Goal: Task Accomplishment & Management: Use online tool/utility

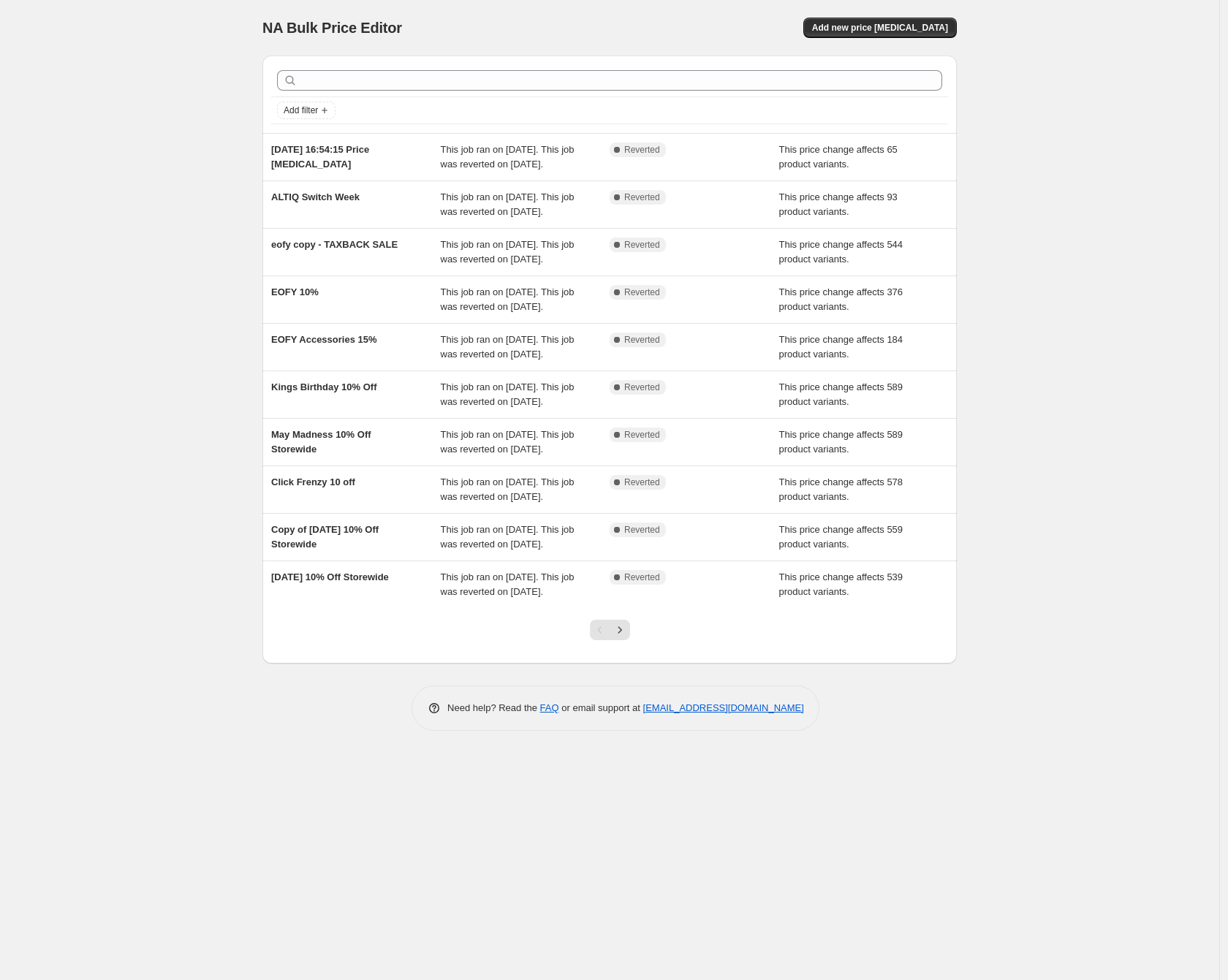
click at [134, 174] on div "NA Bulk Price Editor. This page is ready NA Bulk Price Editor Add new price [ME…" at bounding box center [610, 490] width 1219 height 980
click at [896, 28] on span "Add new price [MEDICAL_DATA]" at bounding box center [879, 28] width 136 height 11
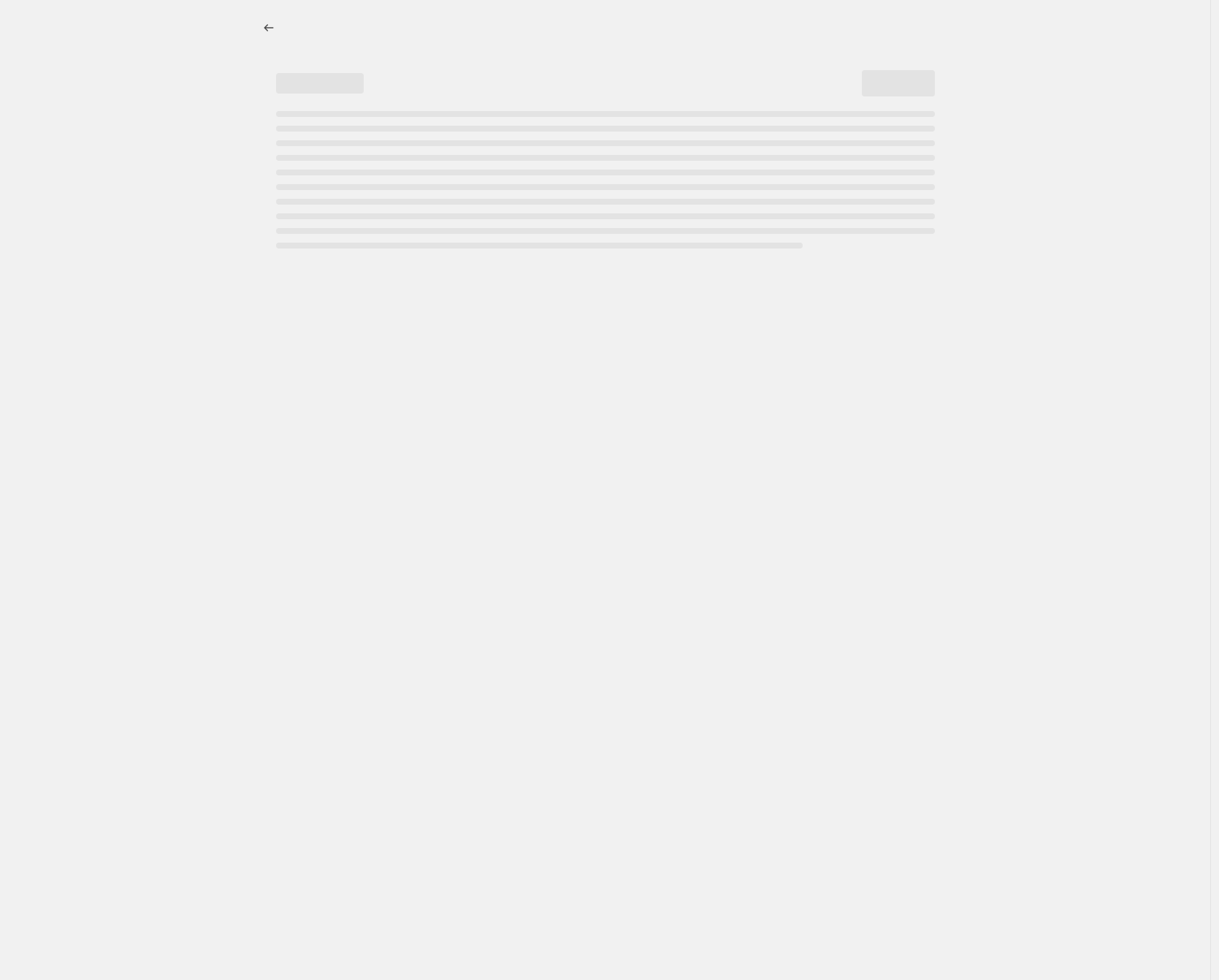
select select "percentage"
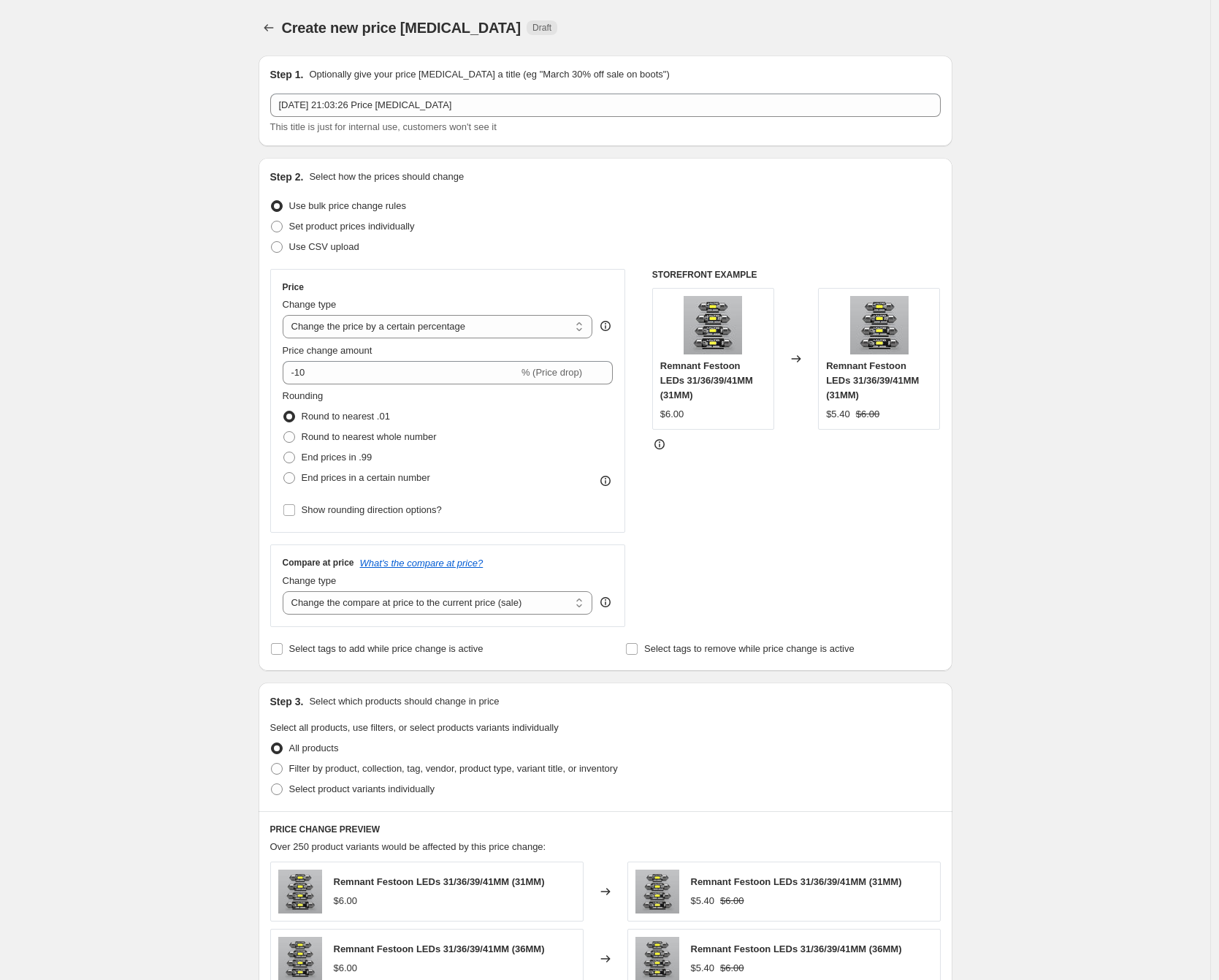
click at [189, 165] on div "Create new price [MEDICAL_DATA]. This page is ready Create new price [MEDICAL_D…" at bounding box center [605, 732] width 1210 height 1465
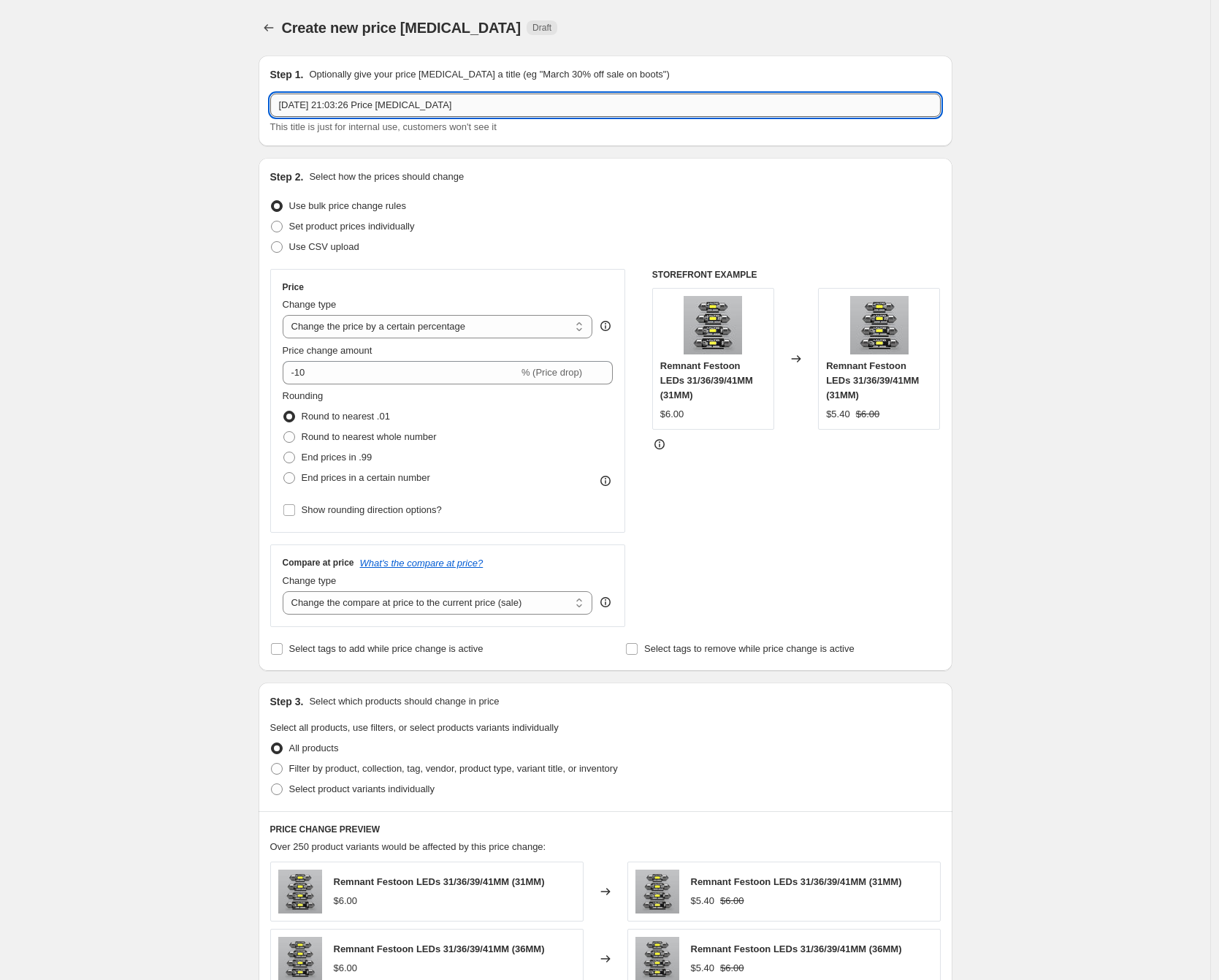
click at [370, 106] on input "[DATE] 21:03:26 Price [MEDICAL_DATA]" at bounding box center [606, 105] width 670 height 24
click at [337, 104] on input "Flash Sale 15%" at bounding box center [606, 105] width 670 height 24
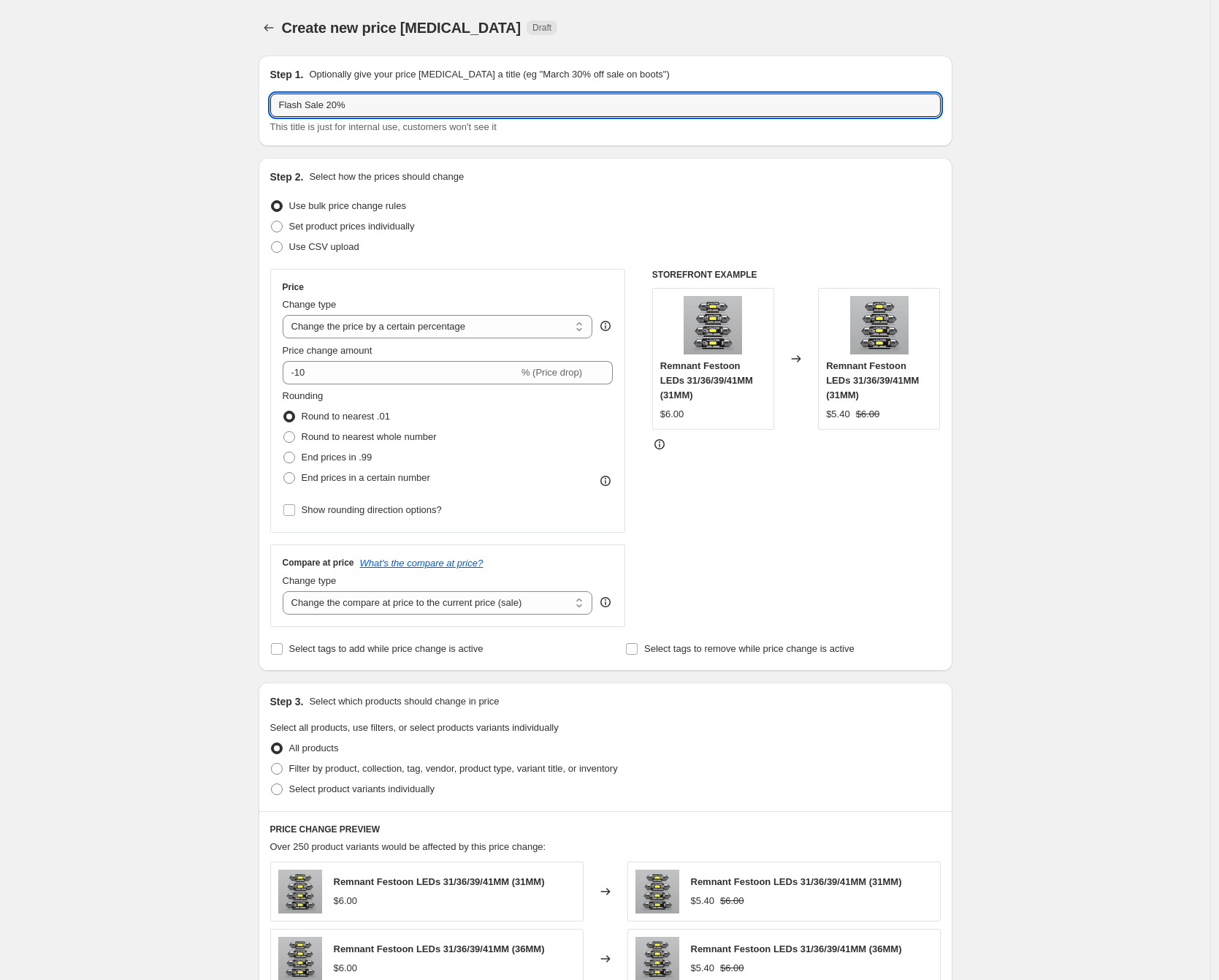
type input "Flash Sale 20%"
click at [215, 304] on div "Create new price [MEDICAL_DATA]. This page is ready Create new price [MEDICAL_D…" at bounding box center [605, 732] width 1210 height 1465
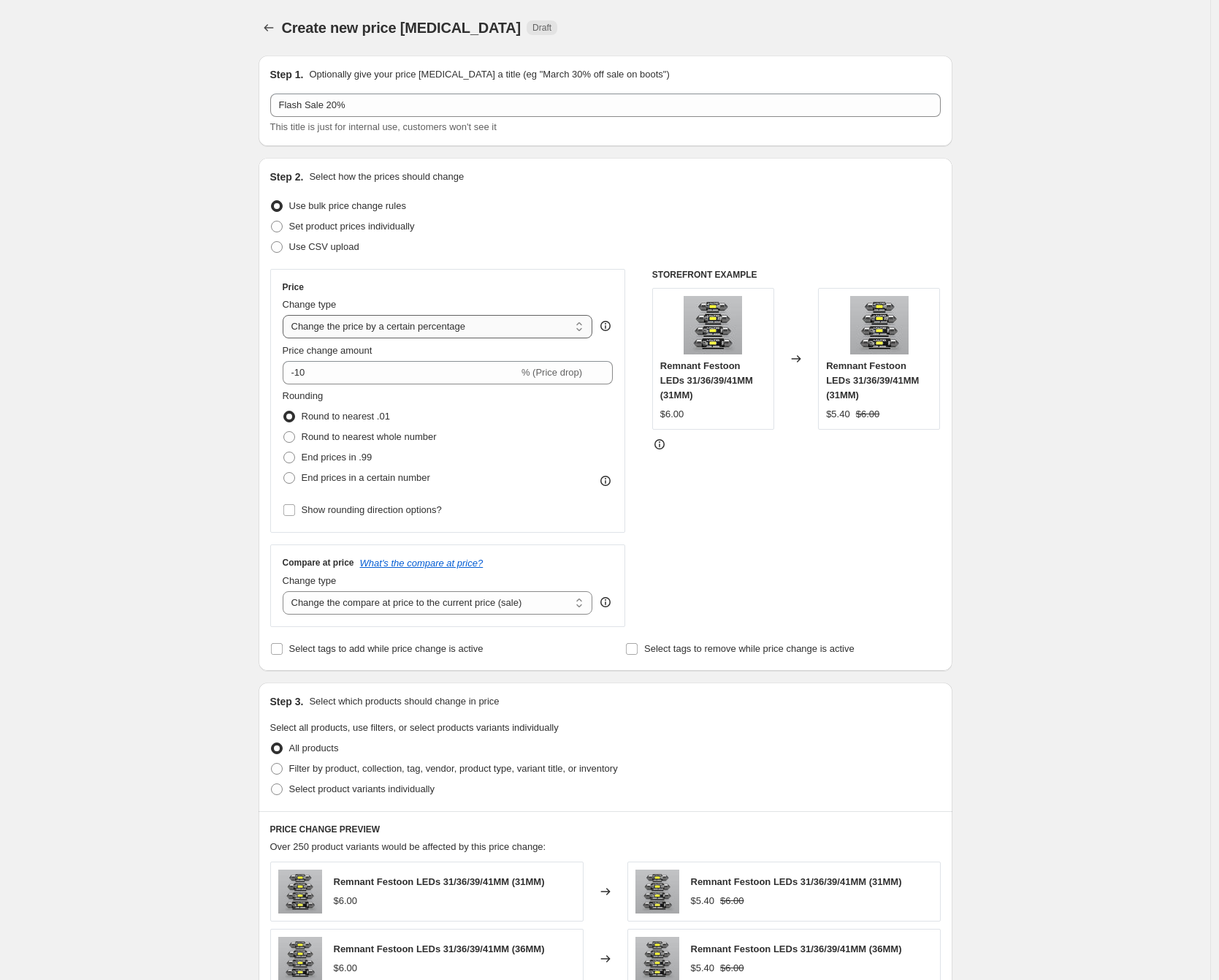
click at [397, 317] on select "Change the price to a certain amount Change the price by a certain amount Chang…" at bounding box center [438, 327] width 310 height 24
select select "pcap"
click at [287, 315] on select "Change the price to a certain amount Change the price by a certain amount Chang…" at bounding box center [438, 327] width 310 height 24
type input "-20"
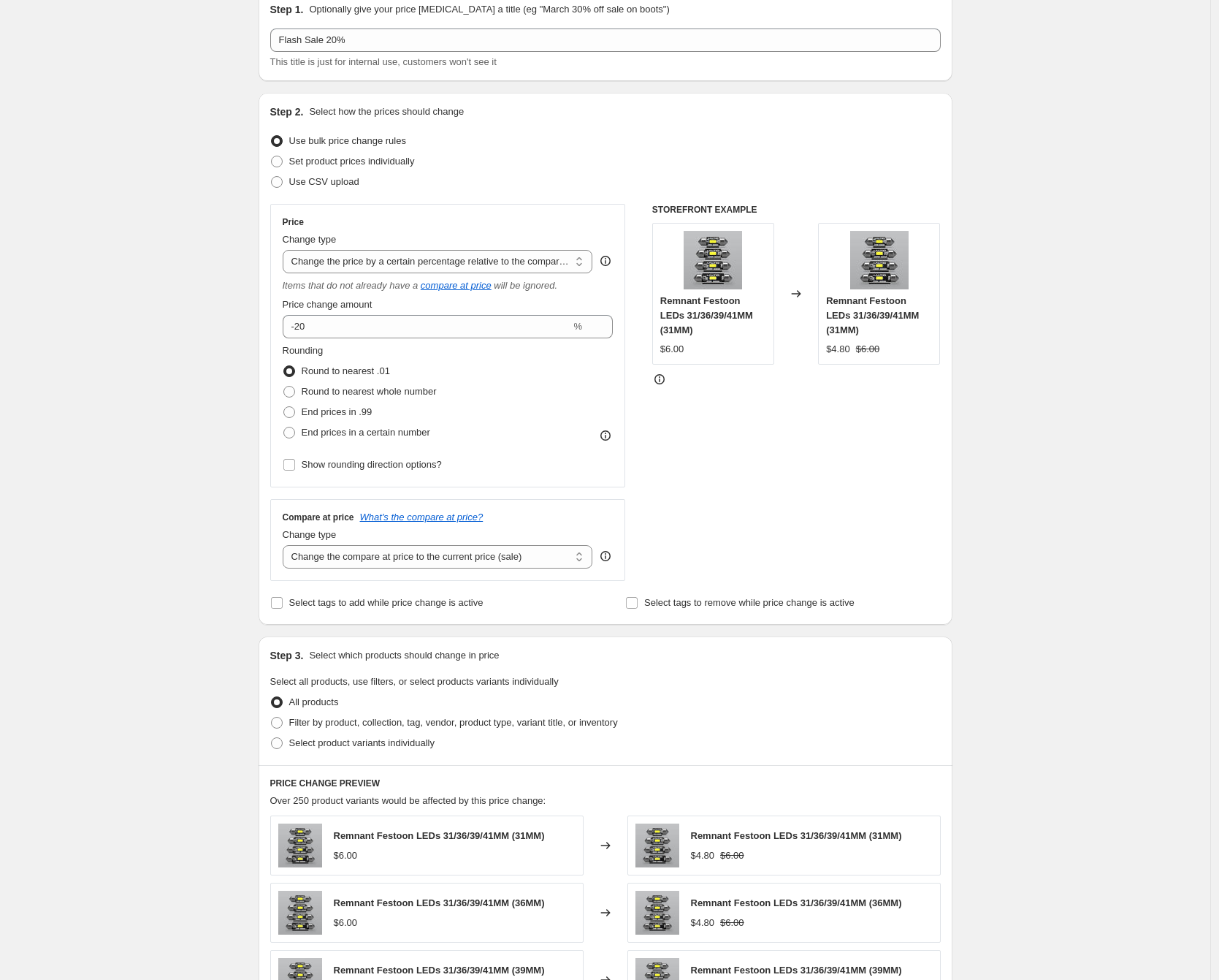
scroll to position [73, 0]
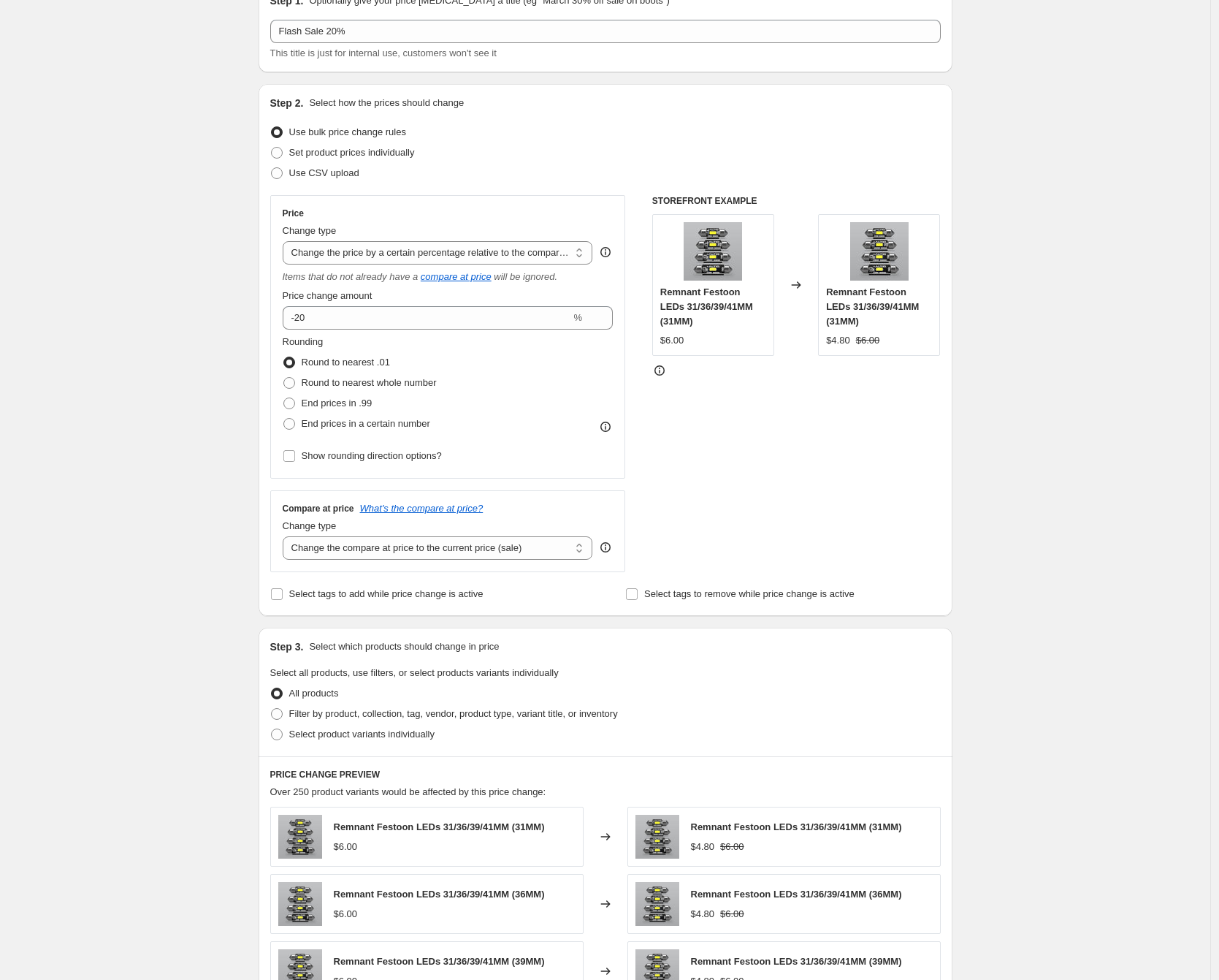
click at [410, 528] on div "Change type" at bounding box center [438, 526] width 310 height 14
click at [416, 543] on select "Change the compare at price to the current price (sale) Change the compare at p…" at bounding box center [438, 548] width 310 height 24
select select "no_change"
click at [287, 536] on select "Change the compare at price to the current price (sale) Change the compare at p…" at bounding box center [438, 548] width 310 height 24
click at [240, 581] on div "Create new price [MEDICAL_DATA]. This page is ready Create new price [MEDICAL_D…" at bounding box center [605, 669] width 1210 height 1485
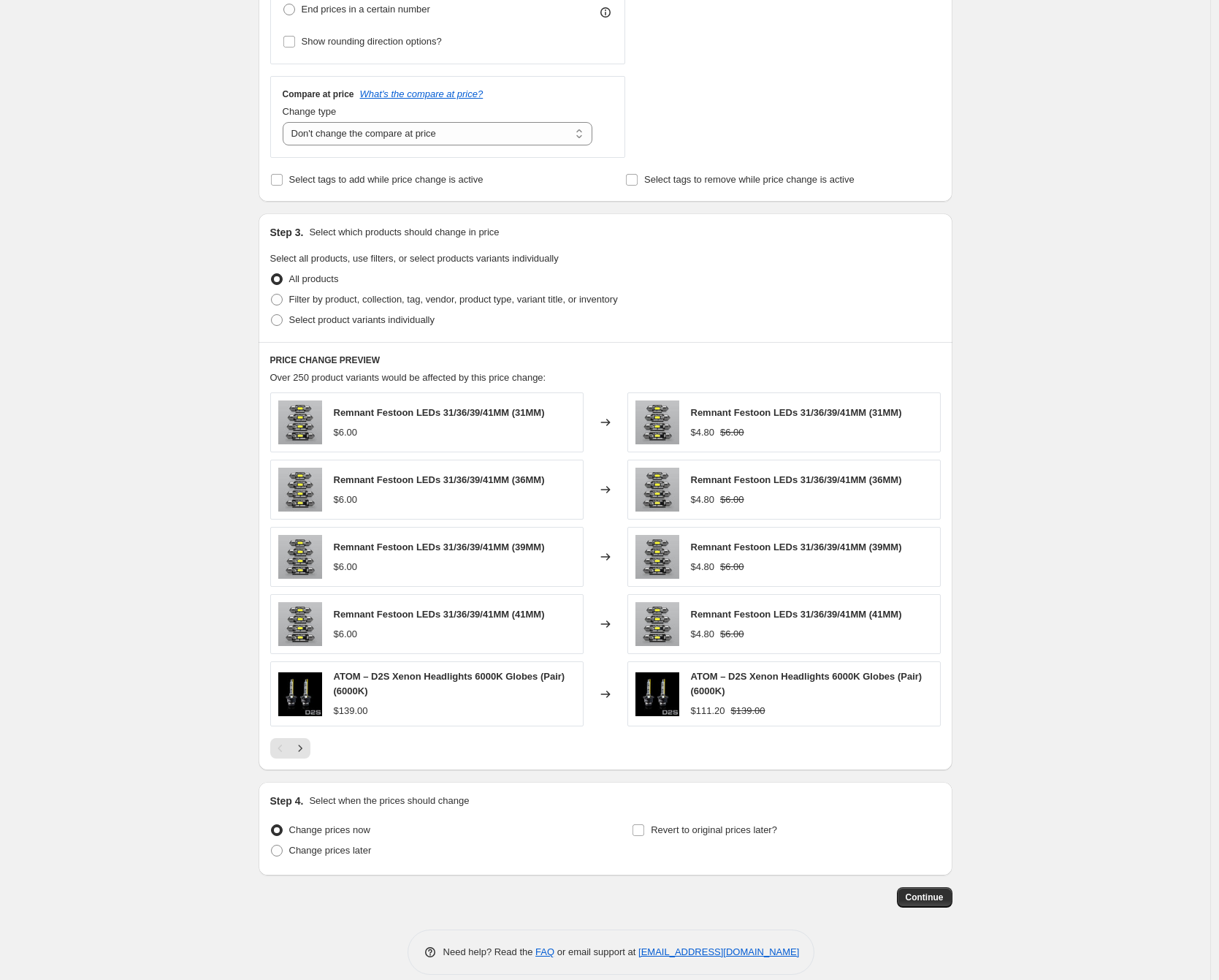
scroll to position [505, 0]
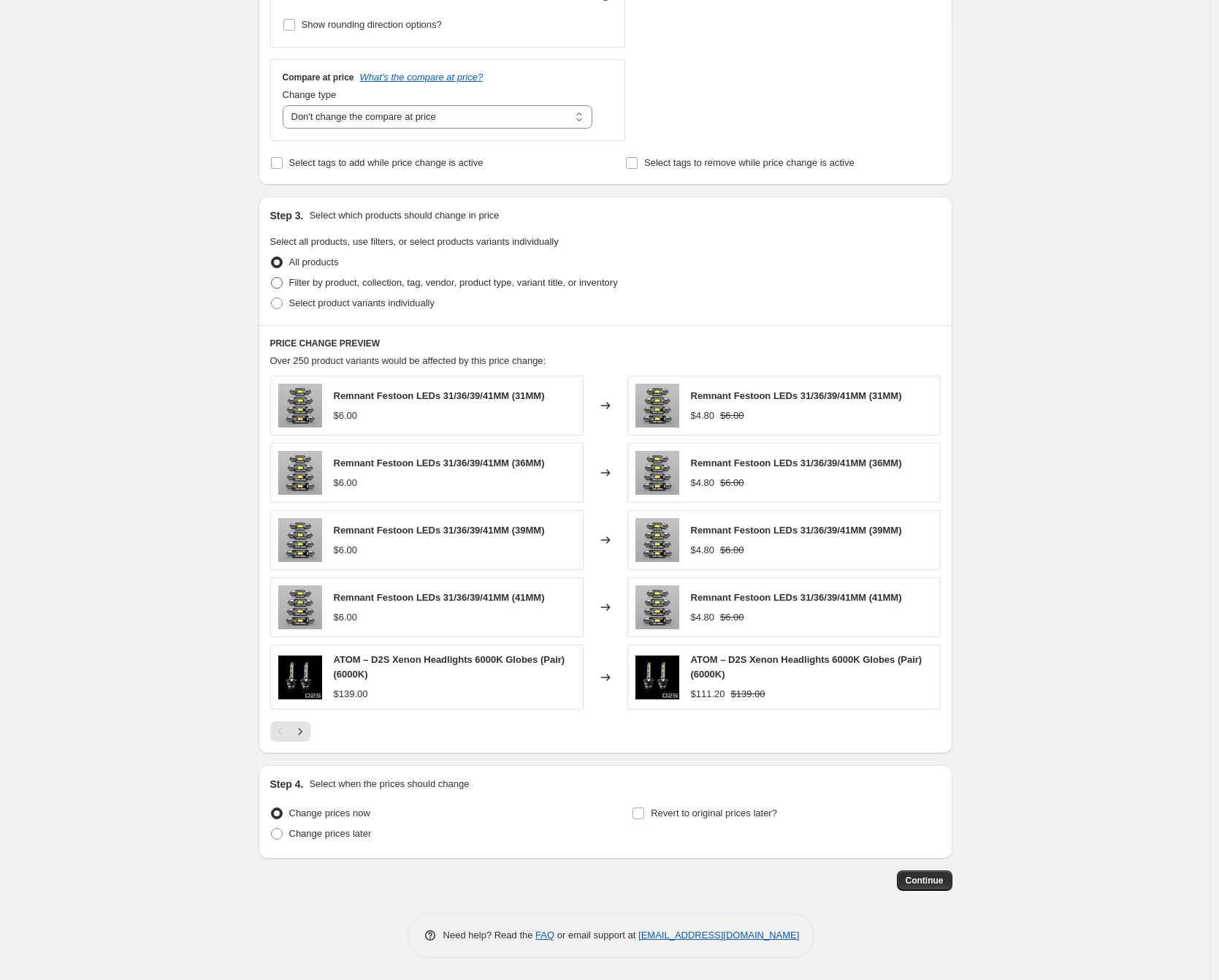
click at [347, 286] on span "Filter by product, collection, tag, vendor, product type, variant title, or inv…" at bounding box center [453, 283] width 329 height 11
click at [271, 278] on input "Filter by product, collection, tag, vendor, product type, variant title, or inv…" at bounding box center [271, 277] width 1 height 1
radio input "true"
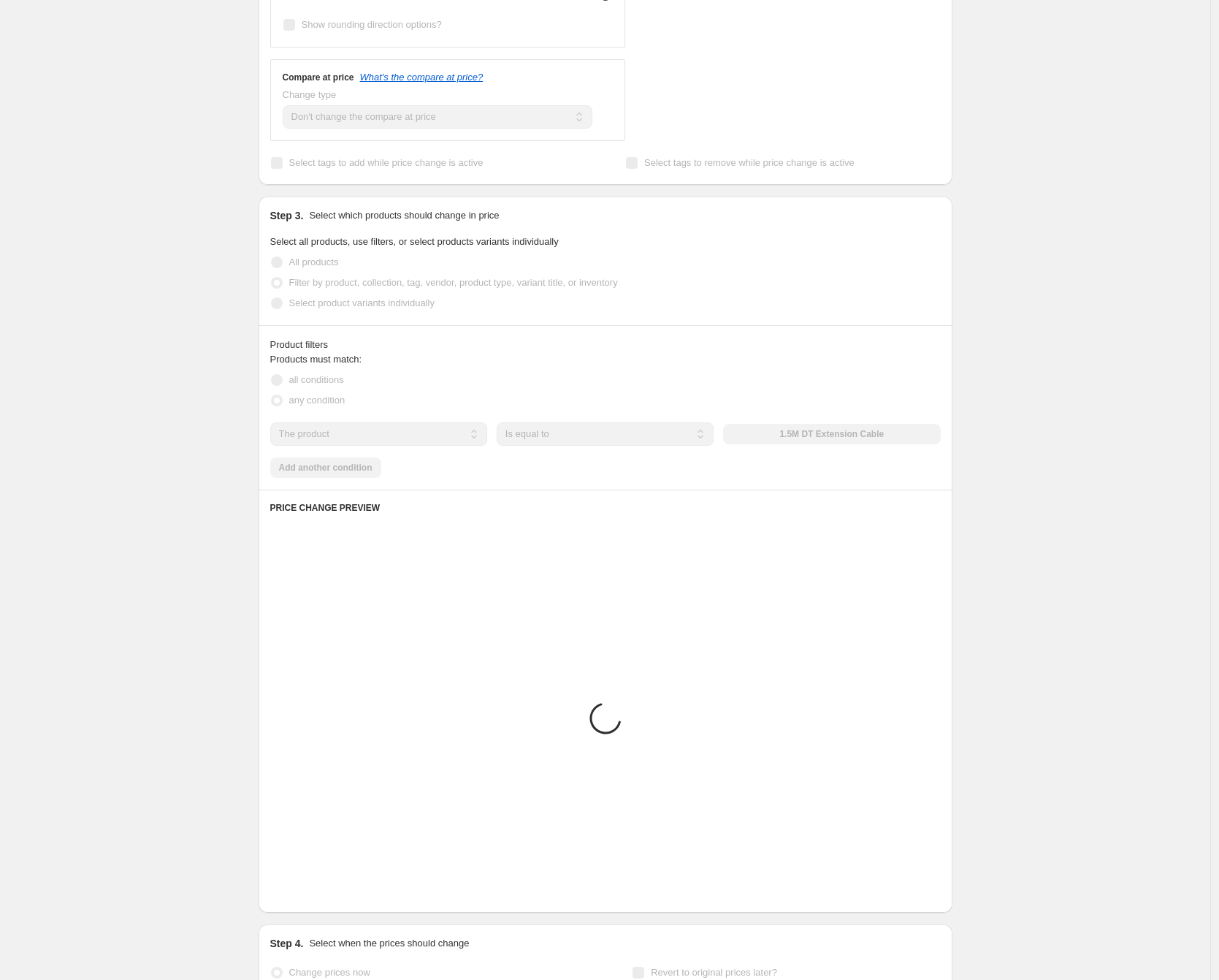
scroll to position [395, 0]
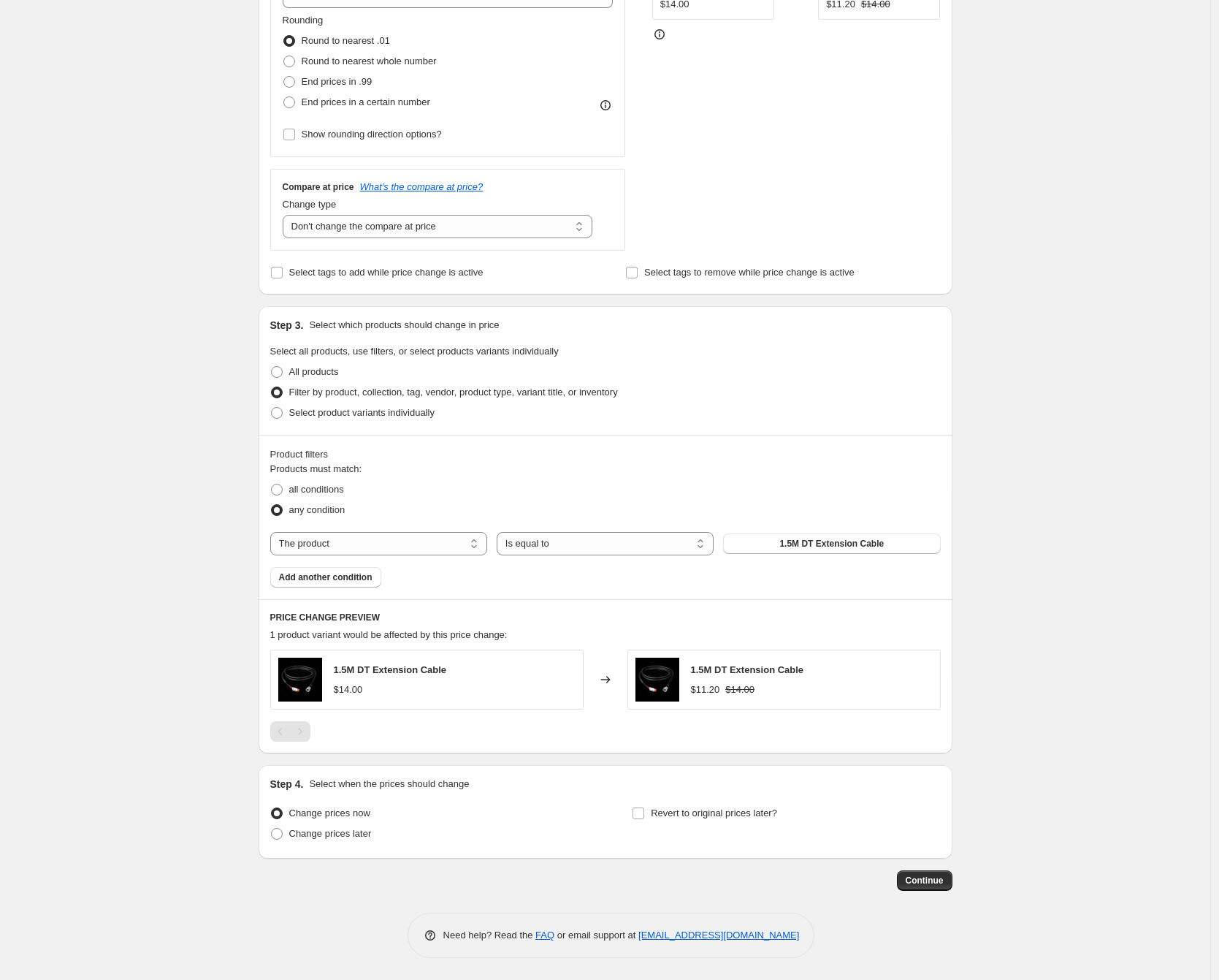
click at [228, 411] on div "Create new price [MEDICAL_DATA]. This page is ready Create new price [MEDICAL_D…" at bounding box center [605, 292] width 1210 height 1375
click at [403, 544] on select "The product The product's collection The product's tag The product's vendor The…" at bounding box center [379, 543] width 217 height 24
select select "collection"
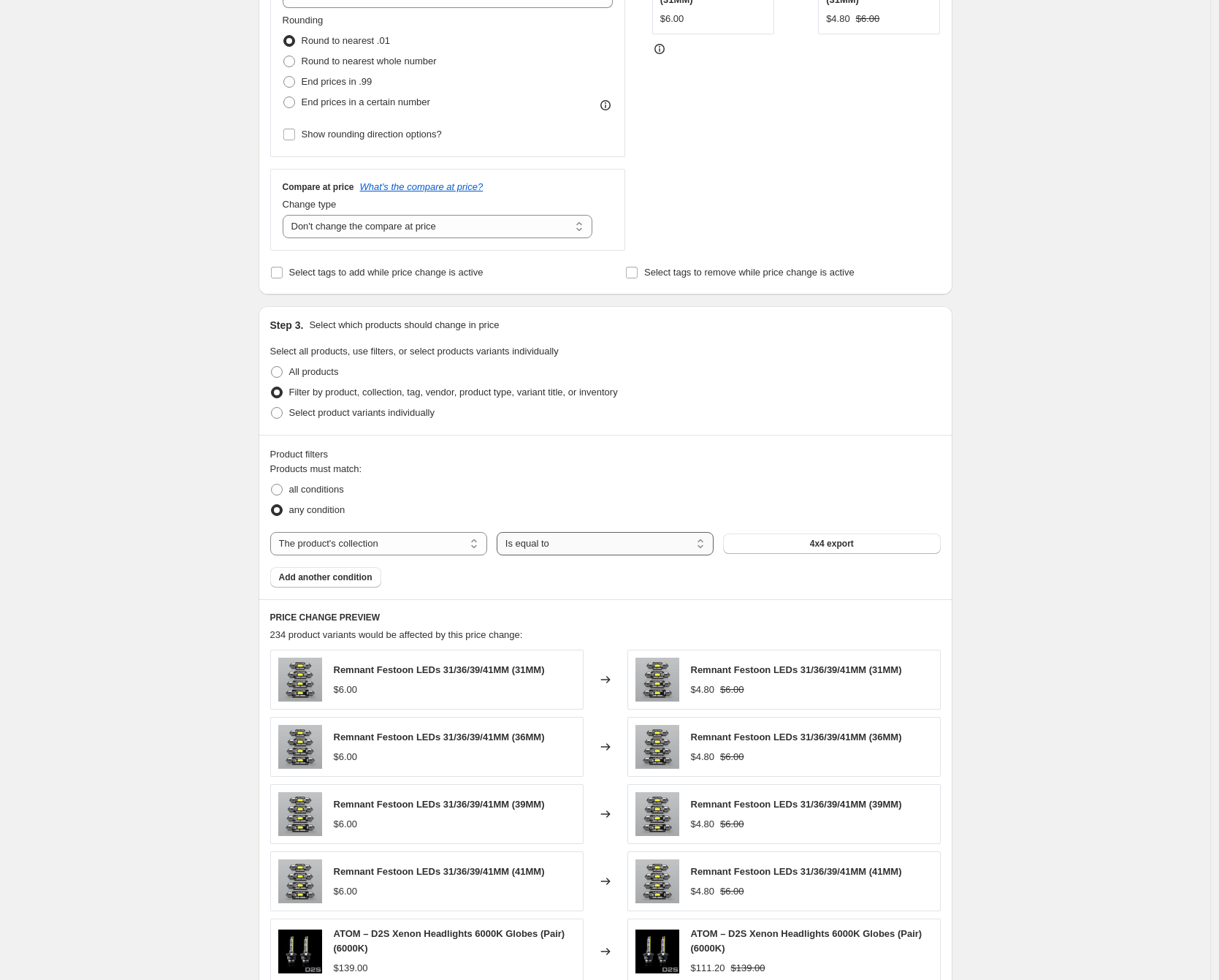
click at [578, 541] on select "Is equal to Is not equal to" at bounding box center [606, 543] width 217 height 24
click at [829, 539] on span "4x4 export" at bounding box center [832, 544] width 44 height 11
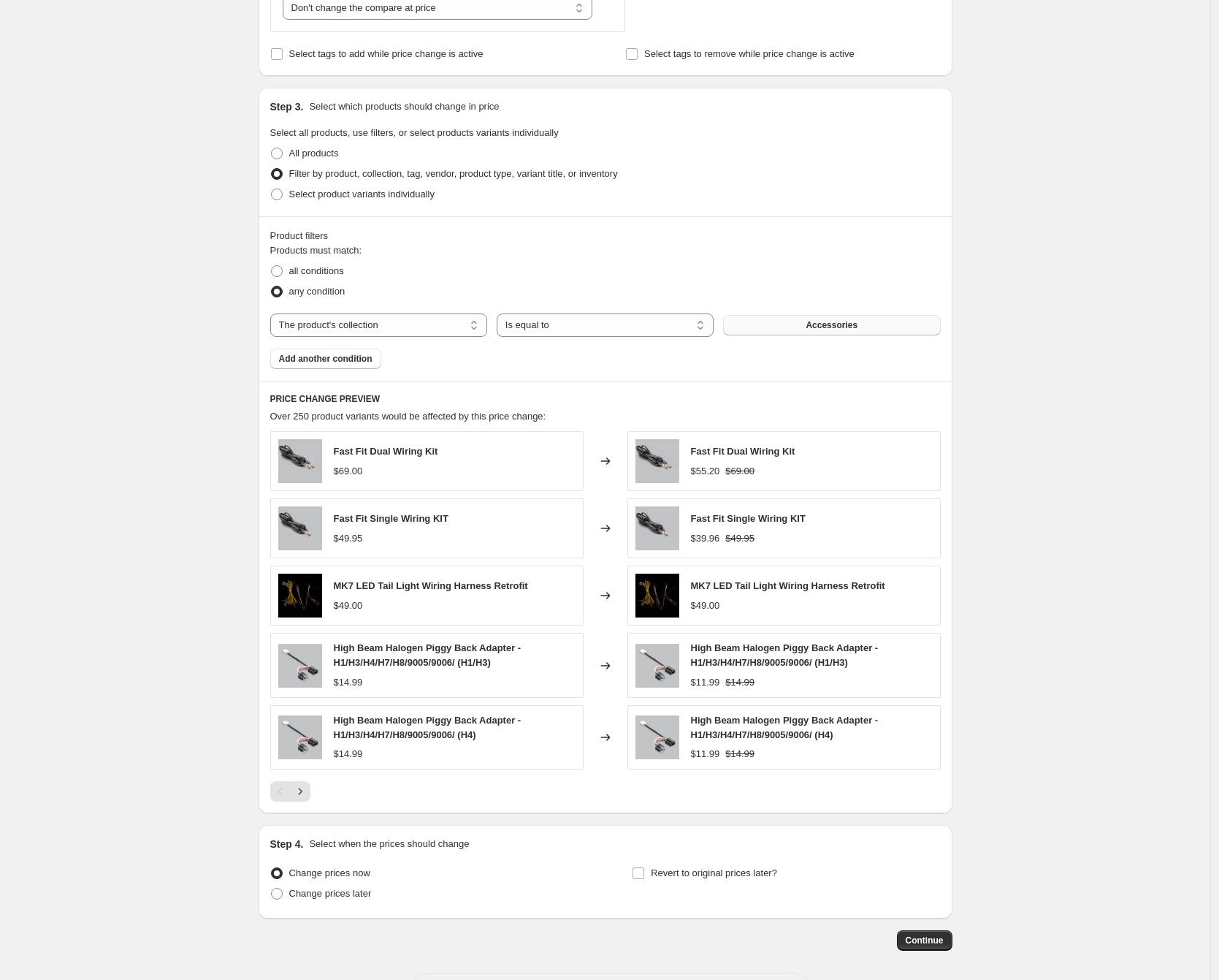
scroll to position [630, 0]
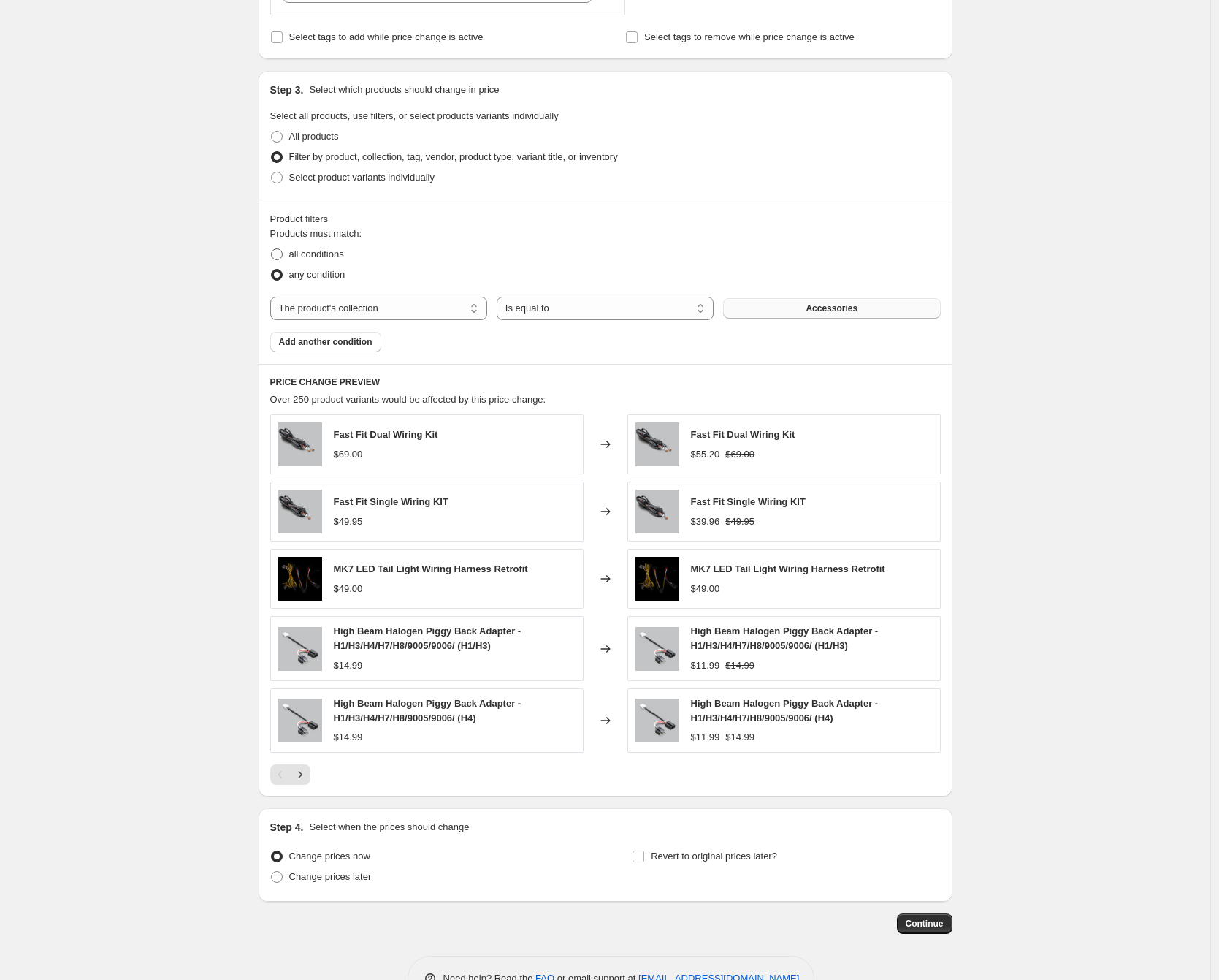
click at [306, 255] on span "all conditions" at bounding box center [317, 254] width 55 height 11
click at [271, 250] on input "all conditions" at bounding box center [271, 249] width 1 height 1
radio input "true"
click at [602, 311] on select "Is equal to Is not equal to" at bounding box center [606, 308] width 217 height 24
click at [331, 277] on span "any condition" at bounding box center [317, 274] width 56 height 11
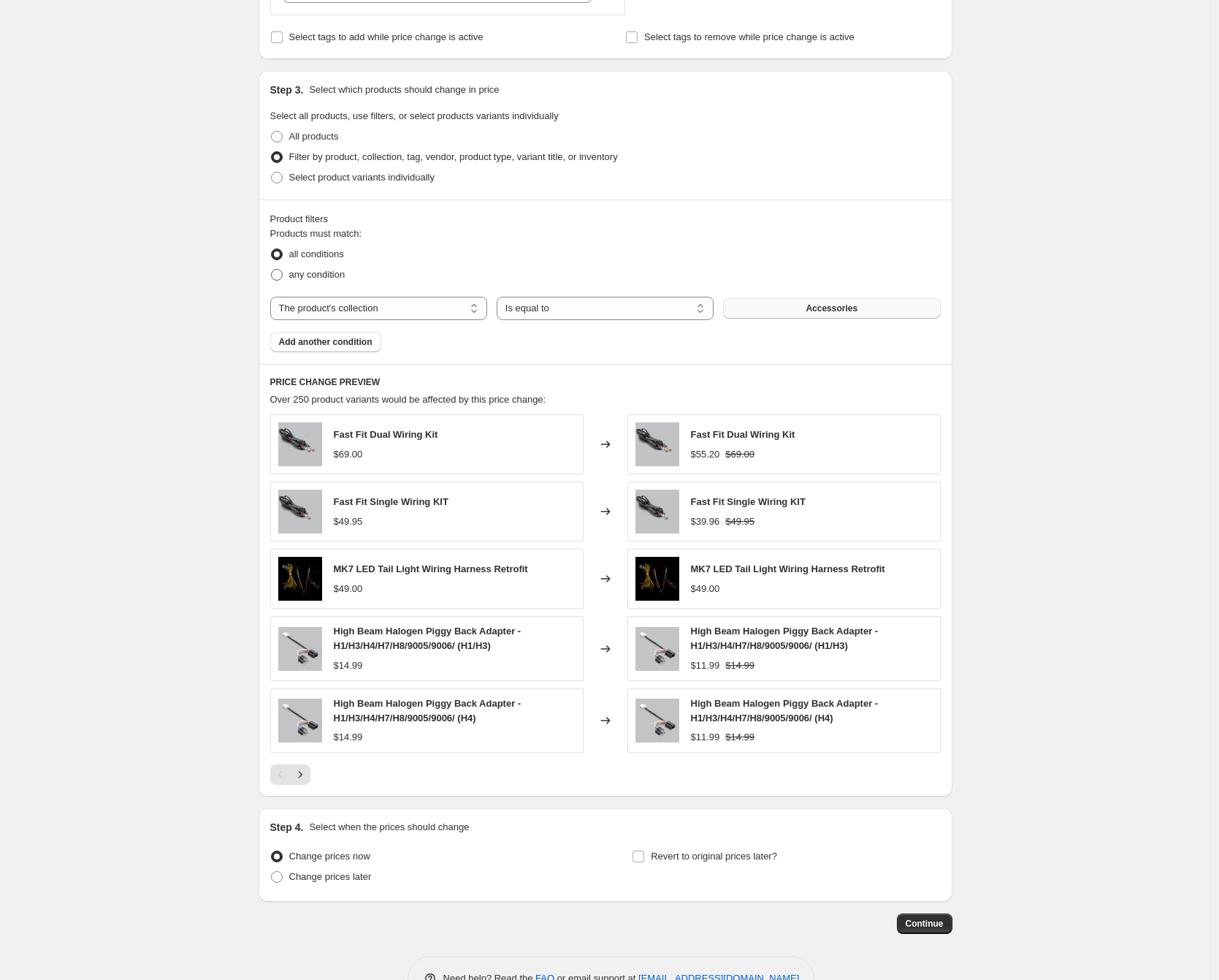
click at [271, 270] on input "any condition" at bounding box center [271, 269] width 1 height 1
radio input "true"
click at [359, 313] on select "The product The product's collection The product's tag The product's vendor The…" at bounding box center [379, 308] width 217 height 24
click at [598, 312] on select "Is equal to Is not equal to" at bounding box center [606, 308] width 217 height 24
select select "not_equal"
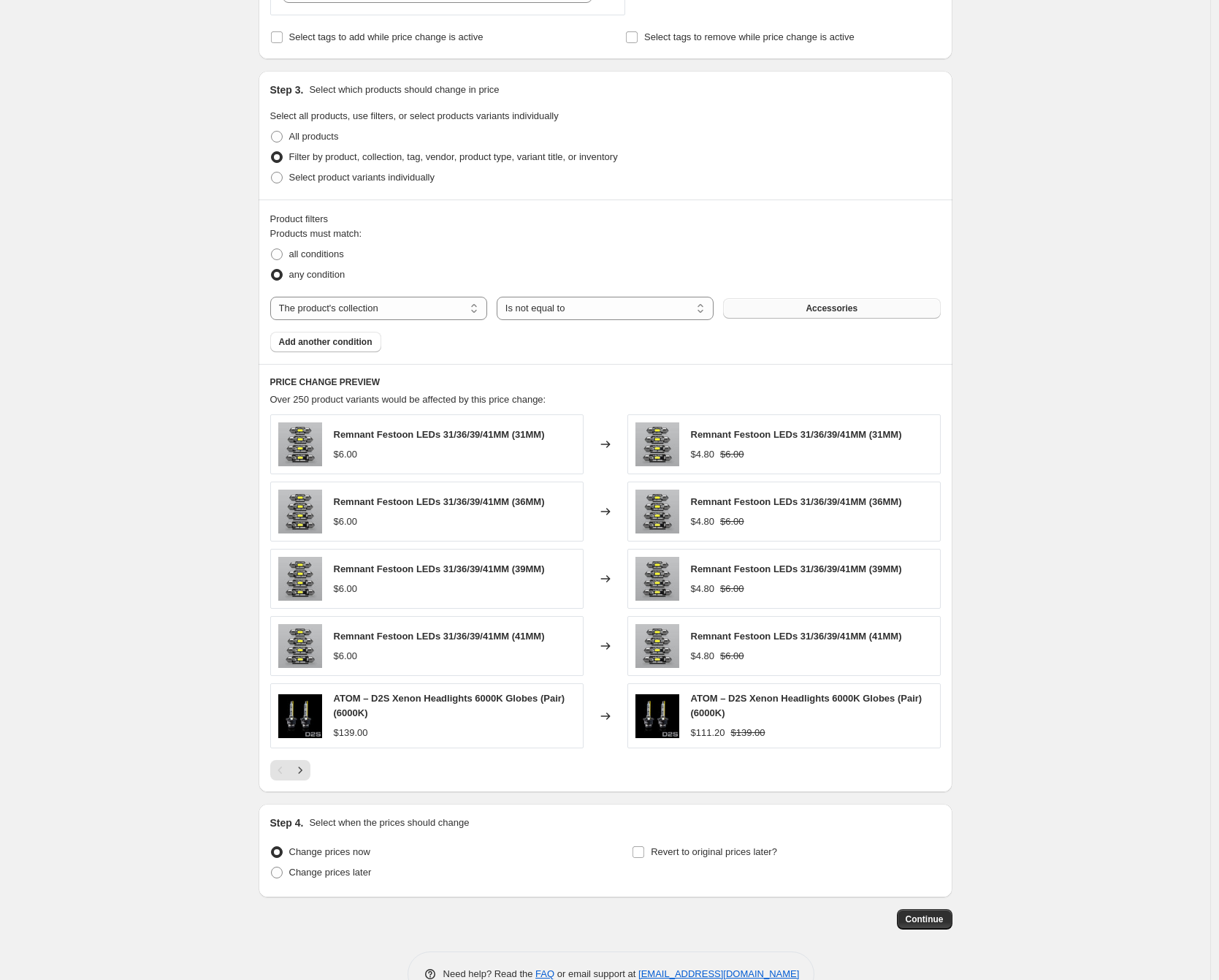
click at [814, 314] on button "Accessories" at bounding box center [831, 308] width 217 height 20
click at [322, 252] on span "all conditions" at bounding box center [317, 254] width 55 height 11
click at [271, 250] on input "all conditions" at bounding box center [271, 249] width 1 height 1
radio input "true"
click at [575, 311] on select "Is equal to Is not equal to" at bounding box center [606, 308] width 217 height 24
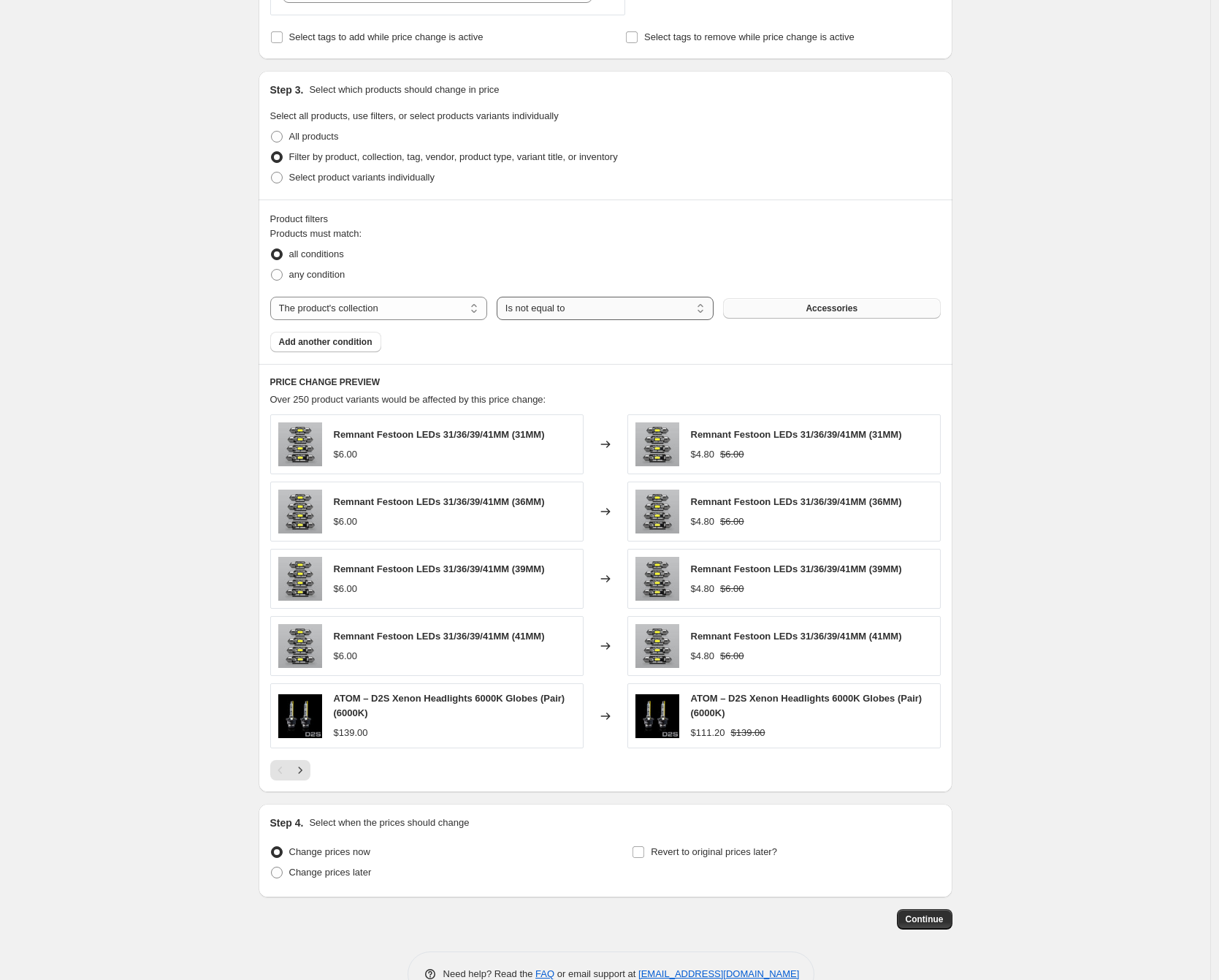
select select "equal"
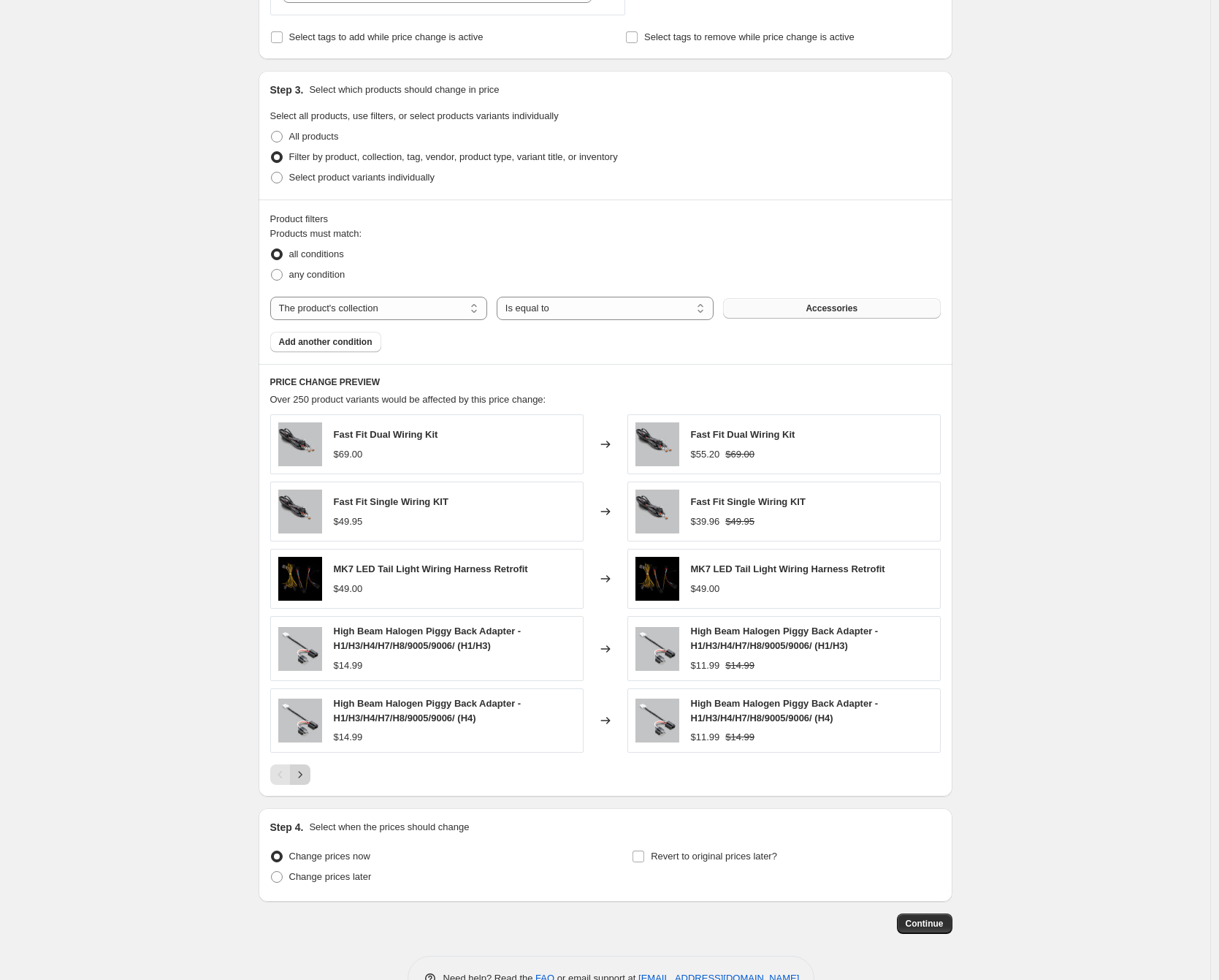
click at [306, 776] on icon "Next" at bounding box center [300, 774] width 14 height 14
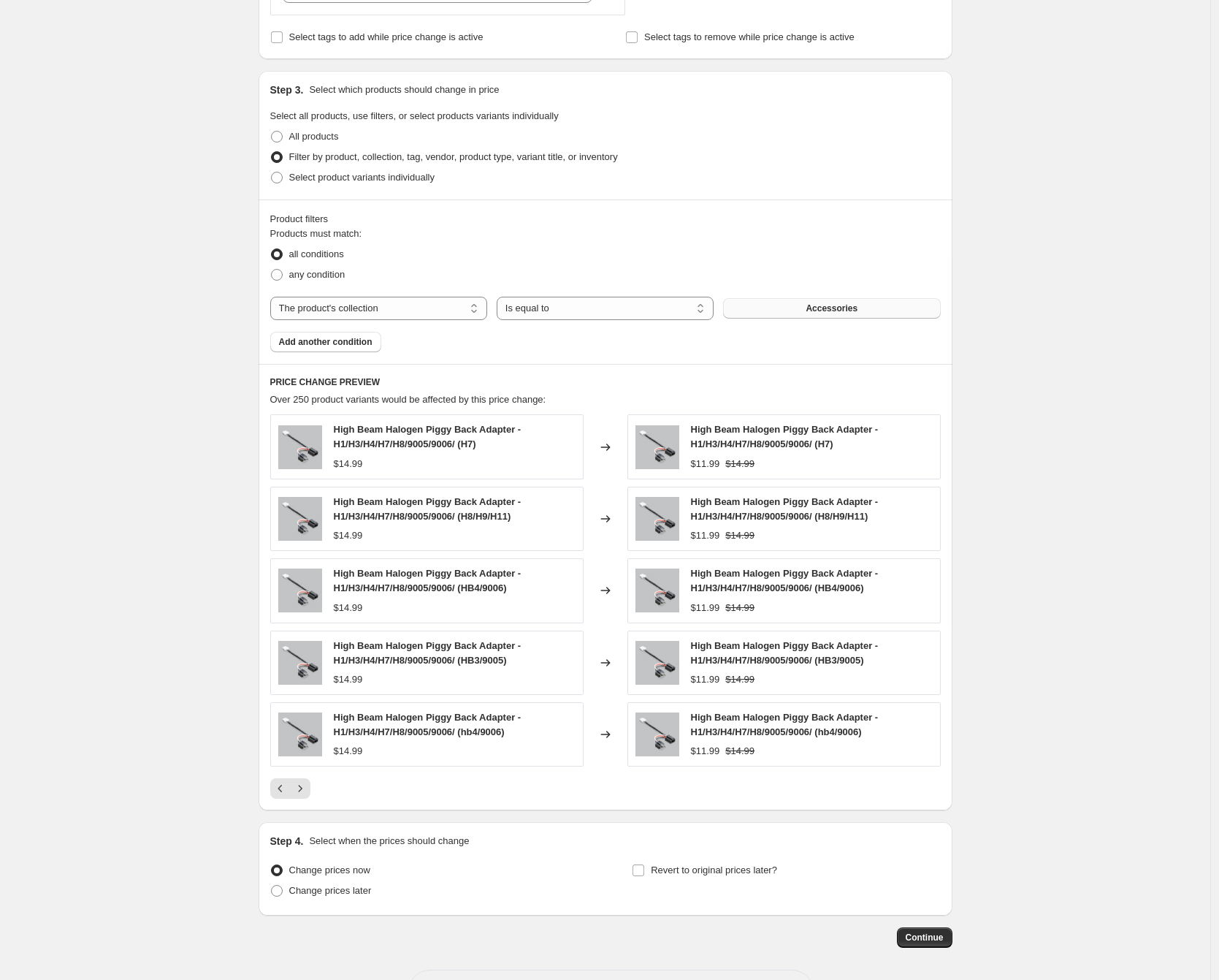
click at [307, 776] on div "High Beam Halogen Piggy Back Adapter - H1/H3/H4/H7/H8/9005/9006/ (H7) $14.99 Ch…" at bounding box center [606, 607] width 670 height 385
click at [306, 783] on icon "Next" at bounding box center [300, 788] width 14 height 14
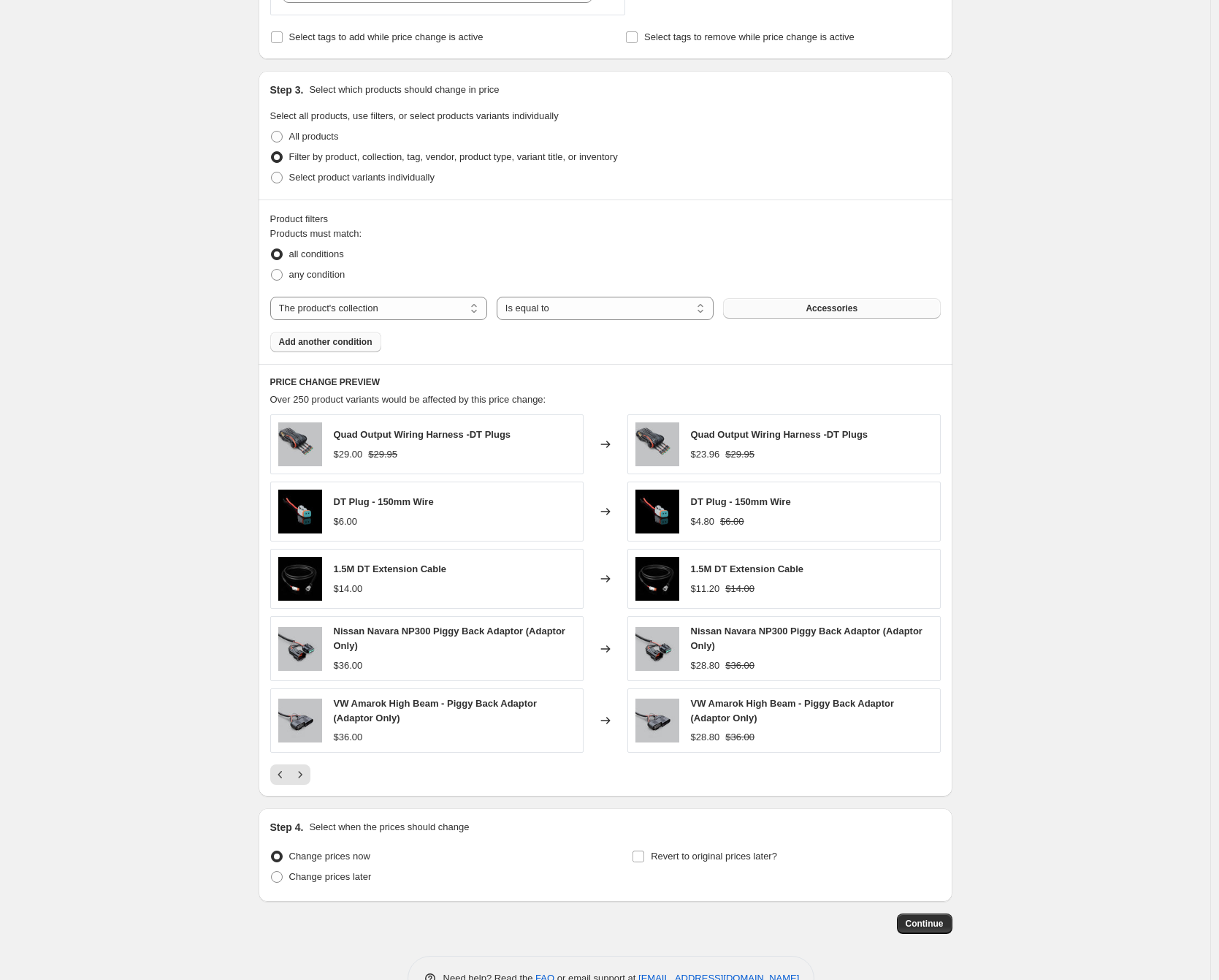
click at [353, 348] on button "Add another condition" at bounding box center [326, 341] width 111 height 20
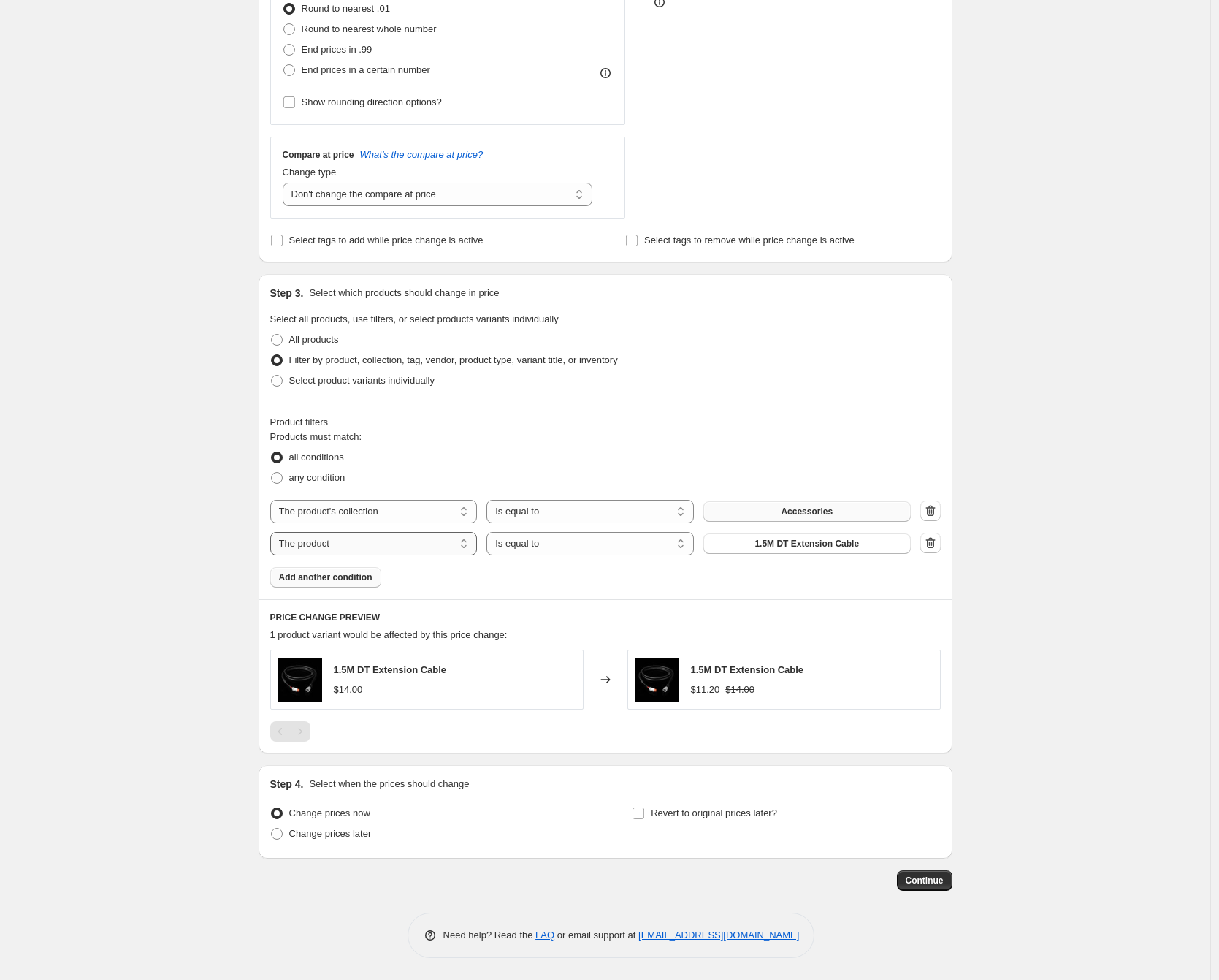
scroll to position [428, 0]
click at [352, 351] on label "Filter by product, collection, tag, vendor, product type, variant title, or inv…" at bounding box center [444, 359] width 348 height 20
click at [271, 354] on input "Filter by product, collection, tag, vendor, product type, variant title, or inv…" at bounding box center [271, 354] width 1 height 1
click at [597, 550] on select "Is equal to Is not equal to" at bounding box center [590, 543] width 208 height 24
click at [412, 542] on select "The product The product's collection The product's tag The product's vendor The…" at bounding box center [374, 543] width 208 height 24
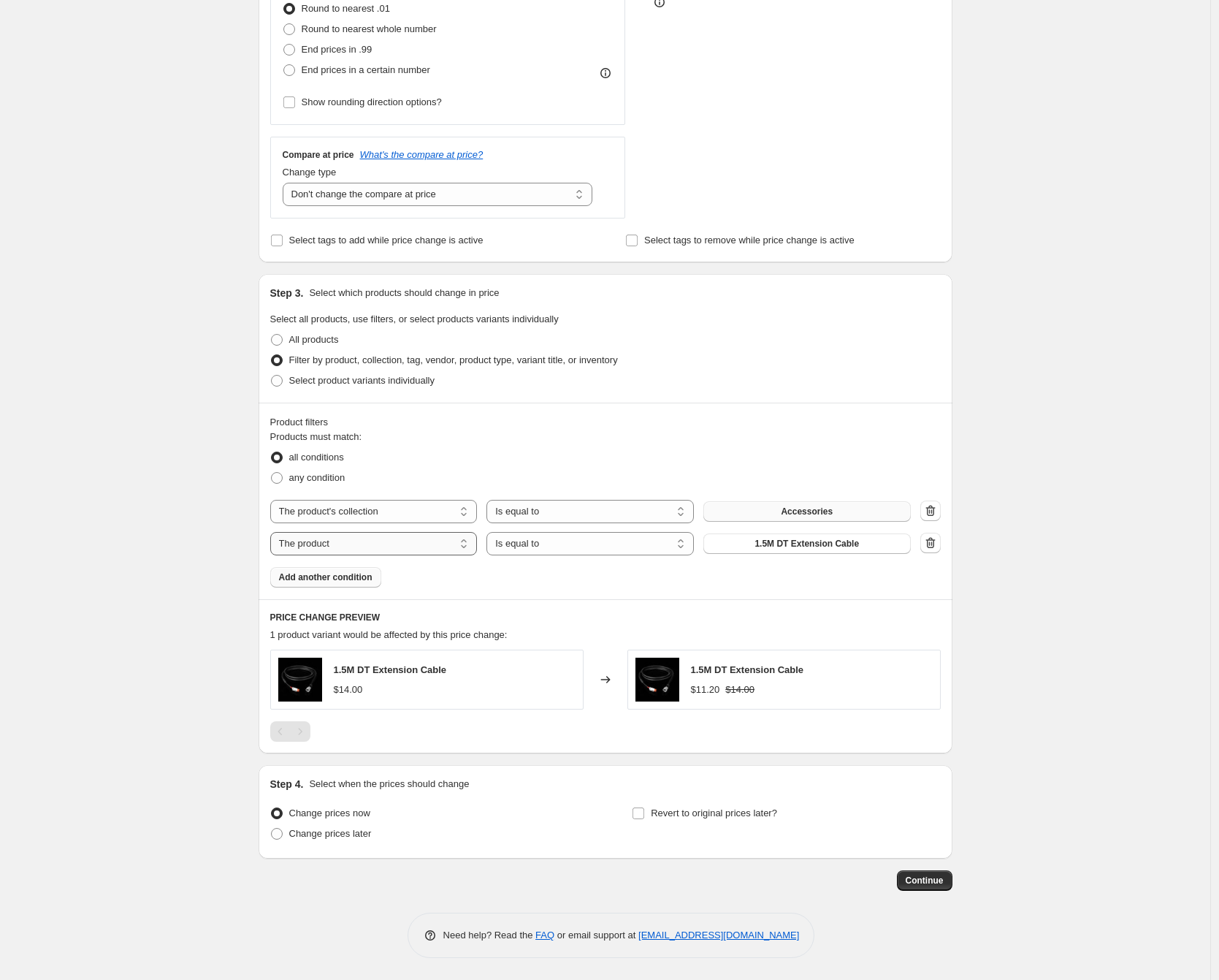
select select "inventory_quantity"
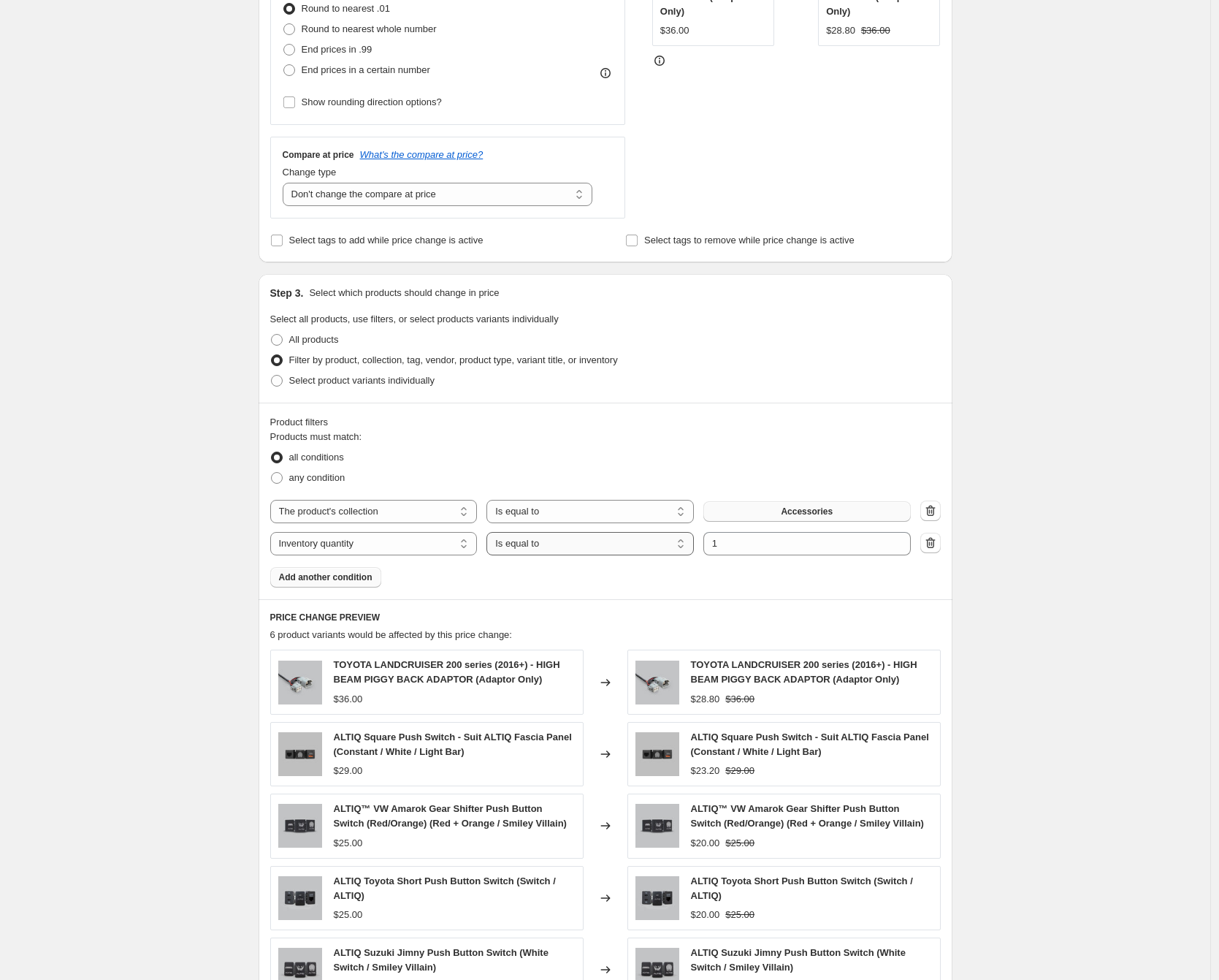
click at [633, 551] on select "Is equal to Is not equal to Is greater than Is less than" at bounding box center [590, 543] width 208 height 24
select select ">"
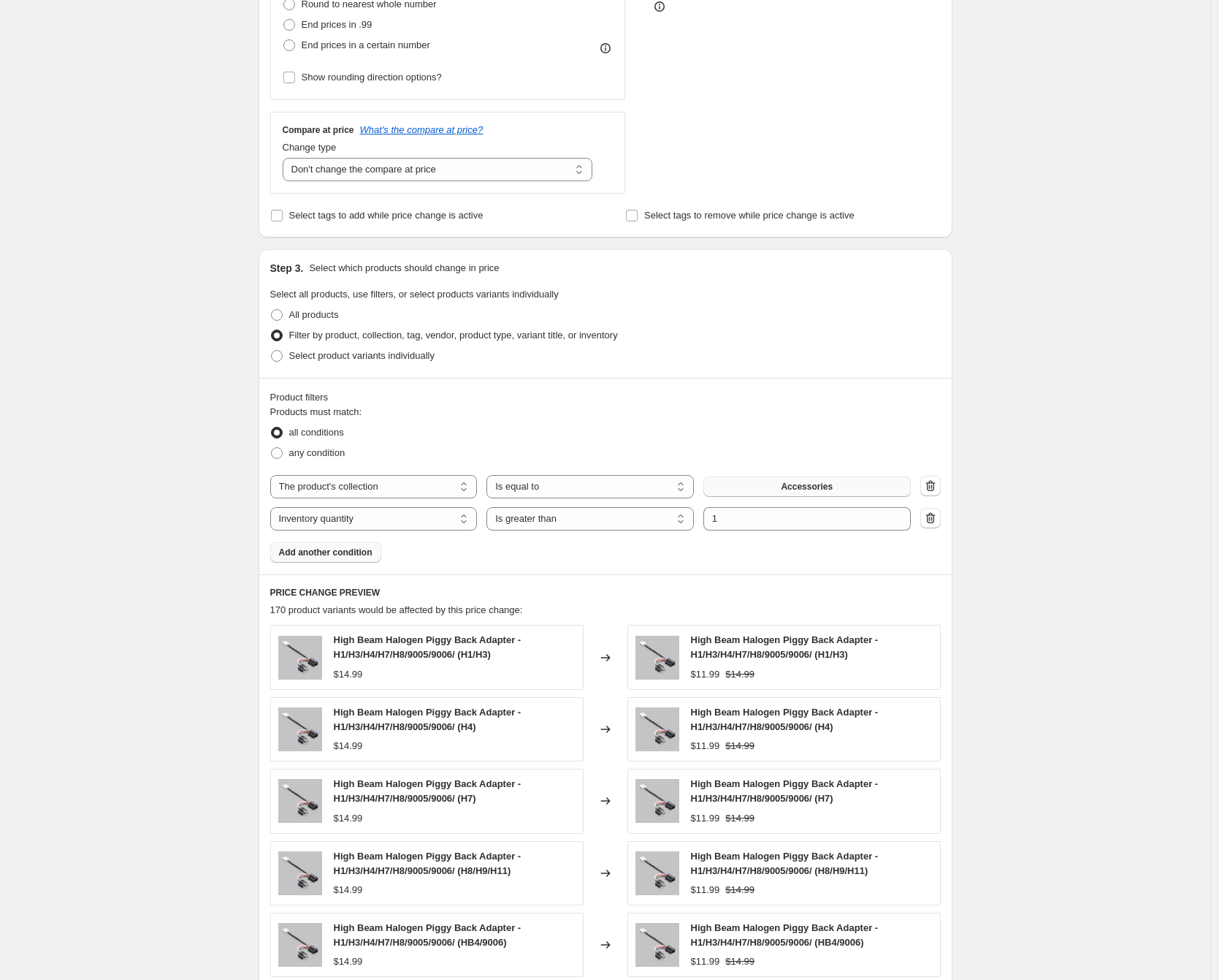
scroll to position [720, 0]
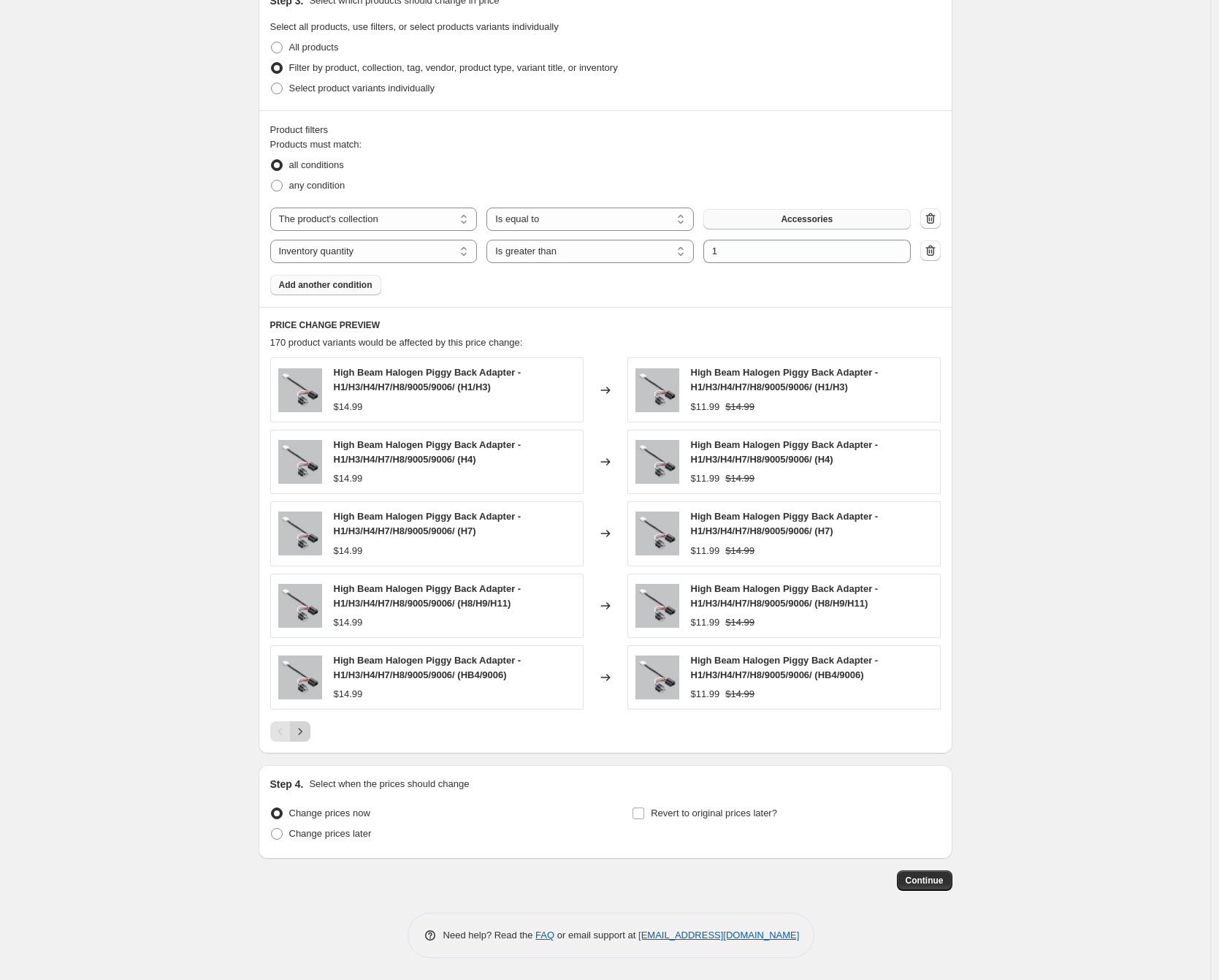
click at [304, 731] on icon "Next" at bounding box center [300, 730] width 14 height 14
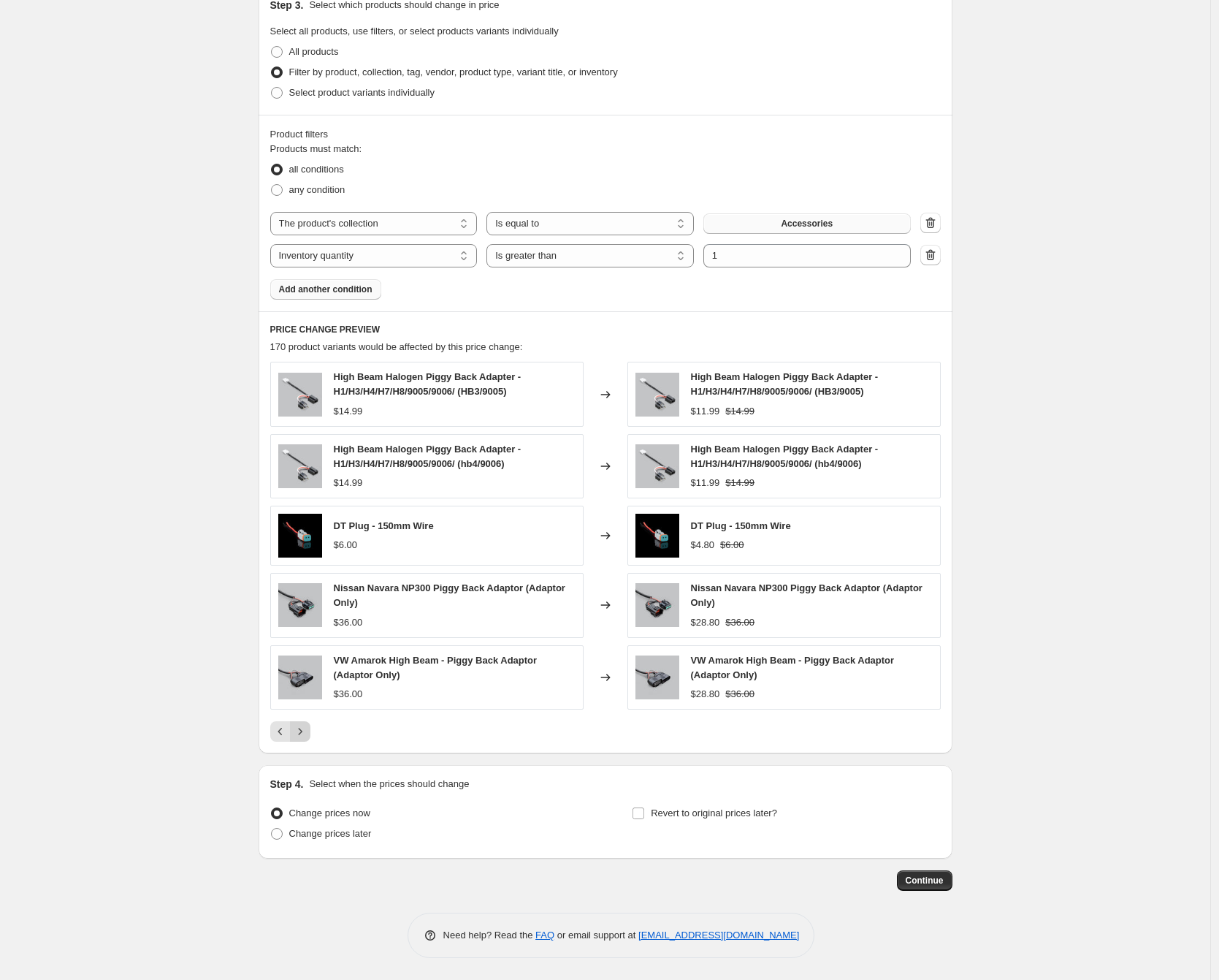
click at [304, 732] on icon "Next" at bounding box center [300, 730] width 14 height 14
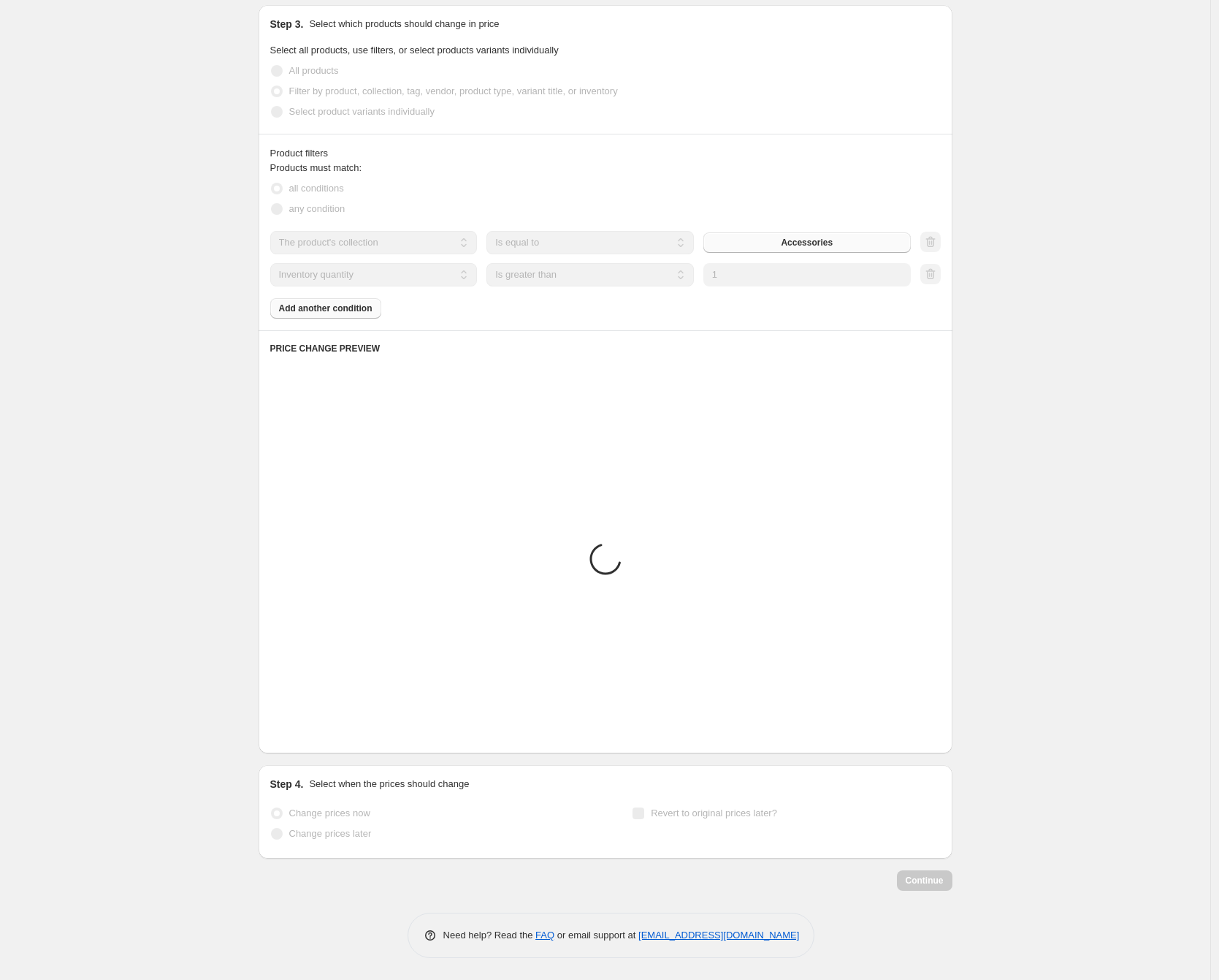
scroll to position [715, 0]
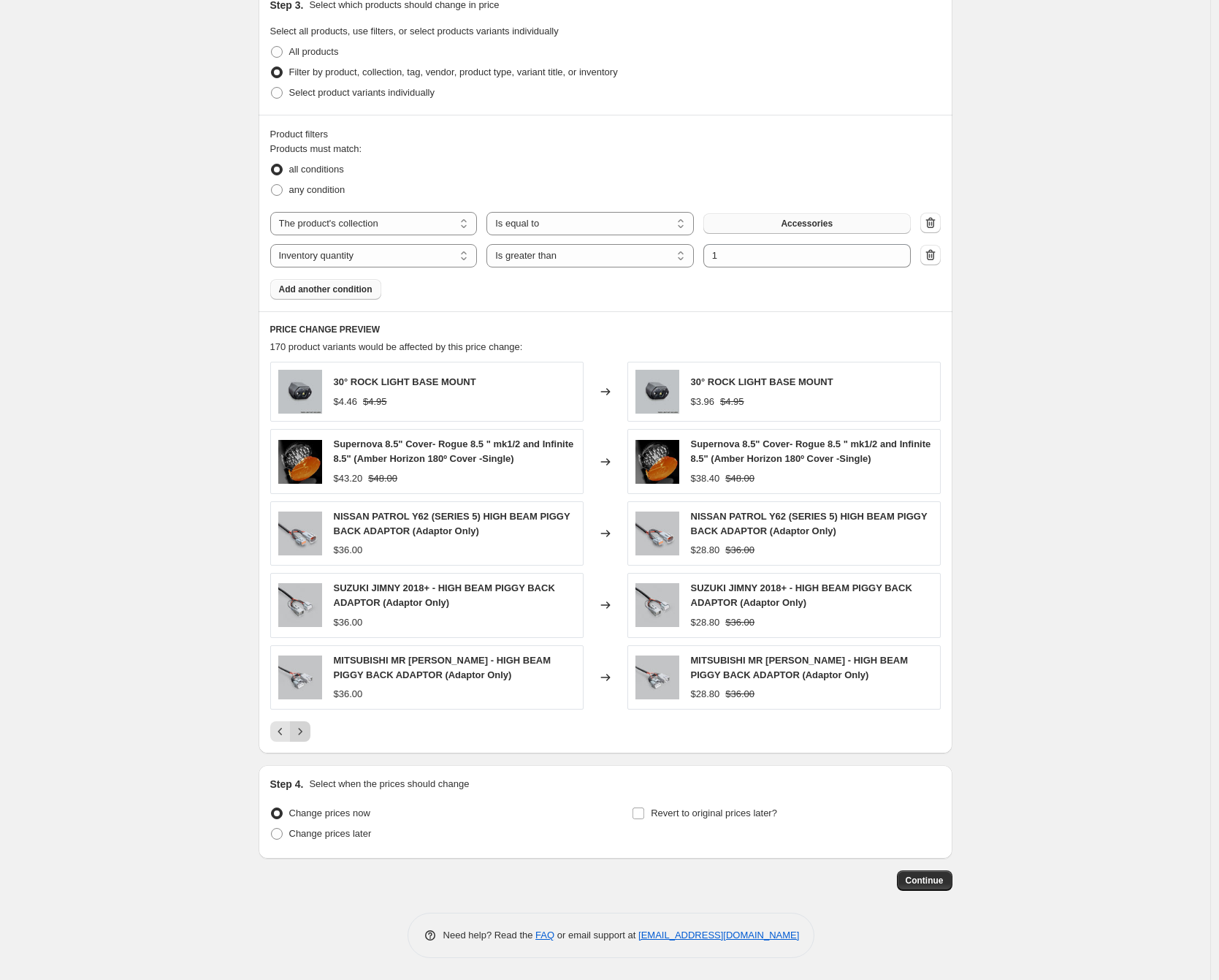
click at [306, 735] on icon "Next" at bounding box center [300, 730] width 14 height 14
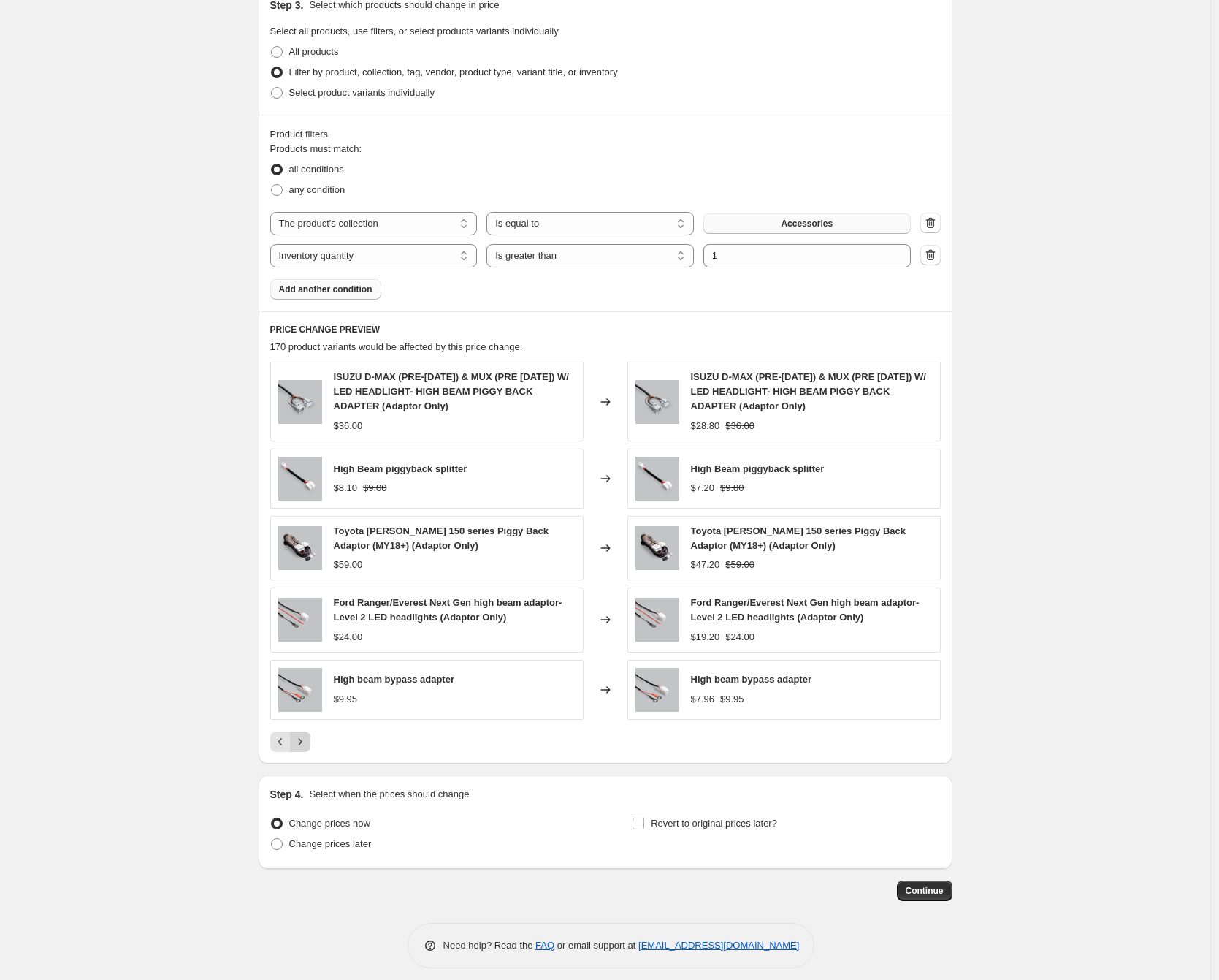
click at [308, 735] on icon "Next" at bounding box center [300, 741] width 14 height 14
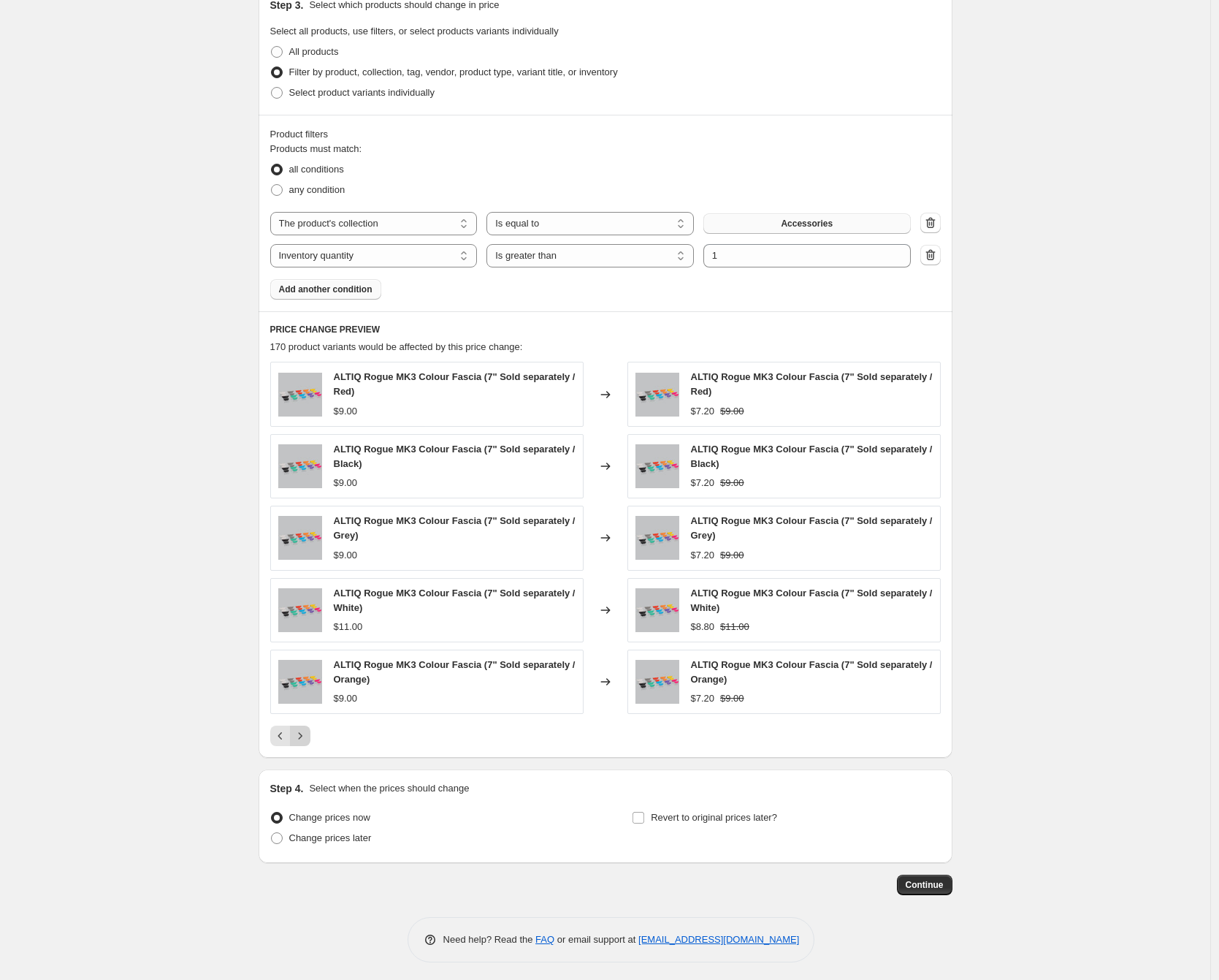
click at [308, 735] on icon "Next" at bounding box center [300, 735] width 14 height 14
click at [308, 737] on icon "Next" at bounding box center [300, 735] width 14 height 14
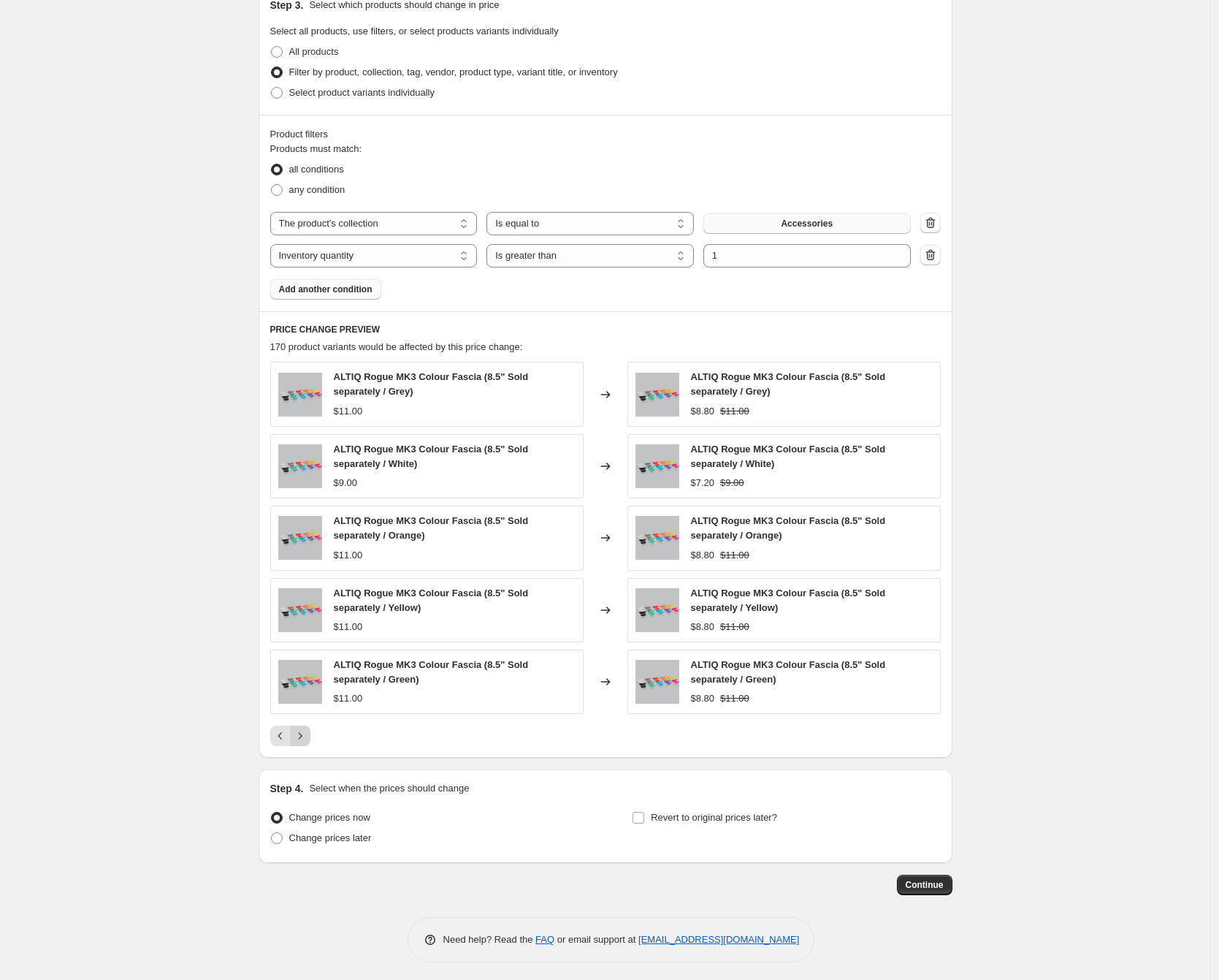
click at [308, 737] on icon "Next" at bounding box center [300, 735] width 14 height 14
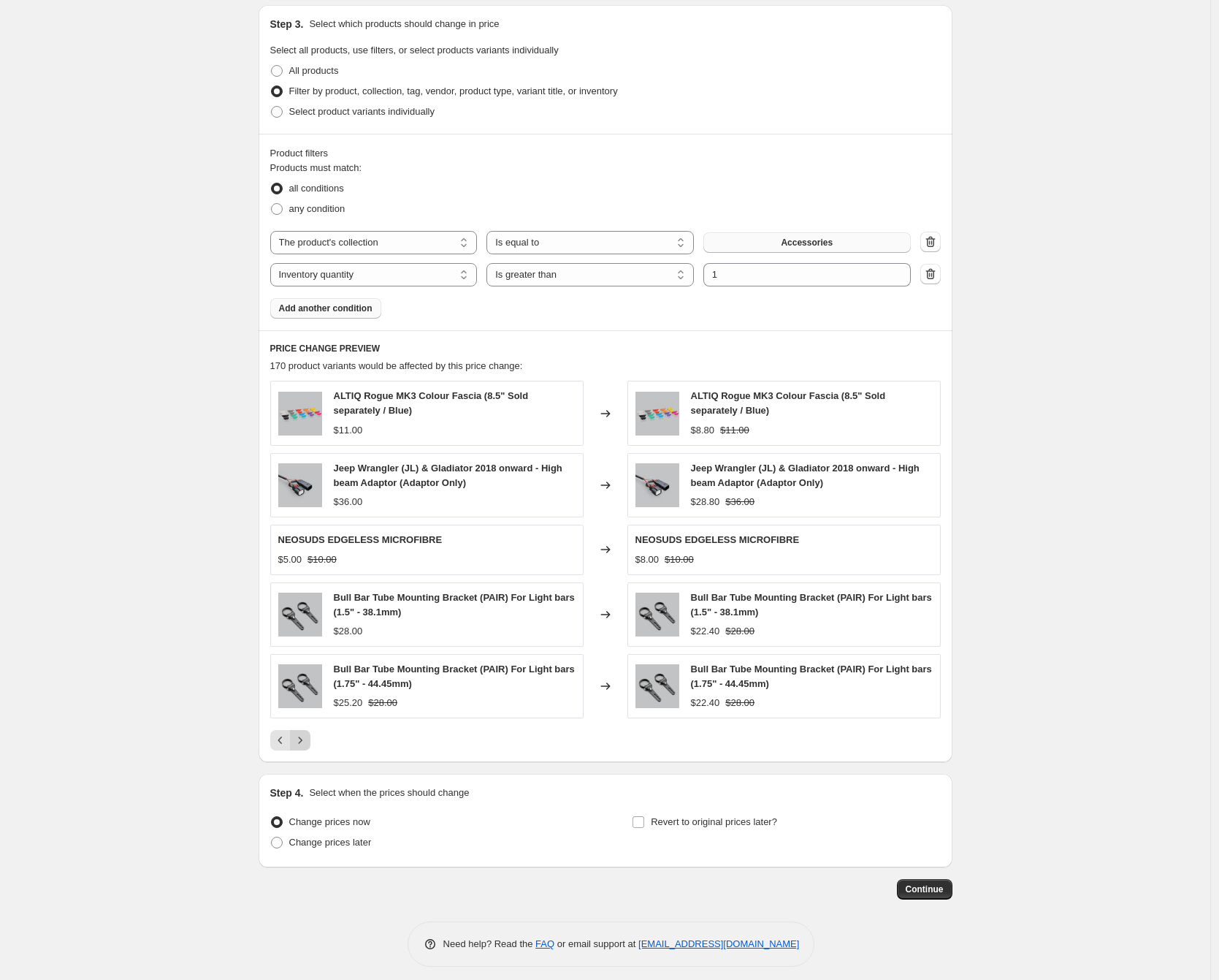
scroll to position [705, 0]
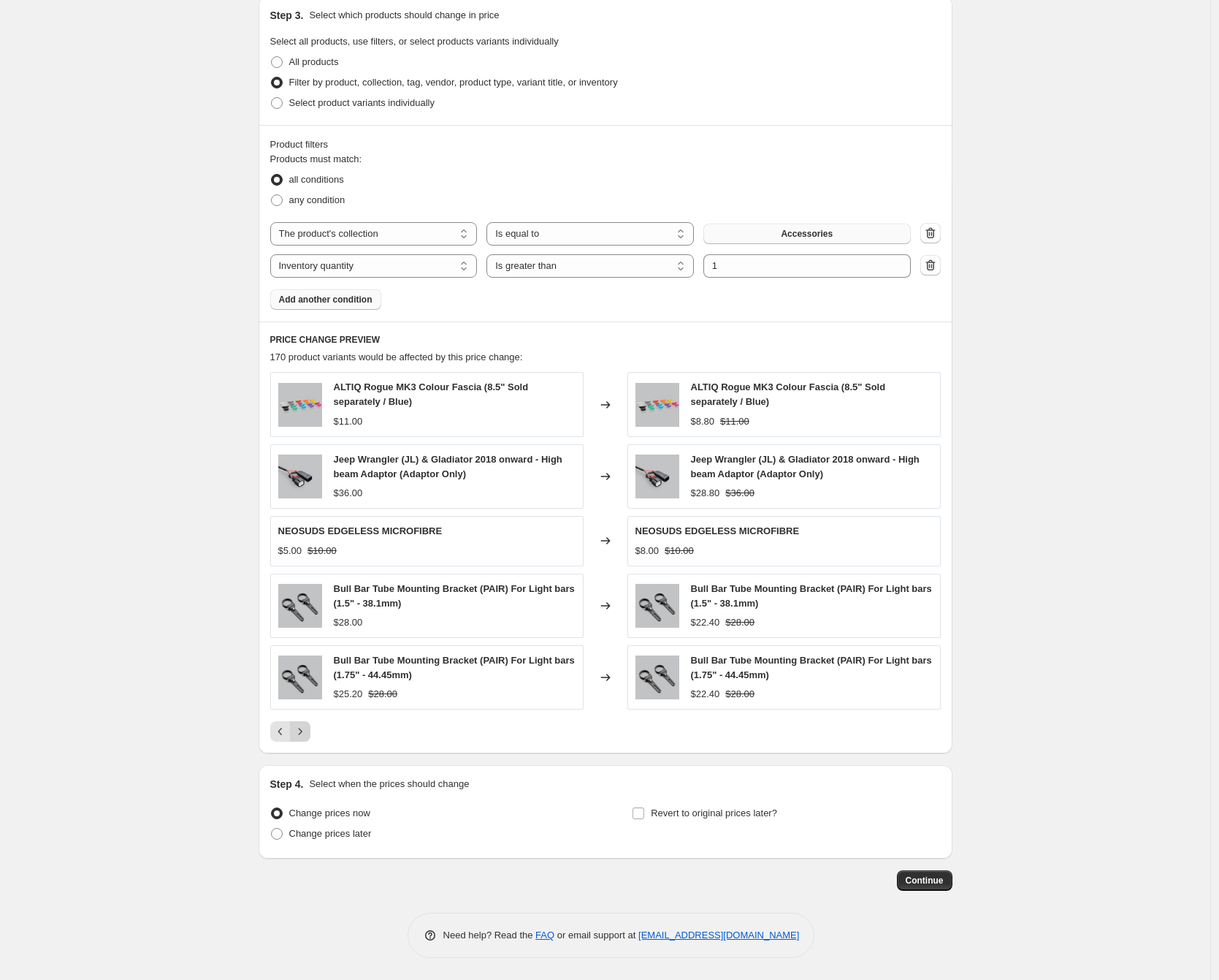
click at [308, 737] on icon "Next" at bounding box center [300, 730] width 14 height 14
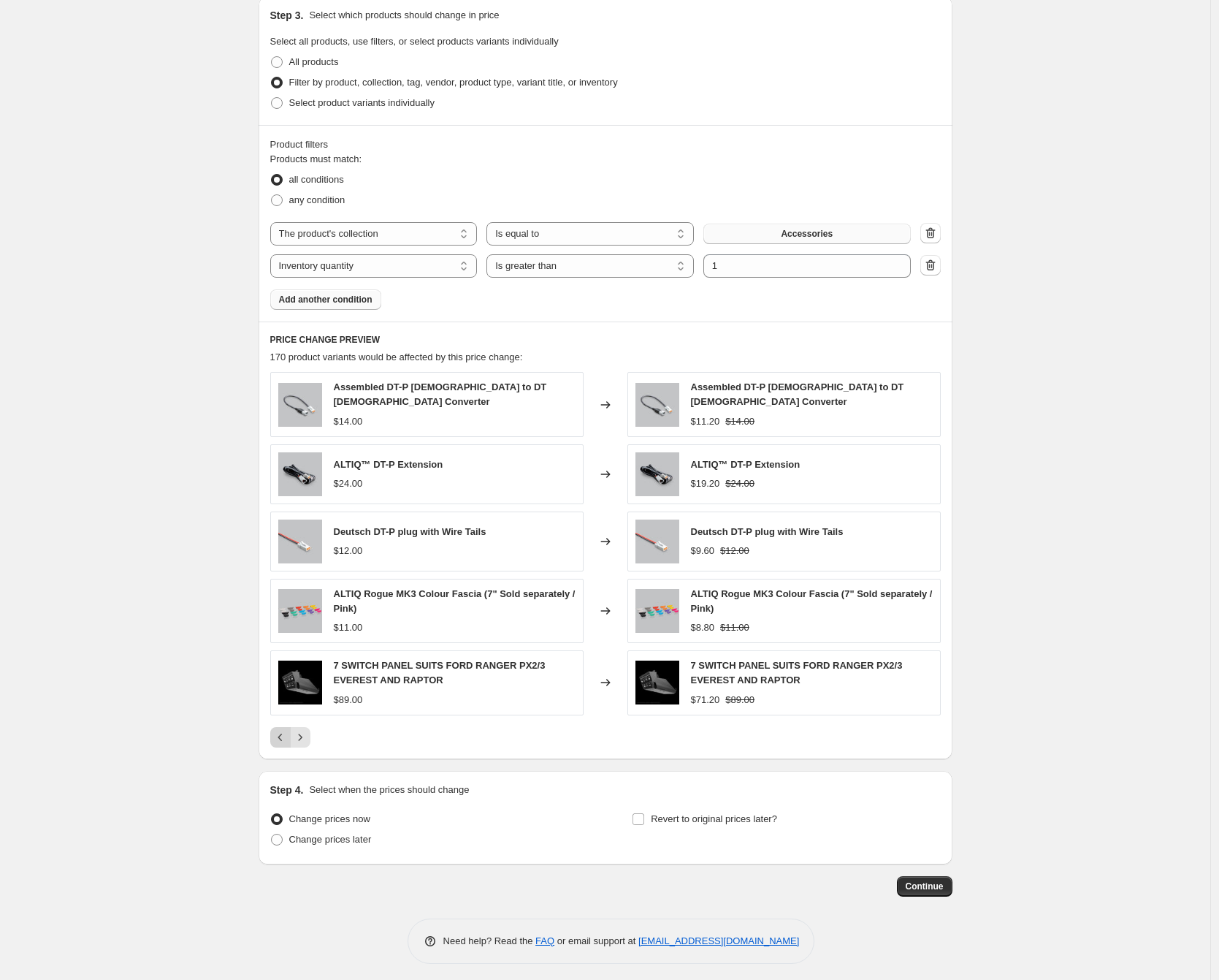
click at [284, 736] on icon "Previous" at bounding box center [280, 736] width 14 height 14
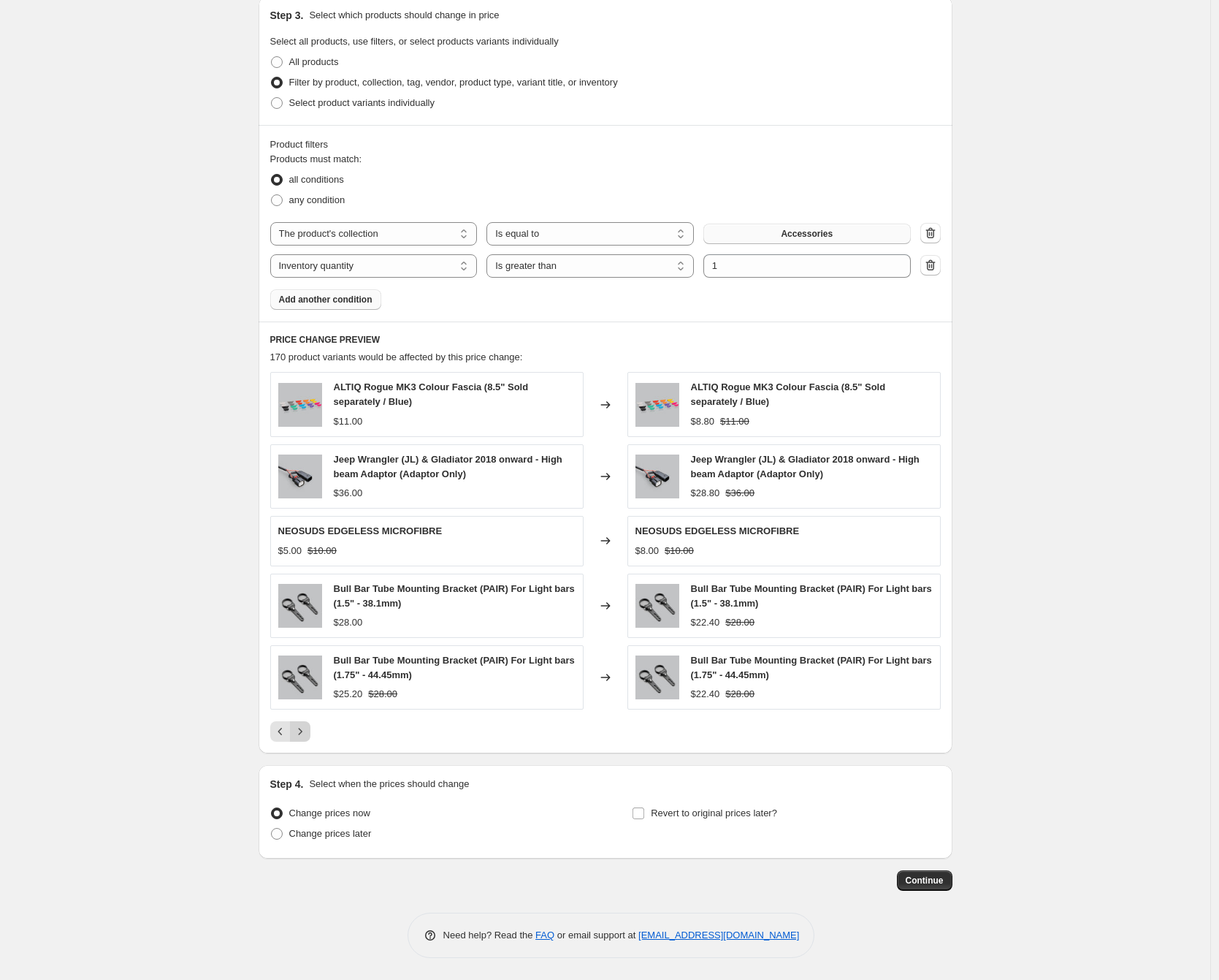
click at [306, 737] on icon "Next" at bounding box center [300, 730] width 14 height 14
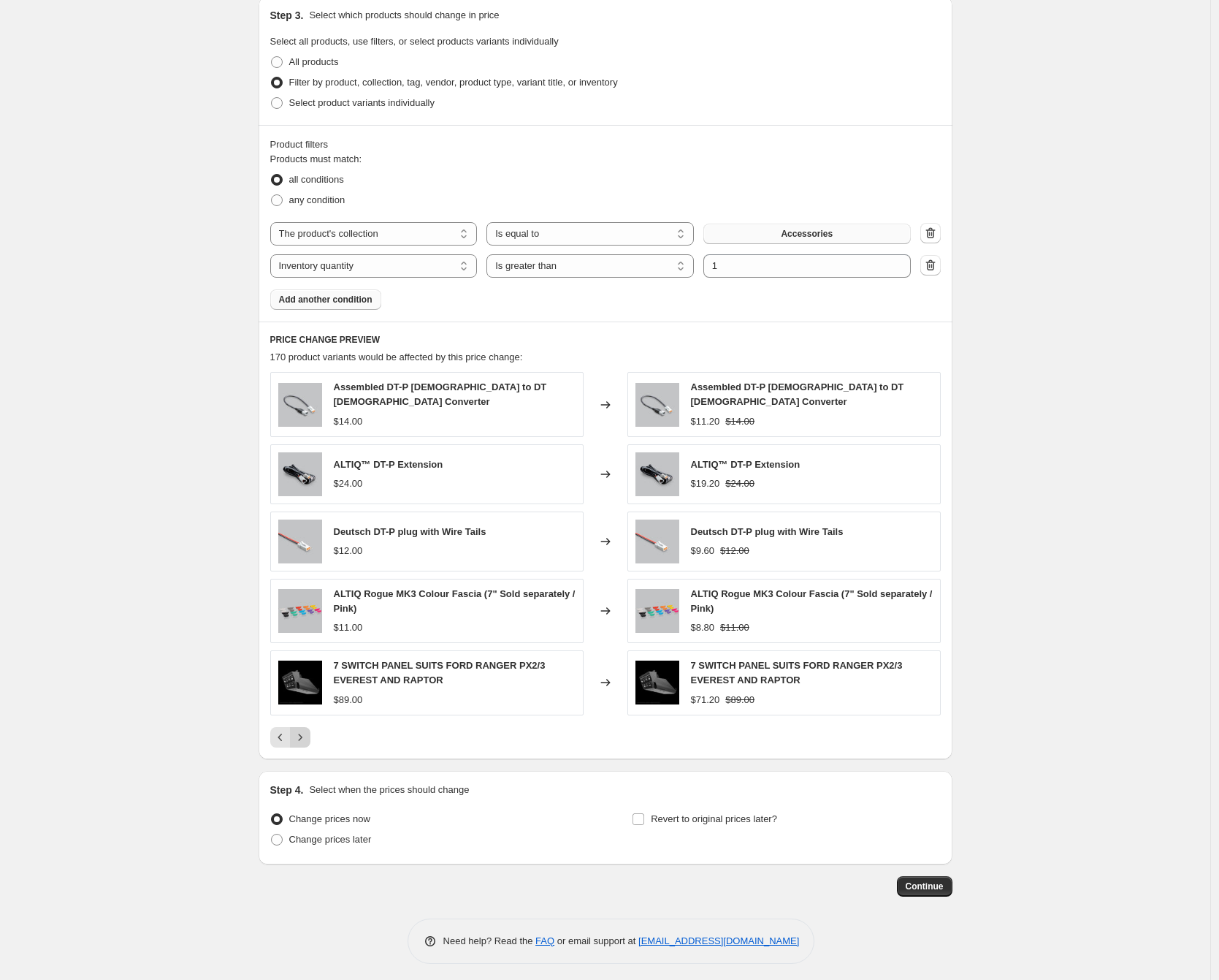
click at [306, 737] on icon "Next" at bounding box center [300, 736] width 14 height 14
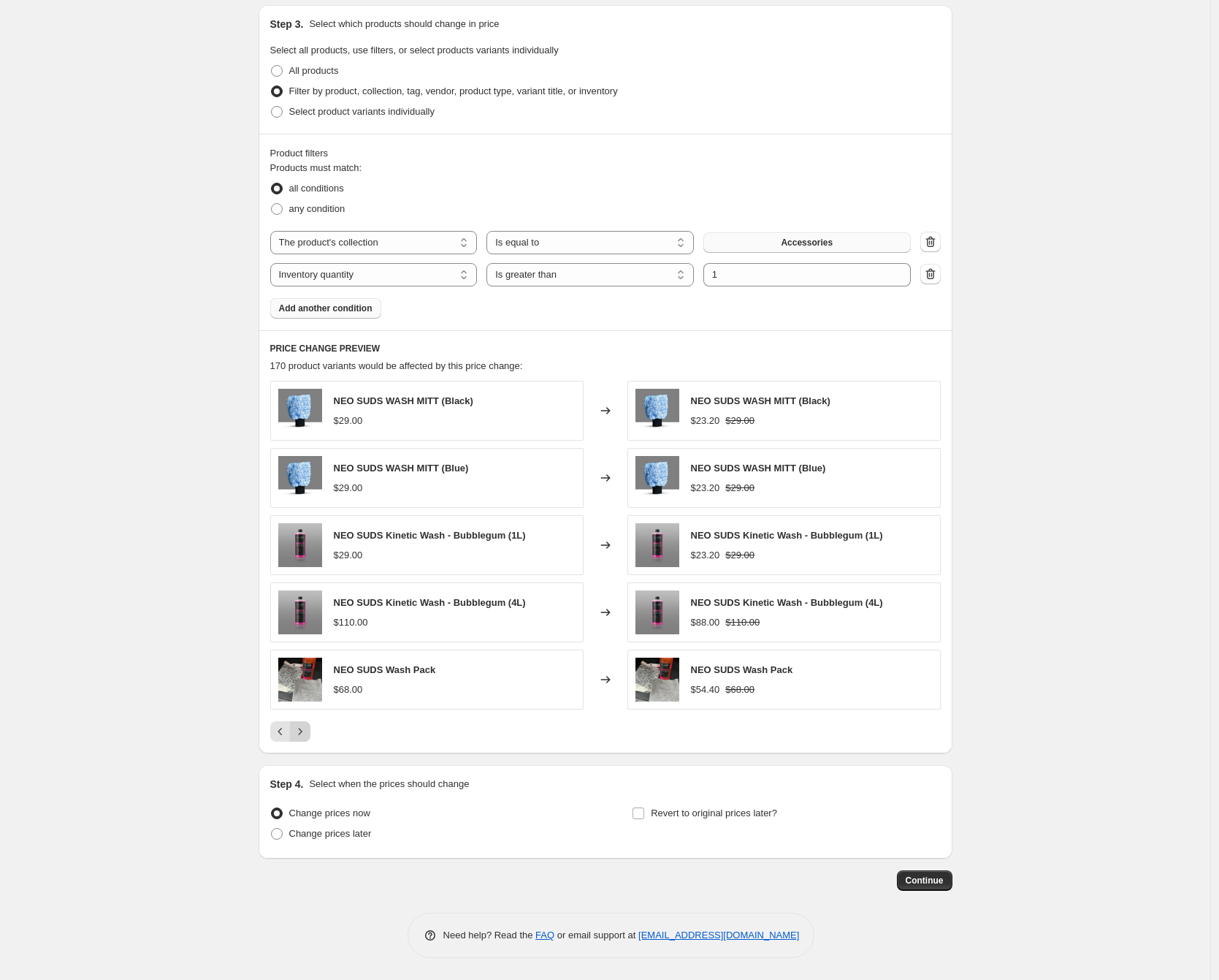
click at [306, 737] on icon "Next" at bounding box center [300, 730] width 14 height 14
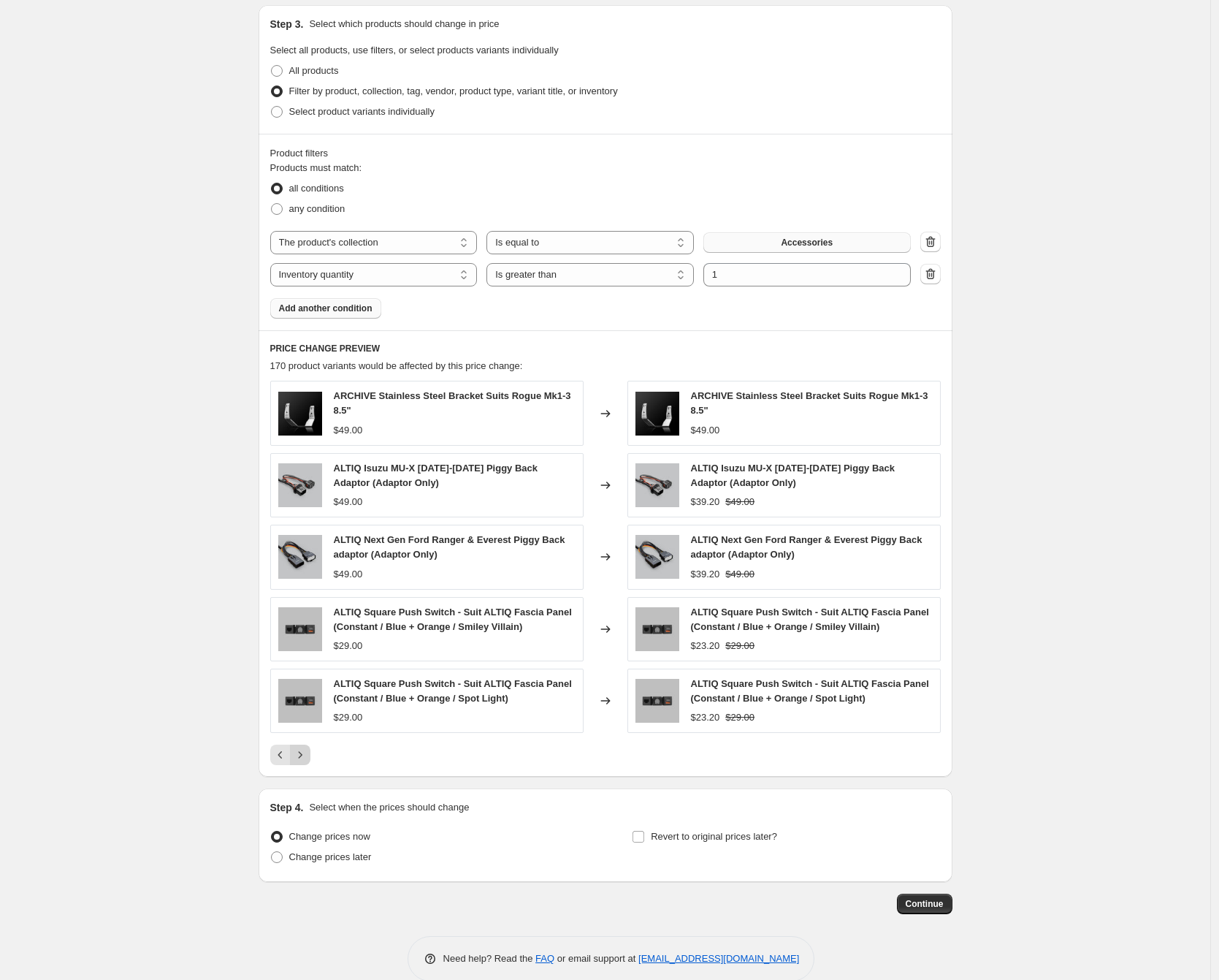
click at [306, 748] on icon "Next" at bounding box center [300, 754] width 14 height 14
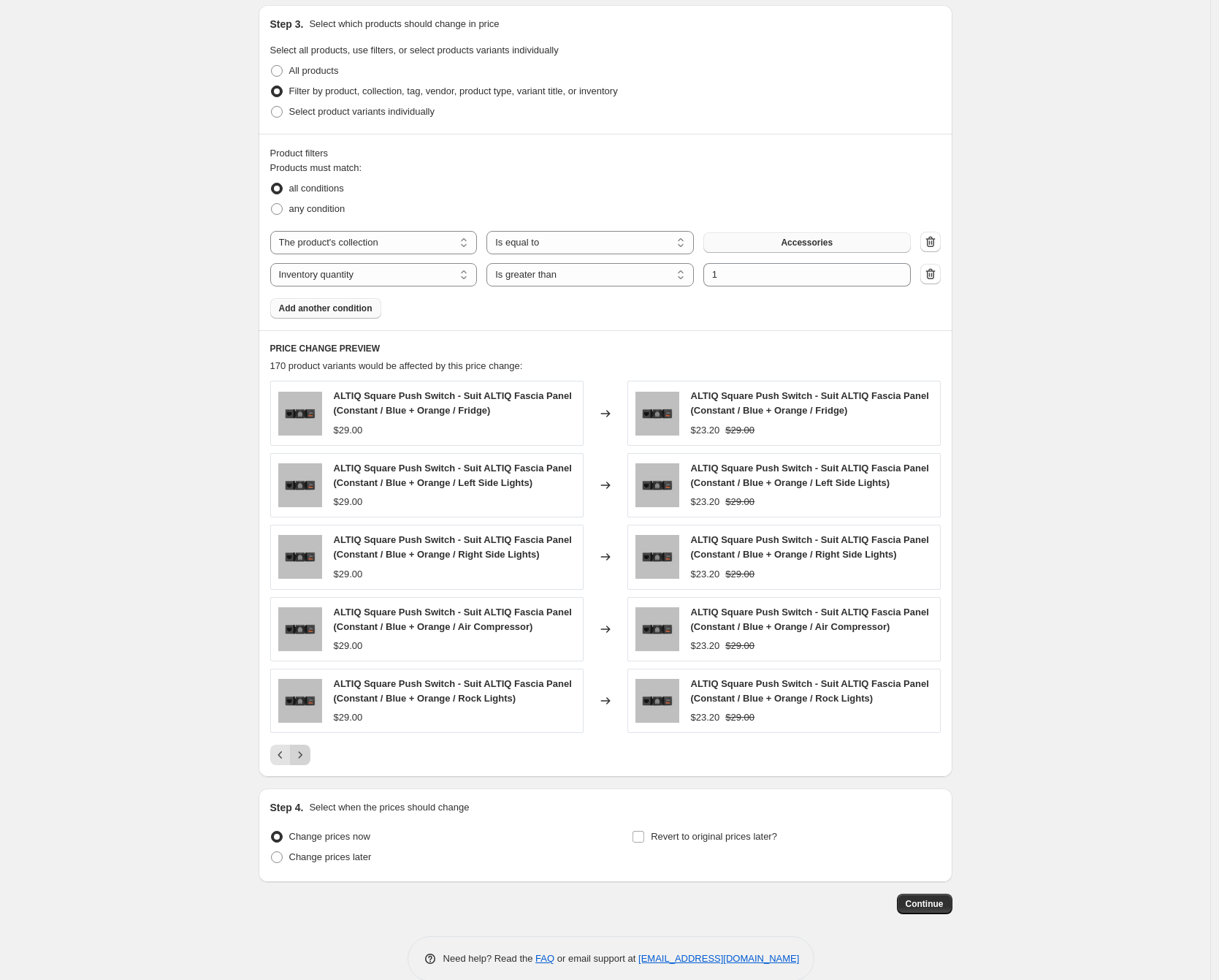
click at [306, 754] on icon "Next" at bounding box center [300, 754] width 14 height 14
click at [304, 770] on div "PRICE CHANGE PREVIEW 170 product variants would be affected by this price chang…" at bounding box center [606, 553] width 694 height 447
click at [307, 752] on icon "Next" at bounding box center [300, 754] width 14 height 14
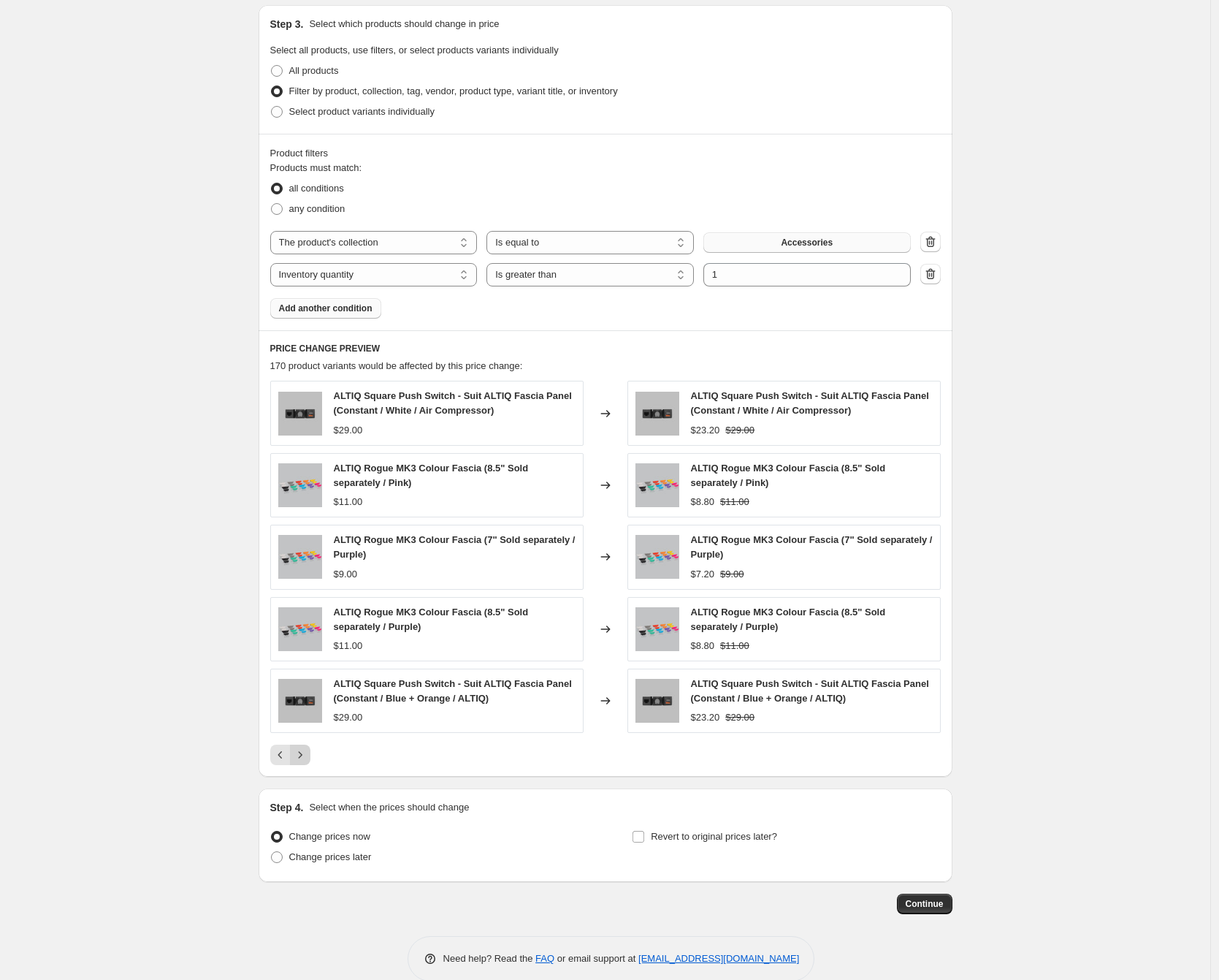
click at [307, 752] on icon "Next" at bounding box center [300, 754] width 14 height 14
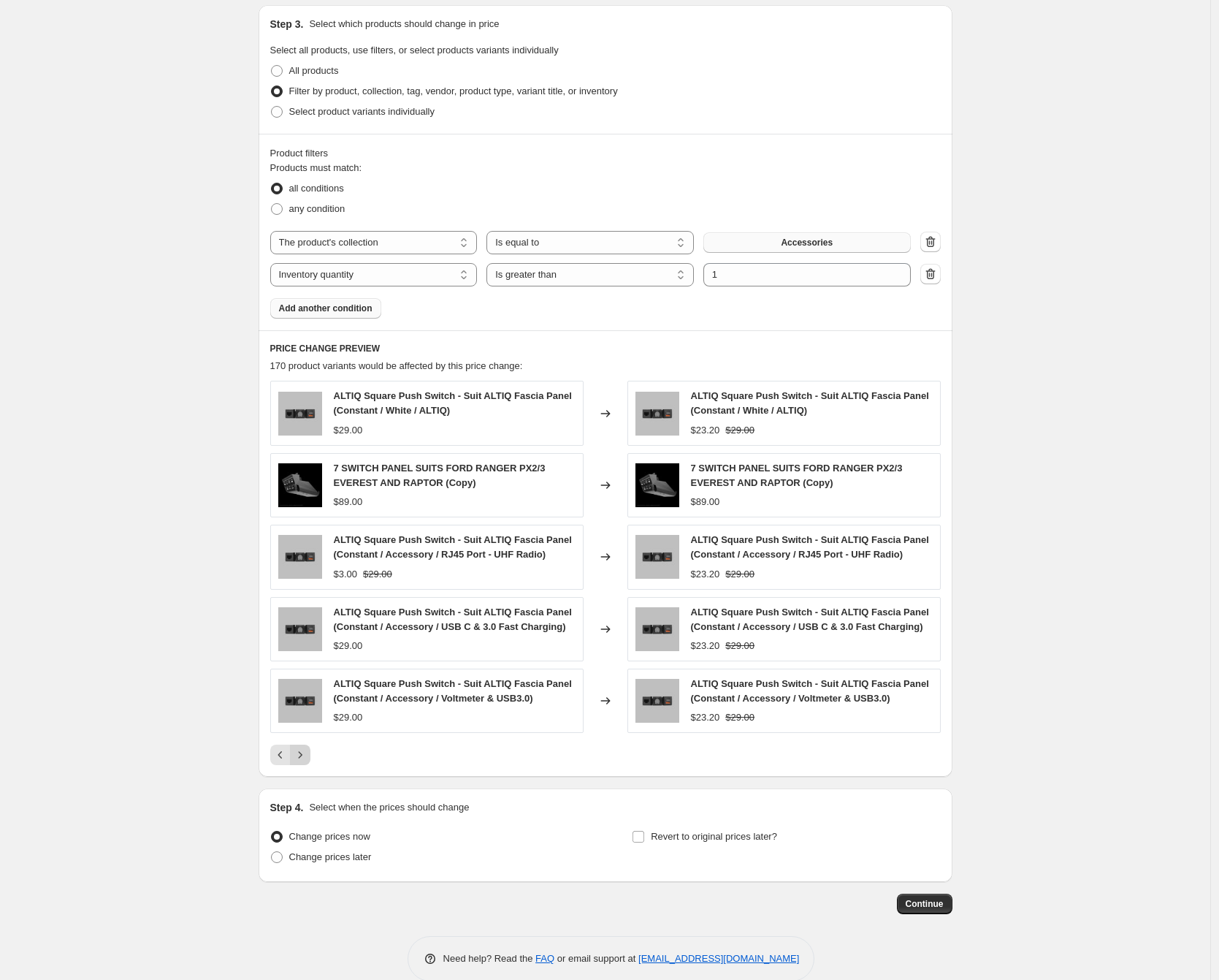
click at [307, 765] on button "Next" at bounding box center [300, 754] width 20 height 20
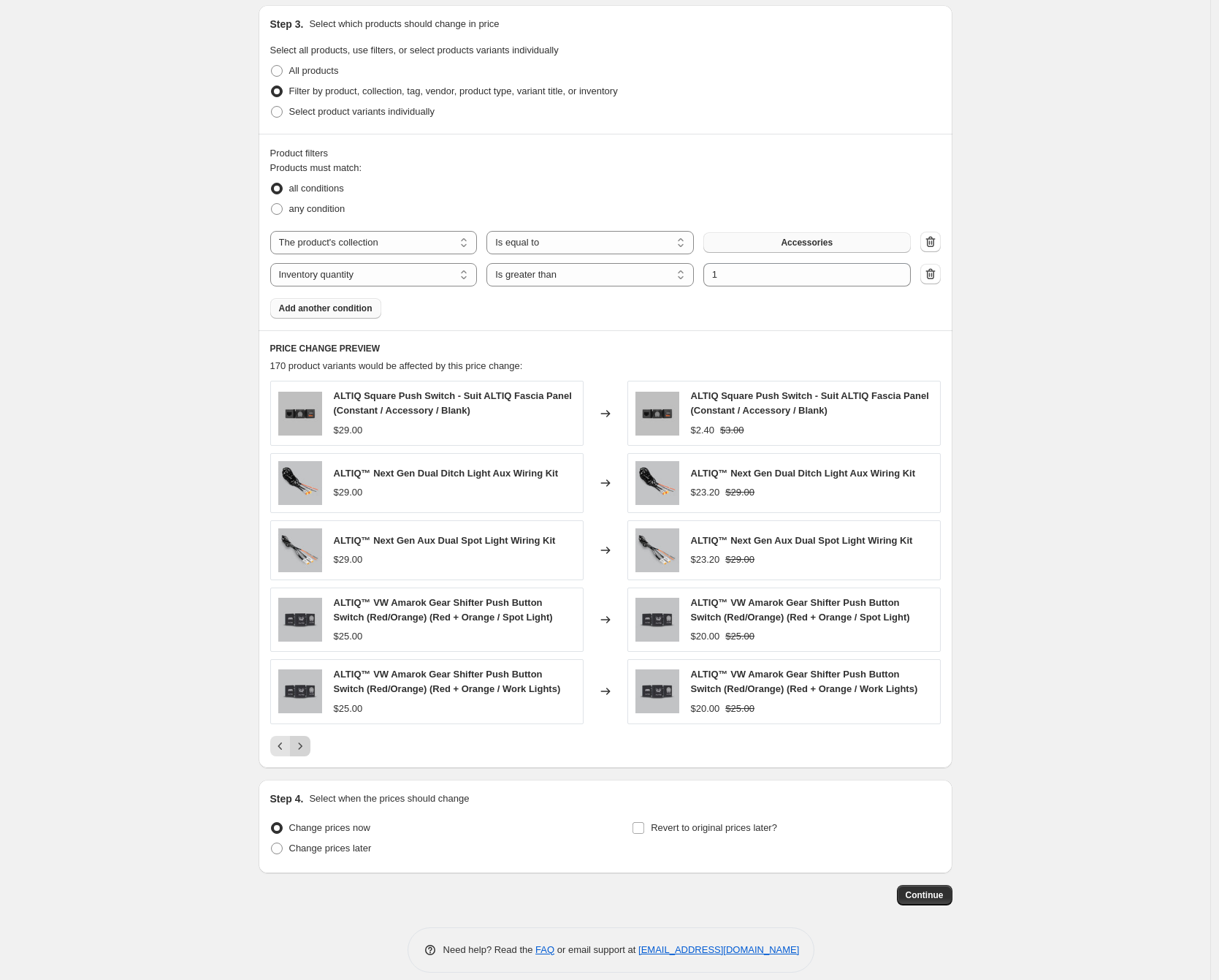
click at [303, 750] on icon "Next" at bounding box center [300, 746] width 14 height 14
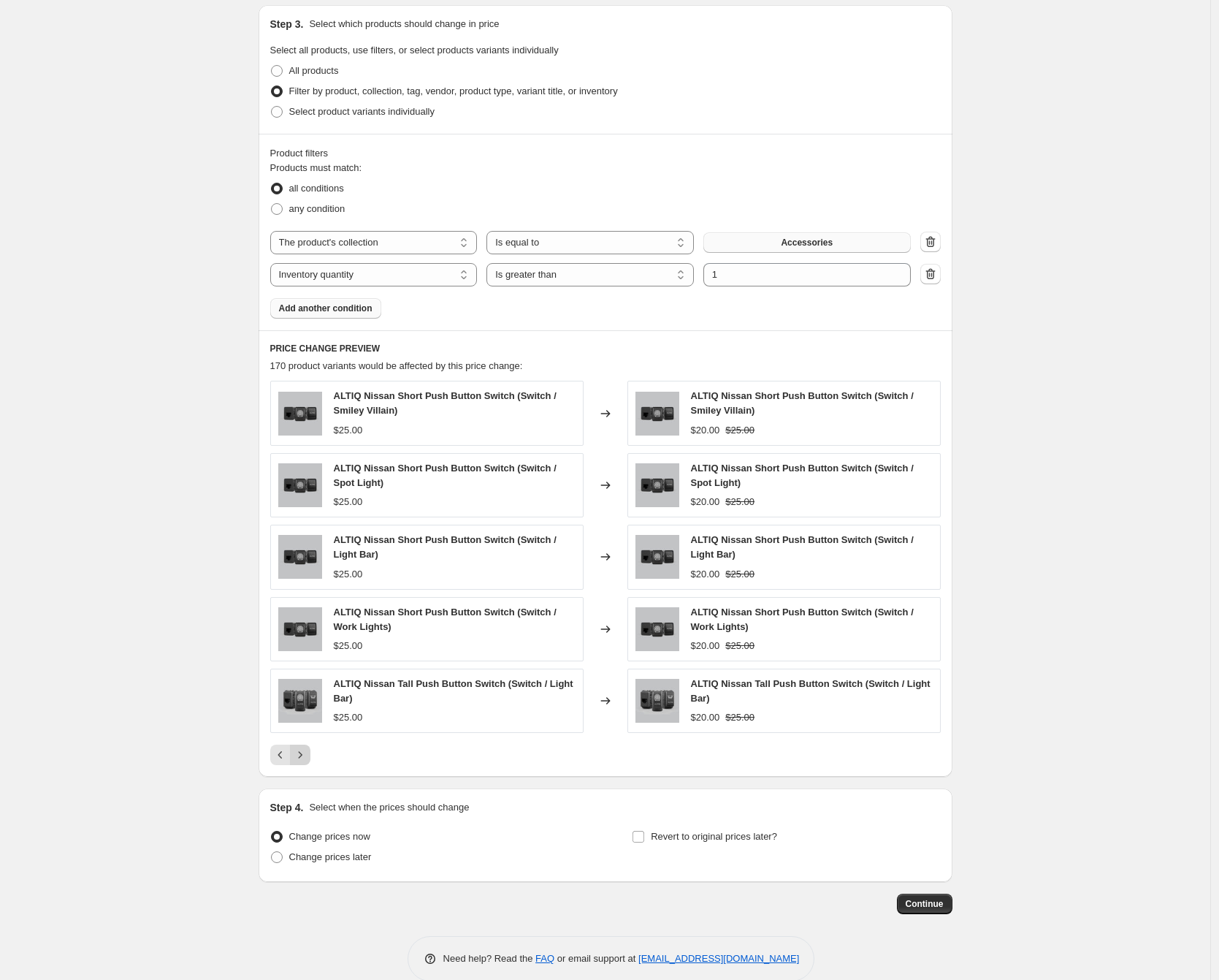
click at [302, 753] on icon "Next" at bounding box center [300, 754] width 4 height 7
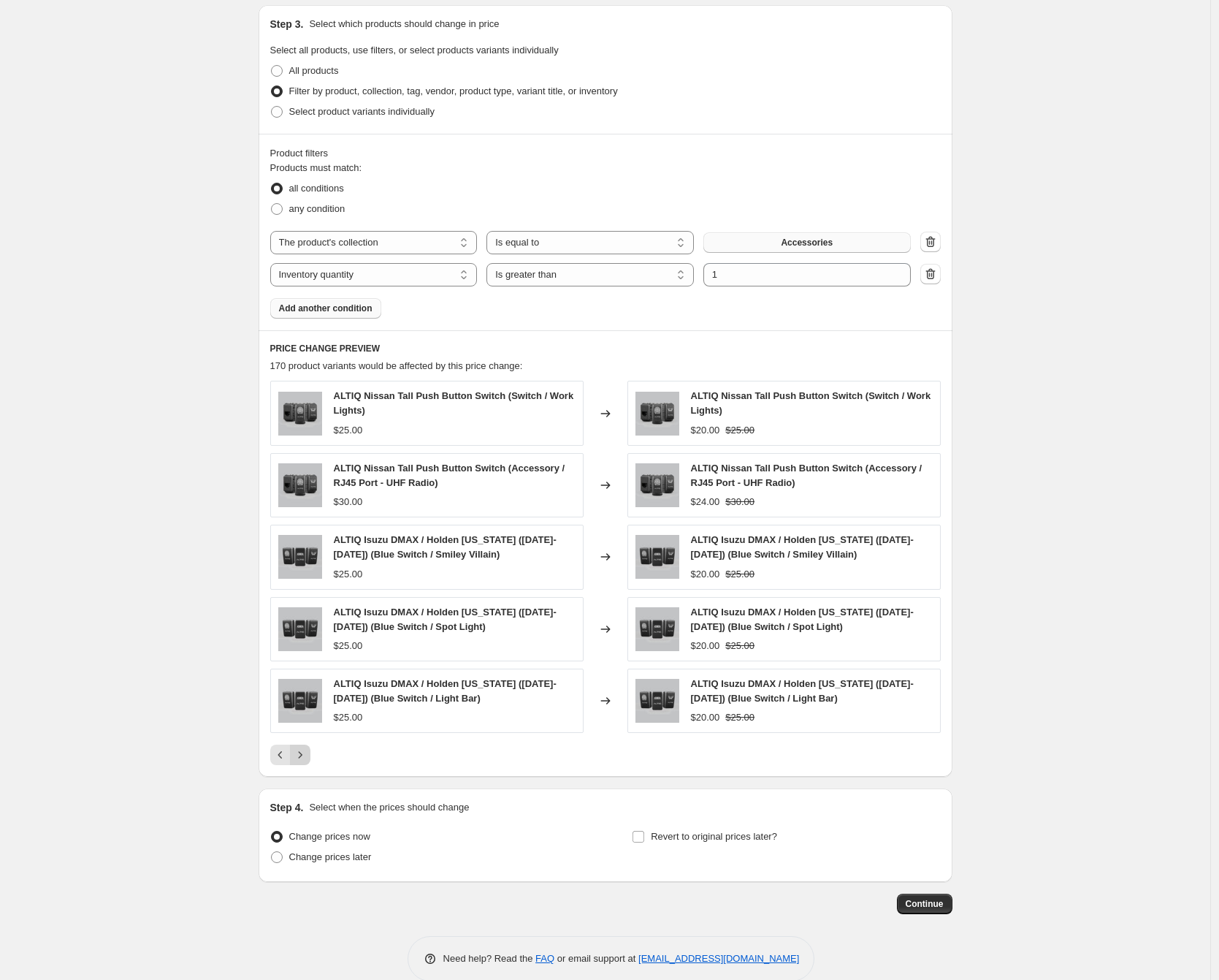
click at [302, 756] on icon "Next" at bounding box center [300, 754] width 4 height 7
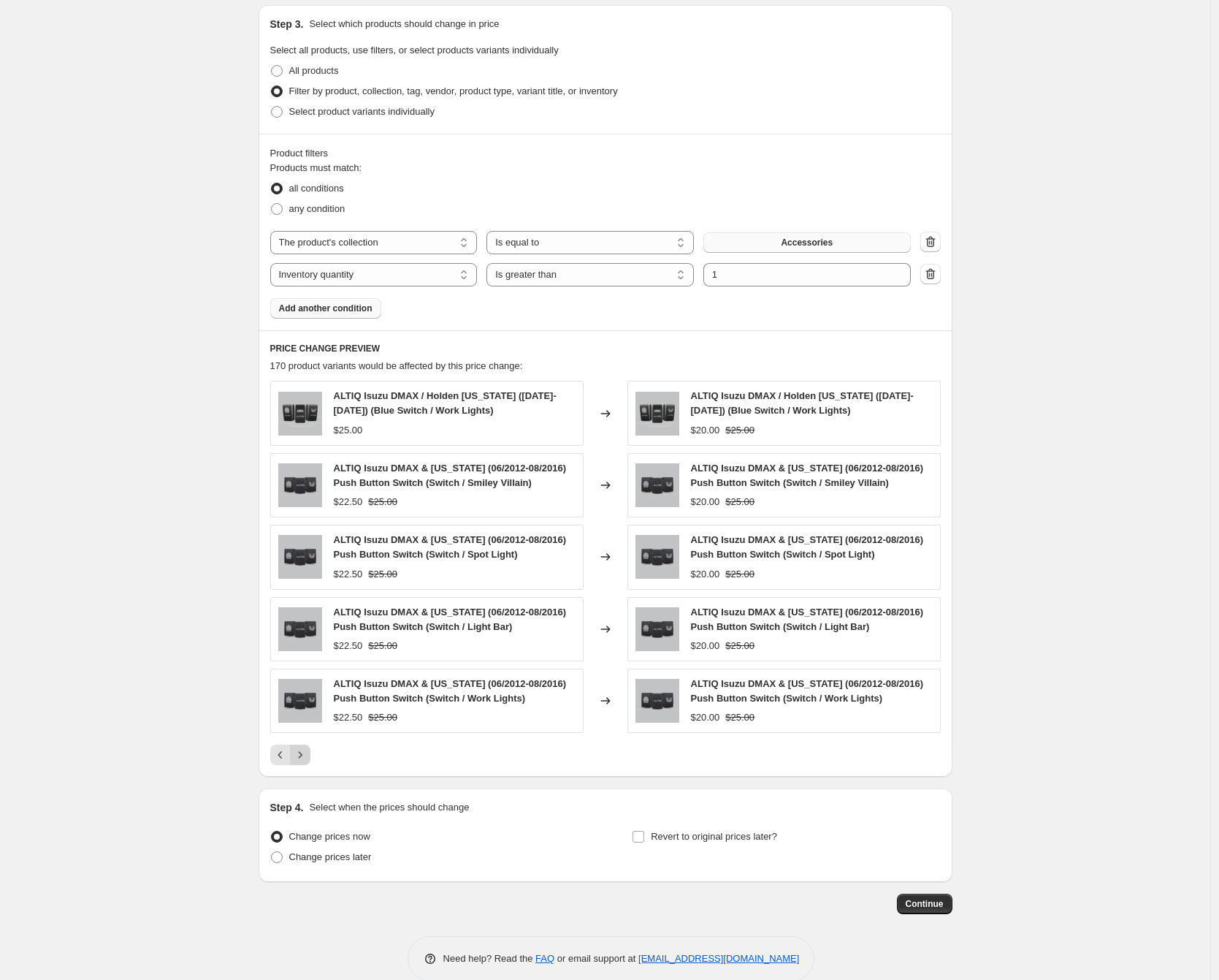
click at [305, 757] on icon "Next" at bounding box center [300, 754] width 14 height 14
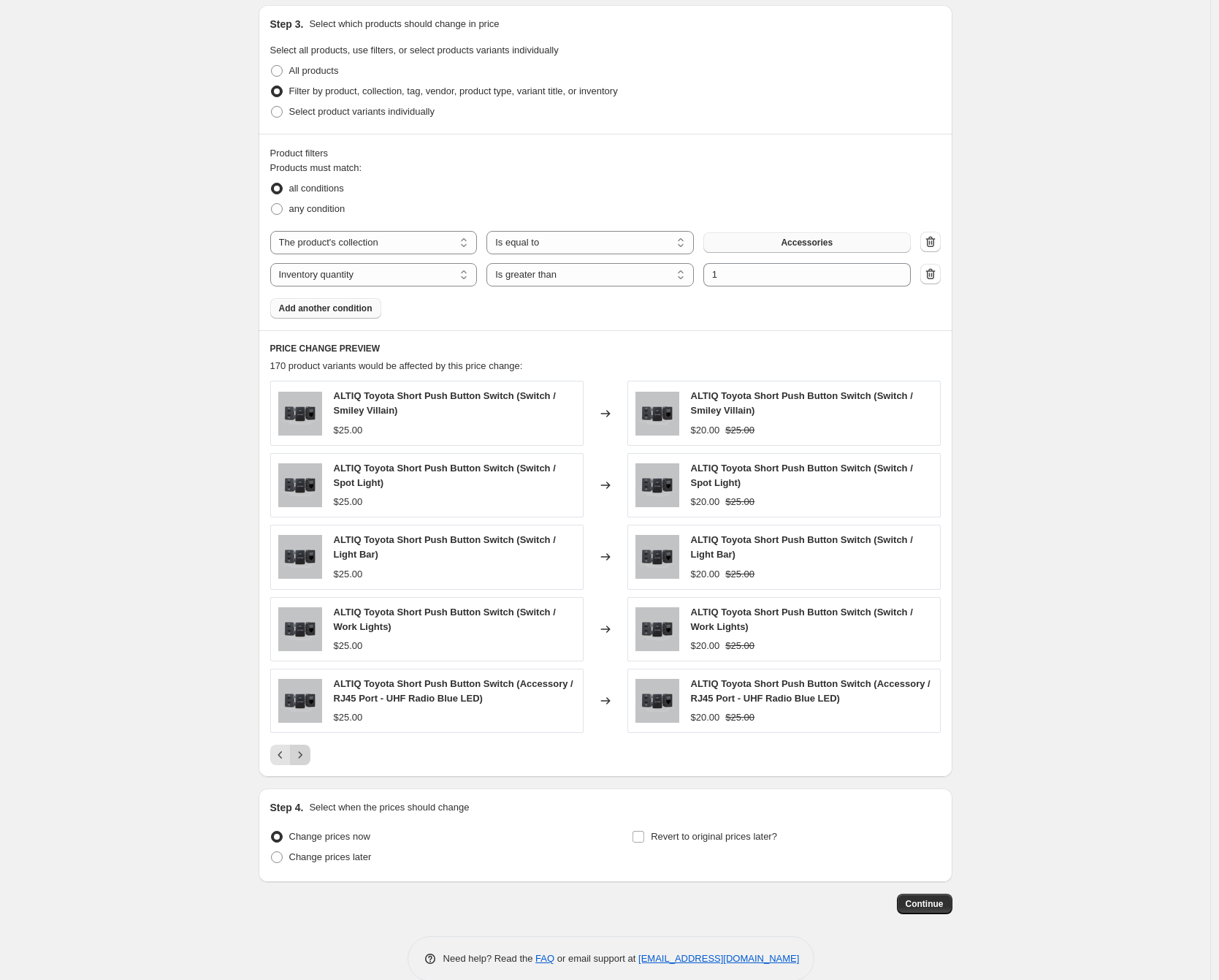
click at [305, 757] on icon "Next" at bounding box center [300, 754] width 14 height 14
click at [305, 756] on icon "Next" at bounding box center [300, 754] width 14 height 14
click at [300, 757] on icon "Next" at bounding box center [300, 754] width 14 height 14
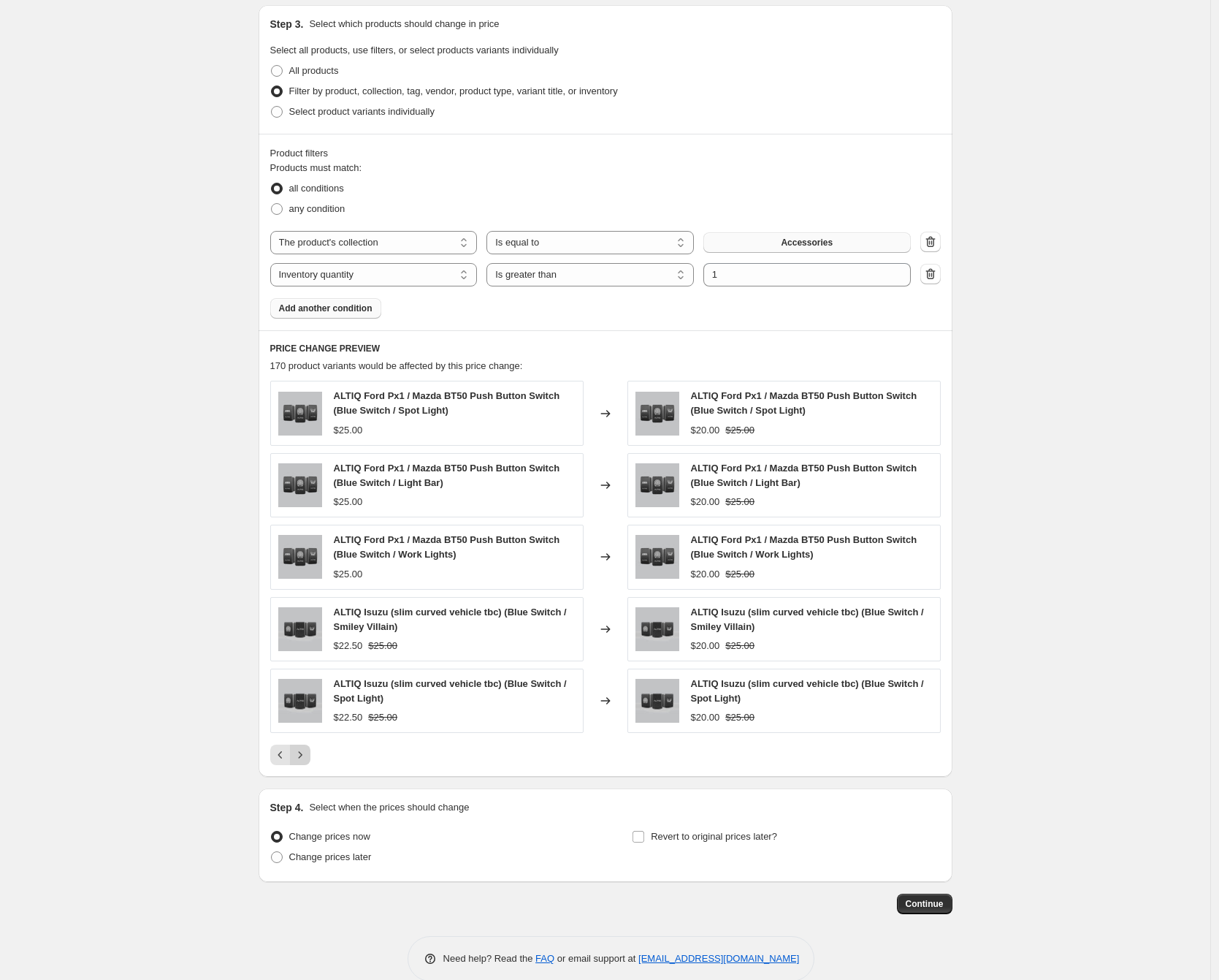
click at [299, 753] on icon "Next" at bounding box center [300, 754] width 14 height 14
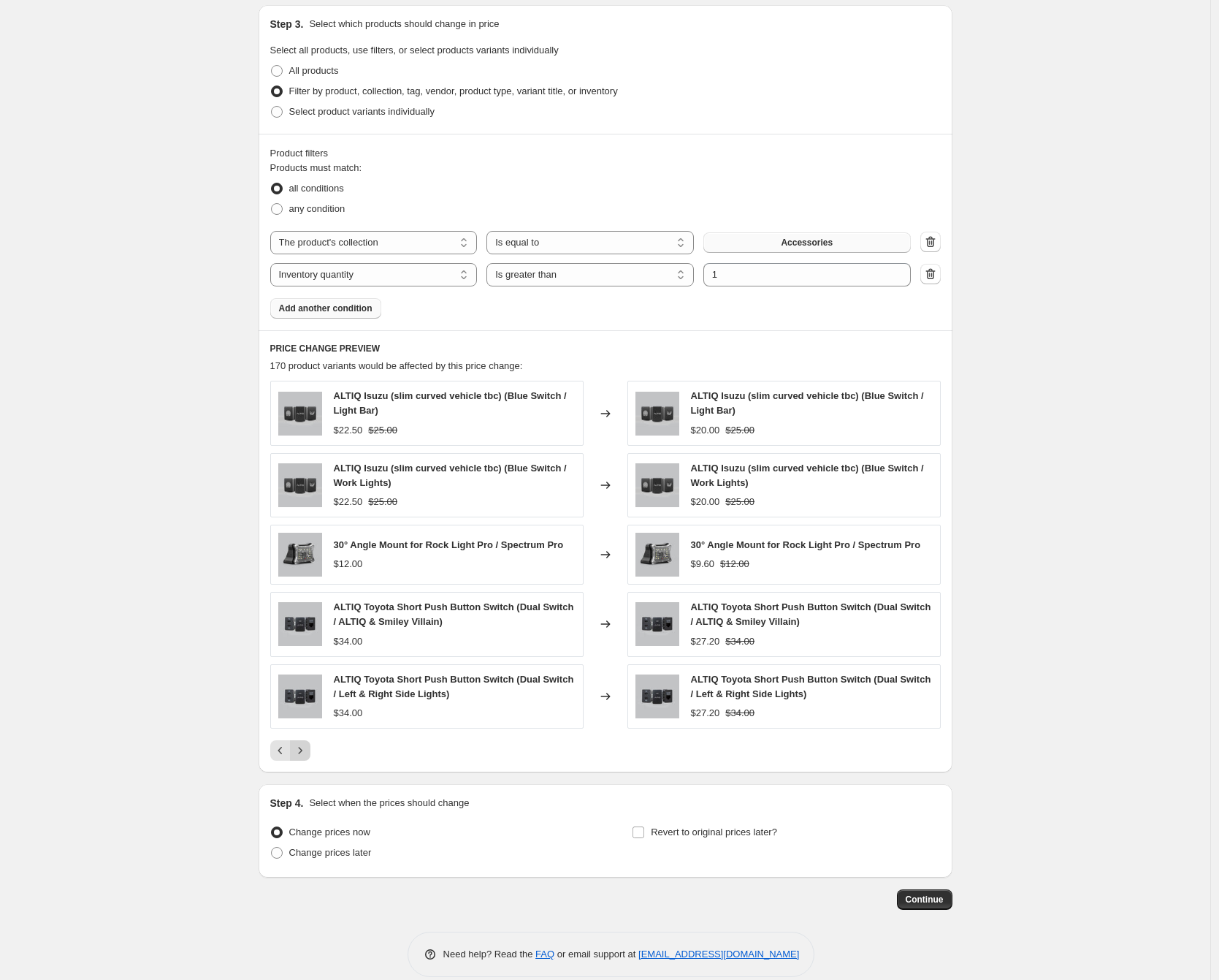
click at [305, 754] on icon "Next" at bounding box center [300, 750] width 14 height 14
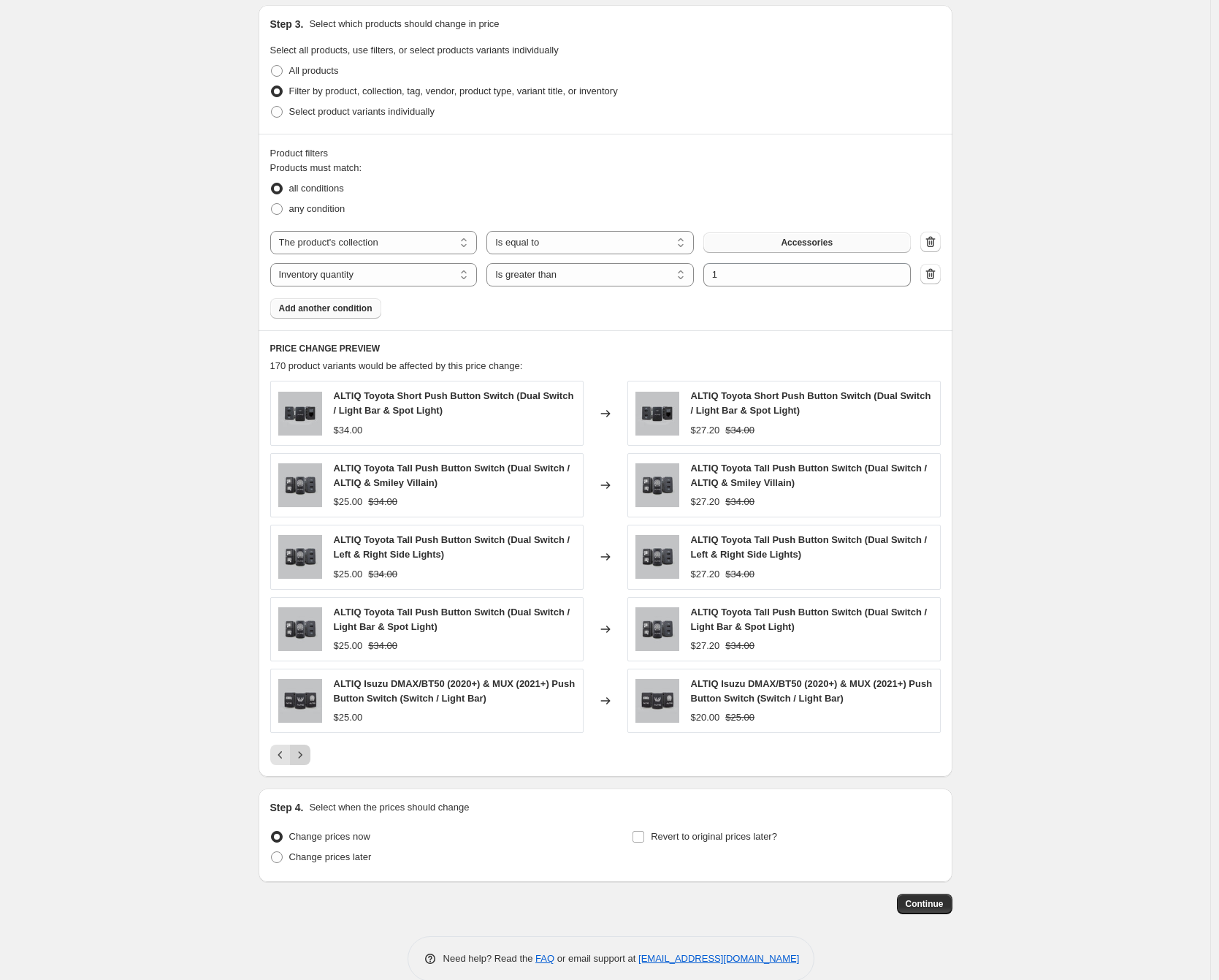
click at [304, 754] on icon "Next" at bounding box center [300, 754] width 14 height 14
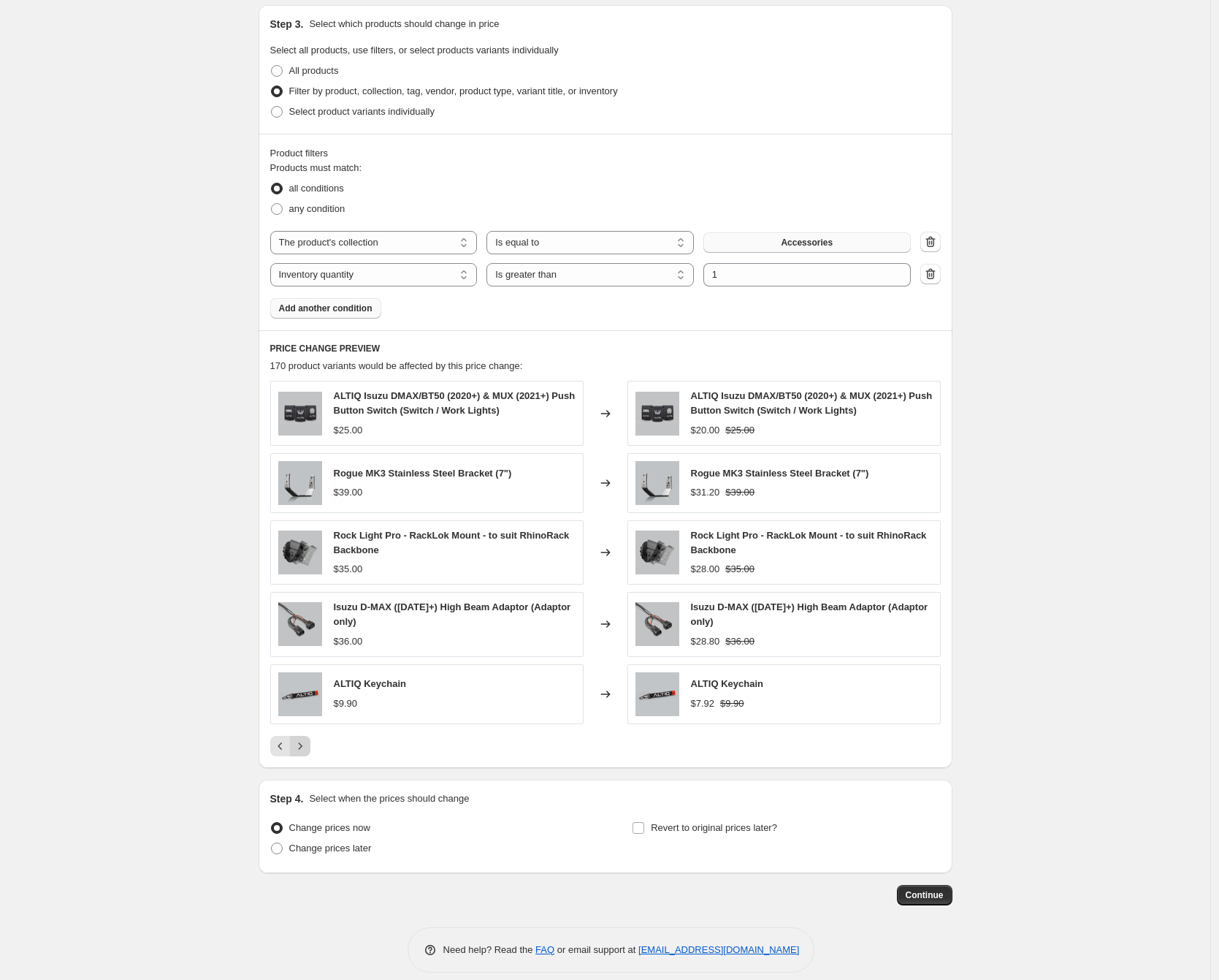
click at [304, 754] on button "Next" at bounding box center [300, 746] width 20 height 20
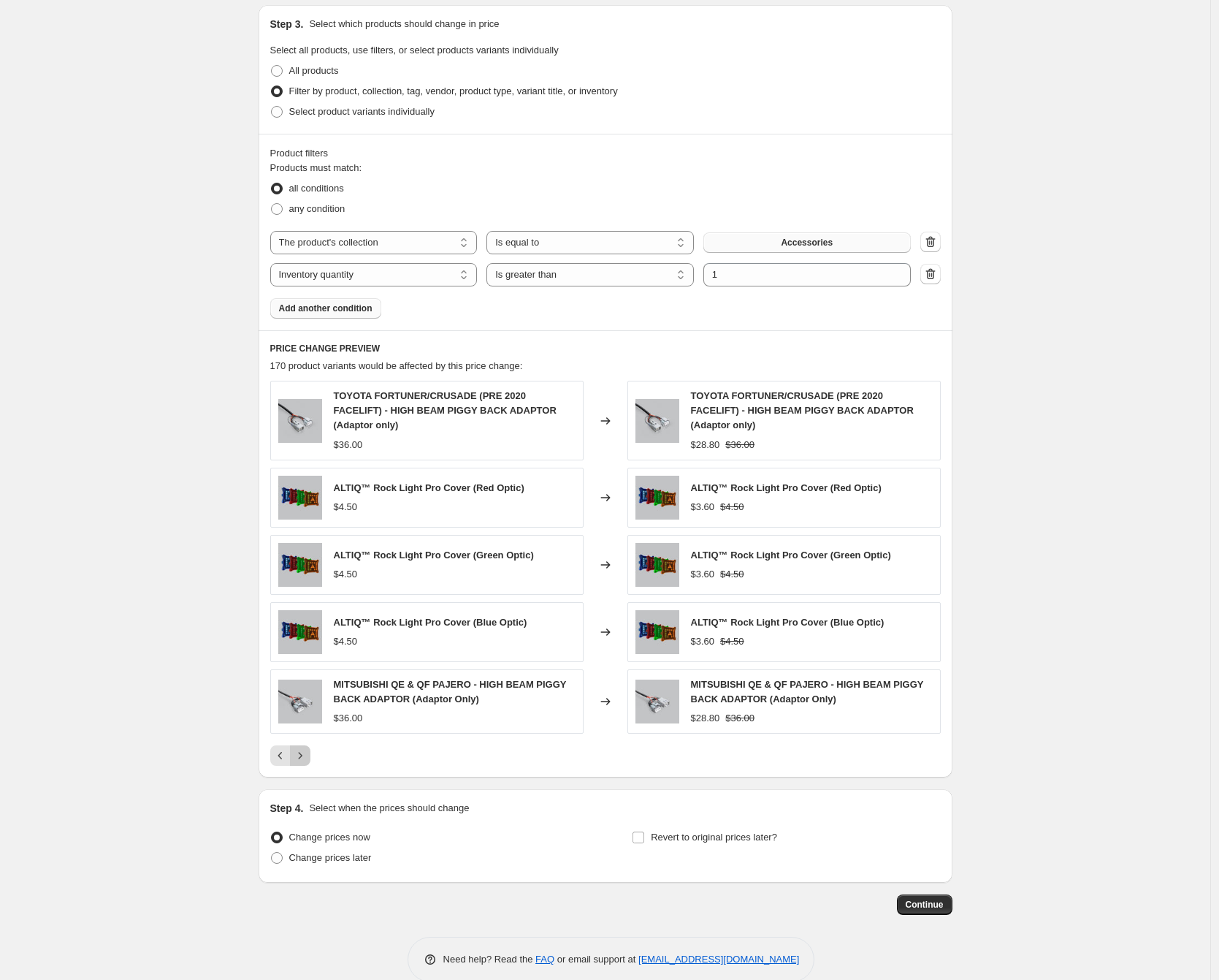
click at [302, 754] on icon "Next" at bounding box center [300, 754] width 4 height 7
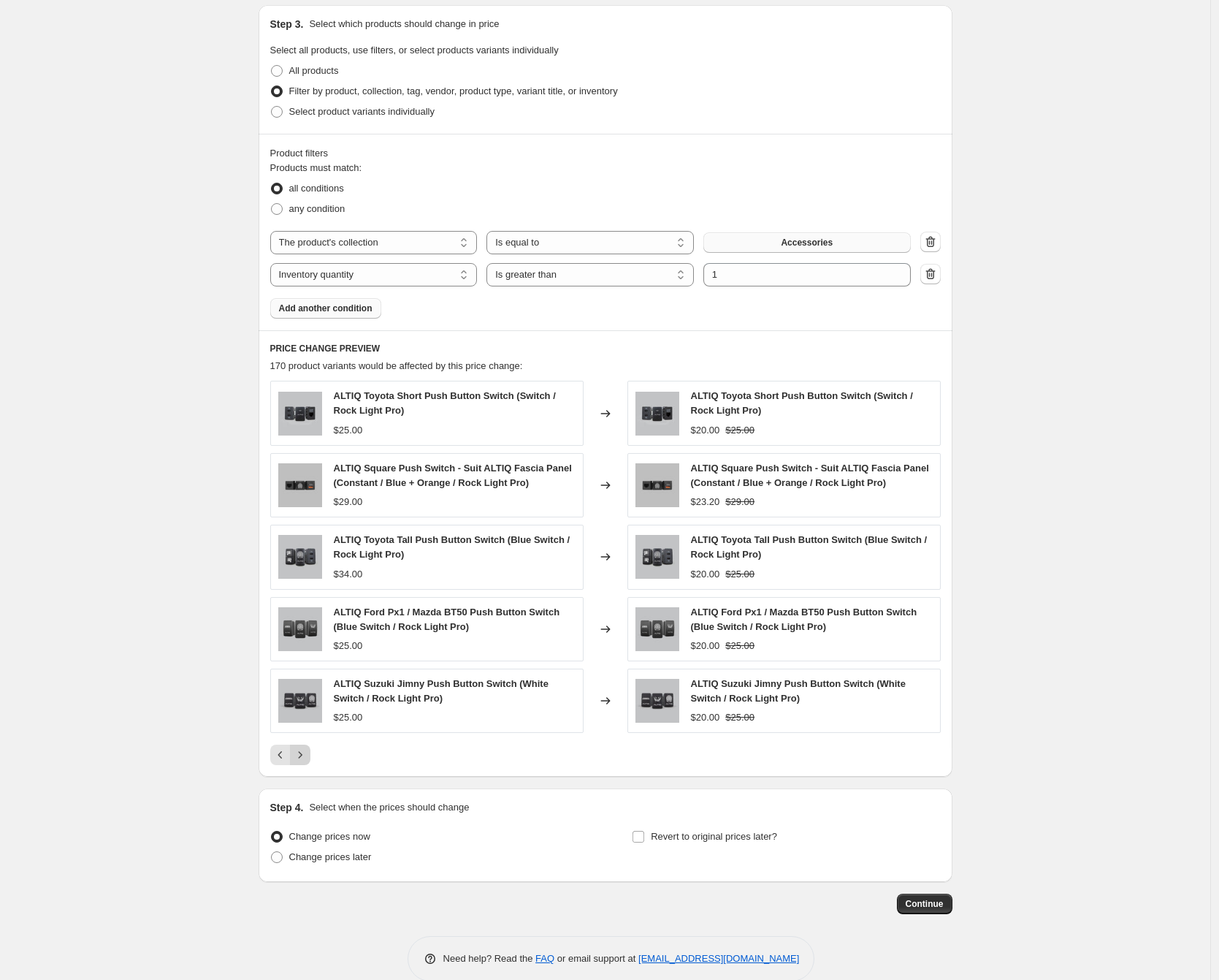
click at [304, 754] on icon "Next" at bounding box center [300, 754] width 14 height 14
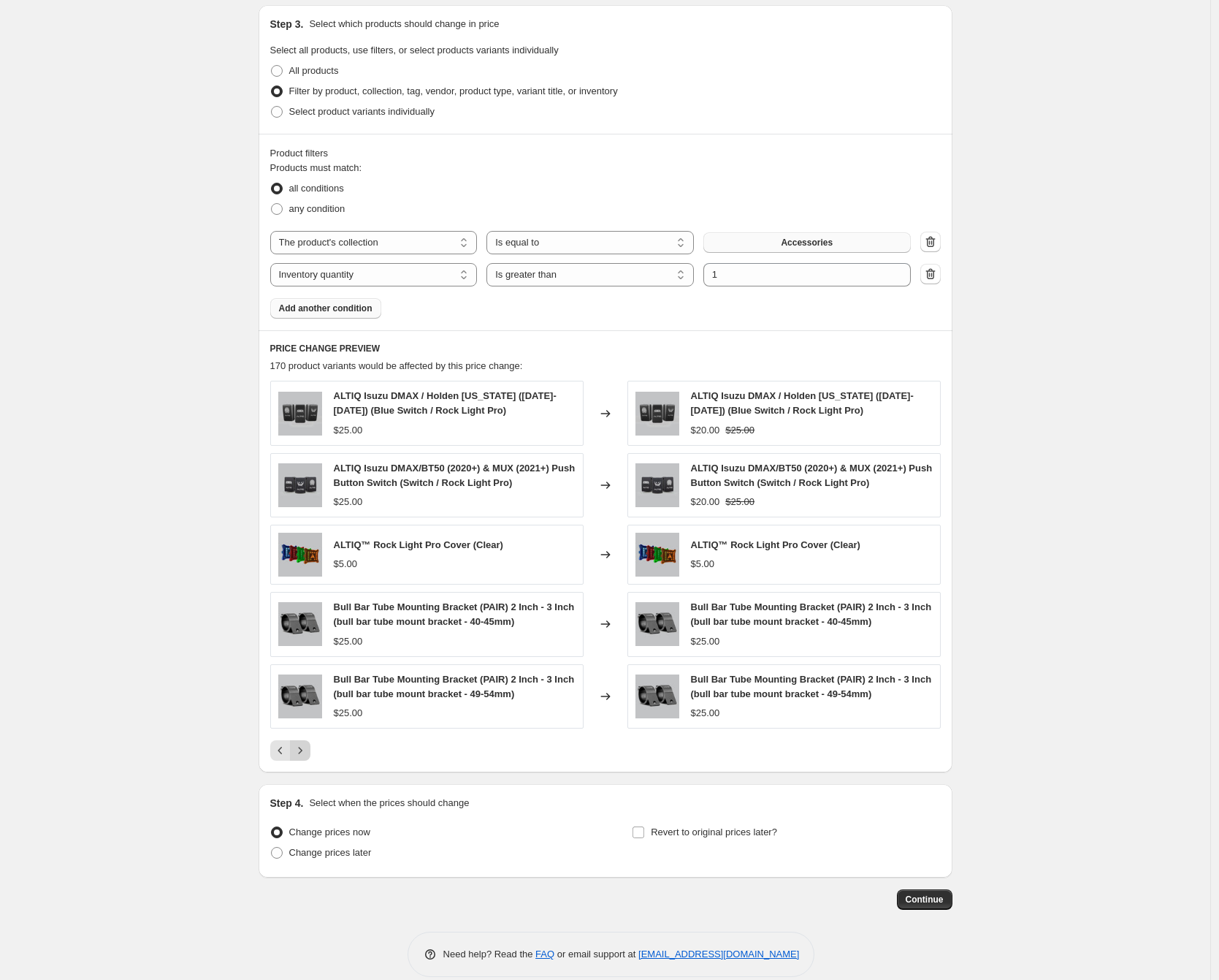
click at [304, 754] on icon "Next" at bounding box center [300, 750] width 14 height 14
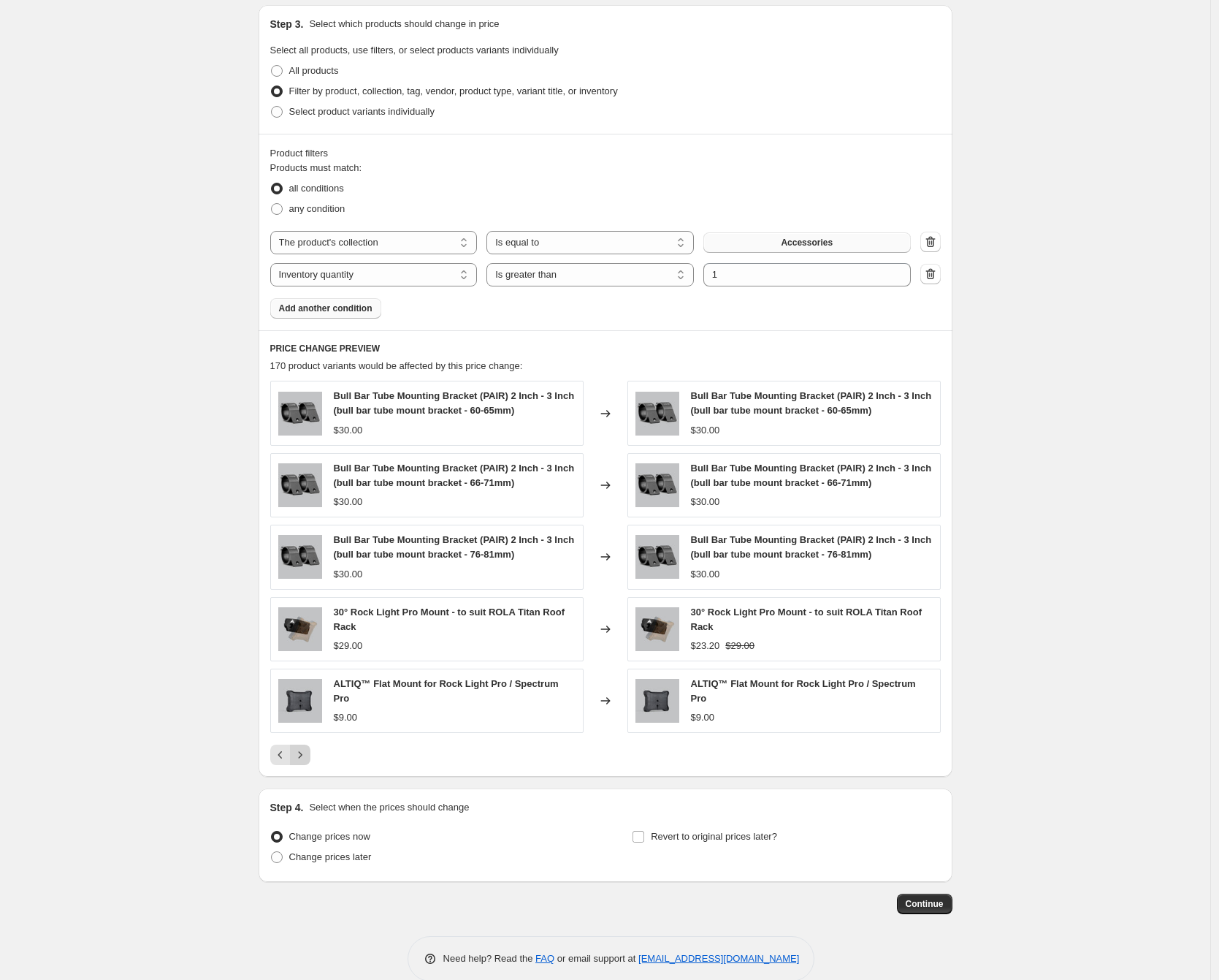
click at [304, 754] on icon "Next" at bounding box center [300, 754] width 14 height 14
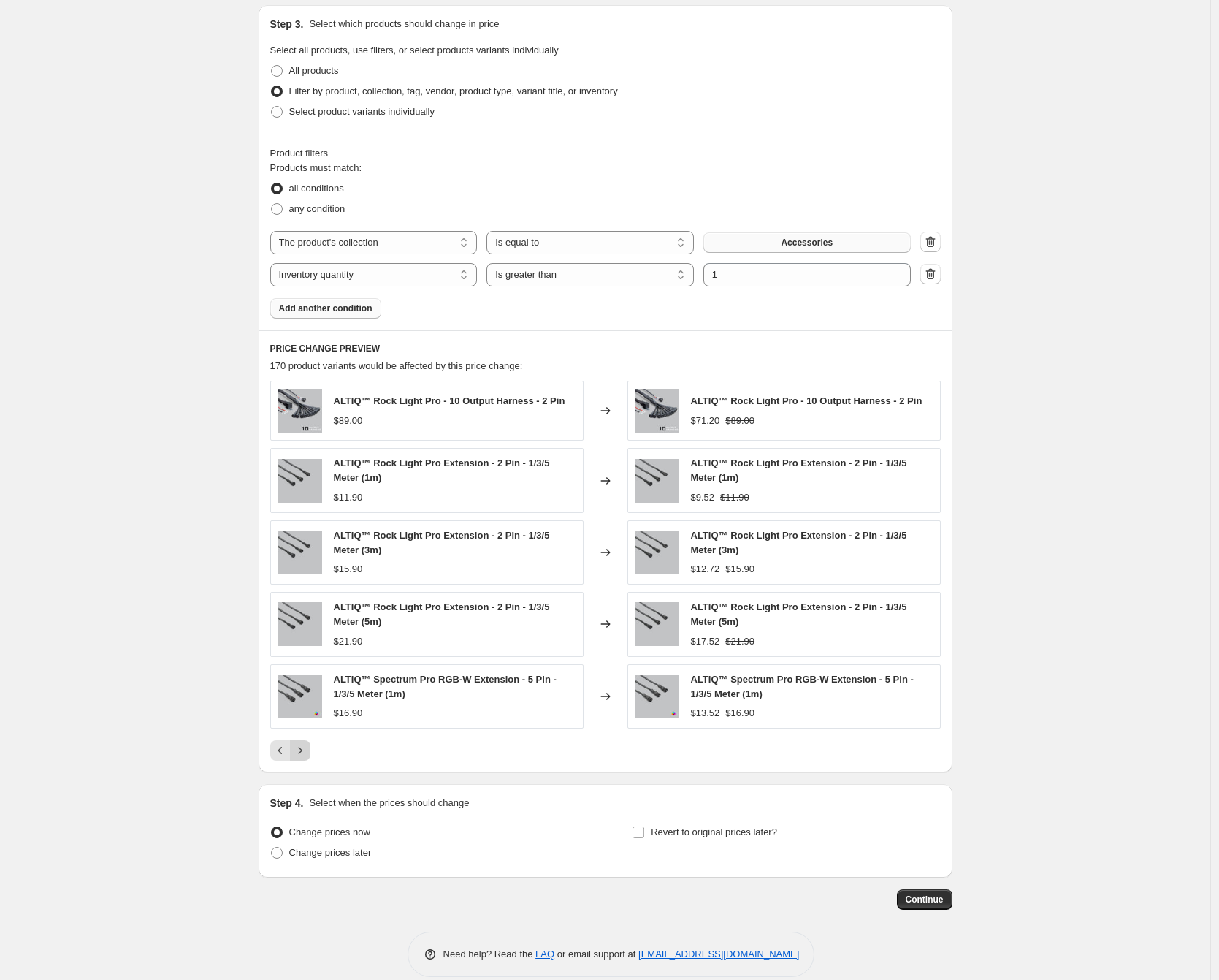
click at [304, 754] on icon "Next" at bounding box center [300, 750] width 14 height 14
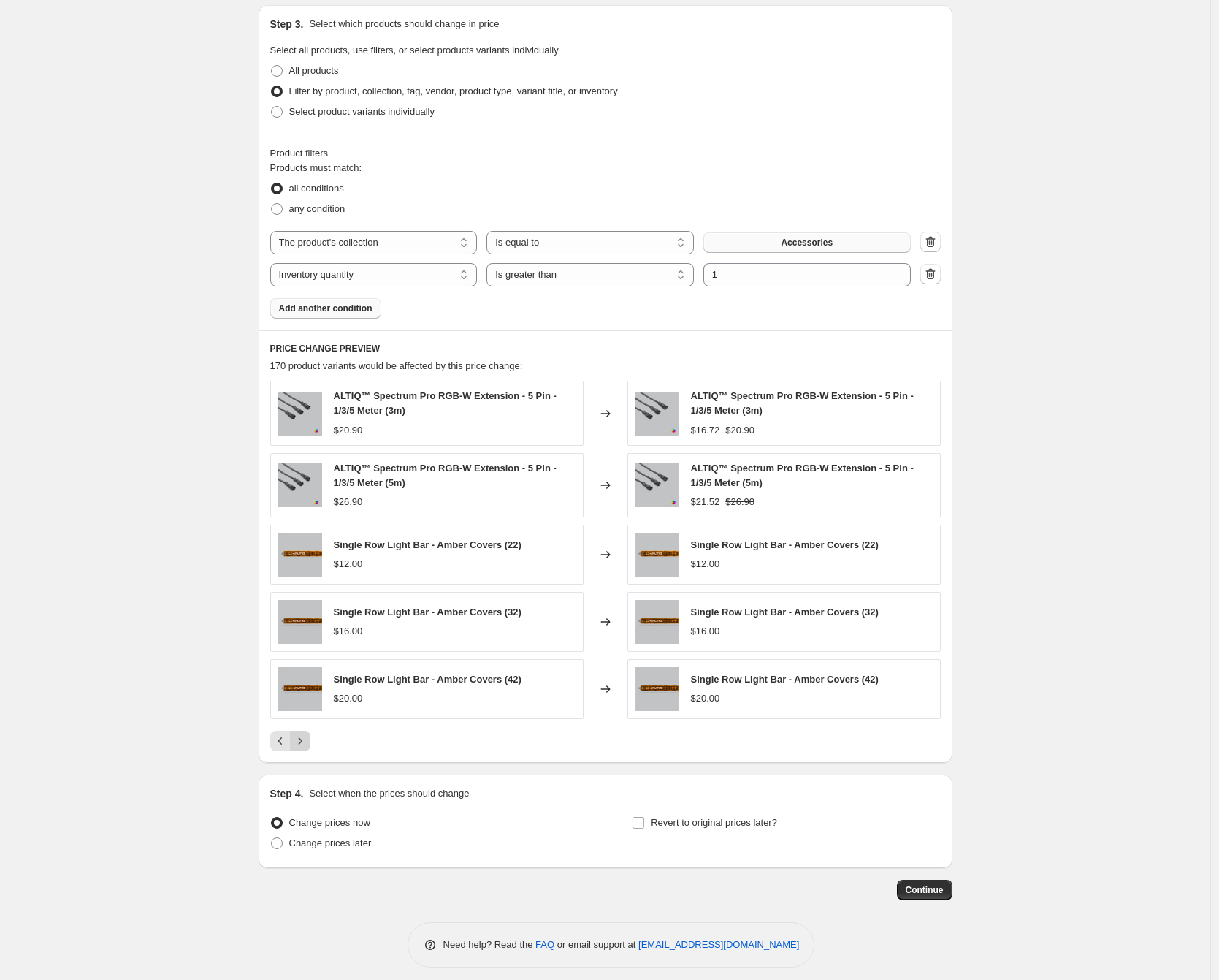
click at [304, 754] on div "PRICE CHANGE PREVIEW 170 product variants would be affected by this price chang…" at bounding box center [606, 547] width 694 height 432
click at [304, 753] on div "PRICE CHANGE PREVIEW 170 product variants would be affected by this price chang…" at bounding box center [606, 547] width 694 height 432
click at [306, 742] on icon "Next" at bounding box center [300, 740] width 14 height 14
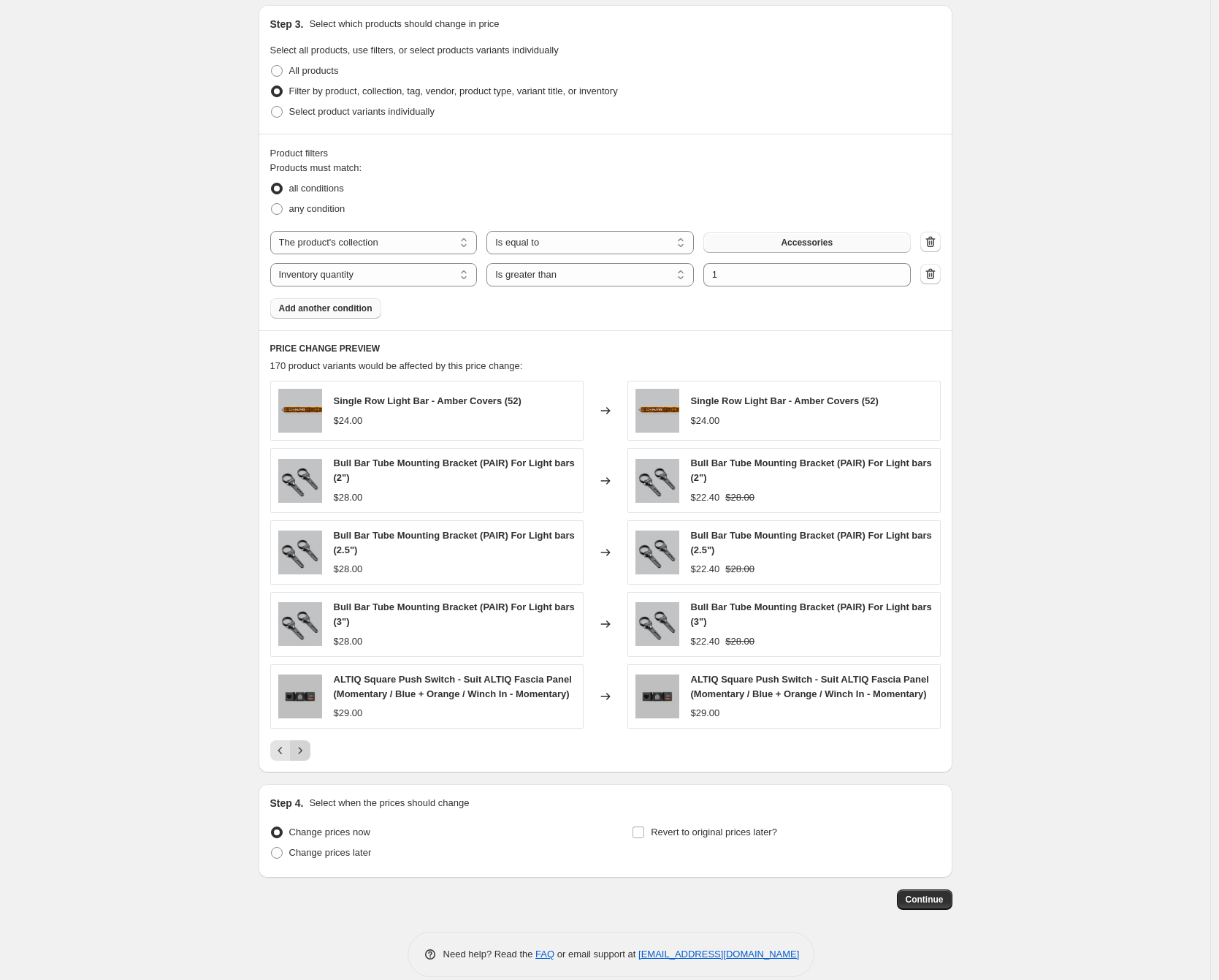
click at [306, 758] on icon "Next" at bounding box center [300, 750] width 14 height 14
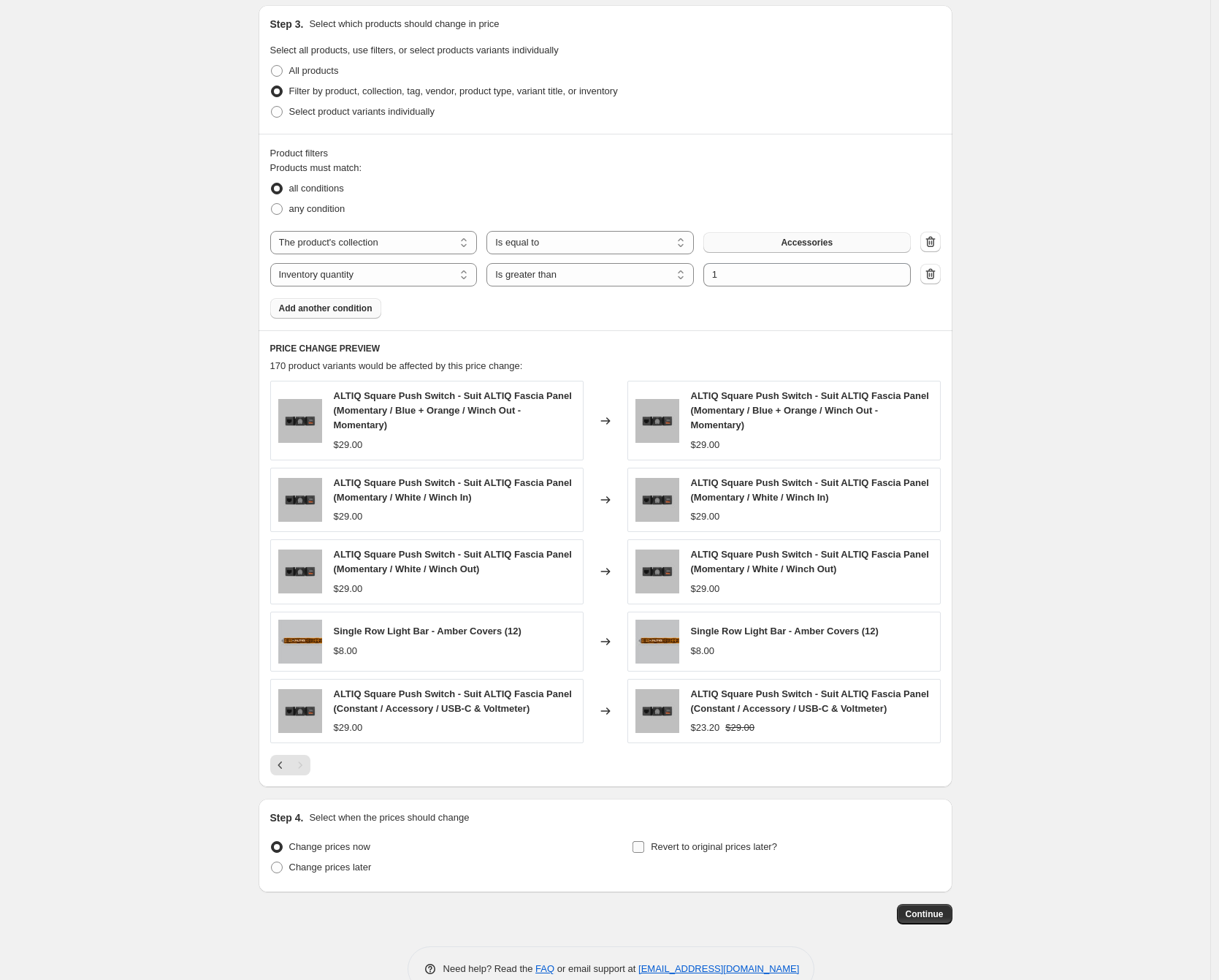
click at [731, 849] on span "Revert to original prices later?" at bounding box center [714, 847] width 127 height 11
click at [645, 849] on input "Revert to original prices later?" at bounding box center [638, 847] width 11 height 11
checkbox input "true"
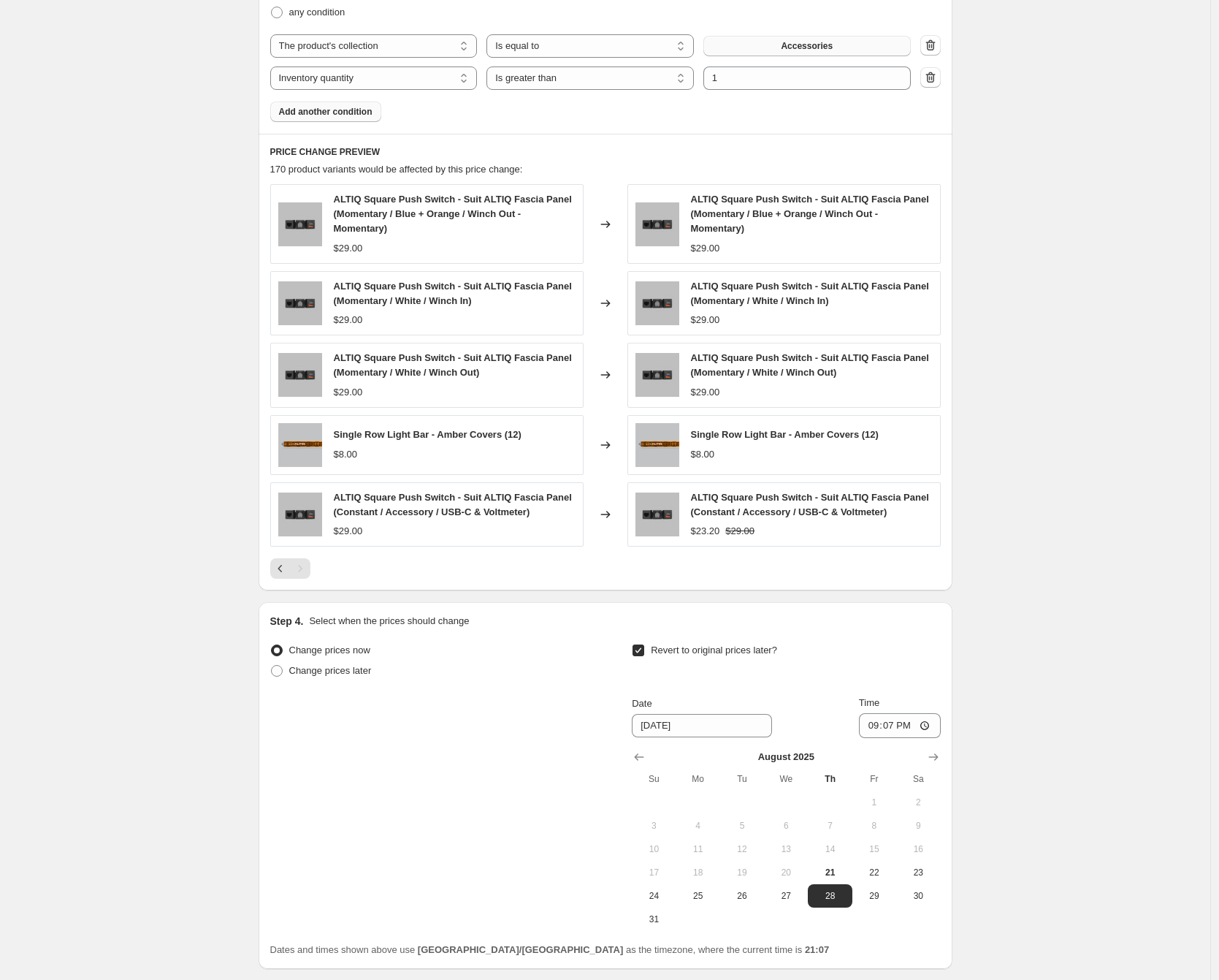
scroll to position [1003, 0]
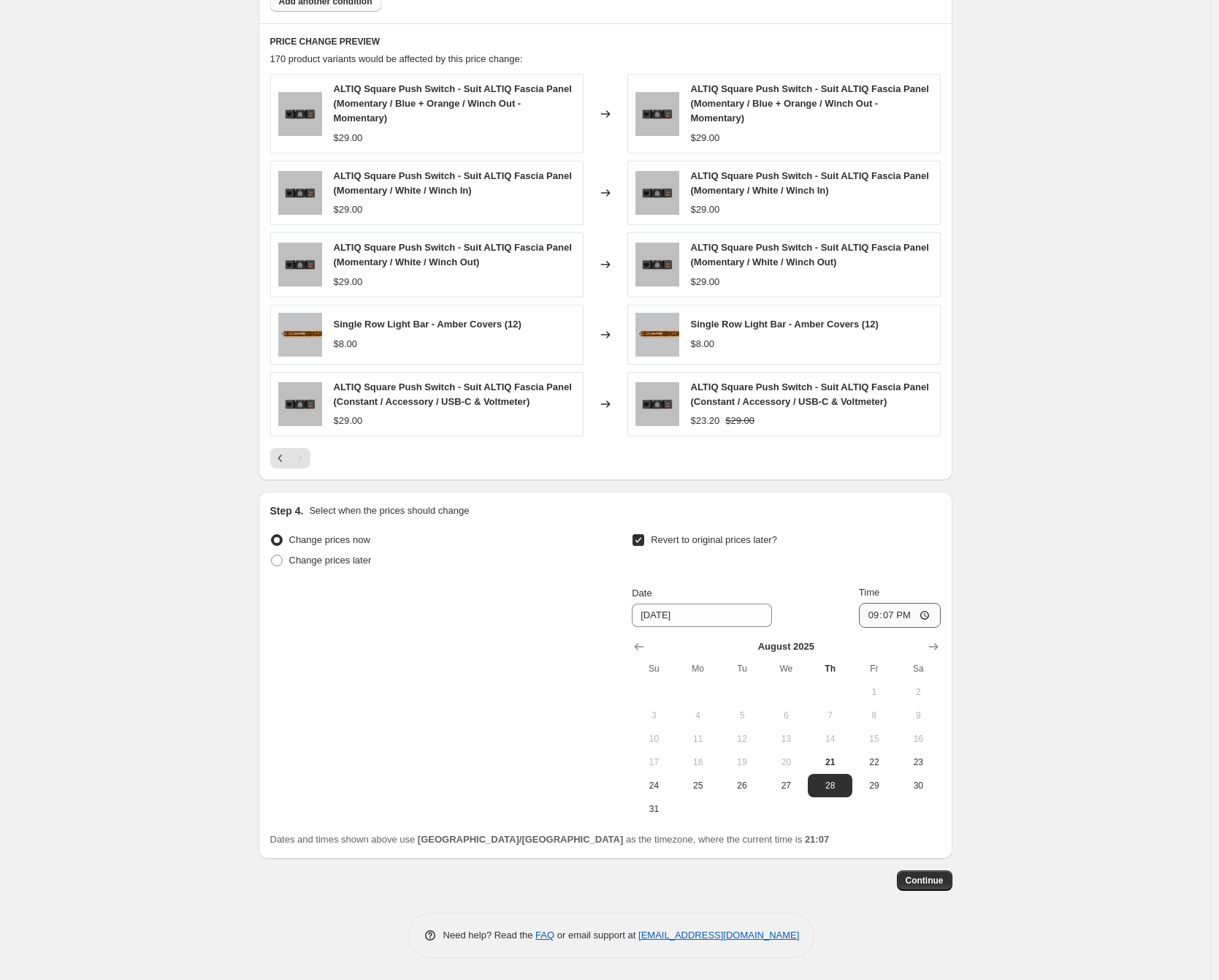
click at [934, 648] on icon "Show next month, September 2025" at bounding box center [933, 646] width 14 height 14
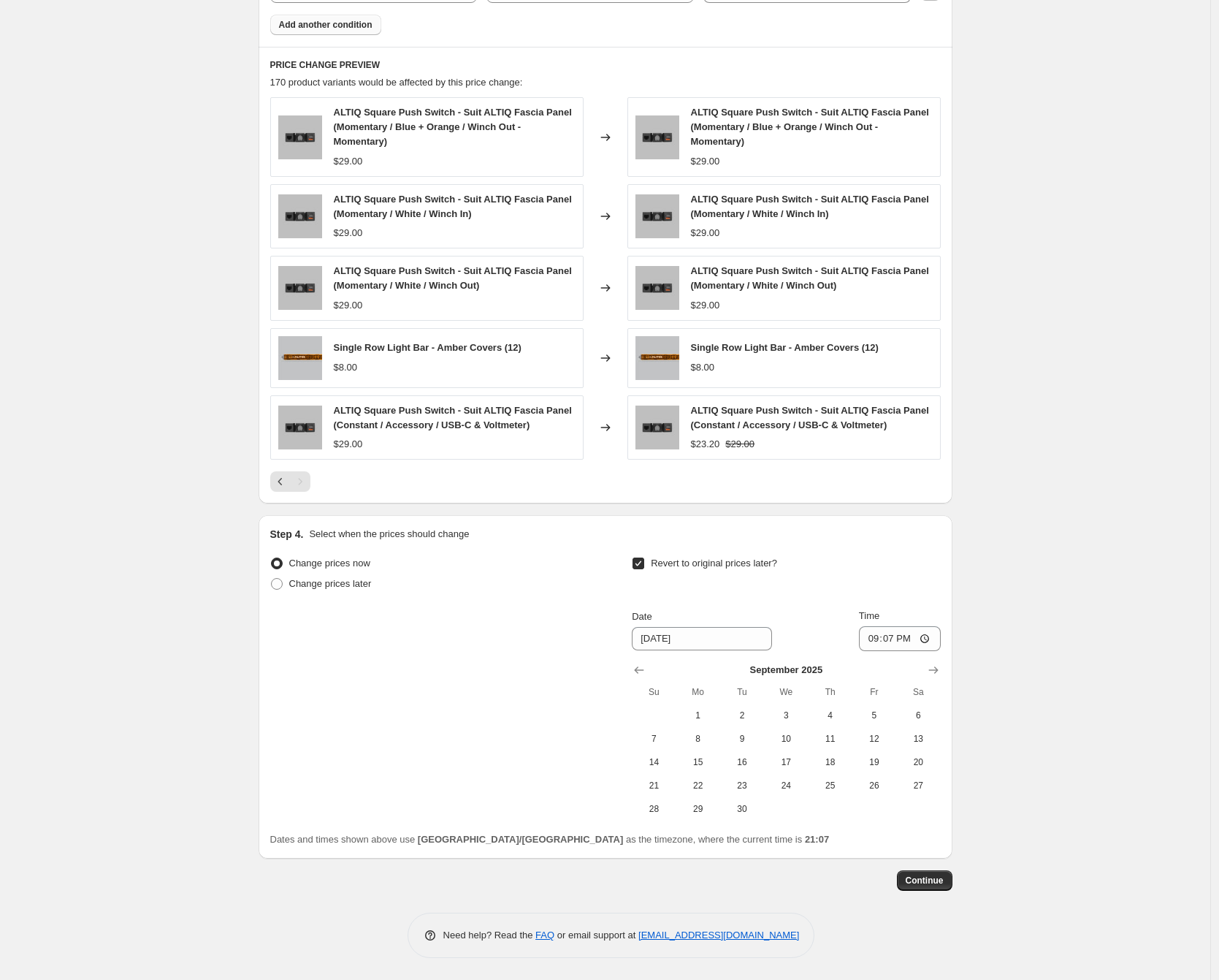
scroll to position [980, 0]
click at [708, 713] on span "1" at bounding box center [699, 715] width 32 height 11
type input "[DATE]"
click at [887, 635] on input "21:07" at bounding box center [900, 638] width 82 height 25
click at [877, 642] on input "21:07" at bounding box center [900, 638] width 82 height 25
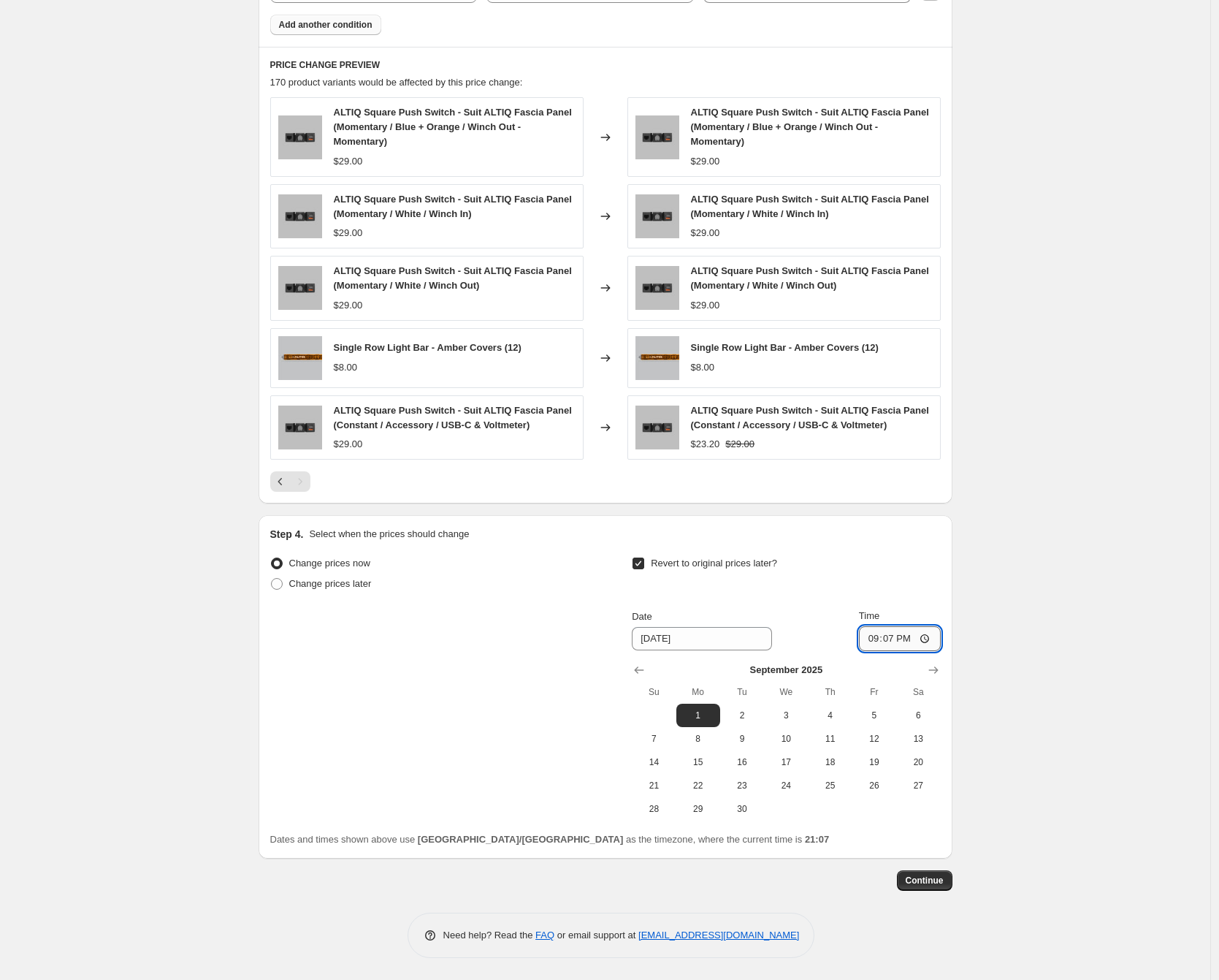
click at [875, 642] on input "21:07" at bounding box center [900, 638] width 82 height 25
click at [910, 642] on input "15:00" at bounding box center [900, 638] width 82 height 25
type input "03:00"
click at [997, 642] on div "Create new price [MEDICAL_DATA]. This page is ready Create new price [MEDICAL_D…" at bounding box center [605, -1] width 1210 height 1959
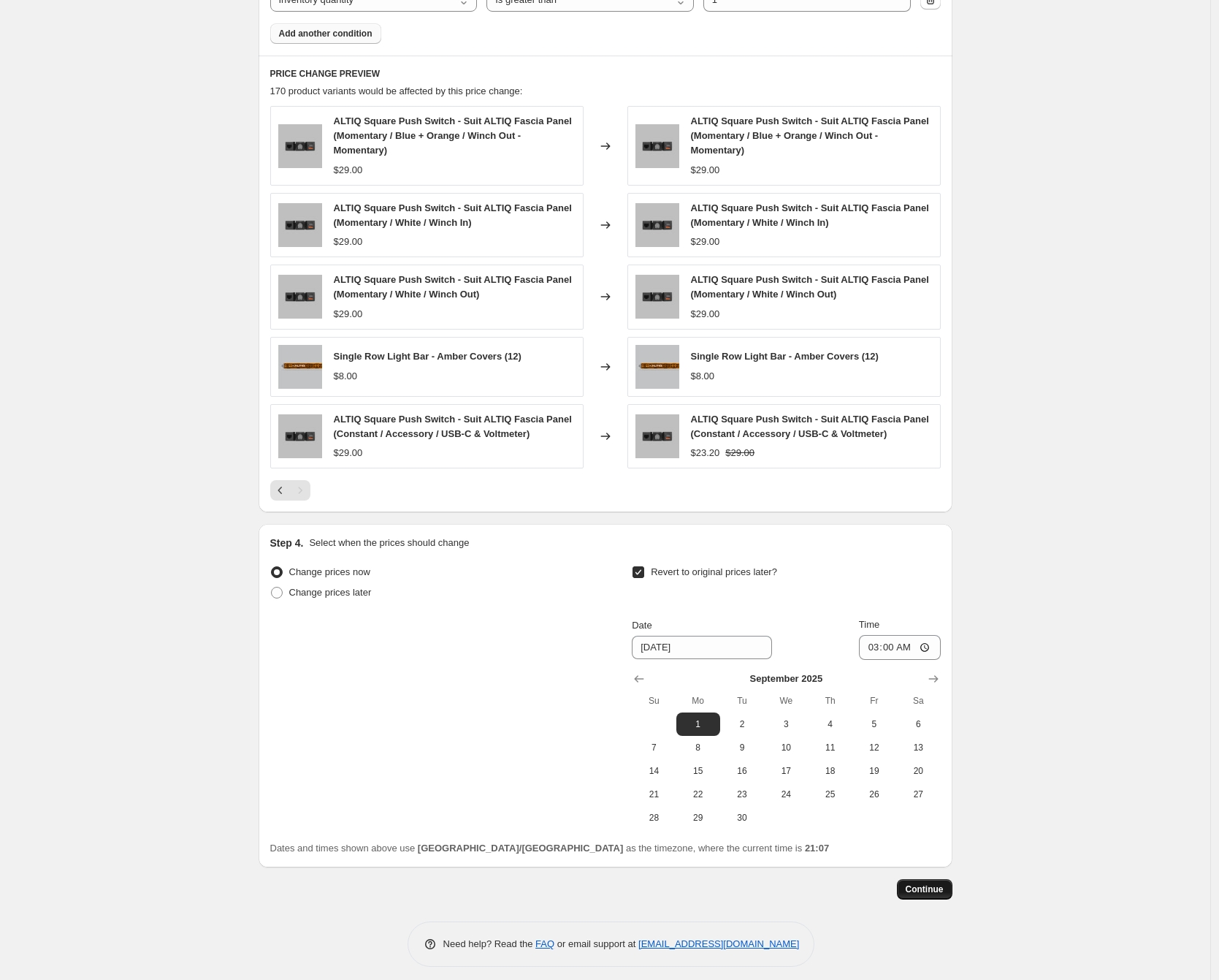
click at [943, 888] on span "Continue" at bounding box center [925, 889] width 38 height 11
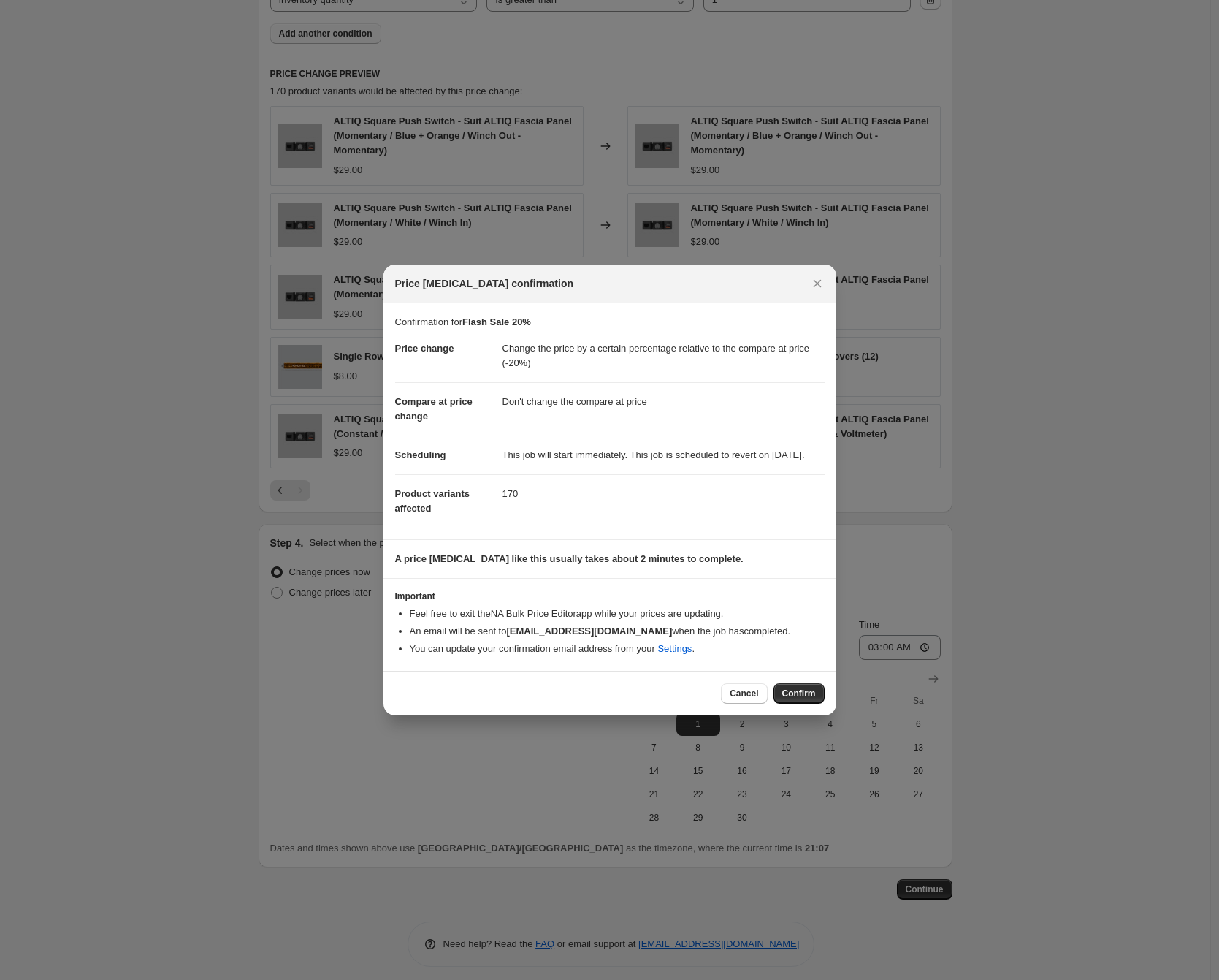
drag, startPoint x: 792, startPoint y: 695, endPoint x: 797, endPoint y: 688, distance: 8.6
click at [793, 695] on span "Confirm" at bounding box center [799, 693] width 33 height 11
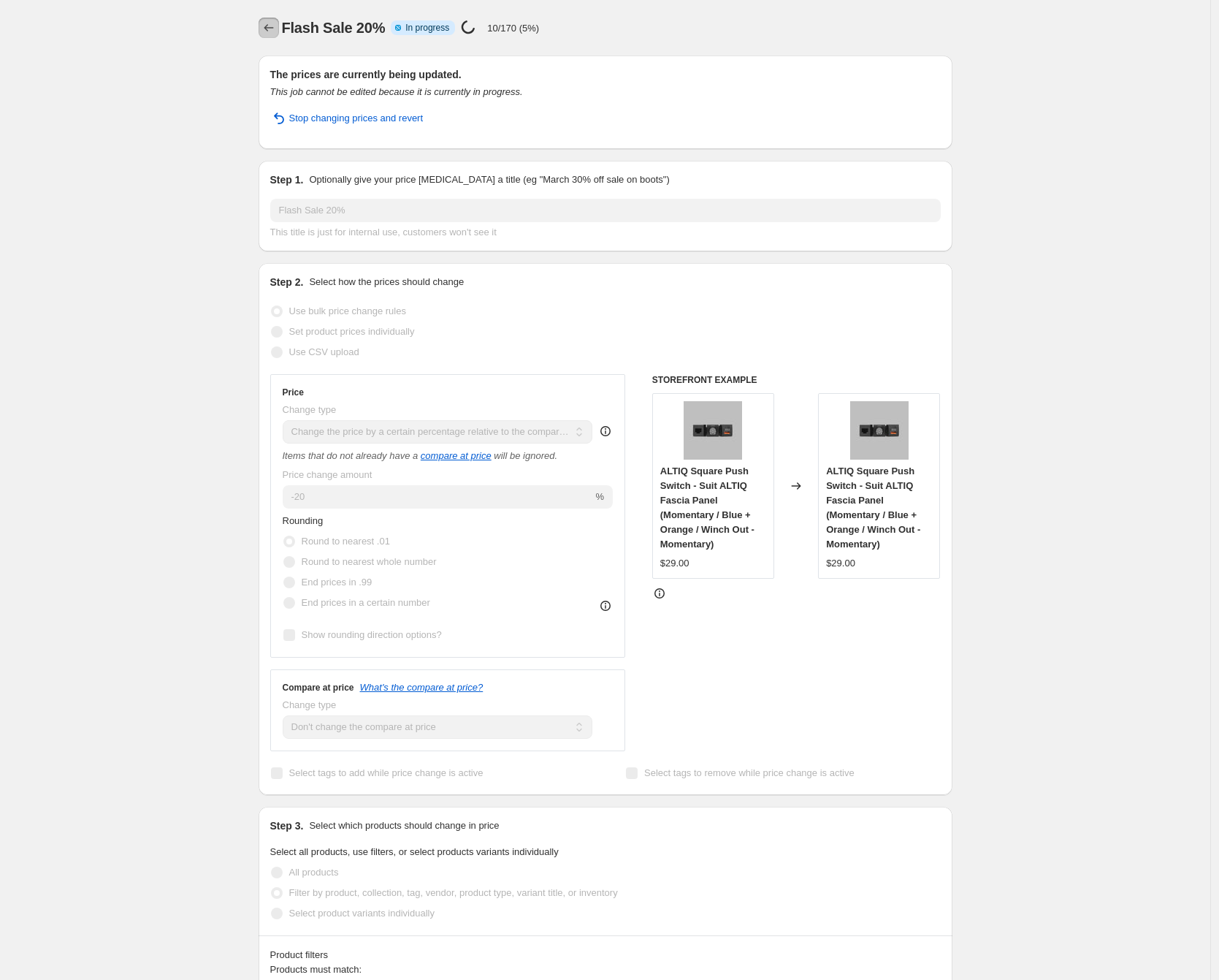
click at [266, 25] on icon "Price change jobs" at bounding box center [269, 27] width 14 height 14
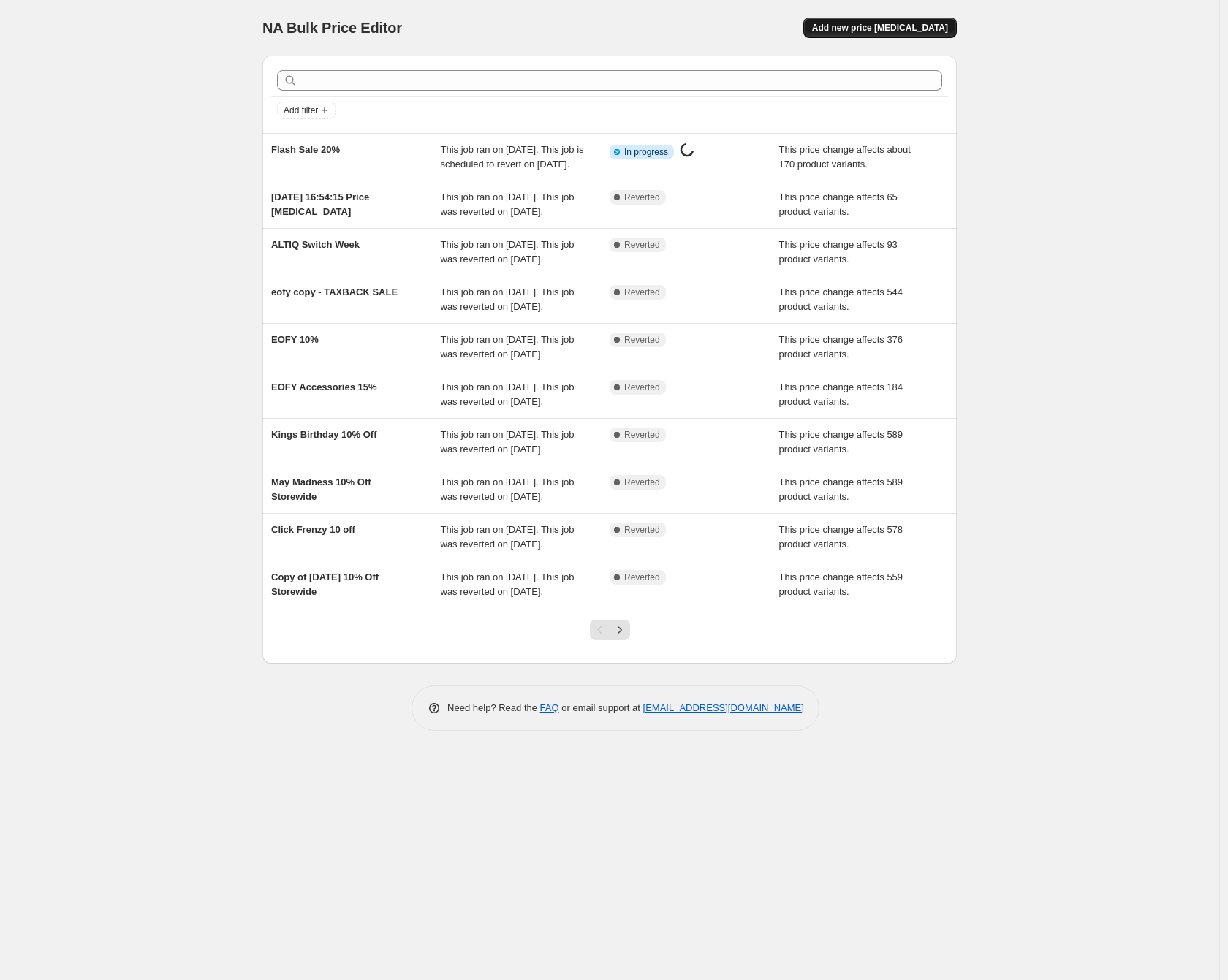
click at [901, 33] on span "Add new price [MEDICAL_DATA]" at bounding box center [879, 28] width 136 height 11
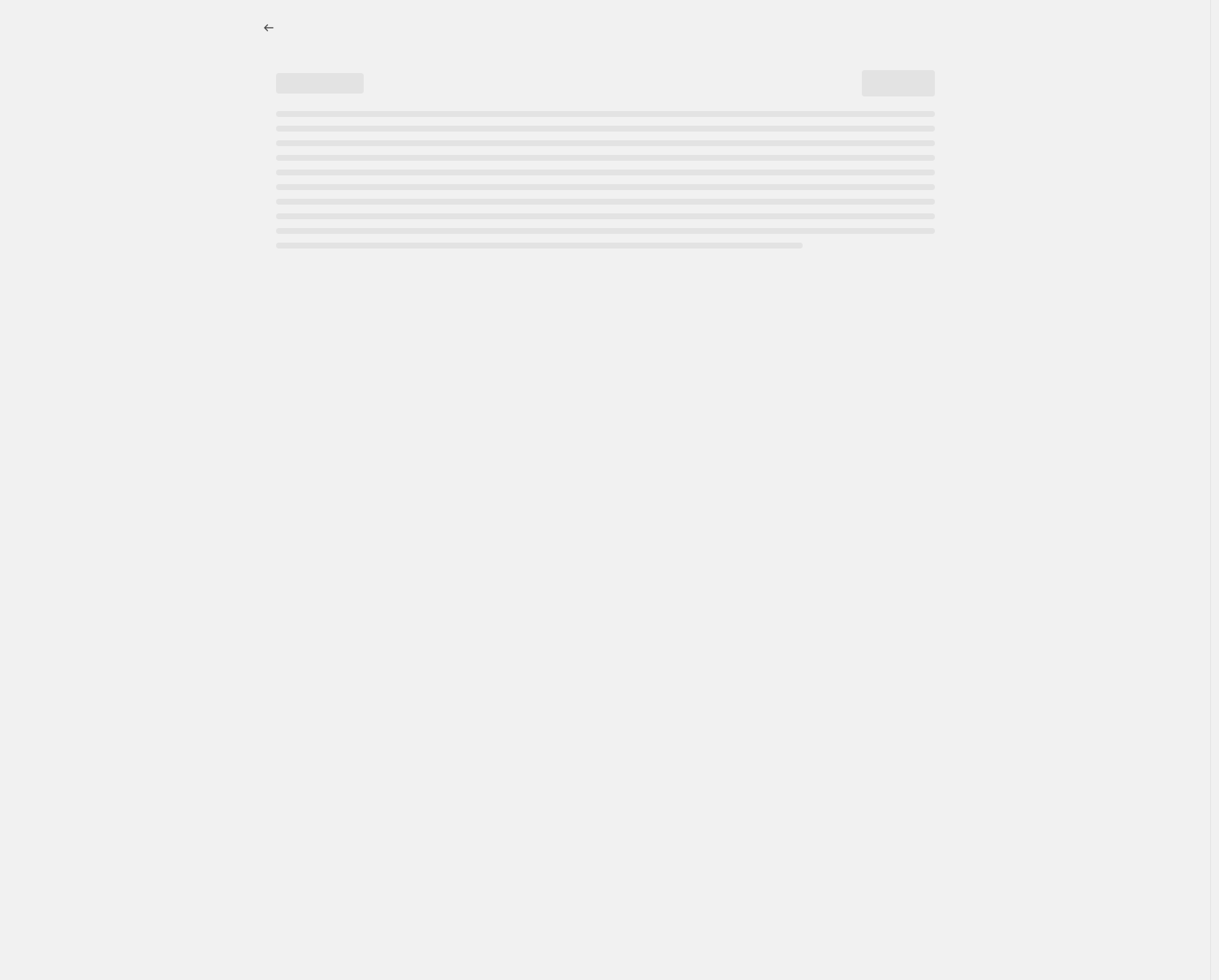
select select "percentage"
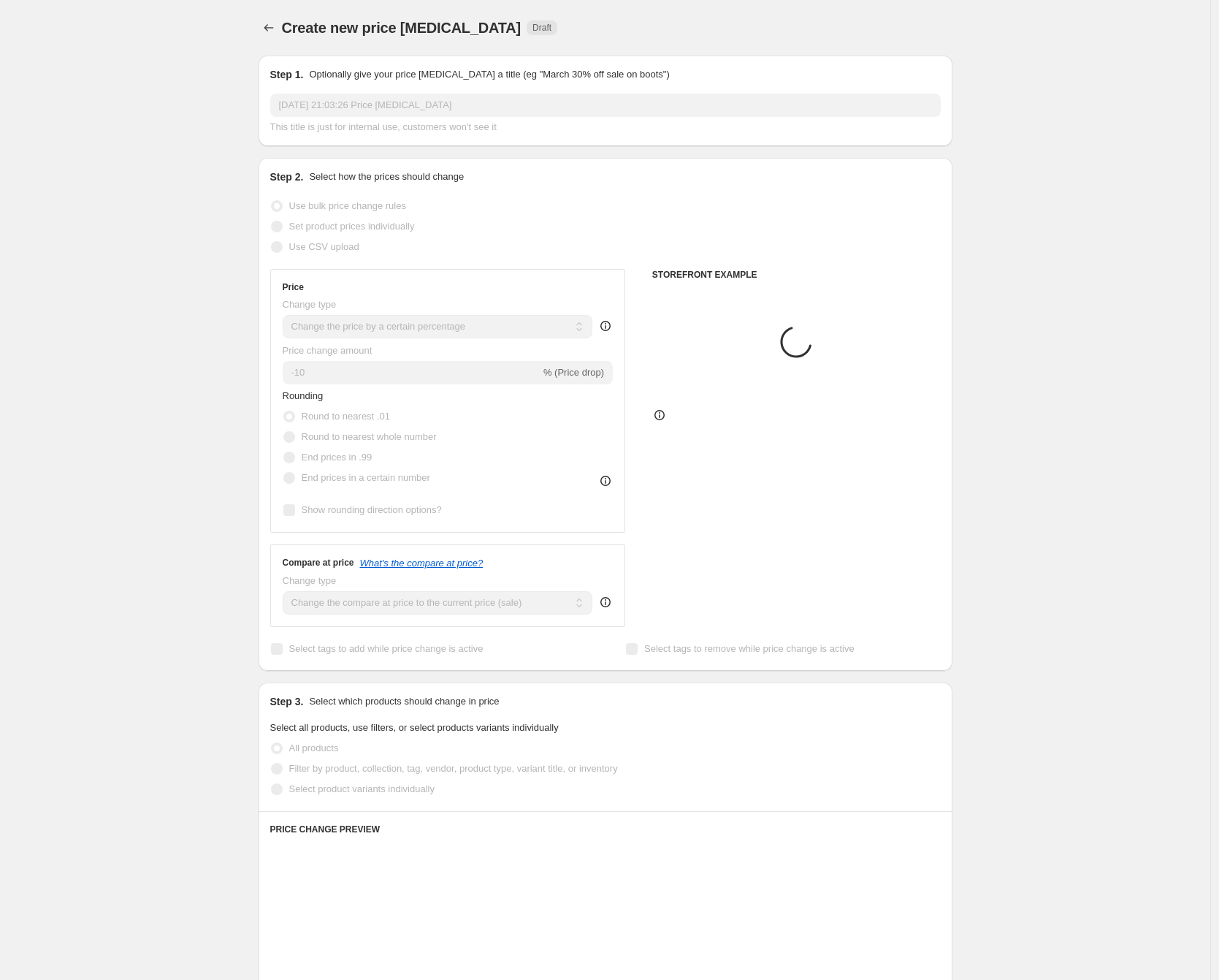
click at [375, 105] on input "[DATE] 21:03:26 Price [MEDICAL_DATA]" at bounding box center [606, 105] width 670 height 24
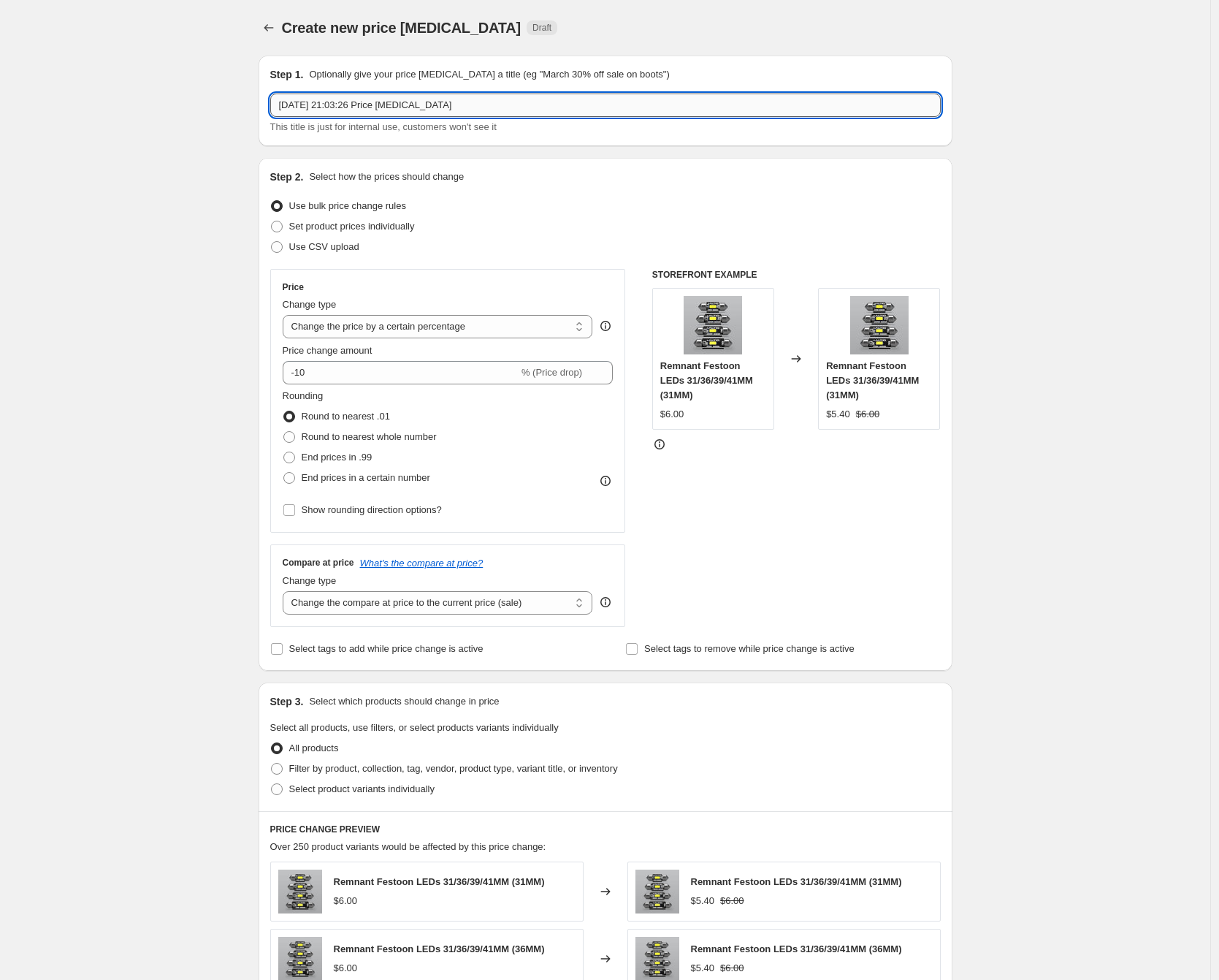
click at [375, 105] on input "[DATE] 21:03:26 Price [MEDICAL_DATA]" at bounding box center [606, 105] width 670 height 24
type input "Flash Sale Light Bars 10%"
click at [395, 321] on select "Change the price to a certain amount Change the price by a certain amount Chang…" at bounding box center [438, 327] width 310 height 24
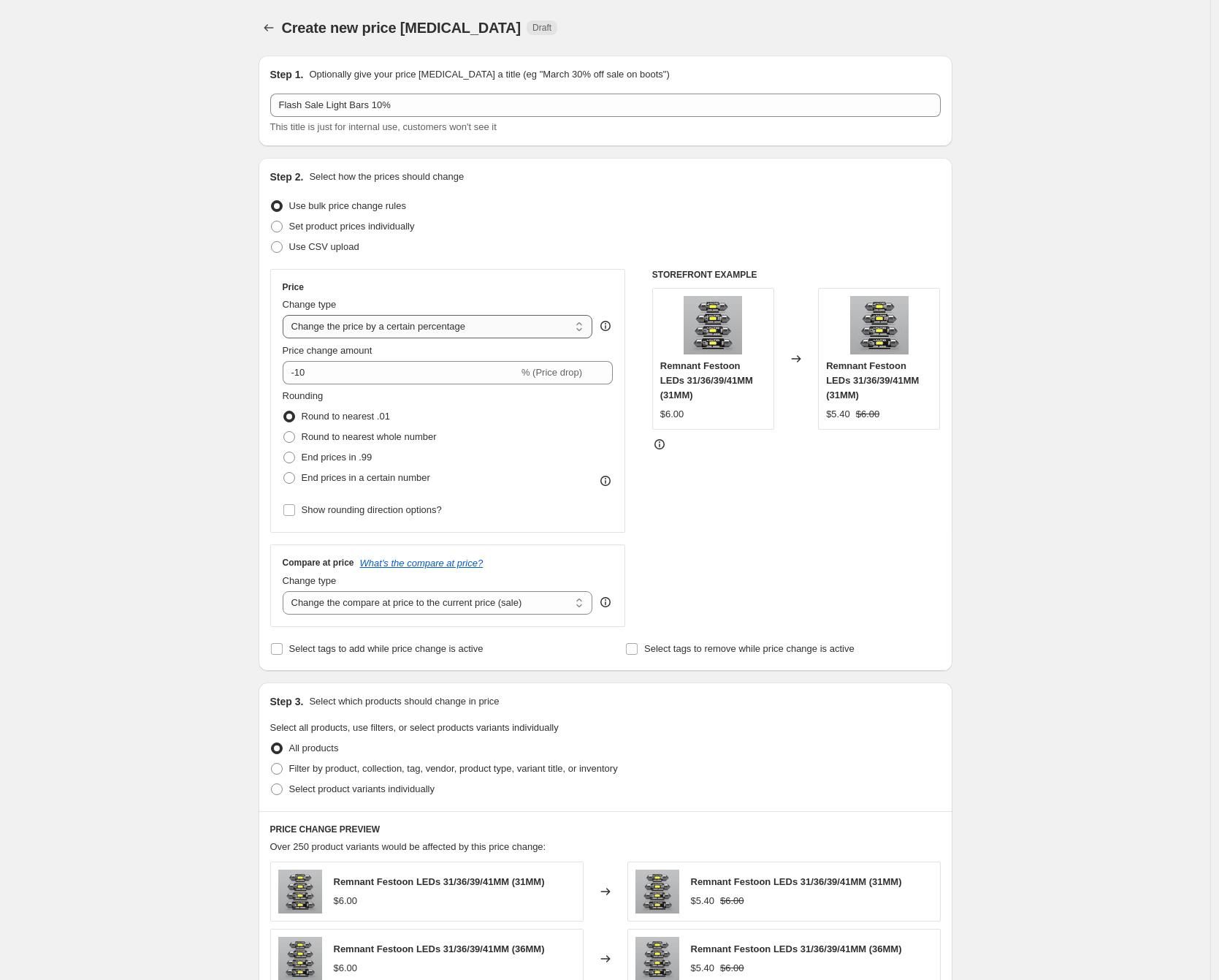
select select "pcap"
click at [287, 315] on select "Change the price to a certain amount Change the price by a certain amount Chang…" at bounding box center [438, 327] width 310 height 24
type input "-20"
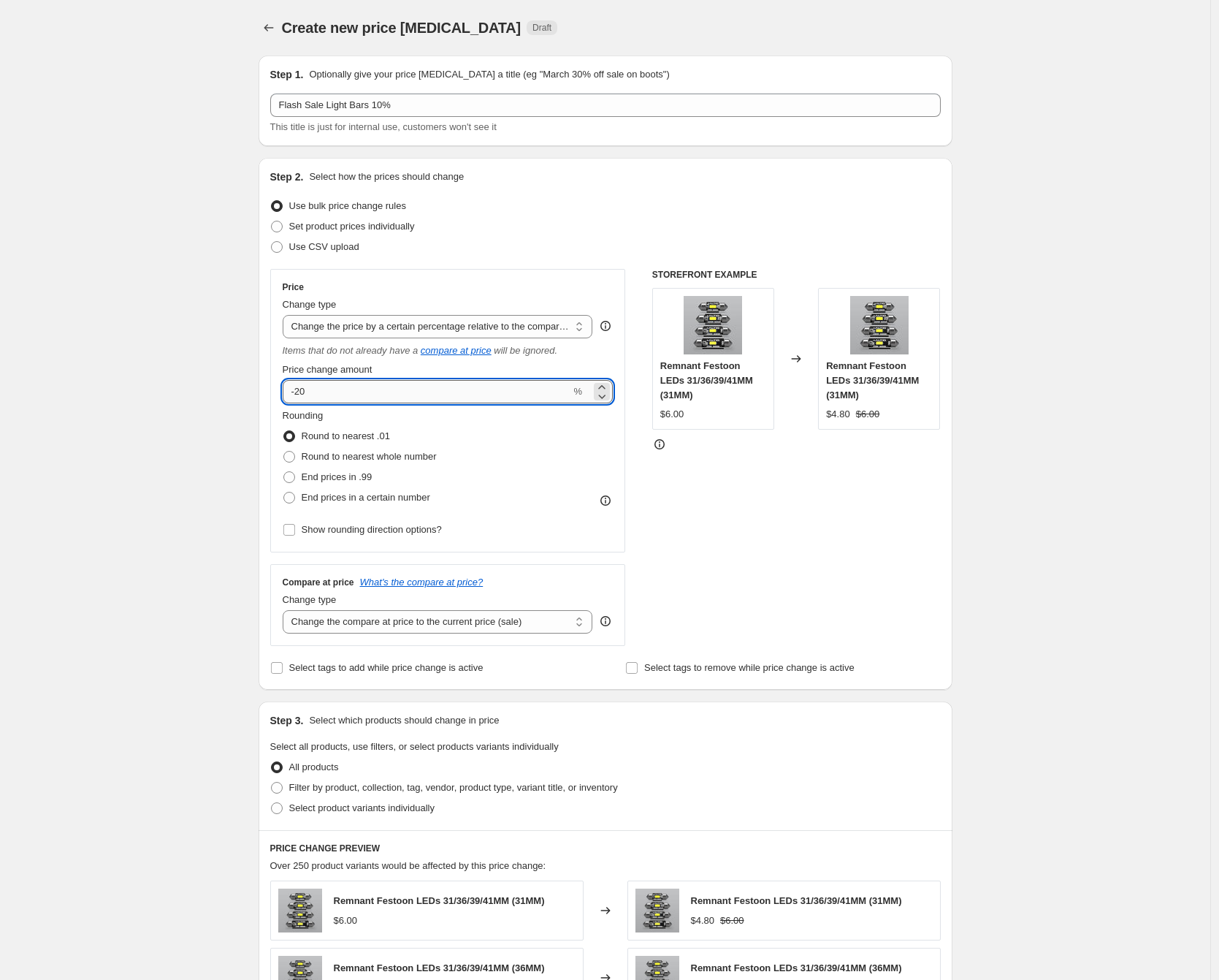
click at [410, 394] on input "-20" at bounding box center [427, 391] width 289 height 24
type input "-10"
click at [377, 616] on select "Change the compare at price to the current price (sale) Change the compare at p…" at bounding box center [438, 622] width 310 height 24
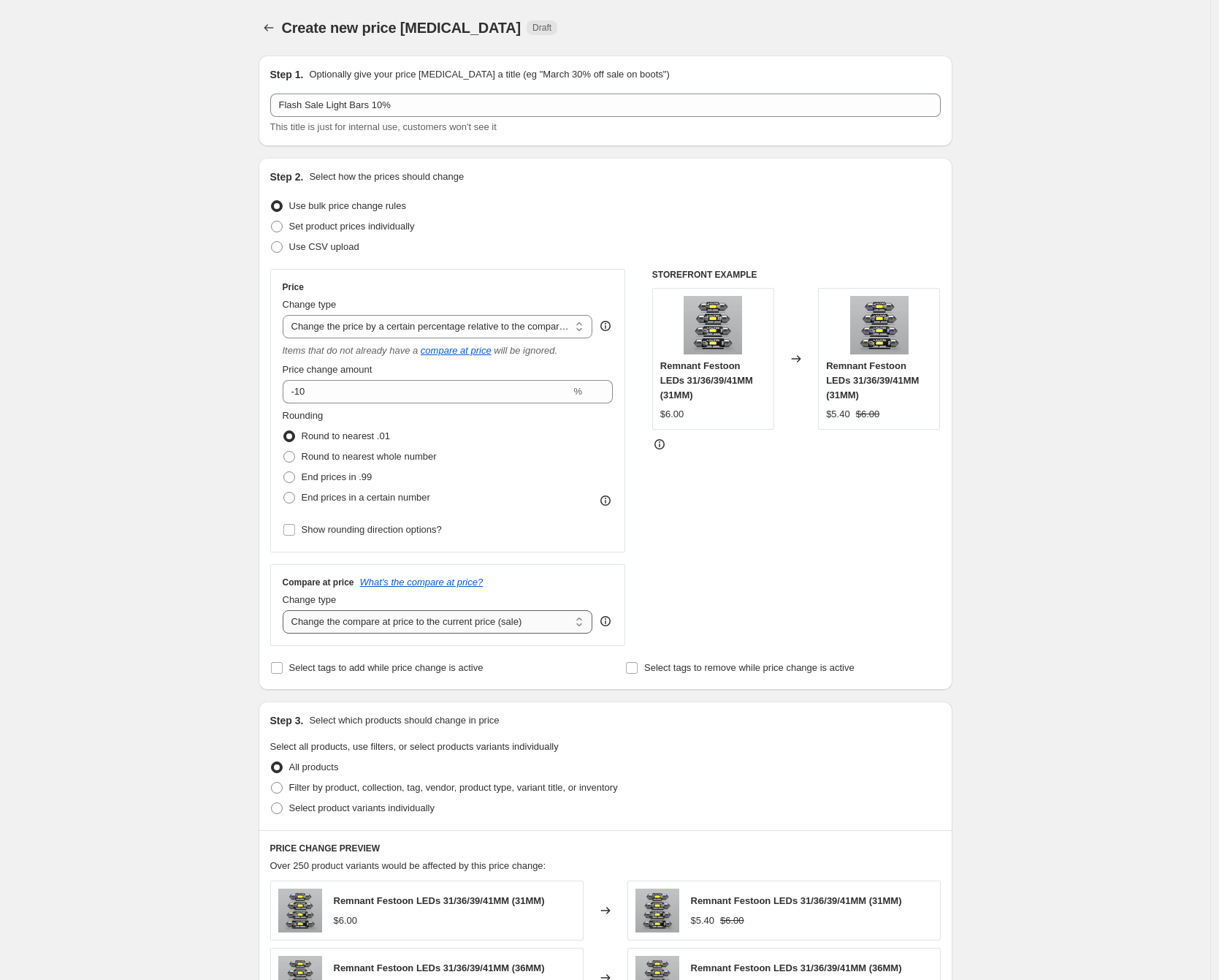
select select "no_change"
click at [287, 610] on select "Change the compare at price to the current price (sale) Change the compare at p…" at bounding box center [438, 622] width 310 height 24
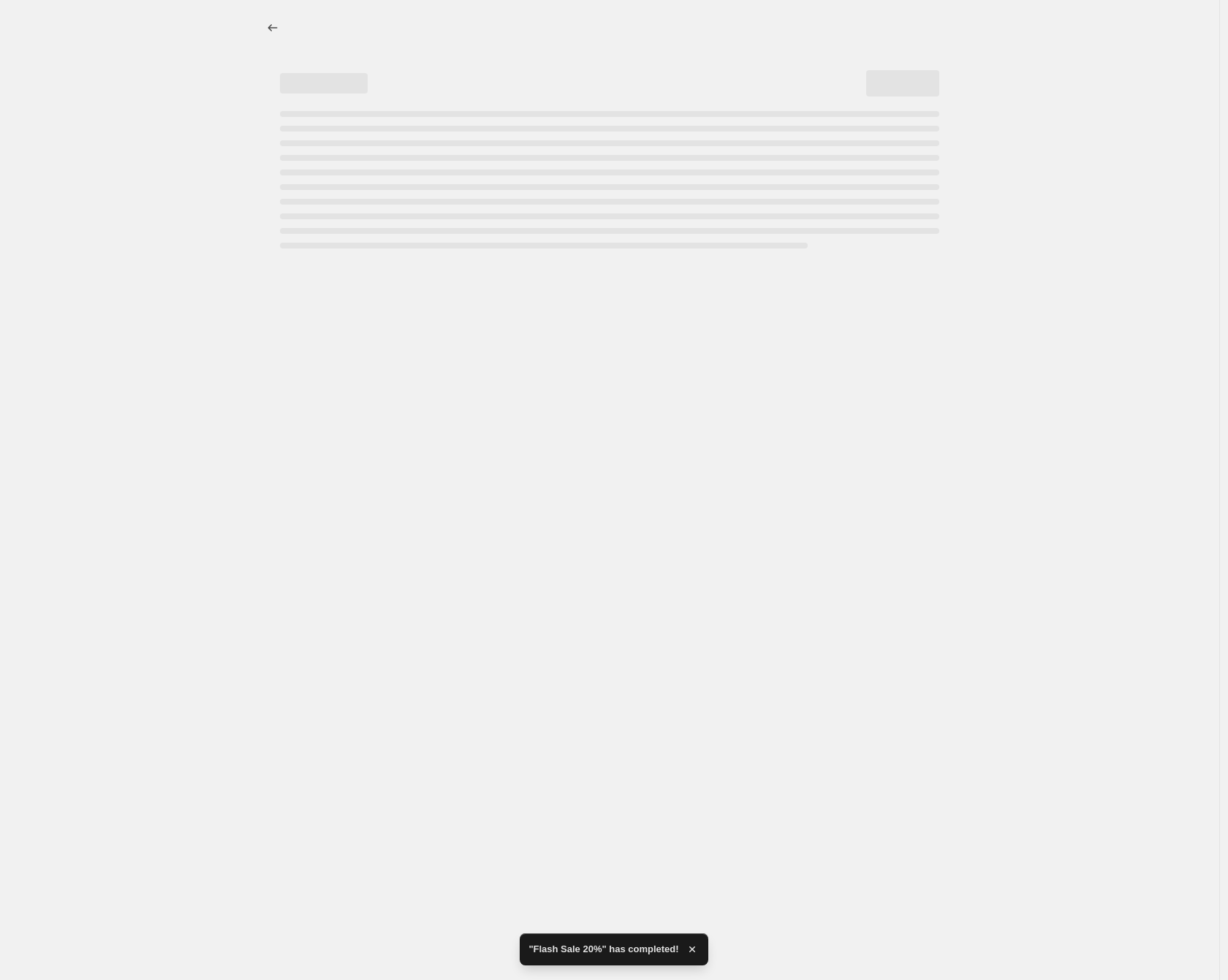
select select "pcap"
select select "no_change"
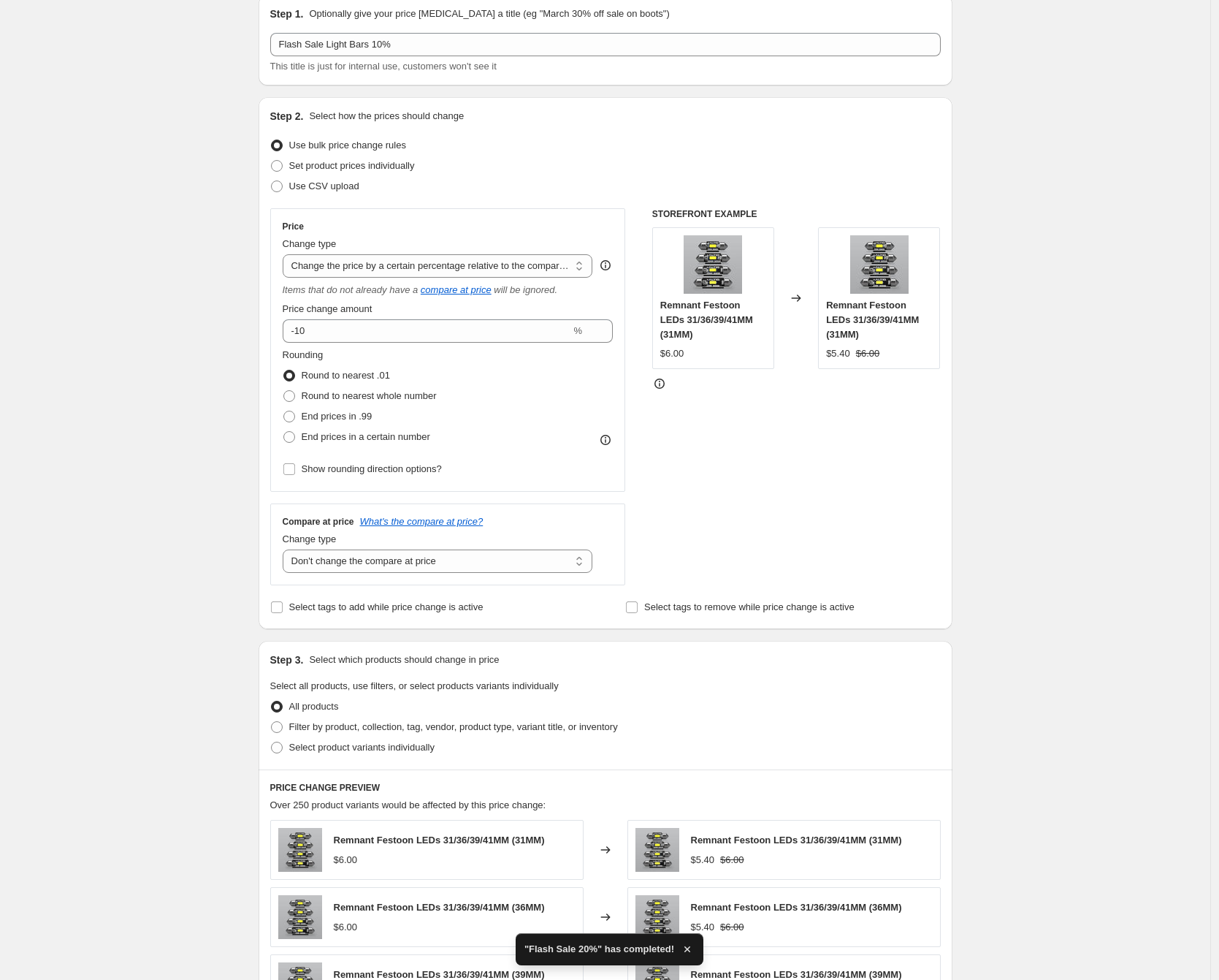
scroll to position [133, 0]
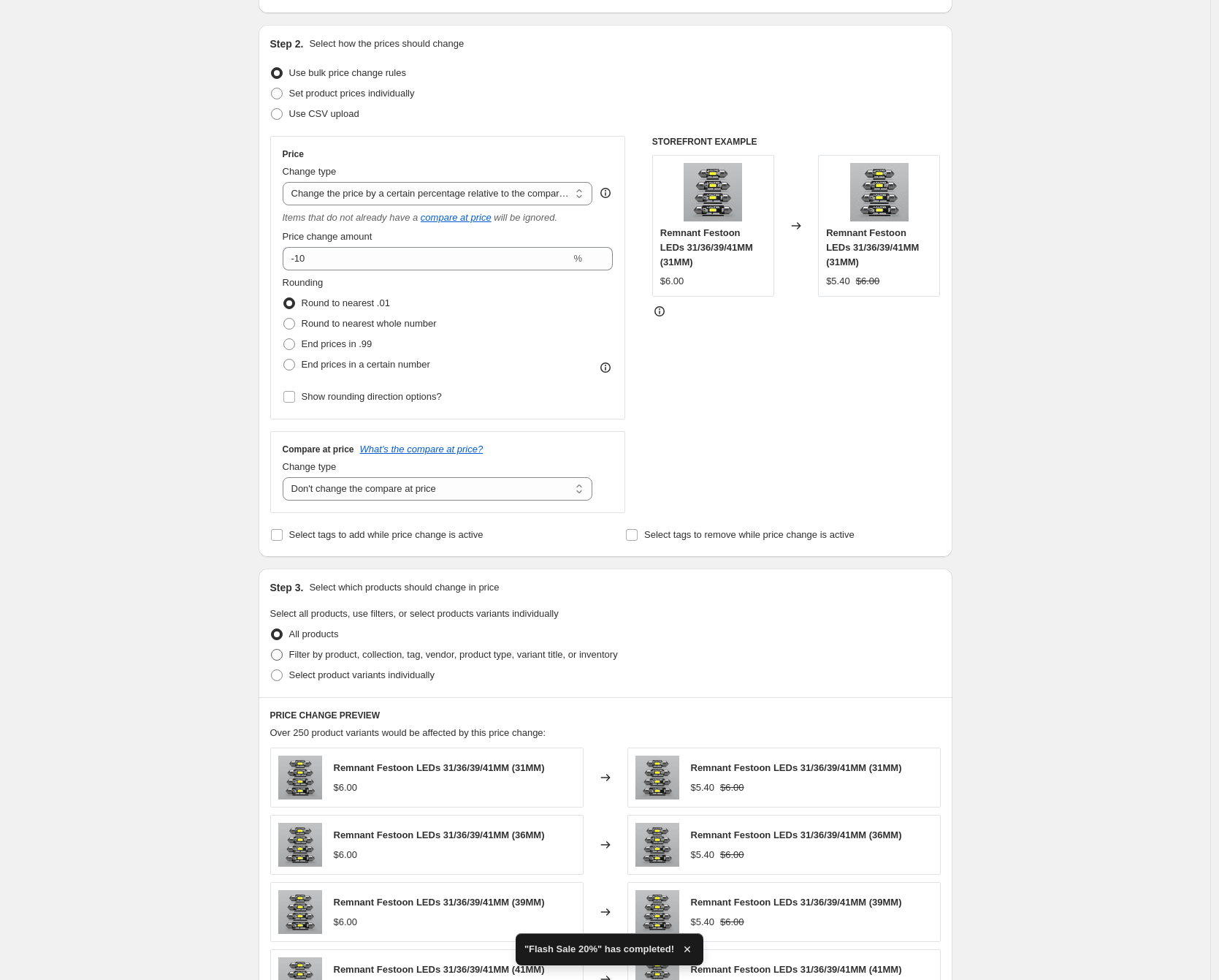
click at [335, 654] on span "Filter by product, collection, tag, vendor, product type, variant title, or inv…" at bounding box center [453, 654] width 329 height 11
click at [271, 650] on input "Filter by product, collection, tag, vendor, product type, variant title, or inv…" at bounding box center [271, 649] width 1 height 1
radio input "true"
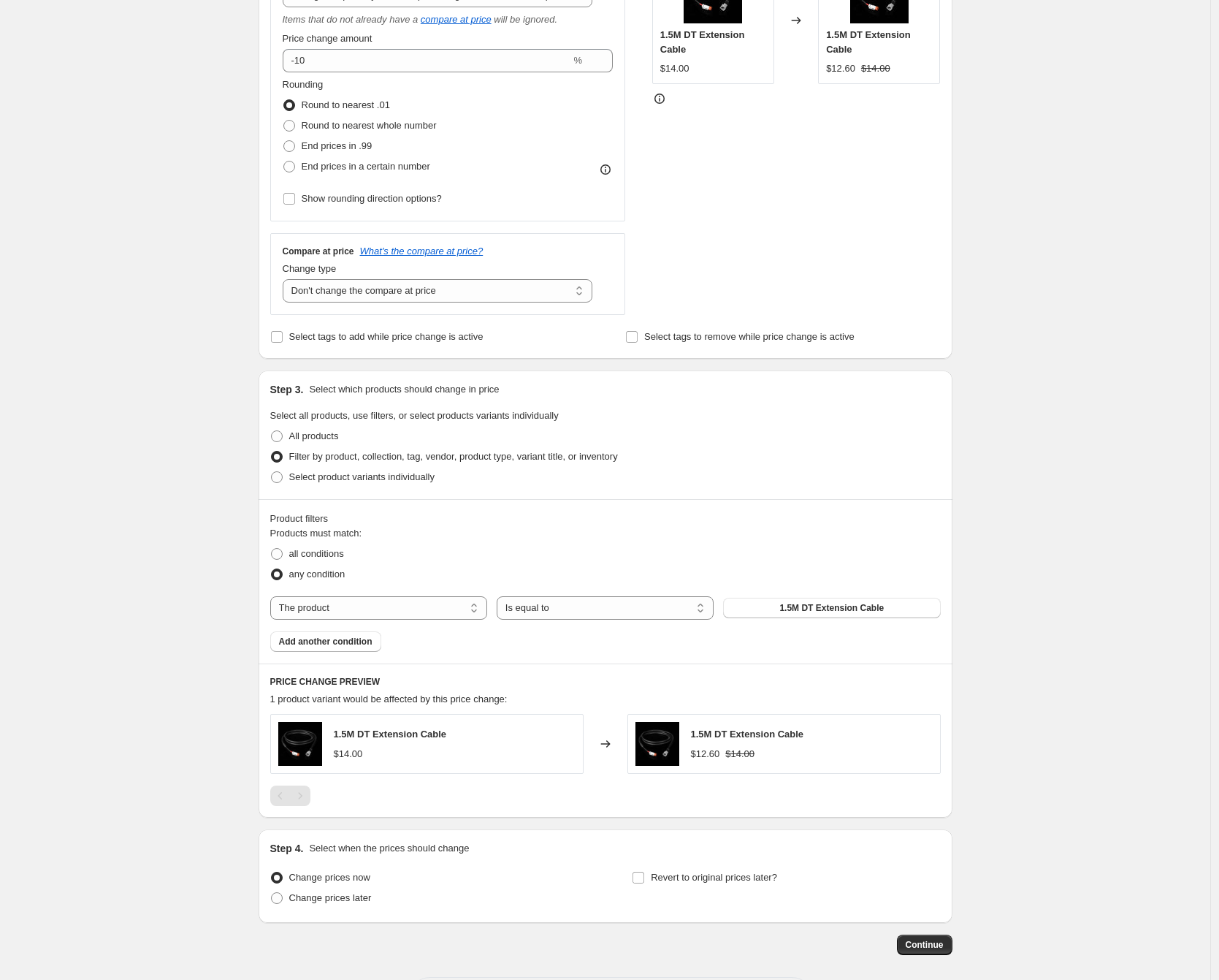
scroll to position [388, 0]
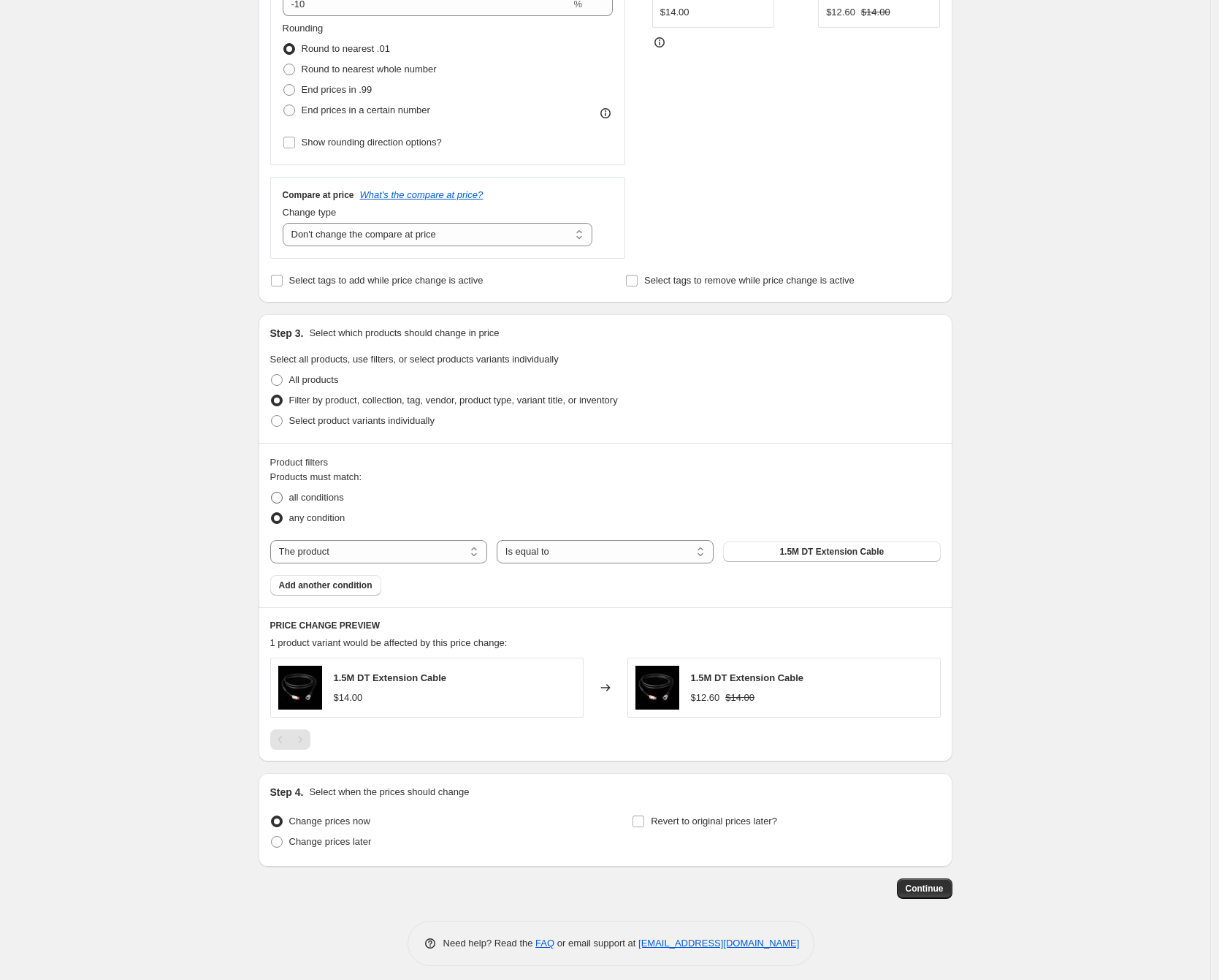
click at [312, 497] on span "all conditions" at bounding box center [317, 497] width 55 height 11
click at [271, 492] on input "all conditions" at bounding box center [271, 491] width 1 height 1
radio input "true"
click at [434, 557] on select "The product The product's collection The product's tag The product's vendor The…" at bounding box center [379, 551] width 217 height 24
select select "collection"
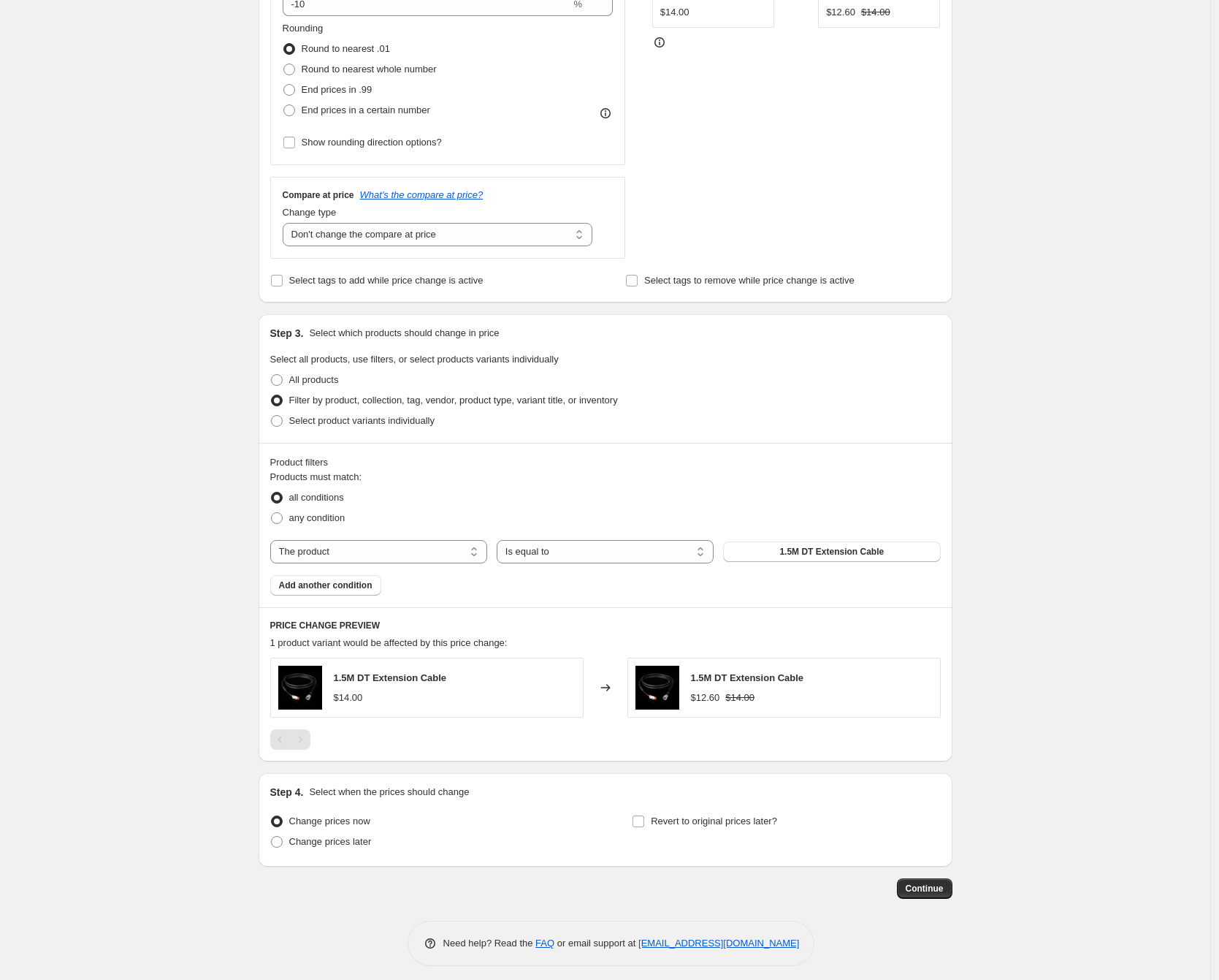
click at [625, 566] on div "Products must match: all conditions any condition The product The product's col…" at bounding box center [606, 532] width 670 height 126
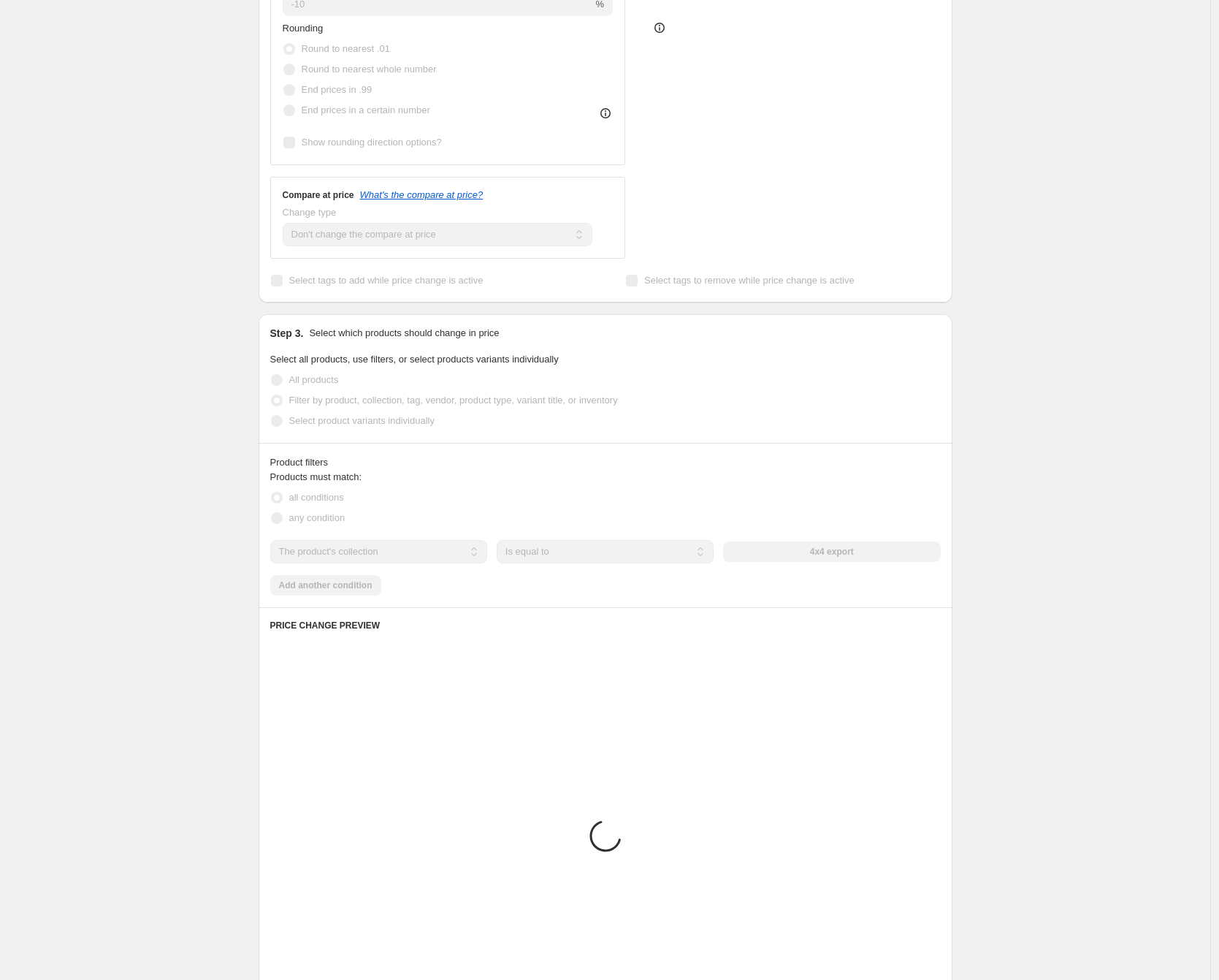
click at [623, 565] on div "Products must match: all conditions any condition The product The product's col…" at bounding box center [606, 532] width 670 height 126
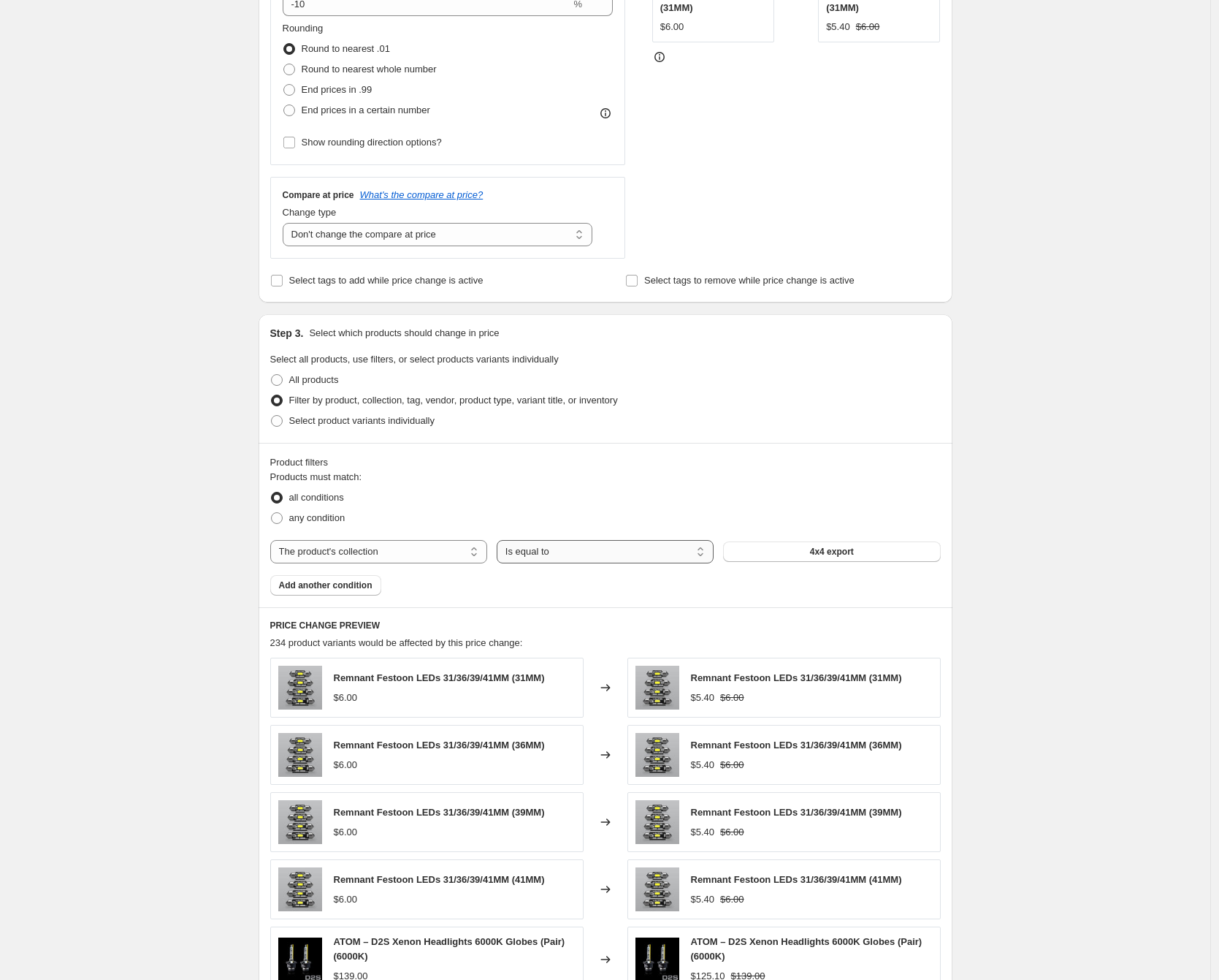
click at [631, 556] on select "Is equal to Is not equal to" at bounding box center [606, 551] width 217 height 24
click at [811, 557] on button "4x4 export" at bounding box center [831, 550] width 217 height 20
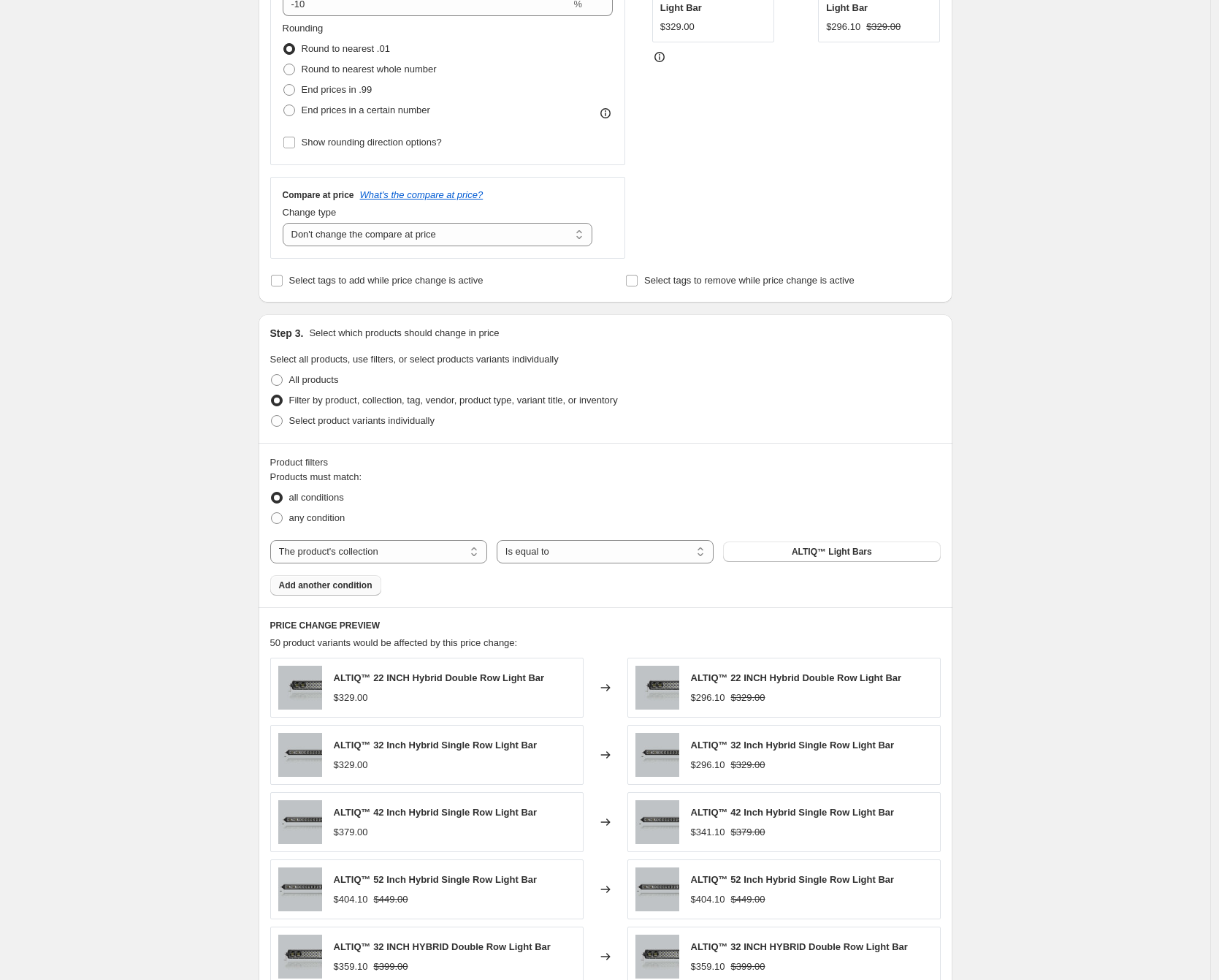
click at [372, 590] on span "Add another condition" at bounding box center [326, 585] width 93 height 11
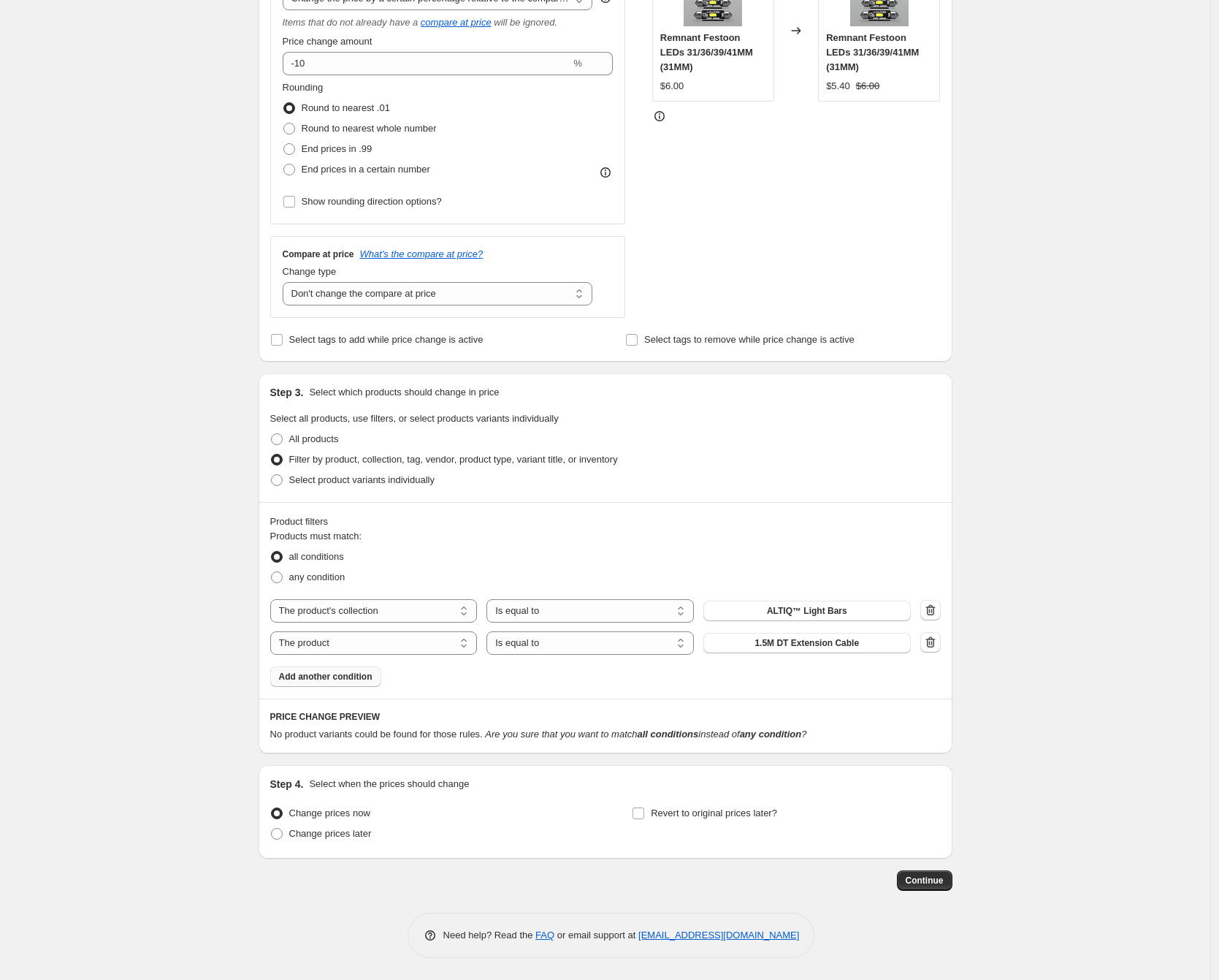
scroll to position [328, 0]
click at [578, 648] on select "Is equal to Is not equal to" at bounding box center [590, 643] width 208 height 24
click at [437, 641] on select "The product The product's collection The product's tag The product's vendor The…" at bounding box center [374, 643] width 208 height 24
select select "inventory_quantity"
click at [550, 642] on select "Is equal to Is not equal to Is greater than Is less than" at bounding box center [590, 643] width 208 height 24
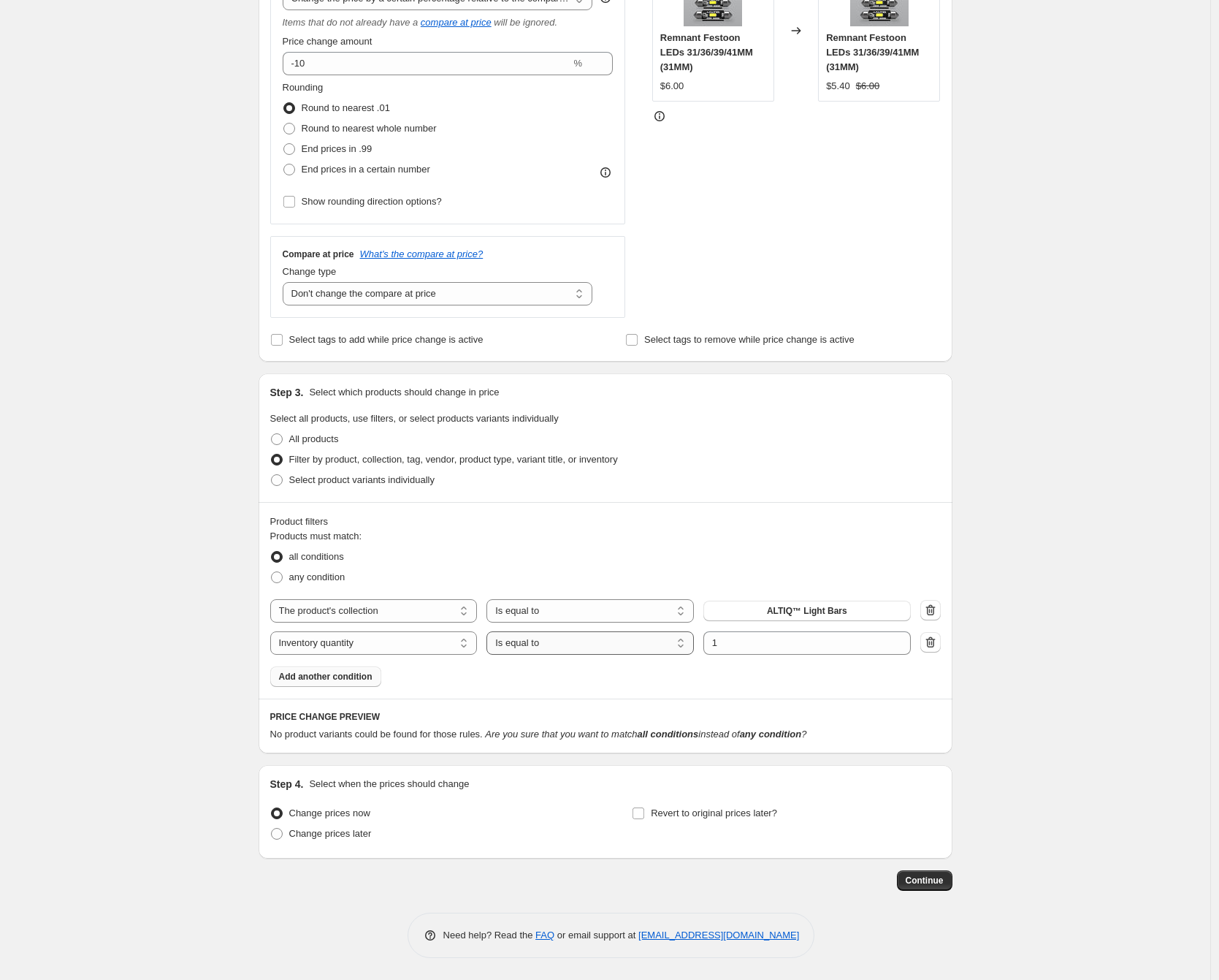
select select ">"
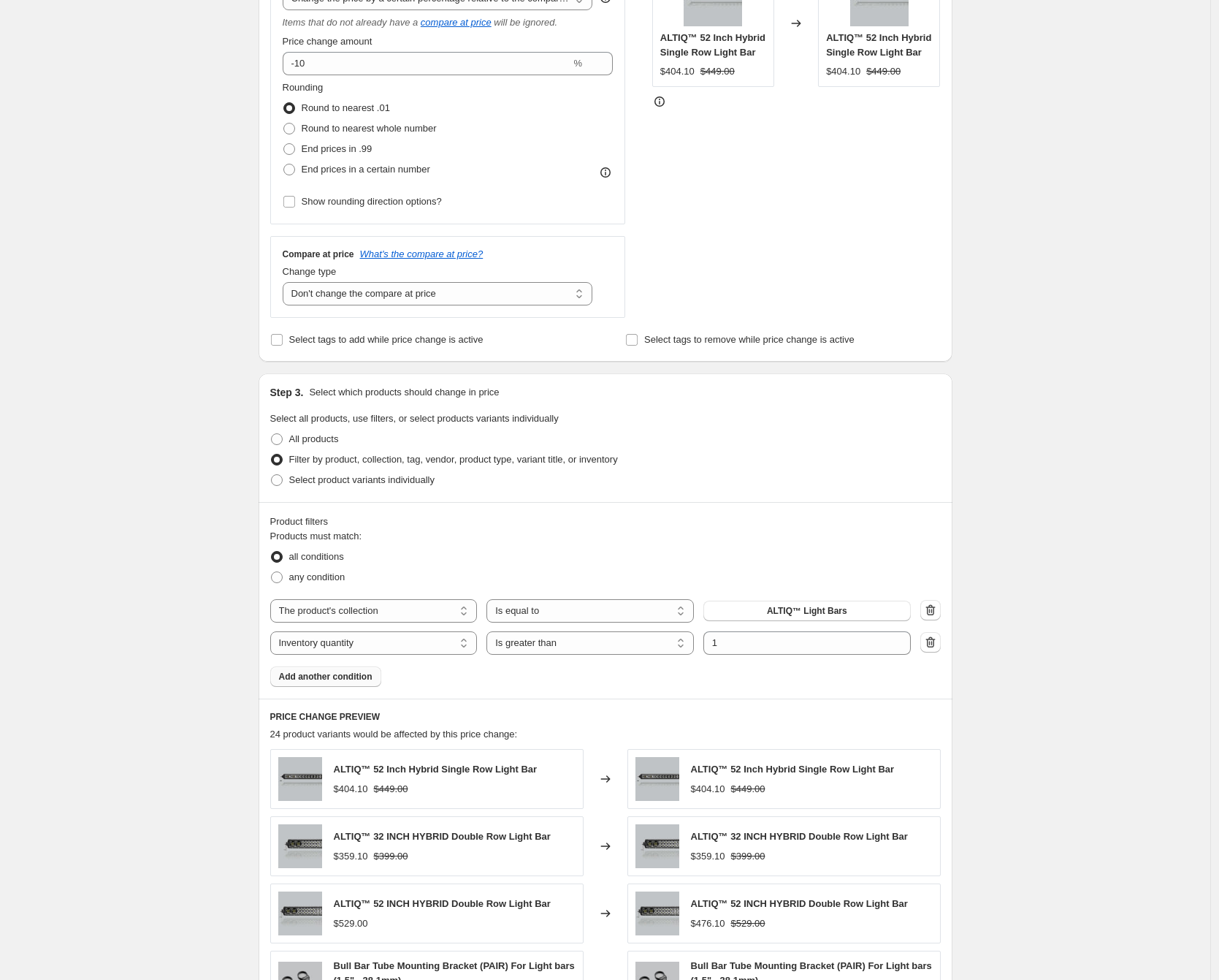
click at [319, 680] on span "Add another condition" at bounding box center [326, 676] width 93 height 11
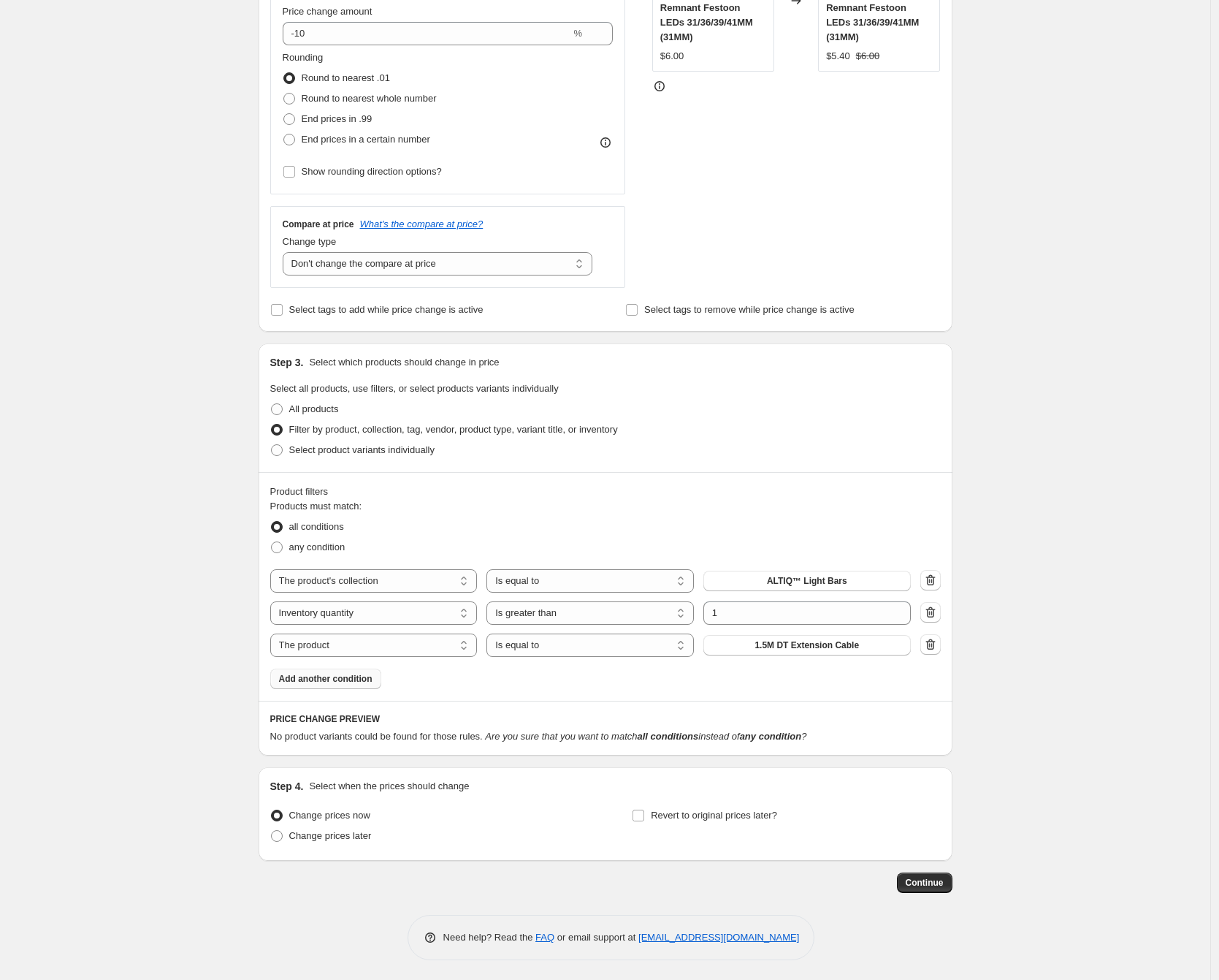
scroll to position [360, 0]
click at [372, 642] on select "The product The product's collection The product's tag The product's vendor The…" at bounding box center [374, 643] width 208 height 24
click at [930, 610] on icon "button" at bounding box center [930, 610] width 10 height 11
select select "product"
select select "equal"
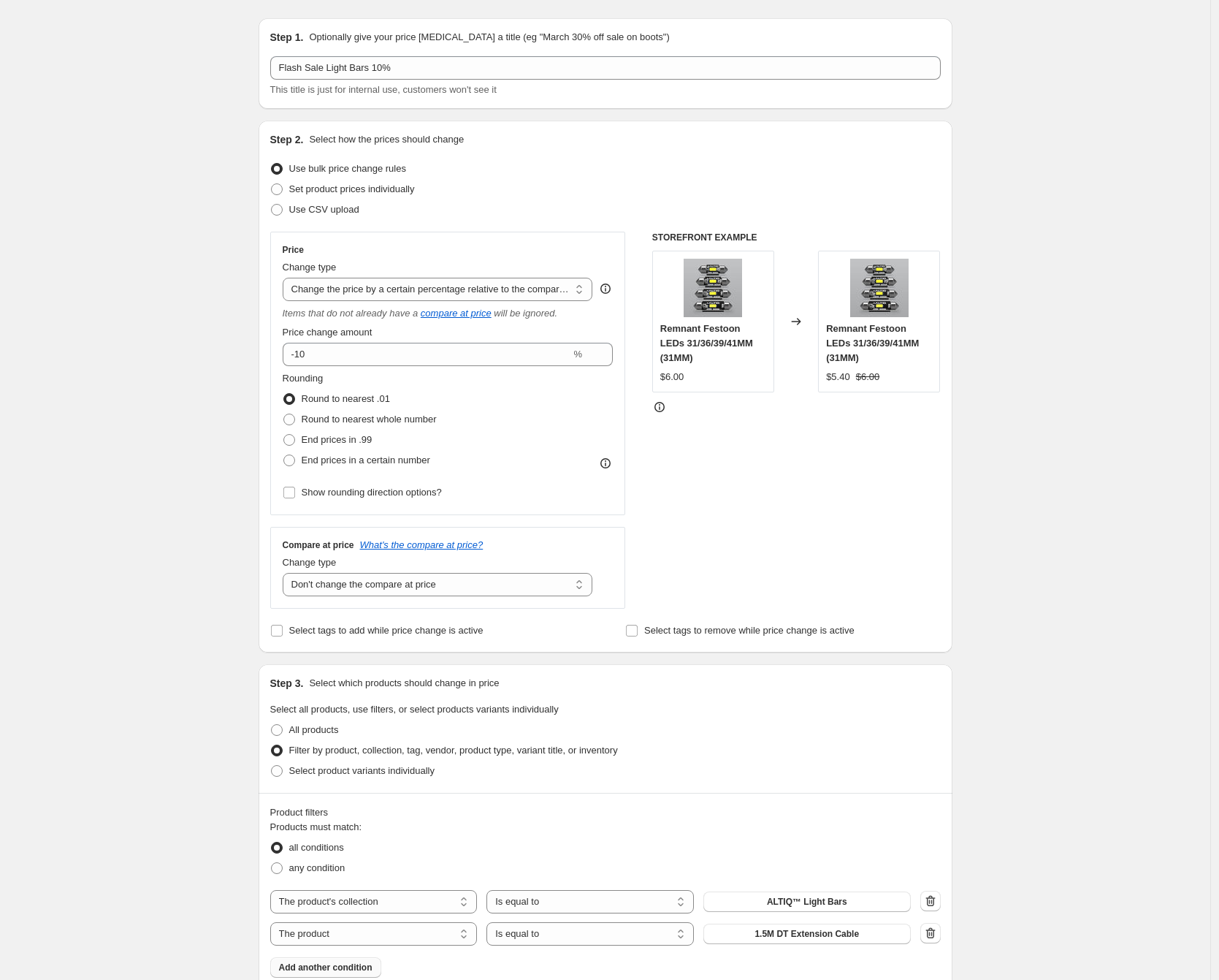
scroll to position [0, 0]
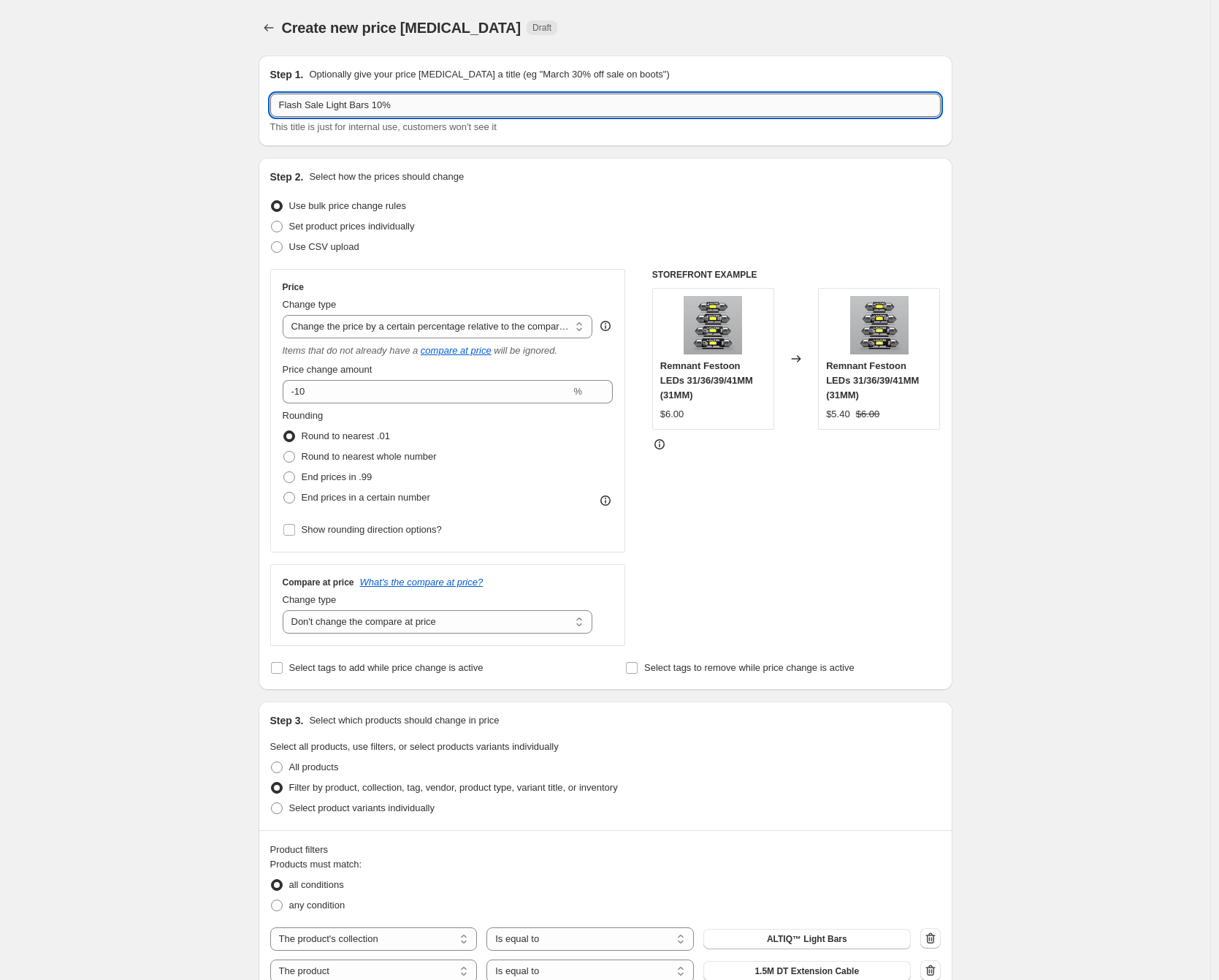
click at [347, 109] on input "Flash Sale Light Bars 10%" at bounding box center [606, 105] width 670 height 24
click at [317, 104] on input "Flash Sale Light Bars 10%" at bounding box center [606, 105] width 670 height 24
drag, startPoint x: 330, startPoint y: 105, endPoint x: 379, endPoint y: 105, distance: 49.0
click at [379, 105] on input "Flash Sale Light Bars 10%" at bounding box center [606, 105] width 670 height 24
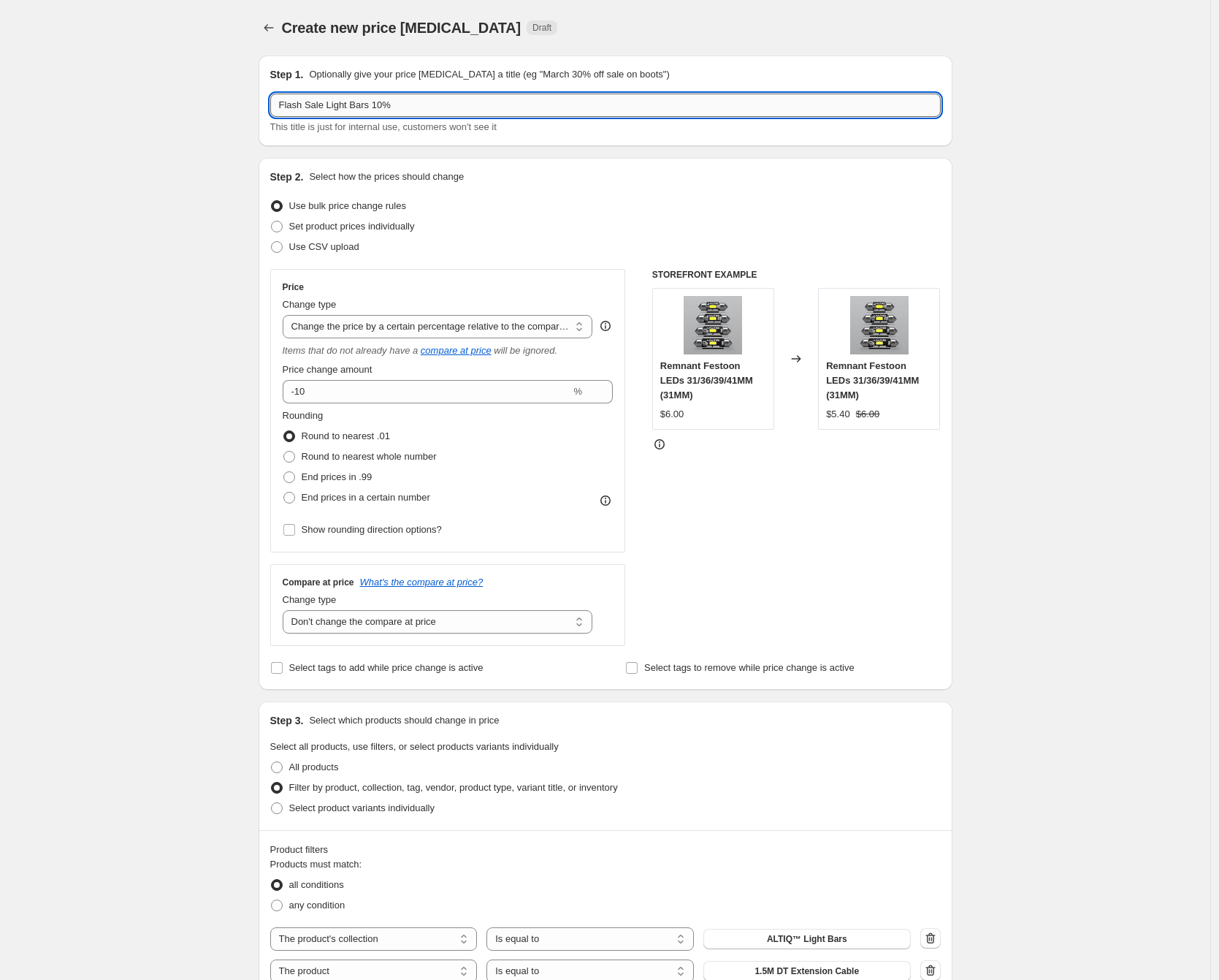
click at [379, 105] on input "Flash Sale Light Bars 10%" at bounding box center [606, 105] width 670 height 24
click at [330, 104] on input "Flash Sale Light Bars 10%" at bounding box center [606, 105] width 670 height 24
type input "Flash Sale 10%"
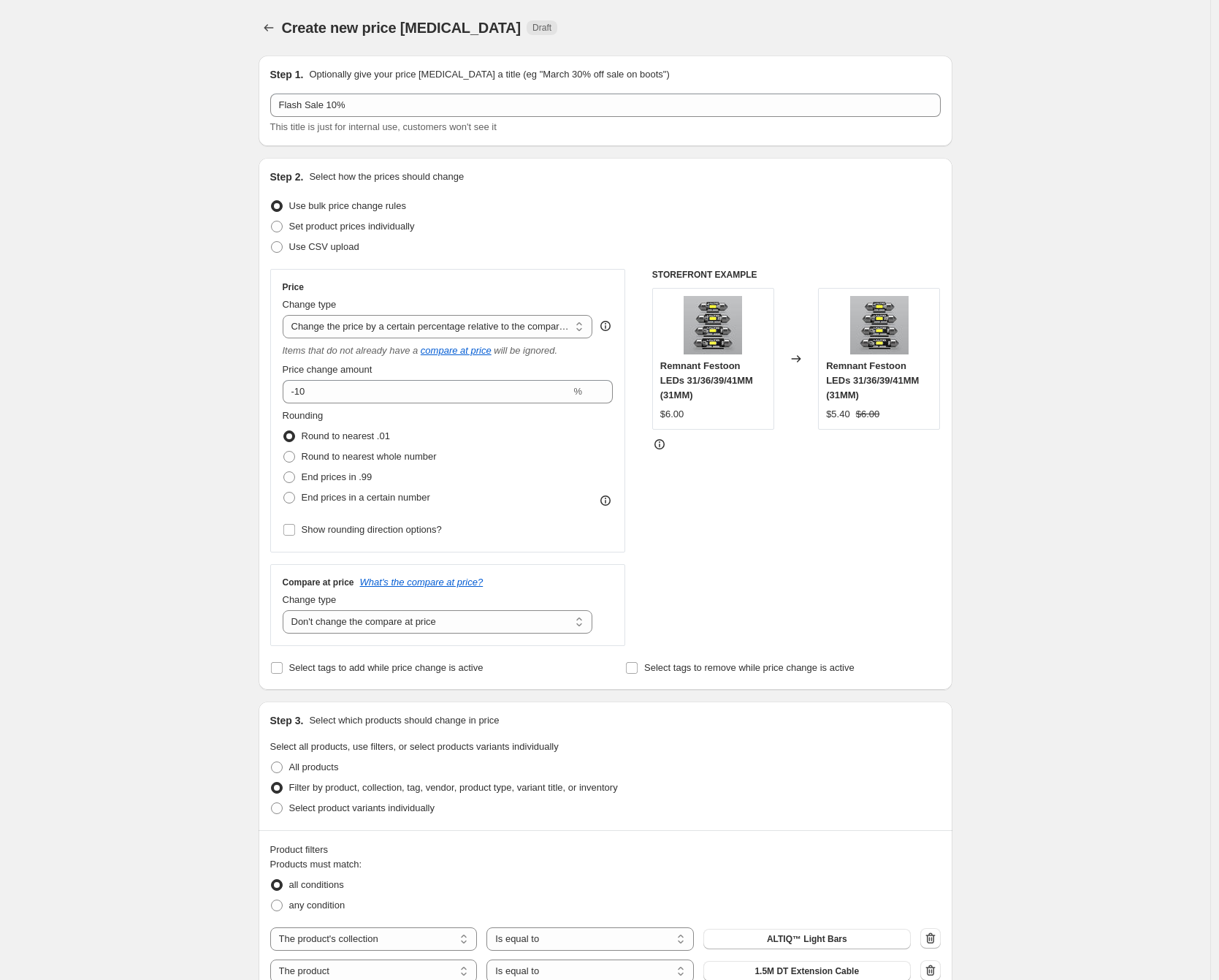
click at [185, 305] on div "Create new price [MEDICAL_DATA]. This page is ready Create new price [MEDICAL_D…" at bounding box center [605, 653] width 1210 height 1308
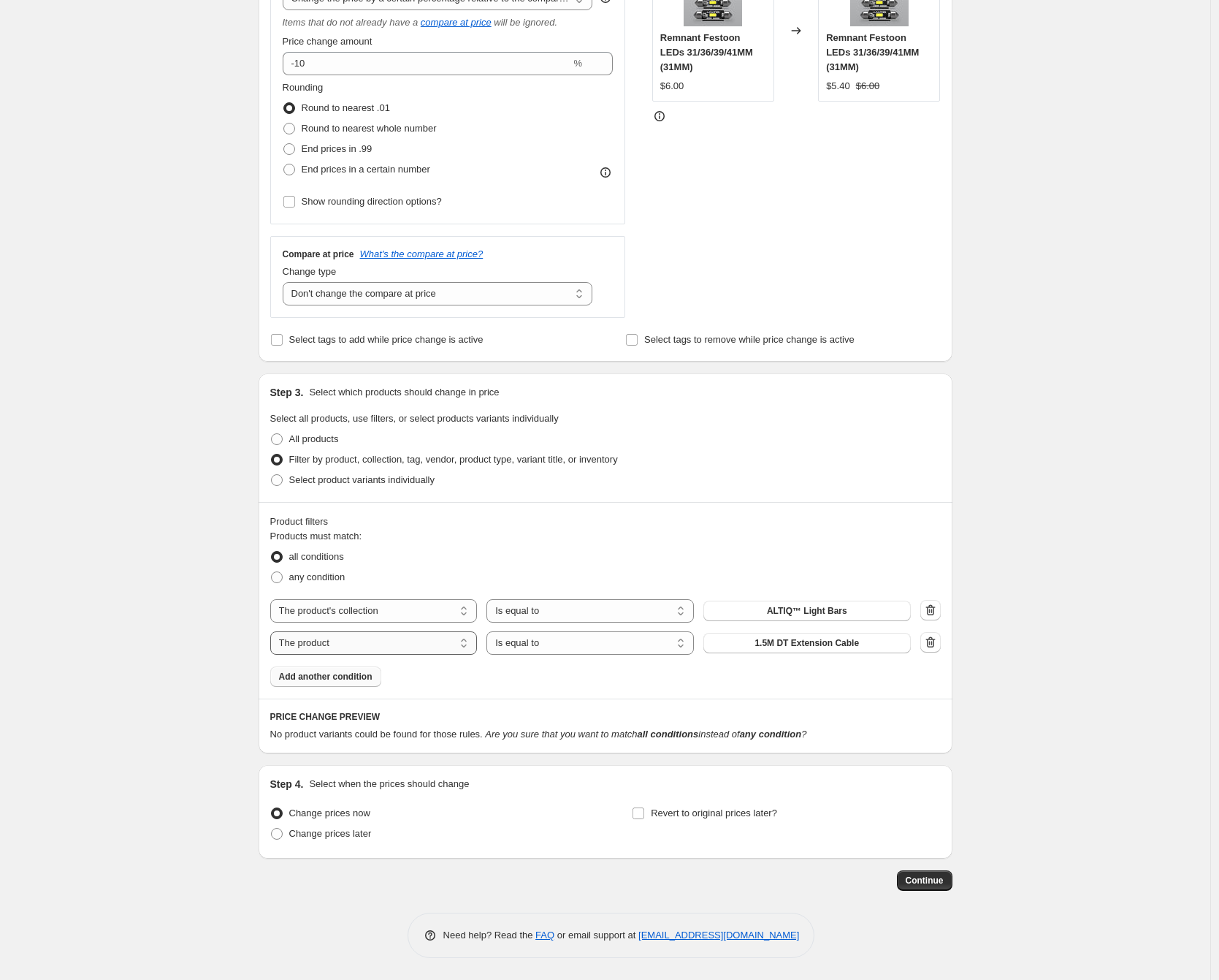
click at [414, 643] on select "The product The product's collection The product's tag The product's vendor The…" at bounding box center [374, 643] width 208 height 24
select select "collection"
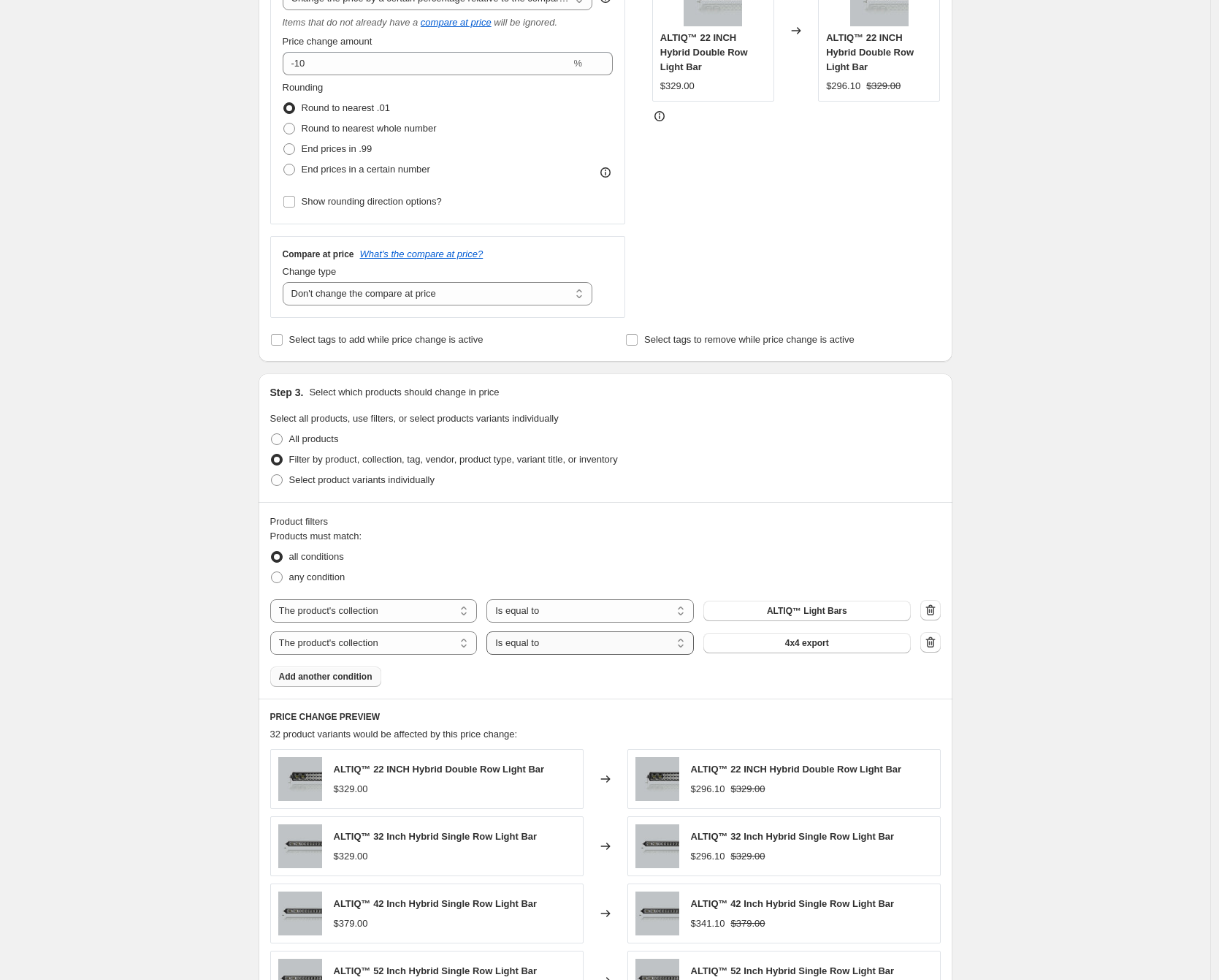
click at [613, 651] on select "Is equal to Is not equal to" at bounding box center [590, 643] width 208 height 24
click at [815, 642] on span "4x4 export" at bounding box center [808, 643] width 44 height 11
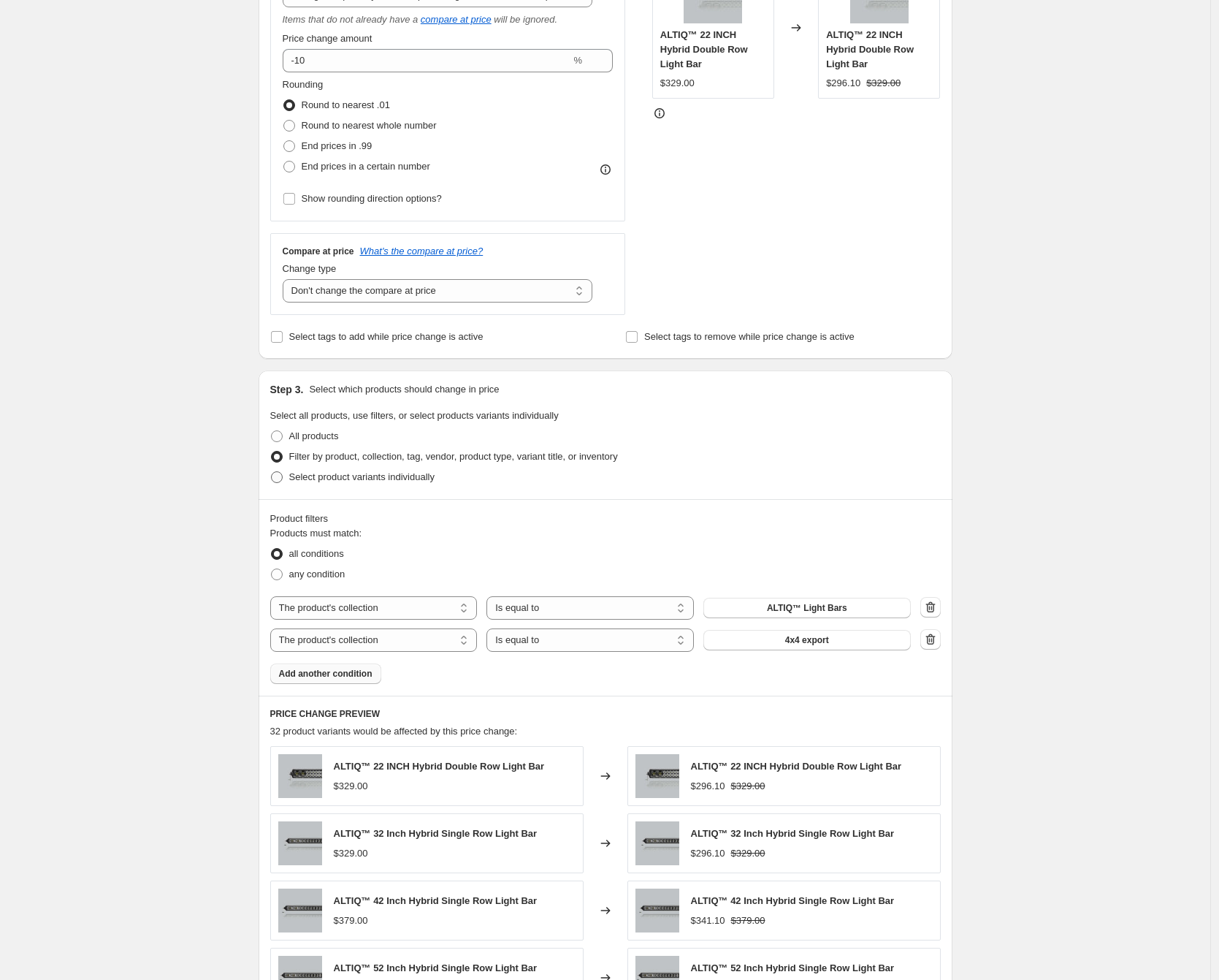
click at [352, 476] on span "Select product variants individually" at bounding box center [362, 477] width 146 height 11
click at [271, 472] on input "Select product variants individually" at bounding box center [271, 471] width 1 height 1
radio input "true"
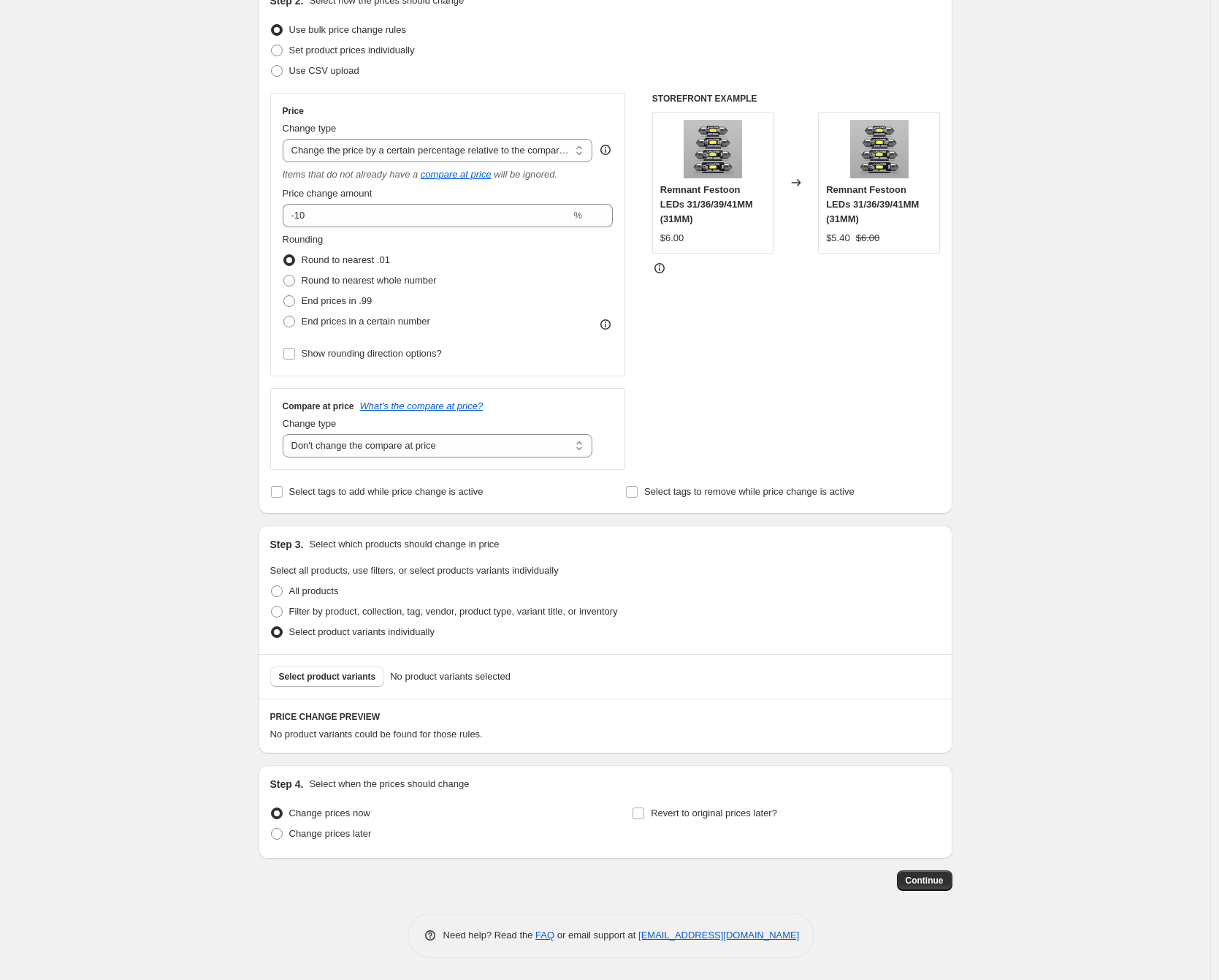
scroll to position [176, 0]
click at [336, 673] on span "Select product variants" at bounding box center [328, 676] width 97 height 11
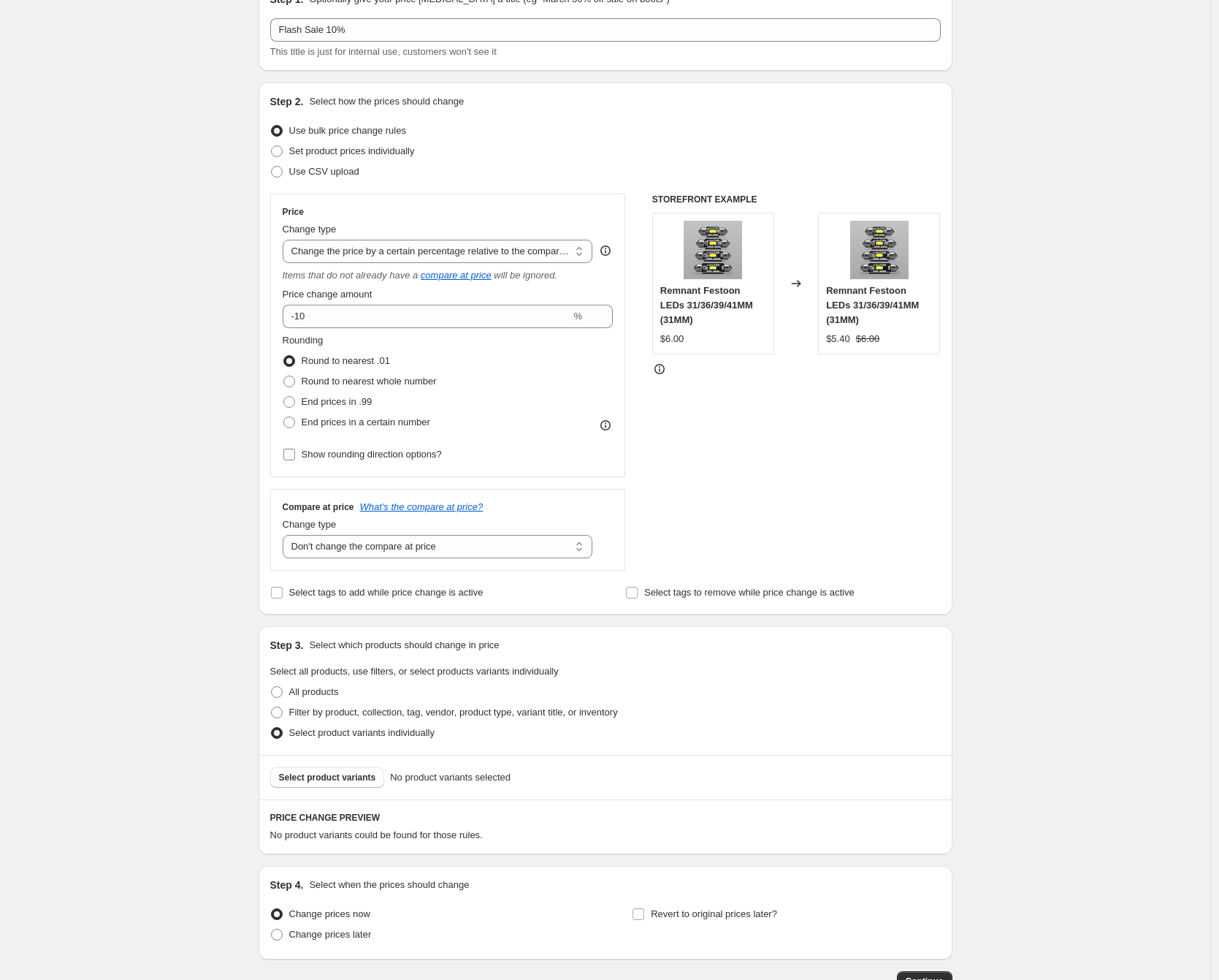
scroll to position [0, 0]
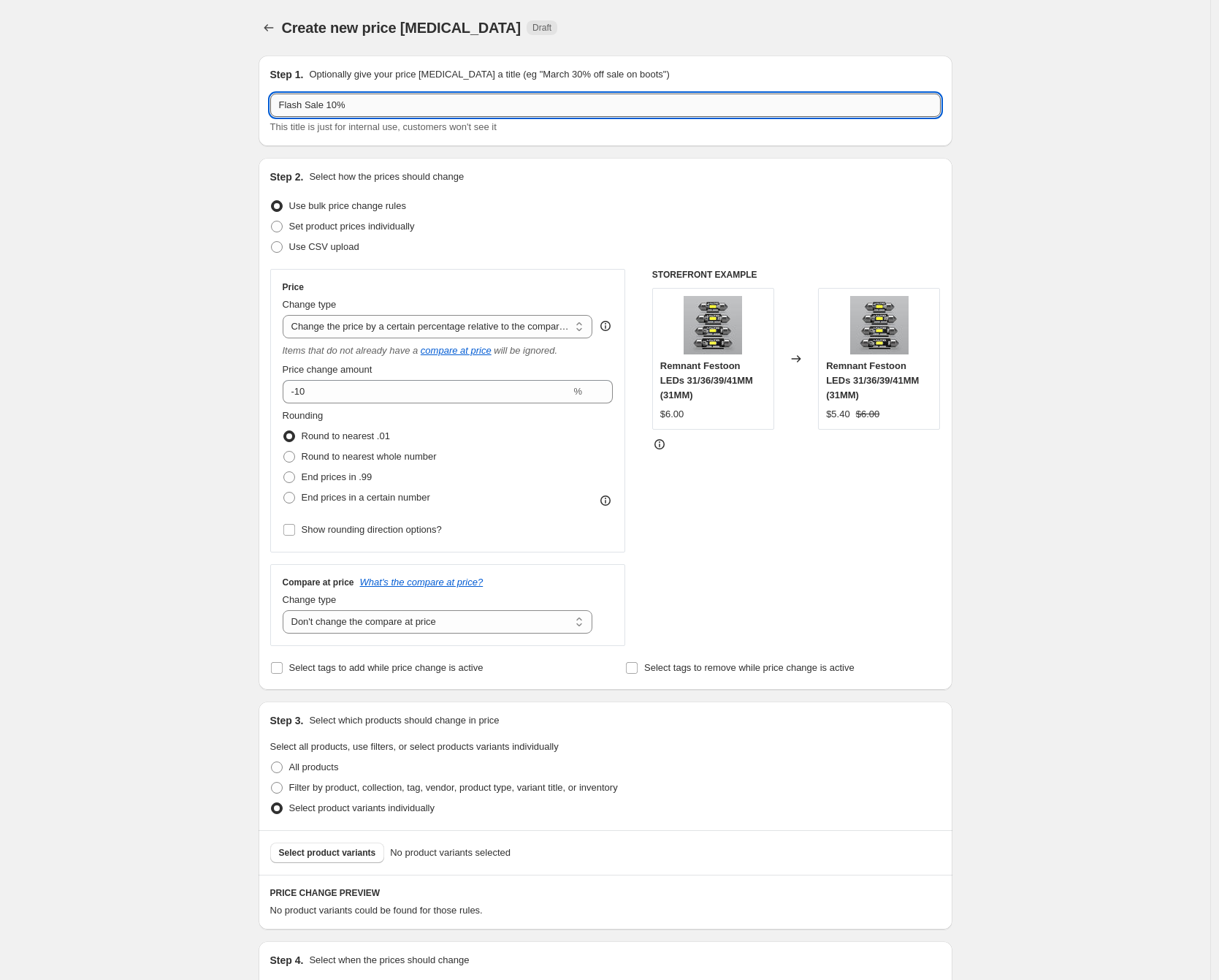
click at [394, 100] on input "Flash Sale 10%" at bounding box center [606, 105] width 670 height 24
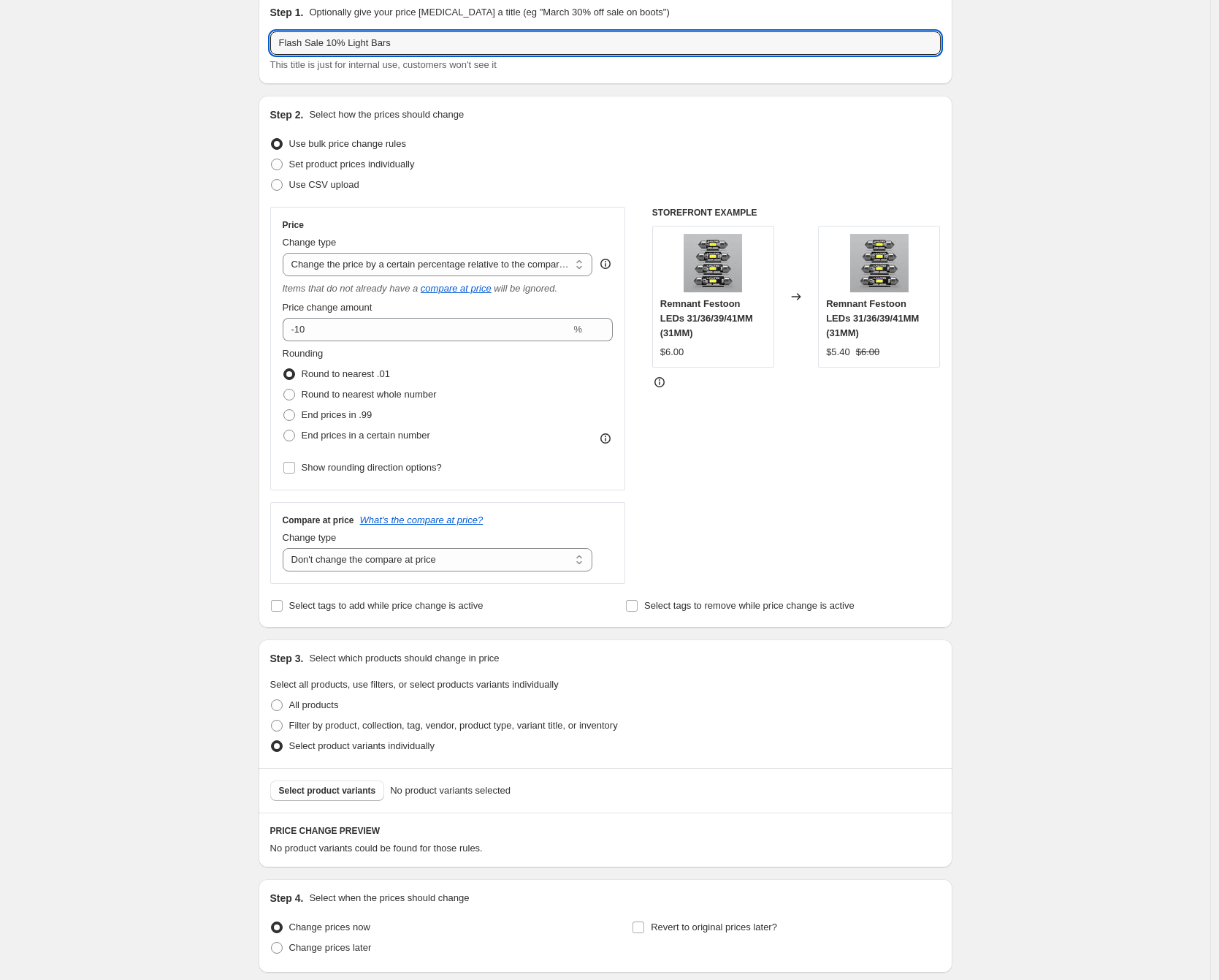
scroll to position [176, 0]
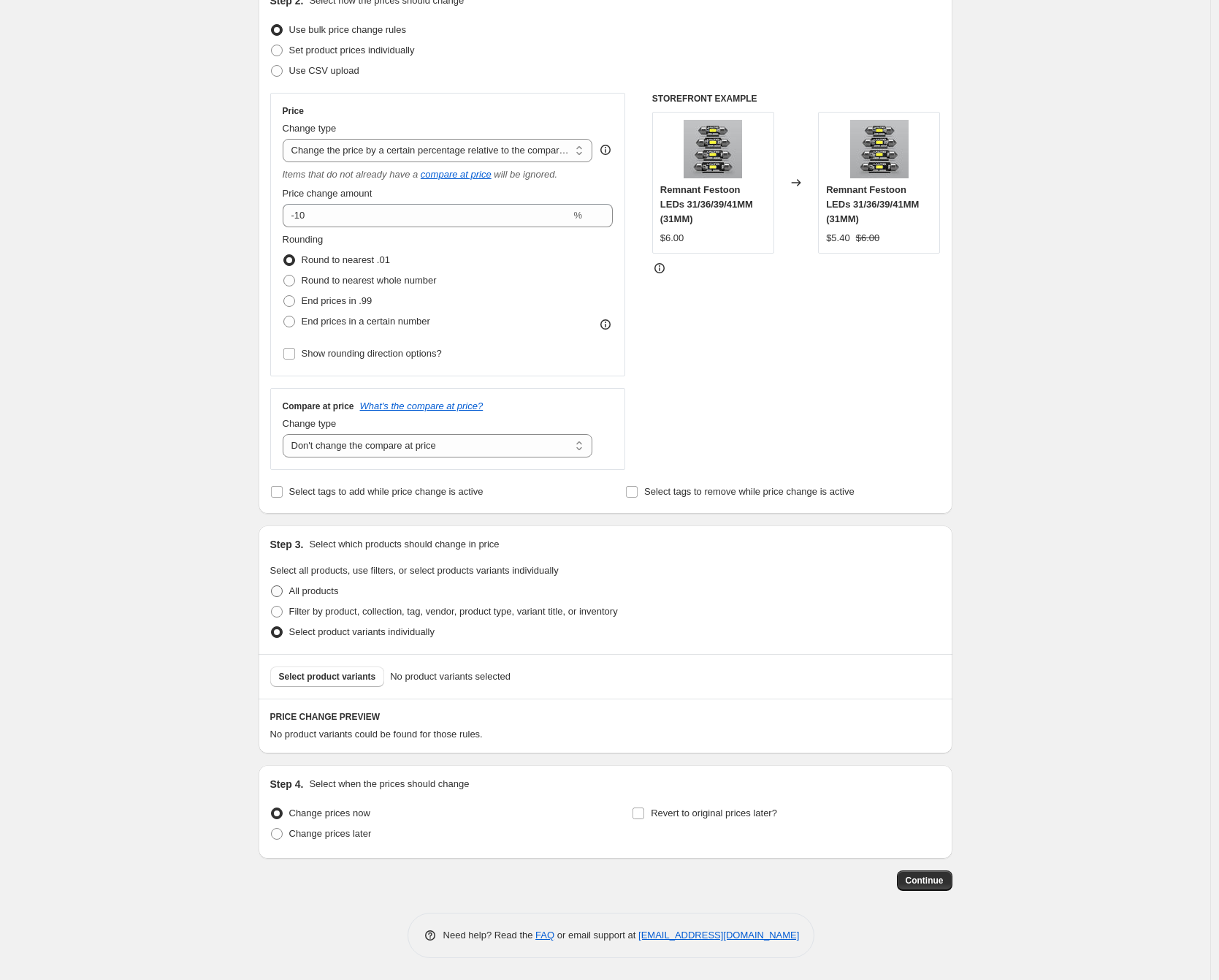
type input "Flash Sale 10% Light Bars"
click at [306, 585] on span "All products" at bounding box center [314, 590] width 50 height 11
click at [271, 585] on input "All products" at bounding box center [271, 585] width 1 height 1
radio input "true"
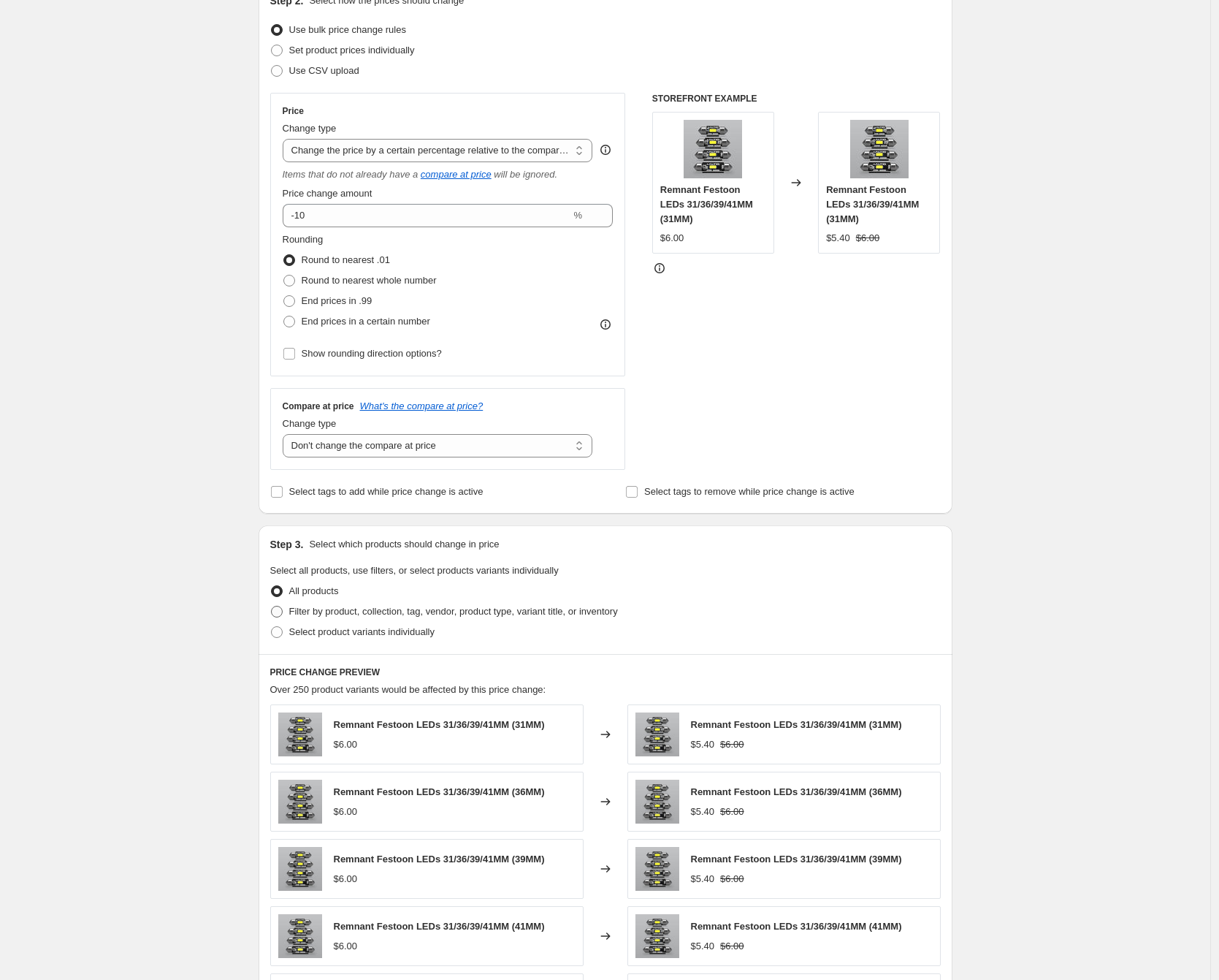
click at [307, 610] on span "Filter by product, collection, tag, vendor, product type, variant title, or inv…" at bounding box center [453, 611] width 329 height 11
click at [271, 607] on input "Filter by product, collection, tag, vendor, product type, variant title, or inv…" at bounding box center [271, 606] width 1 height 1
radio input "true"
select select "collection"
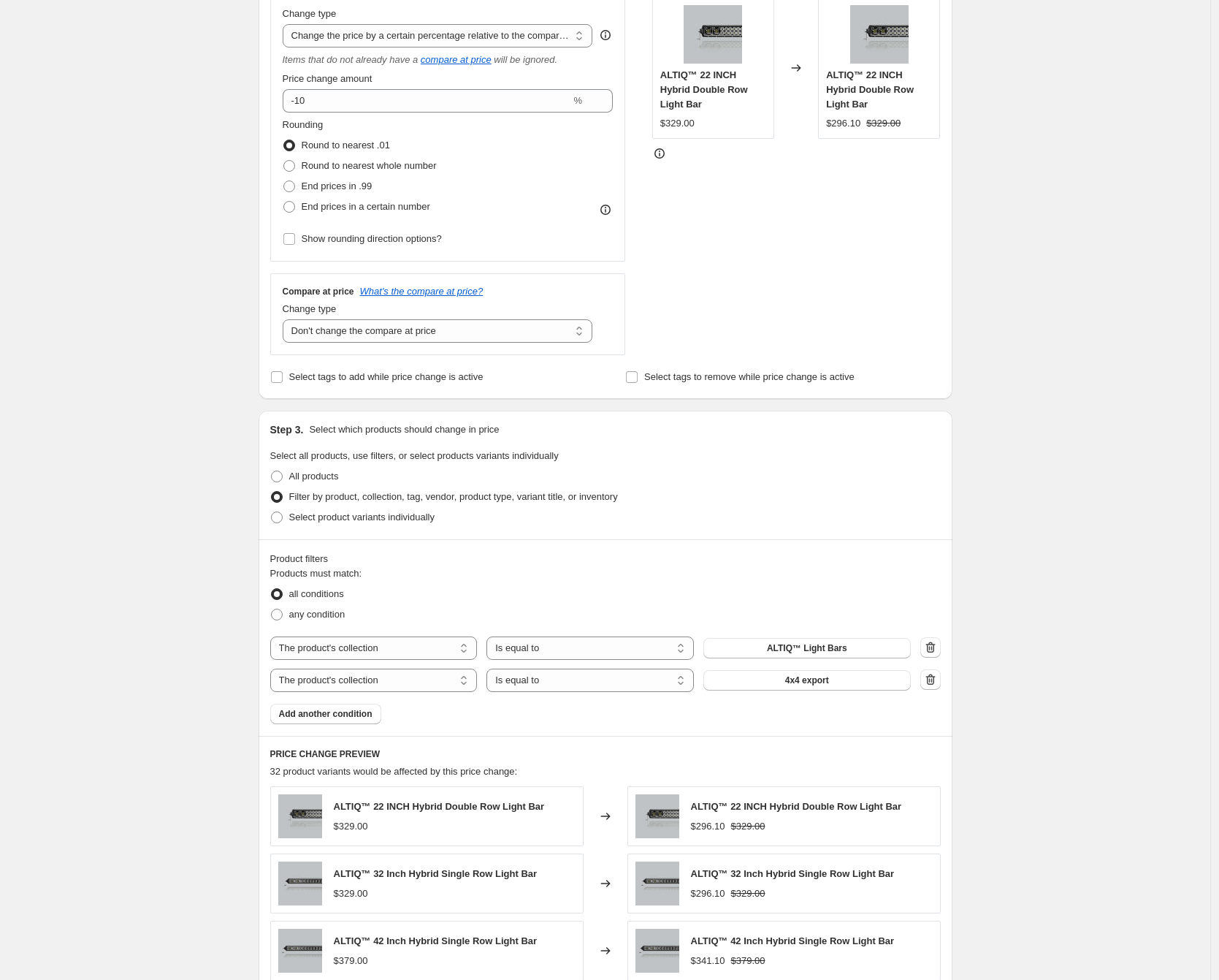
scroll to position [293, 0]
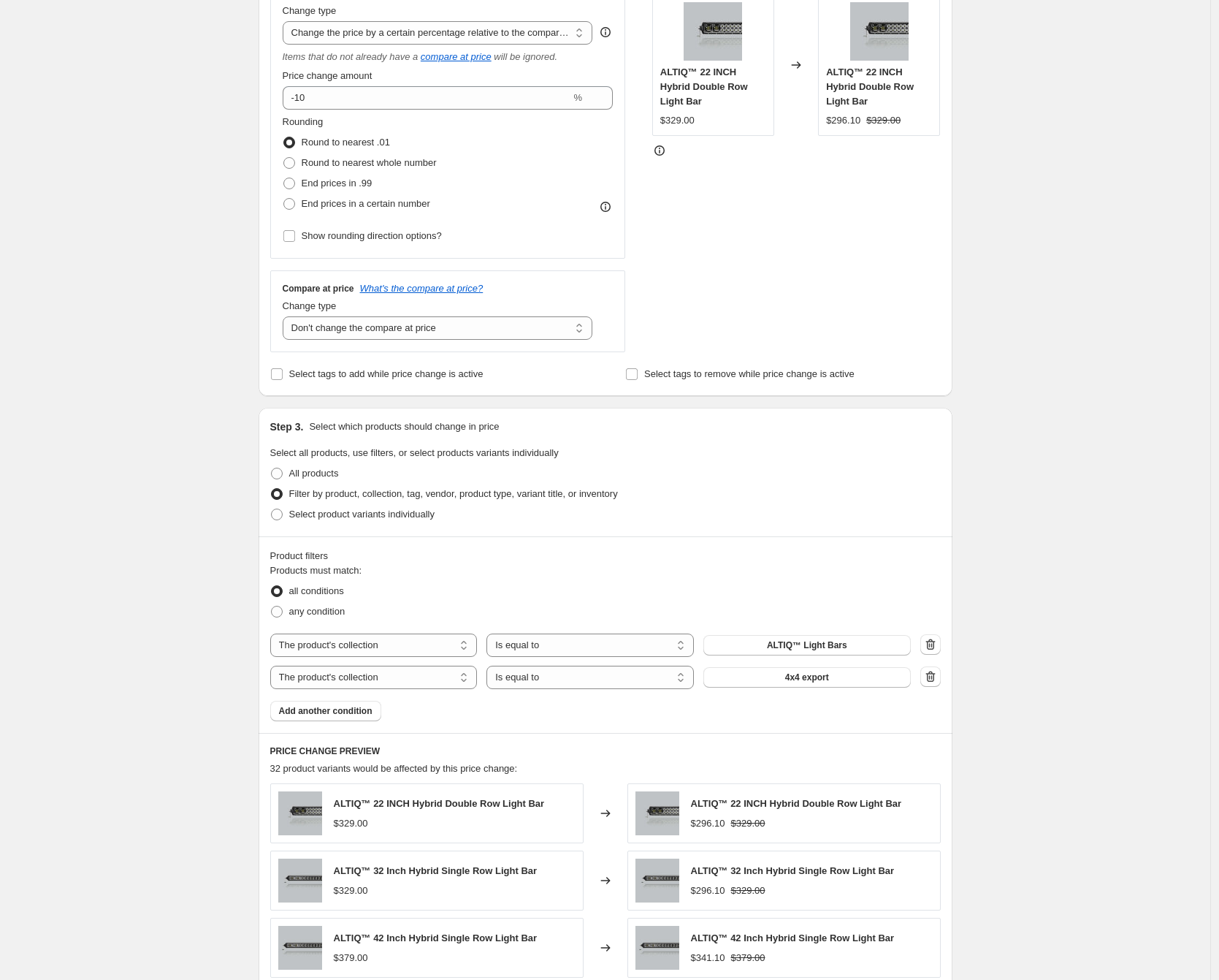
click at [236, 623] on div "Create new price [MEDICAL_DATA]. This page is ready Create new price [MEDICAL_D…" at bounding box center [605, 545] width 1210 height 1676
click at [896, 684] on button "4x4 export" at bounding box center [808, 676] width 208 height 20
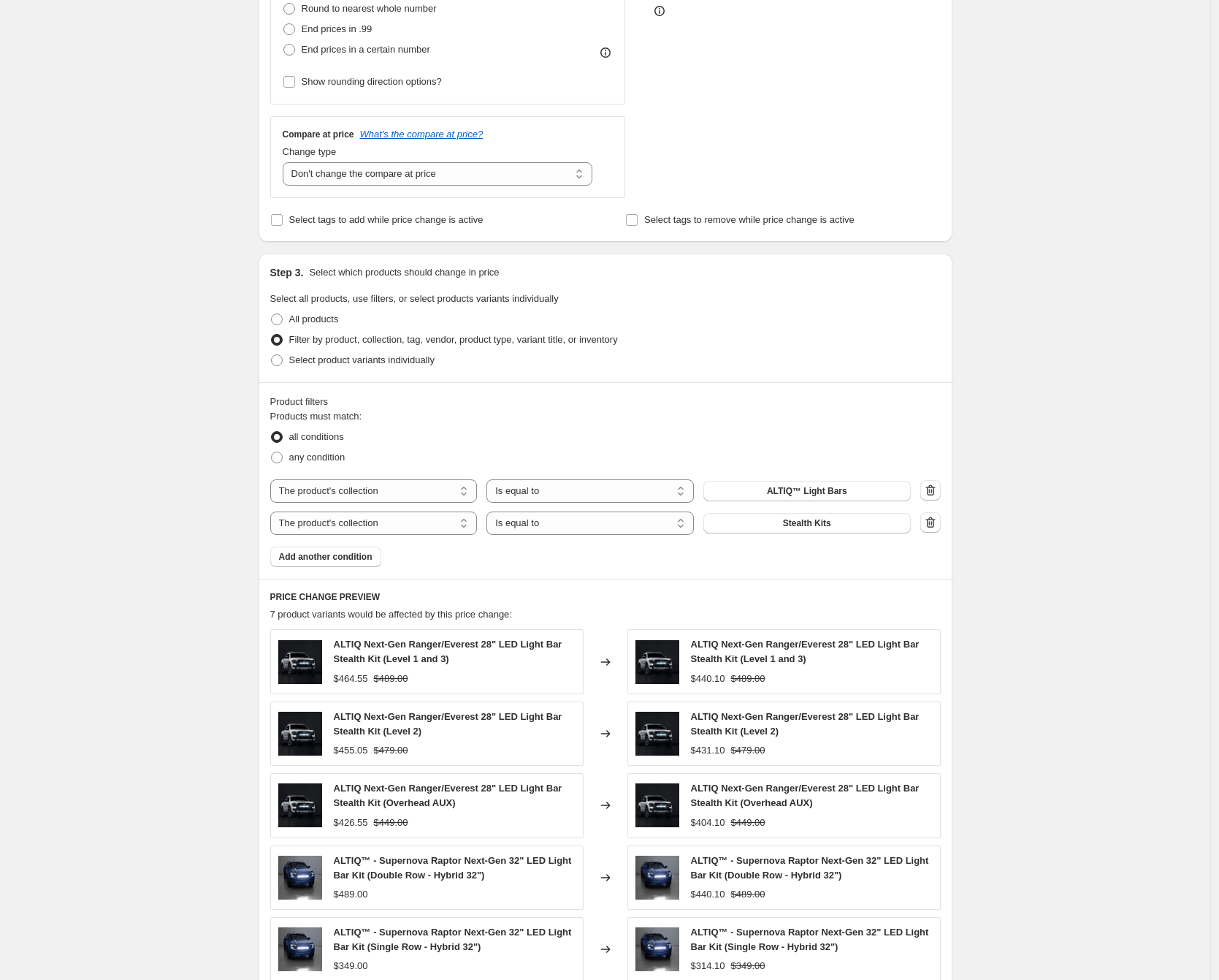
scroll to position [720, 0]
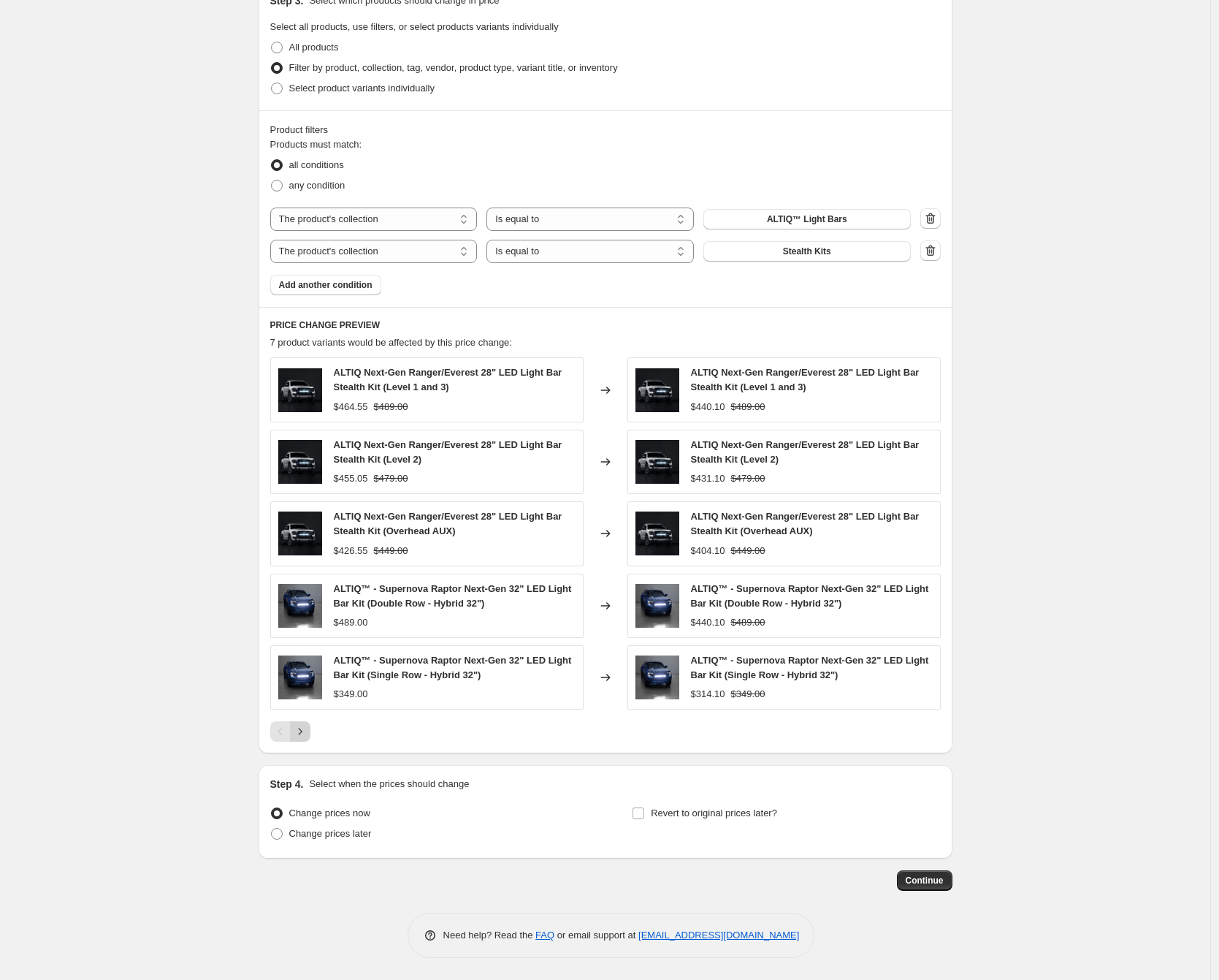
click at [306, 733] on icon "Next" at bounding box center [300, 730] width 14 height 14
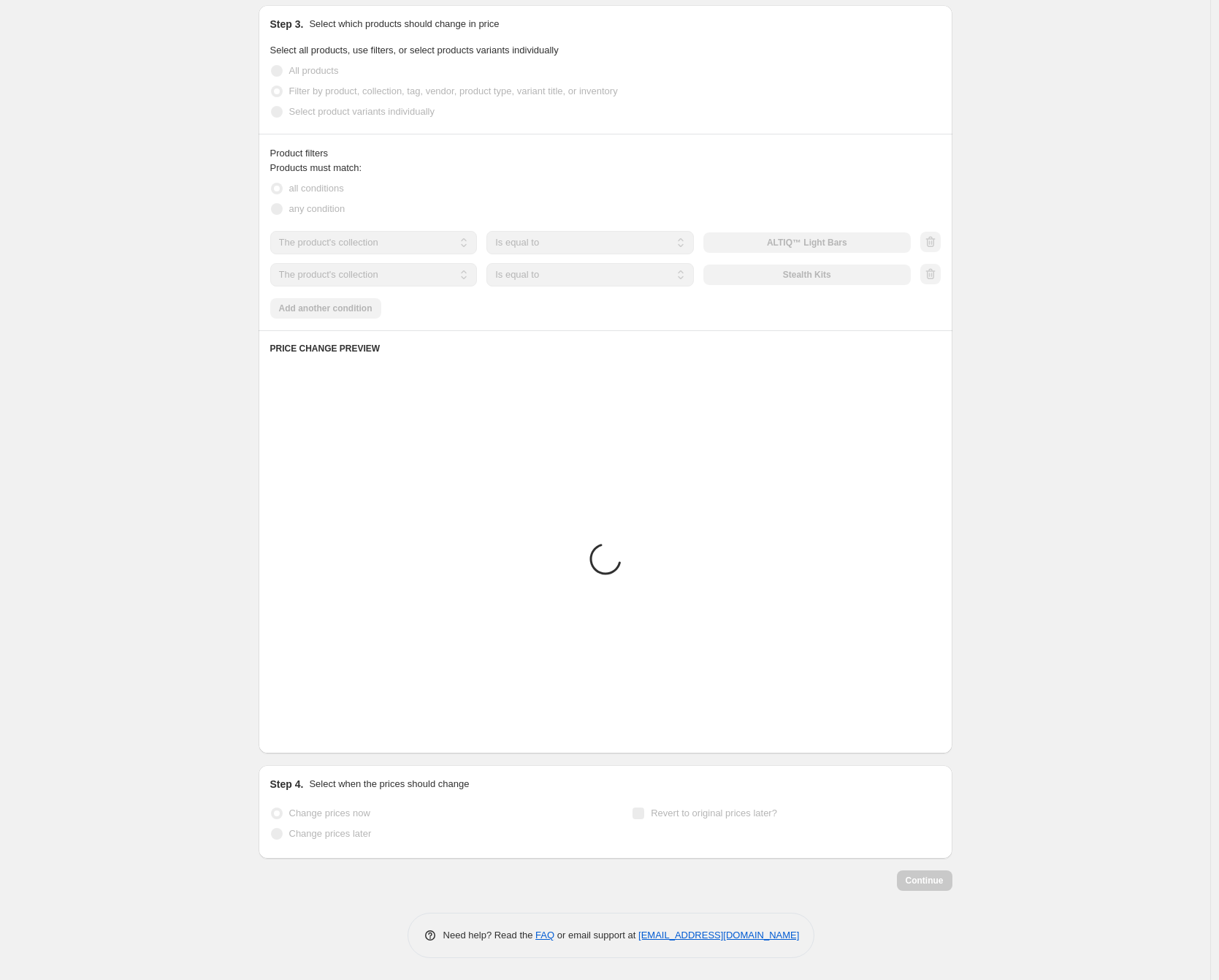
scroll to position [504, 0]
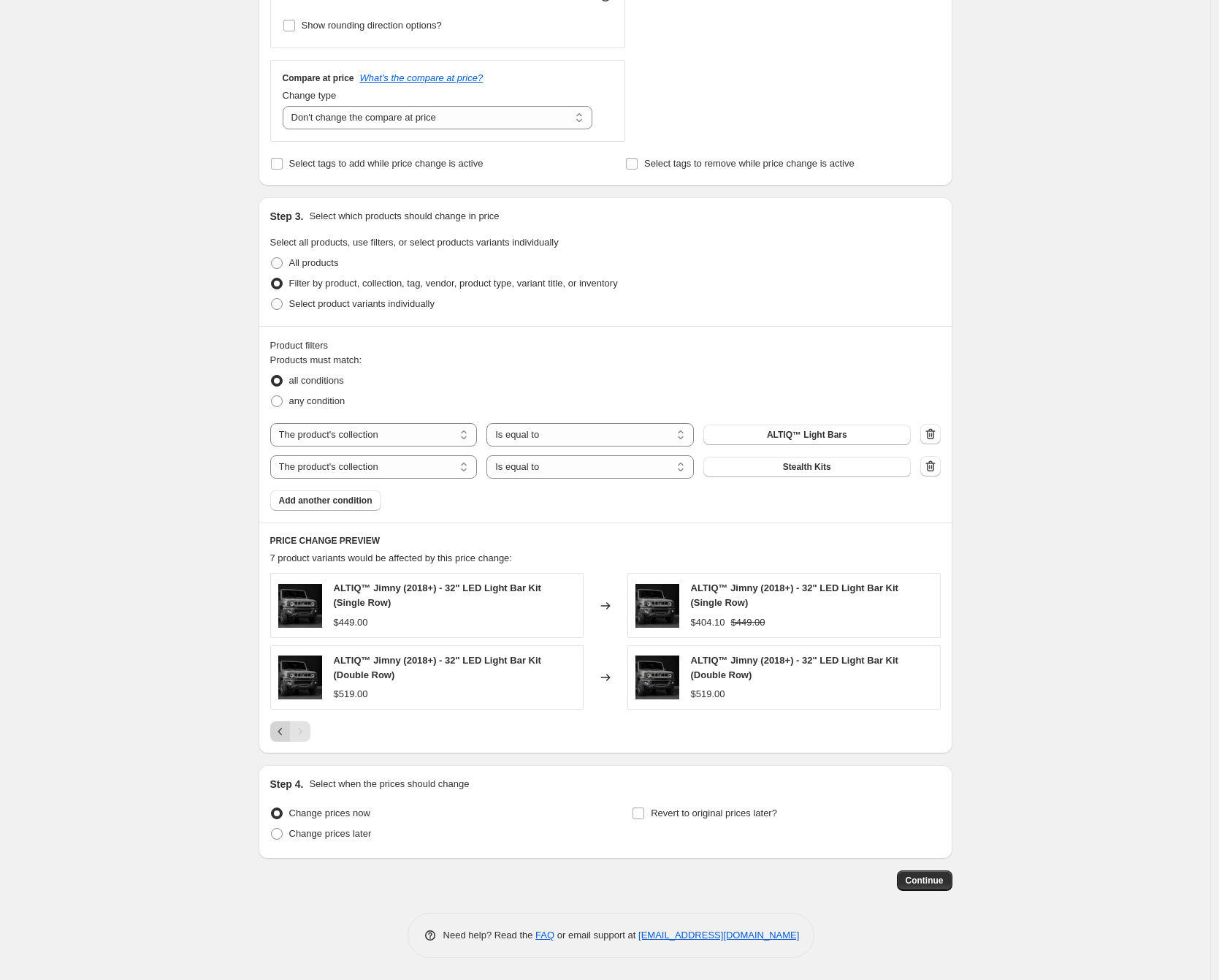
click at [279, 732] on icon "Previous" at bounding box center [280, 730] width 14 height 14
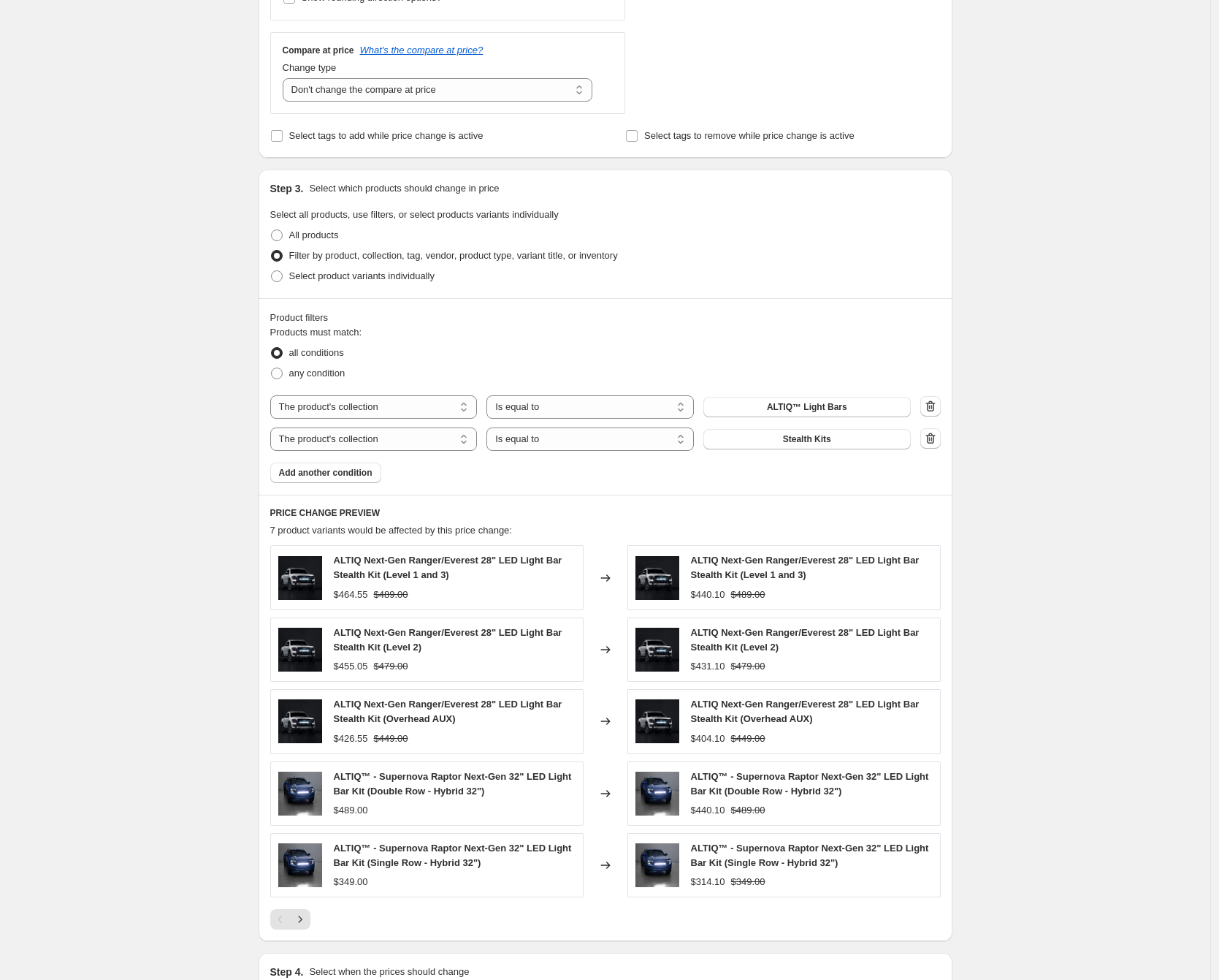
scroll to position [698, 0]
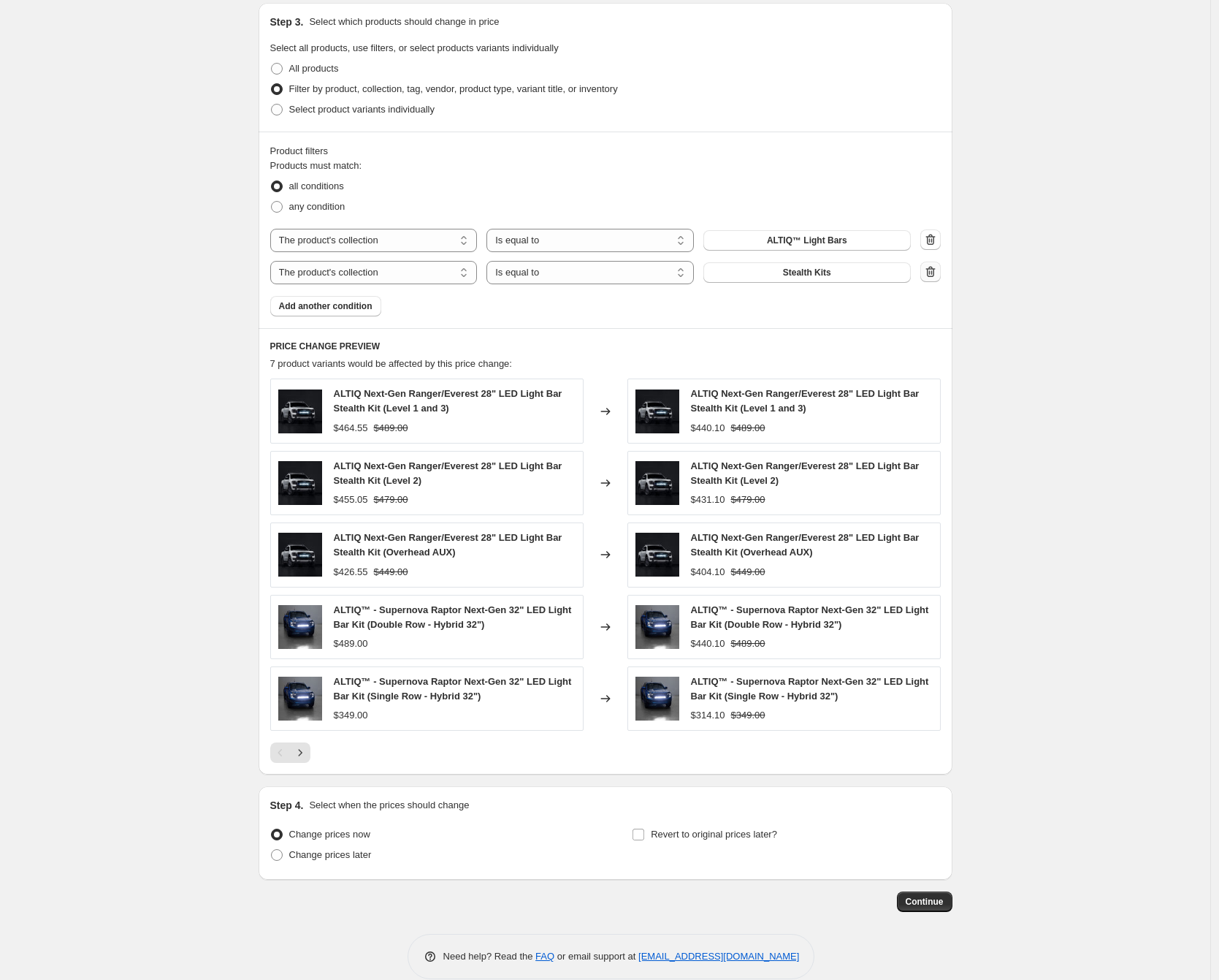
click at [938, 271] on icon "button" at bounding box center [930, 271] width 14 height 14
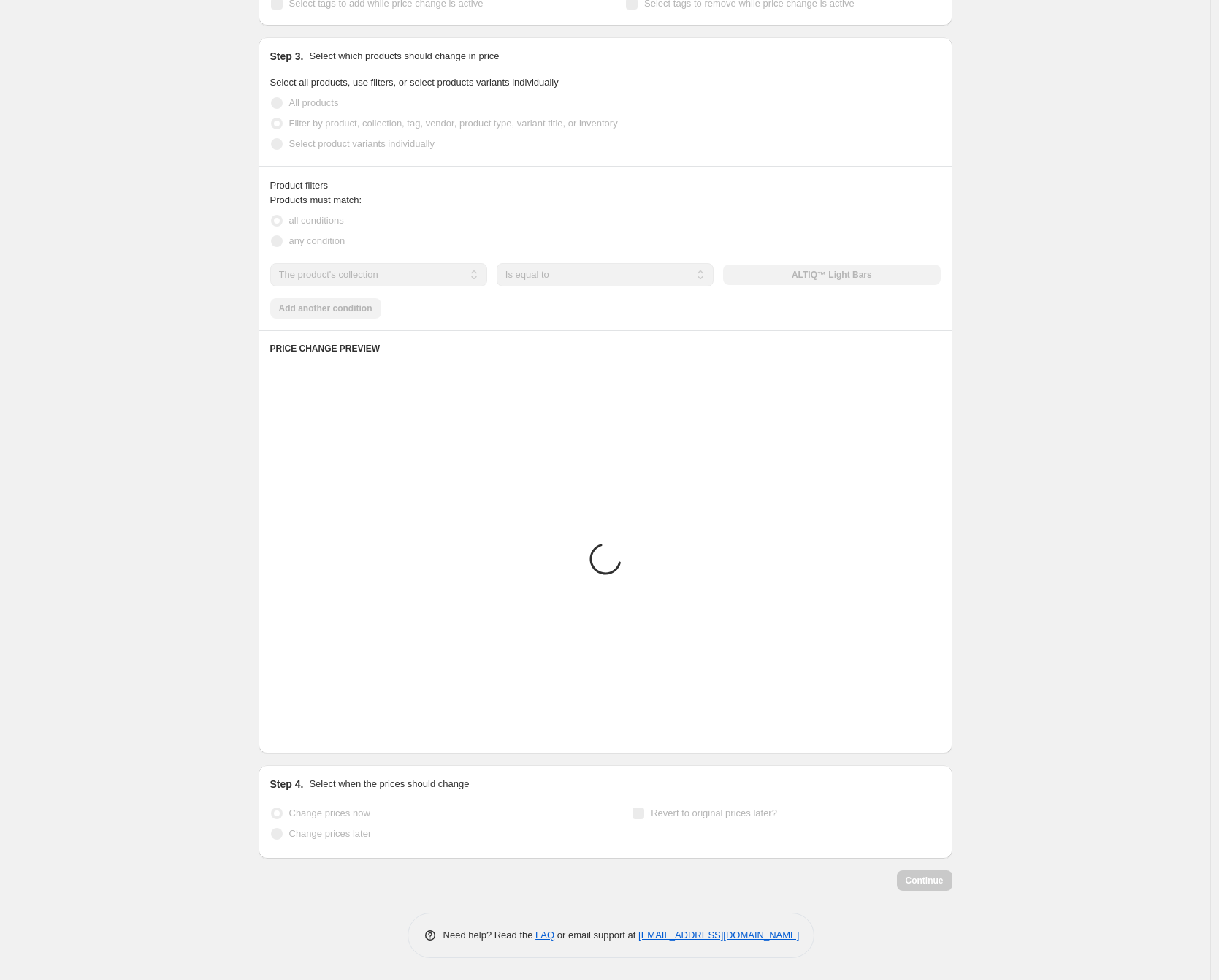
scroll to position [664, 0]
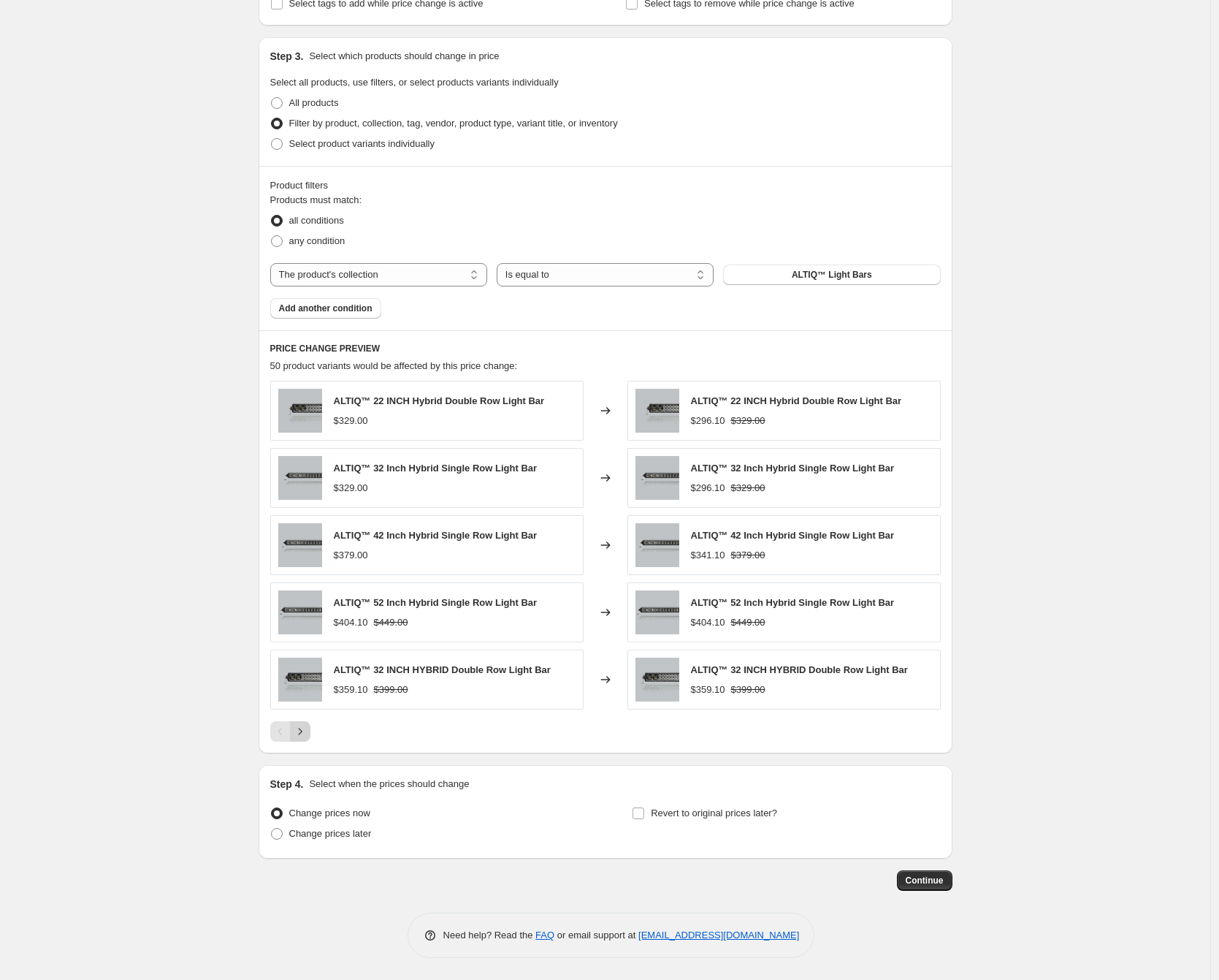
click at [303, 730] on icon "Next" at bounding box center [300, 730] width 14 height 14
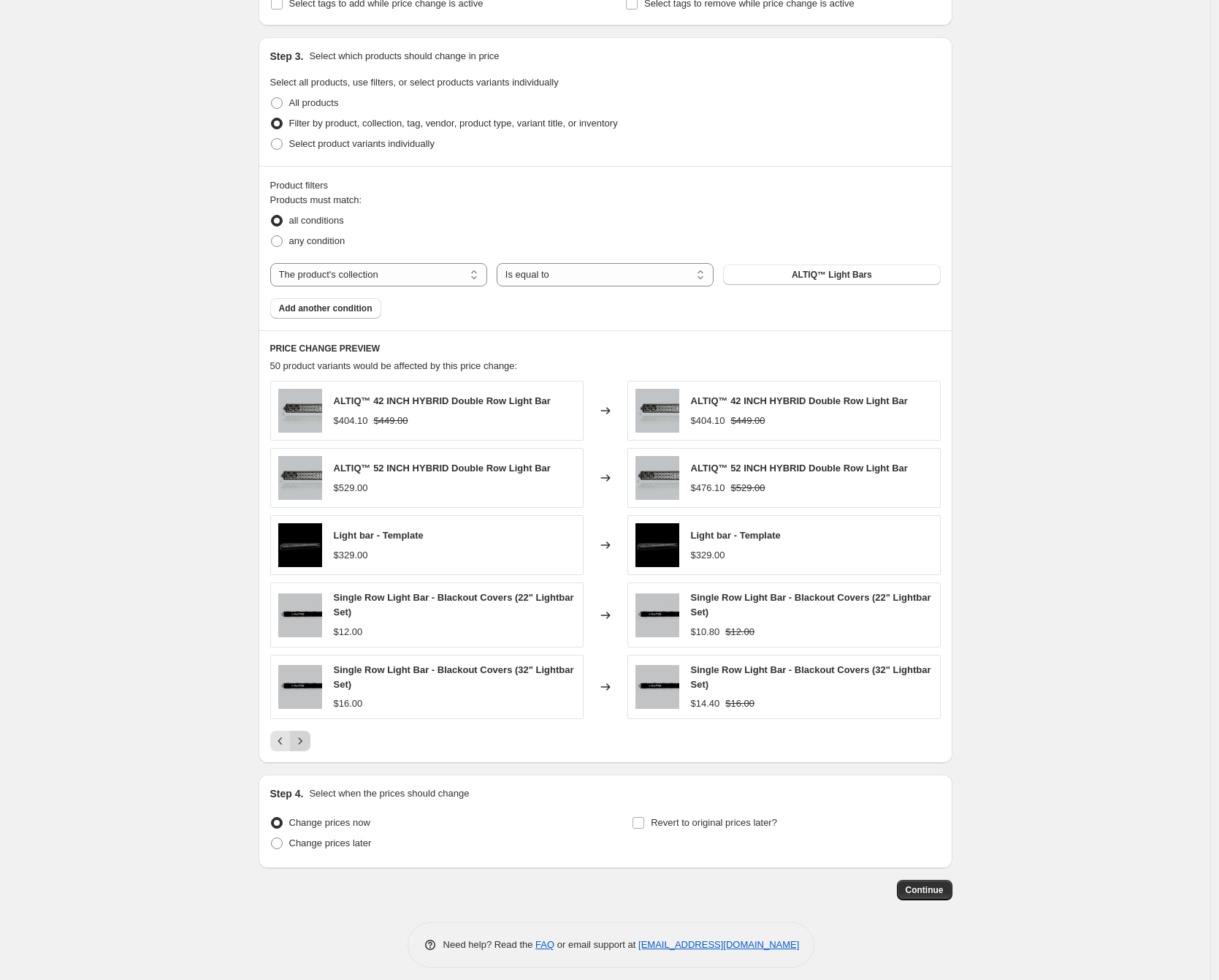
click at [310, 739] on button "Next" at bounding box center [300, 740] width 20 height 20
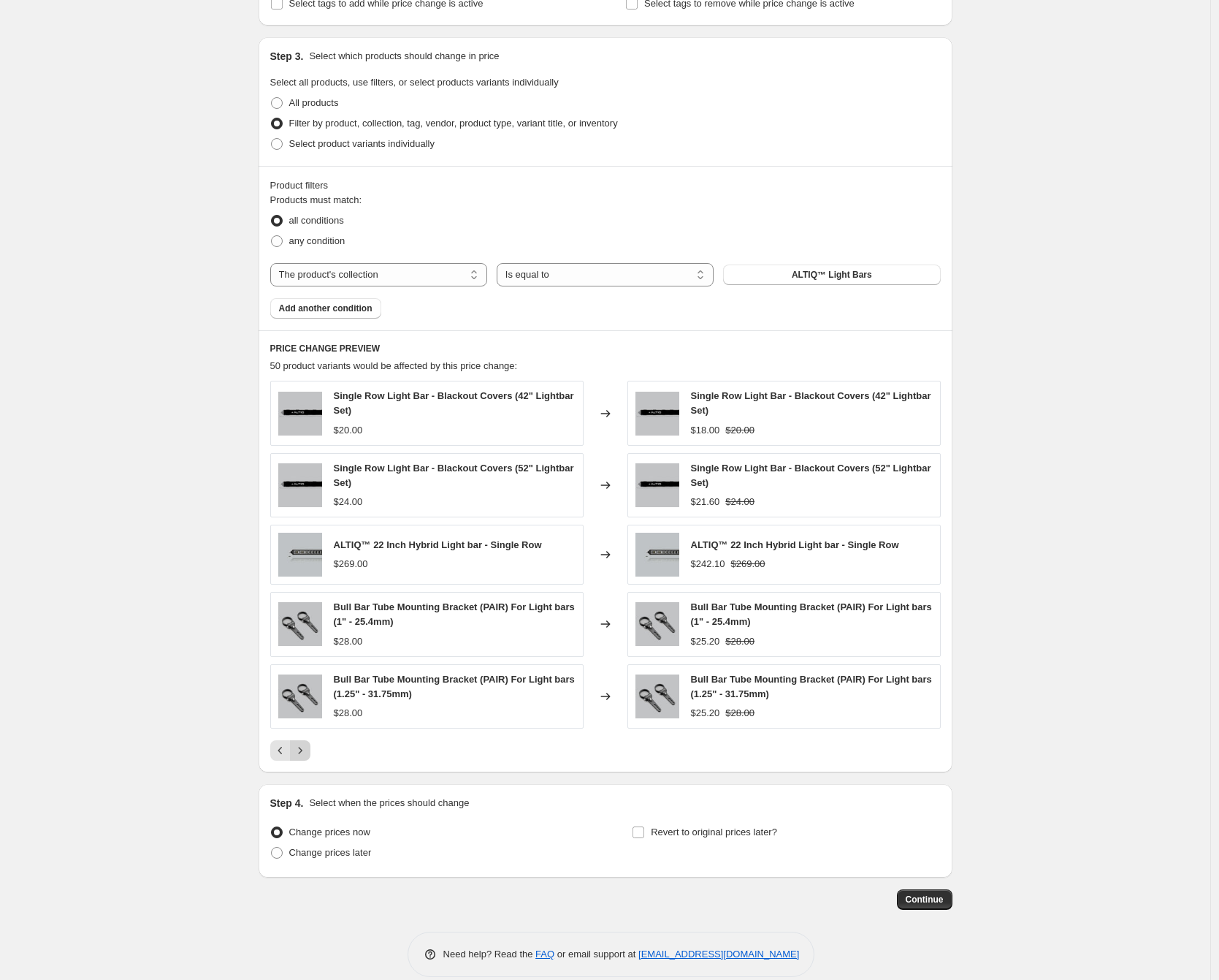
click at [302, 752] on icon "Next" at bounding box center [300, 750] width 14 height 14
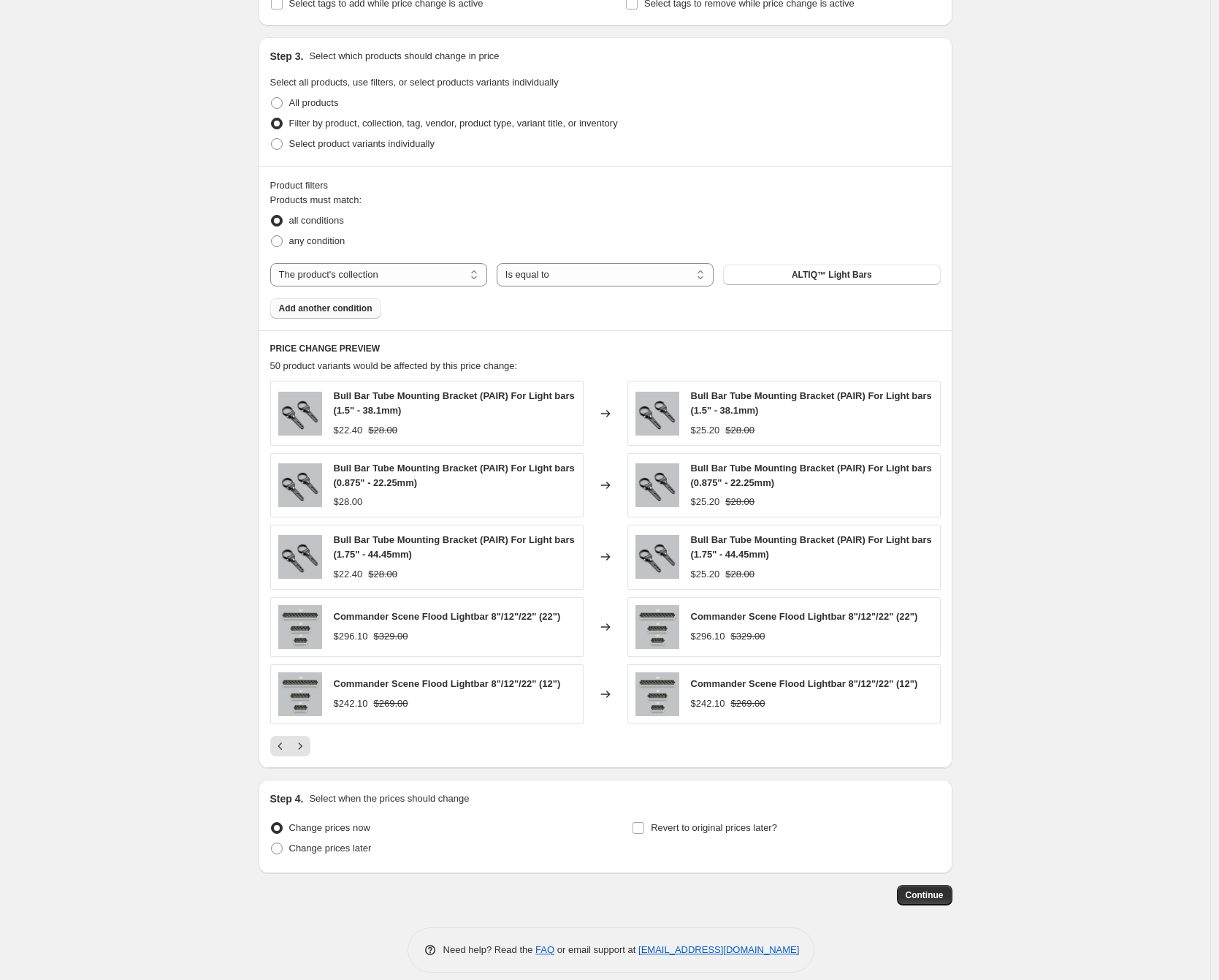
click at [380, 303] on button "Add another condition" at bounding box center [326, 308] width 111 height 20
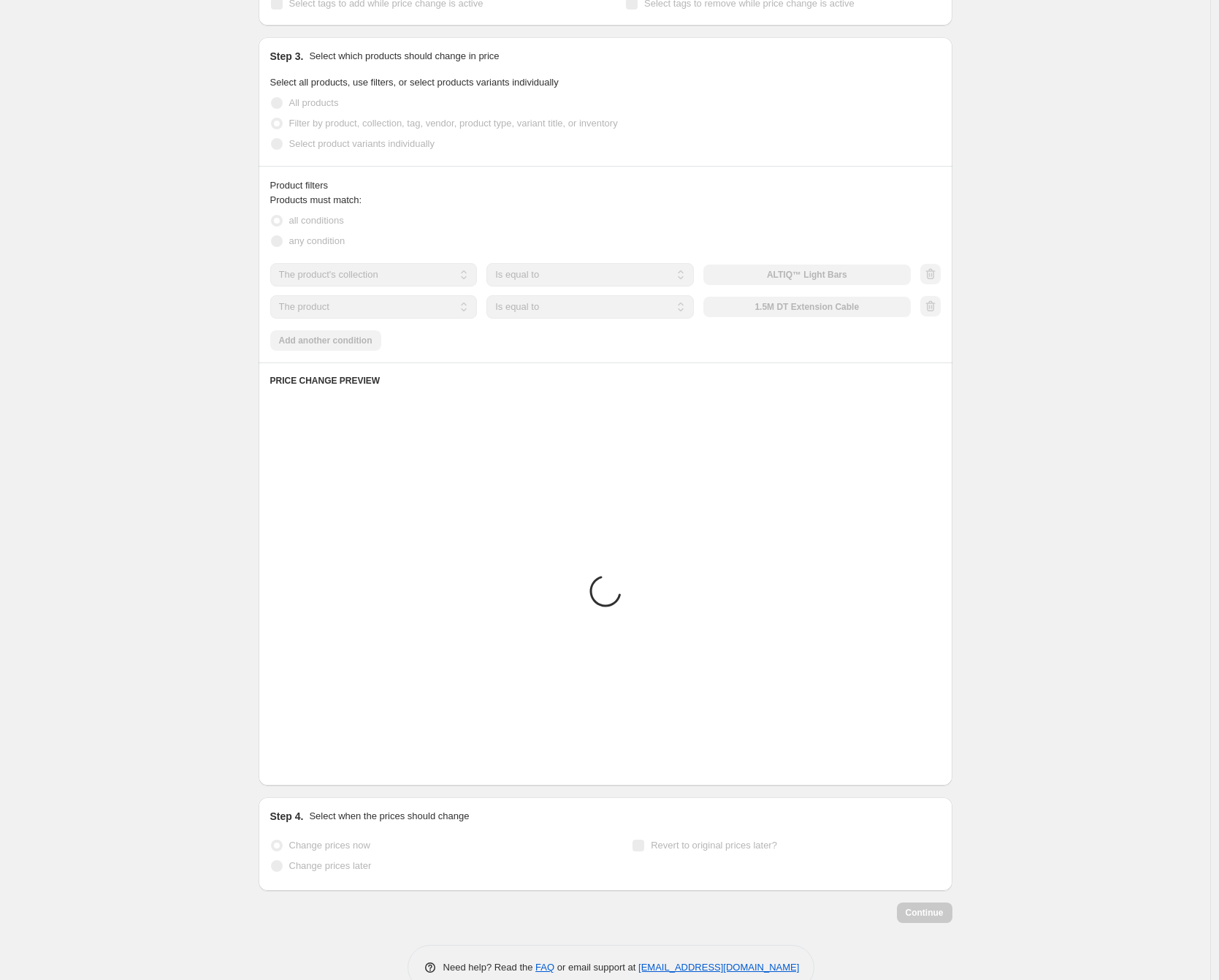
scroll to position [328, 0]
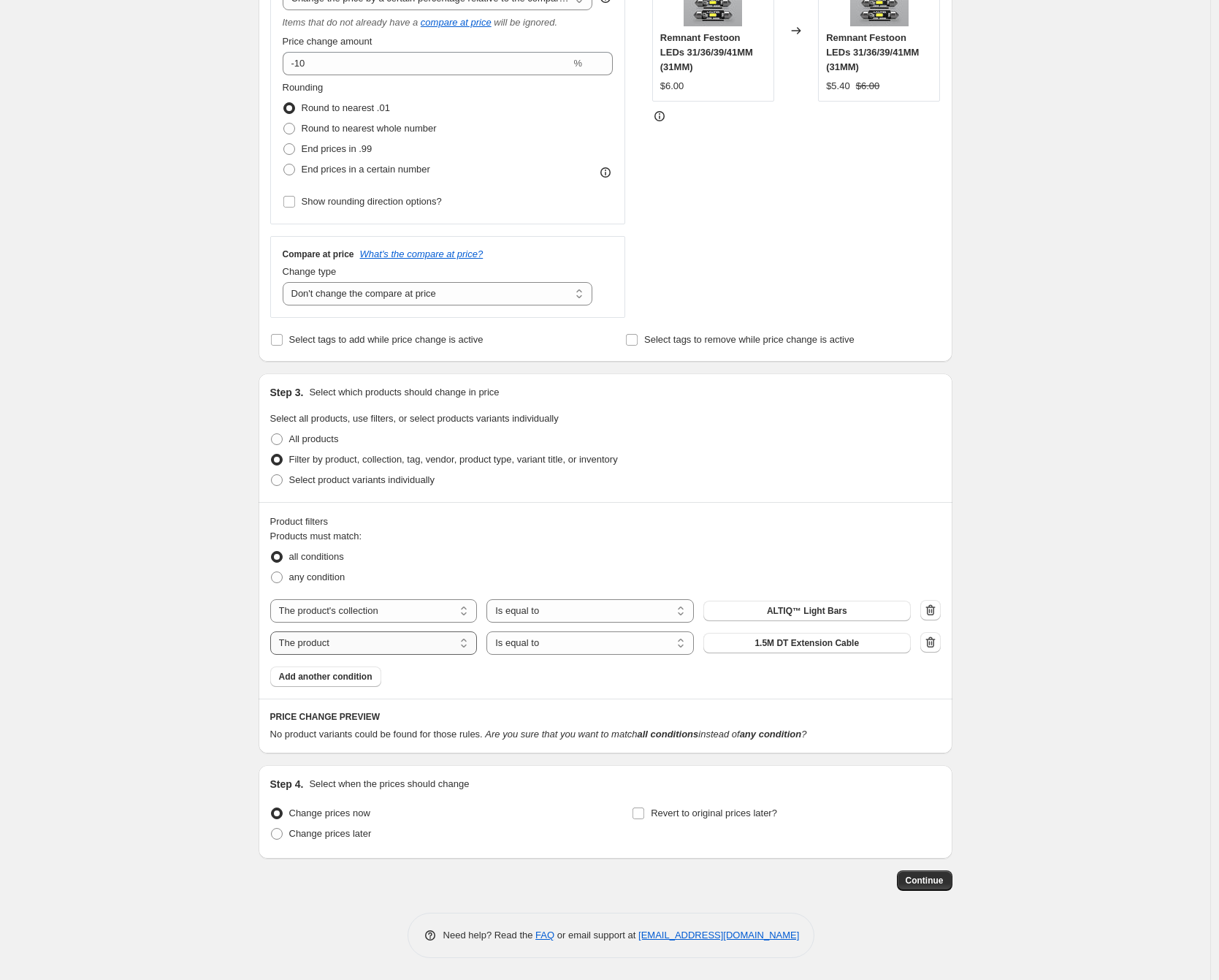
click at [415, 650] on select "The product The product's collection The product's tag The product's vendor The…" at bounding box center [374, 643] width 208 height 24
select select "collection"
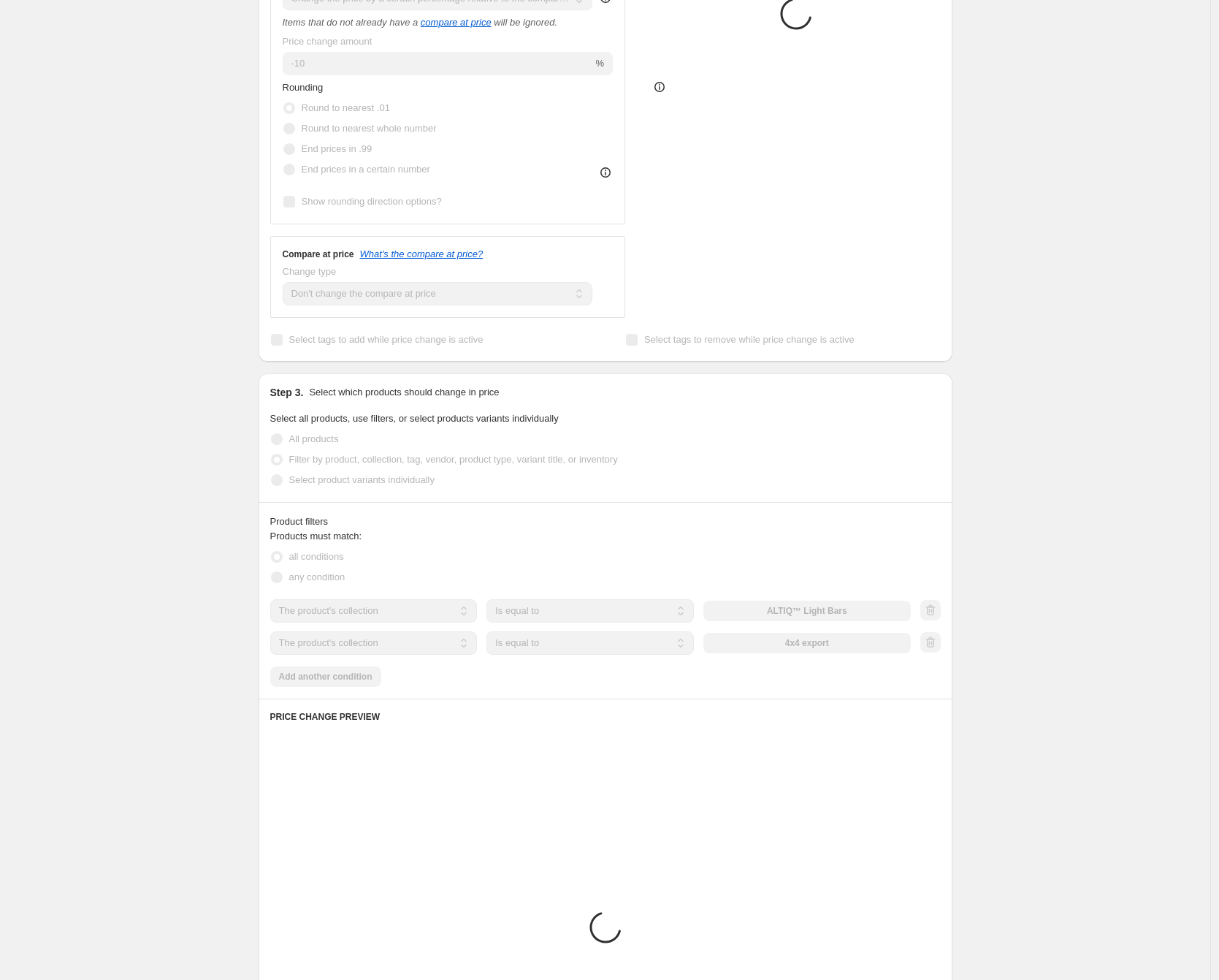
click at [598, 641] on select "Is equal to Is not equal to" at bounding box center [590, 643] width 208 height 24
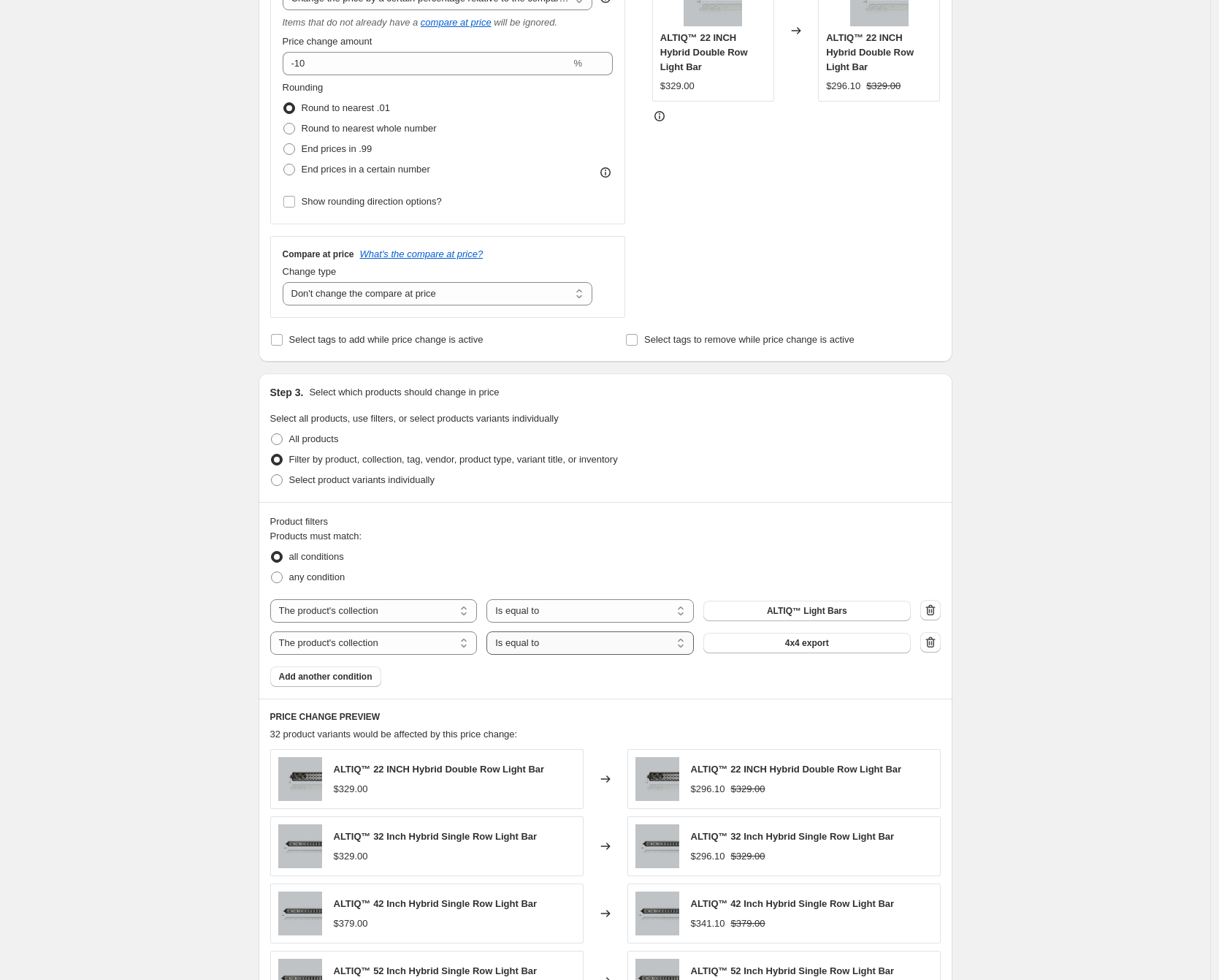
select select "not_equal"
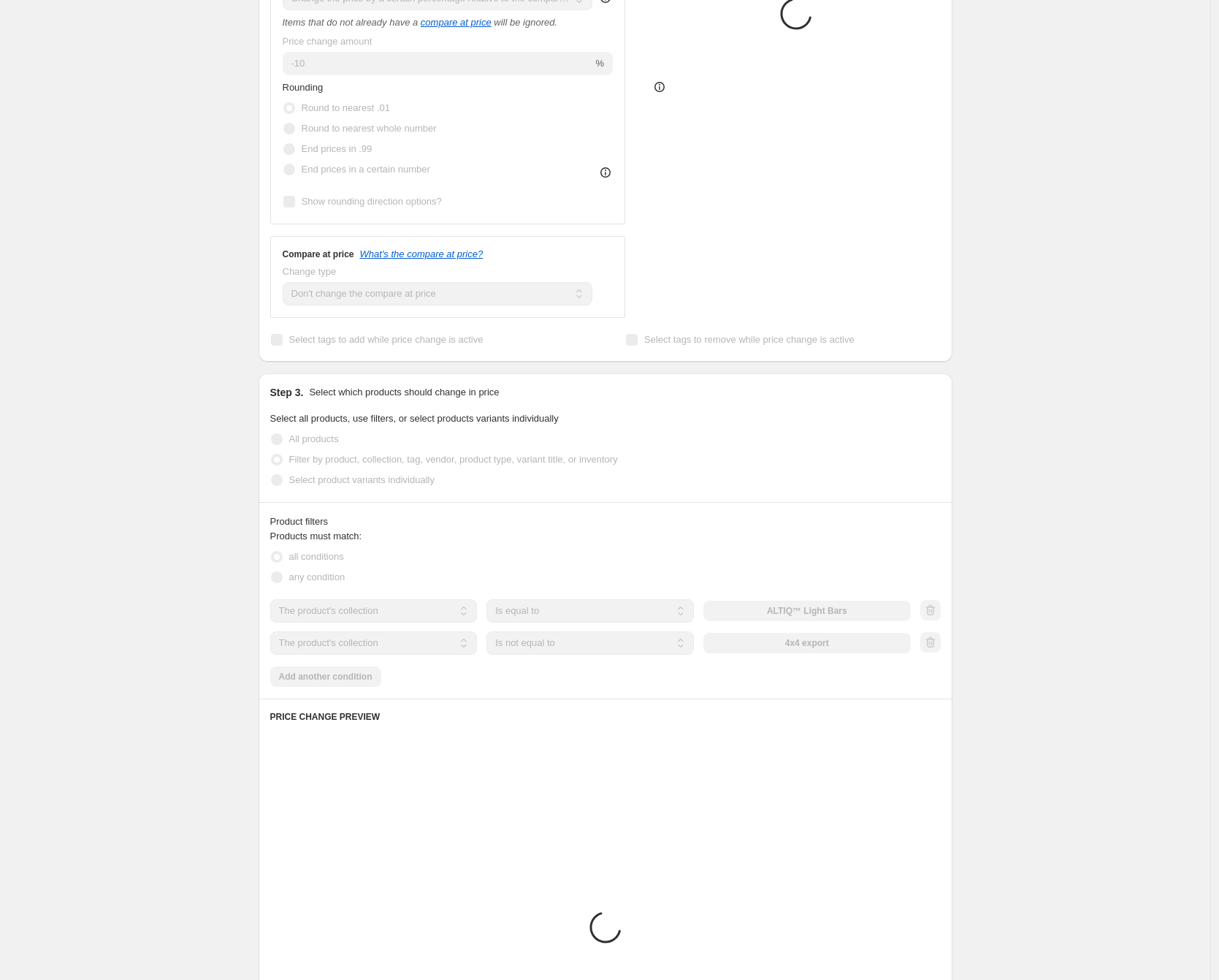
click at [802, 643] on div "The product The product's collection The product's tag The product's vendor The…" at bounding box center [590, 643] width 641 height 24
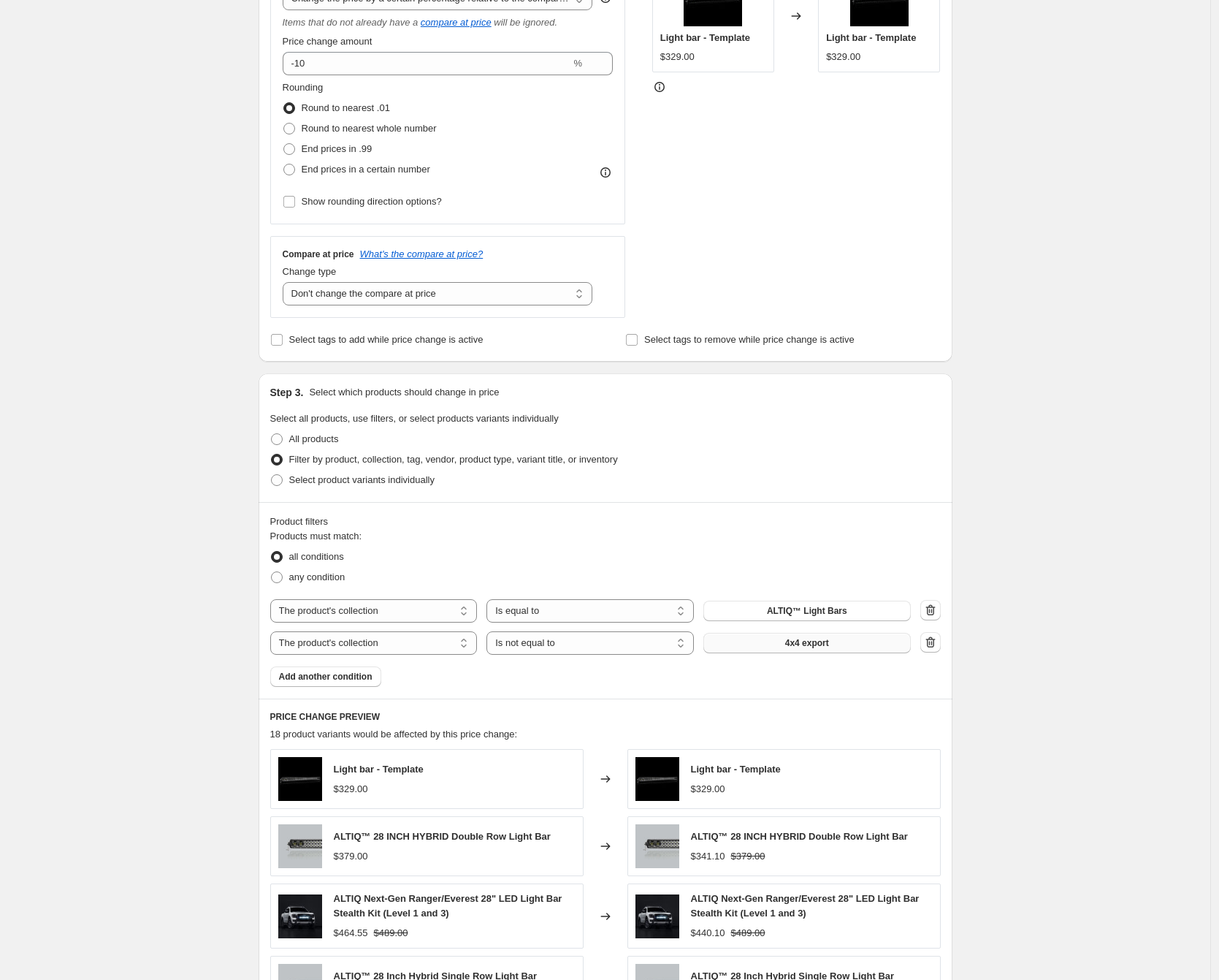
click at [815, 643] on span "4x4 export" at bounding box center [808, 643] width 44 height 11
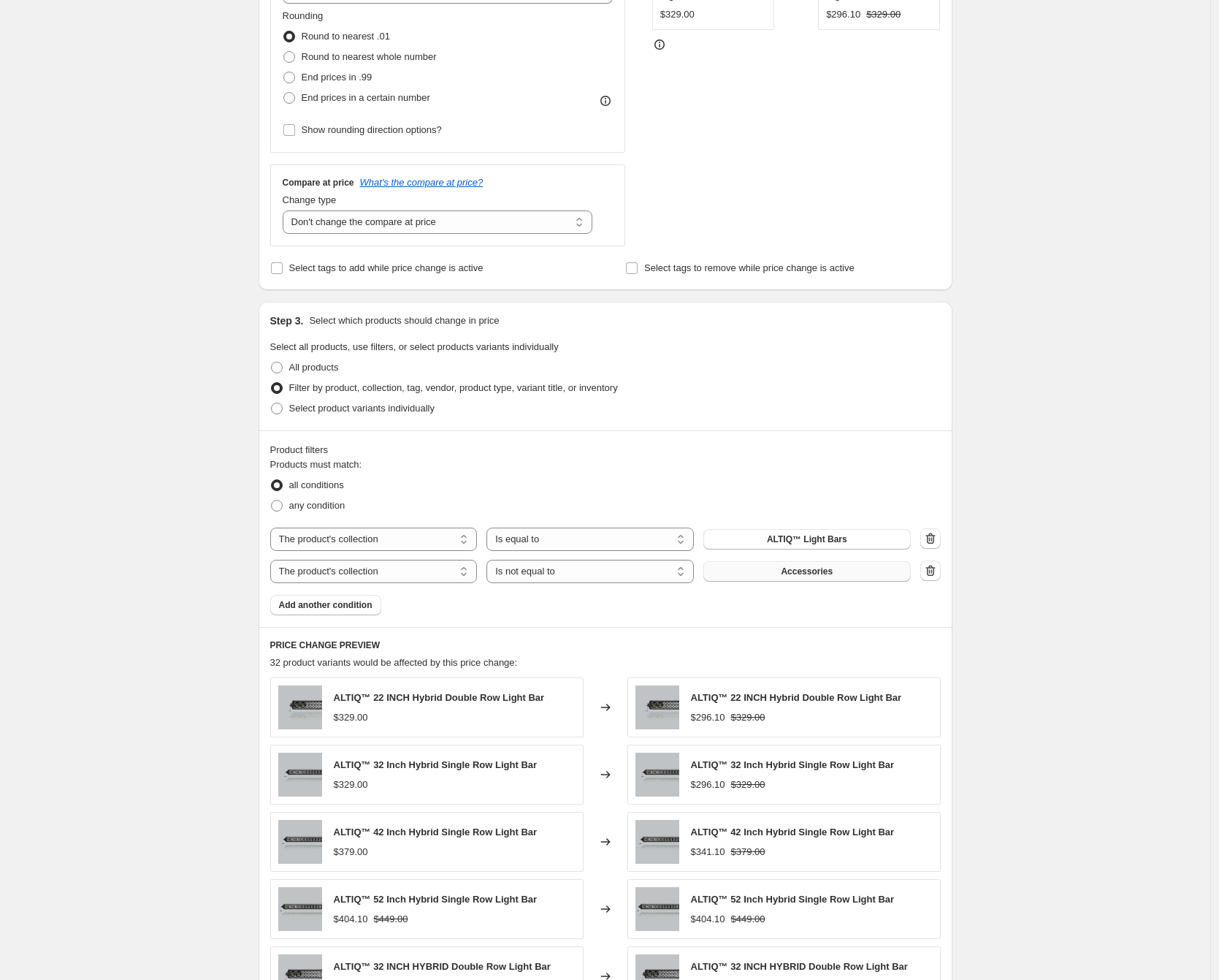
scroll to position [696, 0]
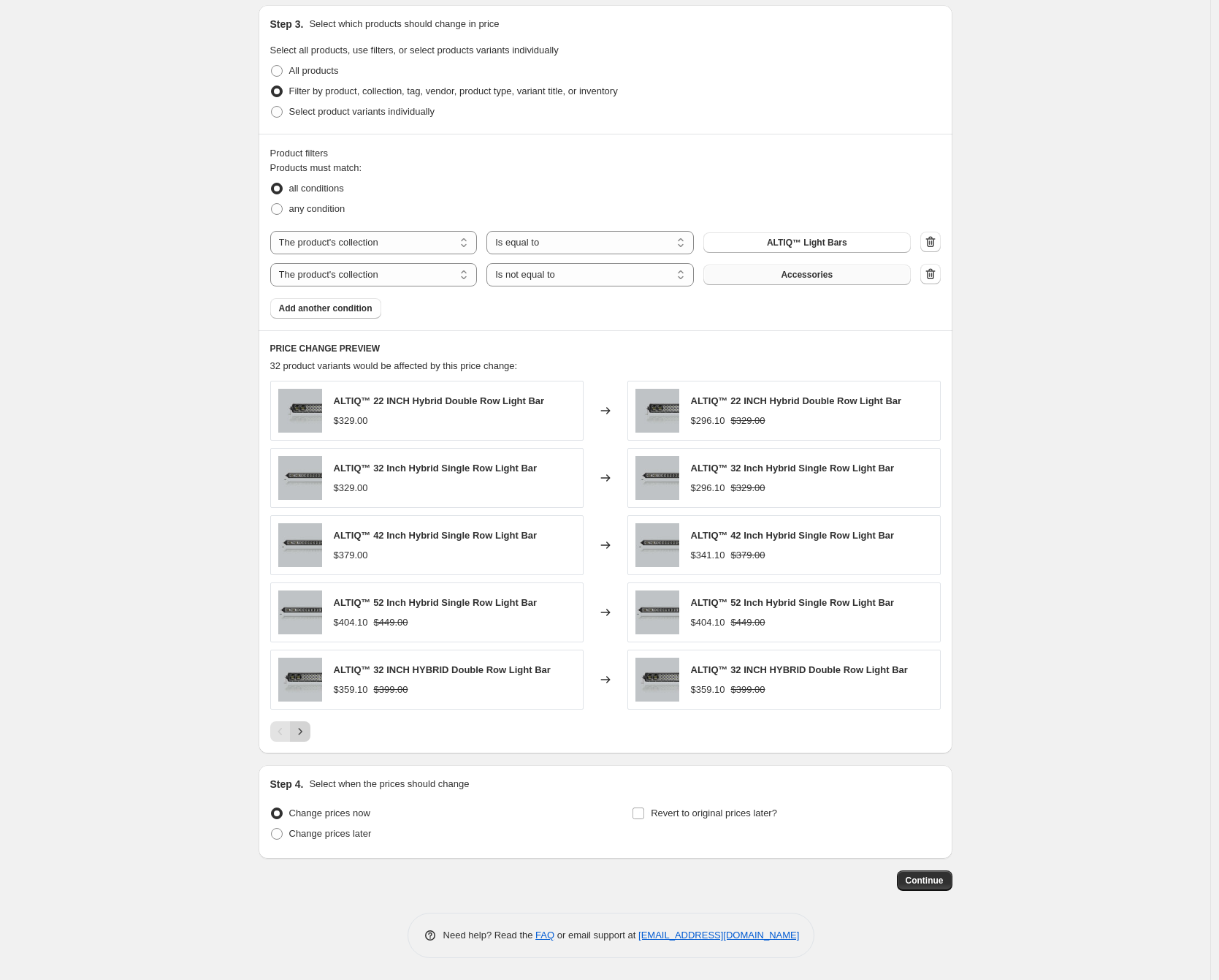
click at [308, 730] on icon "Next" at bounding box center [300, 730] width 14 height 14
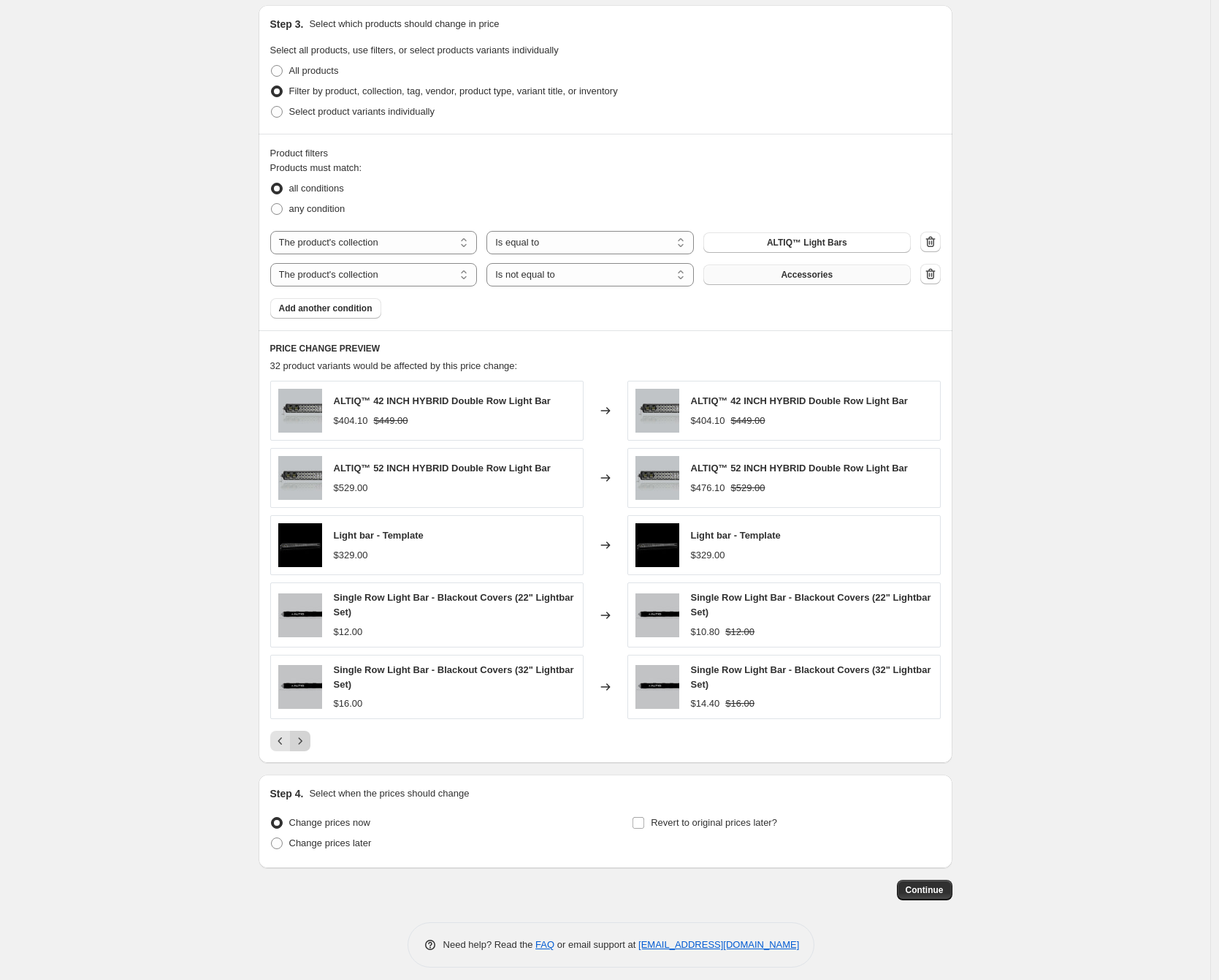
click at [308, 734] on icon "Next" at bounding box center [300, 740] width 14 height 14
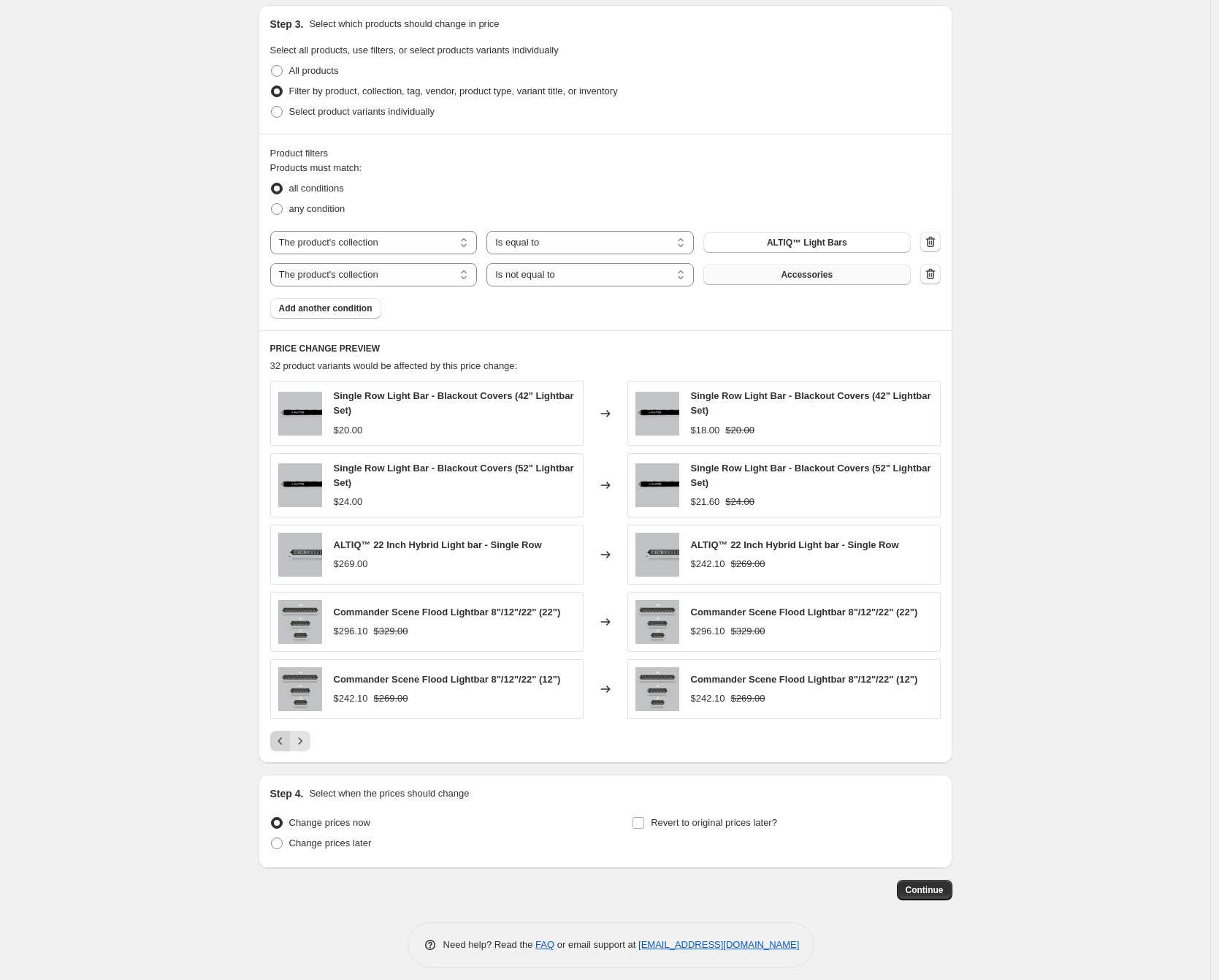
click at [282, 739] on icon "Previous" at bounding box center [280, 741] width 5 height 8
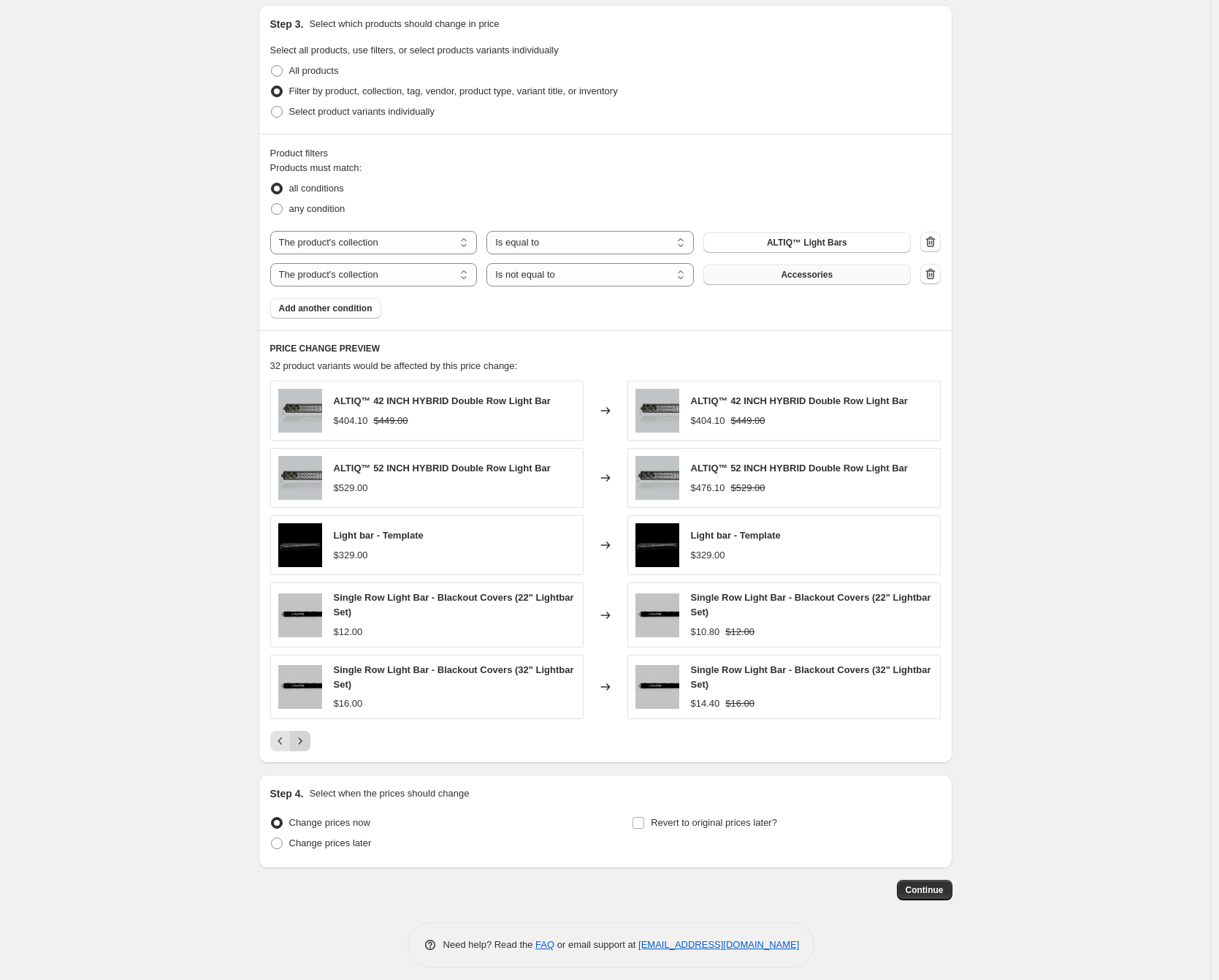
click at [306, 740] on icon "Next" at bounding box center [300, 740] width 14 height 14
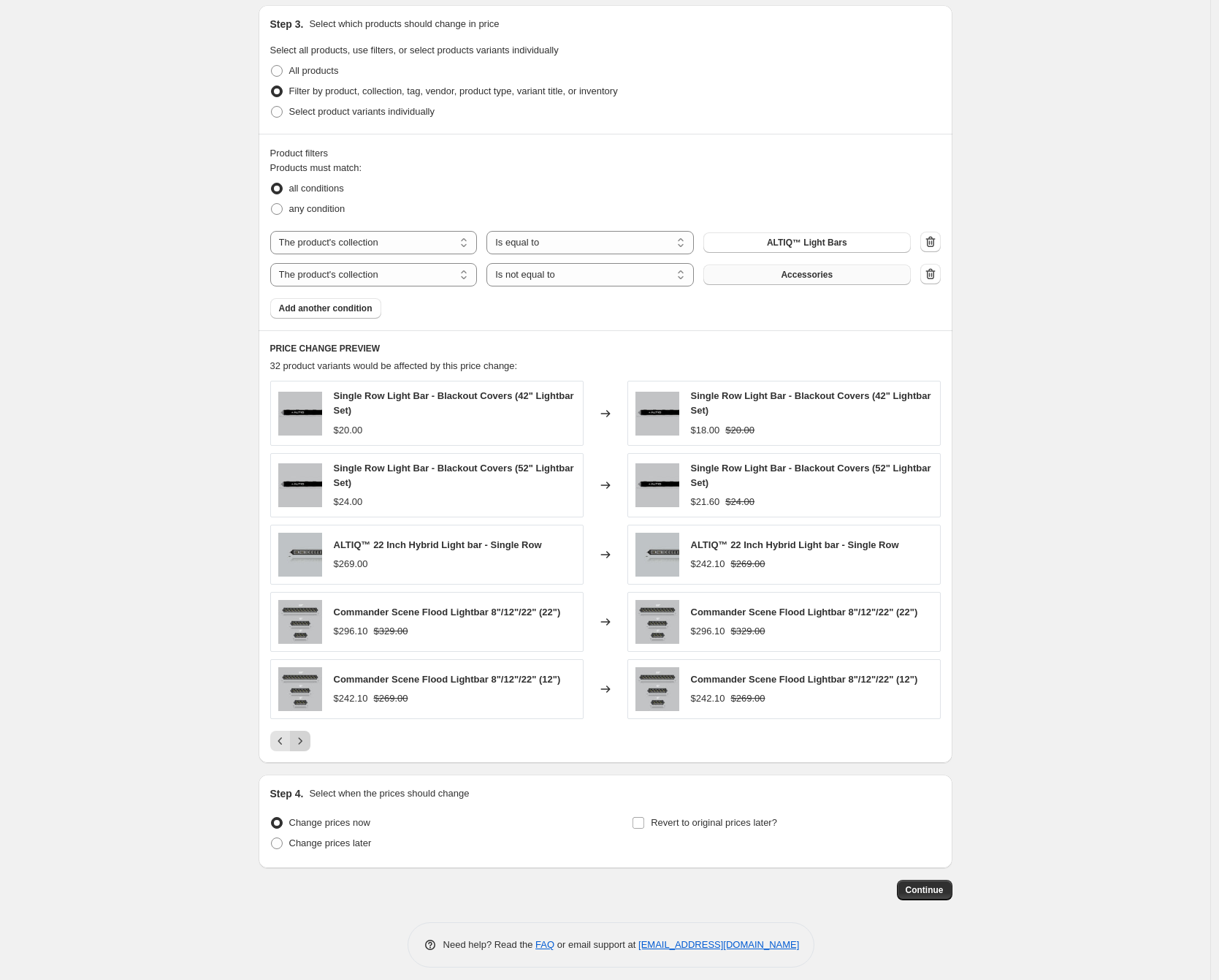
click at [306, 740] on icon "Next" at bounding box center [300, 740] width 14 height 14
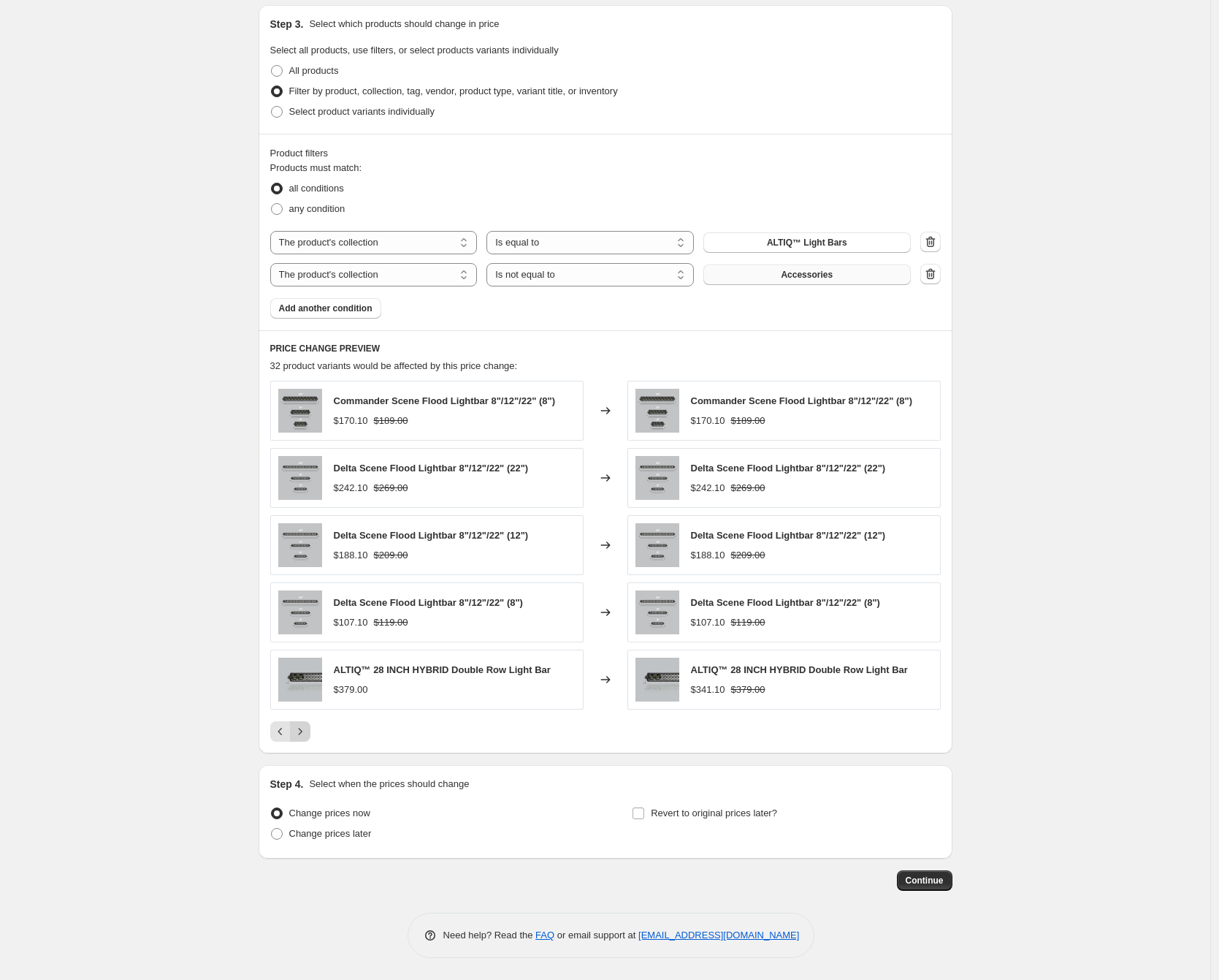
click at [306, 739] on button "Next" at bounding box center [300, 730] width 20 height 20
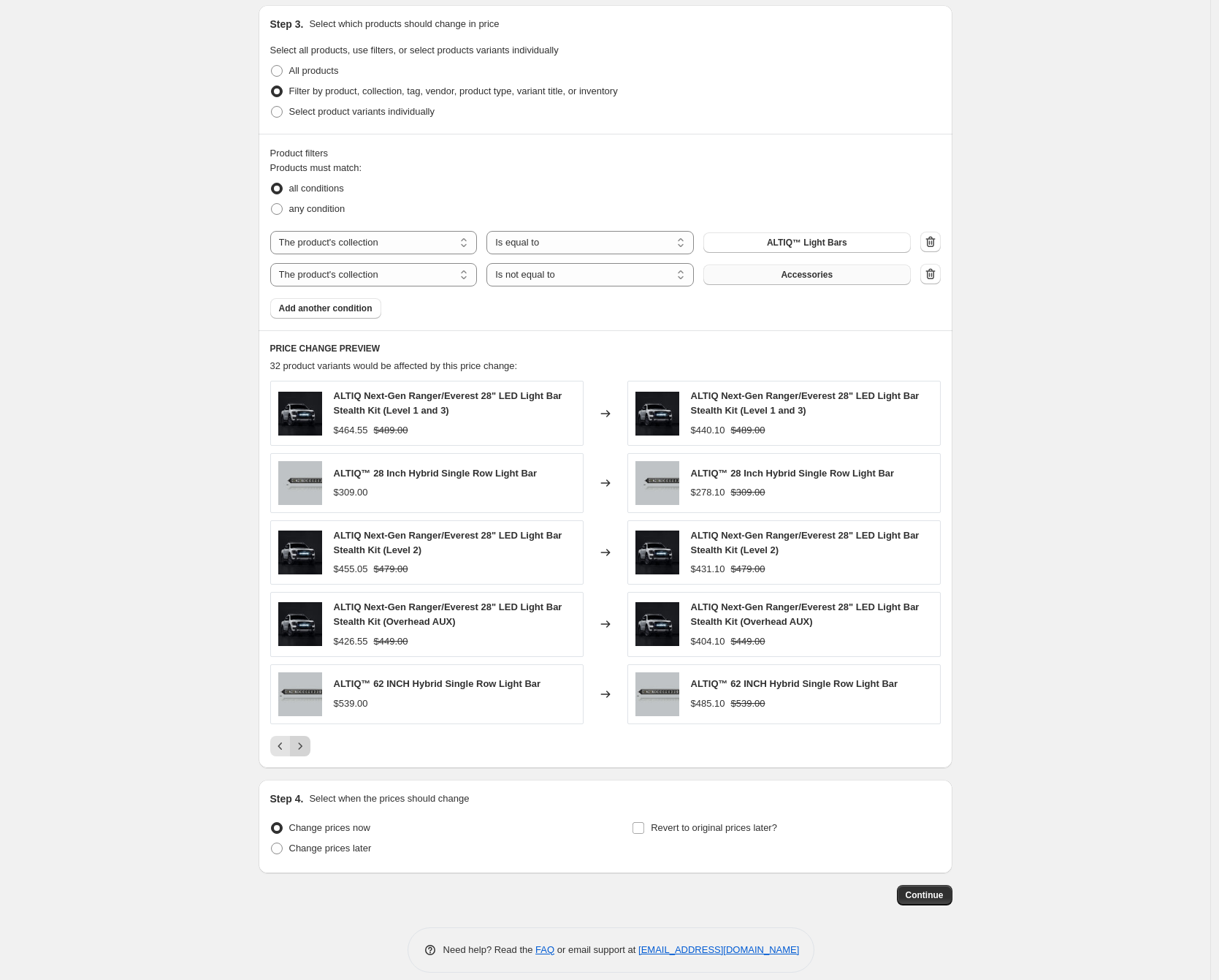
click at [306, 739] on icon "Next" at bounding box center [300, 746] width 14 height 14
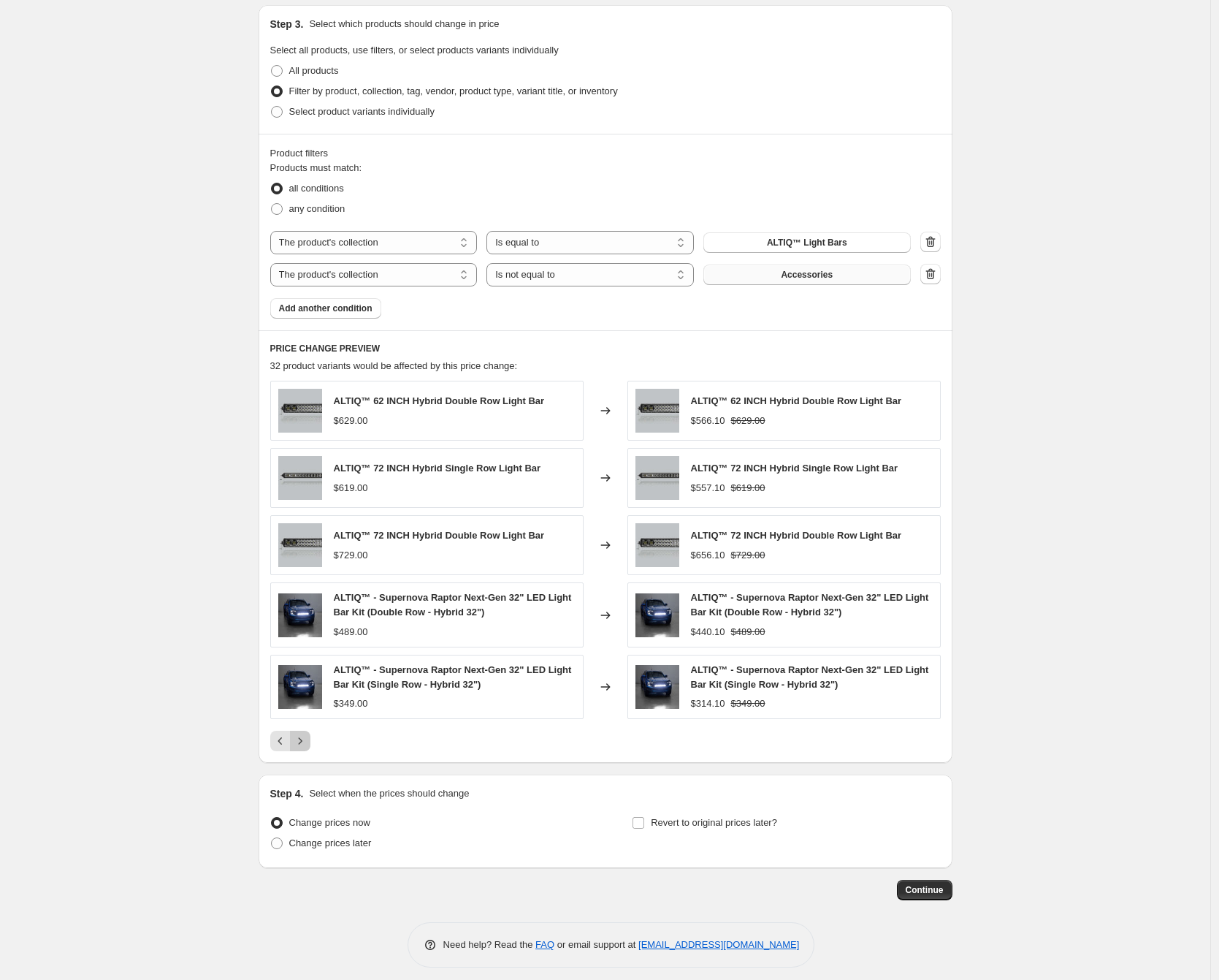
click at [306, 739] on icon "Next" at bounding box center [300, 740] width 14 height 14
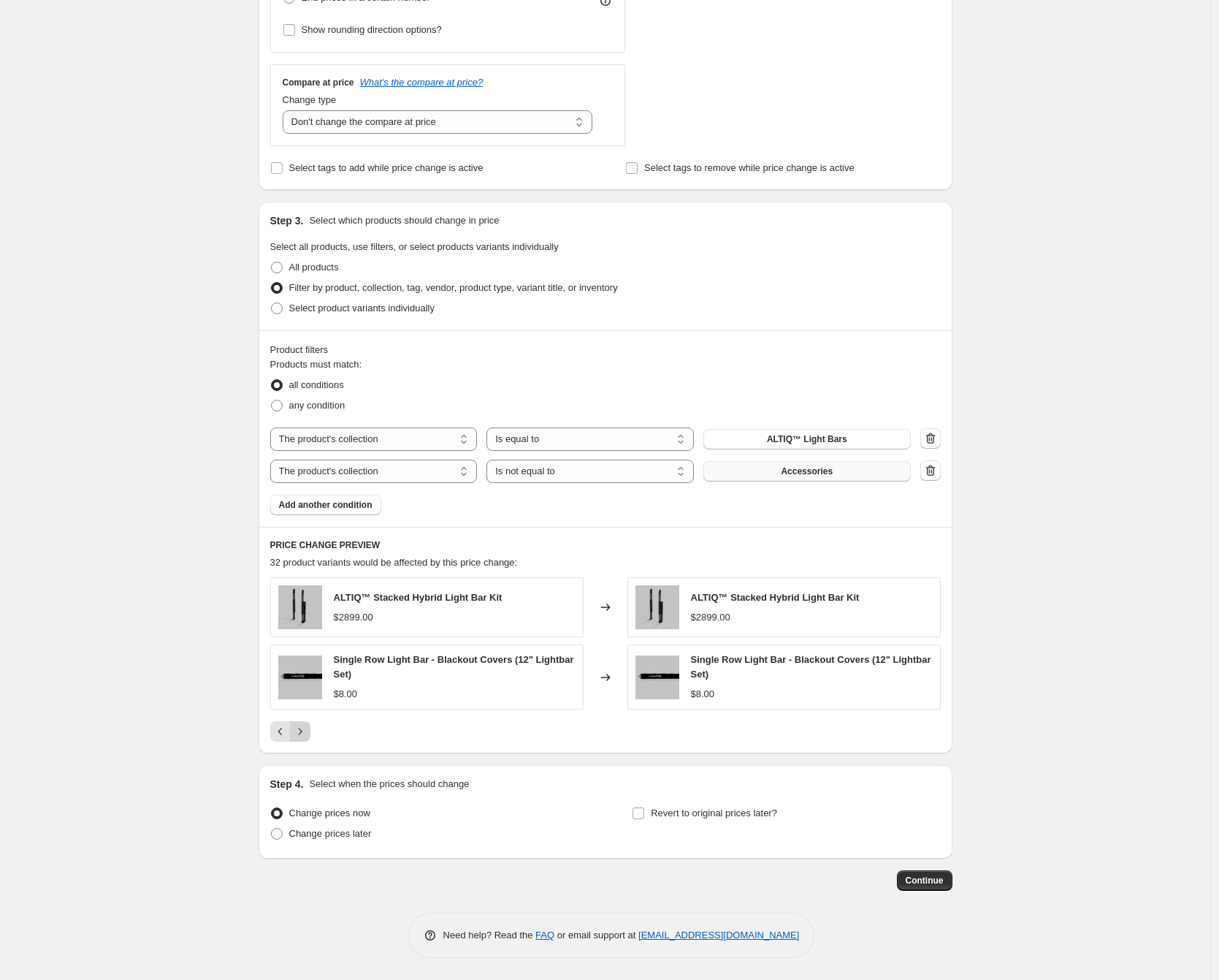
scroll to position [500, 0]
click at [351, 505] on span "Add another condition" at bounding box center [326, 505] width 93 height 11
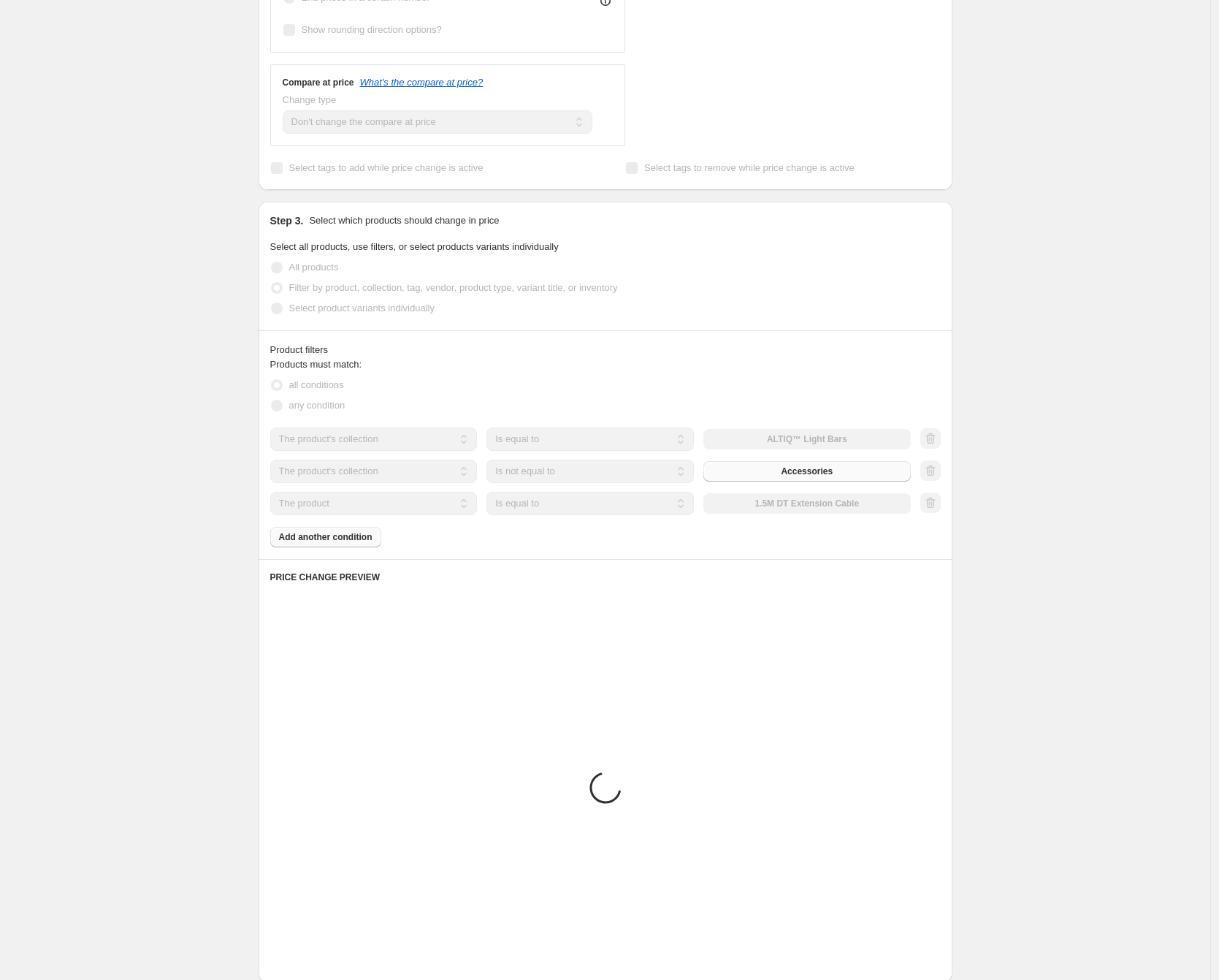
scroll to position [360, 0]
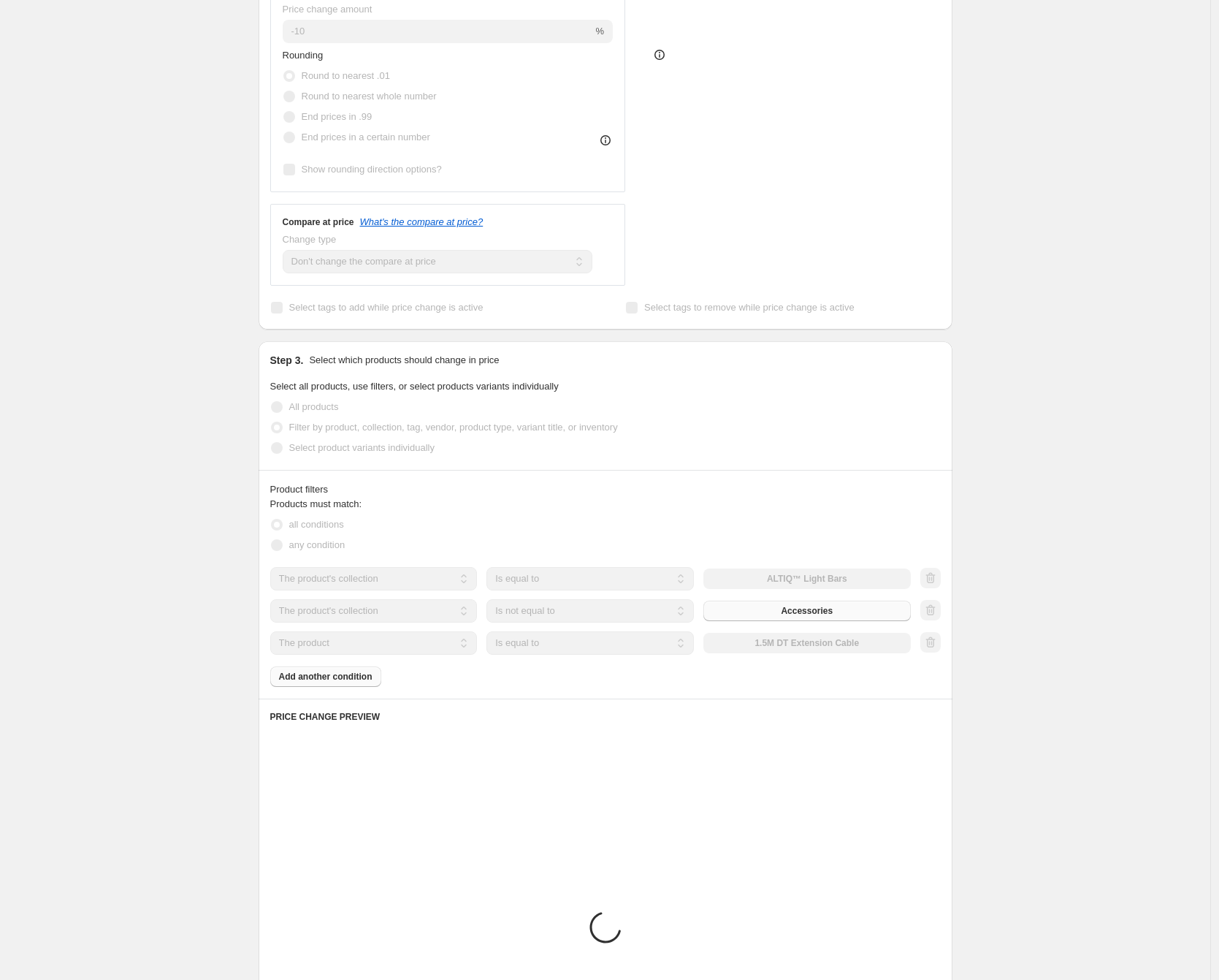
click at [404, 504] on fieldset "Products must match: all conditions any condition" at bounding box center [606, 526] width 670 height 58
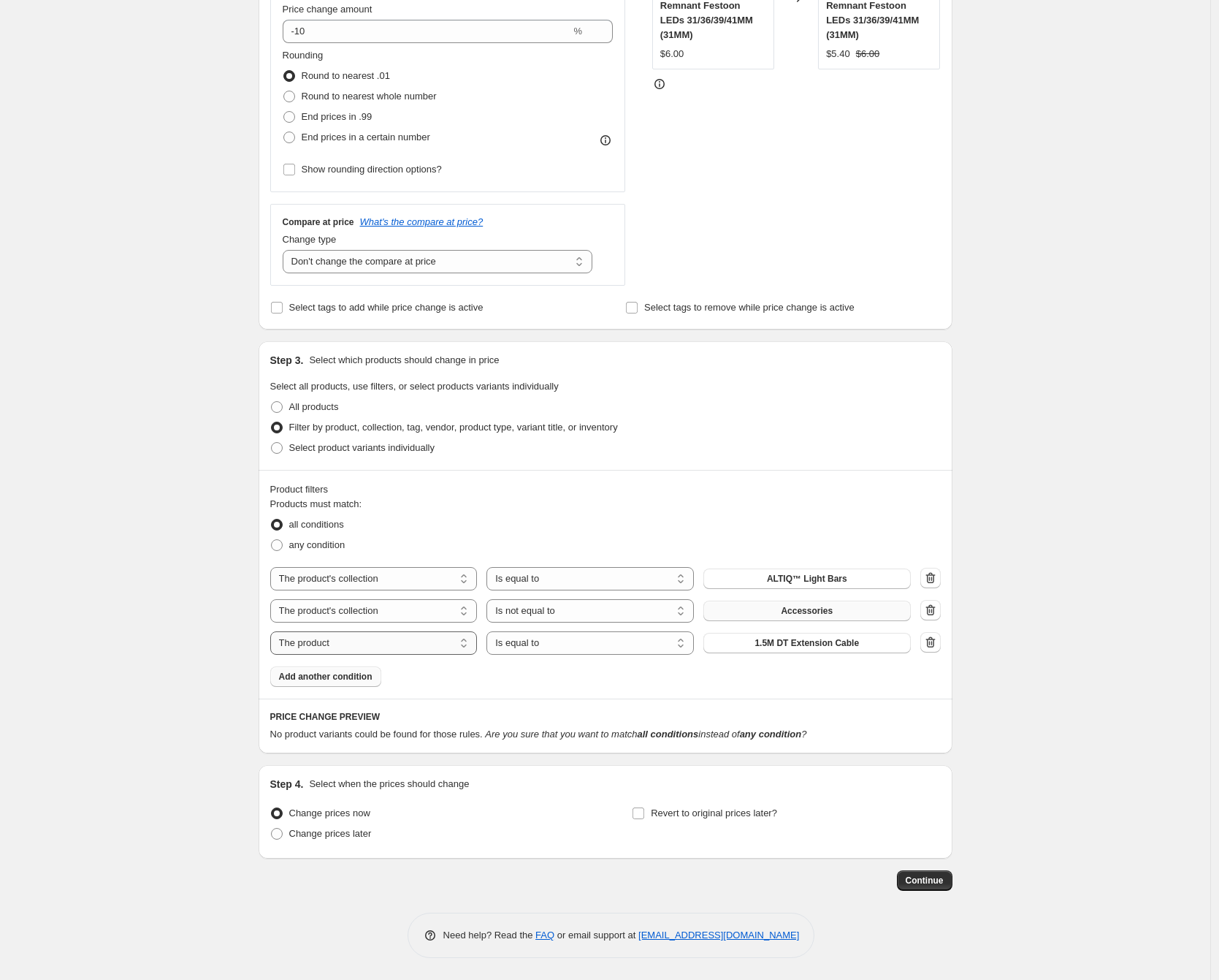
click at [366, 645] on select "The product The product's collection The product's tag The product's vendor The…" at bounding box center [374, 643] width 208 height 24
select select "collection"
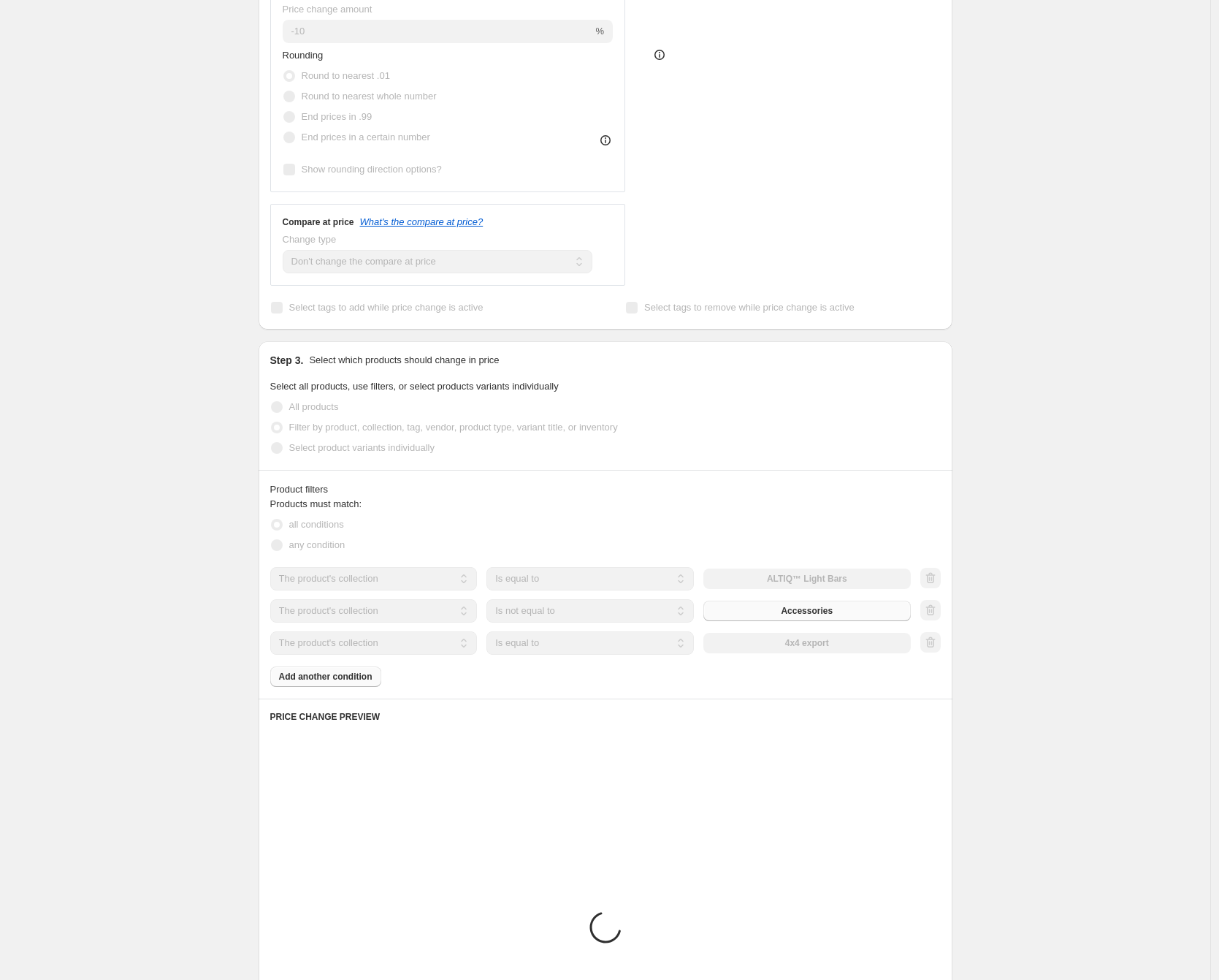
click at [591, 648] on select "Is equal to Is not equal to" at bounding box center [590, 643] width 208 height 24
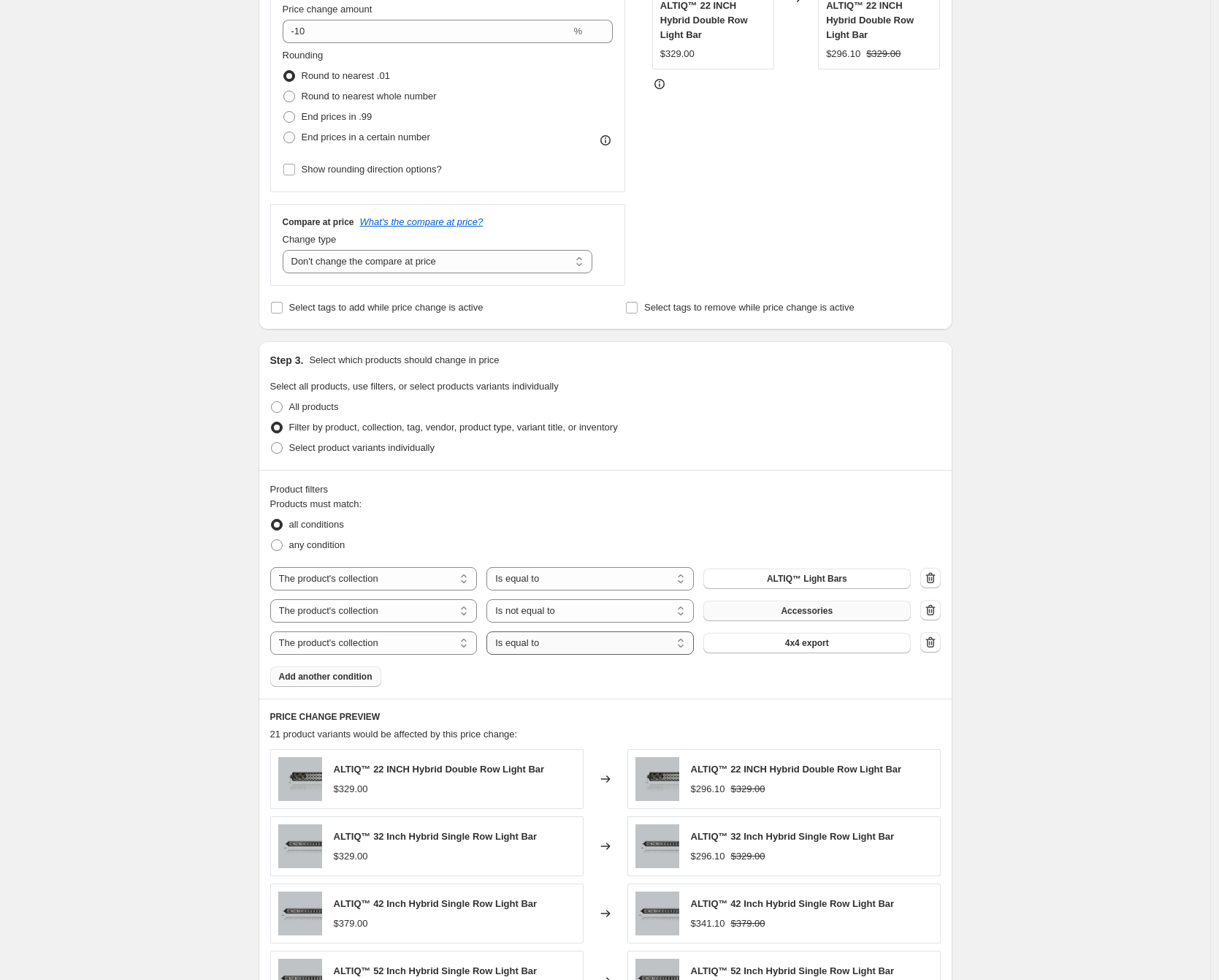
select select "not_equal"
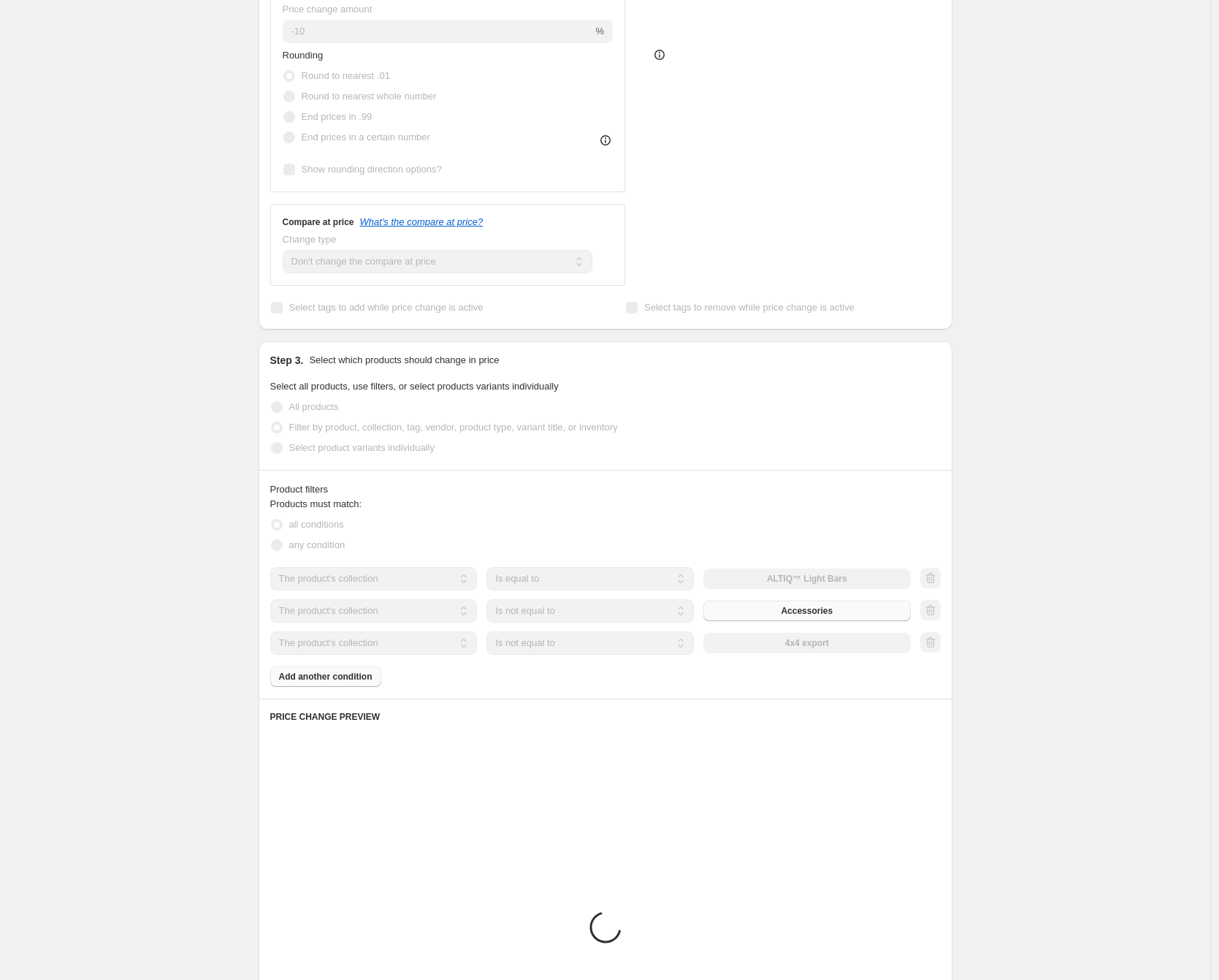
click at [814, 652] on div "The product The product's collection The product's tag The product's vendor The…" at bounding box center [590, 643] width 641 height 24
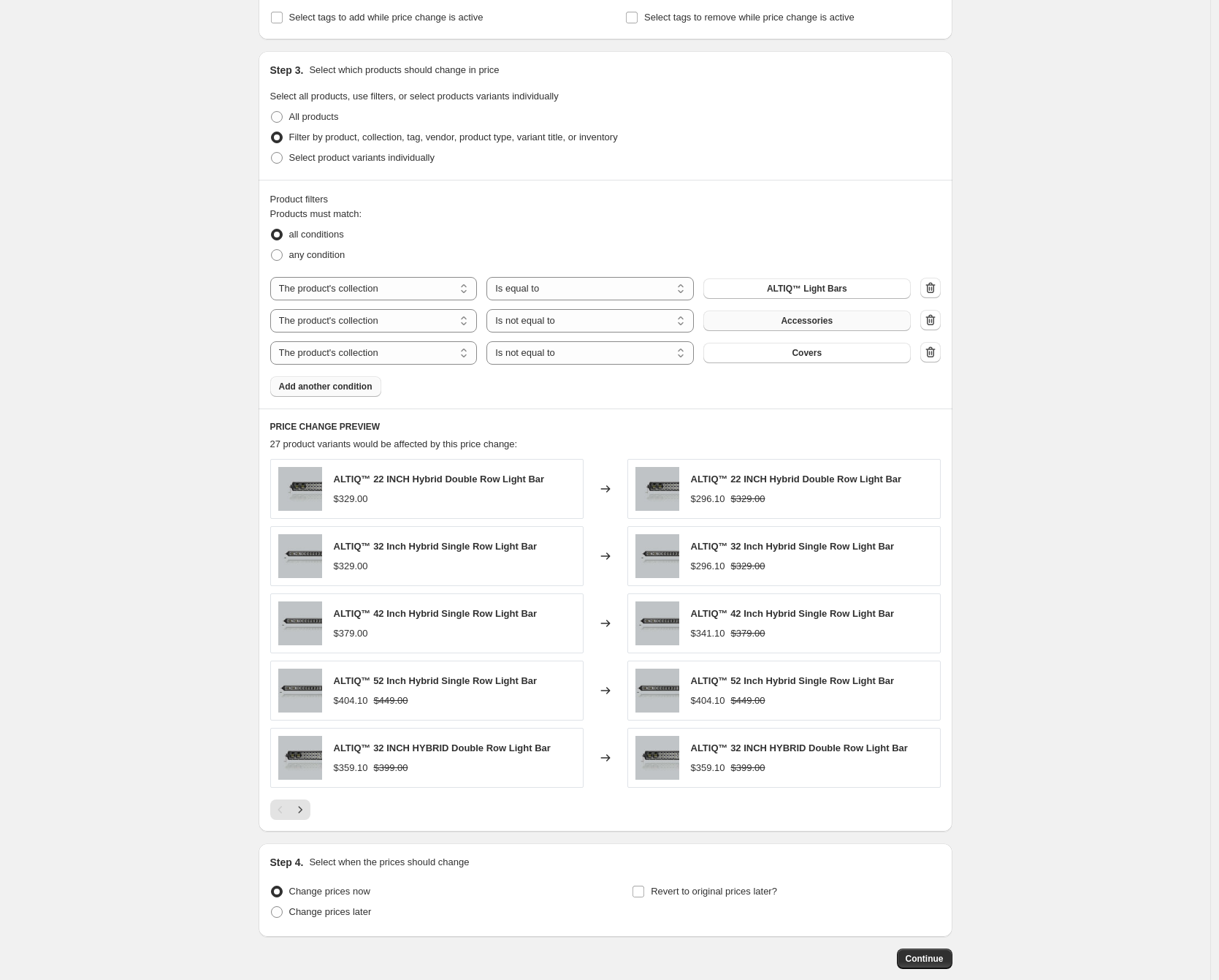
scroll to position [729, 0]
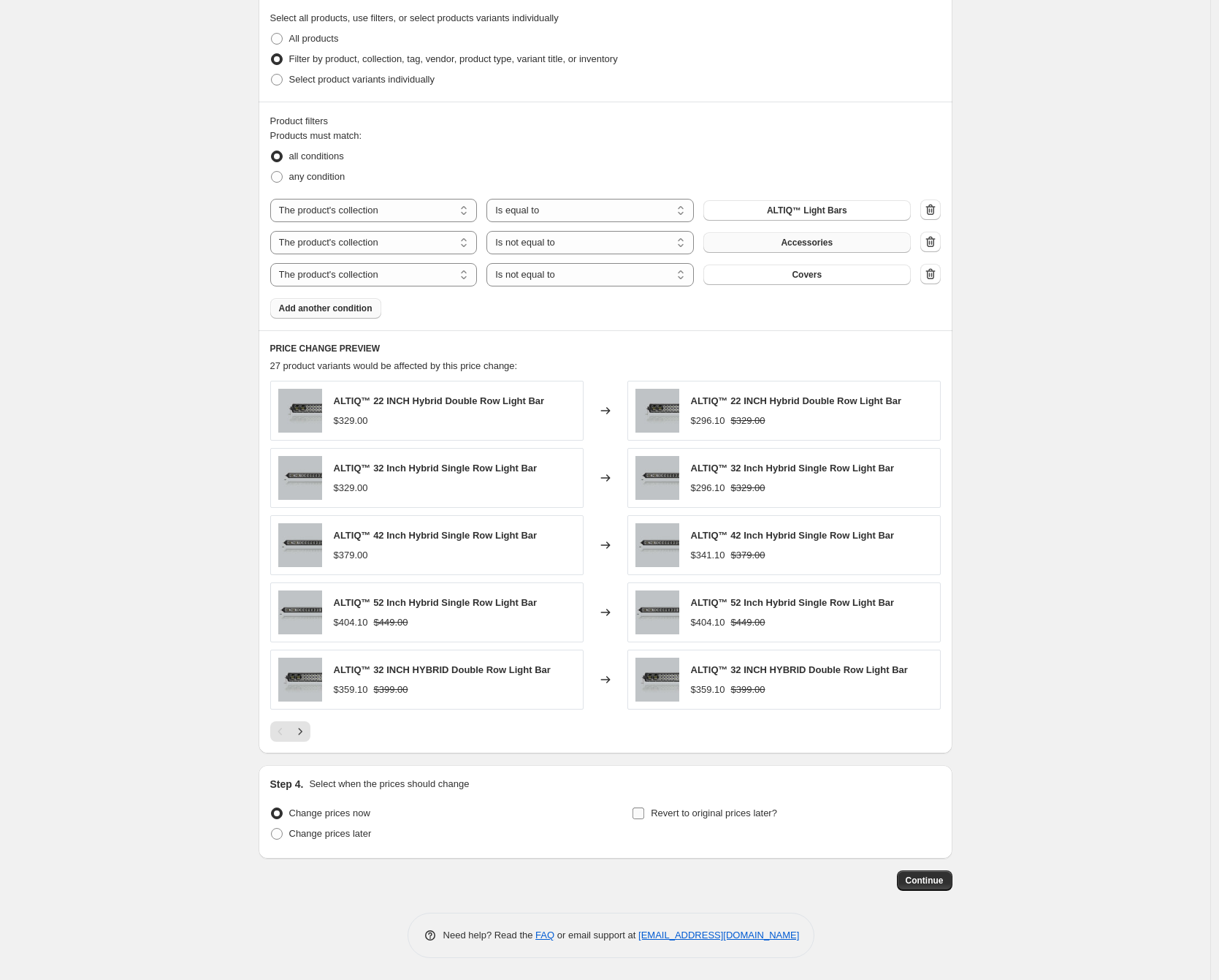
click at [667, 810] on span "Revert to original prices later?" at bounding box center [714, 813] width 127 height 11
click at [645, 810] on input "Revert to original prices later?" at bounding box center [638, 813] width 11 height 11
checkbox input "true"
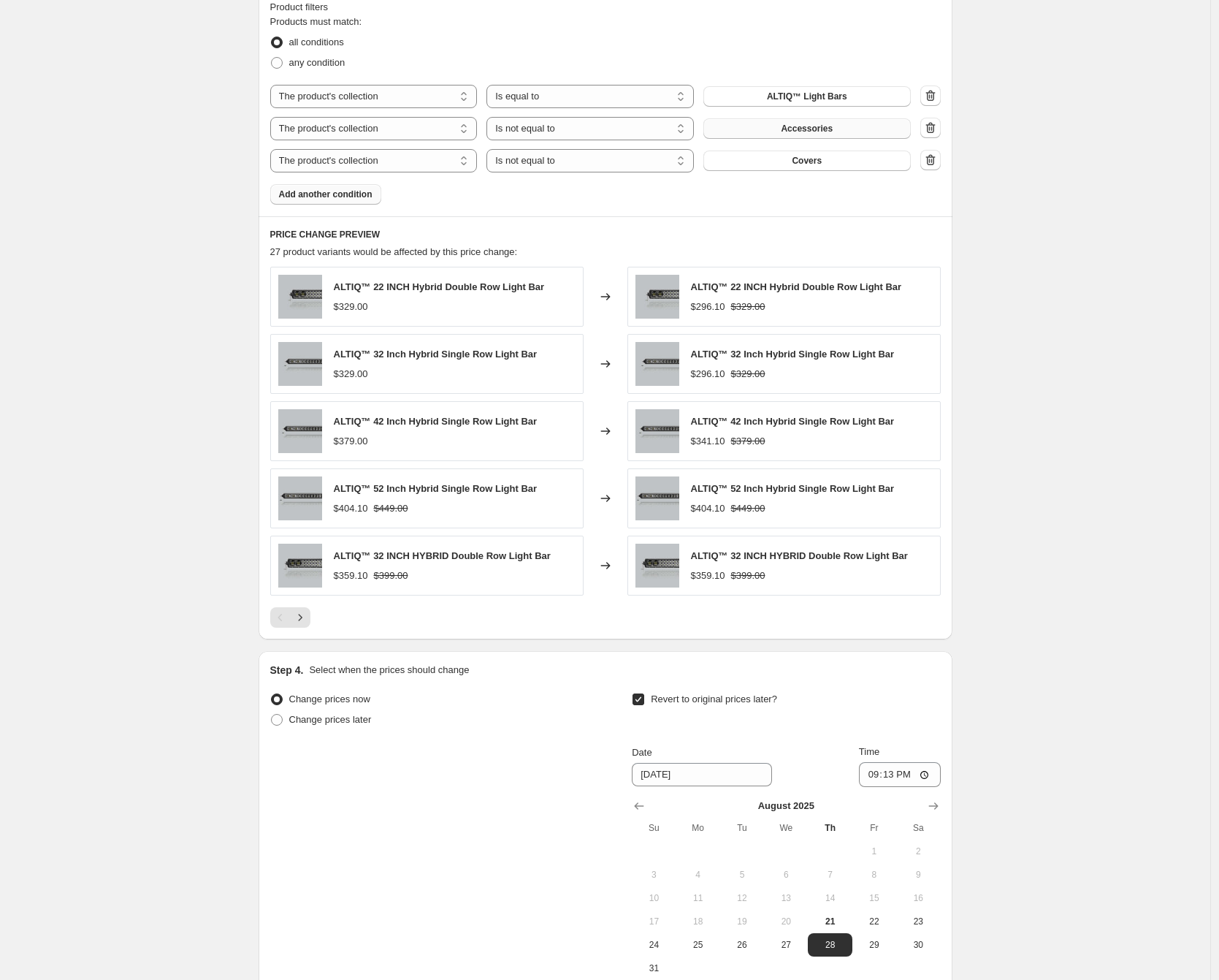
scroll to position [1002, 0]
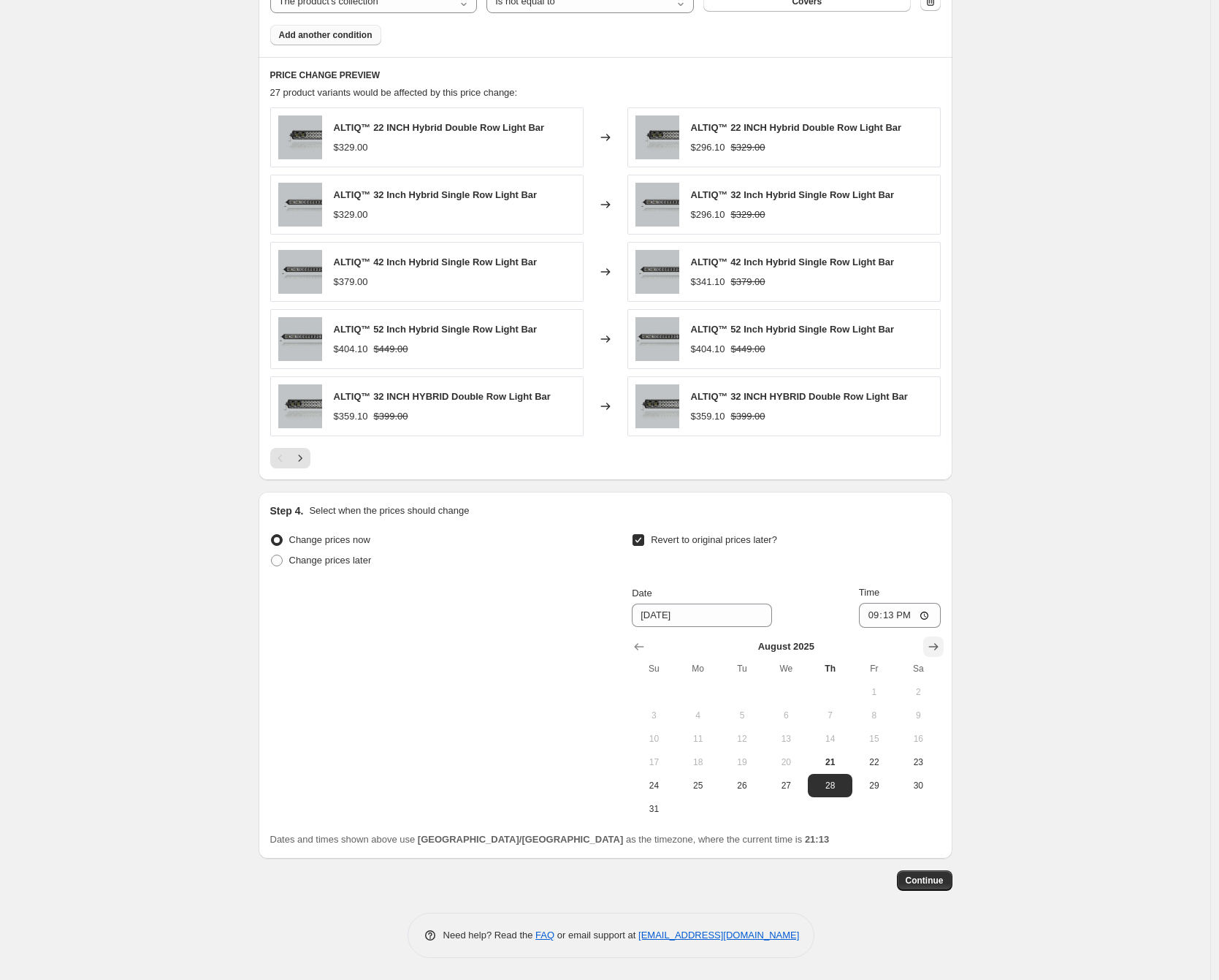
click at [934, 650] on icon "Show next month, September 2025" at bounding box center [933, 646] width 14 height 14
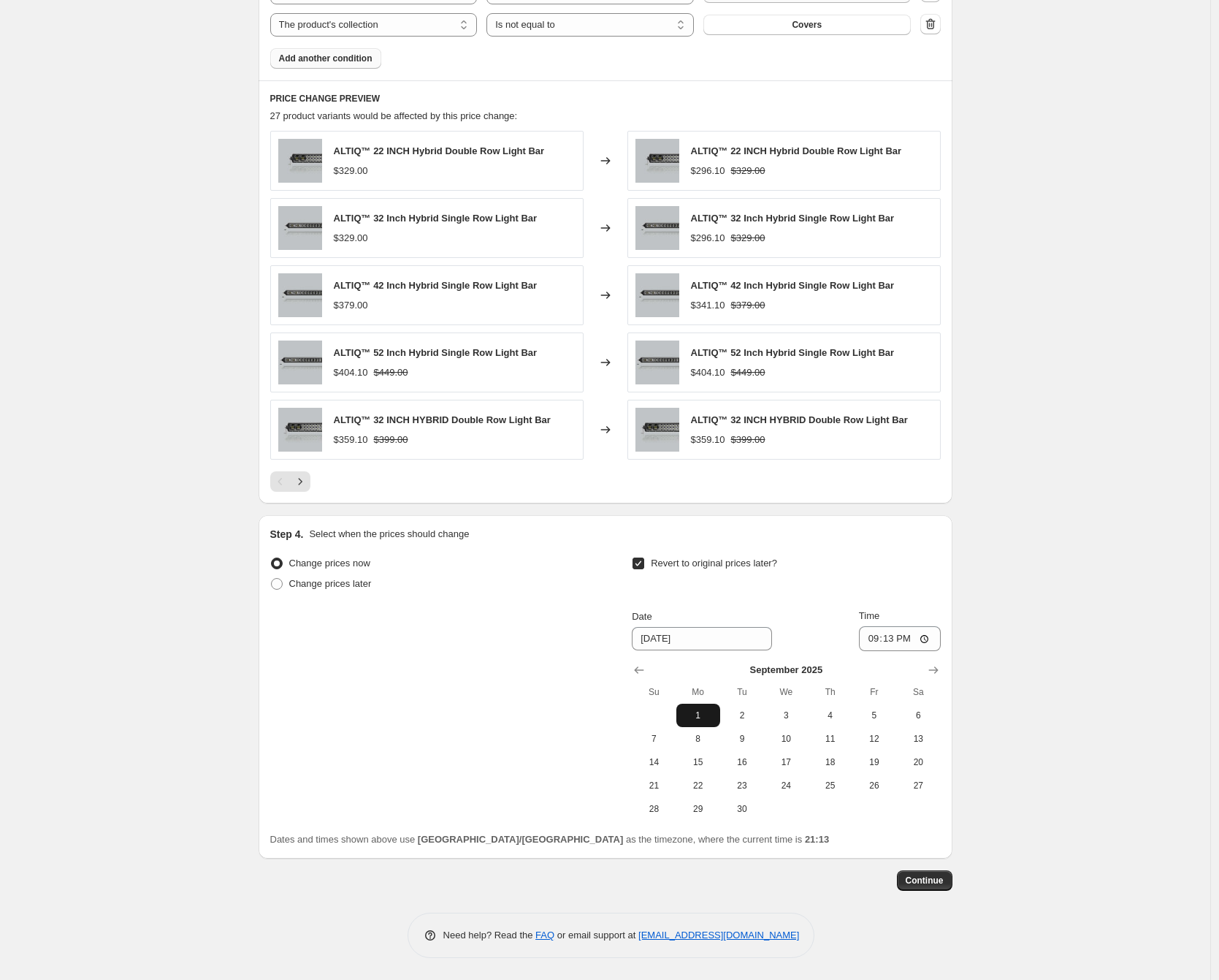
click at [714, 715] on span "1" at bounding box center [699, 715] width 32 height 11
type input "[DATE]"
click at [873, 642] on input "21:13" at bounding box center [900, 638] width 82 height 25
type input "03:00"
click at [1001, 739] on div "Create new price [MEDICAL_DATA]. This page is ready Create new price [MEDICAL_D…" at bounding box center [605, 1] width 1210 height 1958
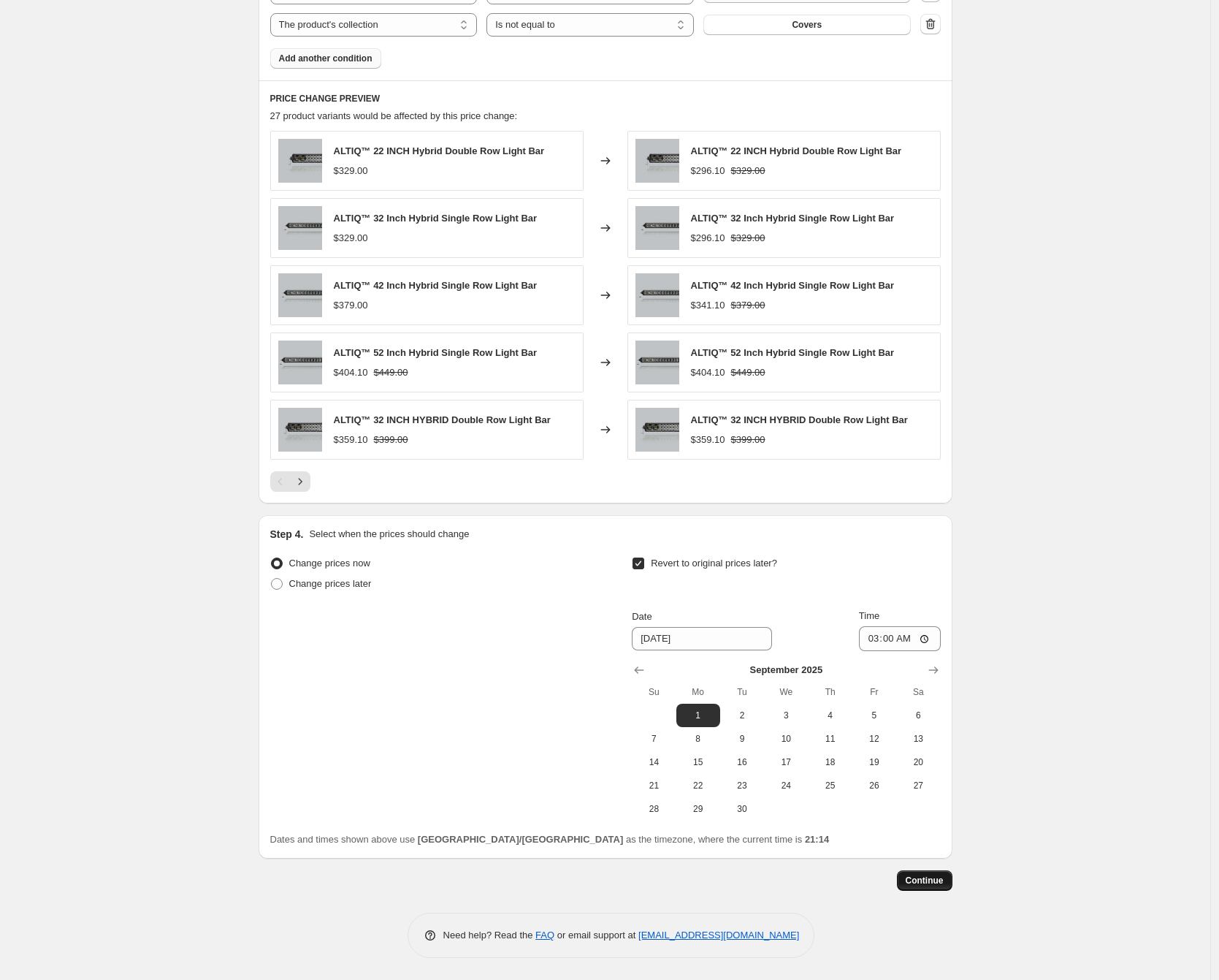
click at [936, 884] on span "Continue" at bounding box center [925, 880] width 38 height 11
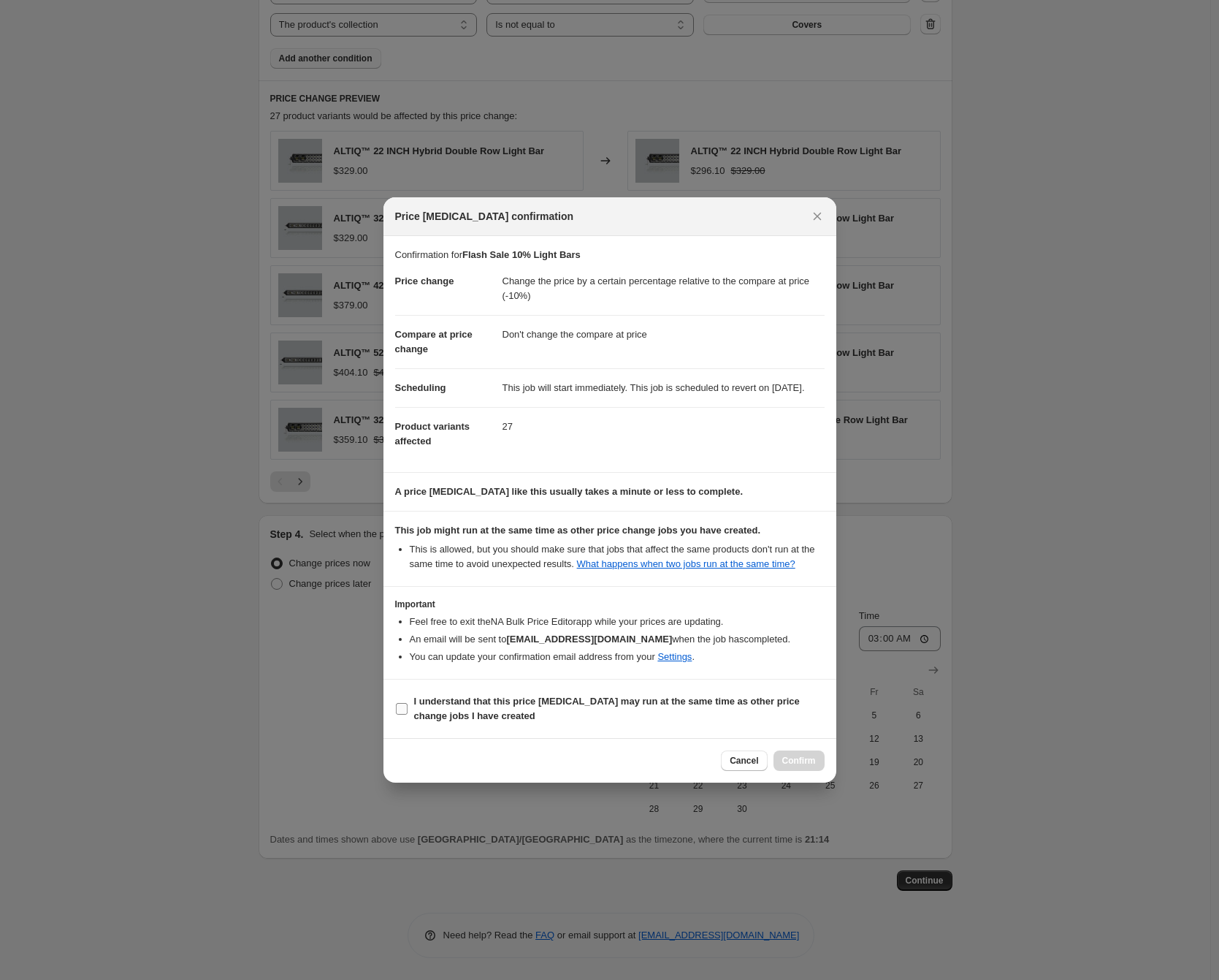
click at [510, 714] on b "I understand that this price [MEDICAL_DATA] may run at the same time as other p…" at bounding box center [607, 708] width 386 height 26
click at [408, 714] on input "I understand that this price [MEDICAL_DATA] may run at the same time as other p…" at bounding box center [402, 709] width 11 height 11
checkbox input "true"
click at [812, 767] on span "Confirm" at bounding box center [799, 760] width 33 height 11
type input "Flash Sale 10% Light Bars"
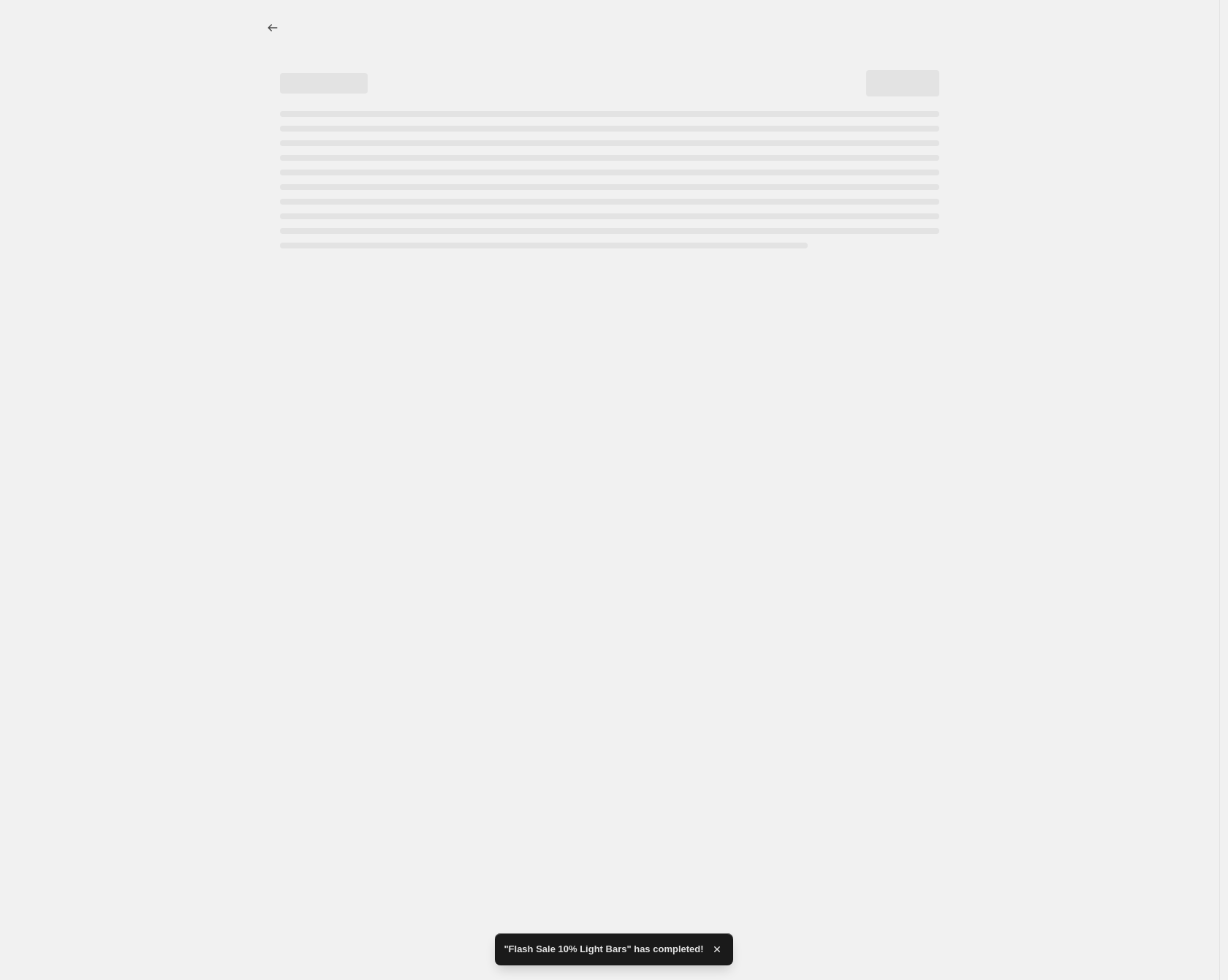
select select "pcap"
select select "no_change"
select select "collection"
select select "not_equal"
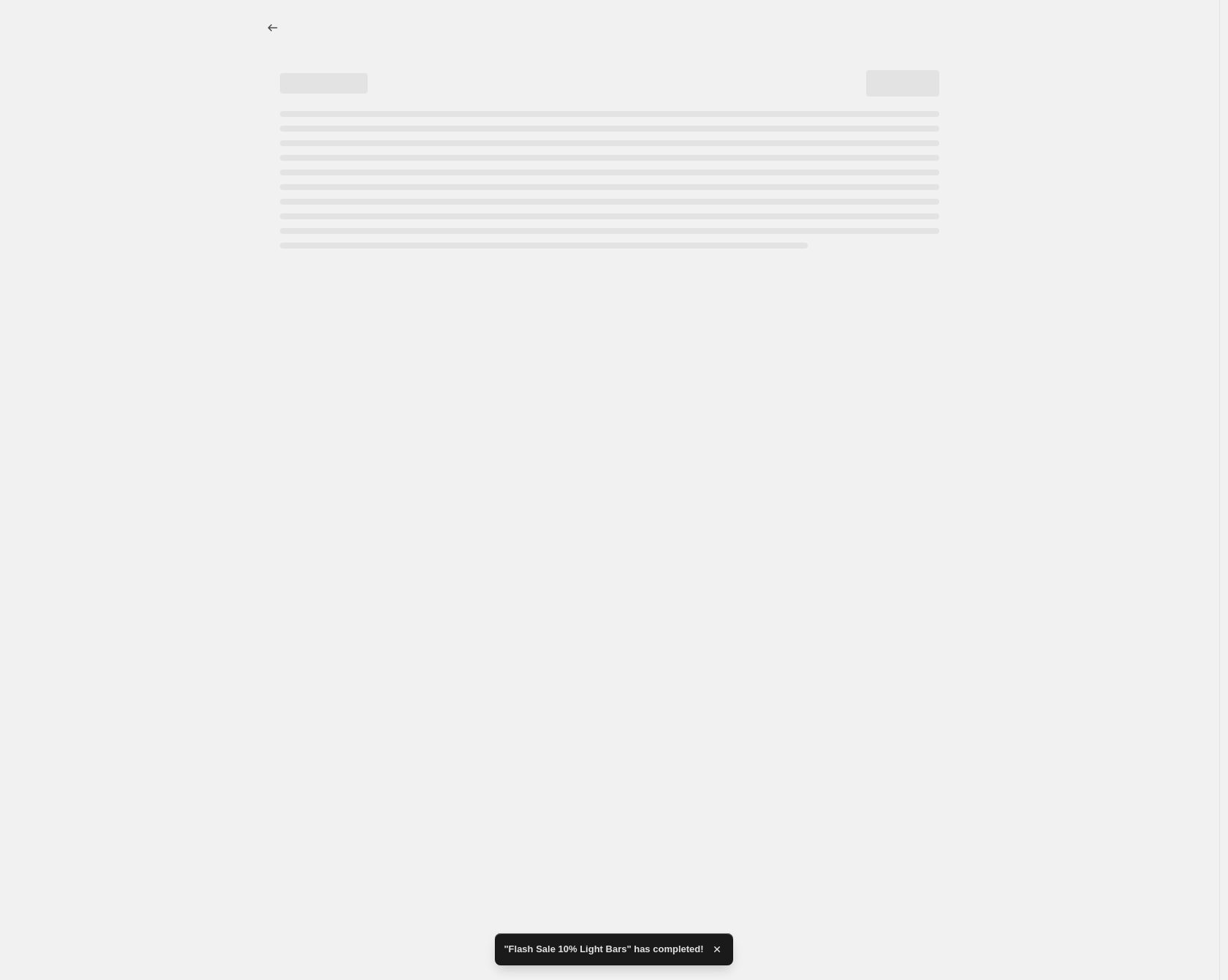
select select "collection"
select select "not_equal"
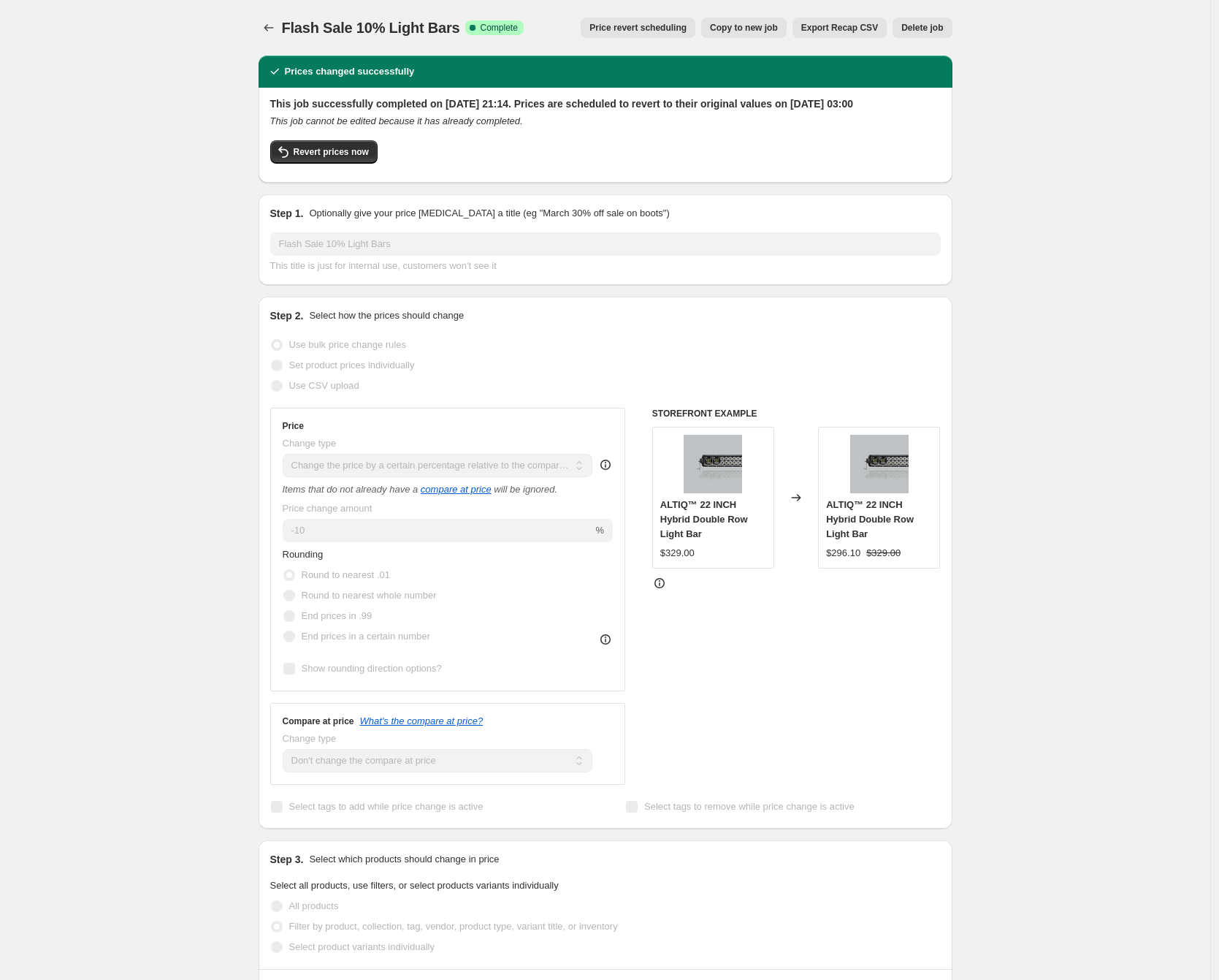
click at [639, 33] on button "Price revert scheduling" at bounding box center [638, 27] width 114 height 20
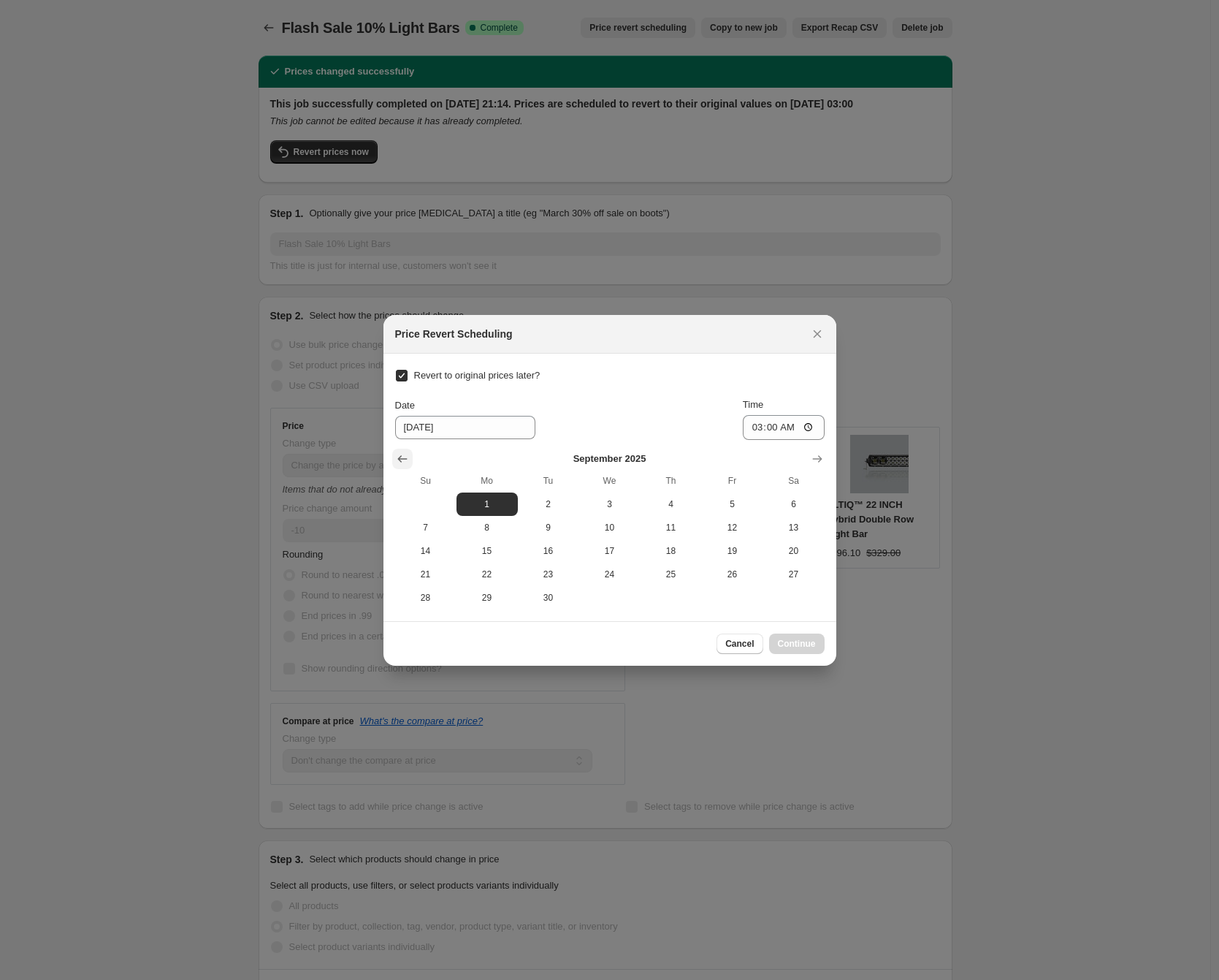
click at [402, 452] on icon "Show previous month, August 2025" at bounding box center [402, 458] width 14 height 14
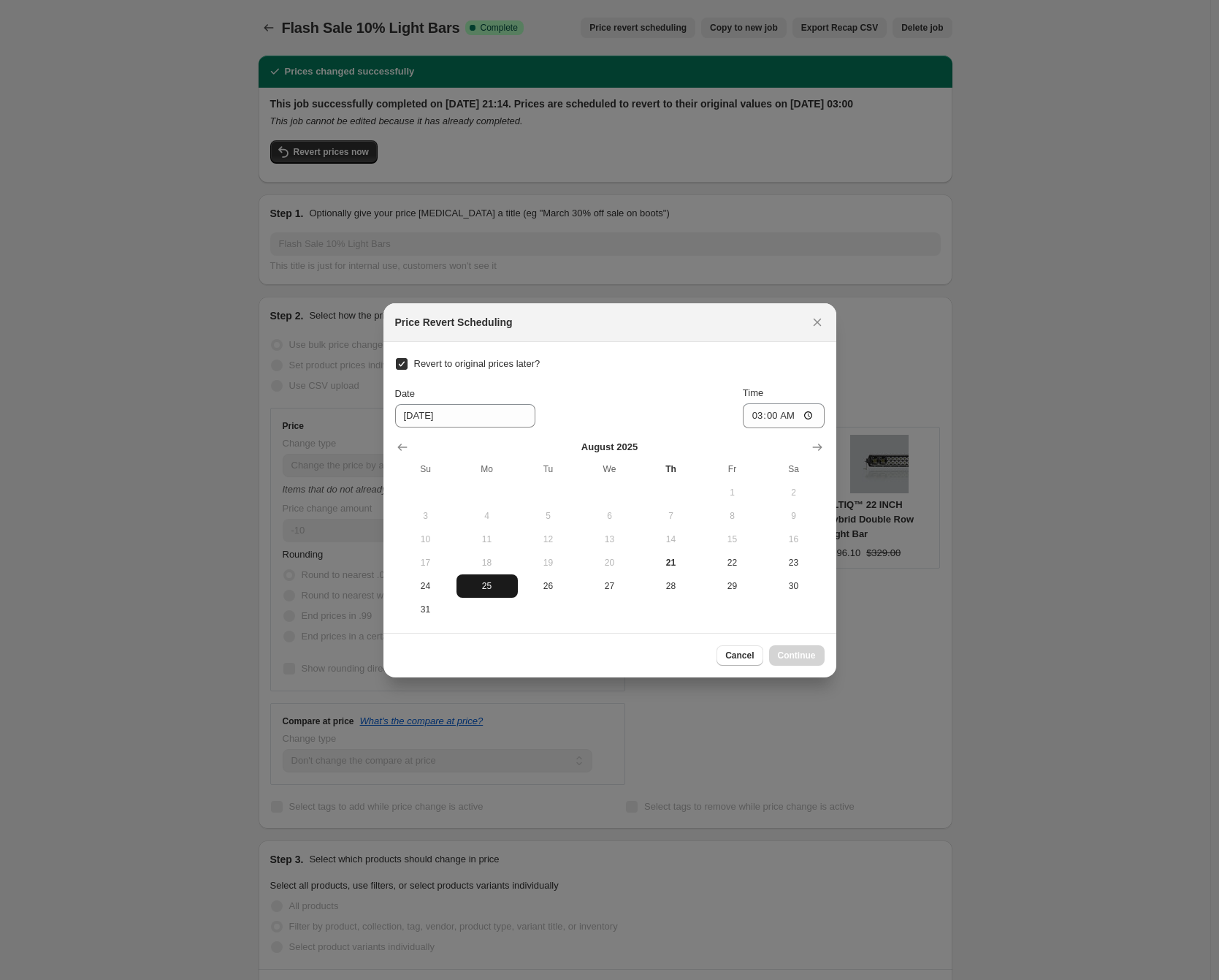
click at [478, 588] on span "25" at bounding box center [488, 586] width 50 height 11
type input "[DATE]"
drag, startPoint x: 787, startPoint y: 650, endPoint x: 805, endPoint y: 650, distance: 18.0
click at [787, 650] on span "Continue" at bounding box center [797, 655] width 38 height 11
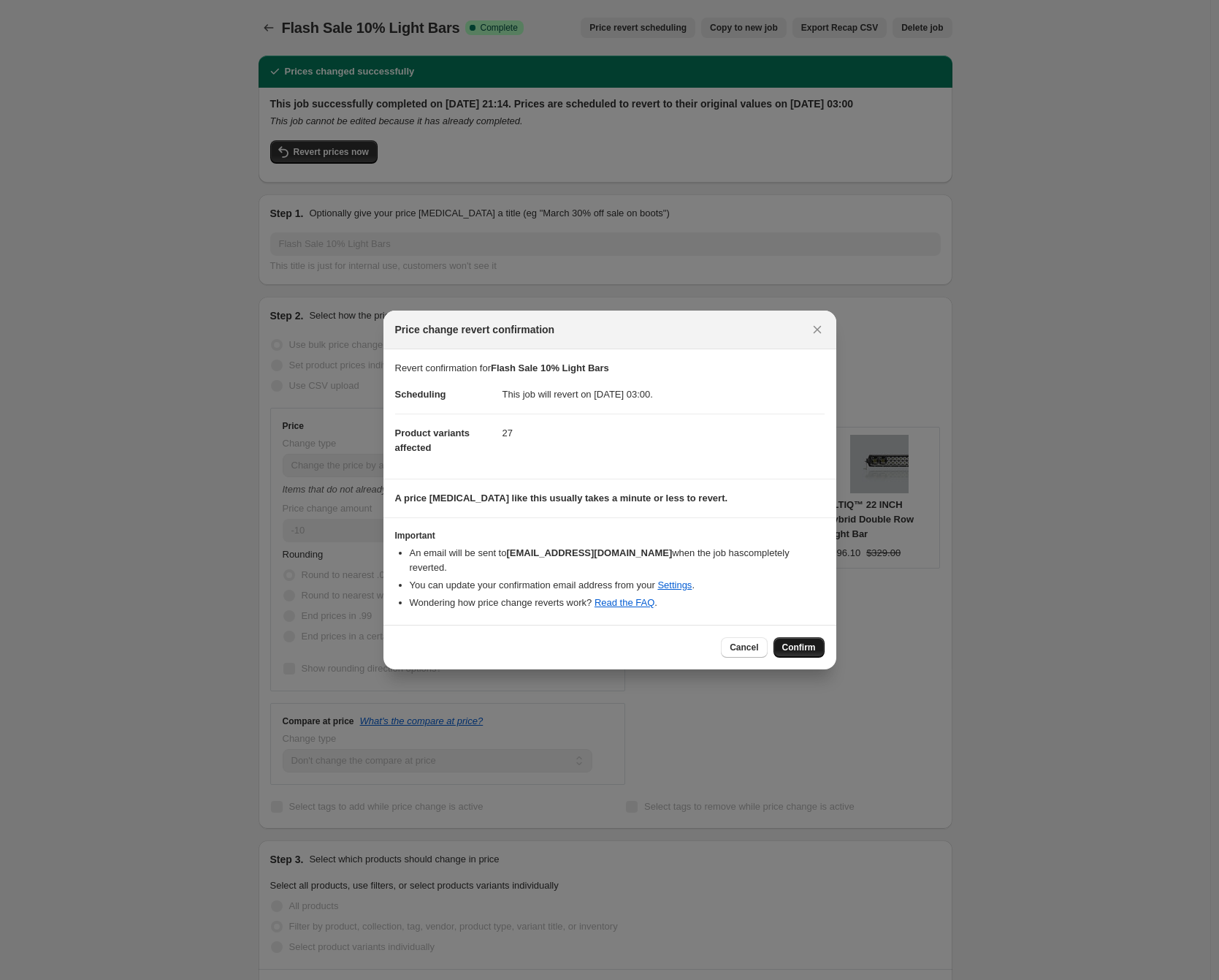
click at [807, 644] on span "Confirm" at bounding box center [799, 648] width 33 height 11
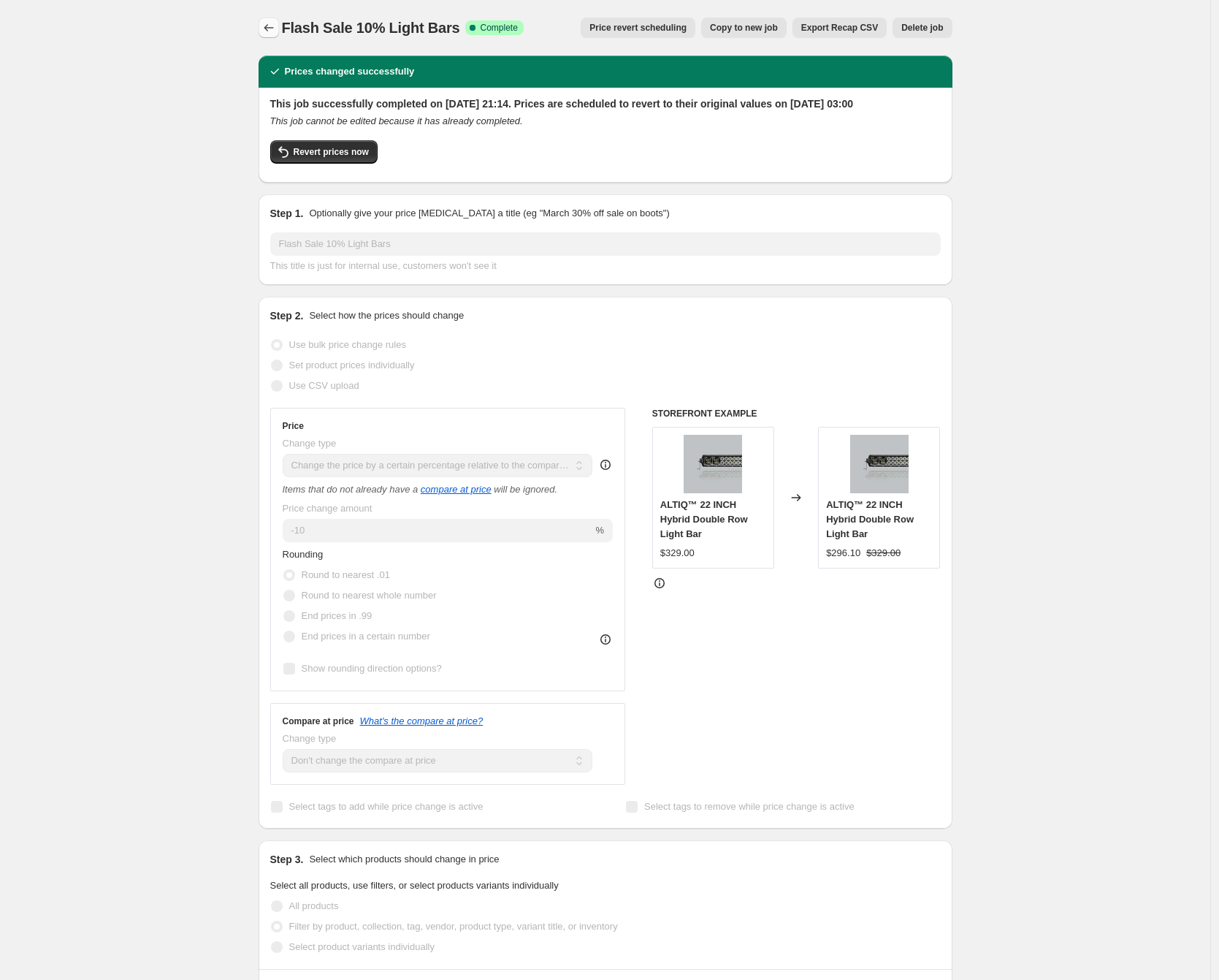
click at [267, 27] on icon "Price change jobs" at bounding box center [269, 27] width 14 height 14
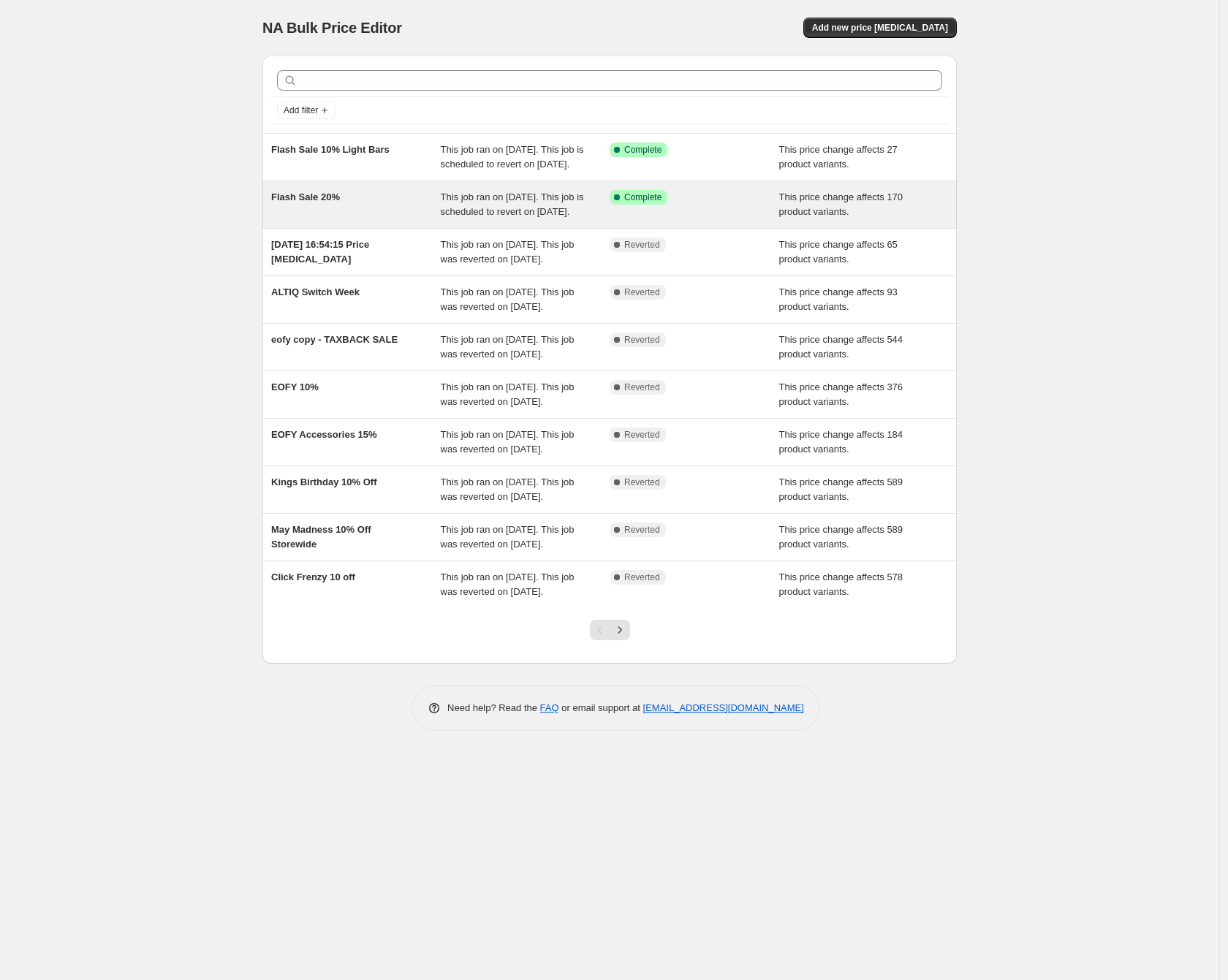
click at [508, 214] on span "This job ran on [DATE]. This job is scheduled to revert on [DATE]." at bounding box center [513, 204] width 143 height 26
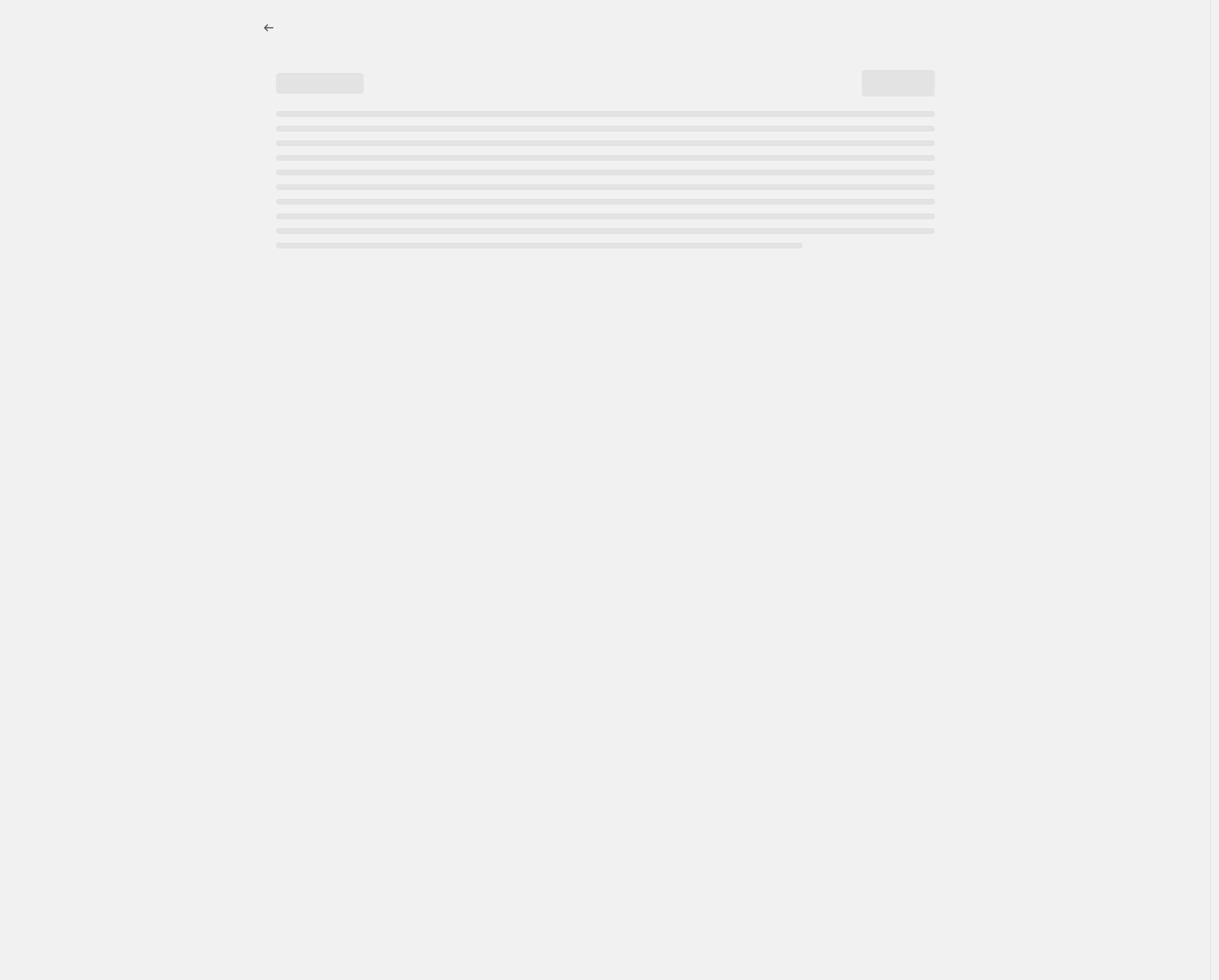
select select "pcap"
select select "no_change"
select select "collection"
select select "inventory_quantity"
select select ">"
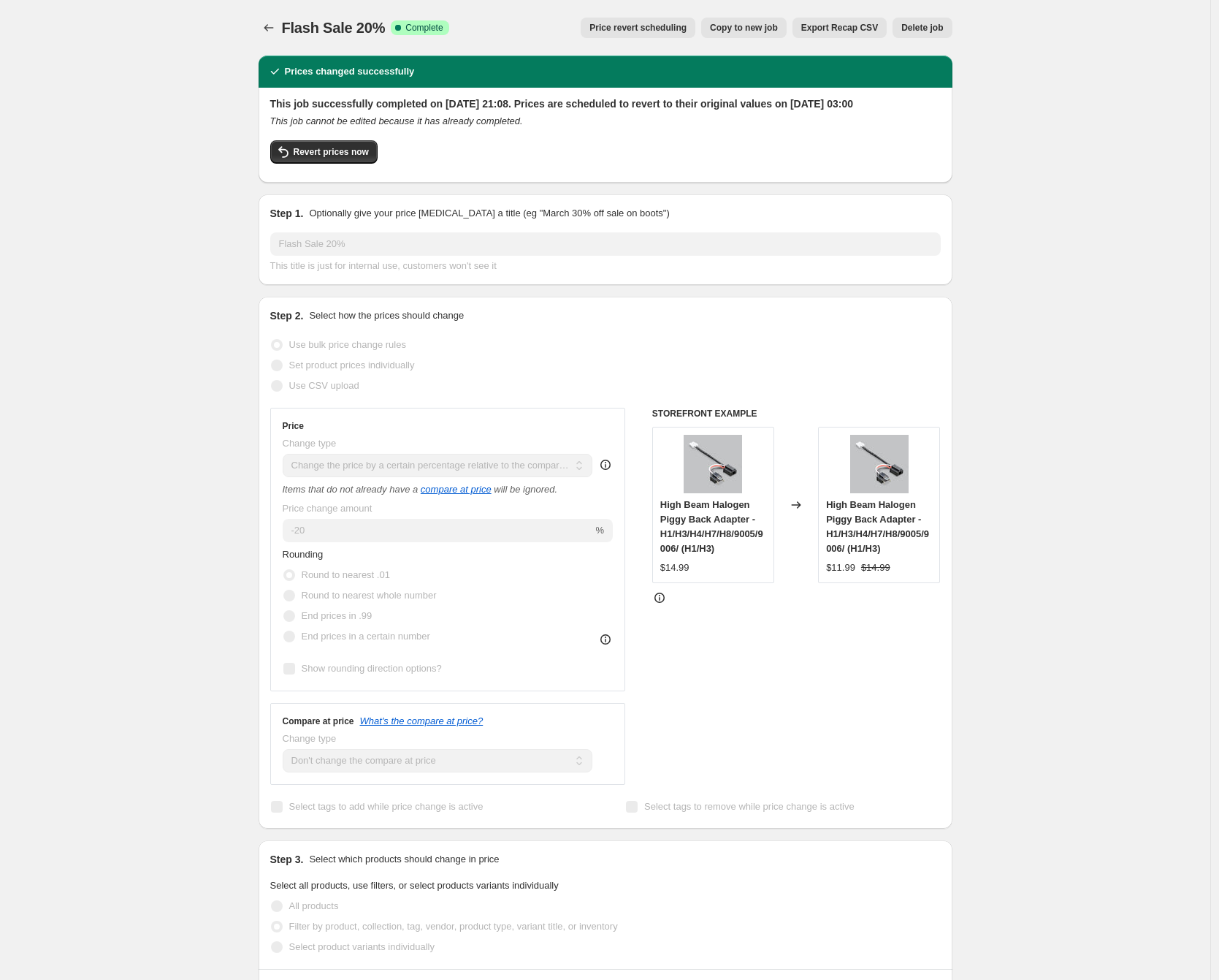
click at [622, 24] on span "Price revert scheduling" at bounding box center [638, 28] width 97 height 11
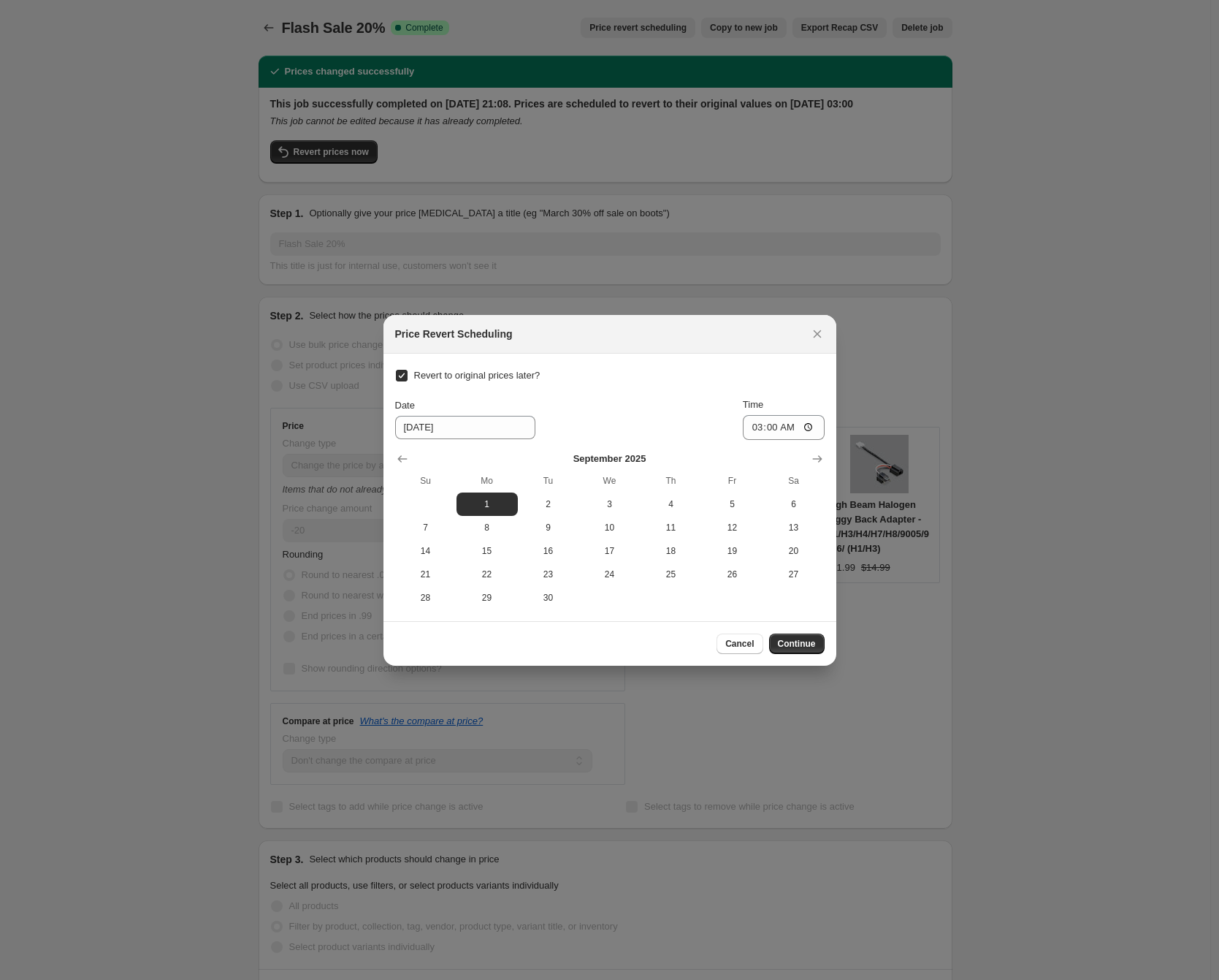
click at [400, 456] on icon "Show previous month, August 2025" at bounding box center [402, 459] width 10 height 8
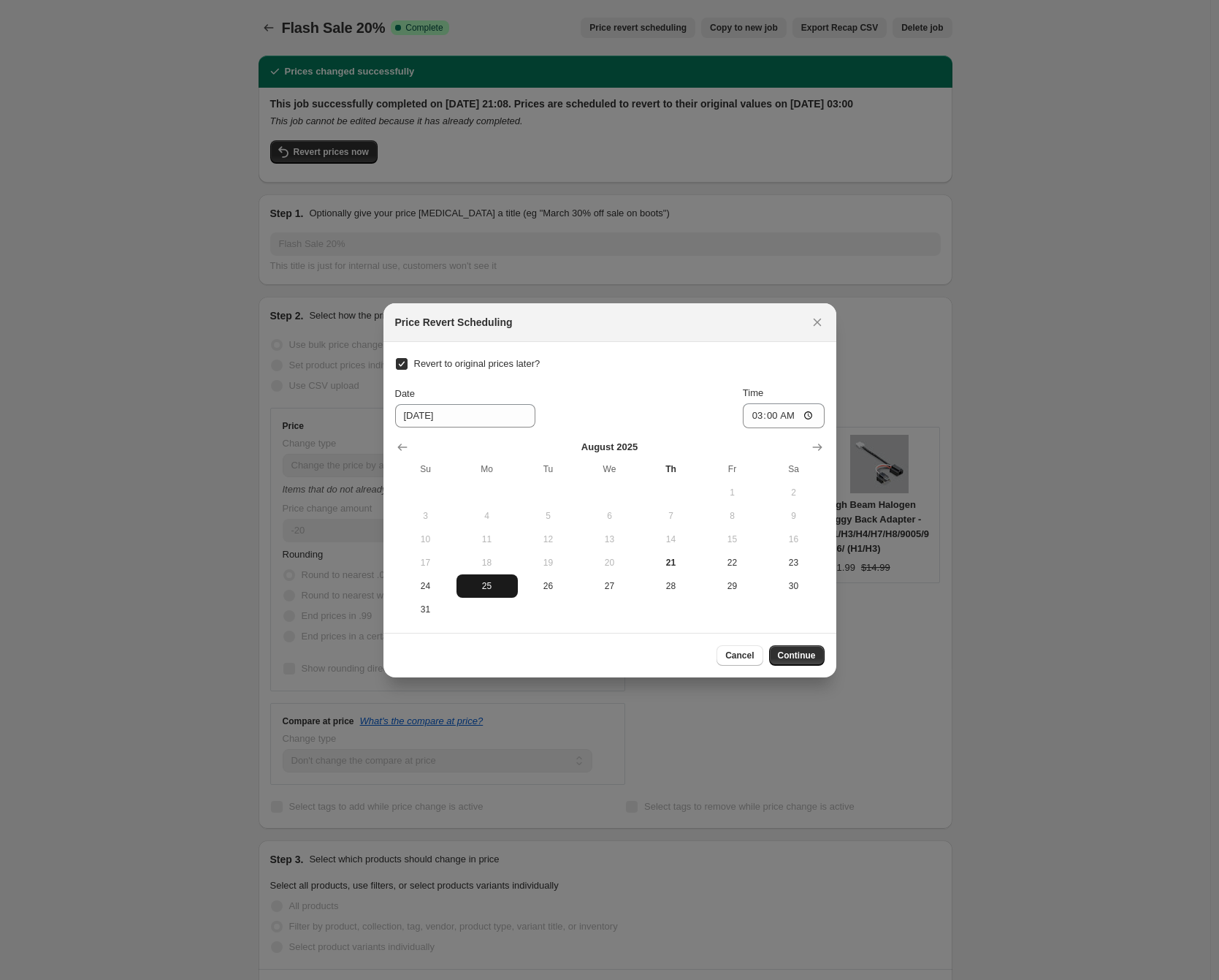
click at [494, 588] on span "25" at bounding box center [488, 586] width 50 height 11
type input "[DATE]"
click at [802, 648] on button "Continue" at bounding box center [797, 654] width 55 height 20
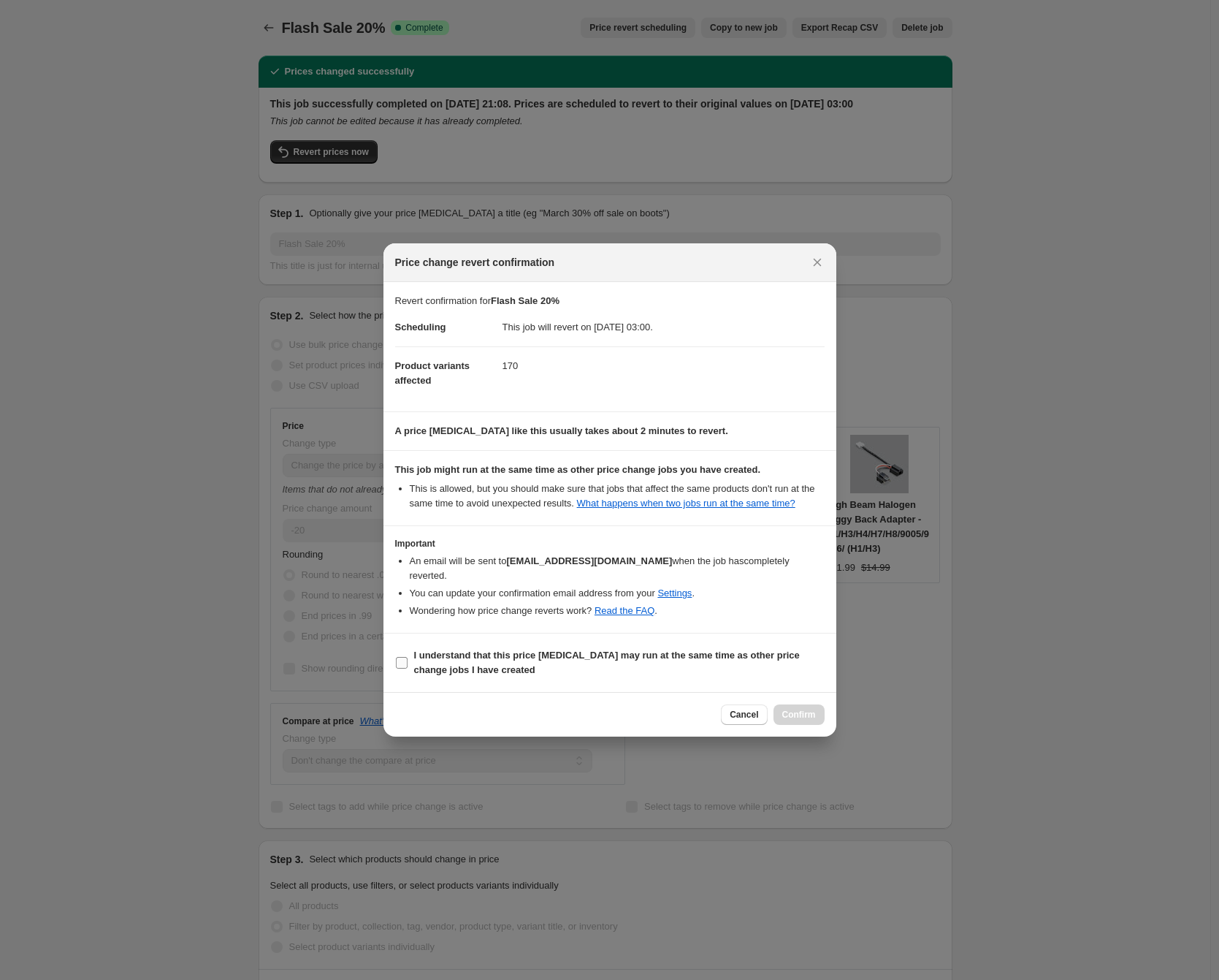
click at [476, 645] on label "I understand that this price [MEDICAL_DATA] may run at the same time as other p…" at bounding box center [610, 662] width 430 height 35
click at [472, 626] on section "Important An email will be sent to [EMAIL_ADDRESS][DOMAIN_NAME] when the job ha…" at bounding box center [610, 579] width 453 height 107
click at [465, 668] on b "I understand that this price [MEDICAL_DATA] may run at the same time as other p…" at bounding box center [607, 662] width 386 height 26
click at [408, 668] on input "I understand that this price [MEDICAL_DATA] may run at the same time as other p…" at bounding box center [402, 663] width 11 height 11
checkbox input "true"
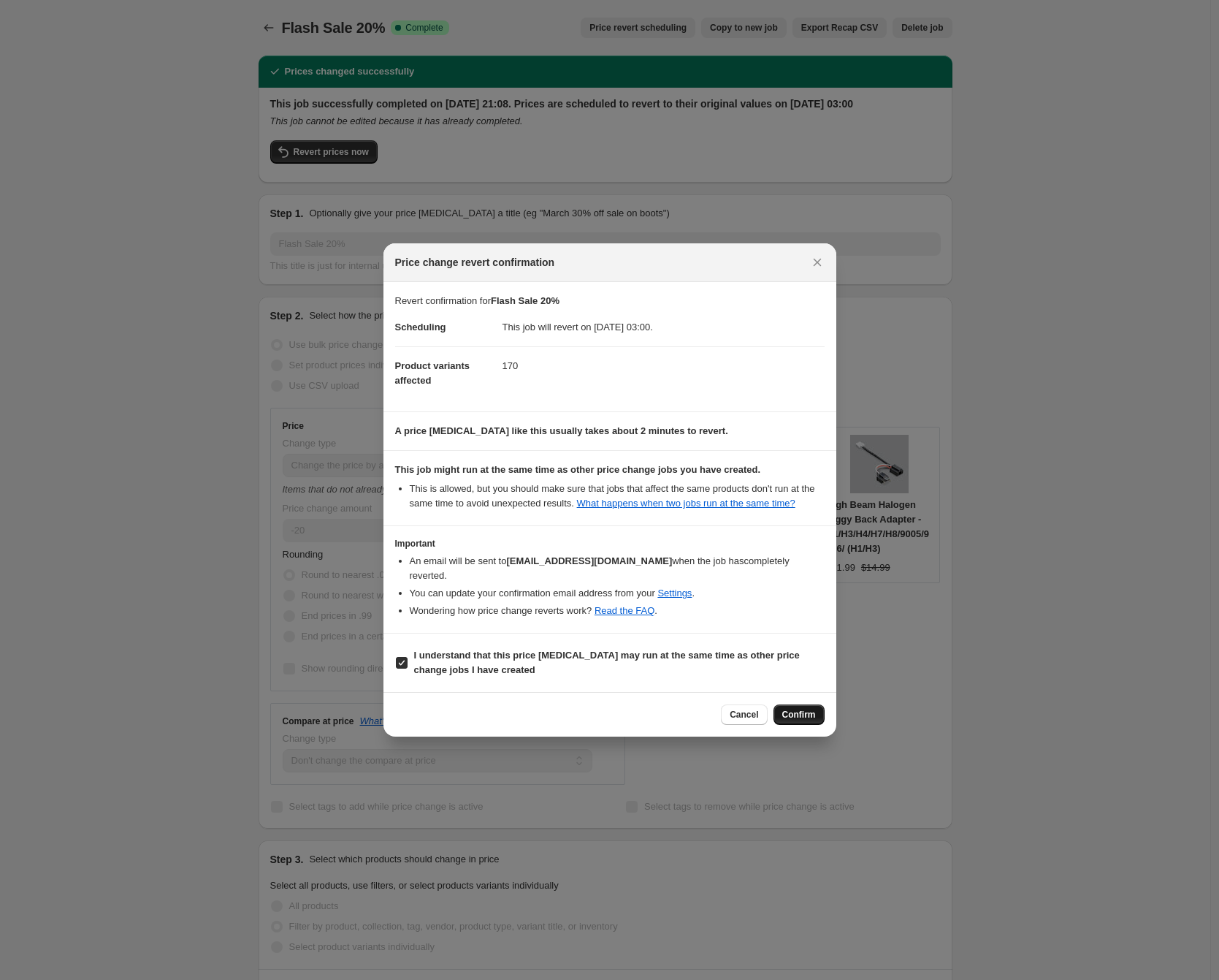
click at [801, 717] on span "Confirm" at bounding box center [799, 714] width 33 height 11
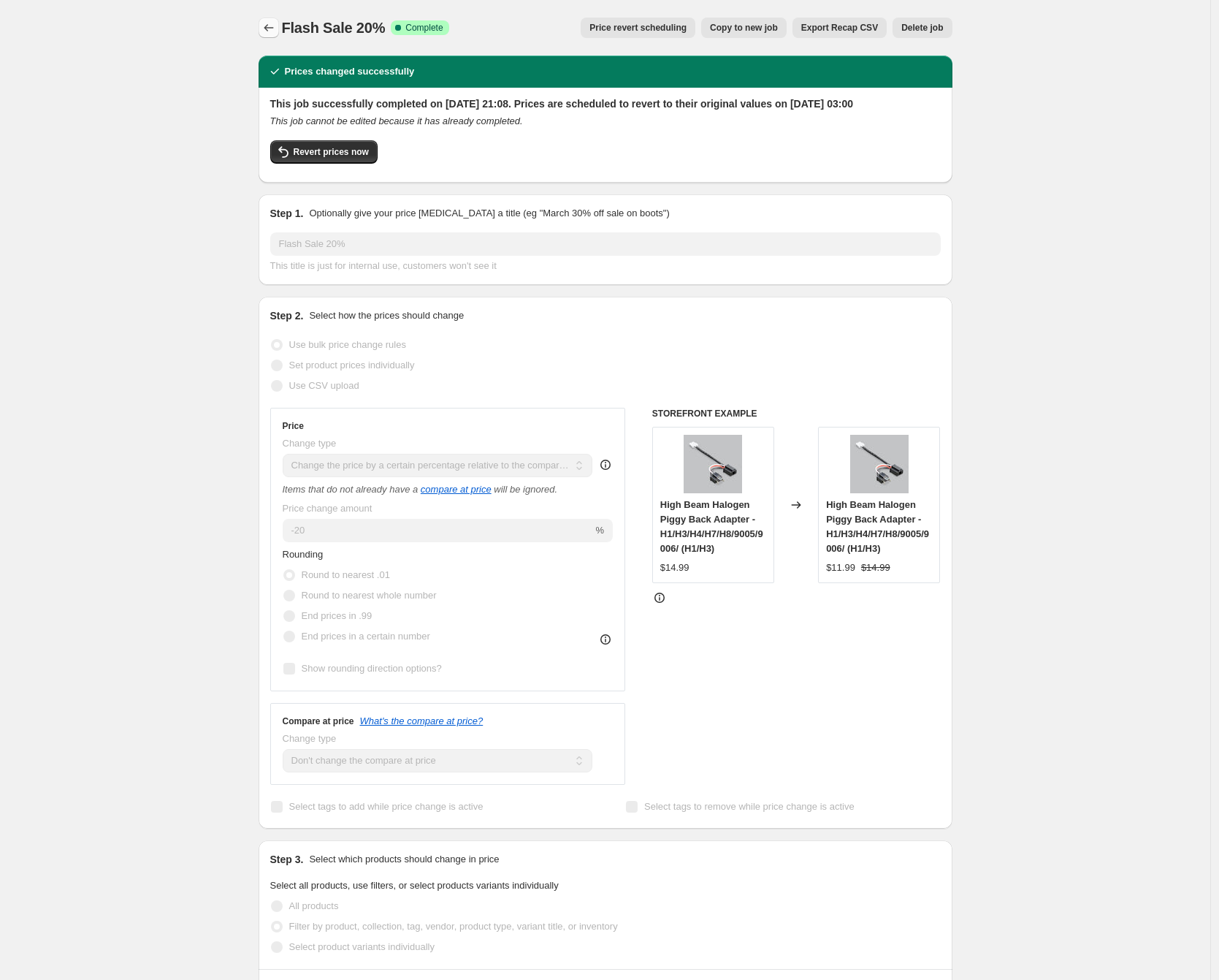
click at [271, 22] on icon "Price change jobs" at bounding box center [269, 27] width 14 height 14
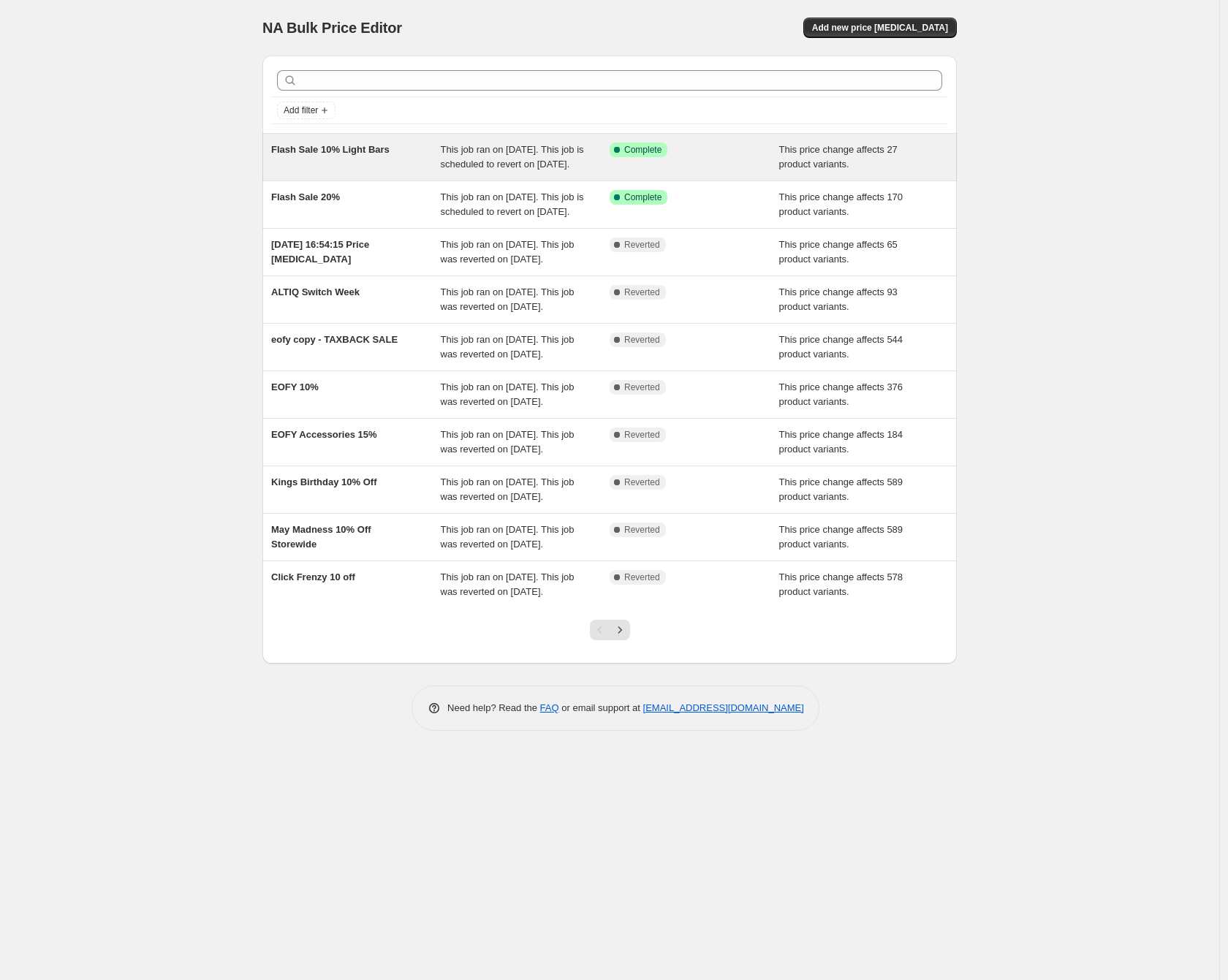
click at [371, 150] on span "Flash Sale 10% Light Bars" at bounding box center [331, 150] width 118 height 11
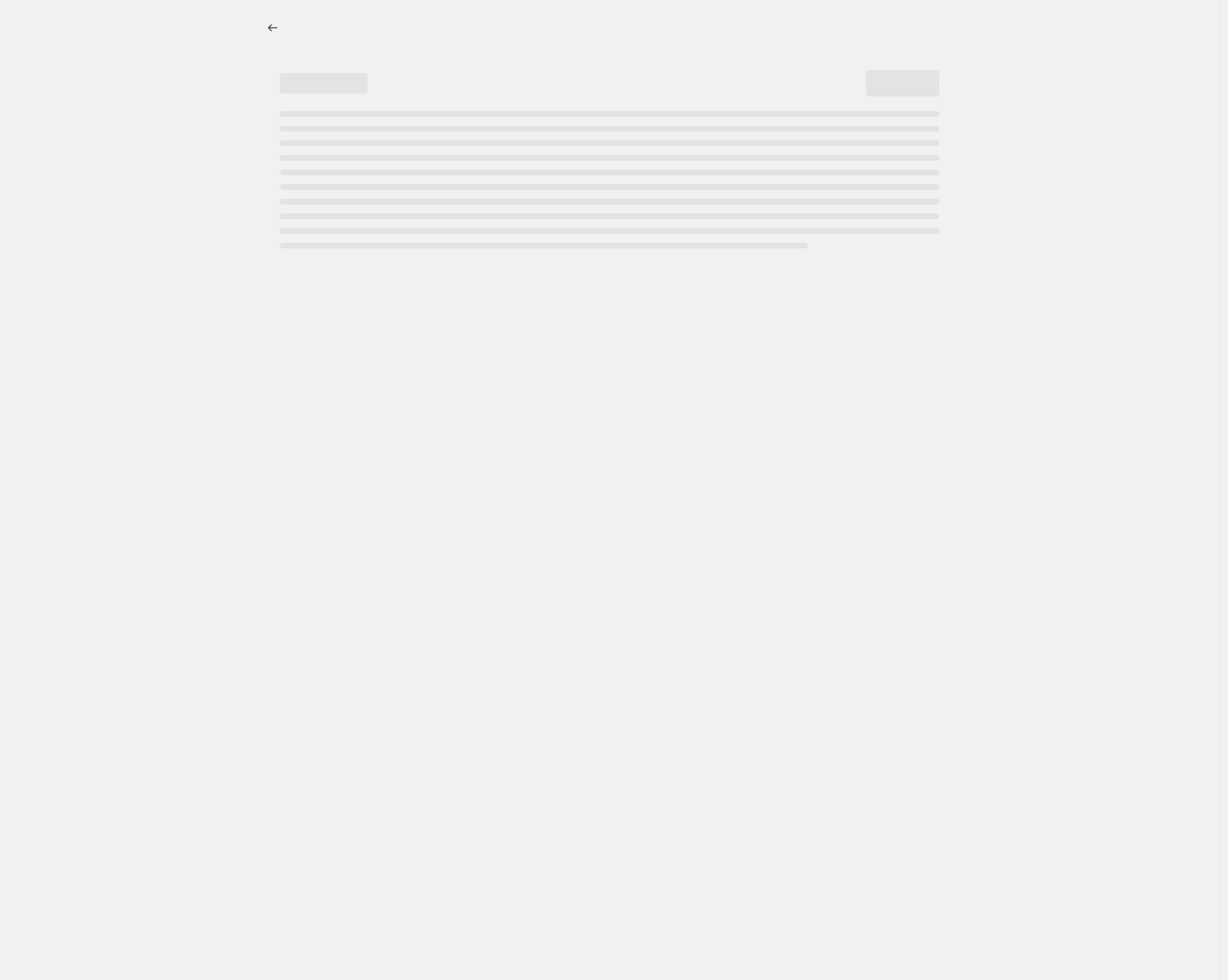
select select "pcap"
select select "no_change"
select select "collection"
select select "not_equal"
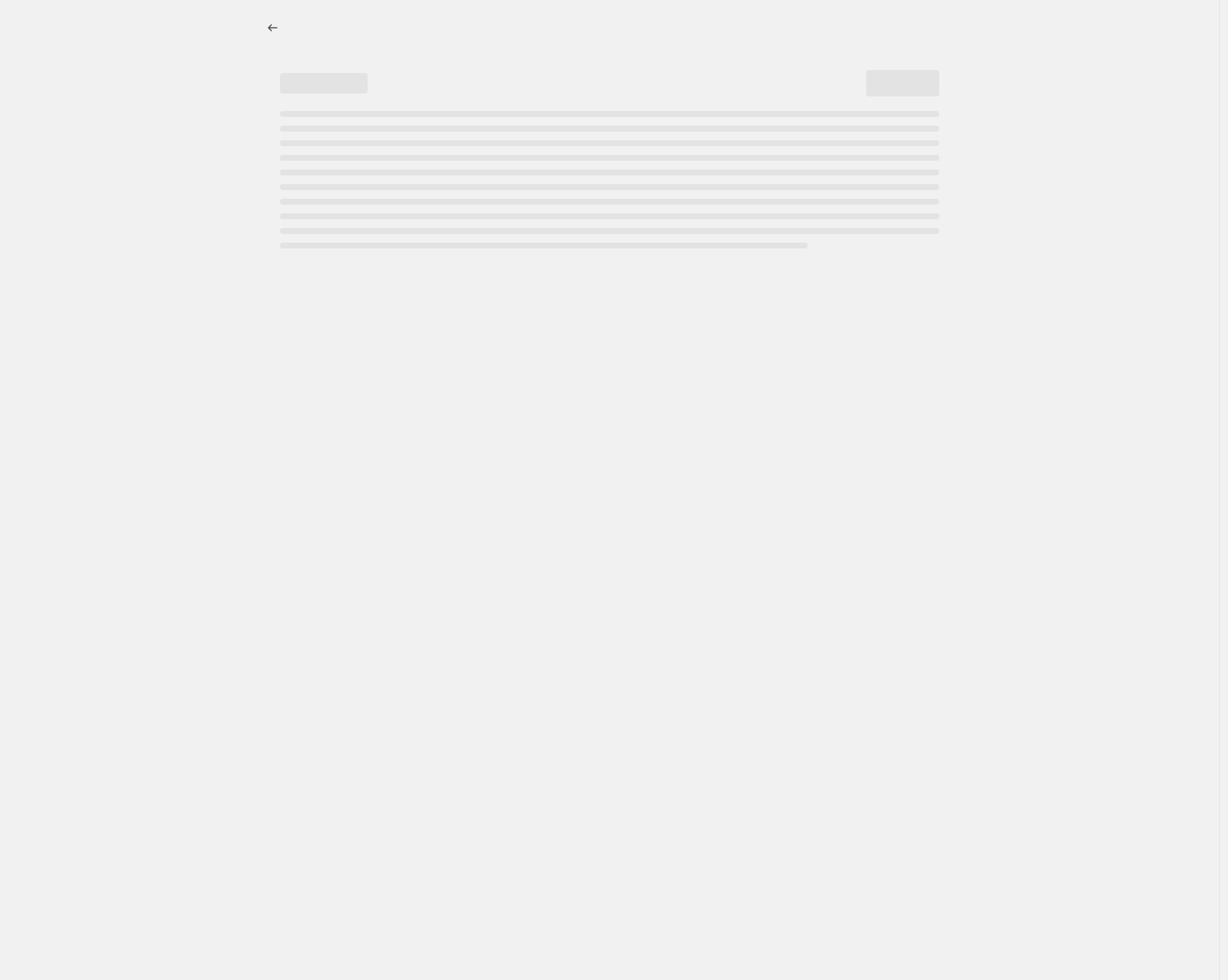
select select "collection"
select select "not_equal"
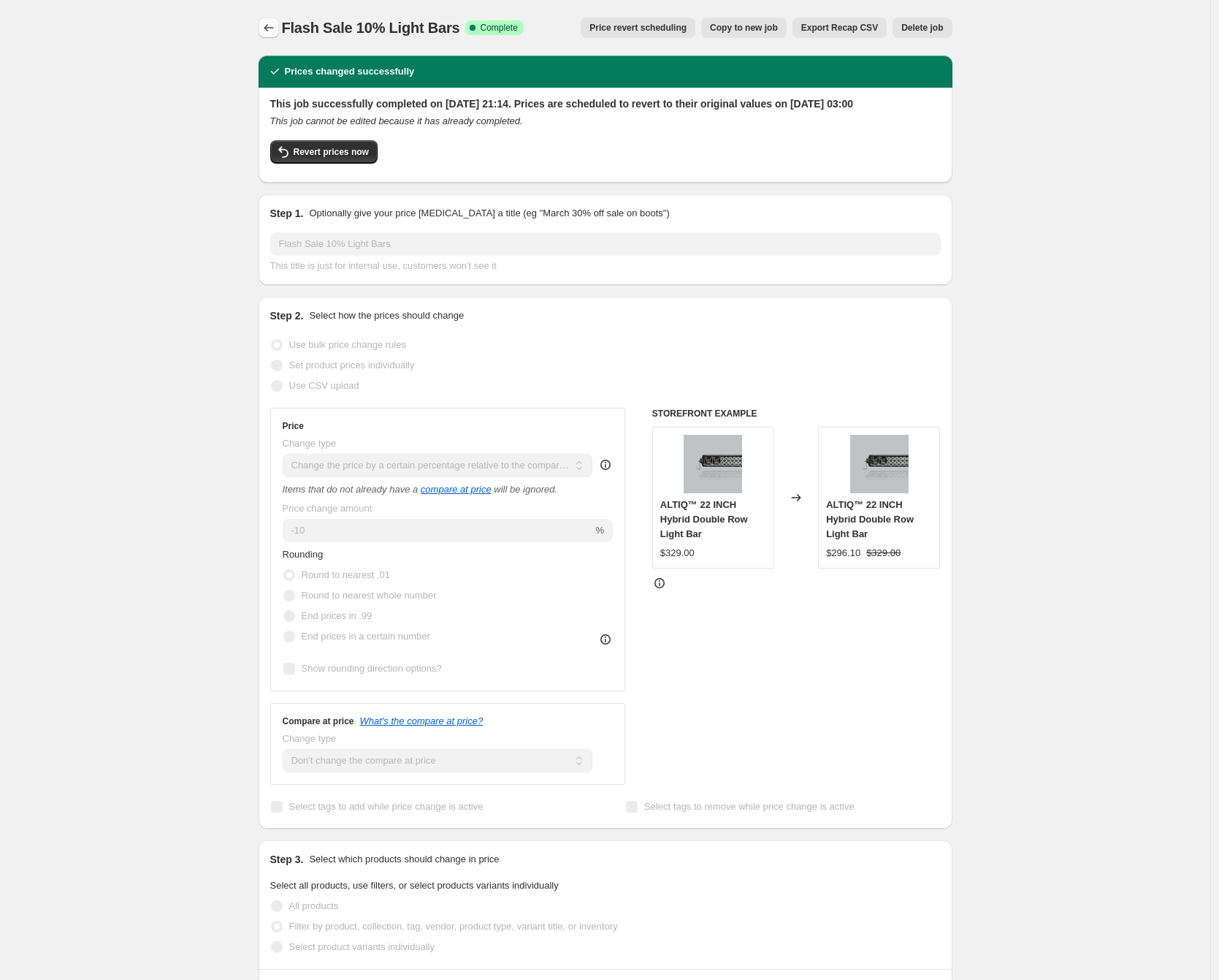
click at [270, 24] on icon "Price change jobs" at bounding box center [269, 27] width 14 height 14
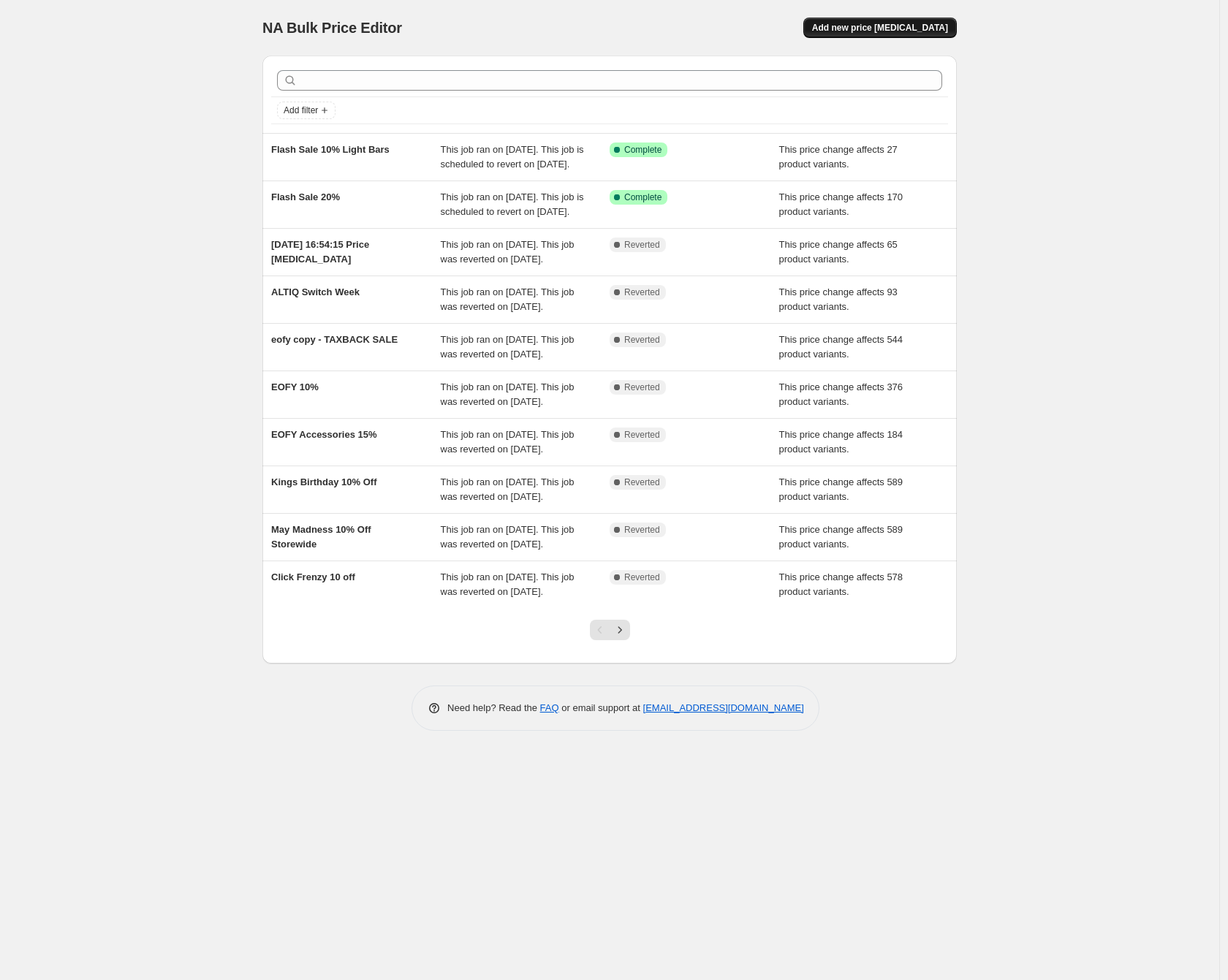
click at [918, 24] on span "Add new price [MEDICAL_DATA]" at bounding box center [879, 28] width 136 height 11
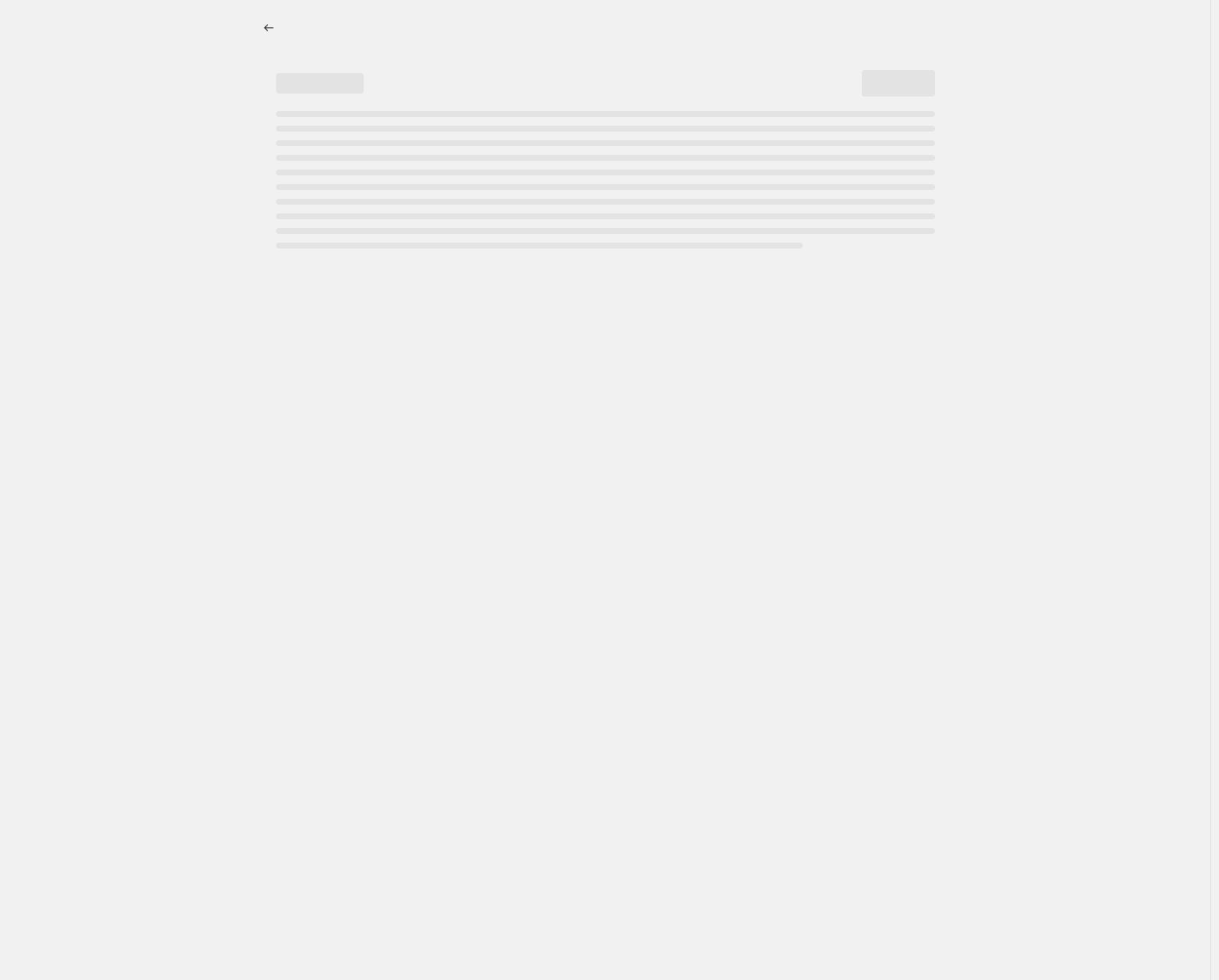
select select "percentage"
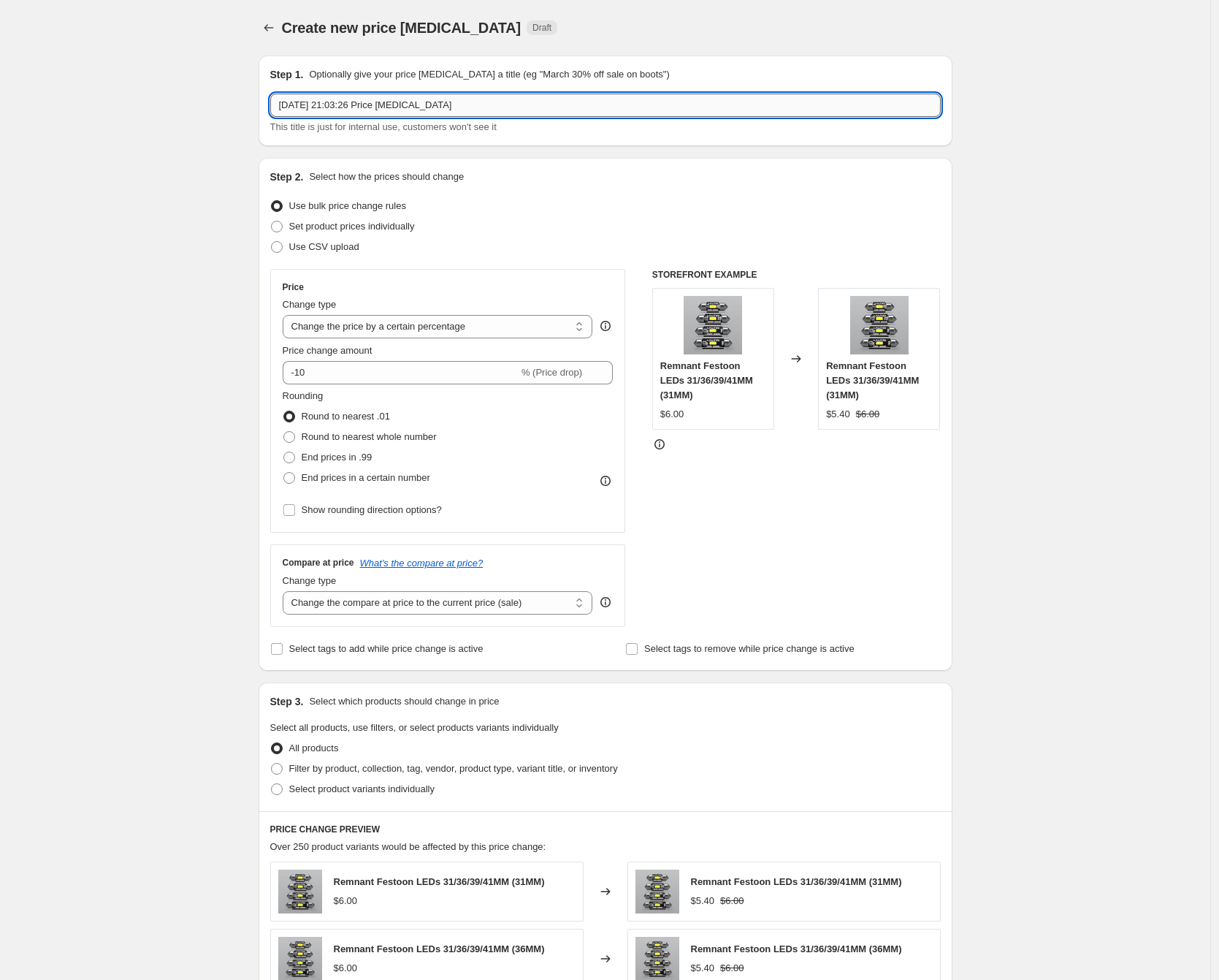
click at [343, 107] on input "[DATE] 21:03:26 Price [MEDICAL_DATA]" at bounding box center [606, 105] width 670 height 24
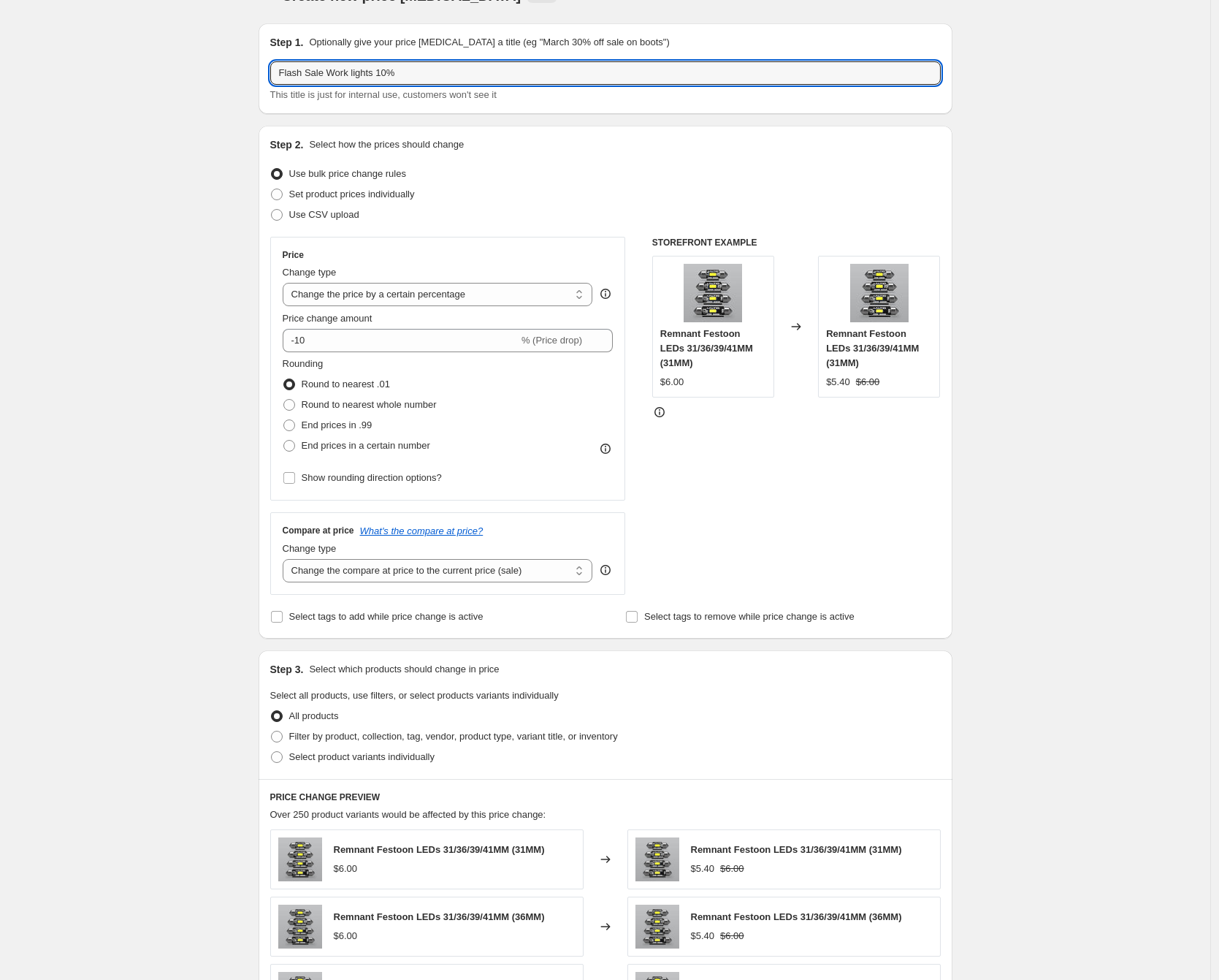
scroll to position [107, 0]
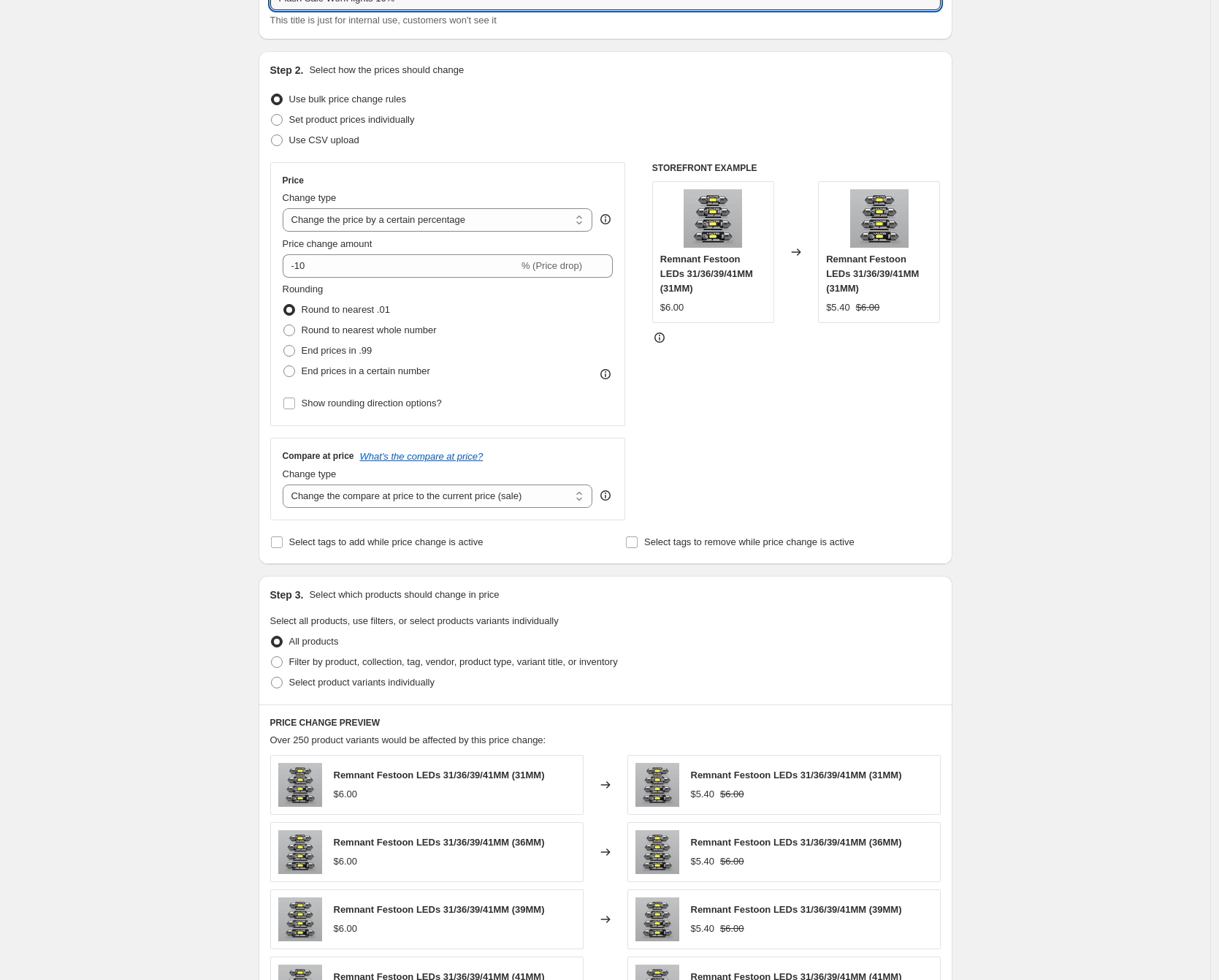
type input "Flash Sale Work lights 10%"
click at [115, 338] on div "Create new price [MEDICAL_DATA]. This page is ready Create new price [MEDICAL_D…" at bounding box center [605, 626] width 1210 height 1465
click at [487, 490] on select "Change the compare at price to the current price (sale) Change the compare at p…" at bounding box center [438, 496] width 310 height 24
click at [470, 223] on select "Change the price to a certain amount Change the price by a certain amount Chang…" at bounding box center [438, 220] width 310 height 24
select select "pcap"
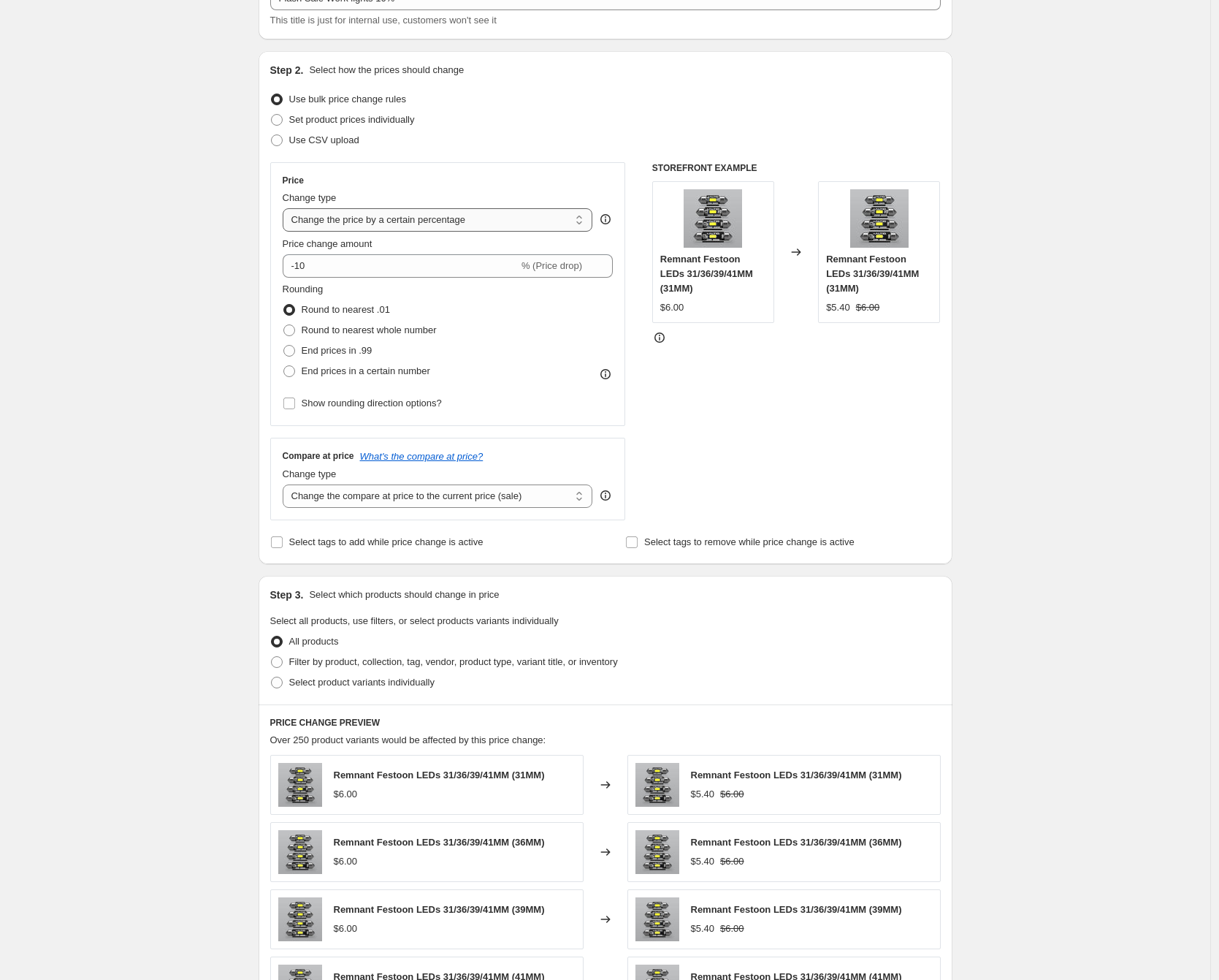
click at [287, 209] on select "Change the price to a certain amount Change the price by a certain amount Chang…" at bounding box center [438, 220] width 310 height 24
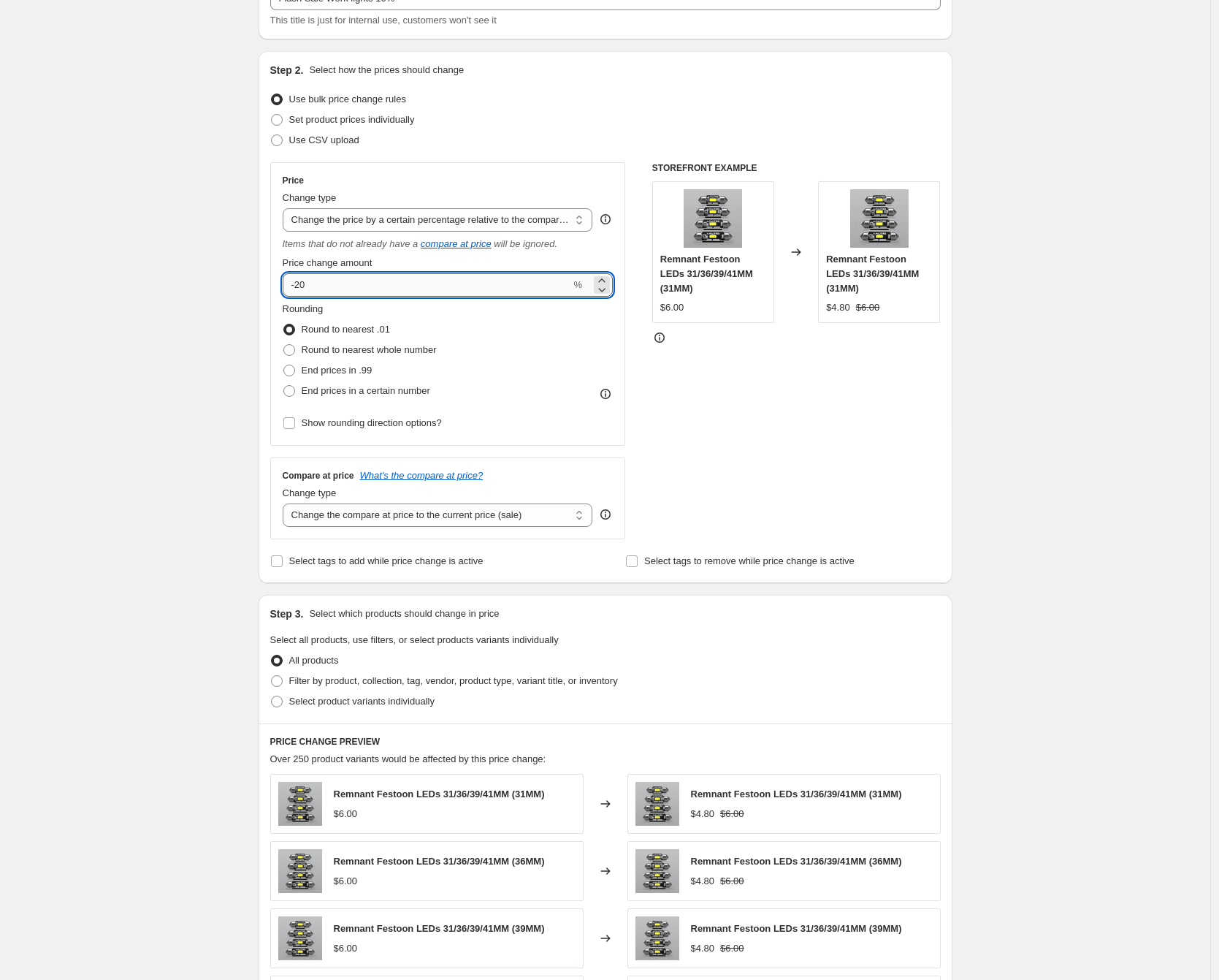
drag, startPoint x: 303, startPoint y: 286, endPoint x: 313, endPoint y: 277, distance: 13.5
click at [302, 285] on input "-20" at bounding box center [427, 285] width 289 height 24
type input "-10"
click at [411, 513] on select "Change the compare at price to the current price (sale) Change the compare at p…" at bounding box center [438, 515] width 310 height 24
select select "no_change"
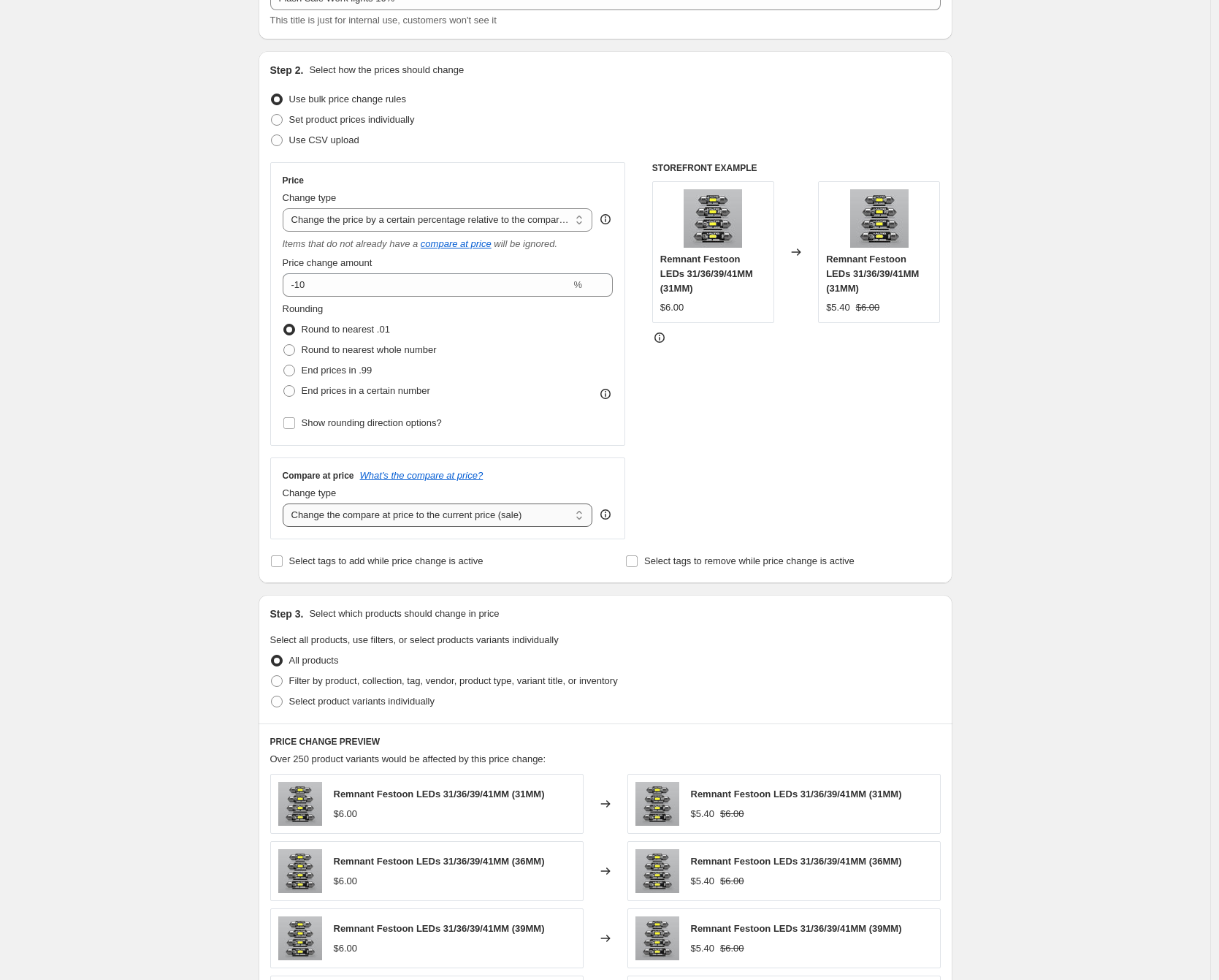
click at [287, 504] on select "Change the compare at price to the current price (sale) Change the compare at p…" at bounding box center [438, 515] width 310 height 24
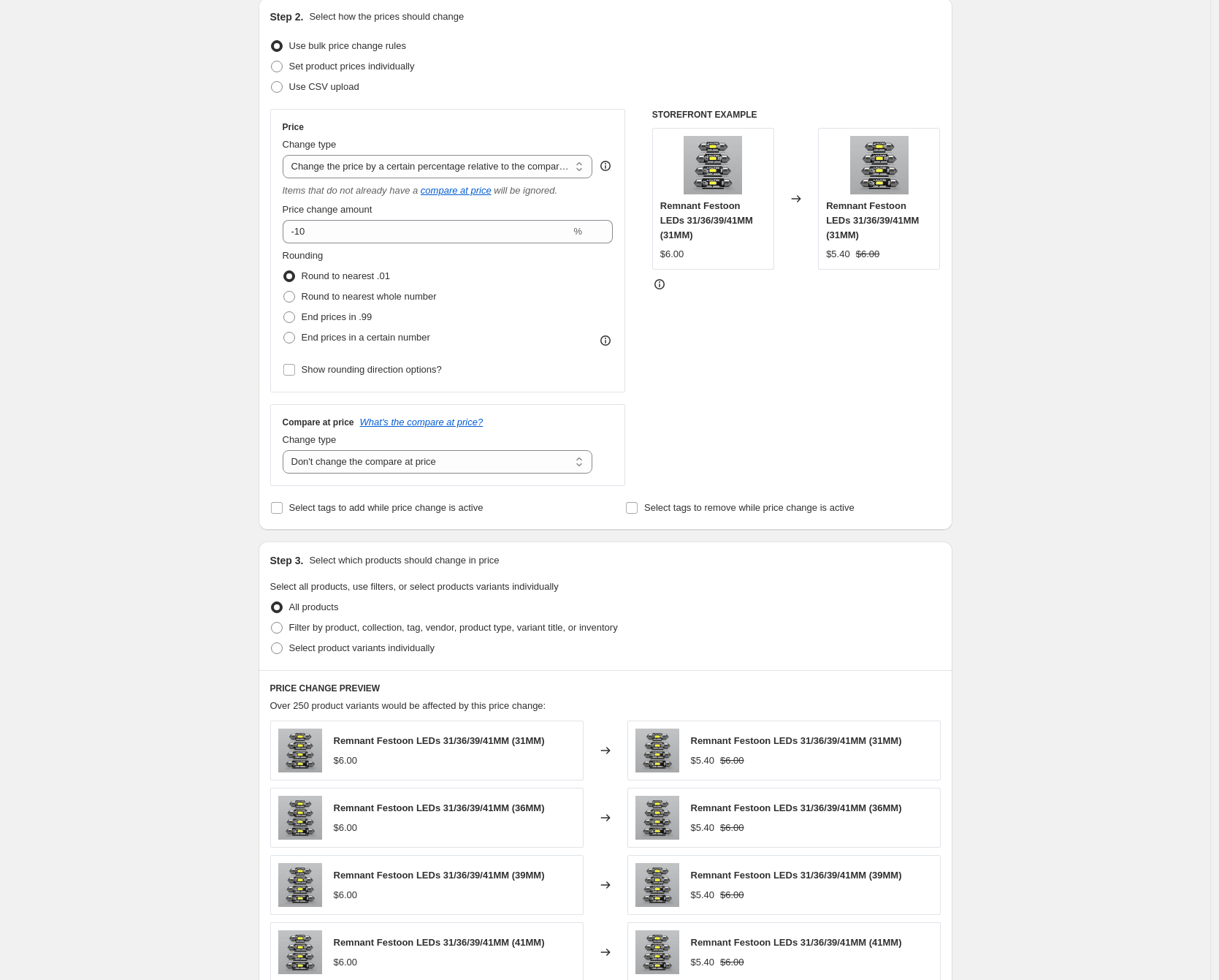
scroll to position [505, 0]
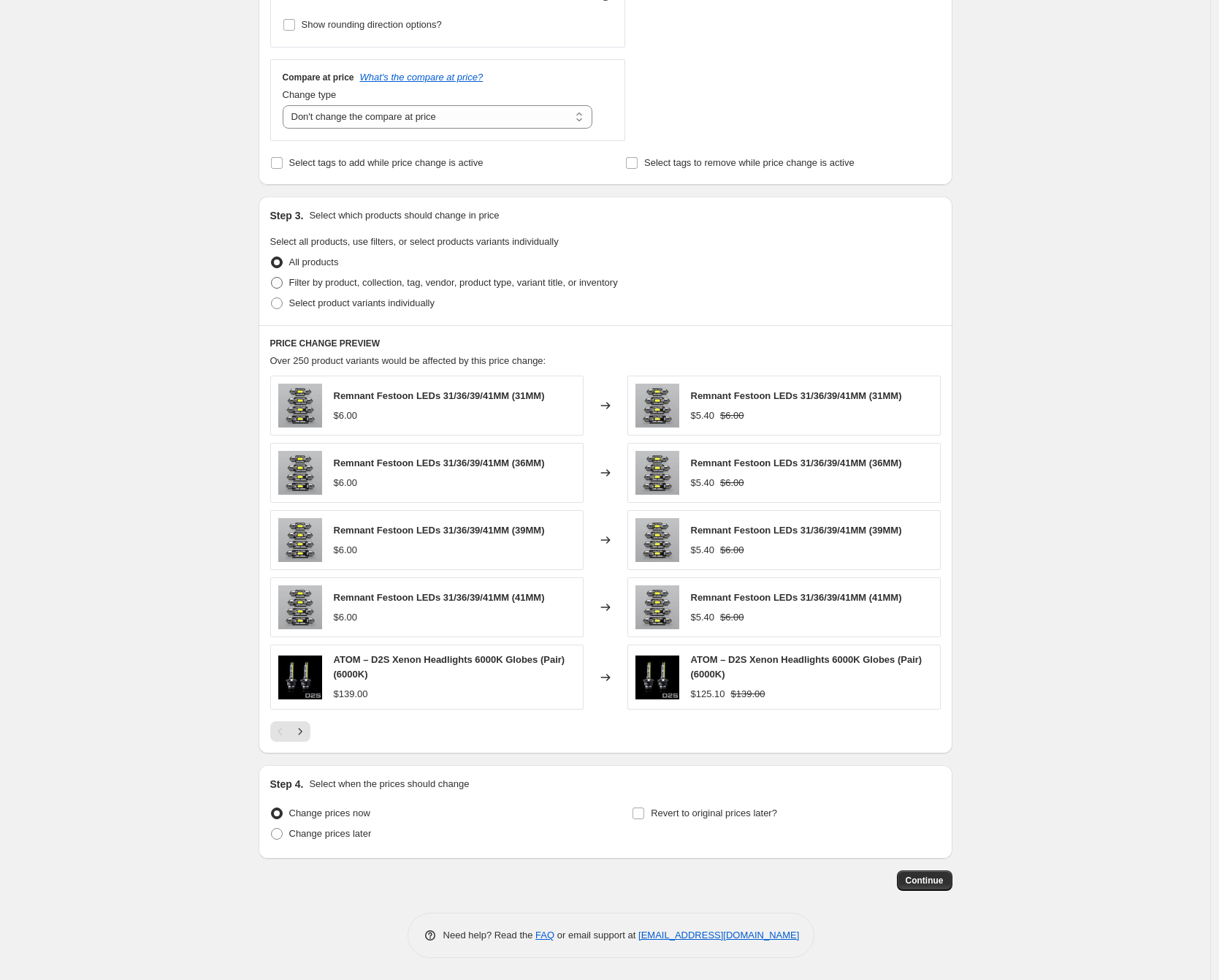
click at [487, 274] on label "Filter by product, collection, tag, vendor, product type, variant title, or inv…" at bounding box center [444, 282] width 348 height 20
click at [271, 277] on input "Filter by product, collection, tag, vendor, product type, variant title, or inv…" at bounding box center [271, 277] width 1 height 1
radio input "true"
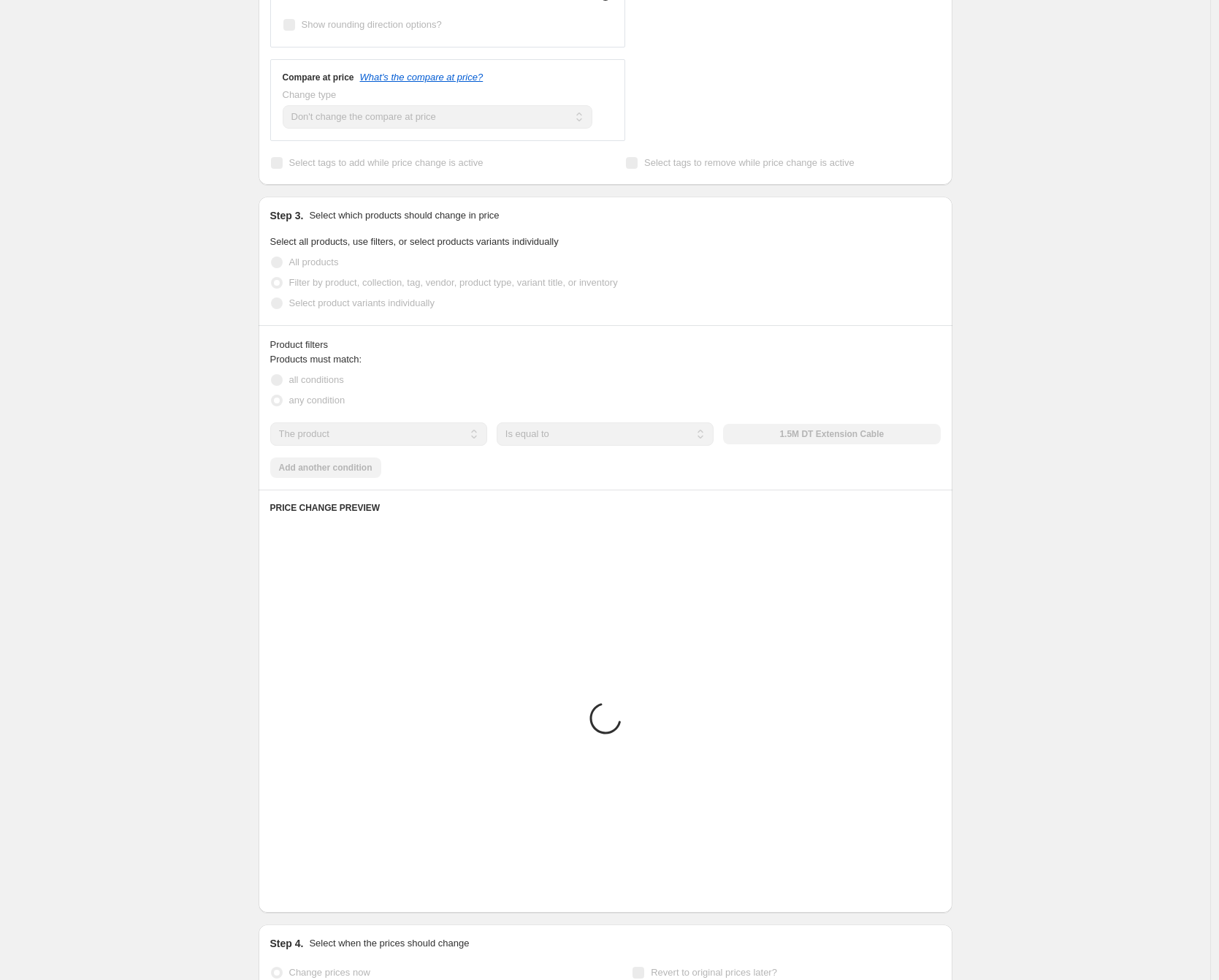
scroll to position [395, 0]
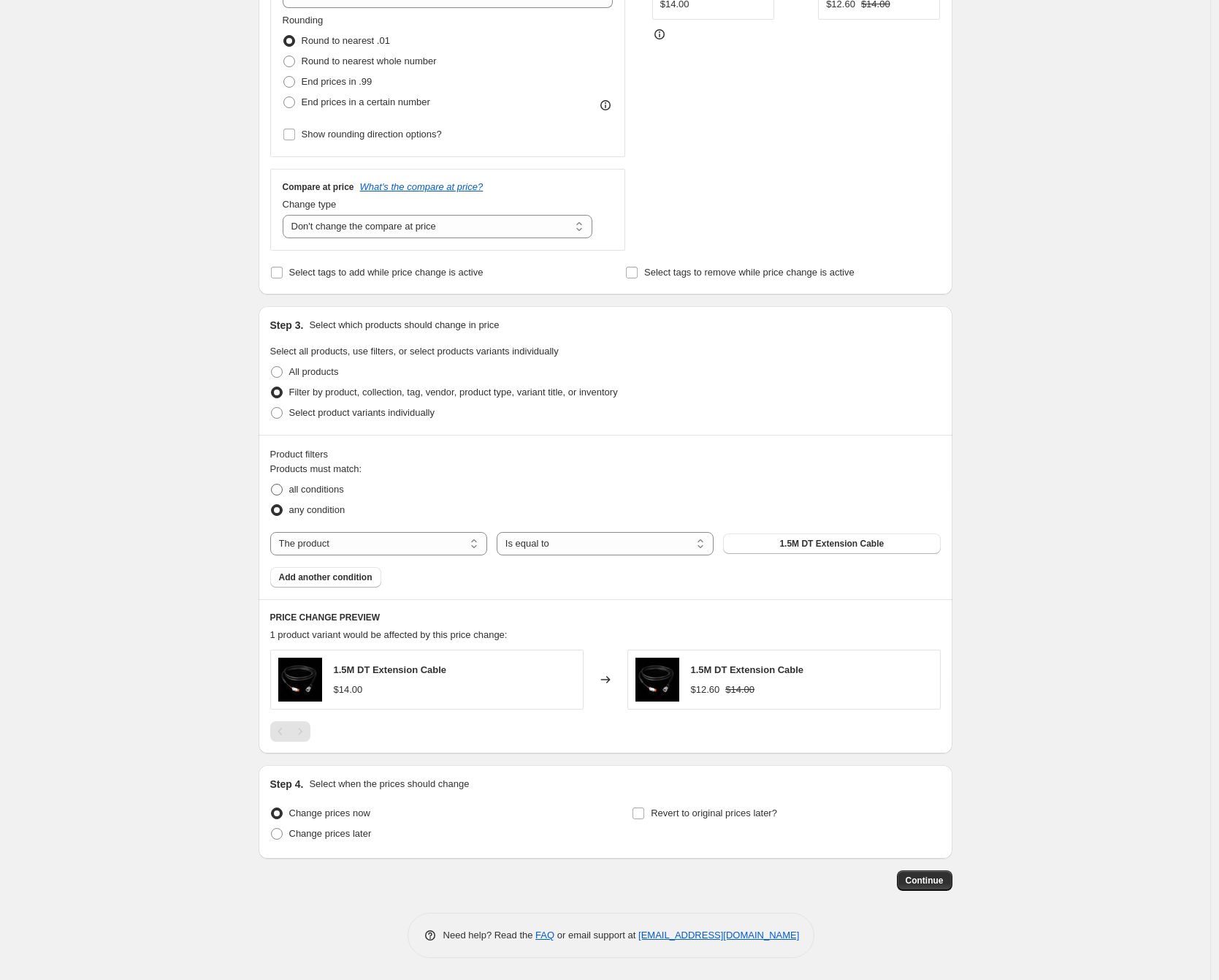
click at [327, 490] on span "all conditions" at bounding box center [317, 490] width 55 height 11
click at [271, 485] on input "all conditions" at bounding box center [271, 484] width 1 height 1
radio input "true"
click at [400, 545] on select "The product The product's collection The product's tag The product's vendor The…" at bounding box center [379, 543] width 217 height 24
select select "collection"
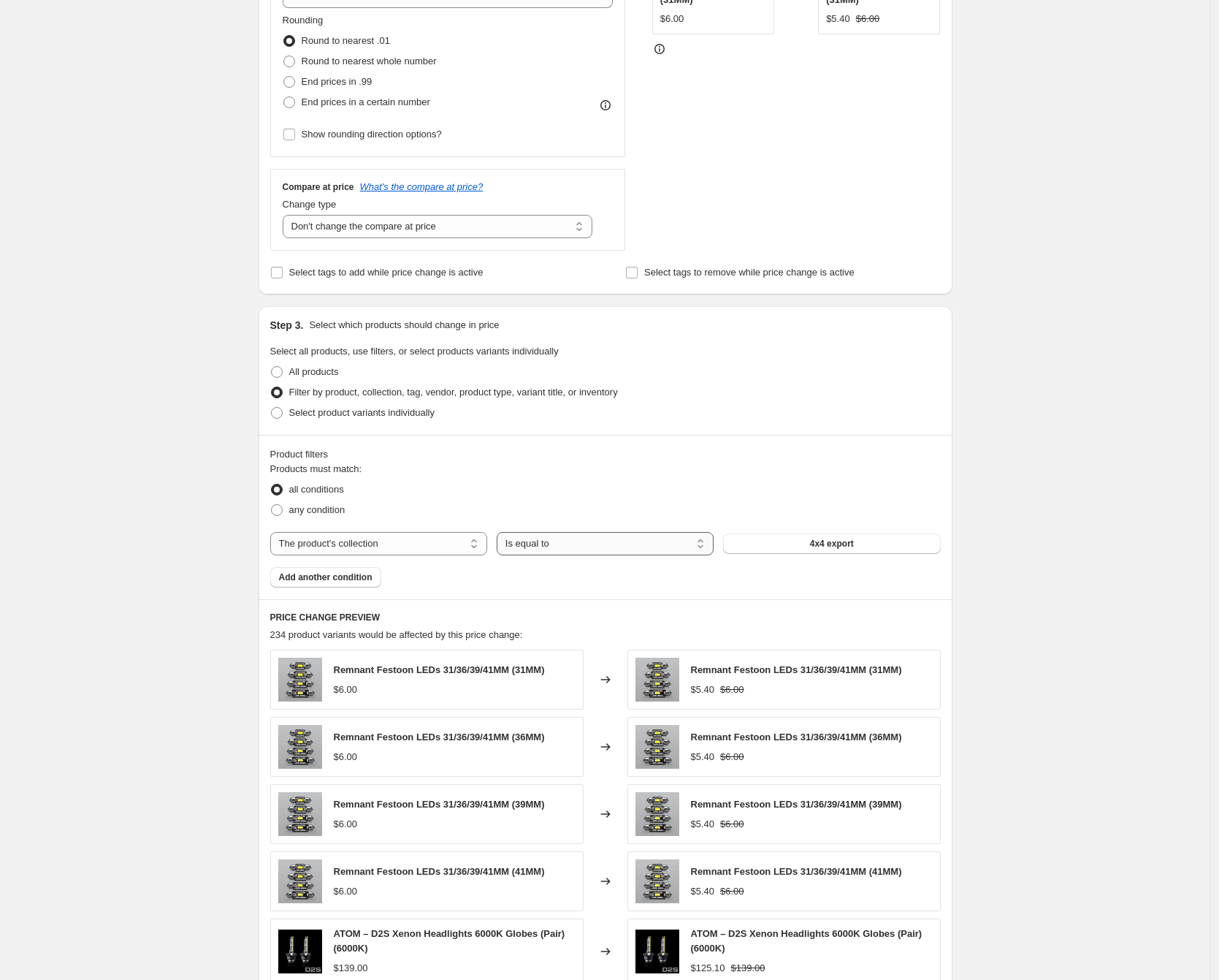
click at [615, 542] on select "Is equal to Is not equal to" at bounding box center [606, 543] width 217 height 24
click at [825, 540] on span "4x4 export" at bounding box center [832, 544] width 44 height 11
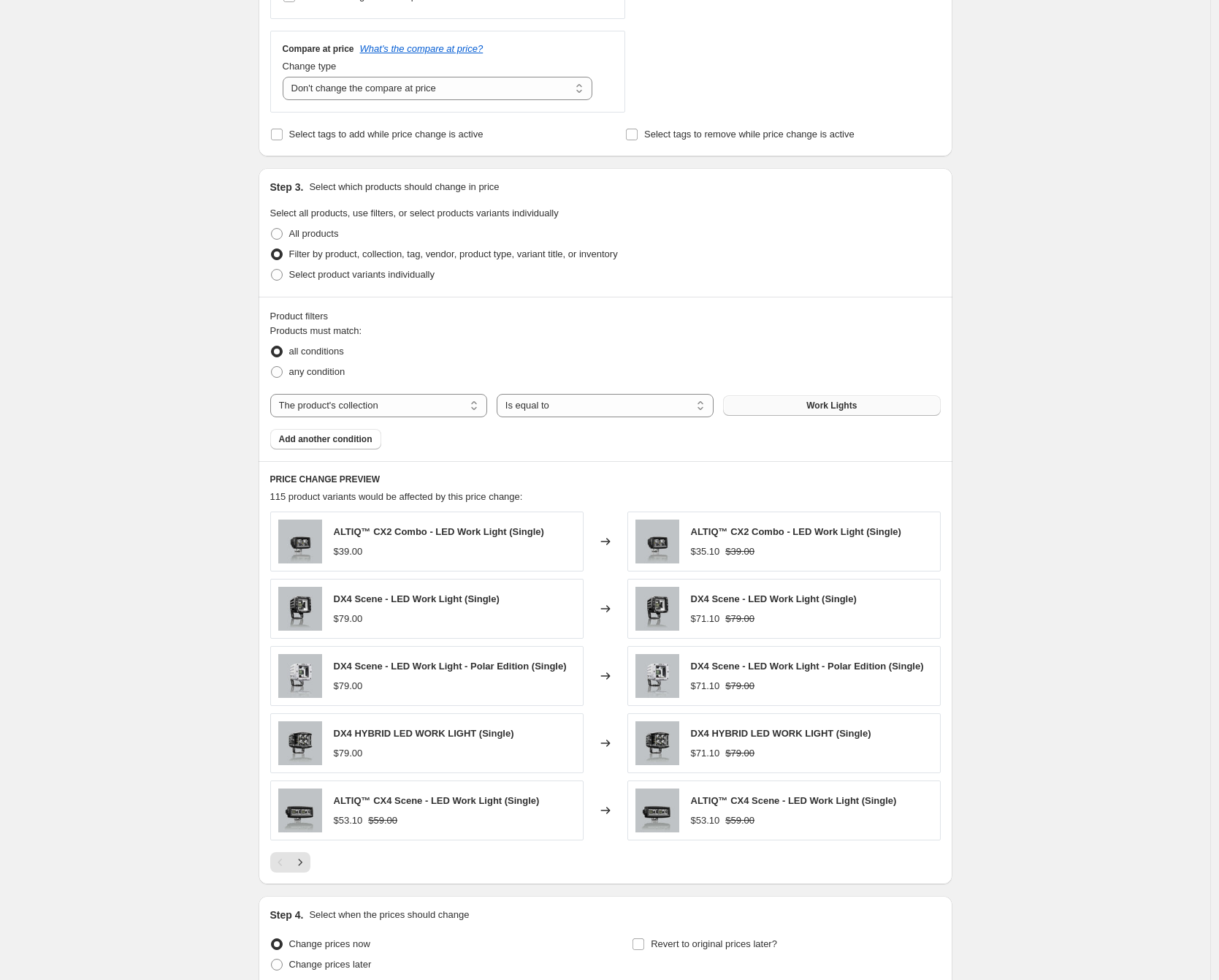
scroll to position [543, 0]
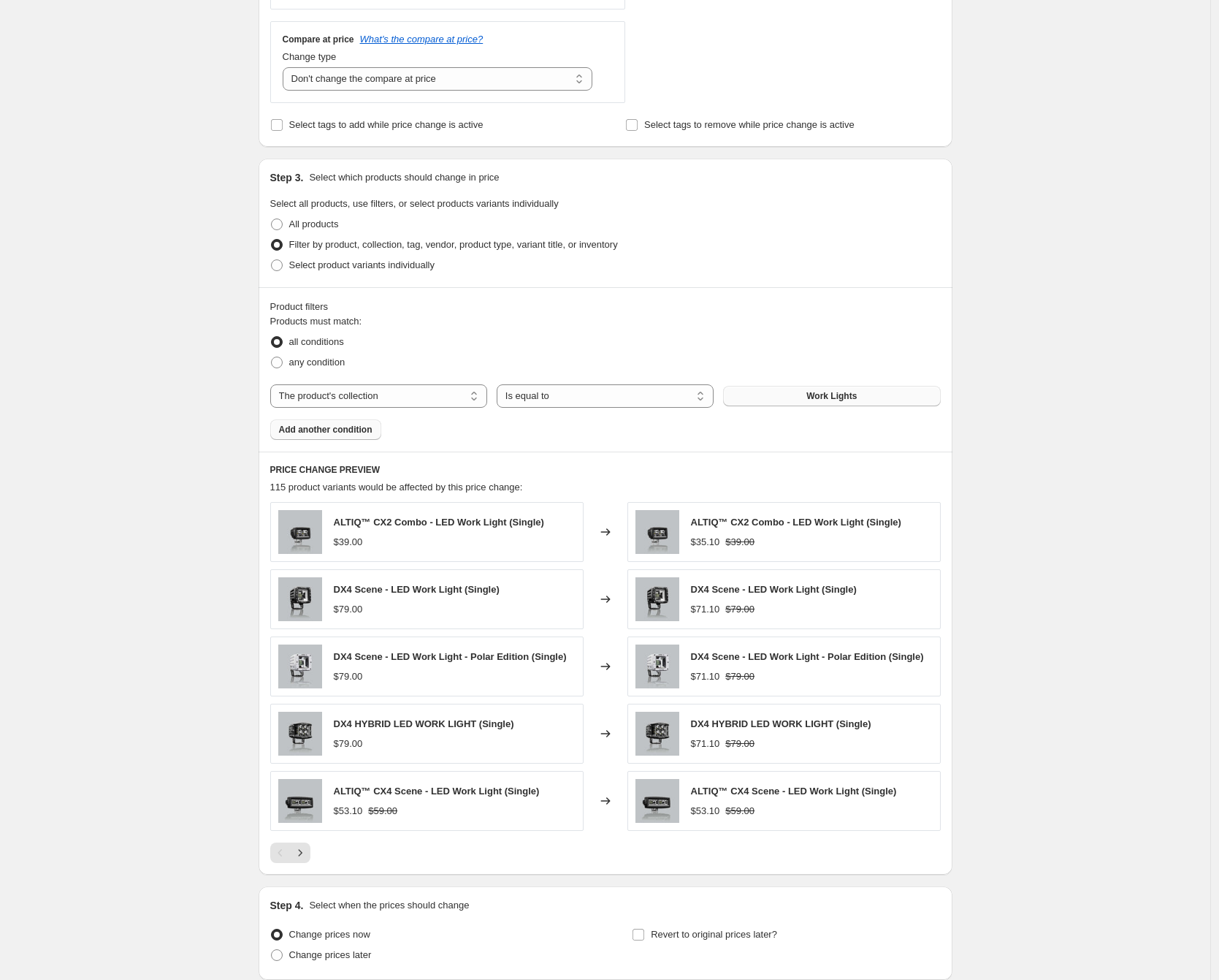
click at [338, 430] on span "Add another condition" at bounding box center [326, 430] width 93 height 11
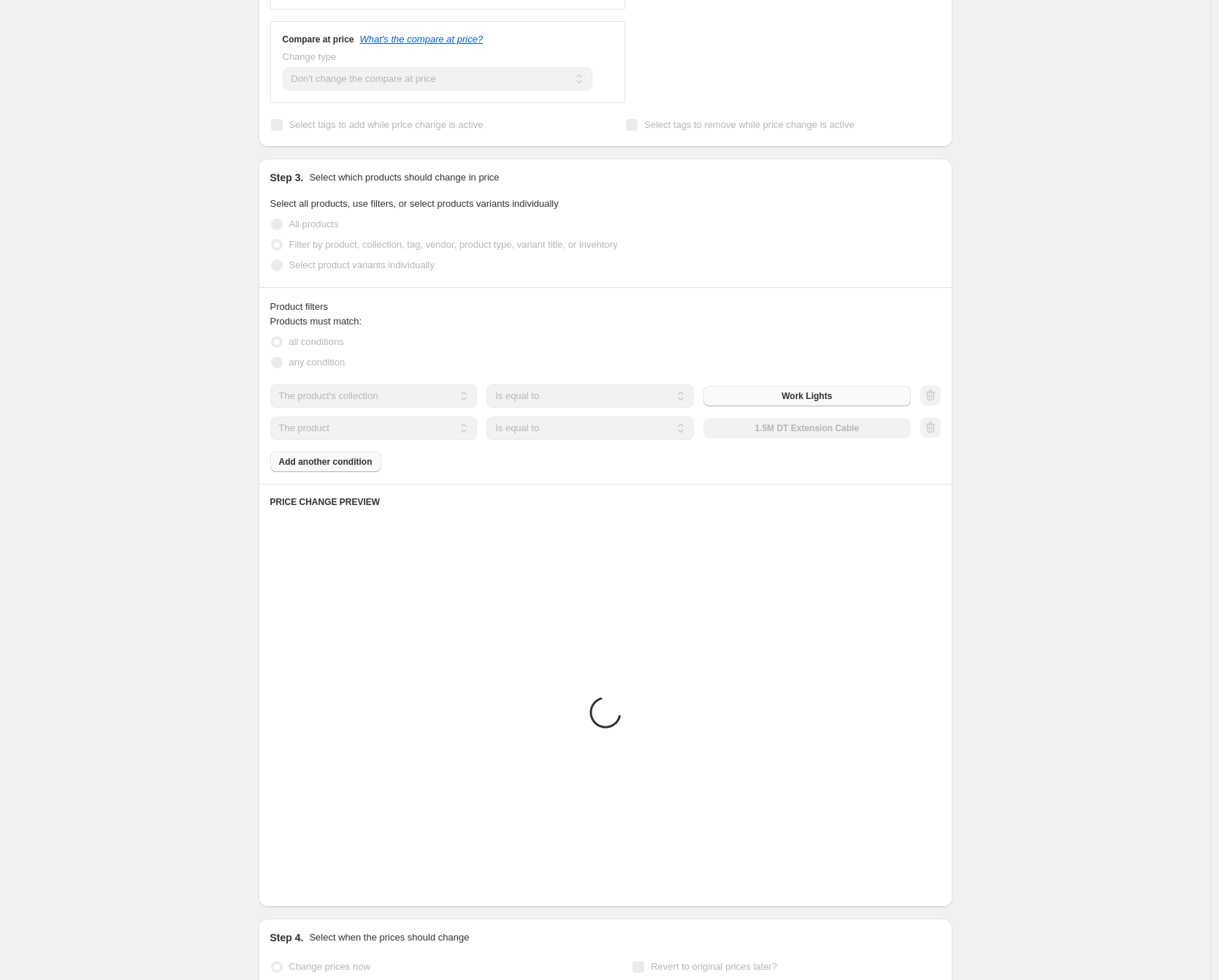
scroll to position [328, 0]
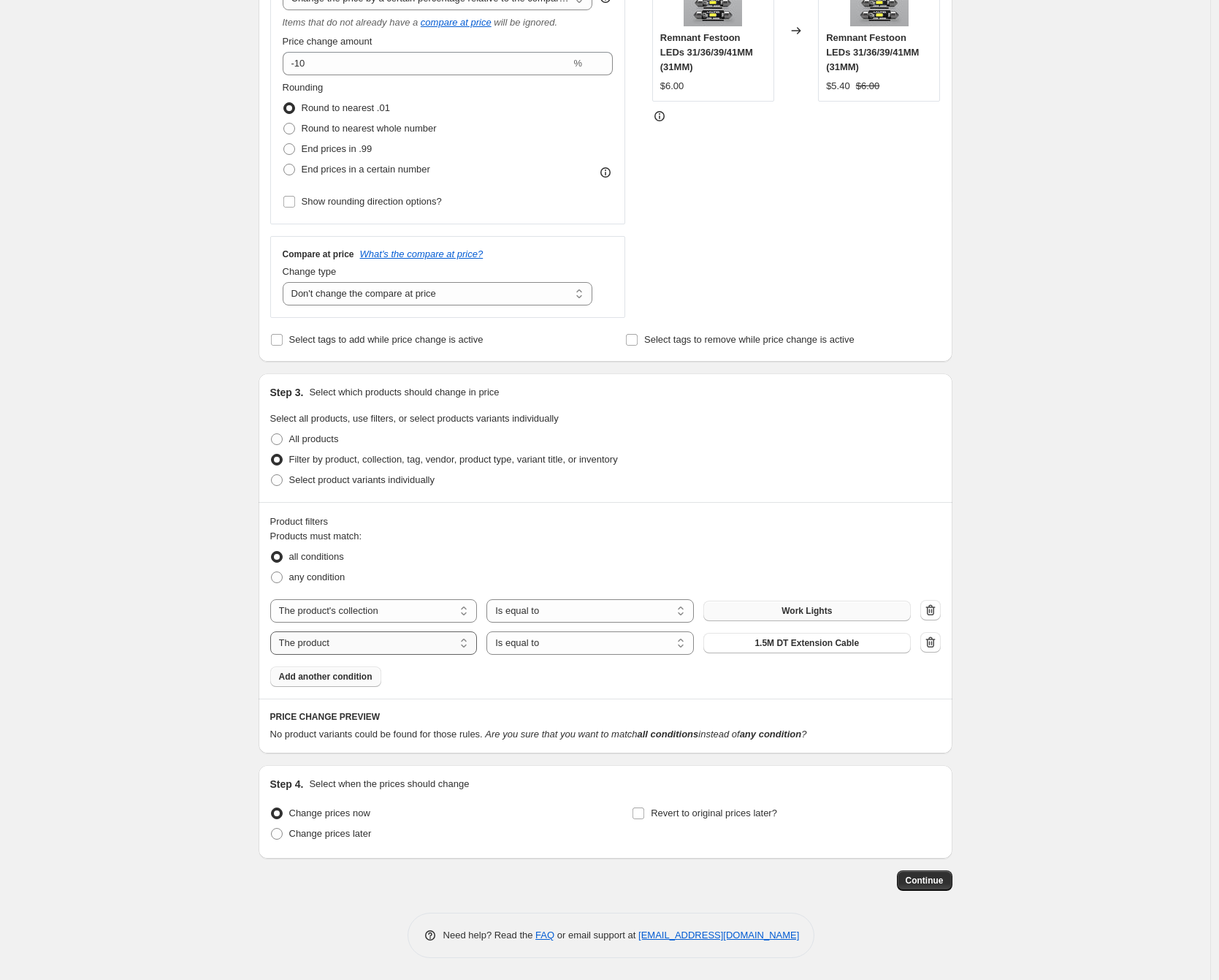
click at [407, 645] on select "The product The product's collection The product's tag The product's vendor The…" at bounding box center [374, 643] width 208 height 24
select select "collection"
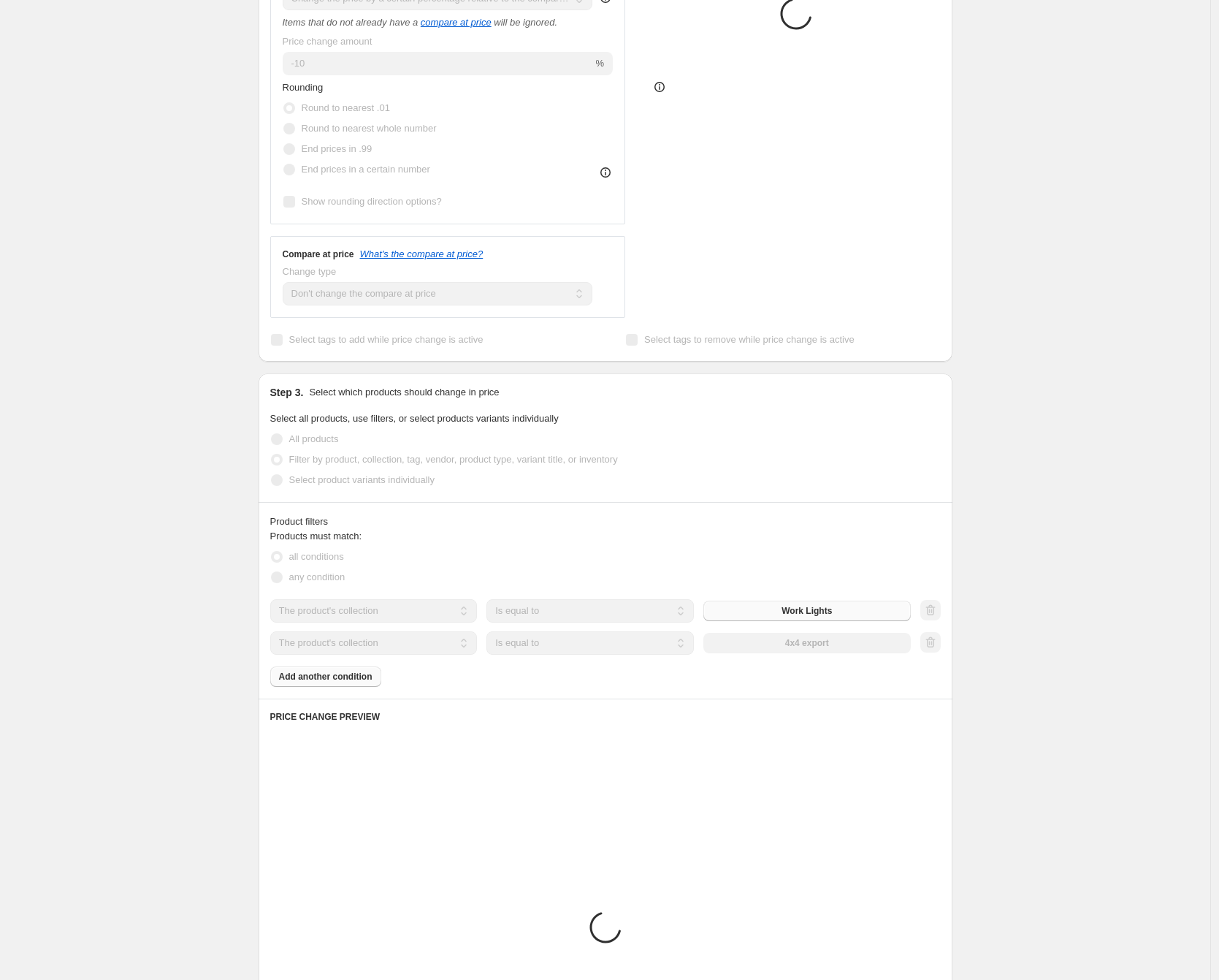
click at [596, 650] on select "Is equal to Is not equal to" at bounding box center [590, 643] width 208 height 24
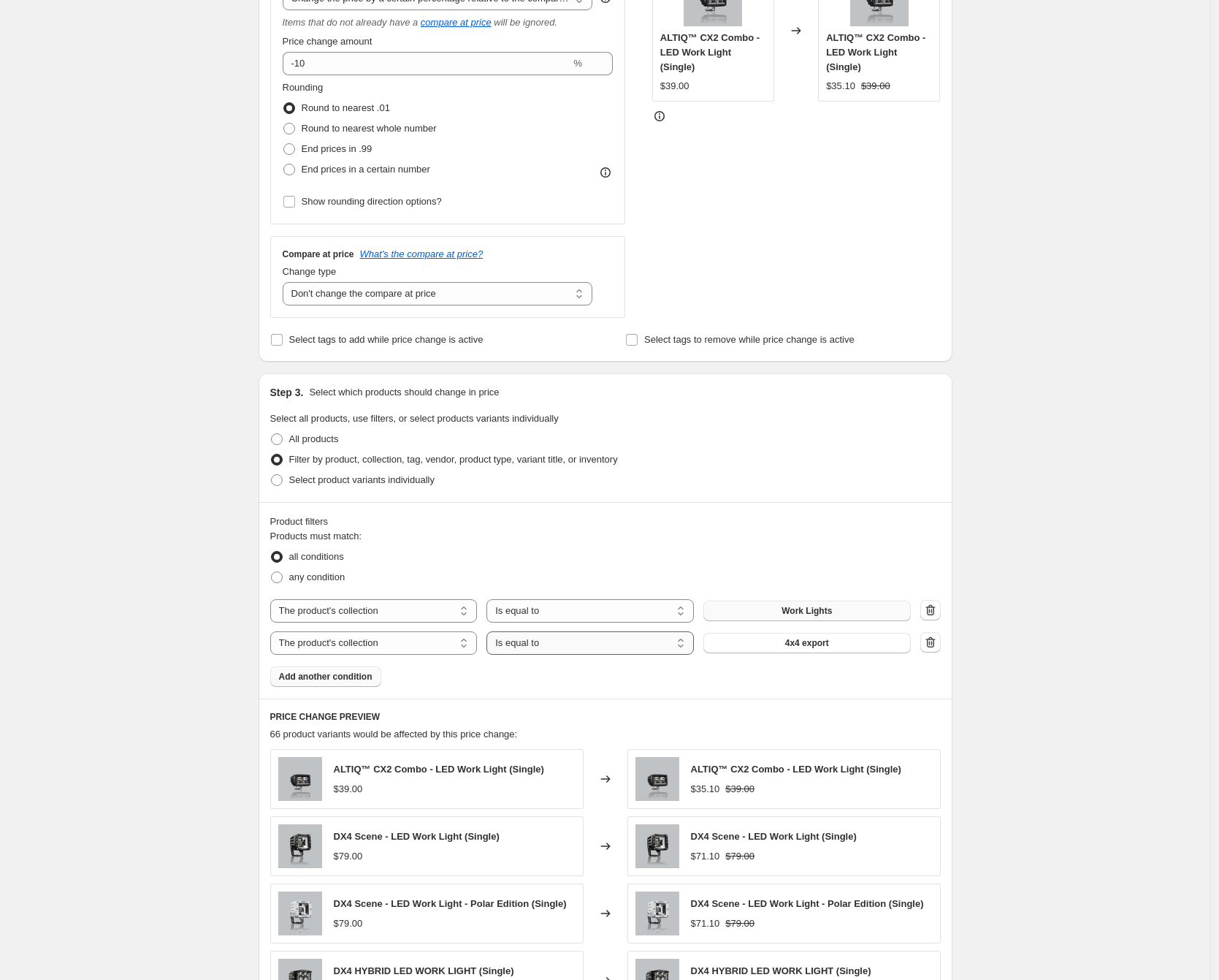
select select "not_equal"
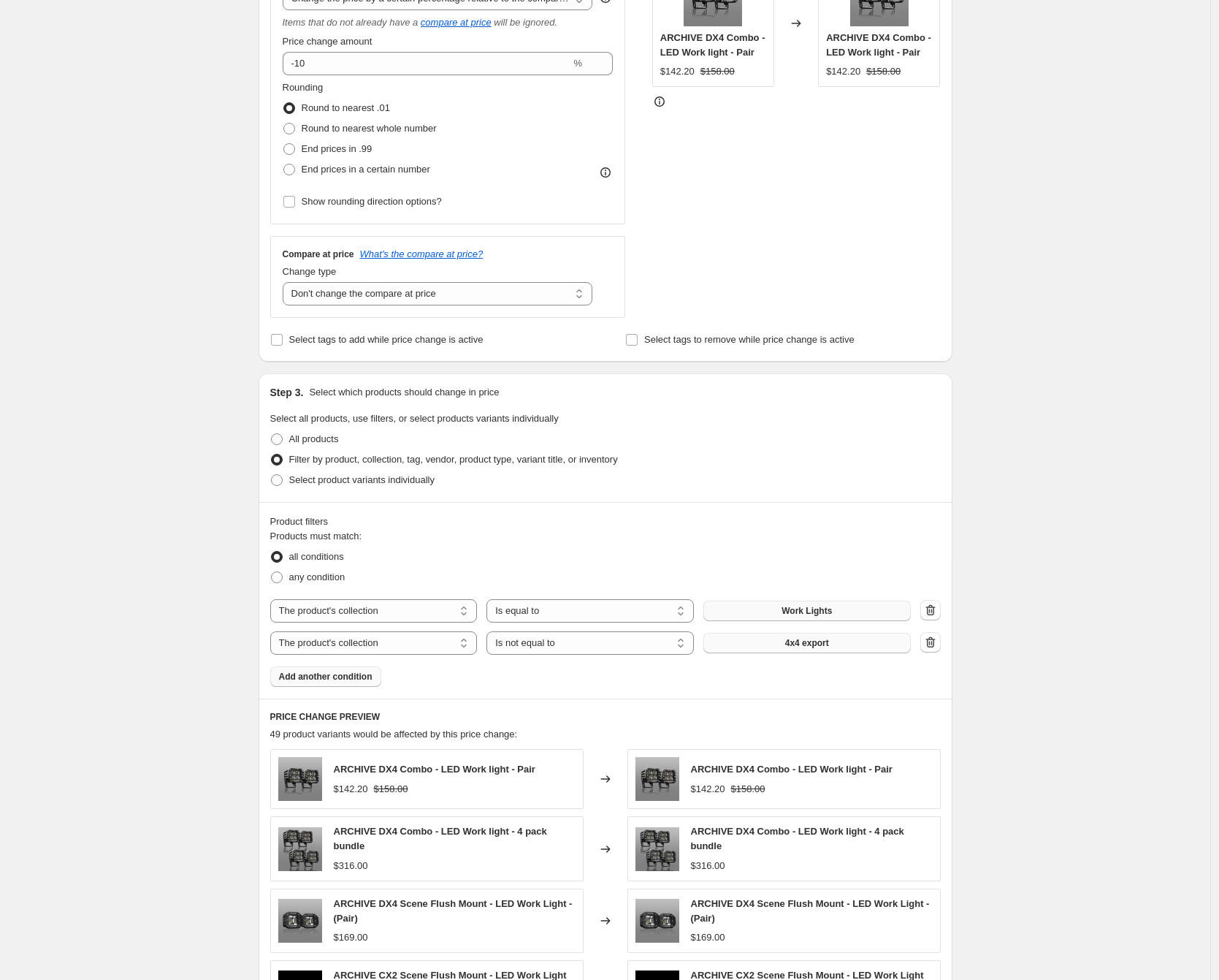
click at [821, 648] on span "4x4 export" at bounding box center [808, 643] width 44 height 11
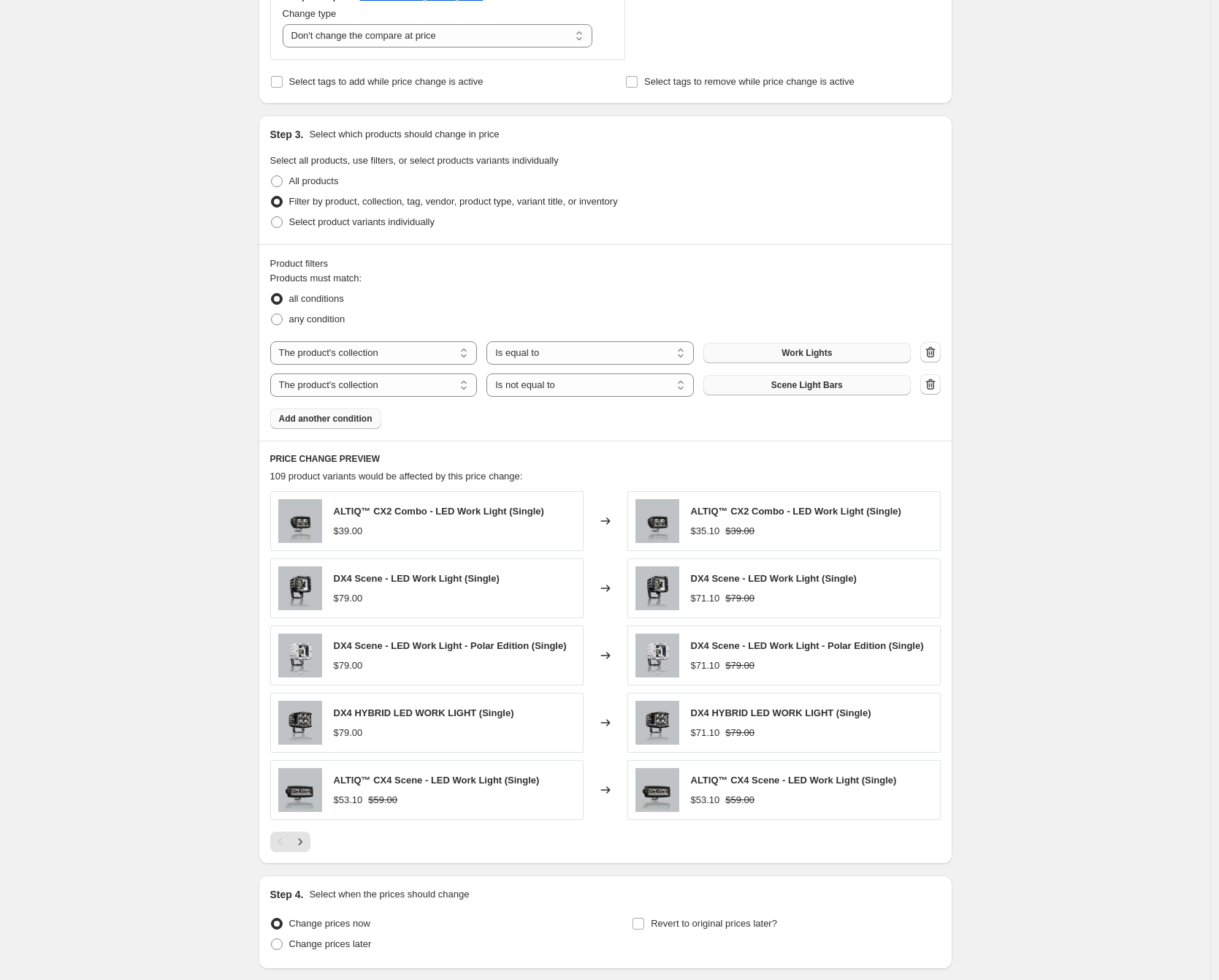
scroll to position [696, 0]
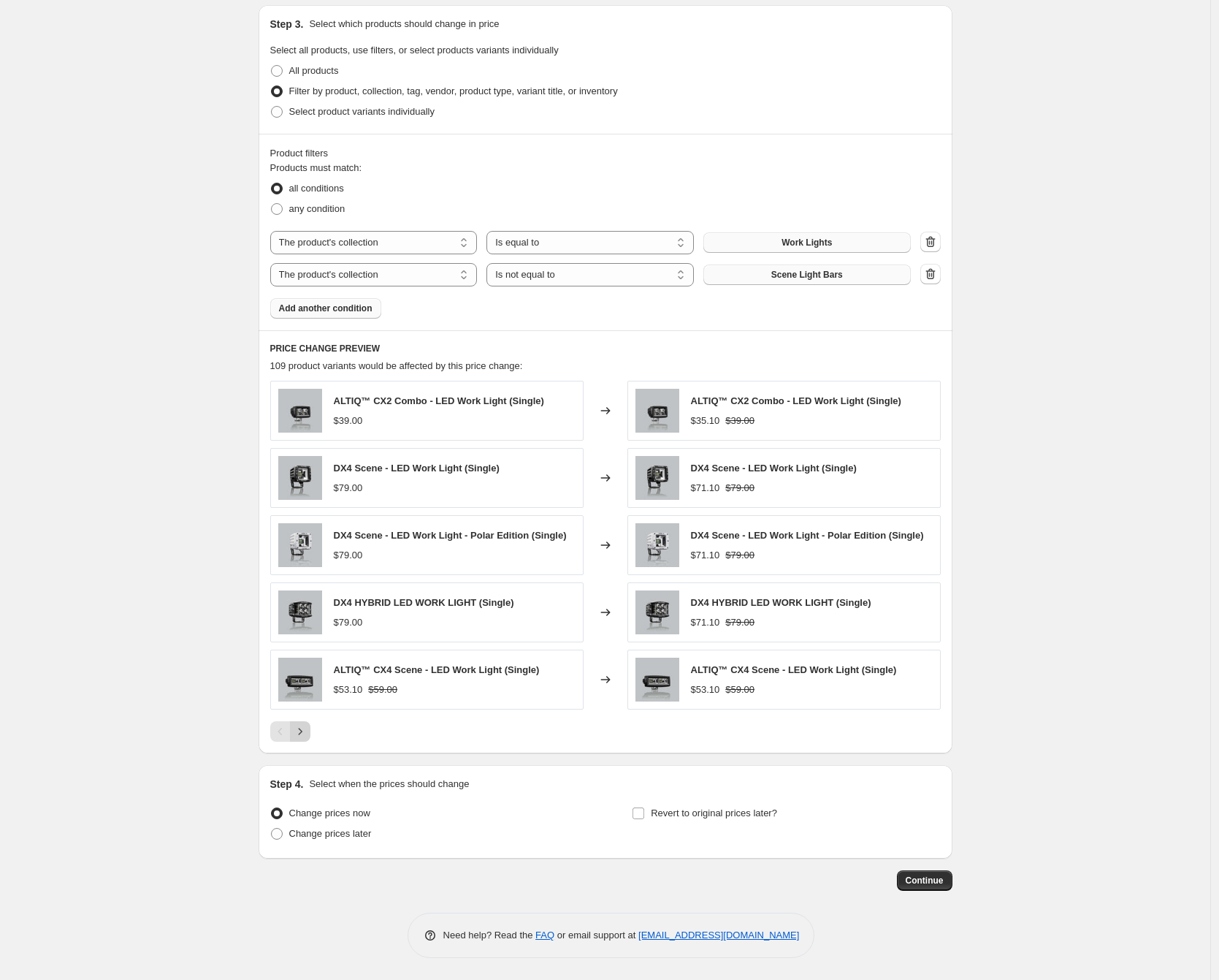
click at [308, 734] on icon "Next" at bounding box center [300, 730] width 14 height 14
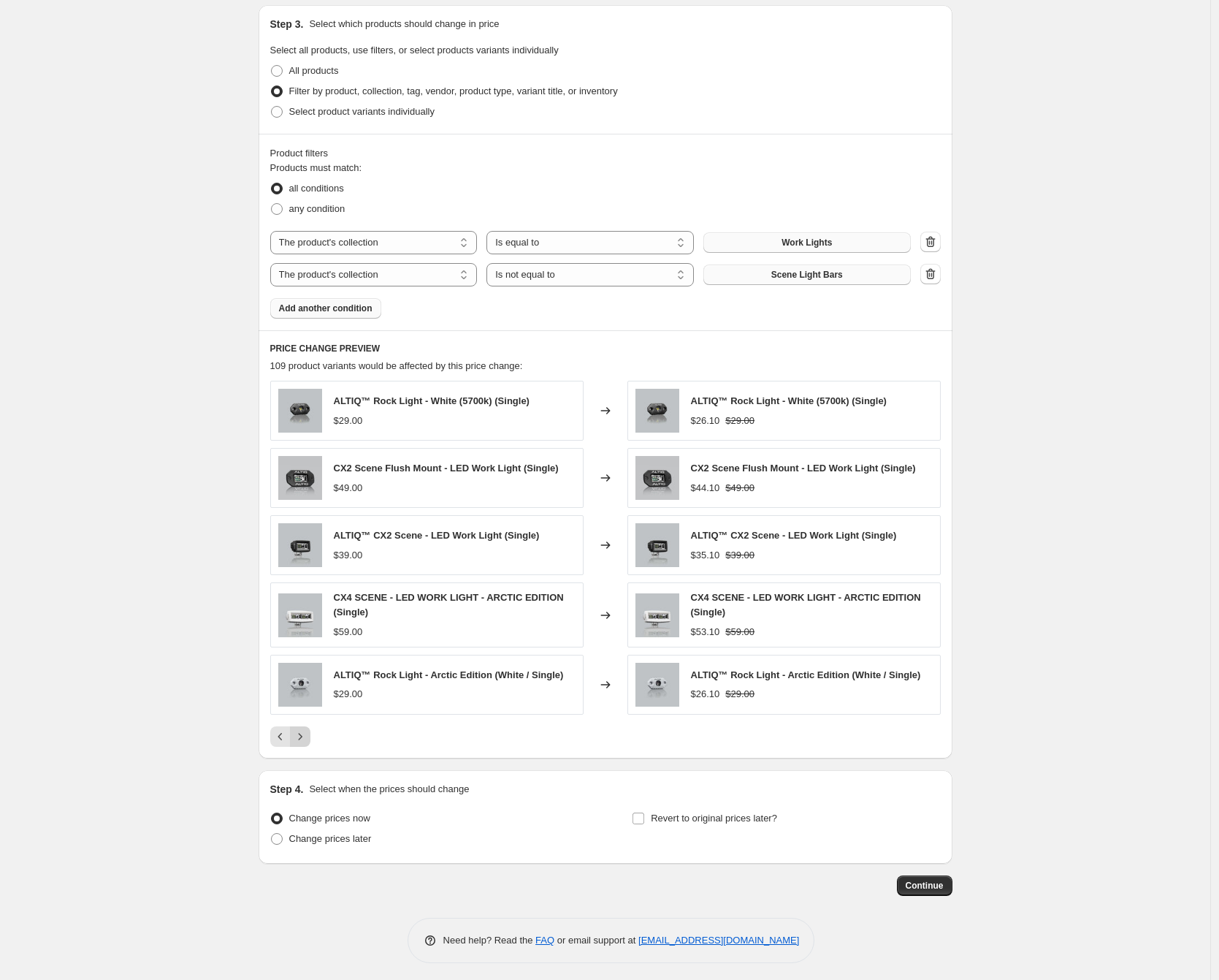
click at [308, 732] on icon "Next" at bounding box center [300, 736] width 14 height 14
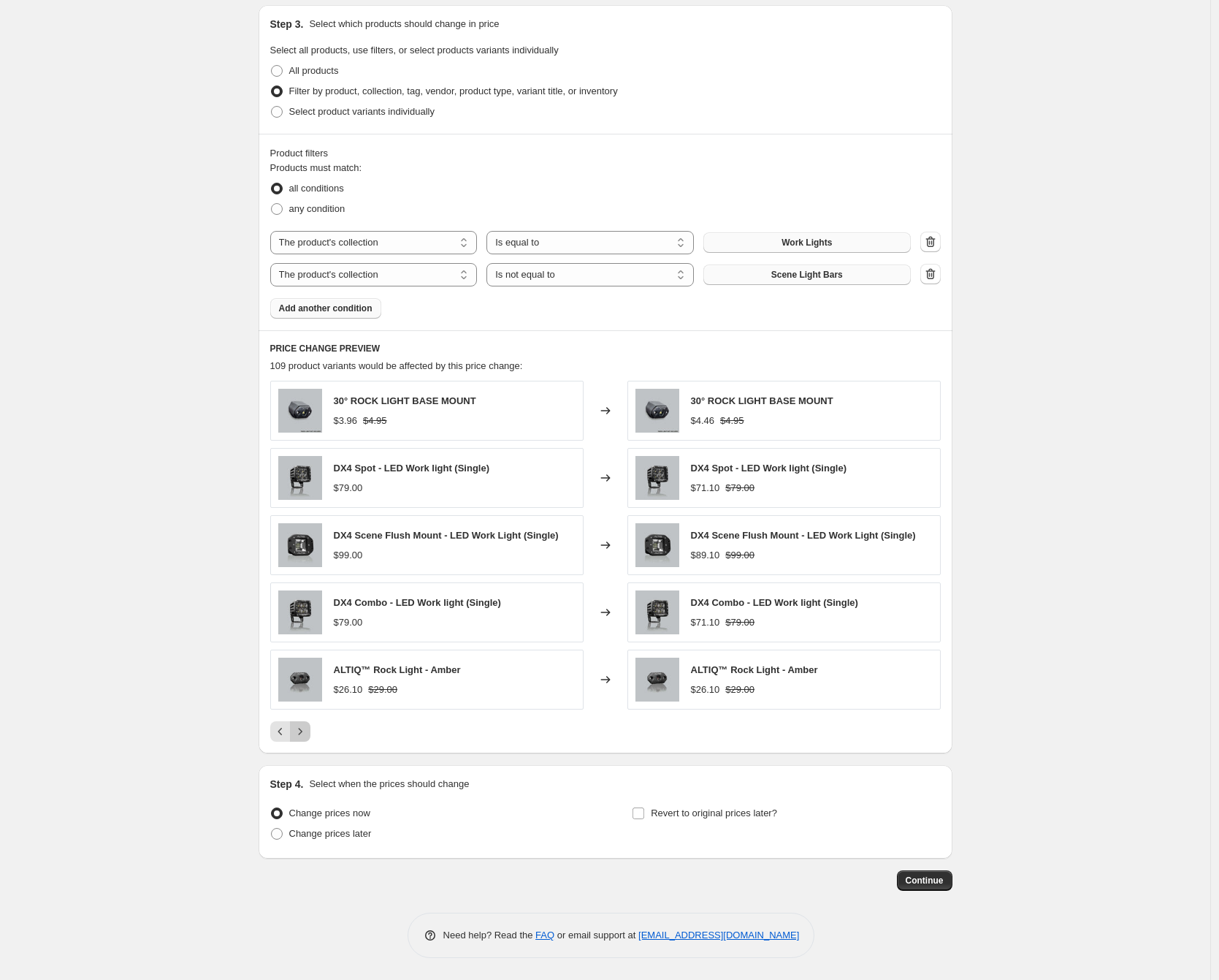
click at [308, 732] on icon "Next" at bounding box center [300, 730] width 14 height 14
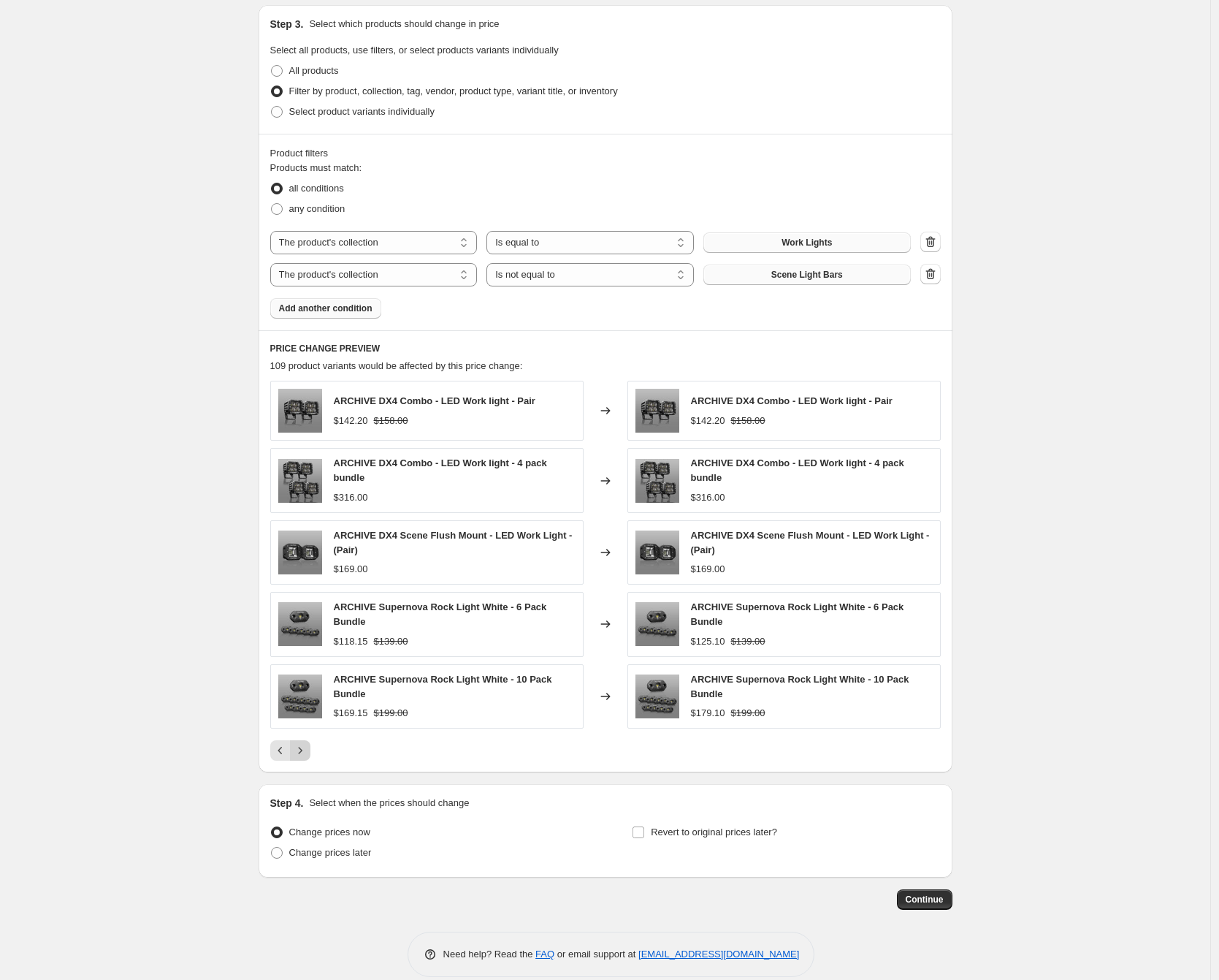
click at [308, 749] on icon "Next" at bounding box center [300, 750] width 14 height 14
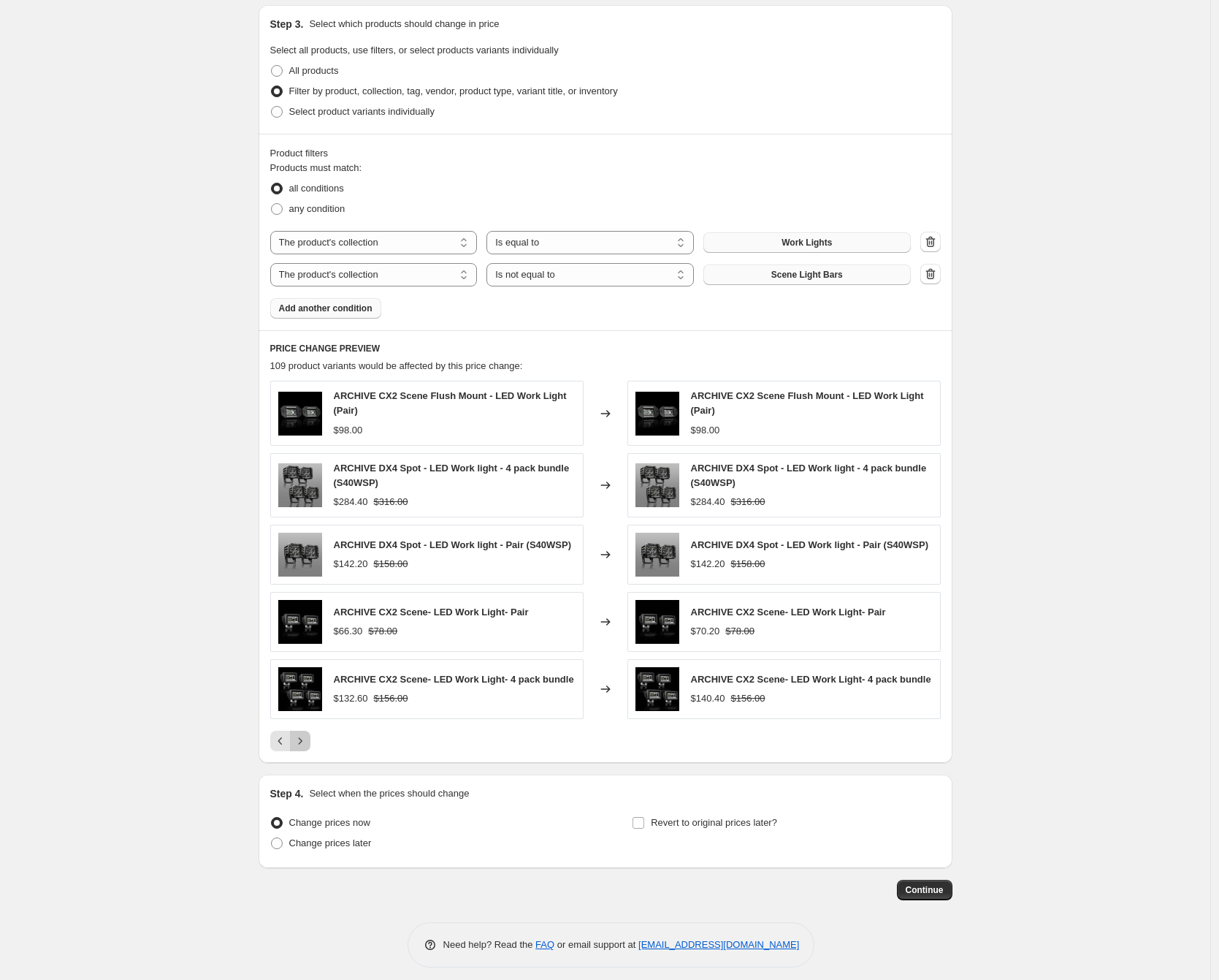
click at [310, 751] on button "Next" at bounding box center [300, 740] width 20 height 20
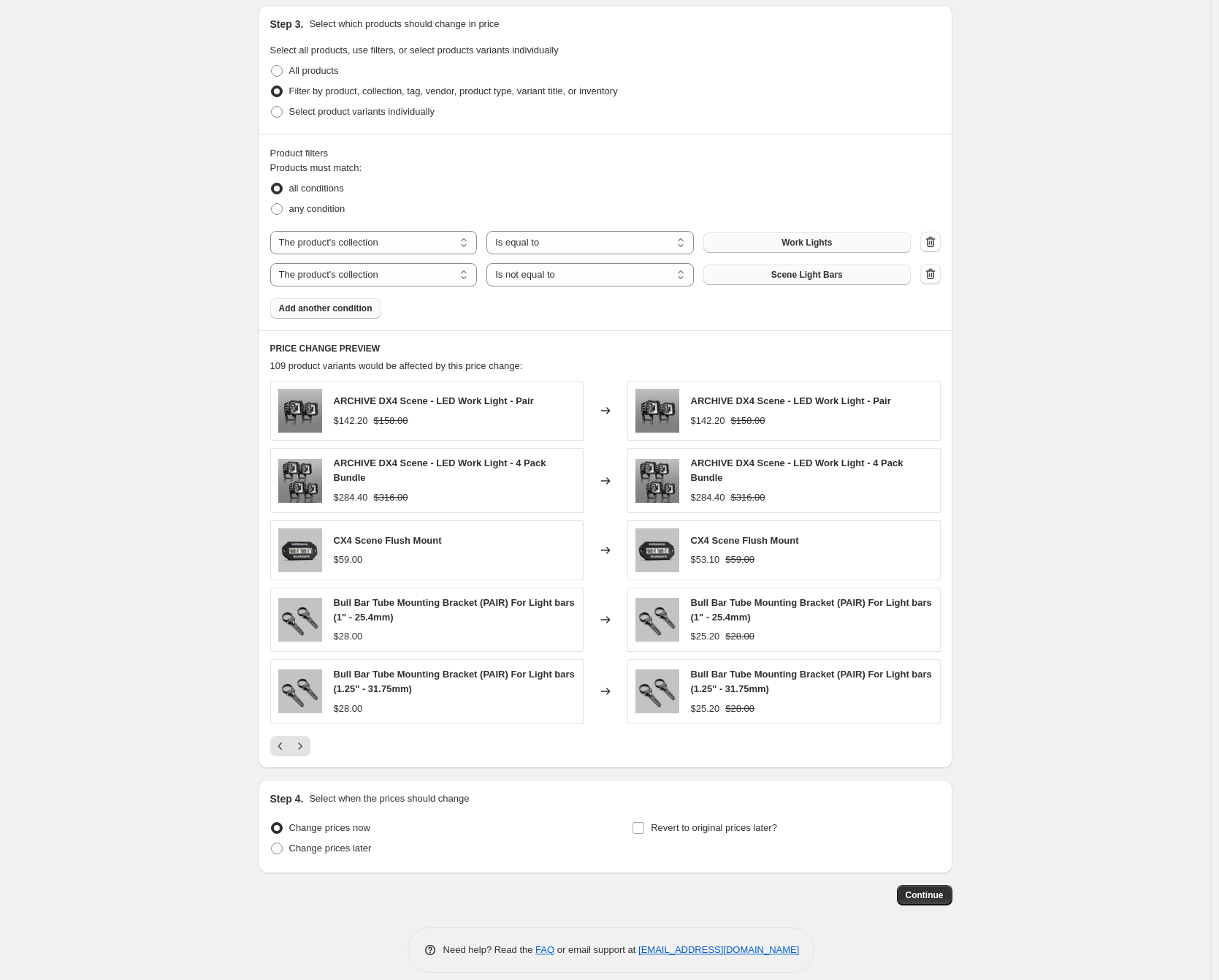
click at [361, 318] on div "Product filters Products must match: all conditions any condition The product T…" at bounding box center [606, 231] width 694 height 196
click at [363, 322] on div "Product filters Products must match: all conditions any condition The product T…" at bounding box center [606, 231] width 694 height 196
click at [358, 316] on button "Add another condition" at bounding box center [326, 308] width 111 height 20
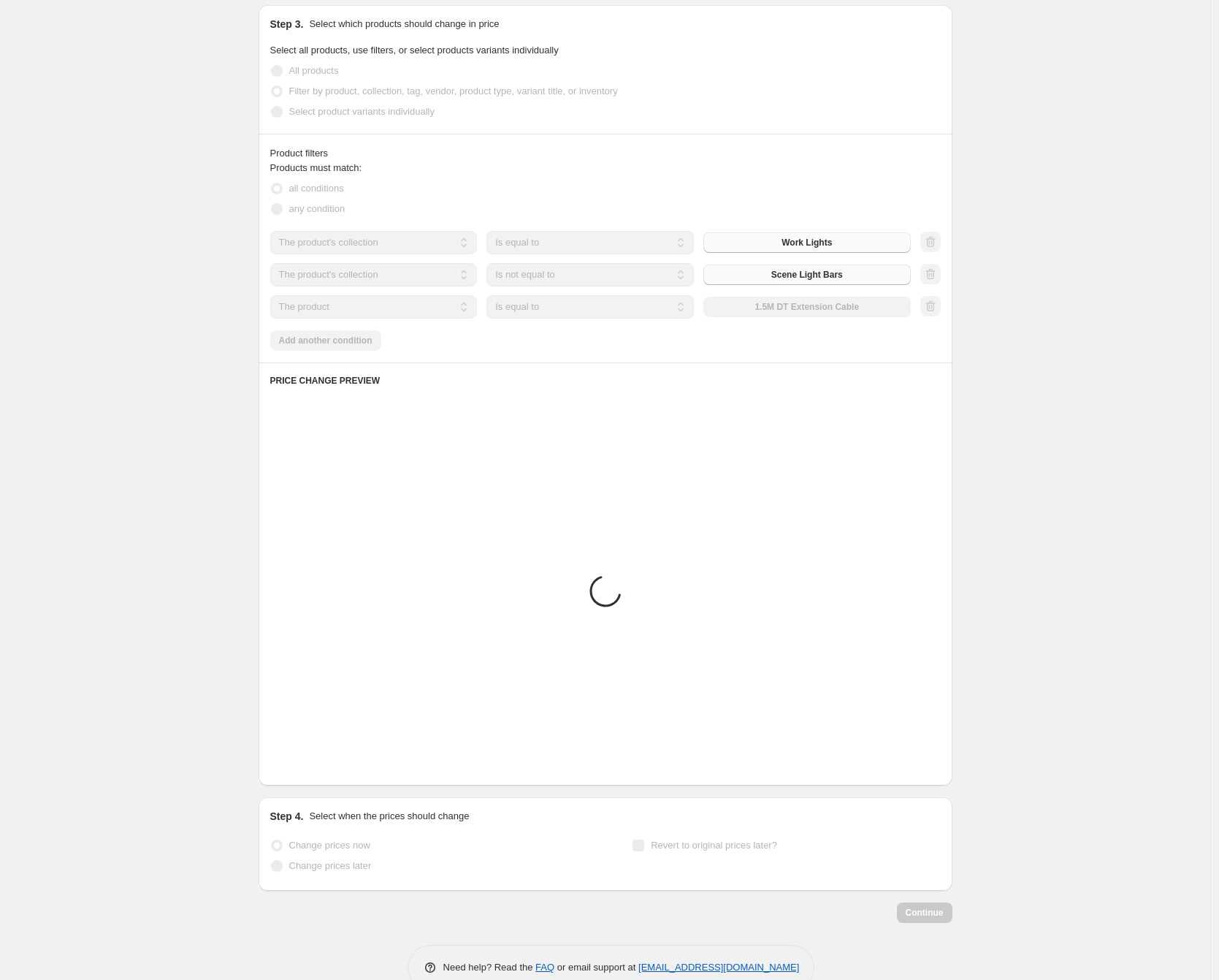
scroll to position [360, 0]
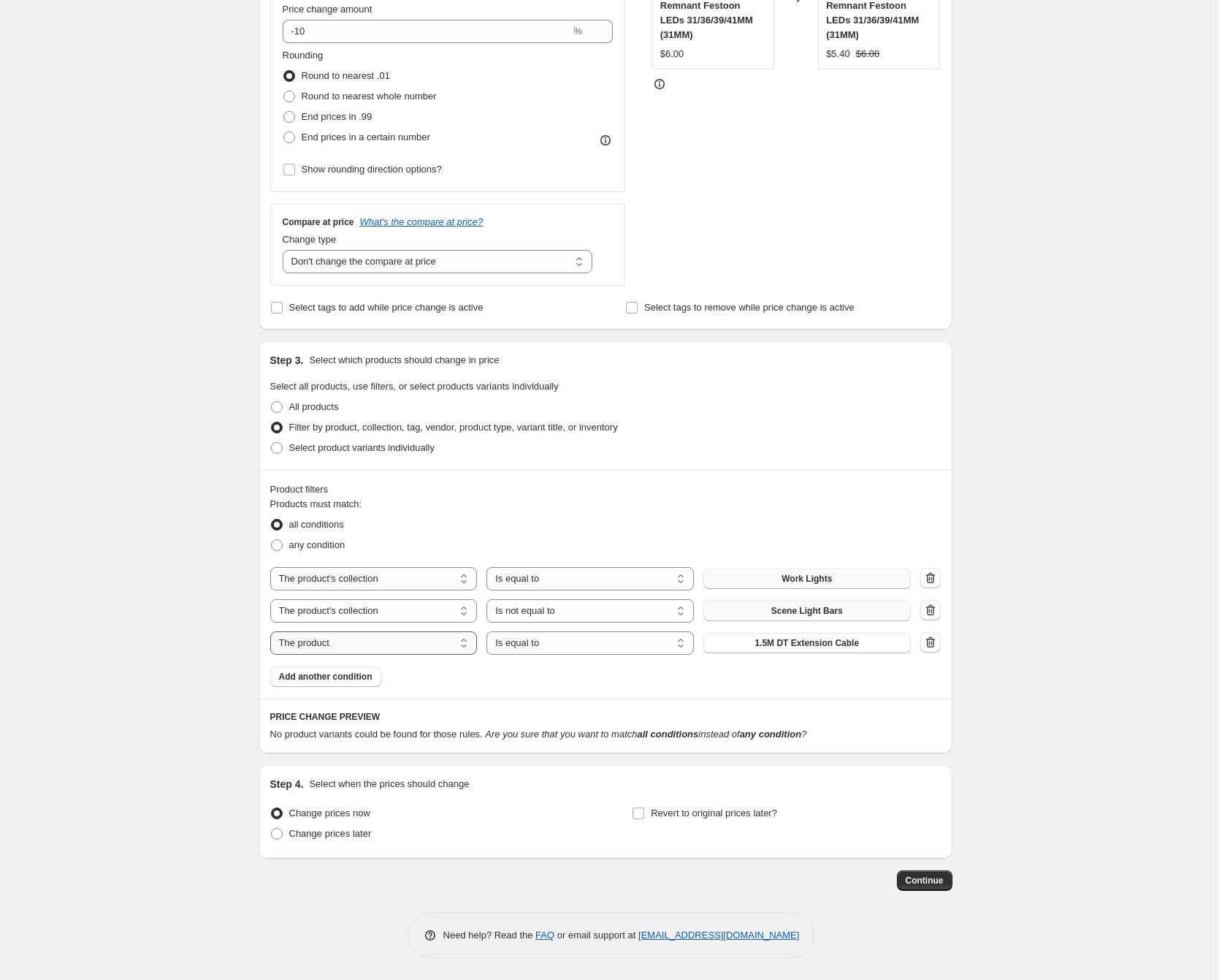
click at [392, 638] on select "The product The product's collection The product's tag The product's vendor The…" at bounding box center [374, 643] width 208 height 24
select select "collection"
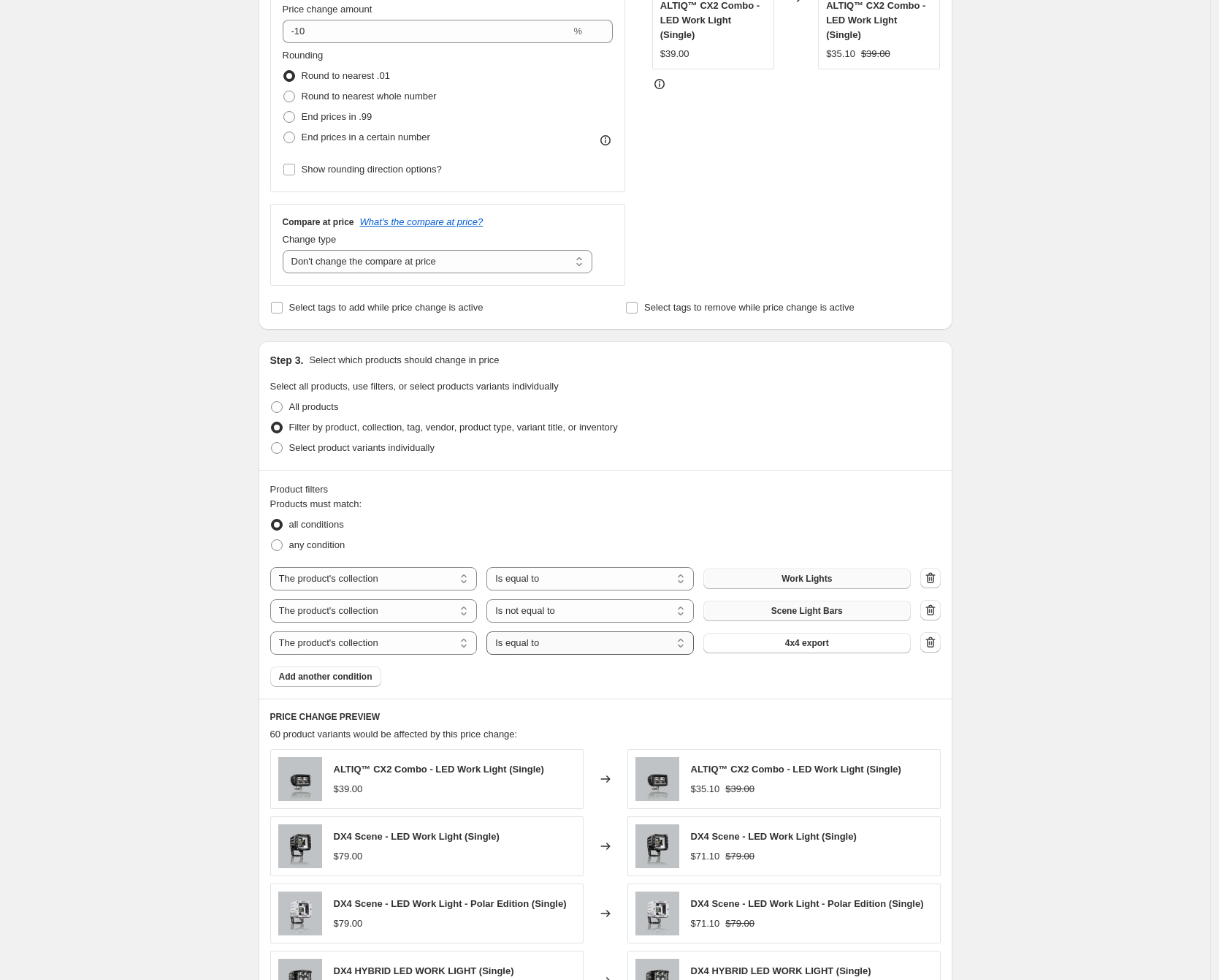
click at [623, 642] on select "Is equal to Is not equal to" at bounding box center [590, 643] width 208 height 24
select select "not_equal"
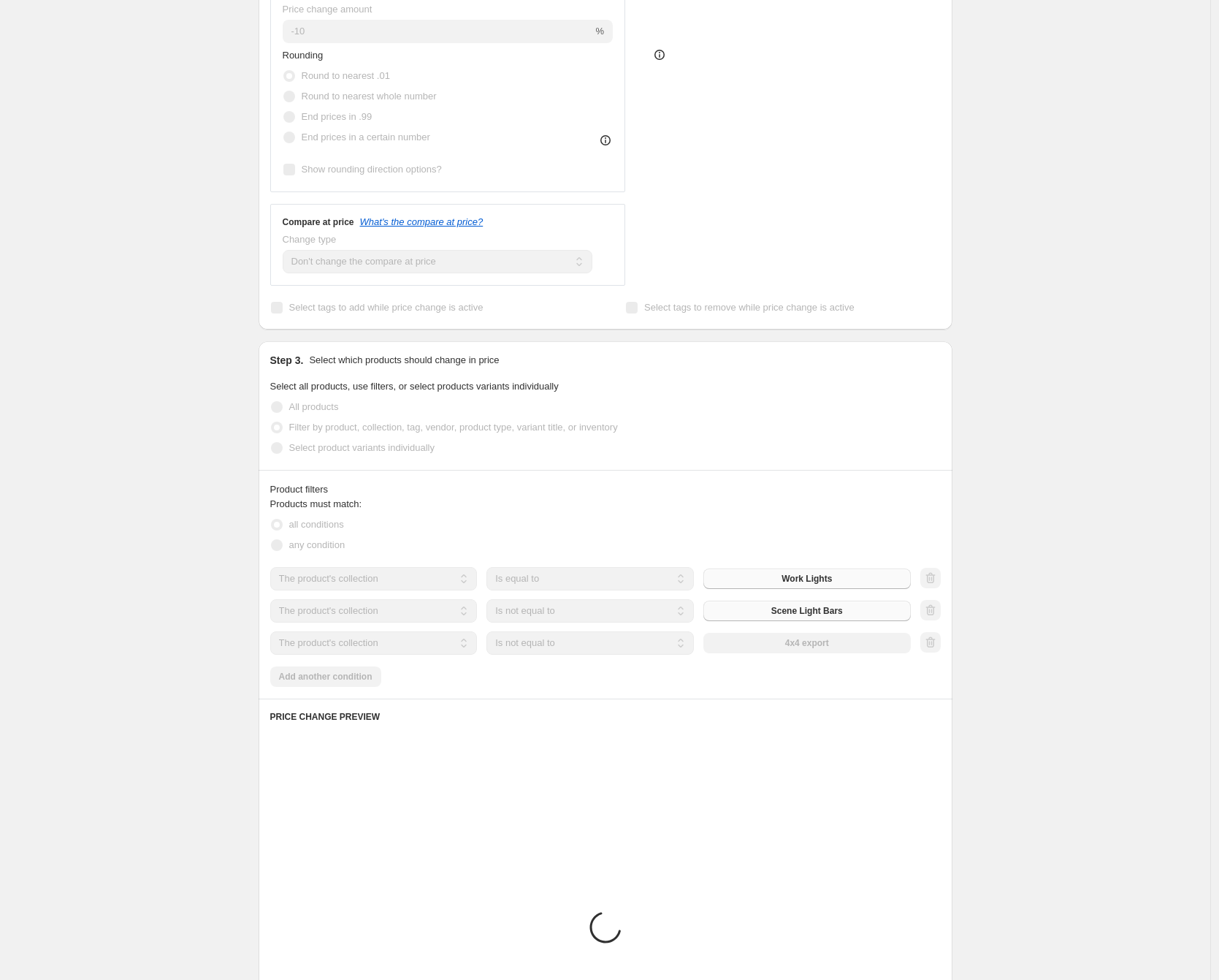
click at [824, 648] on div "The product The product's collection The product's tag The product's vendor The…" at bounding box center [590, 643] width 641 height 24
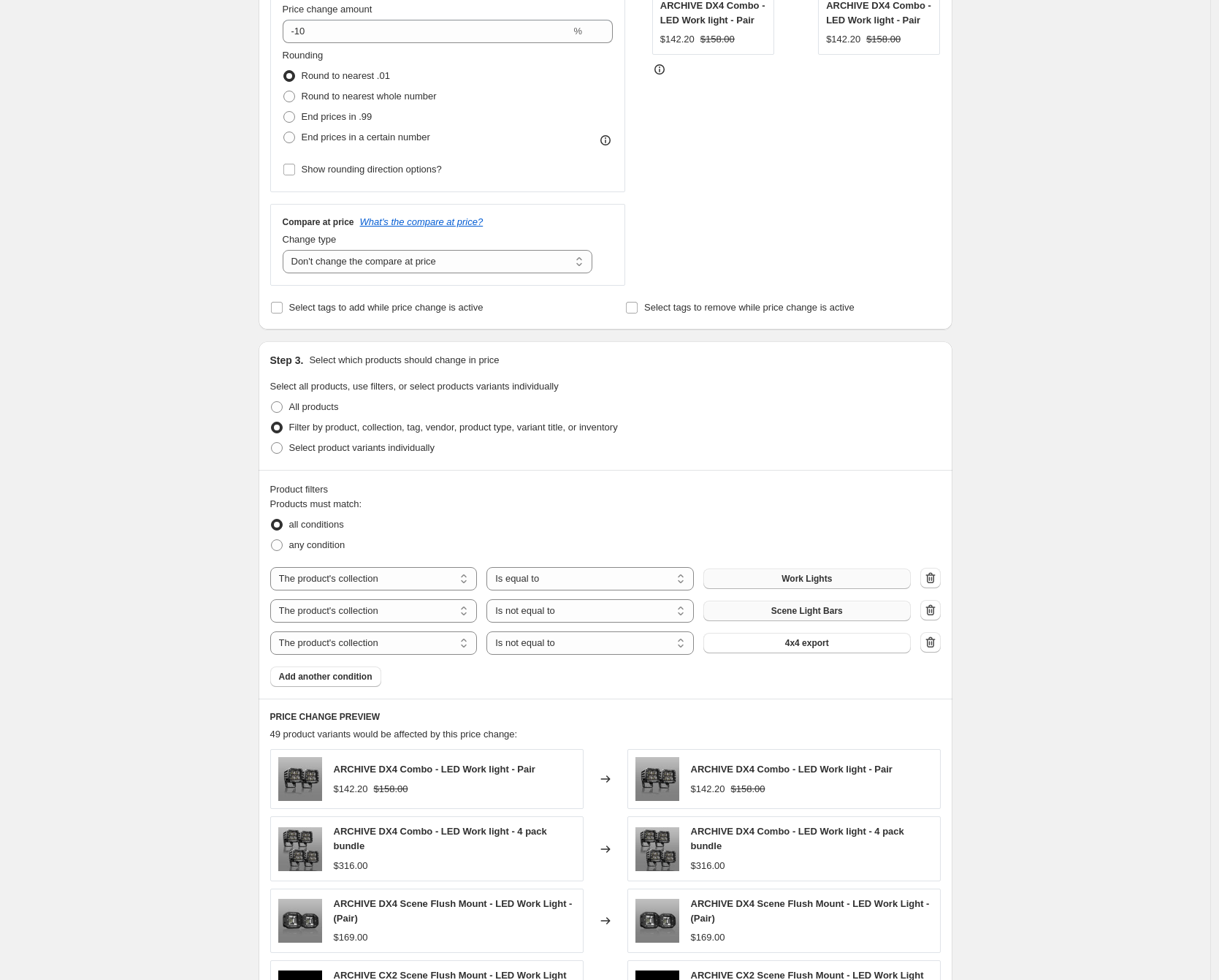
click at [824, 648] on span "4x4 export" at bounding box center [808, 643] width 44 height 11
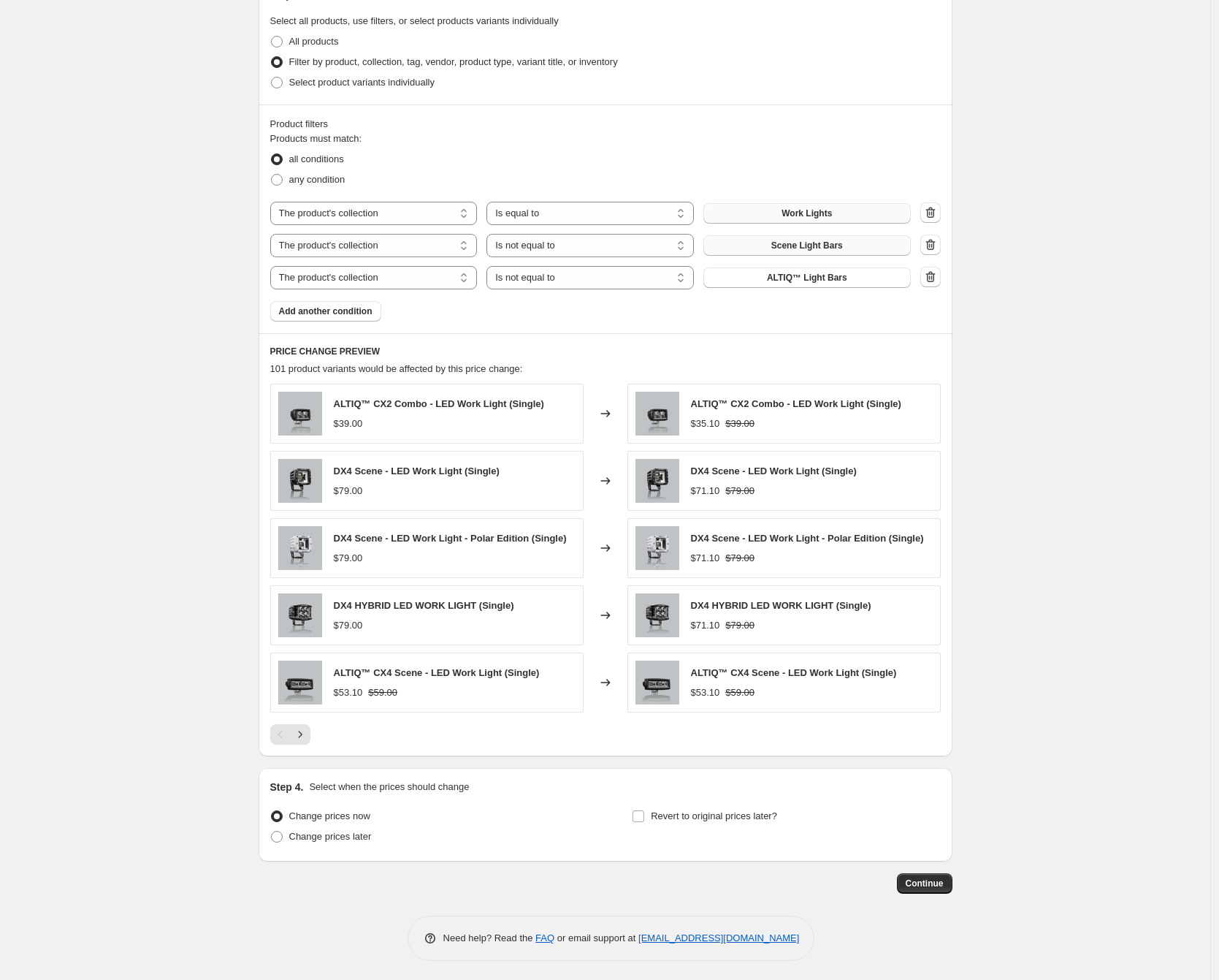
scroll to position [729, 0]
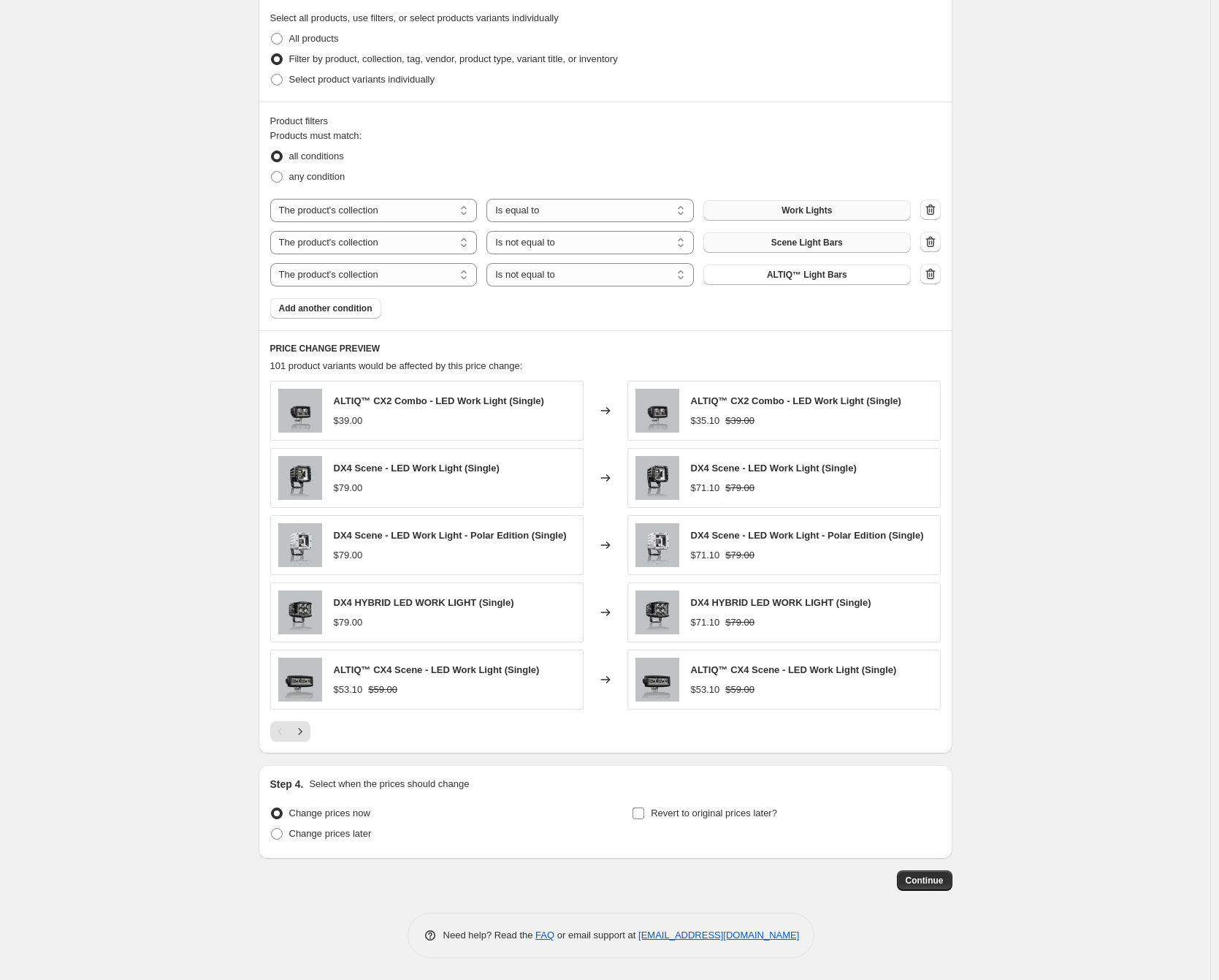
click at [661, 811] on span "Revert to original prices later?" at bounding box center [714, 813] width 127 height 11
click at [645, 811] on input "Revert to original prices later?" at bounding box center [638, 813] width 11 height 11
checkbox input "true"
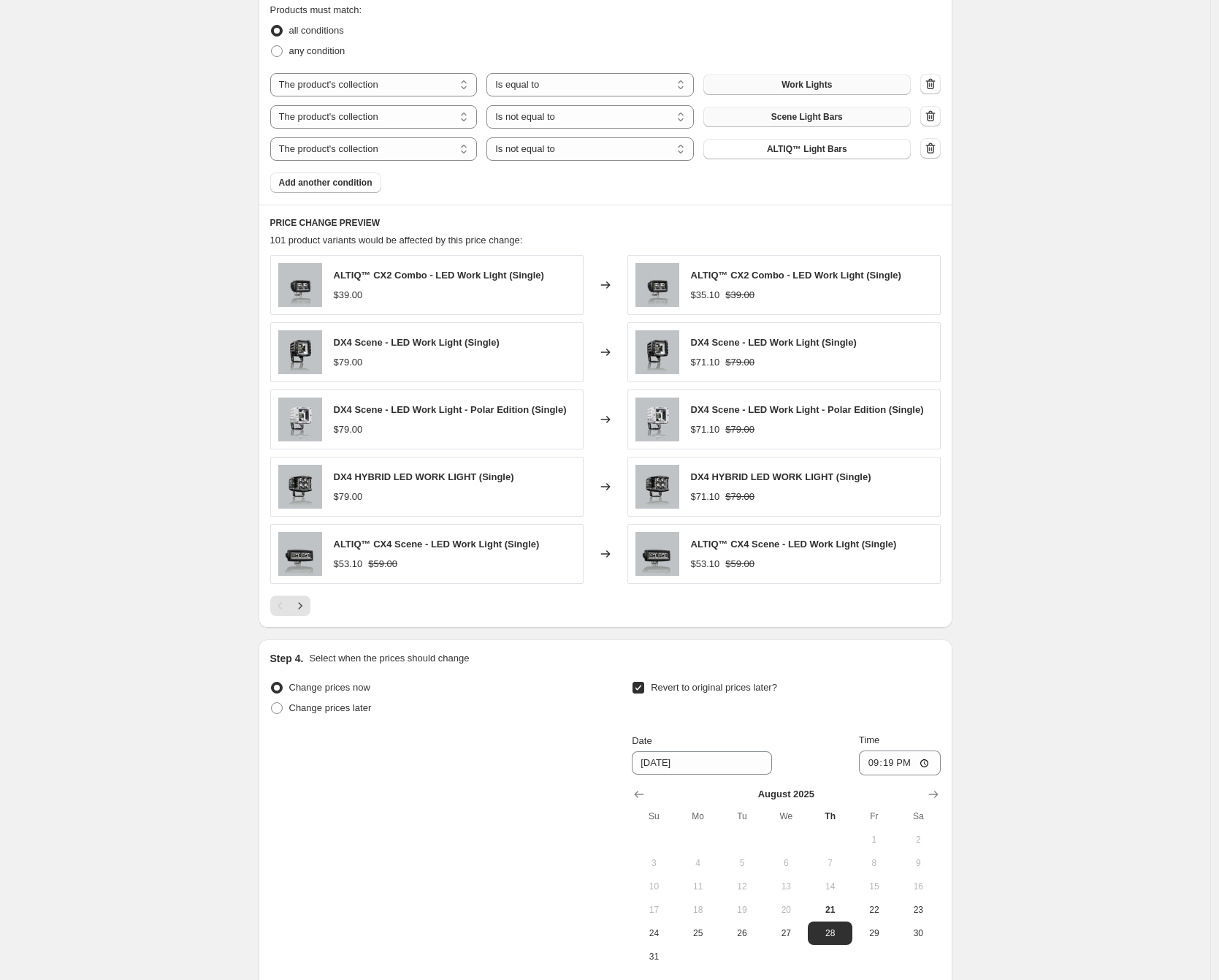
scroll to position [1002, 0]
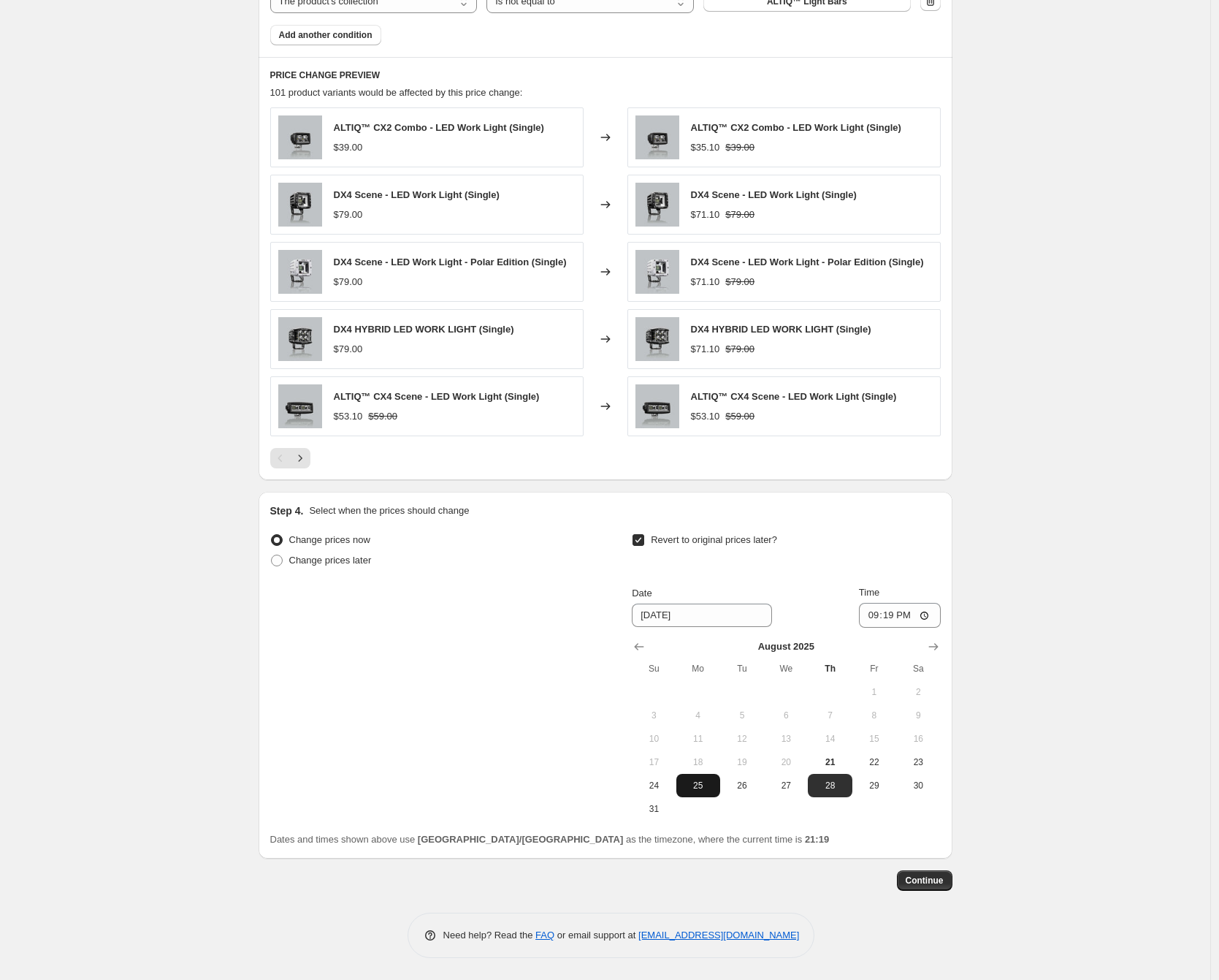
click at [702, 788] on span "25" at bounding box center [699, 786] width 32 height 11
type input "[DATE]"
click at [875, 616] on input "21:19" at bounding box center [900, 615] width 82 height 25
click at [903, 613] on input "15:19" at bounding box center [900, 615] width 82 height 25
click at [898, 613] on input "15:19" at bounding box center [900, 615] width 82 height 25
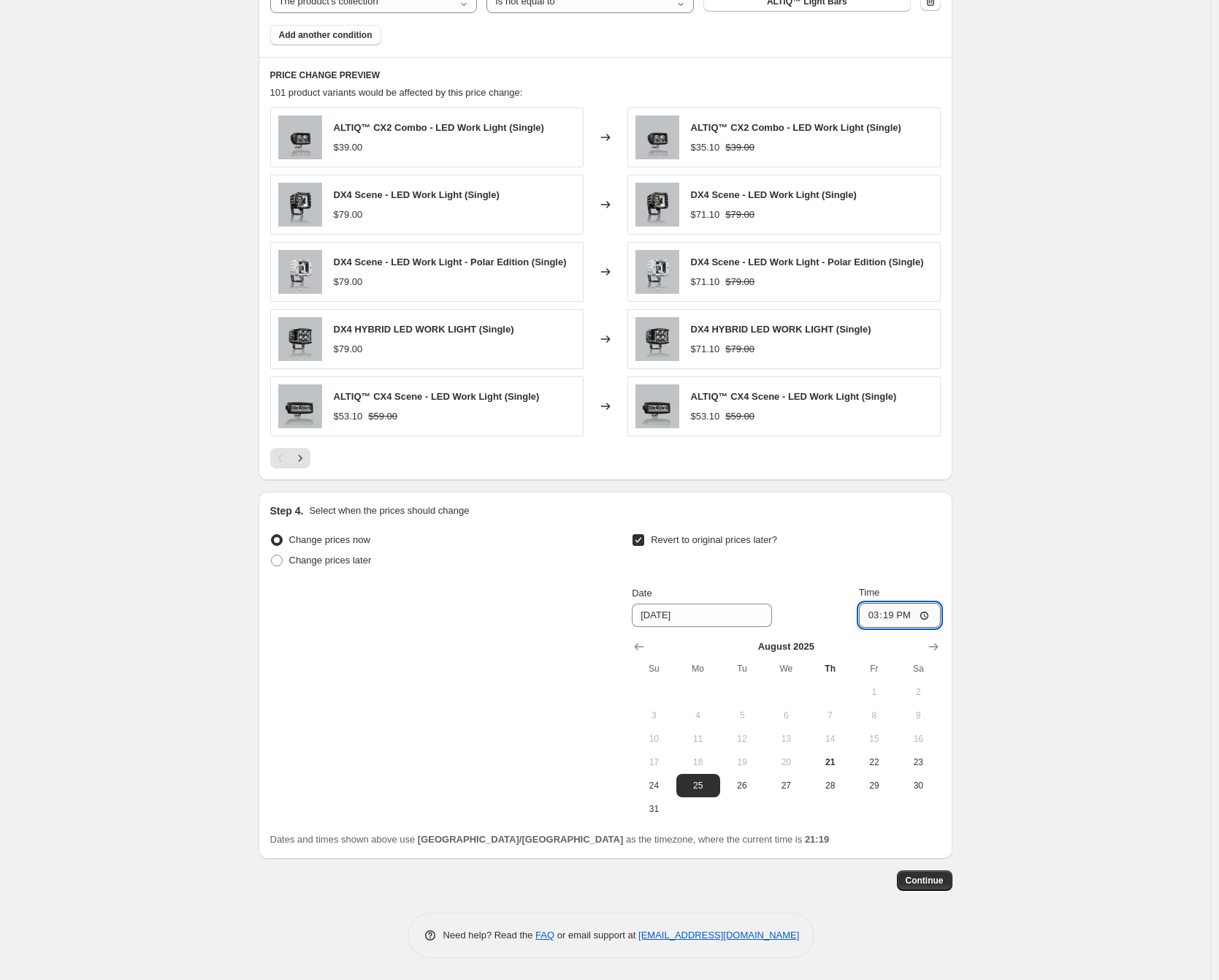
click at [893, 616] on input "15:19" at bounding box center [900, 615] width 82 height 25
click at [911, 619] on input "15:00" at bounding box center [900, 615] width 82 height 25
type input "03:00"
click at [940, 882] on span "Continue" at bounding box center [925, 880] width 38 height 11
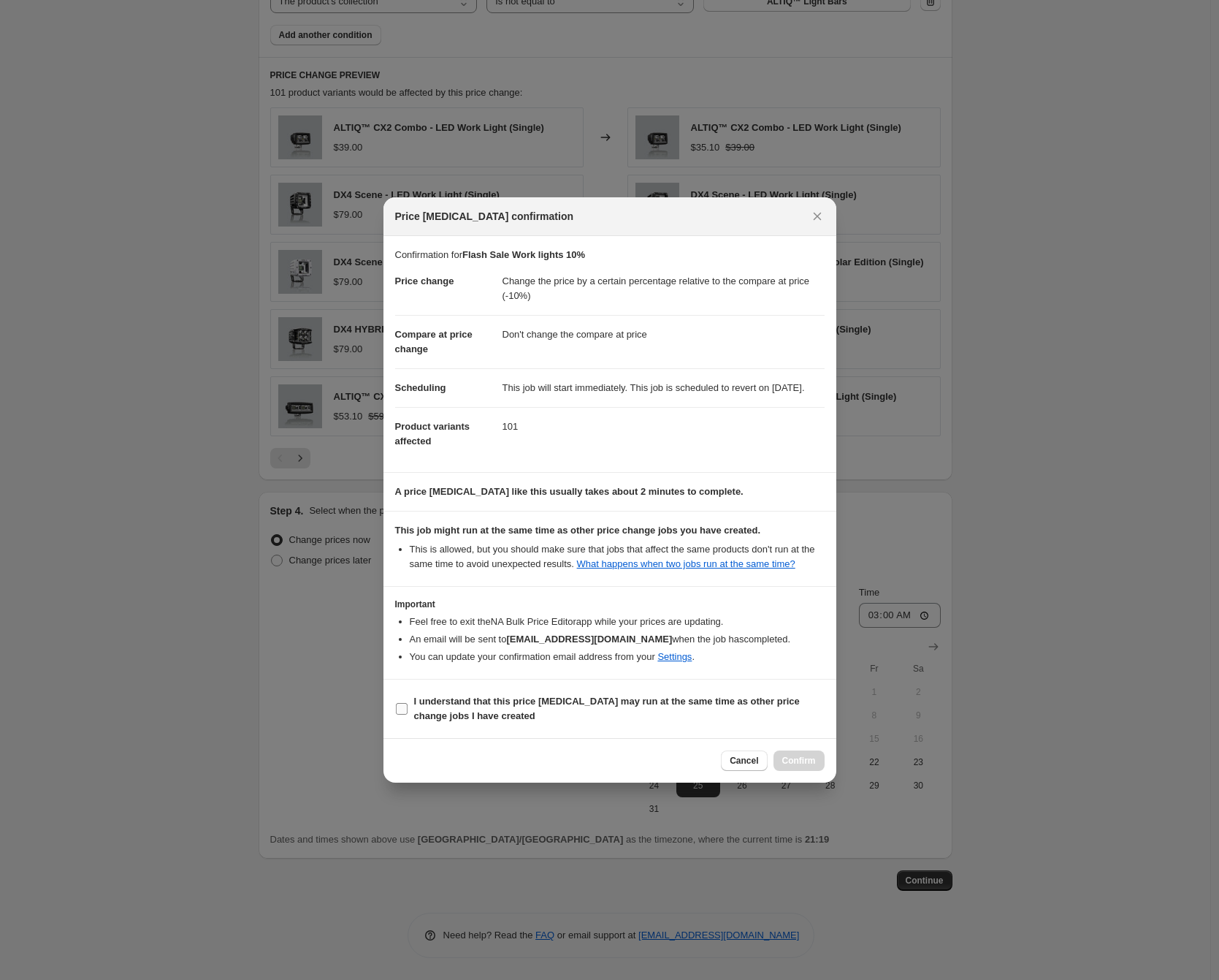
click at [456, 721] on b "I understand that this price [MEDICAL_DATA] may run at the same time as other p…" at bounding box center [607, 708] width 386 height 26
click at [408, 714] on input "I understand that this price [MEDICAL_DATA] may run at the same time as other p…" at bounding box center [402, 709] width 11 height 11
checkbox input "true"
click at [811, 767] on span "Confirm" at bounding box center [799, 760] width 33 height 11
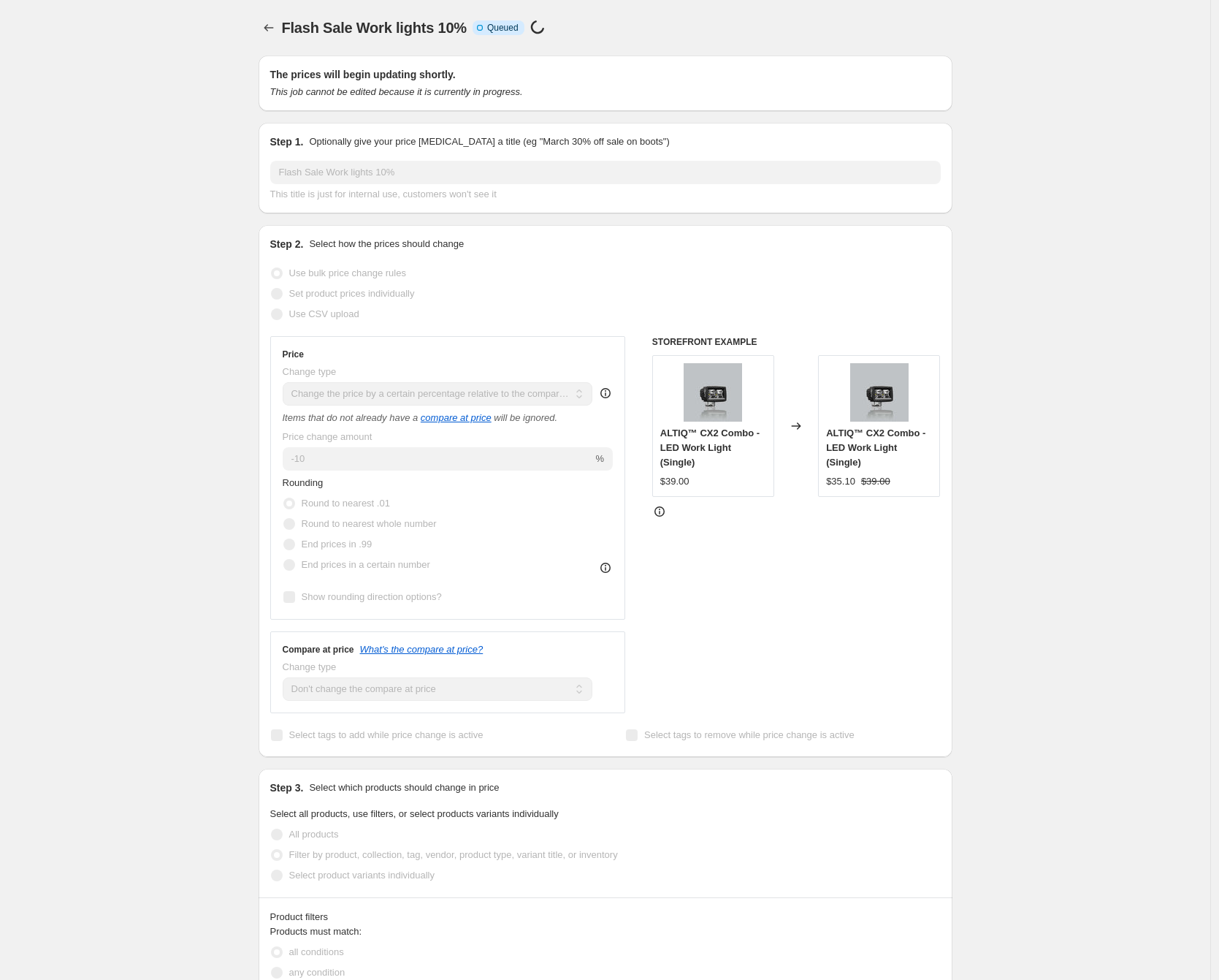
scroll to position [1002, 0]
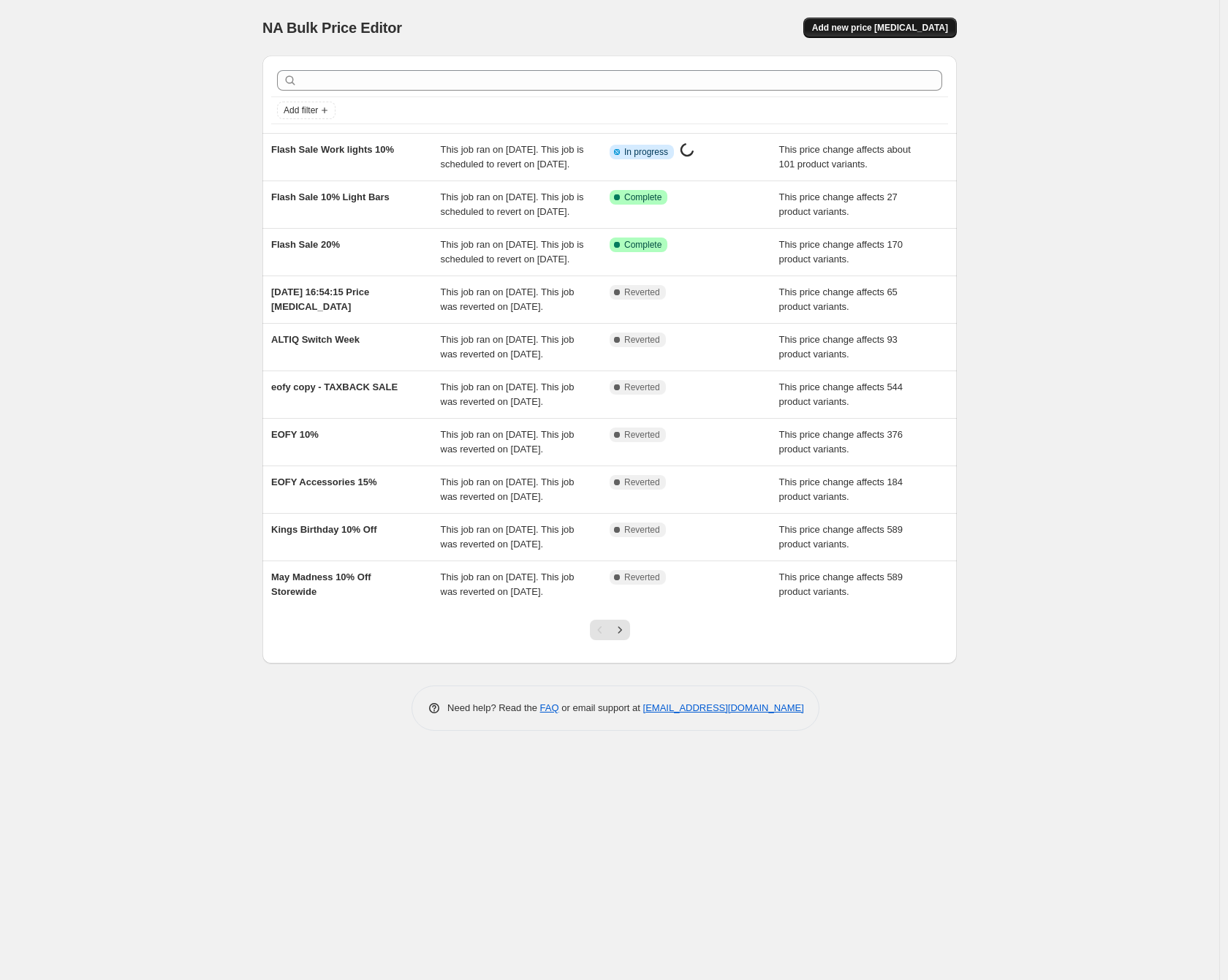
click at [919, 28] on span "Add new price [MEDICAL_DATA]" at bounding box center [879, 28] width 136 height 11
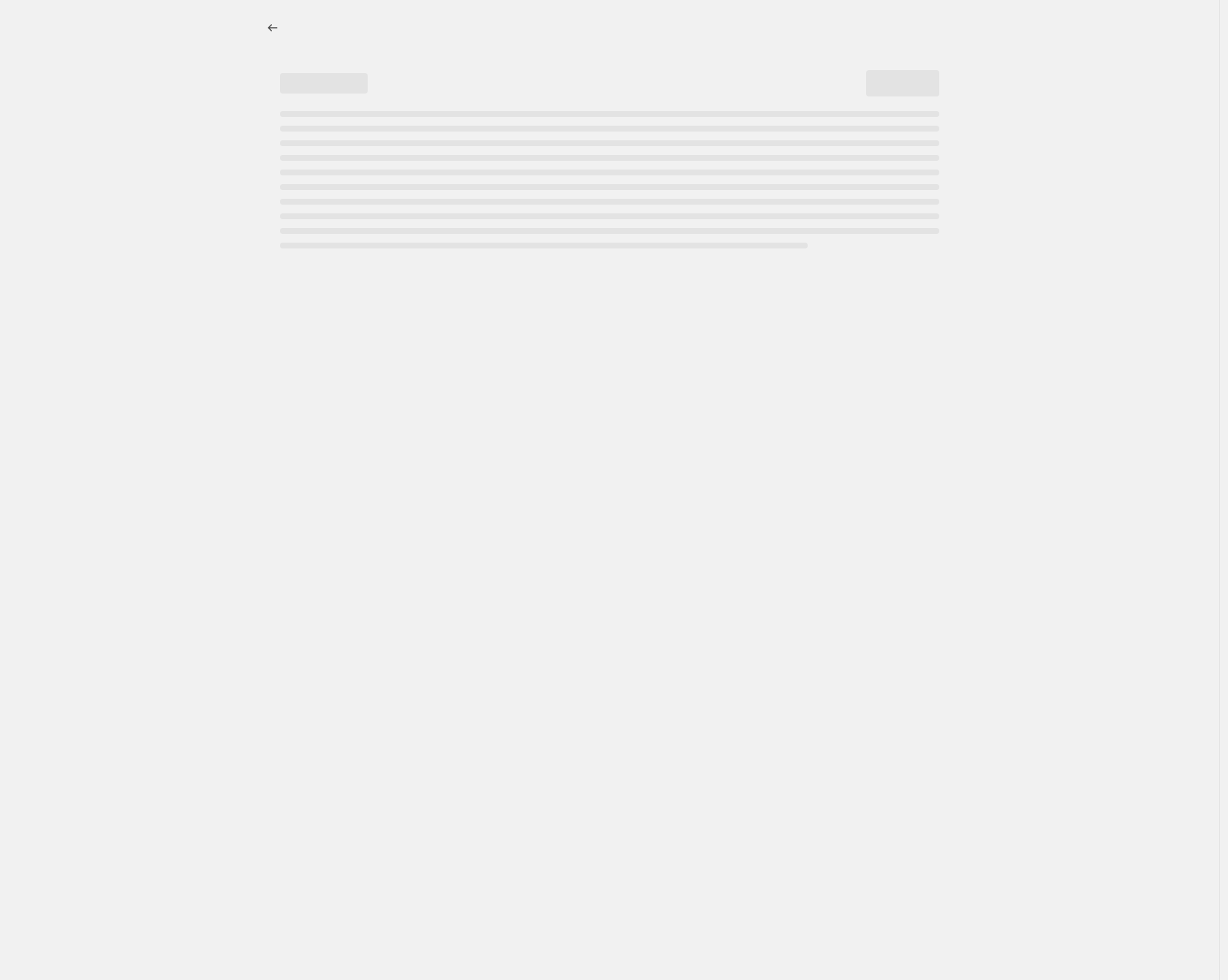
select select "percentage"
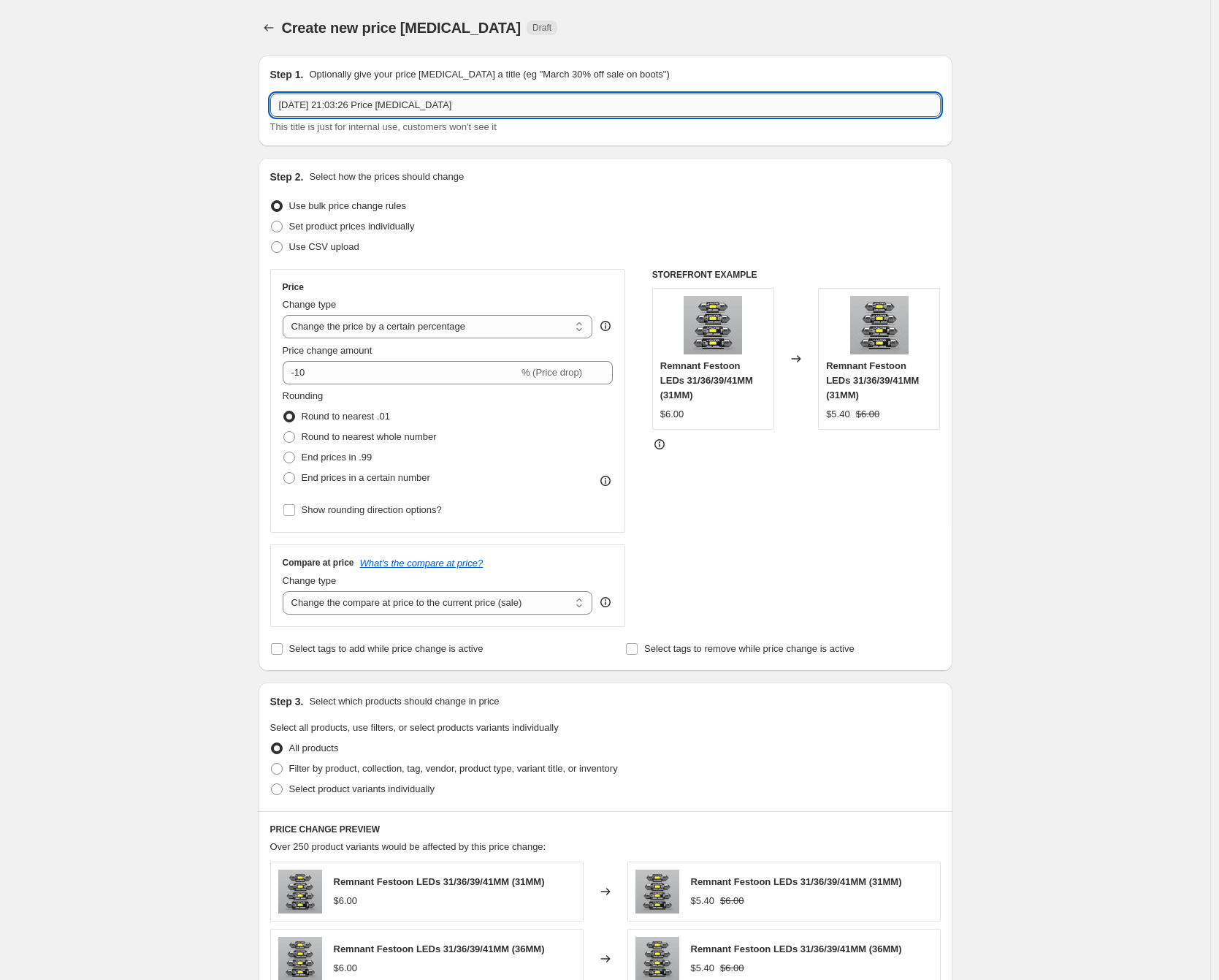
click at [474, 110] on input "[DATE] 21:03:26 Price [MEDICAL_DATA]" at bounding box center [606, 105] width 670 height 24
type input "20% Misc"
click at [331, 330] on select "Change the price to a certain amount Change the price by a certain amount Chang…" at bounding box center [438, 327] width 310 height 24
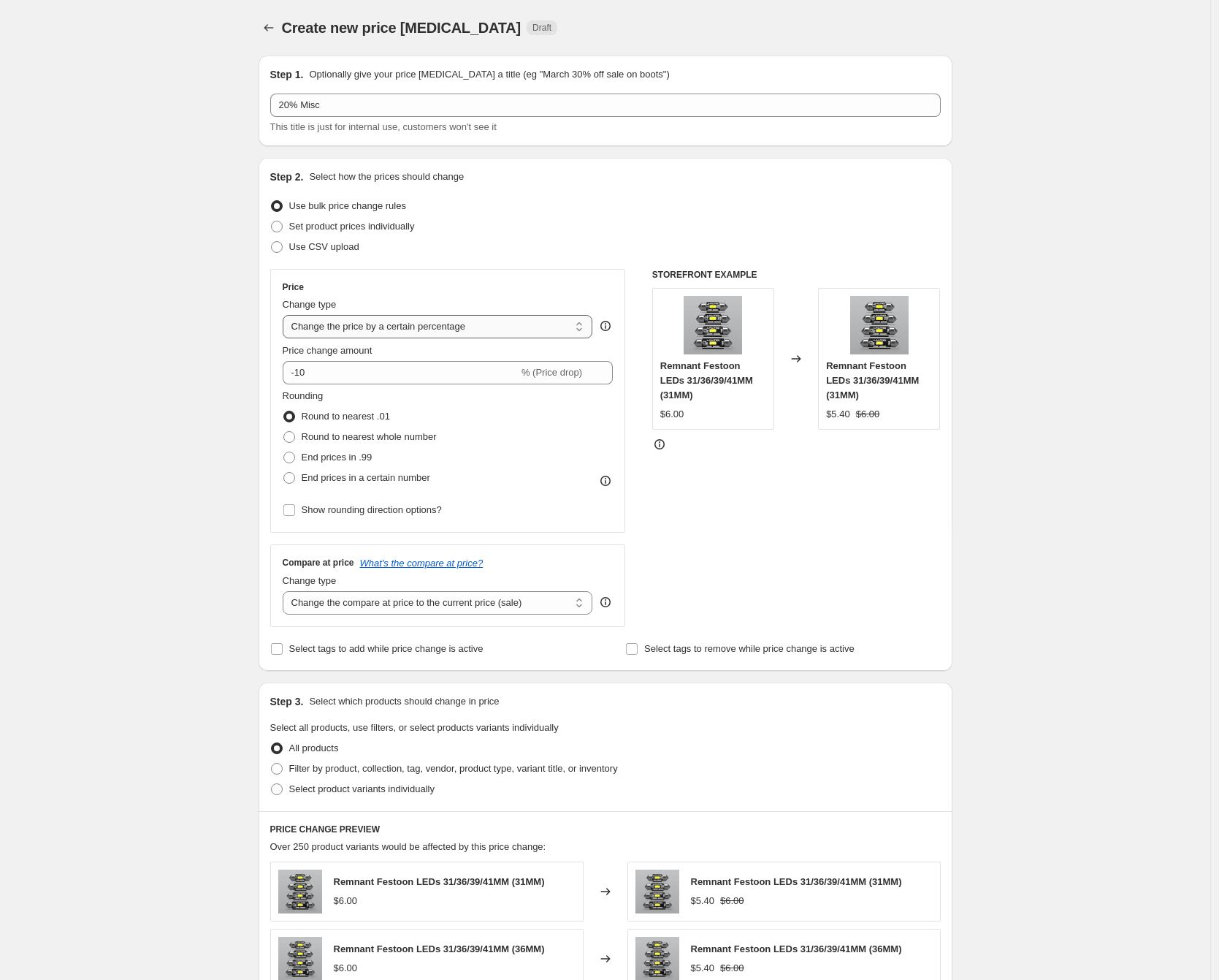
select select "pcap"
click at [287, 315] on select "Change the price to a certain amount Change the price by a certain amount Chang…" at bounding box center [438, 327] width 310 height 24
type input "-20"
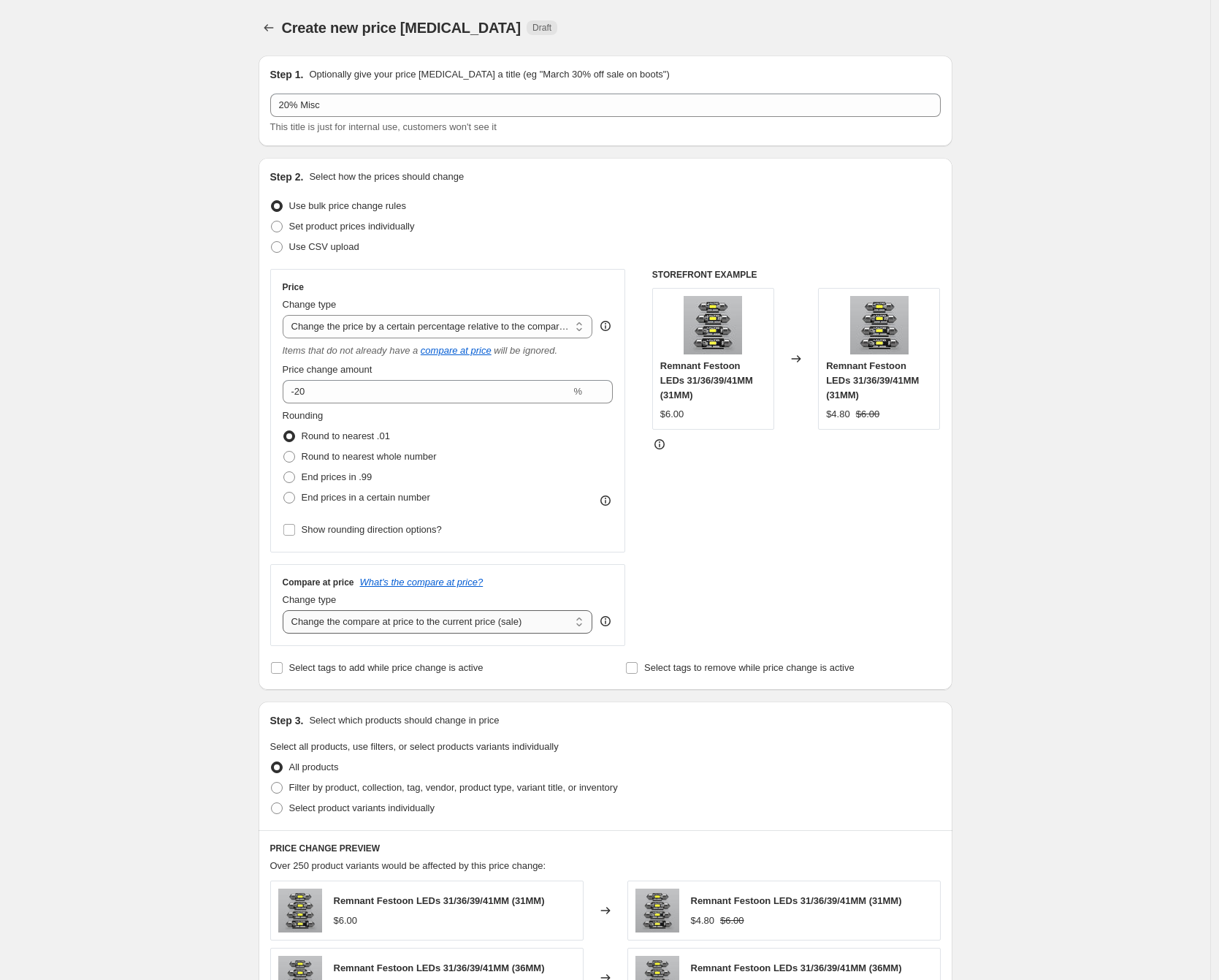
click at [433, 616] on select "Change the compare at price to the current price (sale) Change the compare at p…" at bounding box center [438, 622] width 310 height 24
select select "no_change"
click at [287, 610] on select "Change the compare at price to the current price (sale) Change the compare at p…" at bounding box center [438, 622] width 310 height 24
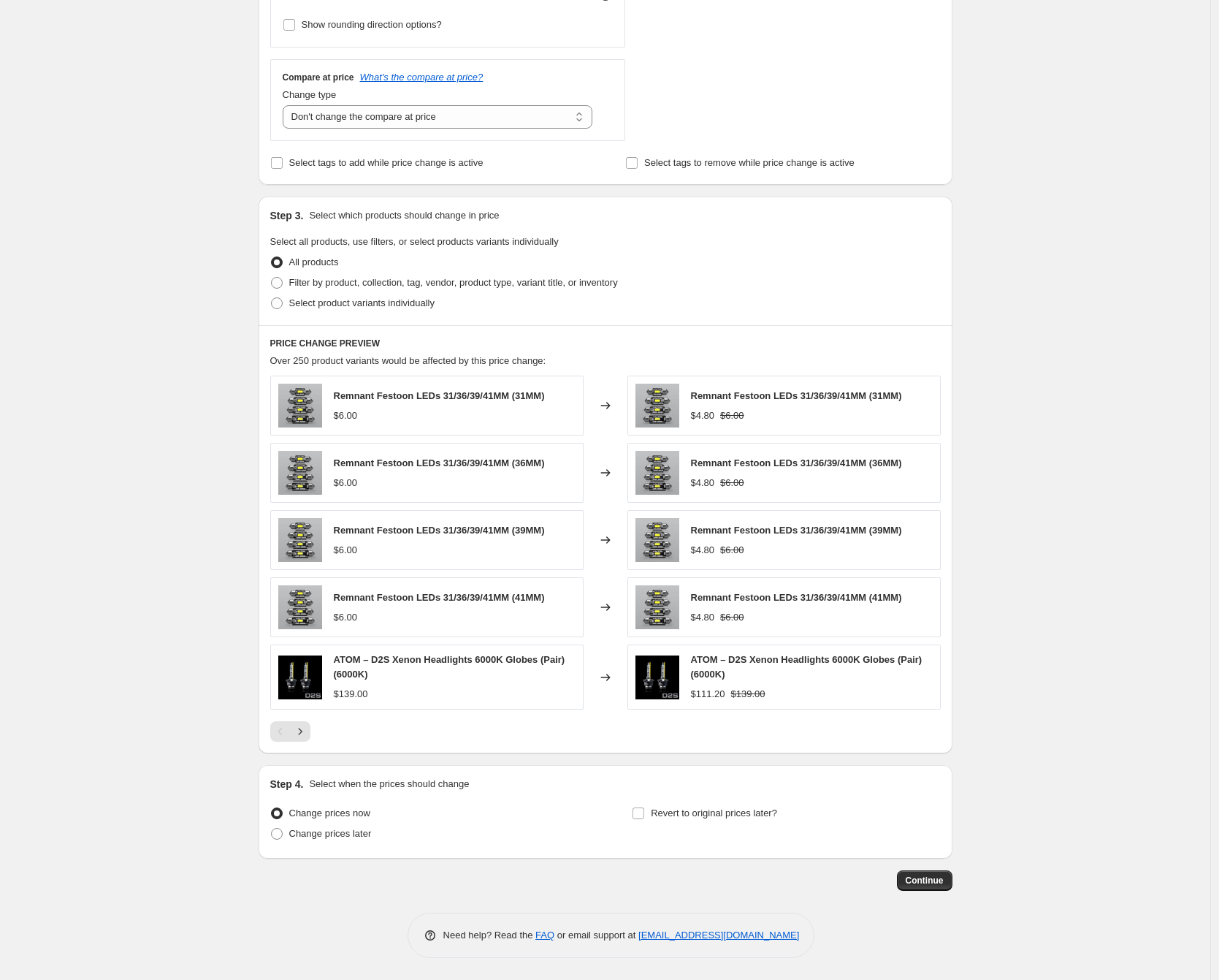
click at [195, 659] on div "Create new price [MEDICAL_DATA]. This page is ready Create new price [MEDICAL_D…" at bounding box center [605, 237] width 1210 height 1485
click at [284, 279] on span at bounding box center [277, 283] width 13 height 13
click at [271, 278] on input "Filter by product, collection, tag, vendor, product type, variant title, or inv…" at bounding box center [271, 277] width 1 height 1
radio input "true"
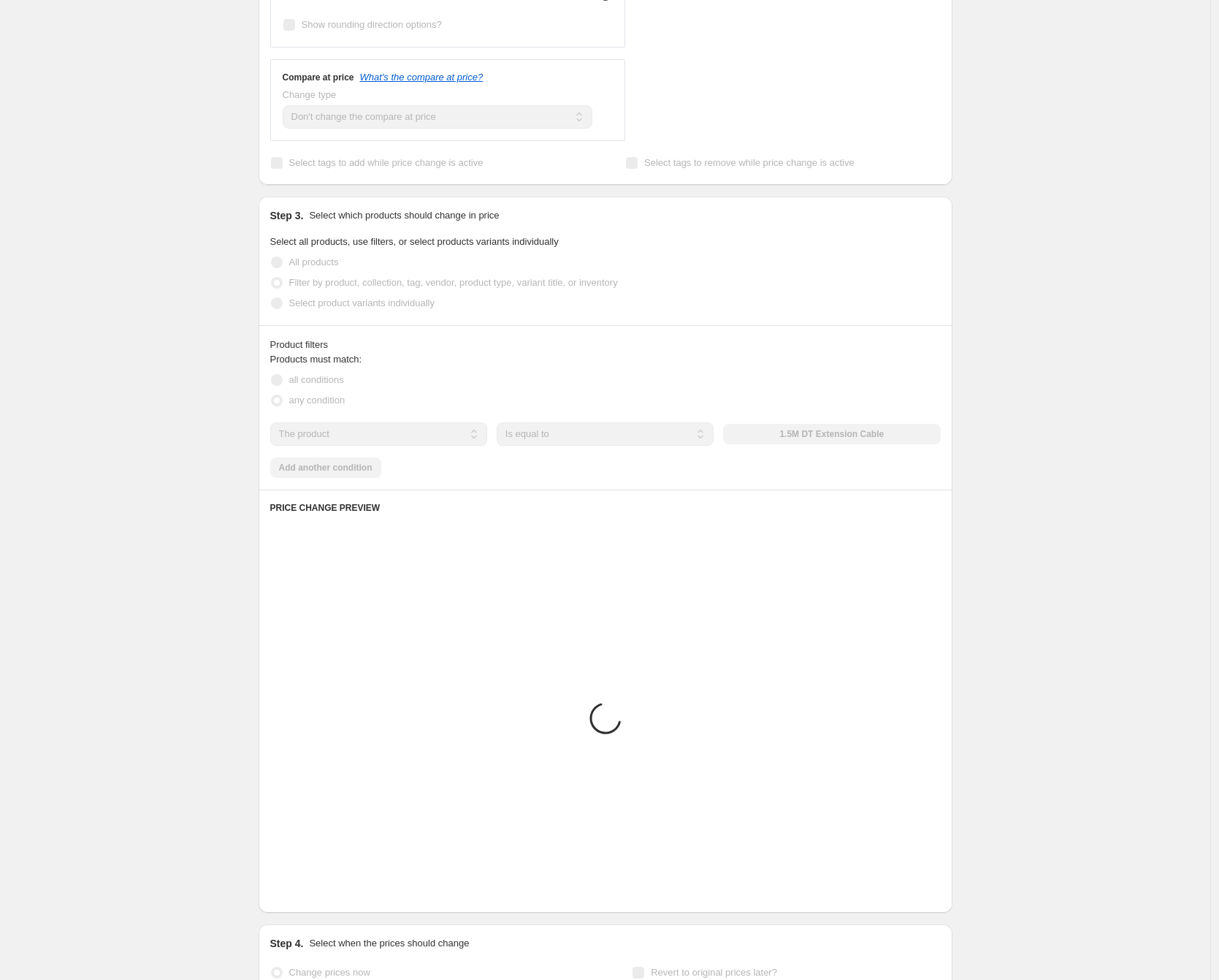
scroll to position [395, 0]
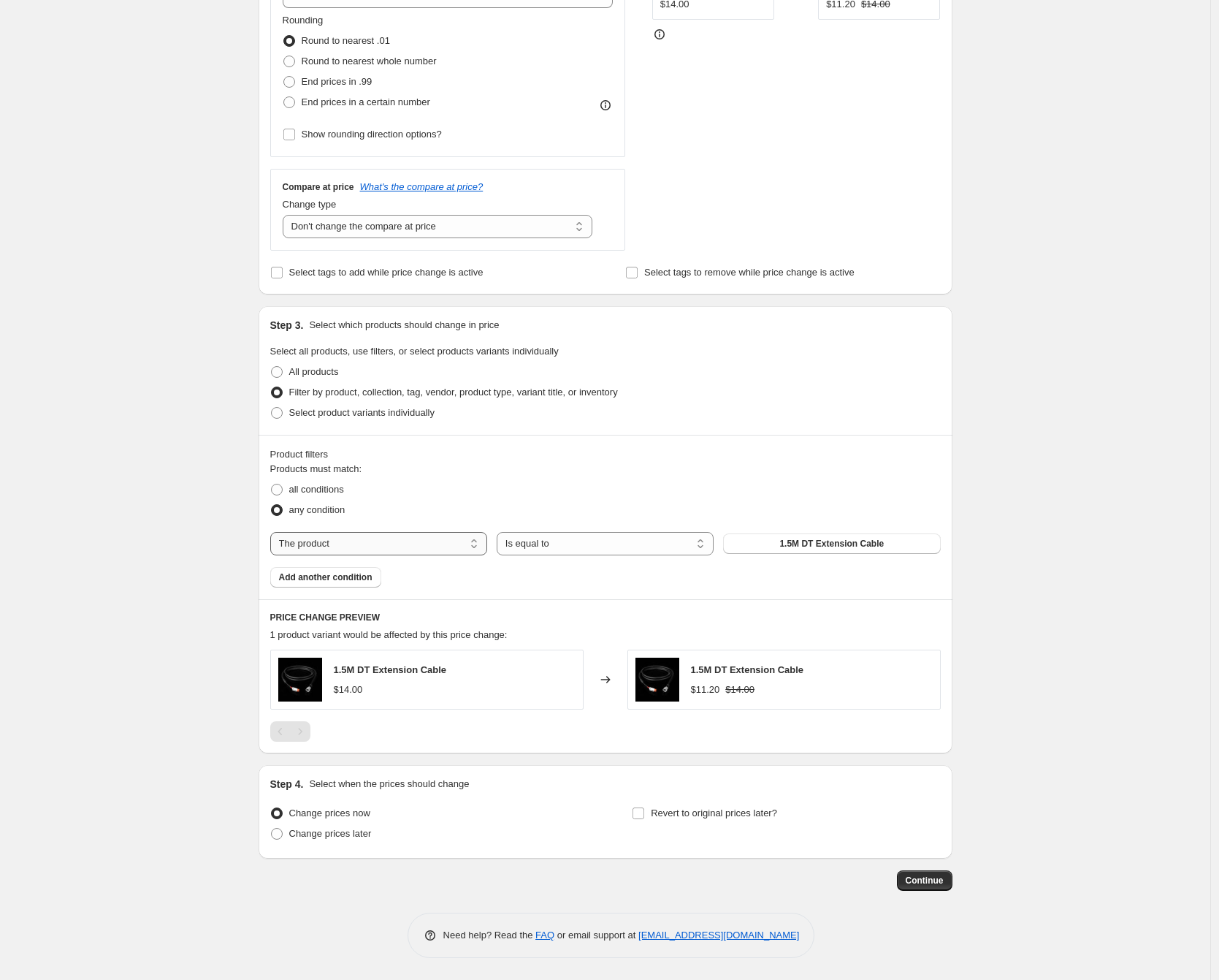
click at [359, 537] on select "The product The product's collection The product's tag The product's vendor The…" at bounding box center [379, 543] width 217 height 24
select select "collection"
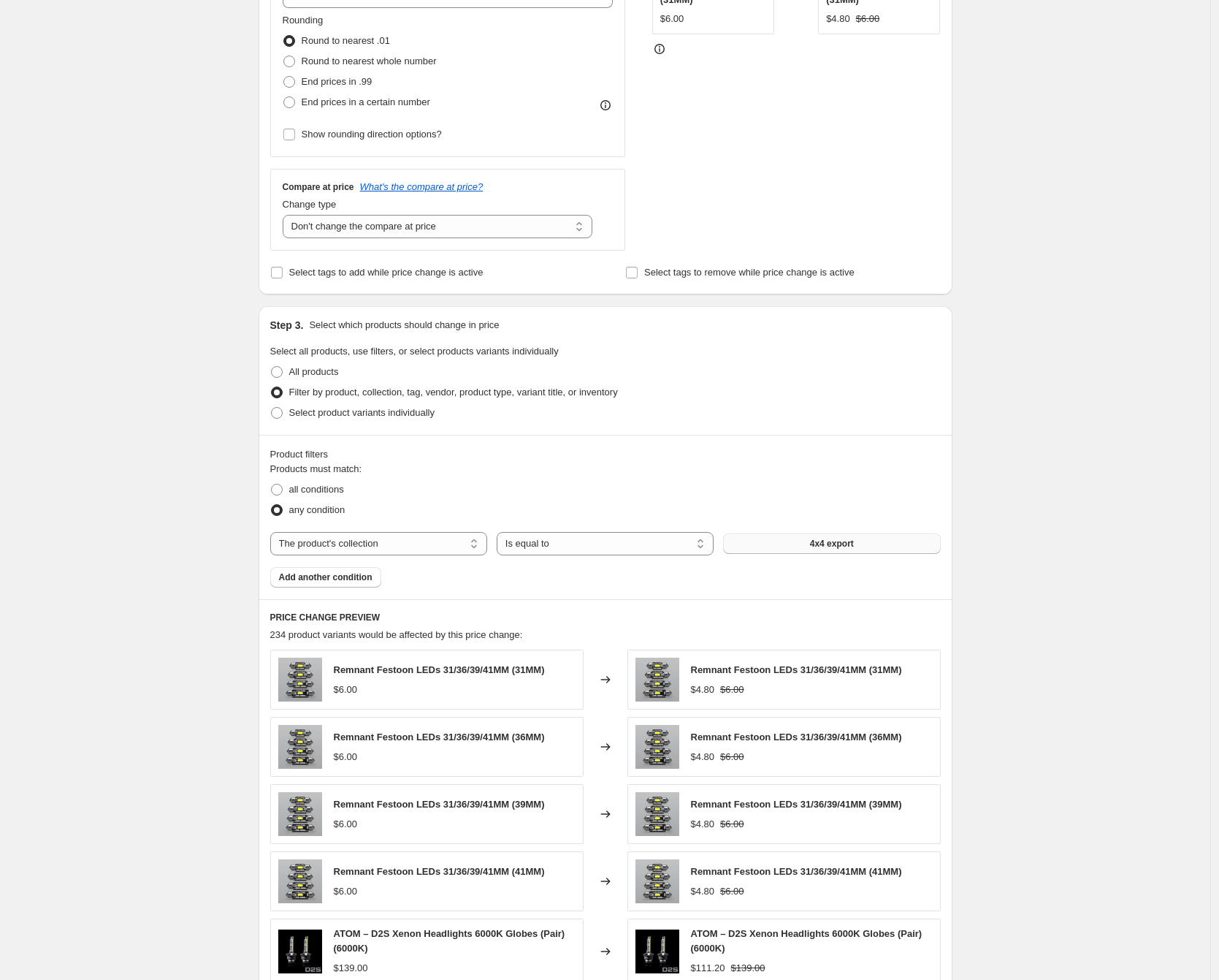
click at [867, 550] on button "4x4 export" at bounding box center [831, 543] width 217 height 20
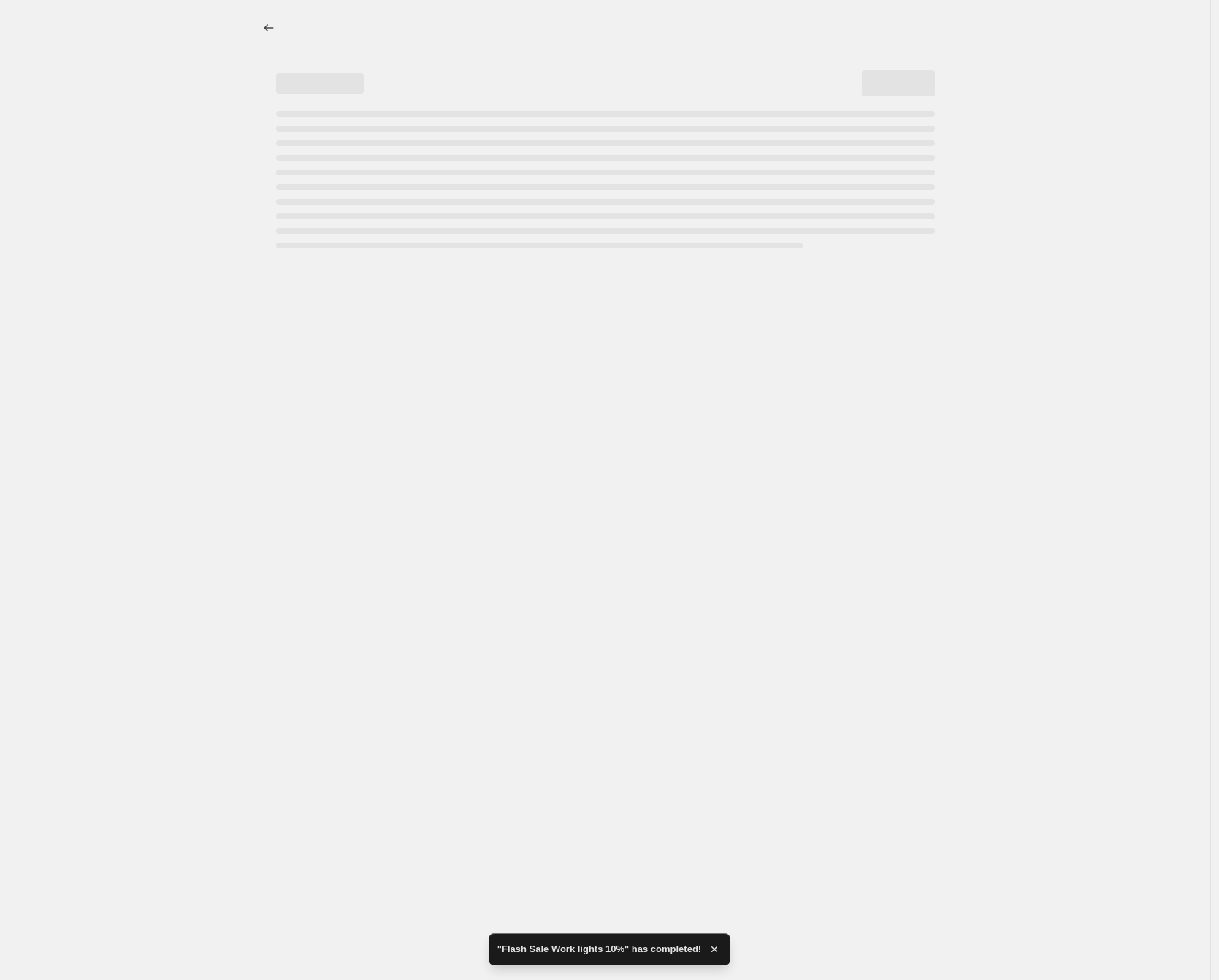
scroll to position [0, 0]
select select "pcap"
select select "no_change"
select select "collection"
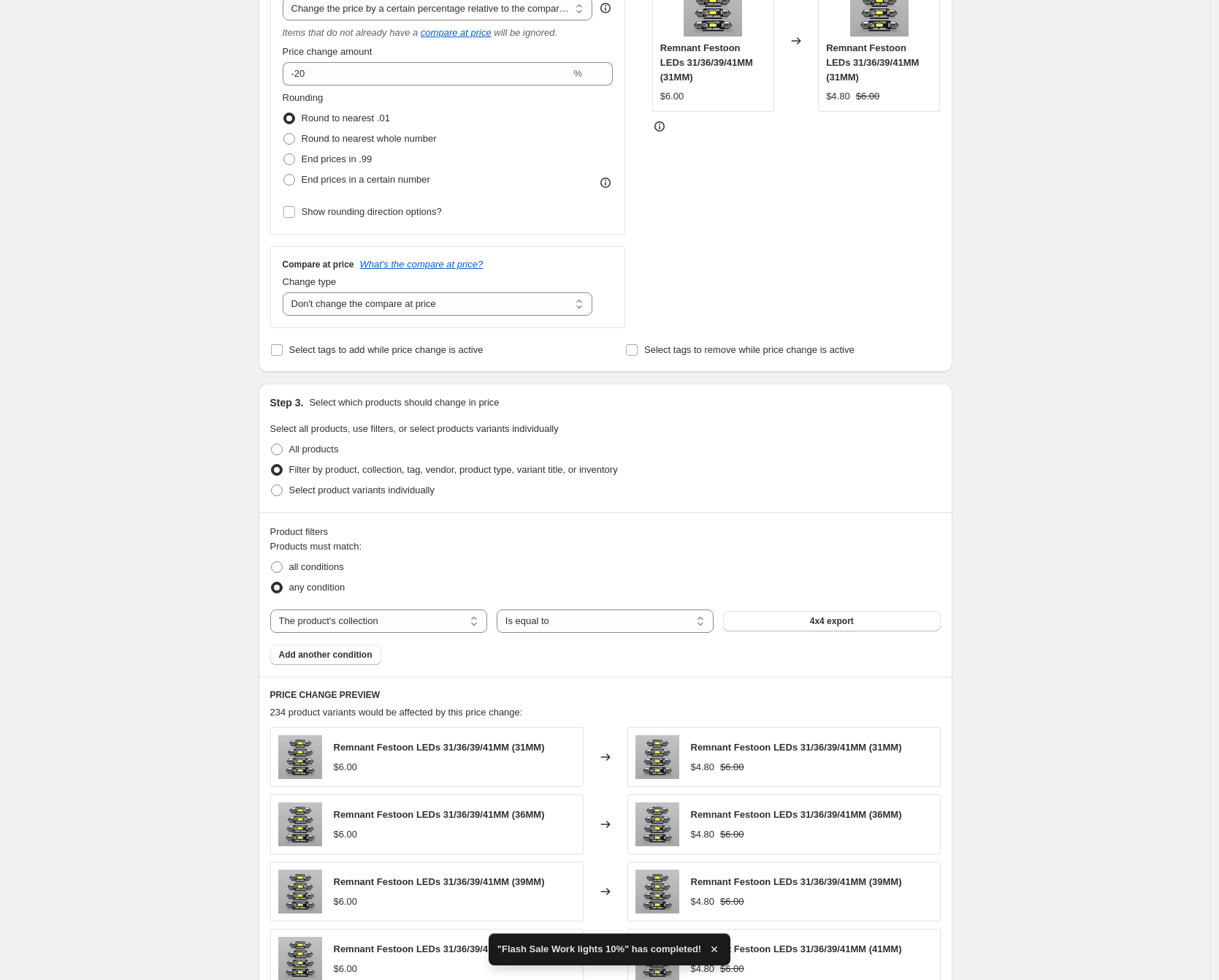
scroll to position [667, 0]
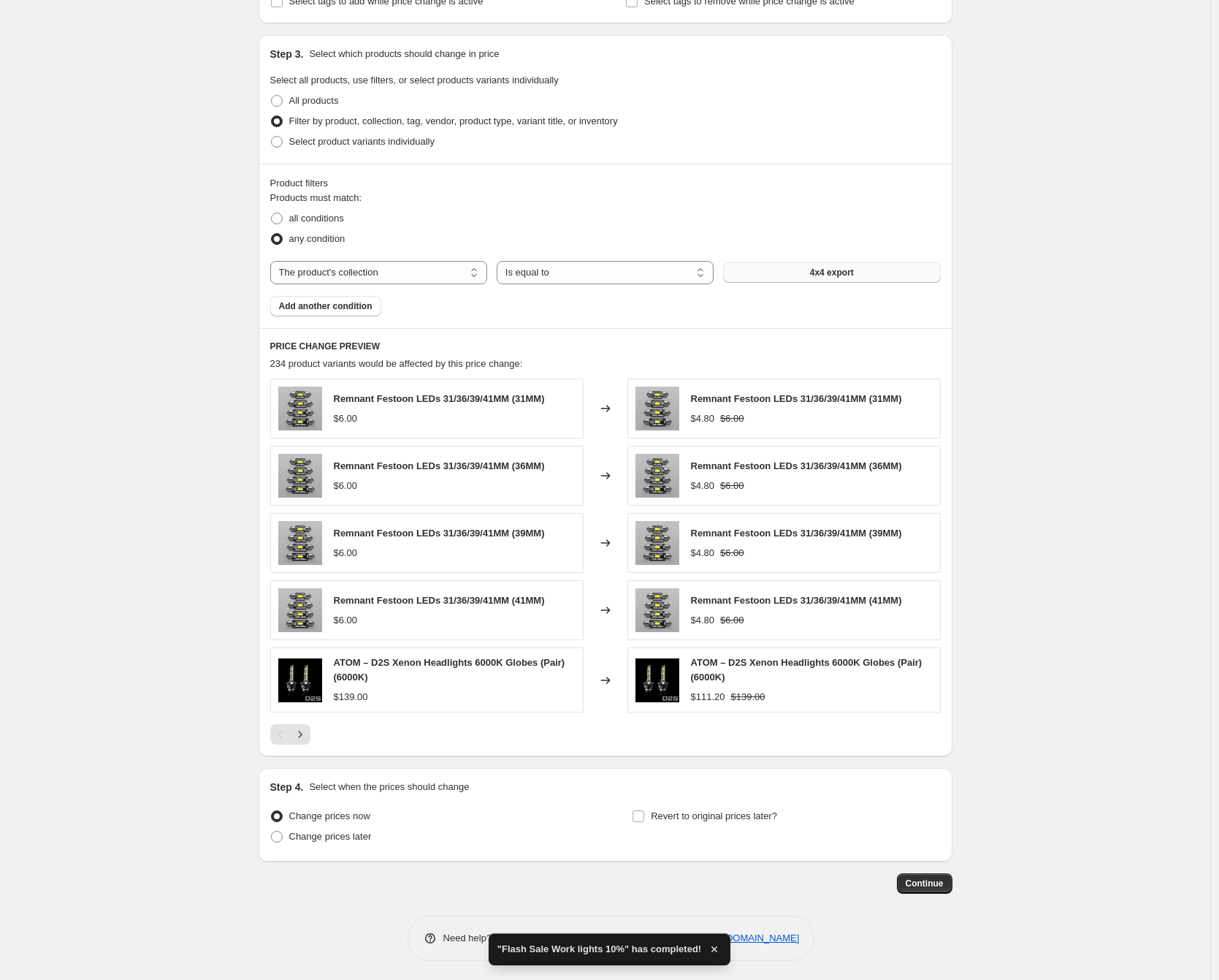
click at [851, 264] on button "4x4 export" at bounding box center [831, 271] width 217 height 20
click at [863, 280] on button "4x4 export" at bounding box center [831, 271] width 217 height 20
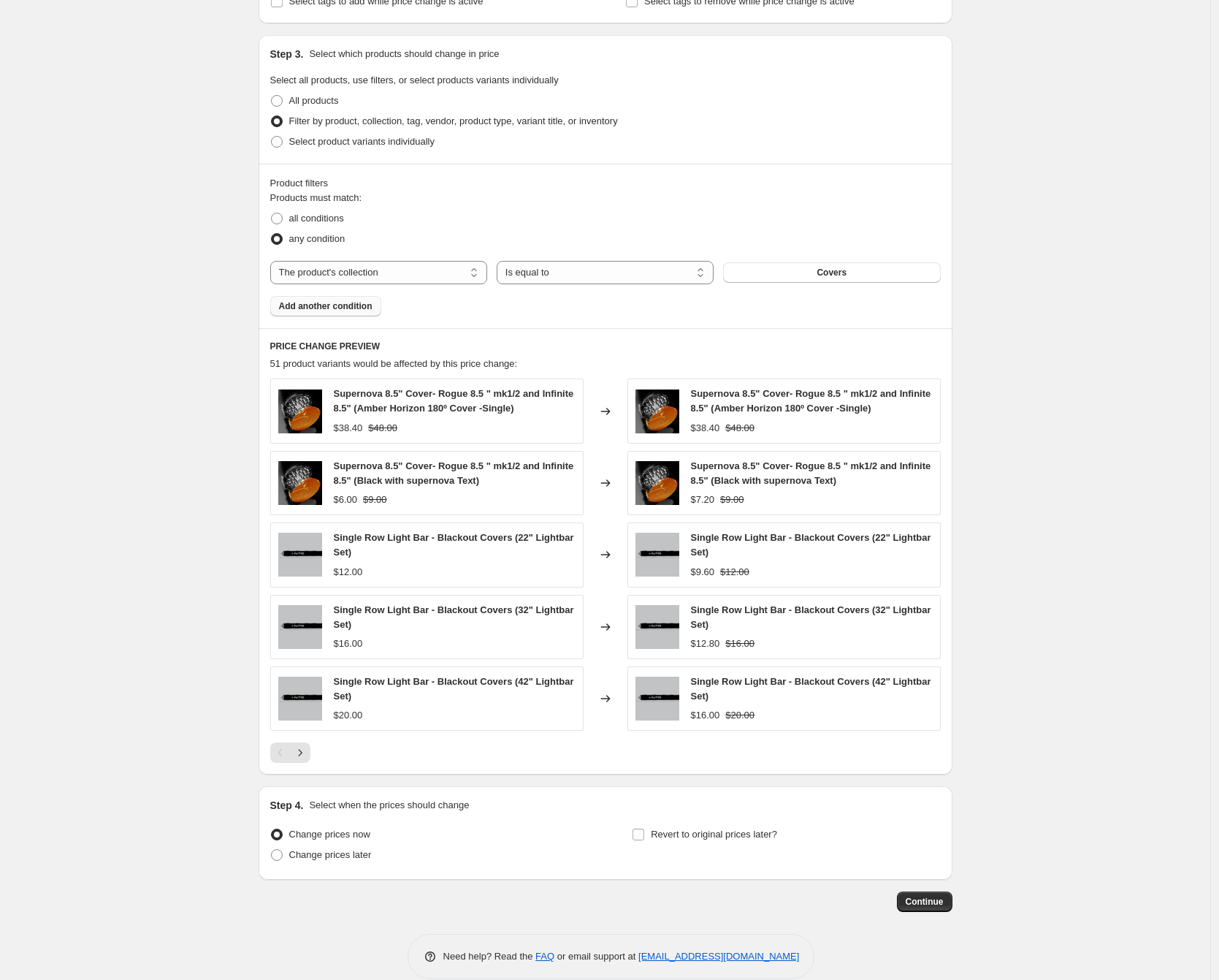
click at [359, 314] on button "Add another condition" at bounding box center [326, 306] width 111 height 20
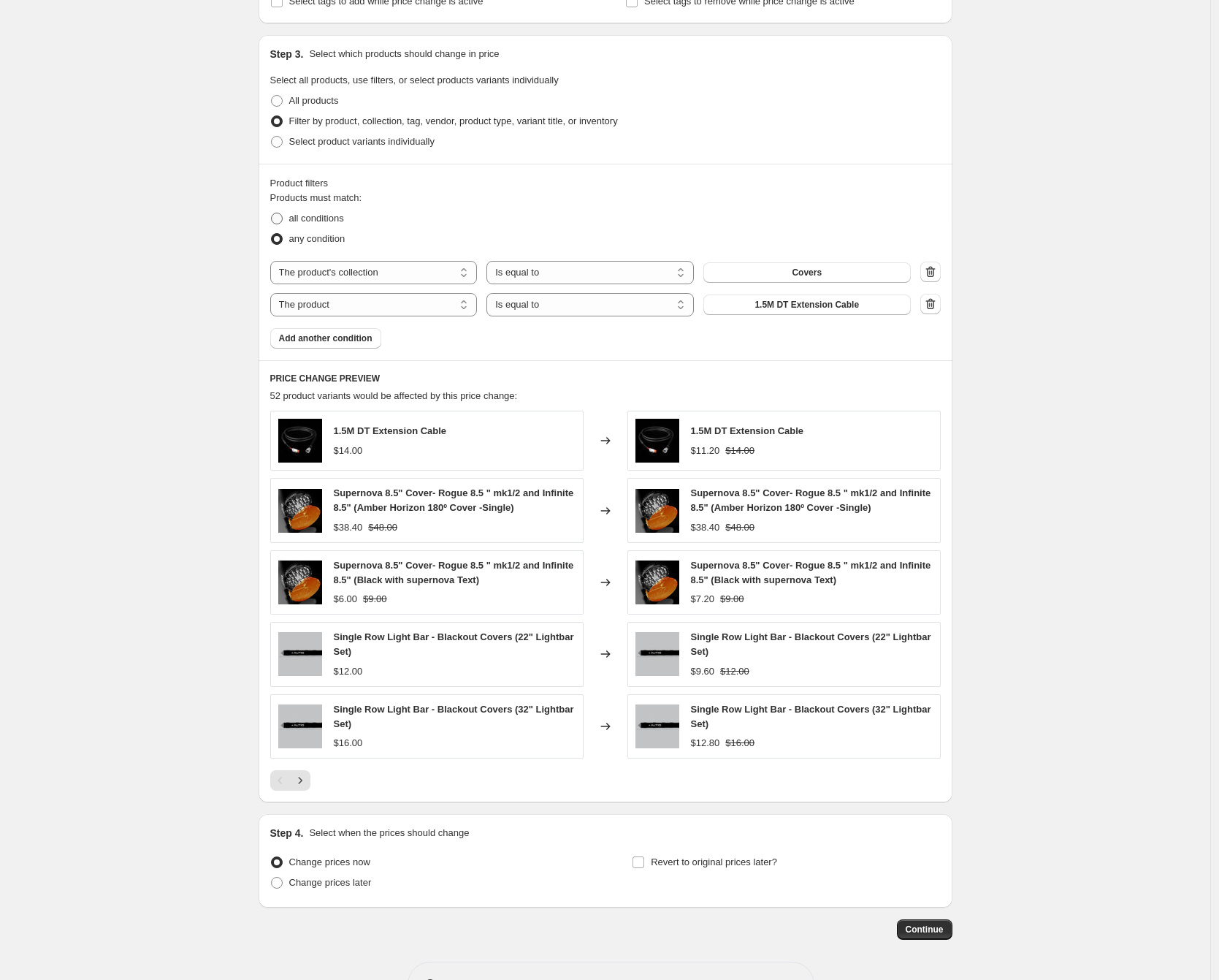
click at [288, 211] on label "all conditions" at bounding box center [307, 218] width 73 height 20
click at [271, 212] on input "all conditions" at bounding box center [271, 212] width 1 height 1
radio input "true"
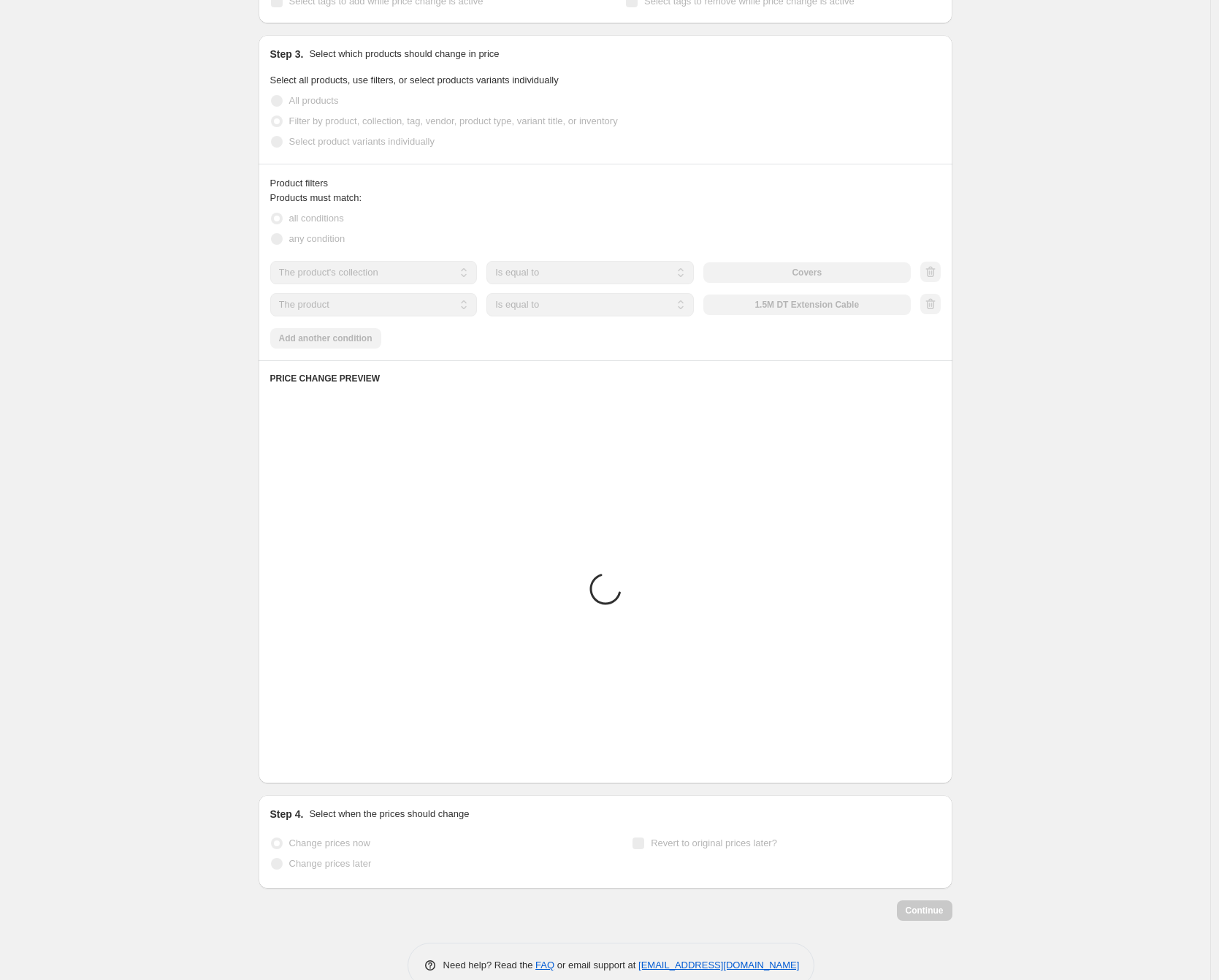
scroll to position [328, 0]
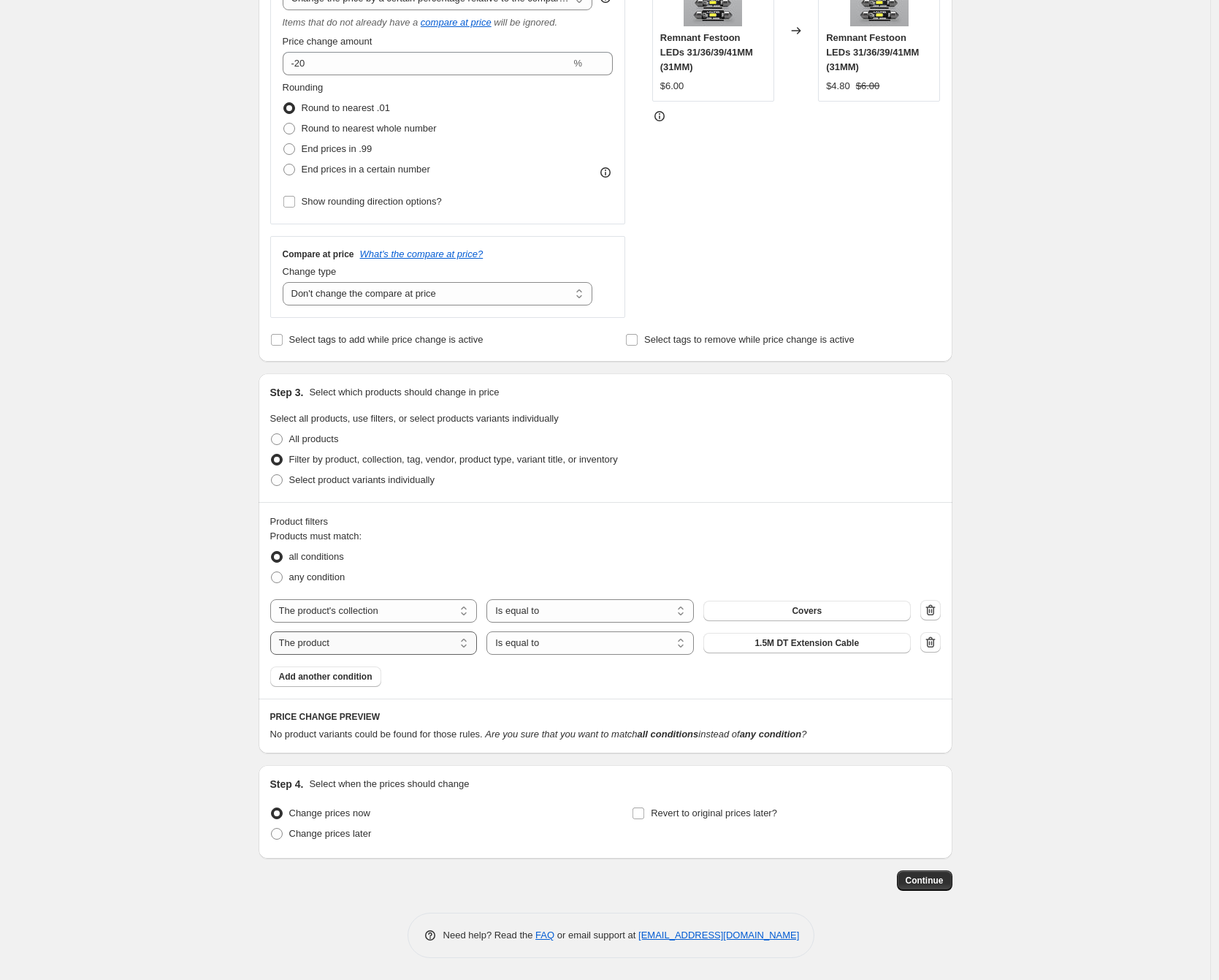
click at [376, 647] on select "The product The product's collection The product's tag The product's vendor The…" at bounding box center [374, 643] width 208 height 24
select select "collection"
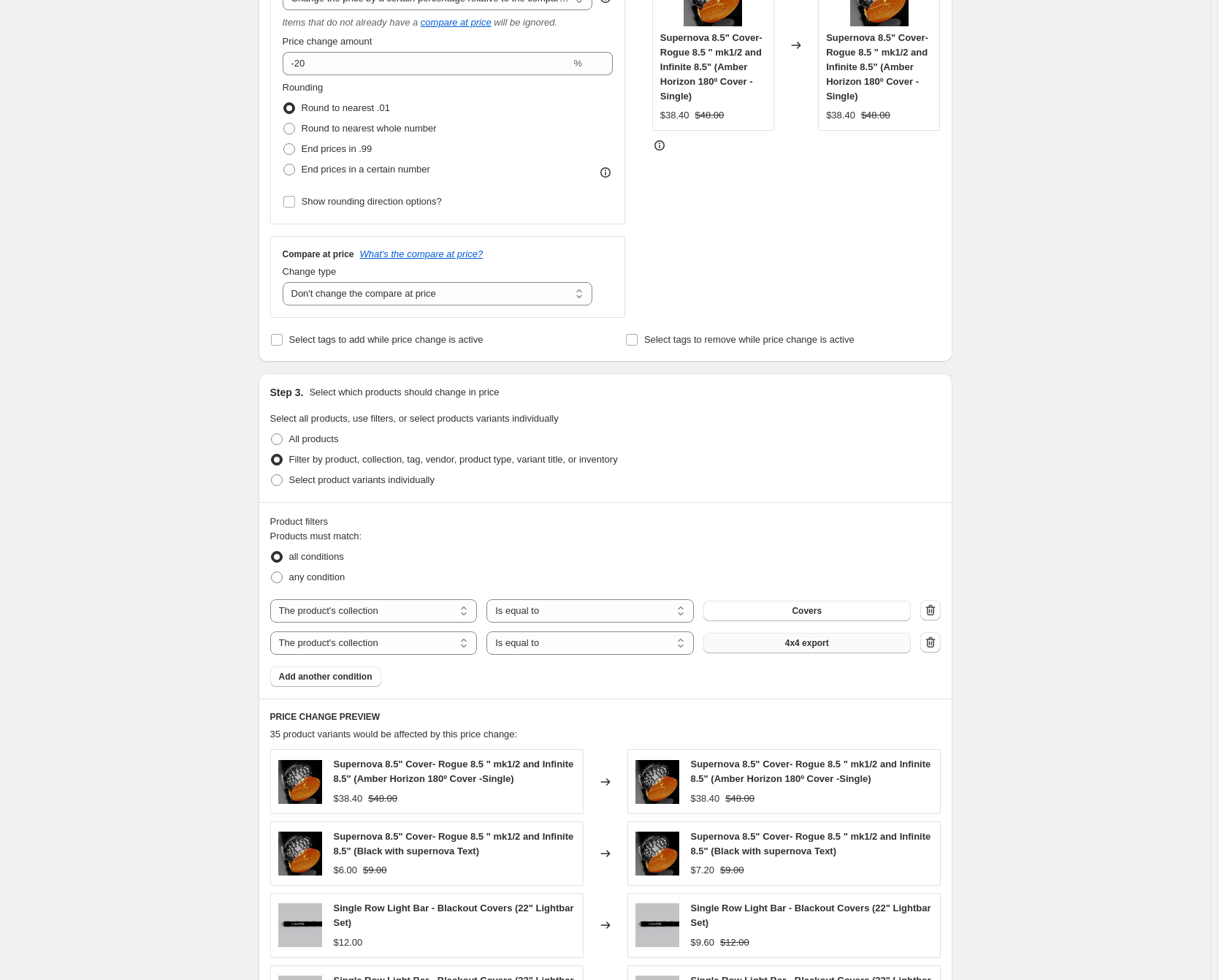
click at [809, 642] on span "4x4 export" at bounding box center [808, 643] width 44 height 11
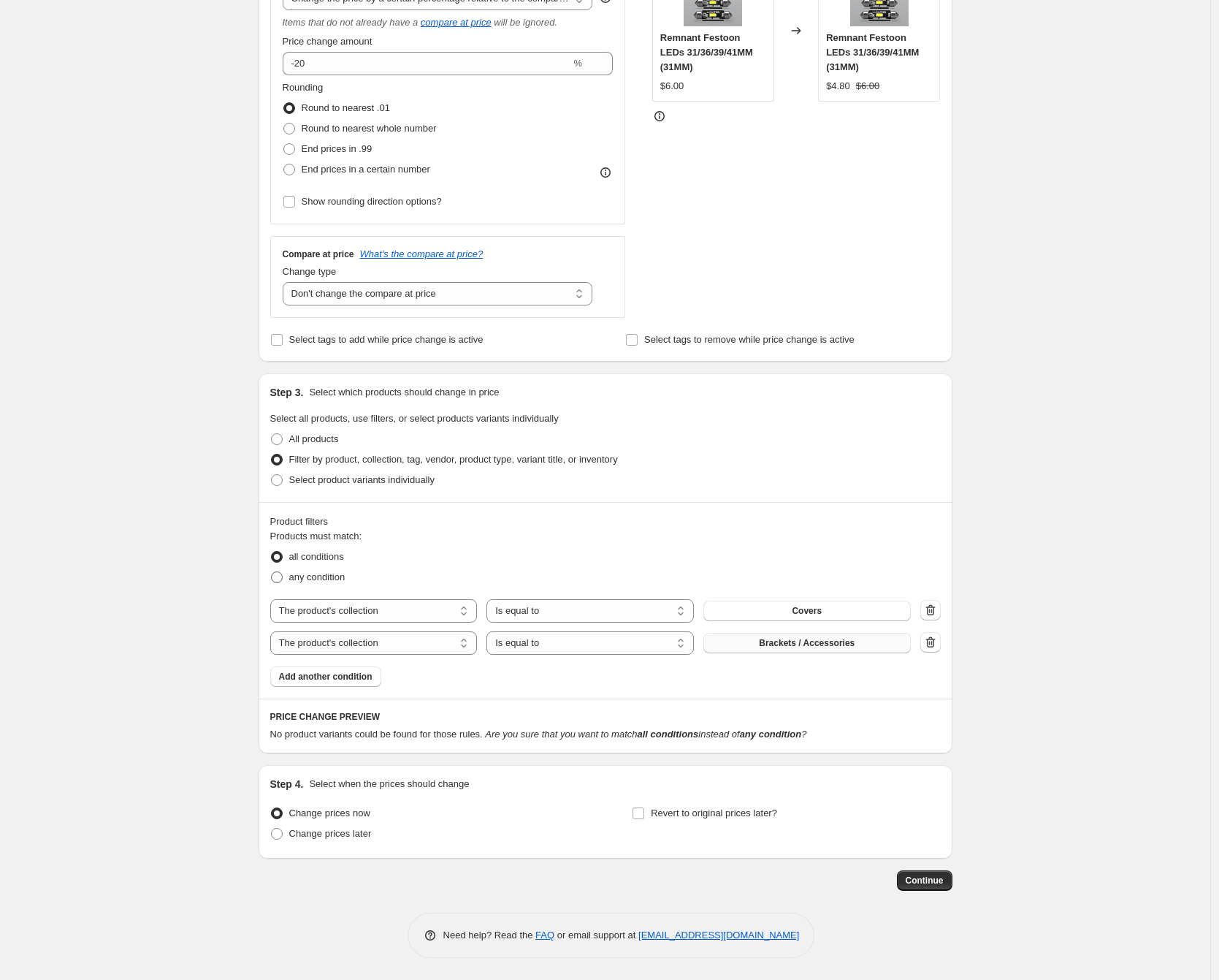
click at [331, 579] on span "any condition" at bounding box center [317, 577] width 56 height 11
click at [271, 572] on input "any condition" at bounding box center [271, 571] width 1 height 1
radio input "true"
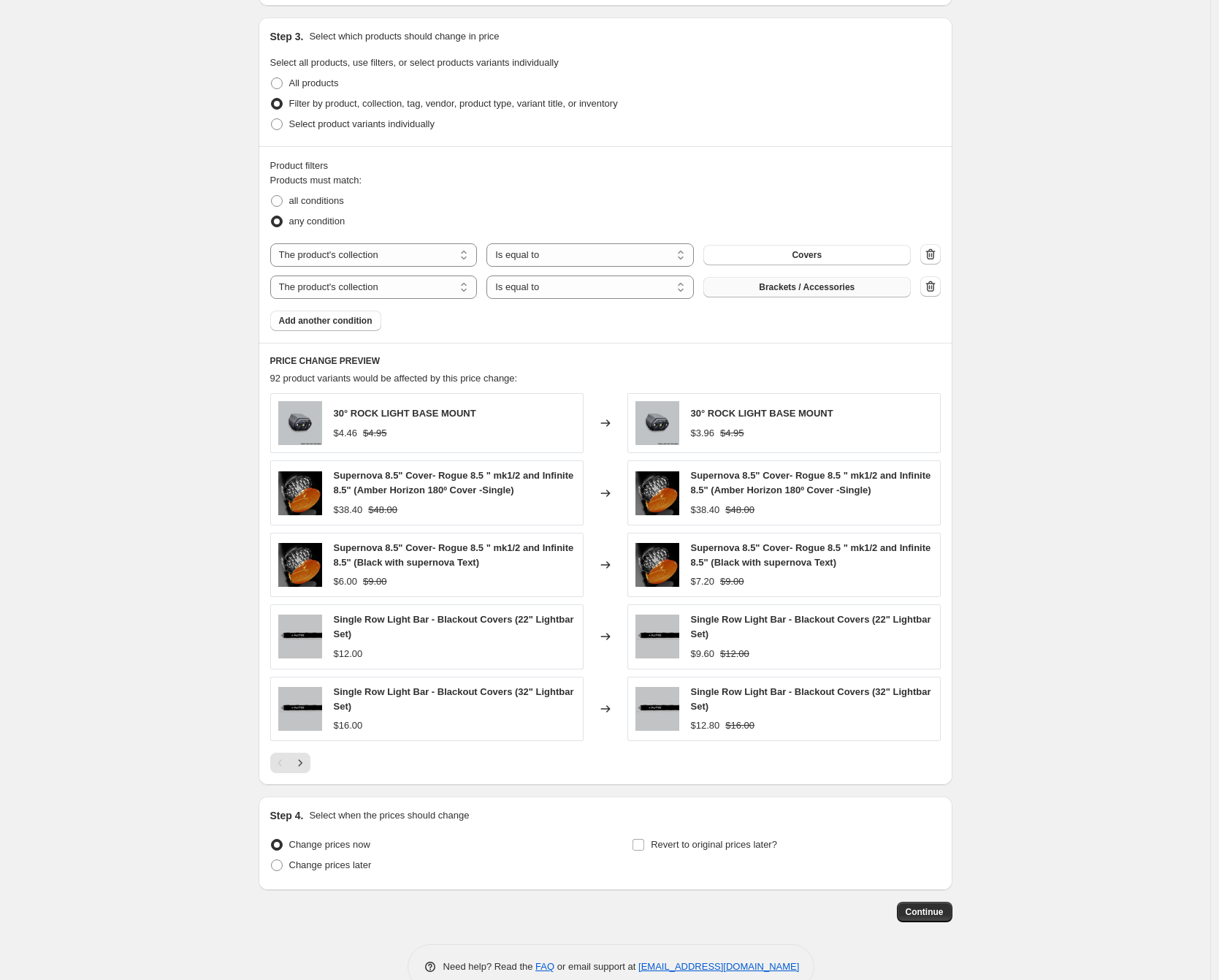
scroll to position [715, 0]
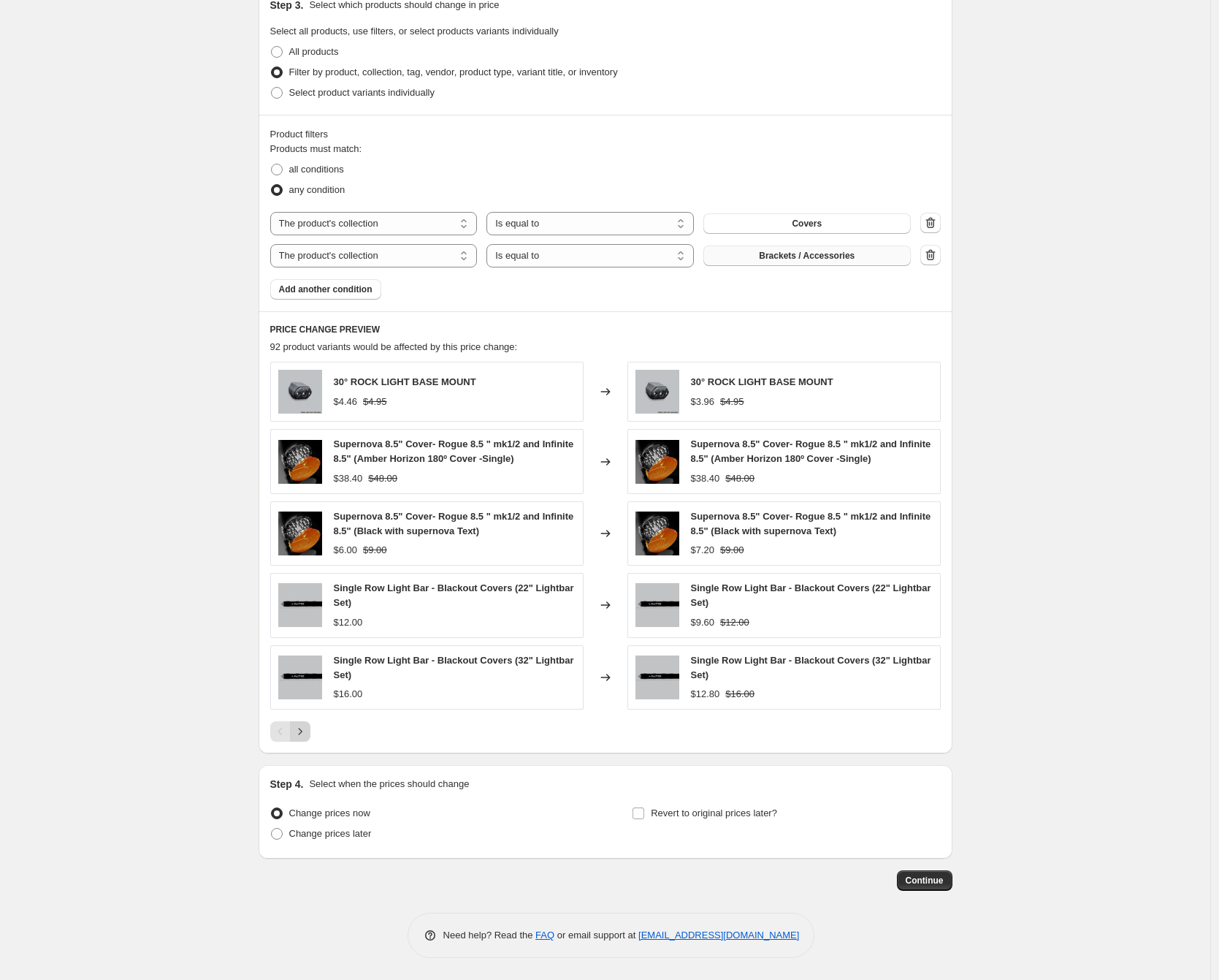
click at [303, 735] on icon "Next" at bounding box center [300, 730] width 14 height 14
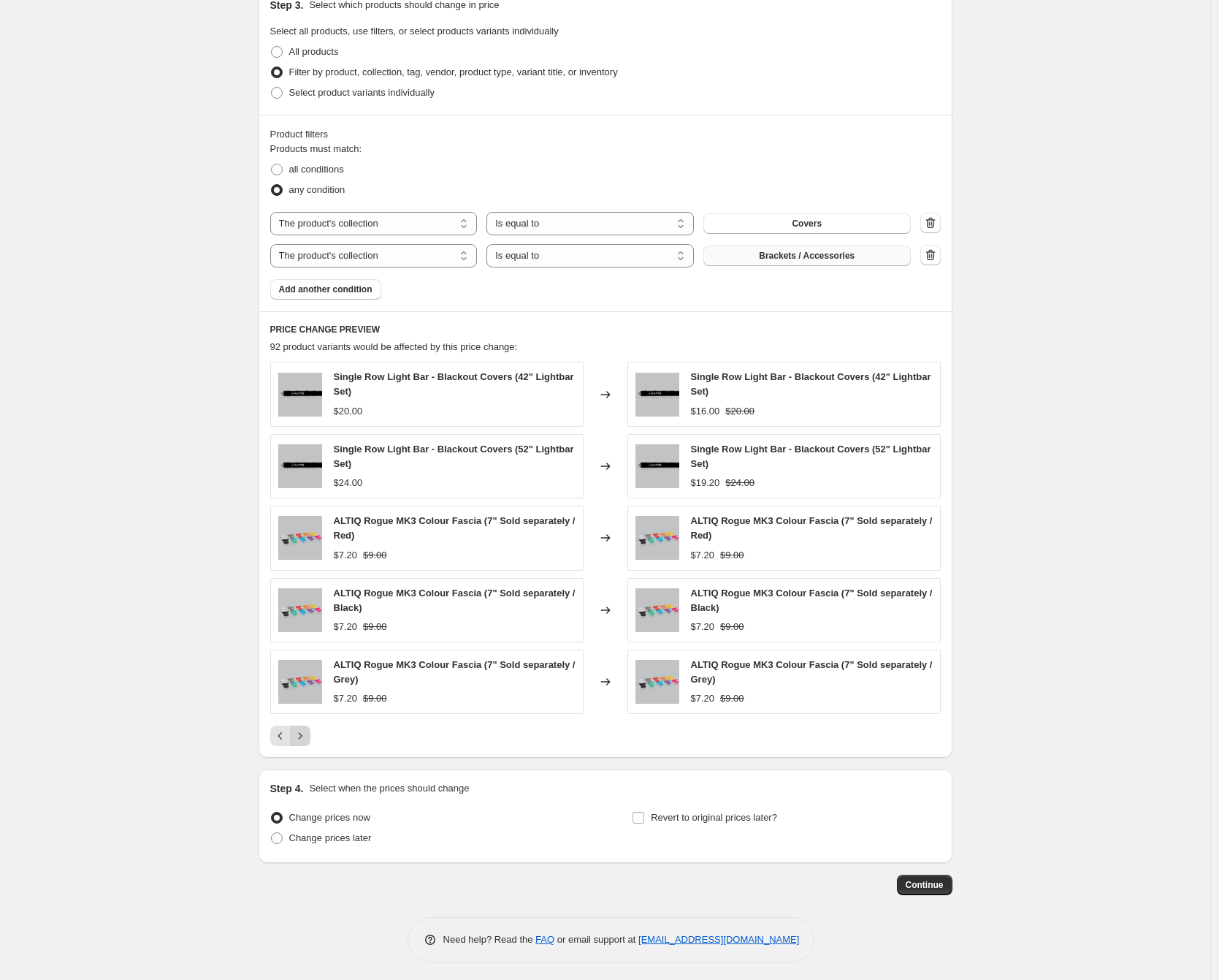
click at [302, 736] on icon "Next" at bounding box center [300, 735] width 4 height 7
click at [304, 736] on icon "Next" at bounding box center [300, 735] width 14 height 14
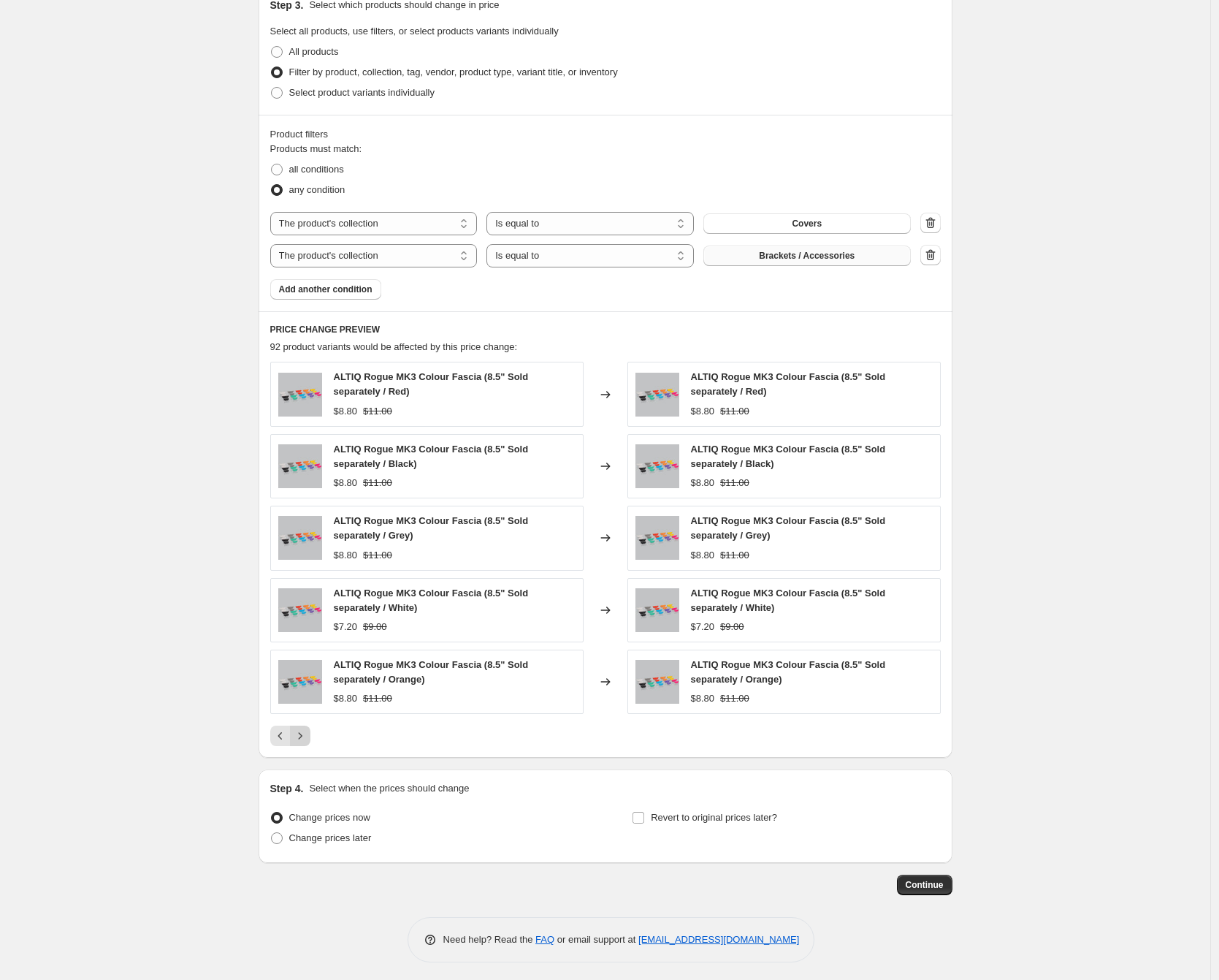
click at [304, 736] on icon "Next" at bounding box center [300, 735] width 14 height 14
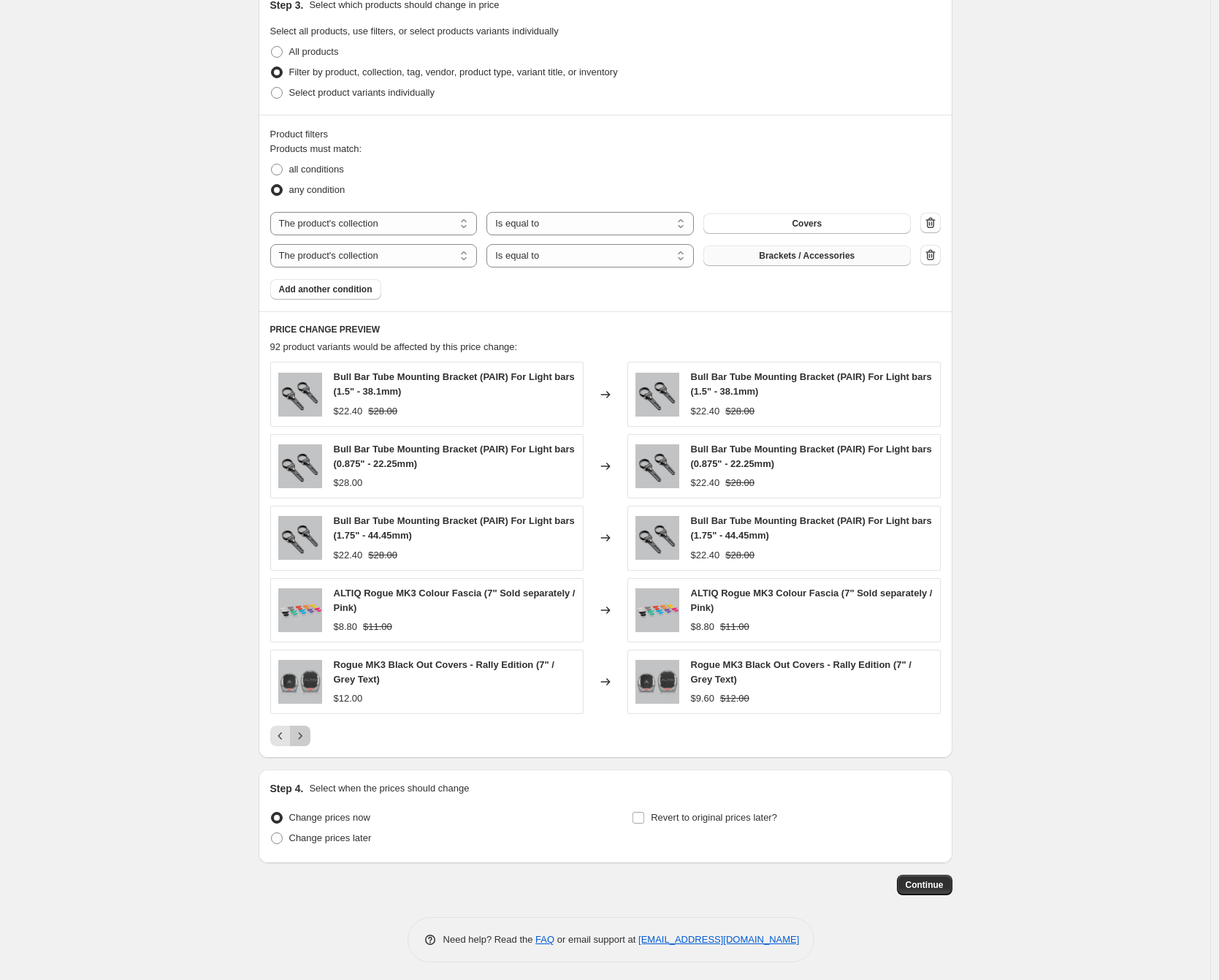
click at [304, 736] on icon "Next" at bounding box center [300, 735] width 14 height 14
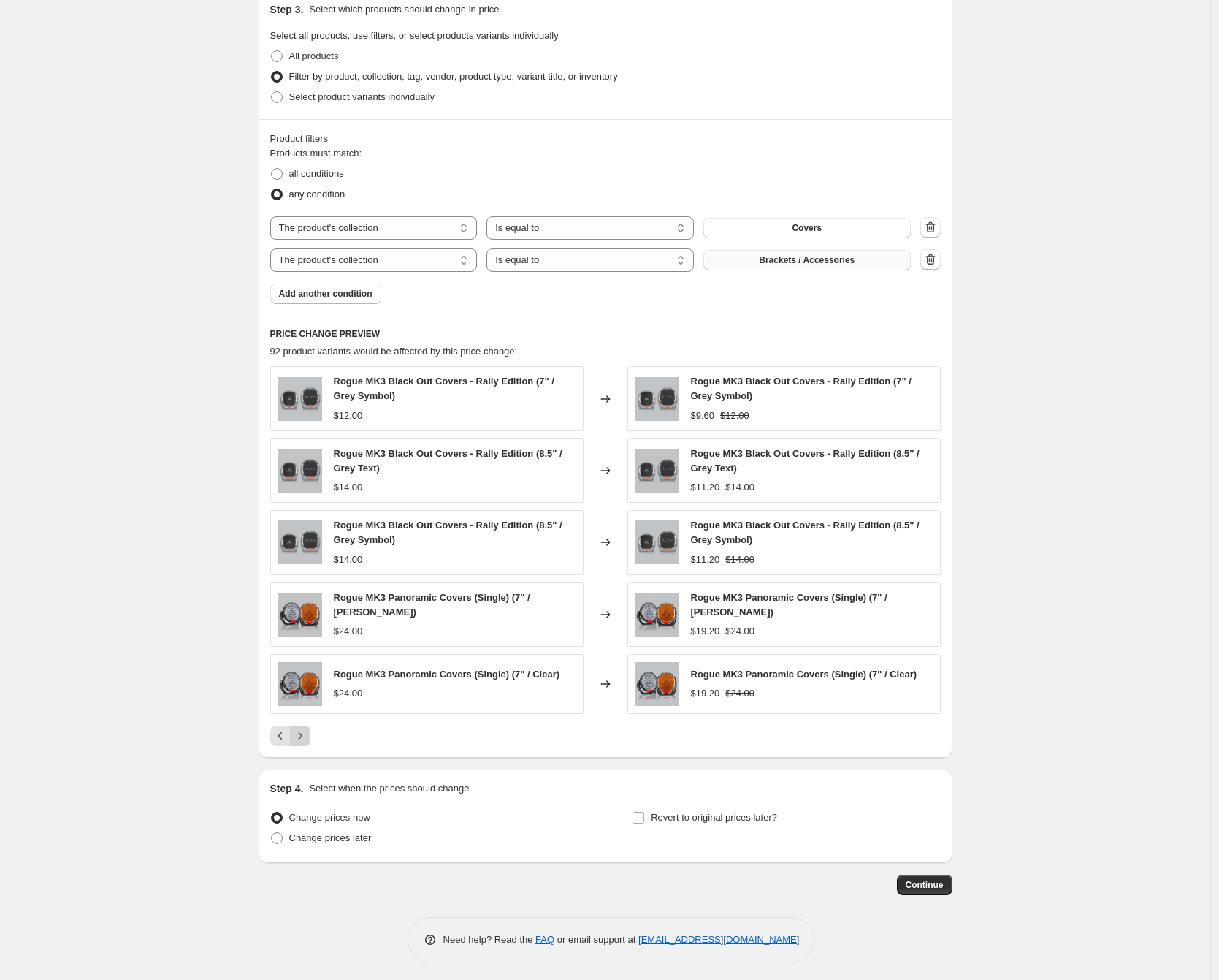
click at [304, 736] on icon "Next" at bounding box center [300, 735] width 14 height 14
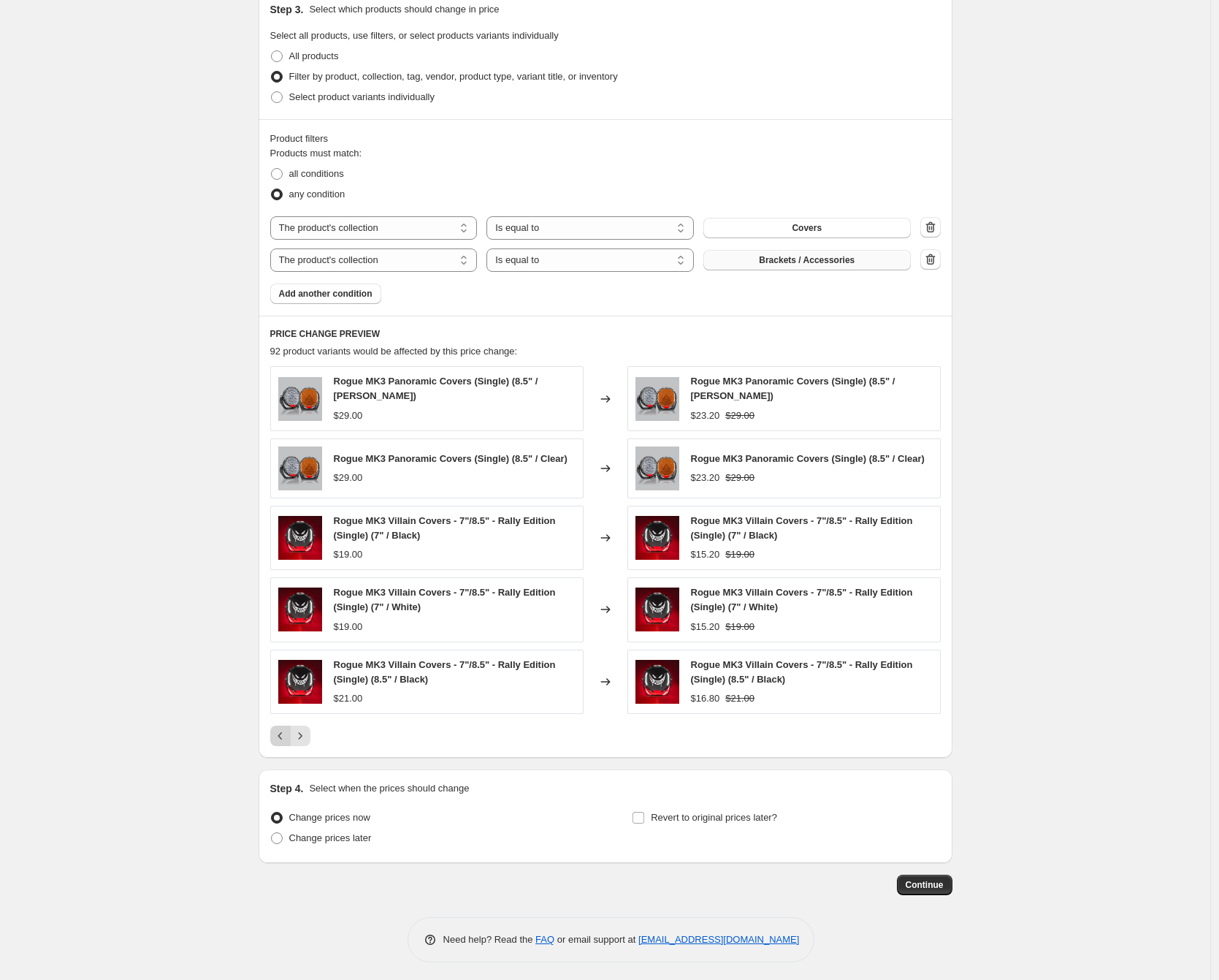
click at [276, 739] on icon "Previous" at bounding box center [280, 735] width 14 height 14
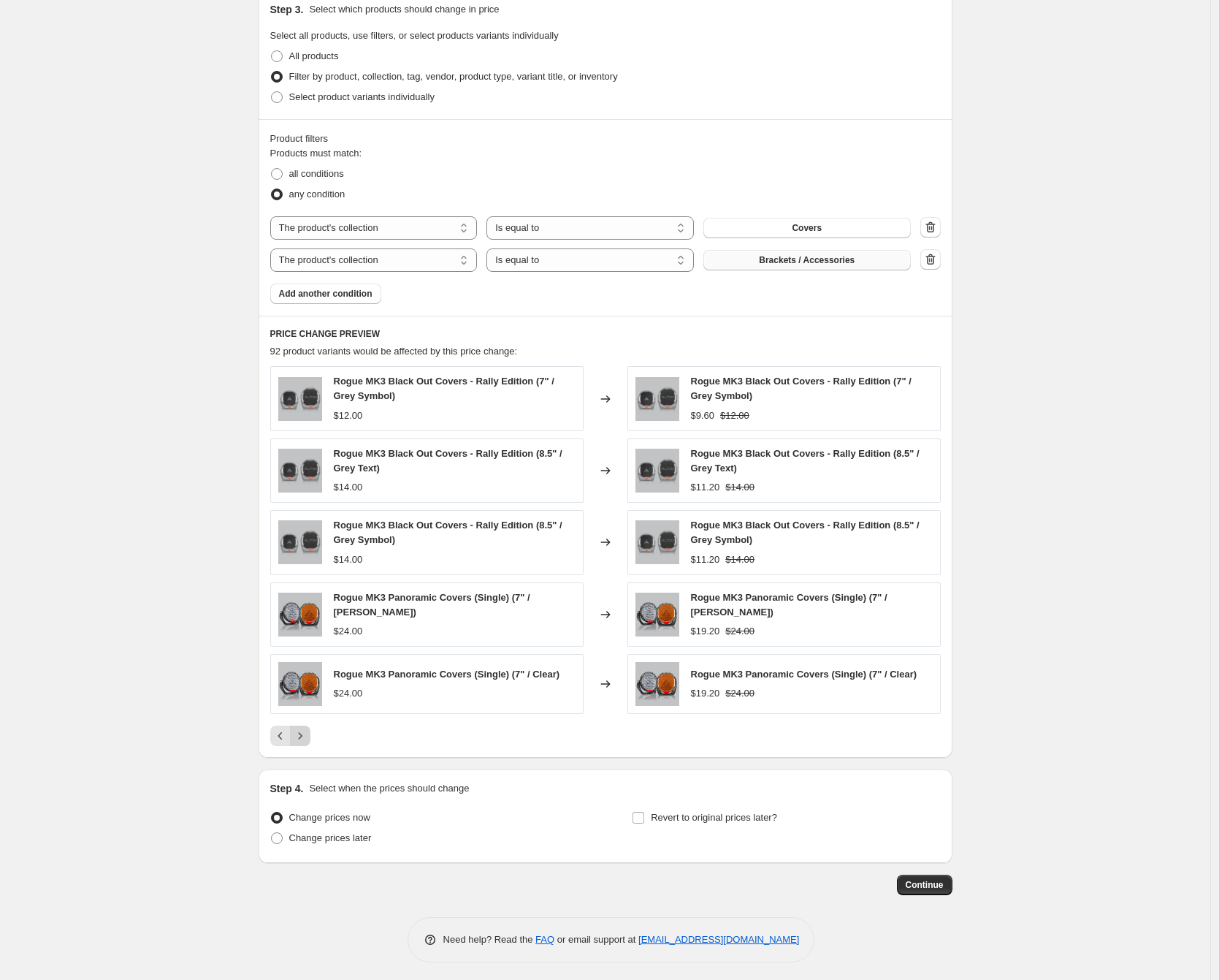
click at [308, 739] on button "Next" at bounding box center [300, 735] width 20 height 20
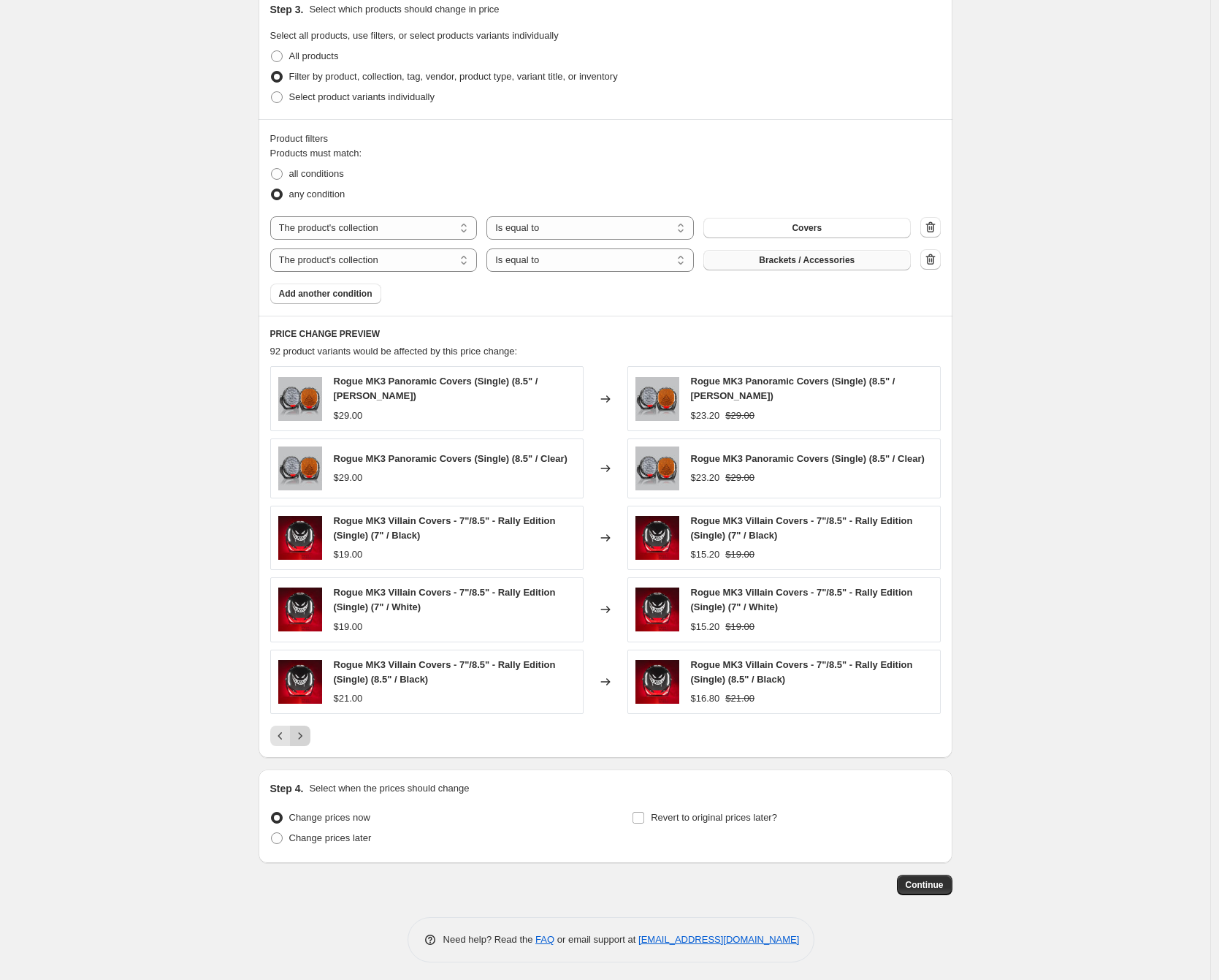
click at [308, 739] on icon "Next" at bounding box center [300, 735] width 14 height 14
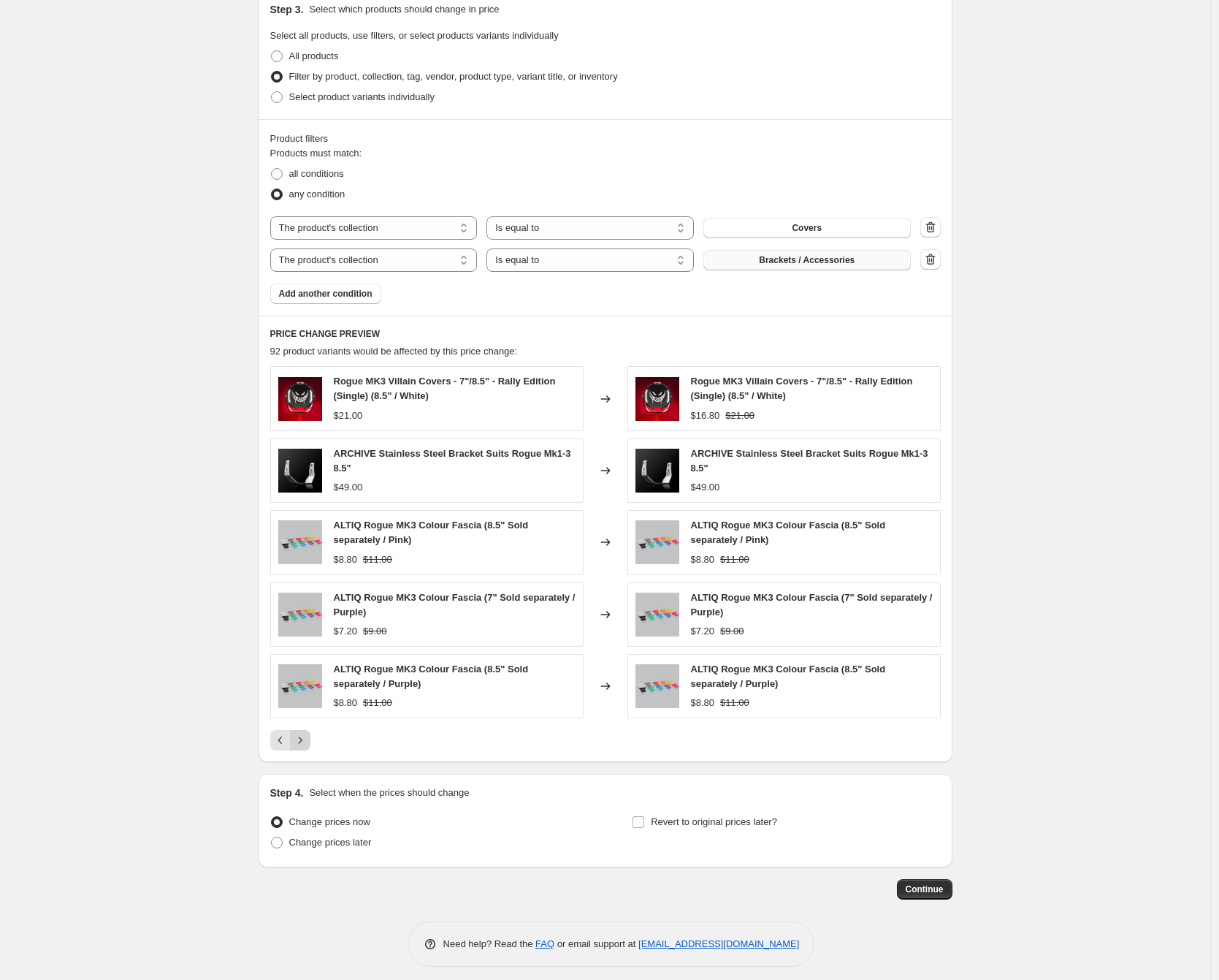
click at [308, 739] on icon "Next" at bounding box center [300, 739] width 14 height 14
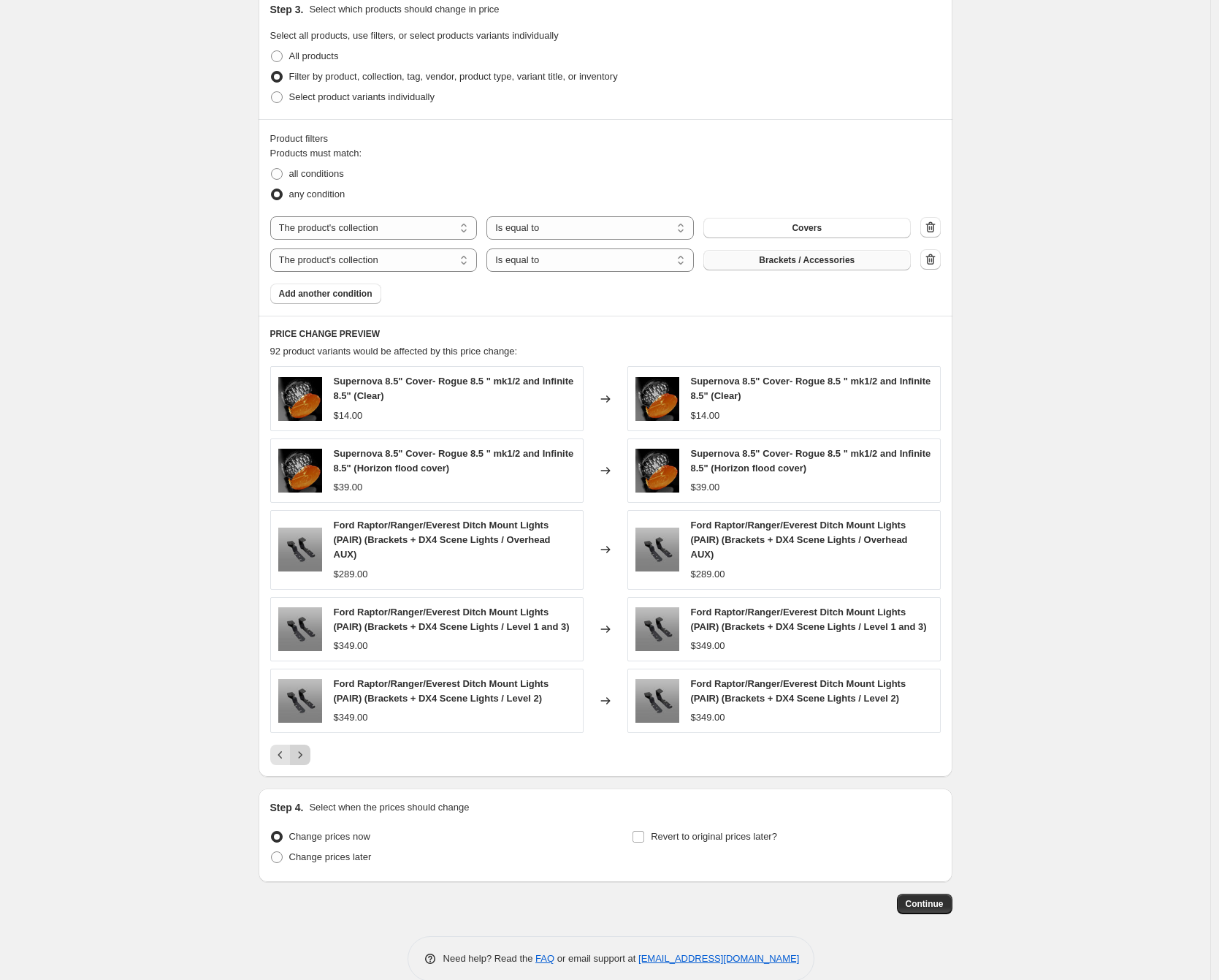
click at [308, 748] on icon "Next" at bounding box center [300, 754] width 14 height 14
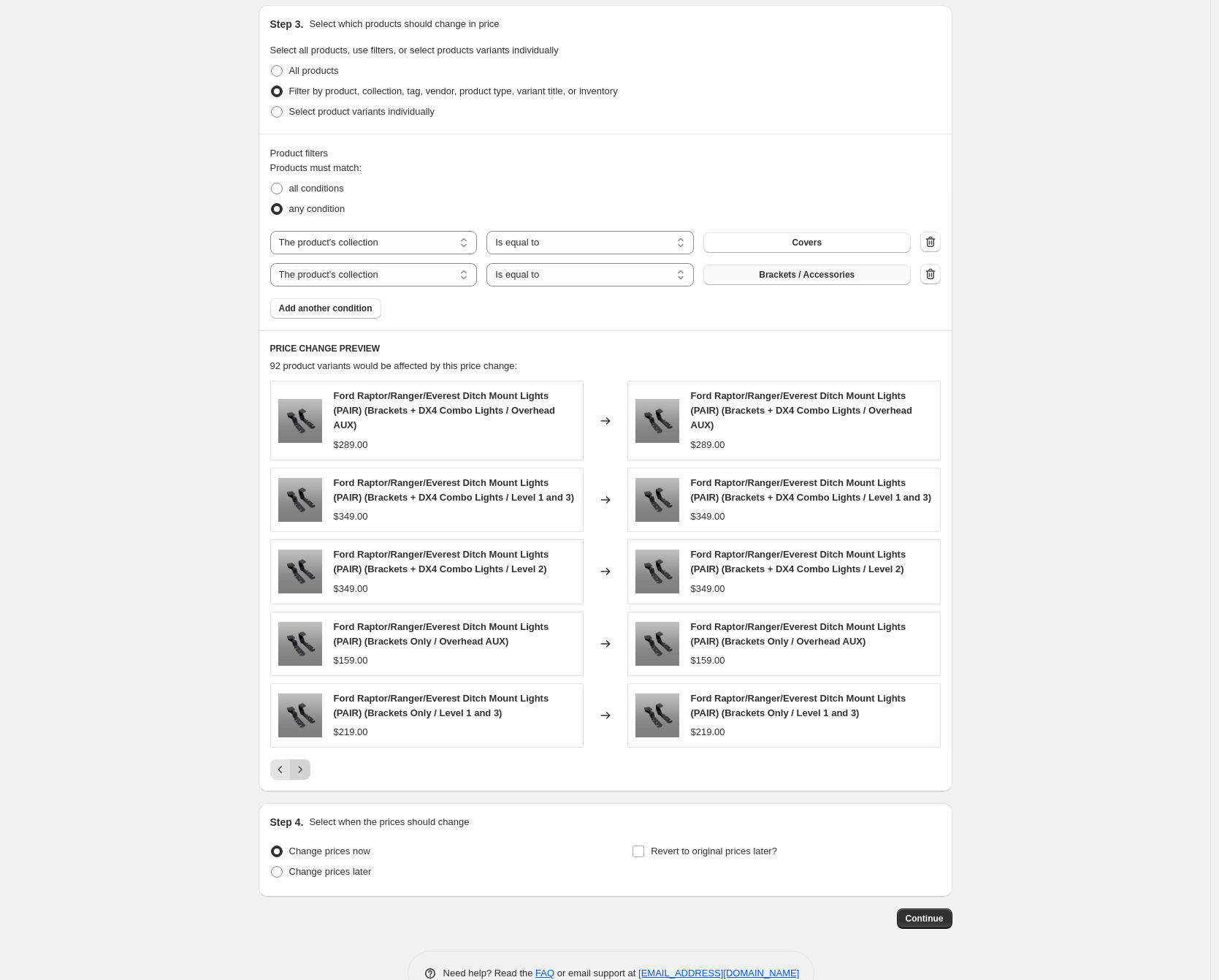
scroll to position [710, 0]
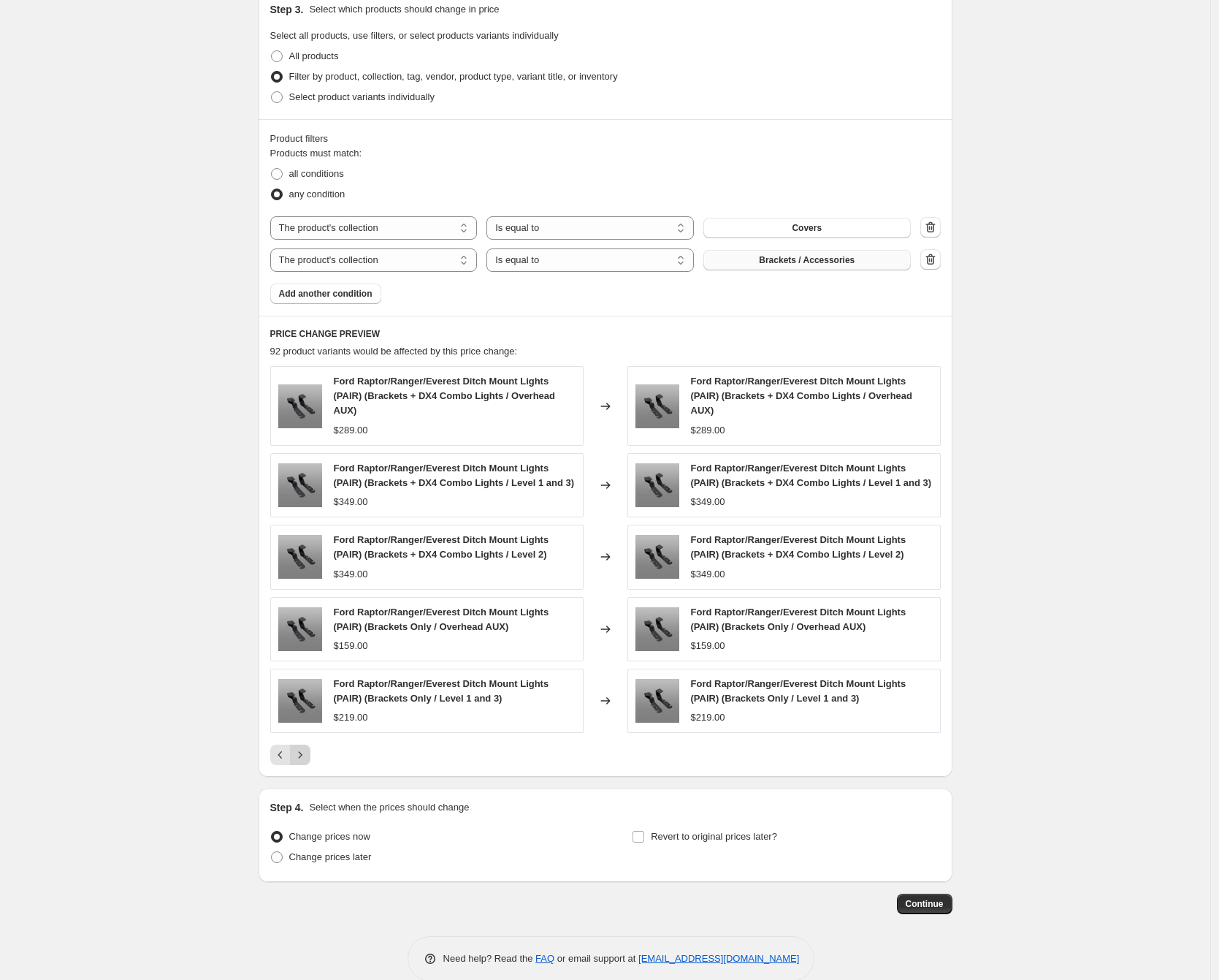
click at [308, 732] on div "Ford Raptor/Ranger/Everest Ditch Mount Lights (PAIR) (Brackets Only / Level 1 a…" at bounding box center [427, 701] width 313 height 65
click at [308, 762] on icon "Next" at bounding box center [300, 754] width 14 height 14
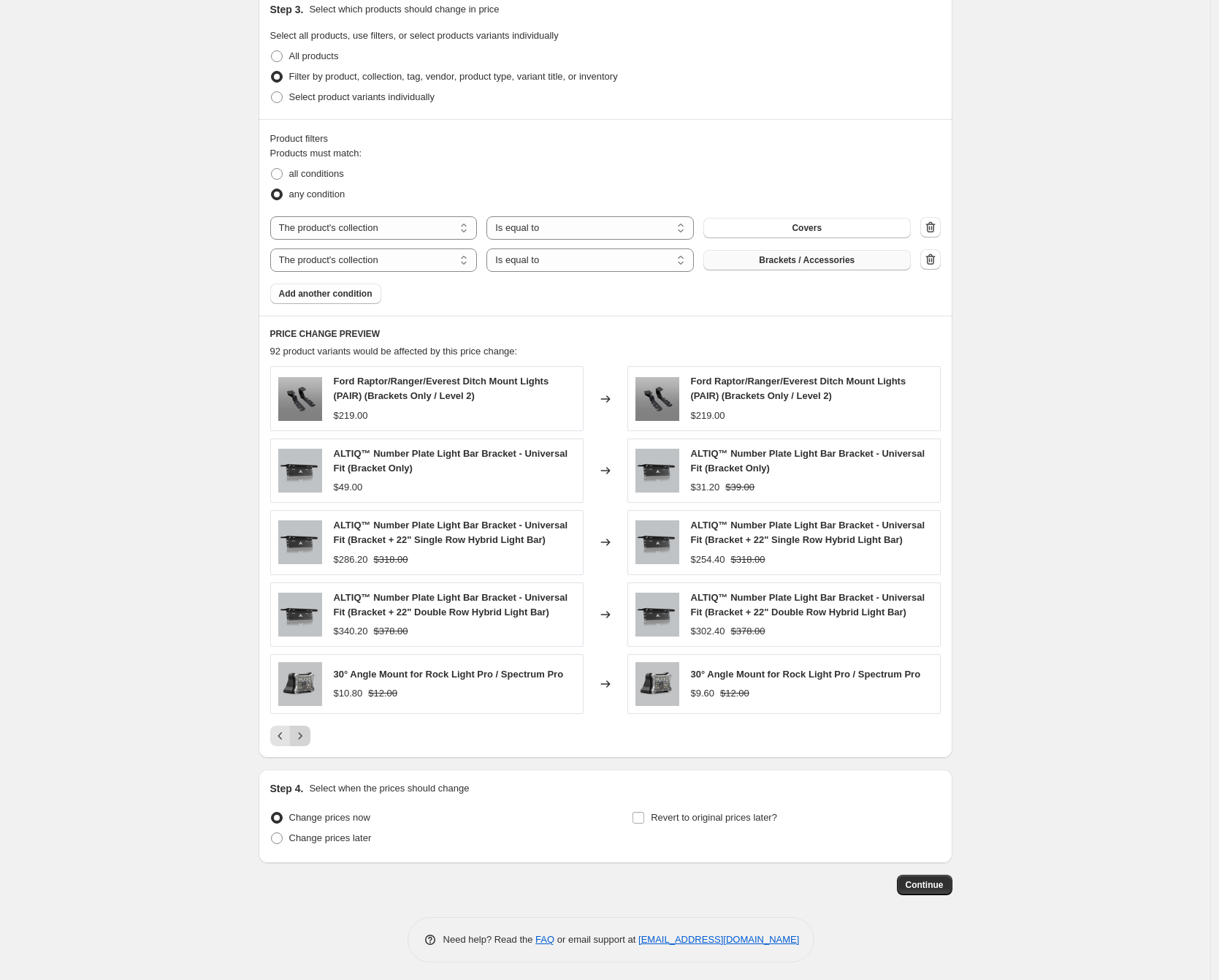
click at [308, 733] on icon "Next" at bounding box center [300, 735] width 14 height 14
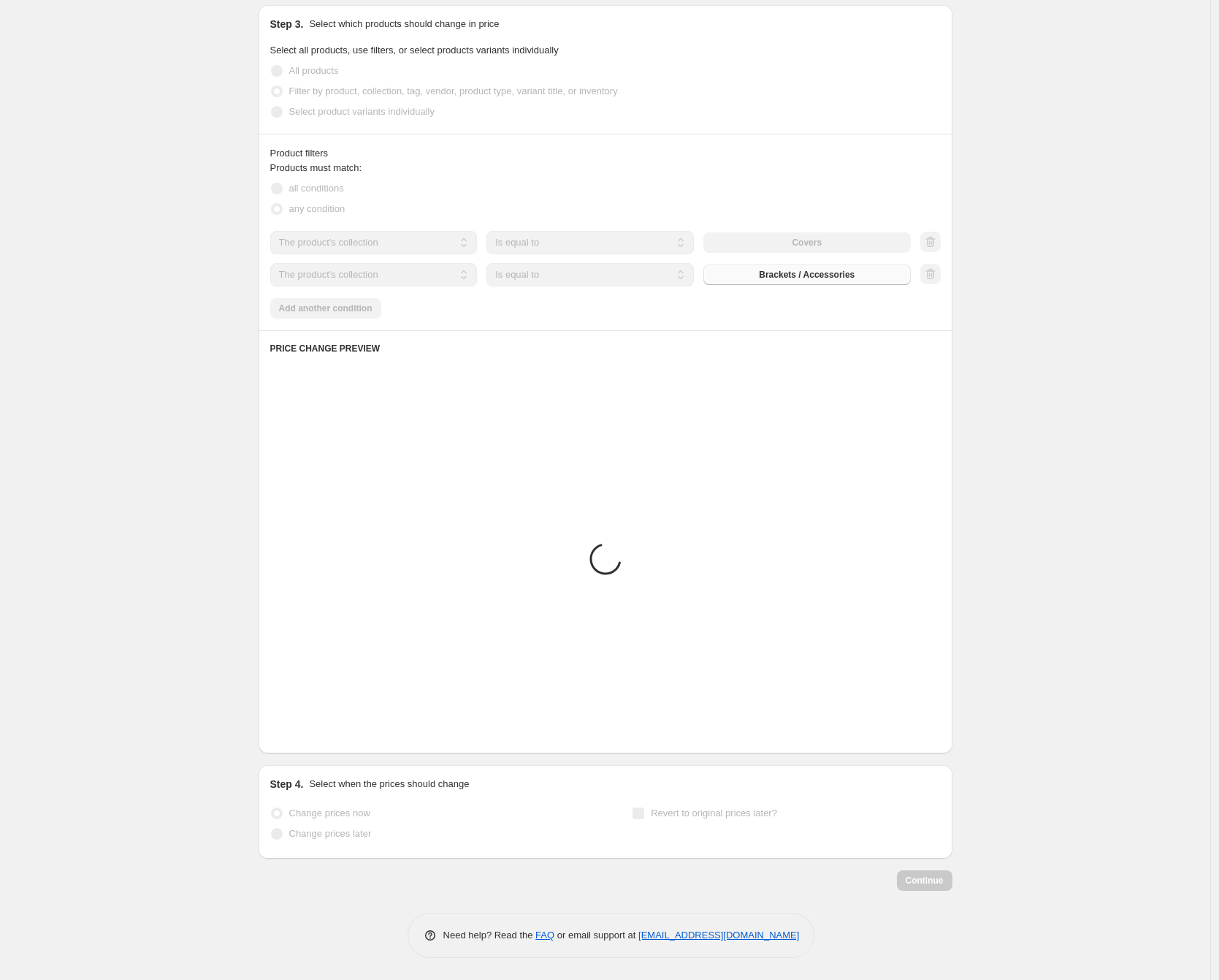
scroll to position [706, 0]
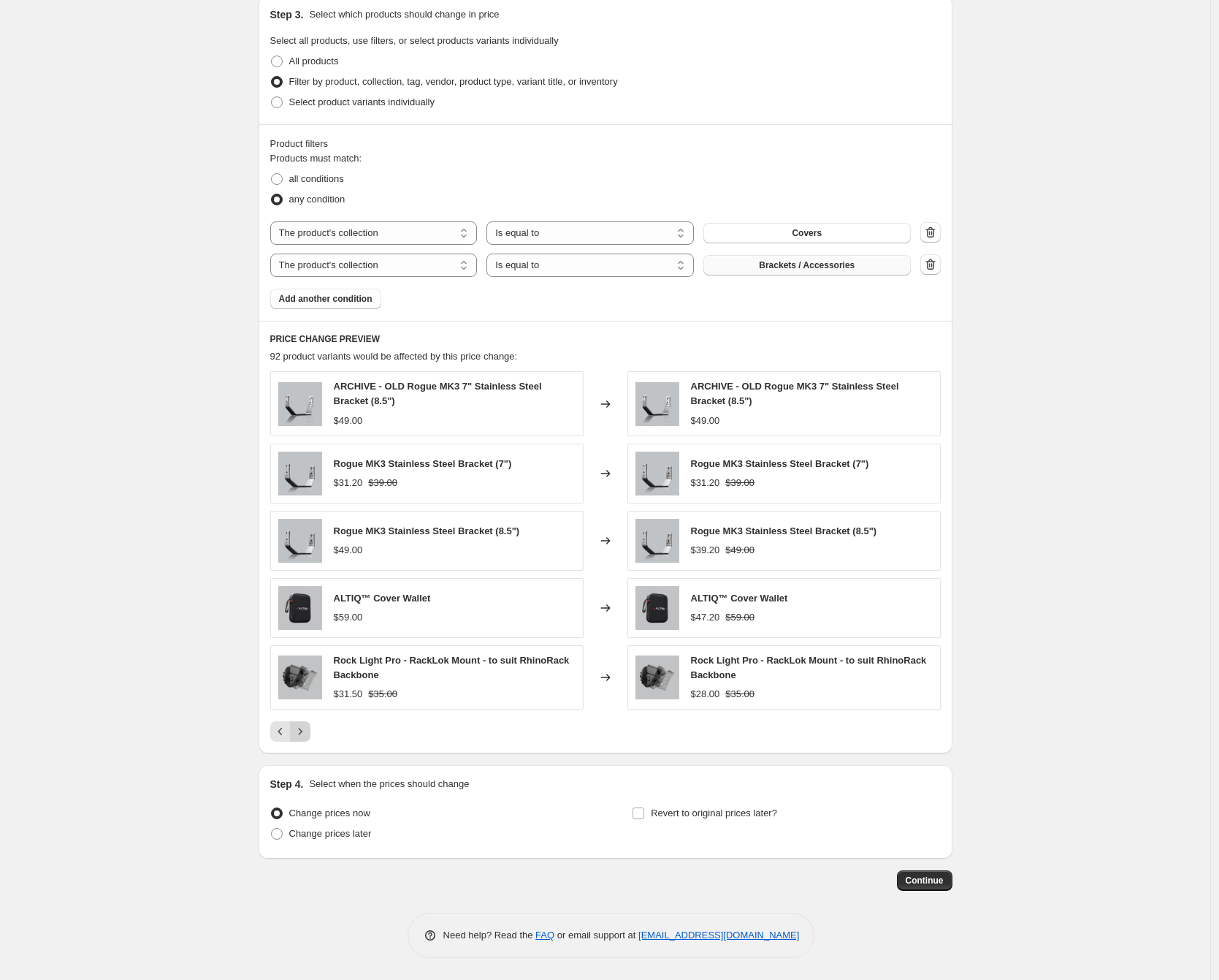
click at [308, 733] on icon "Next" at bounding box center [300, 730] width 14 height 14
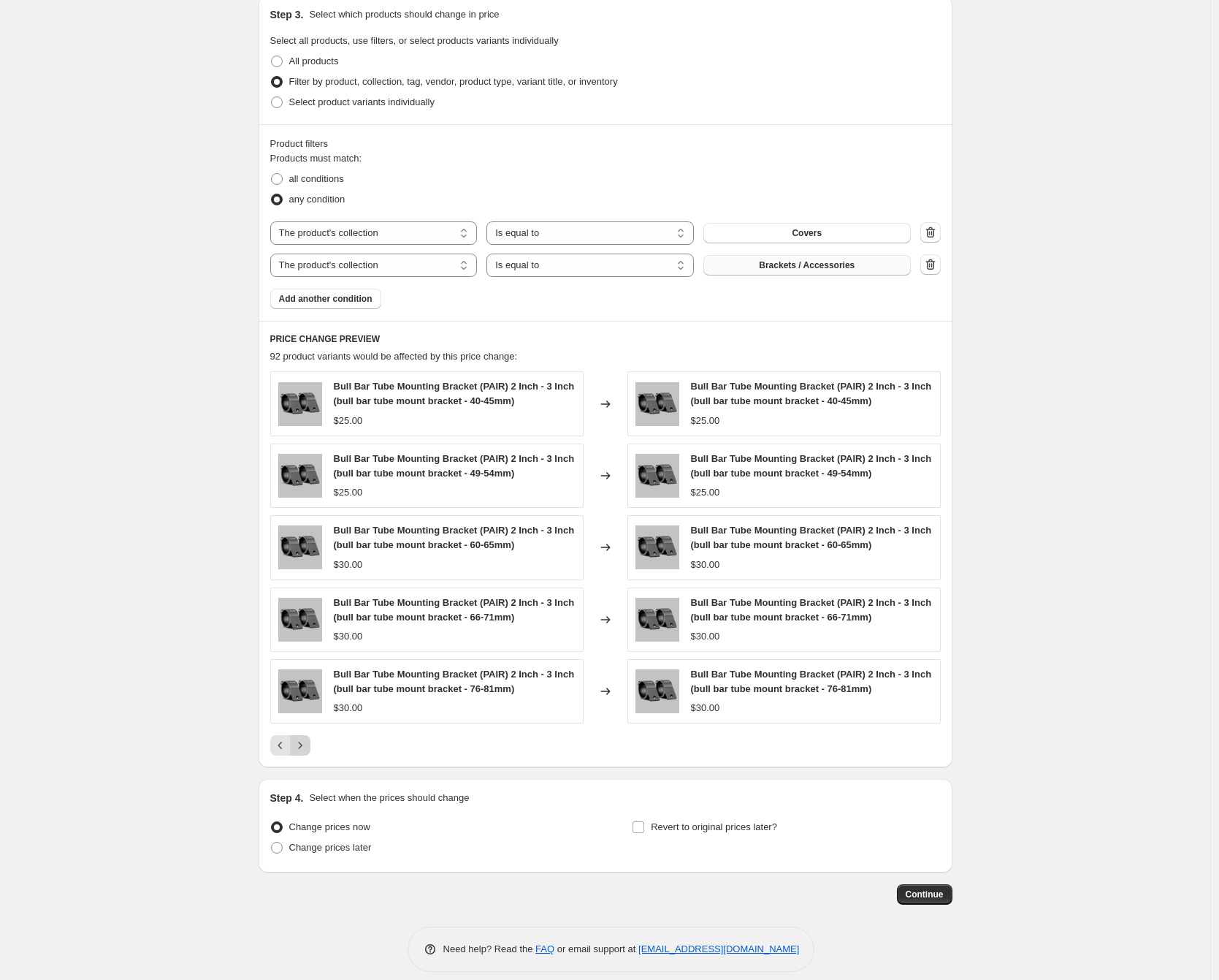
click at [308, 733] on div "Bull Bar Tube Mounting Bracket (PAIR) 2 Inch - 3 Inch (bull bar tube mount brac…" at bounding box center [606, 564] width 670 height 385
click at [307, 748] on icon "Next" at bounding box center [300, 745] width 14 height 14
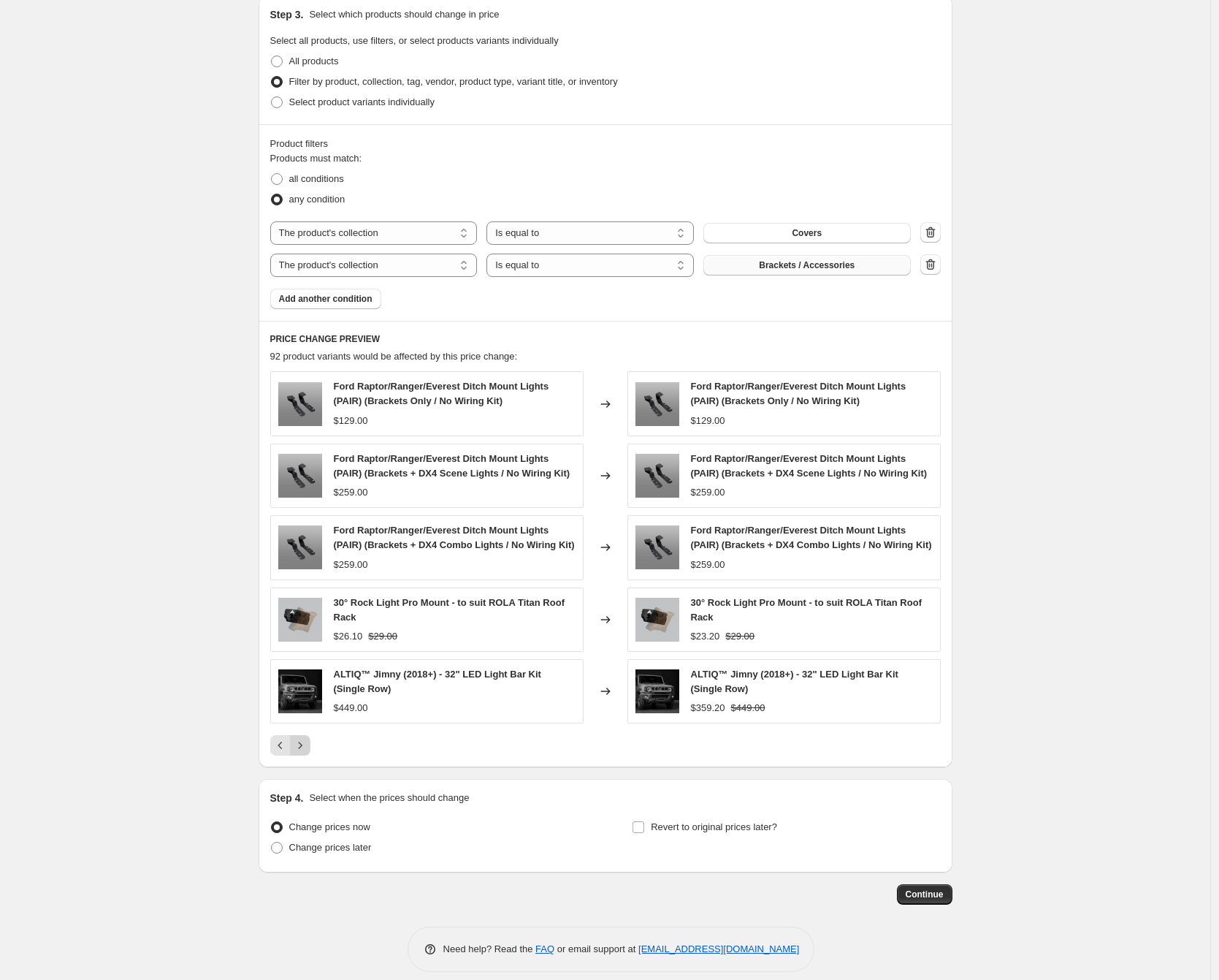
click at [307, 752] on icon "Next" at bounding box center [300, 745] width 14 height 14
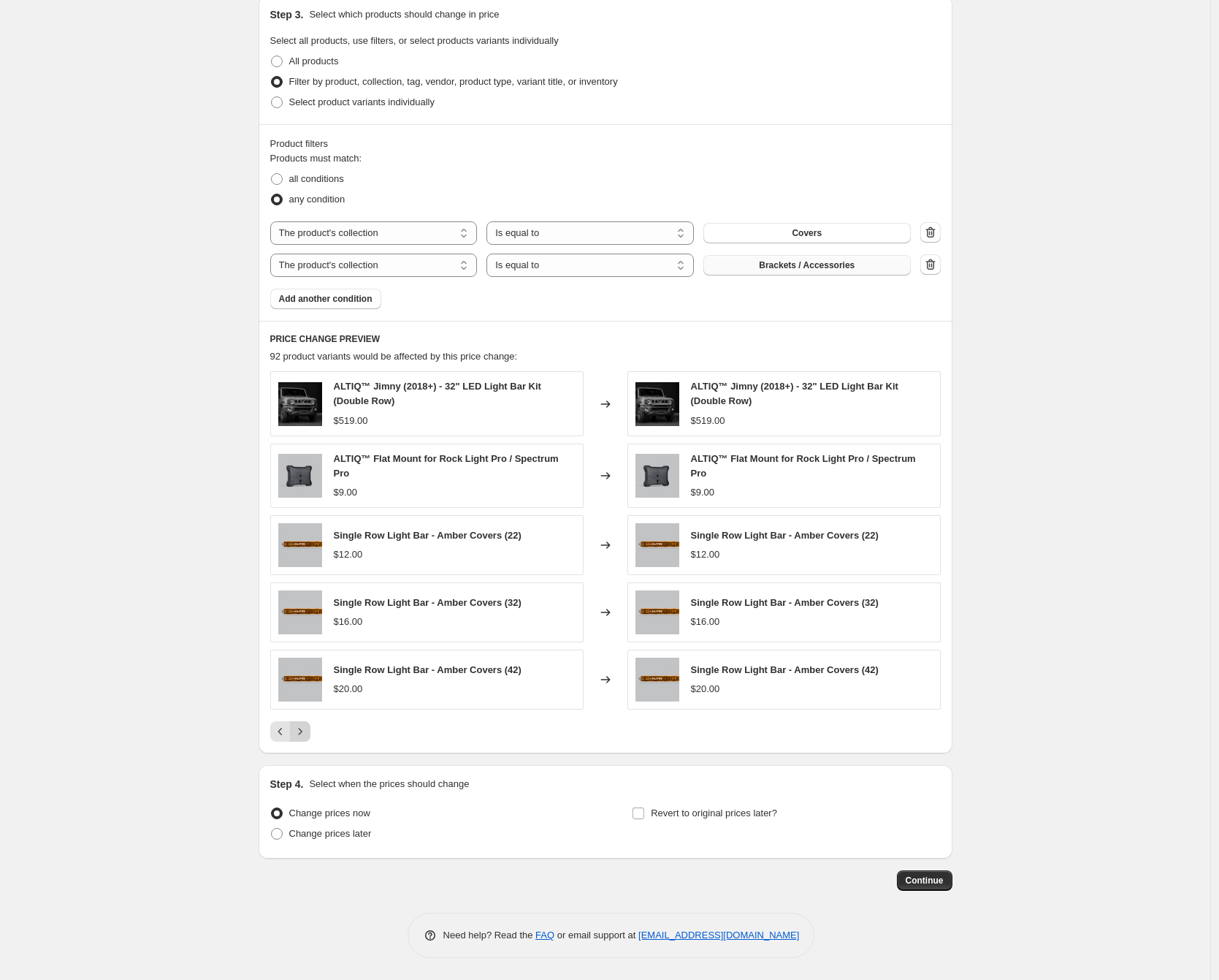
click at [308, 730] on icon "Next" at bounding box center [300, 730] width 14 height 14
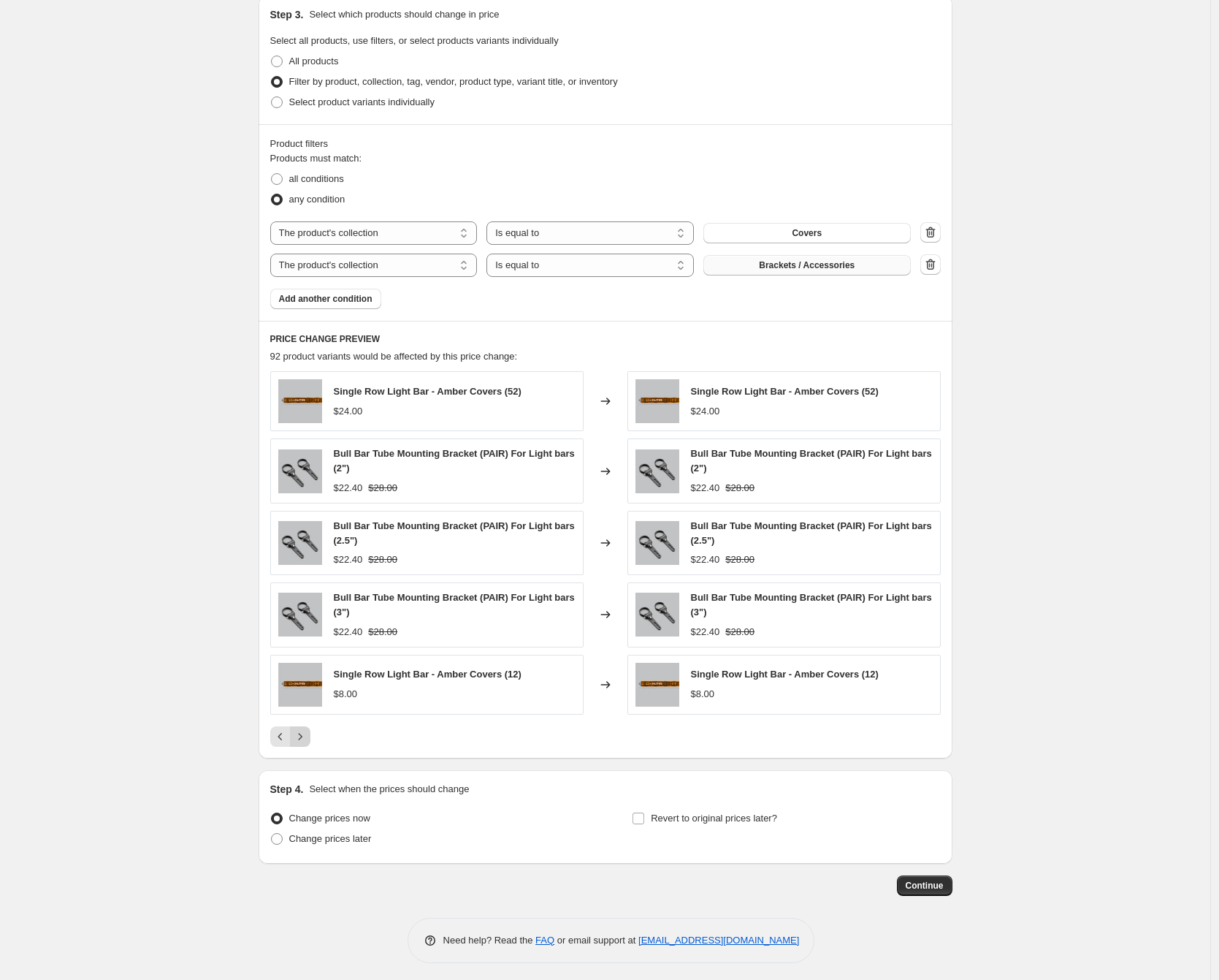
click at [307, 733] on icon "Next" at bounding box center [300, 736] width 14 height 14
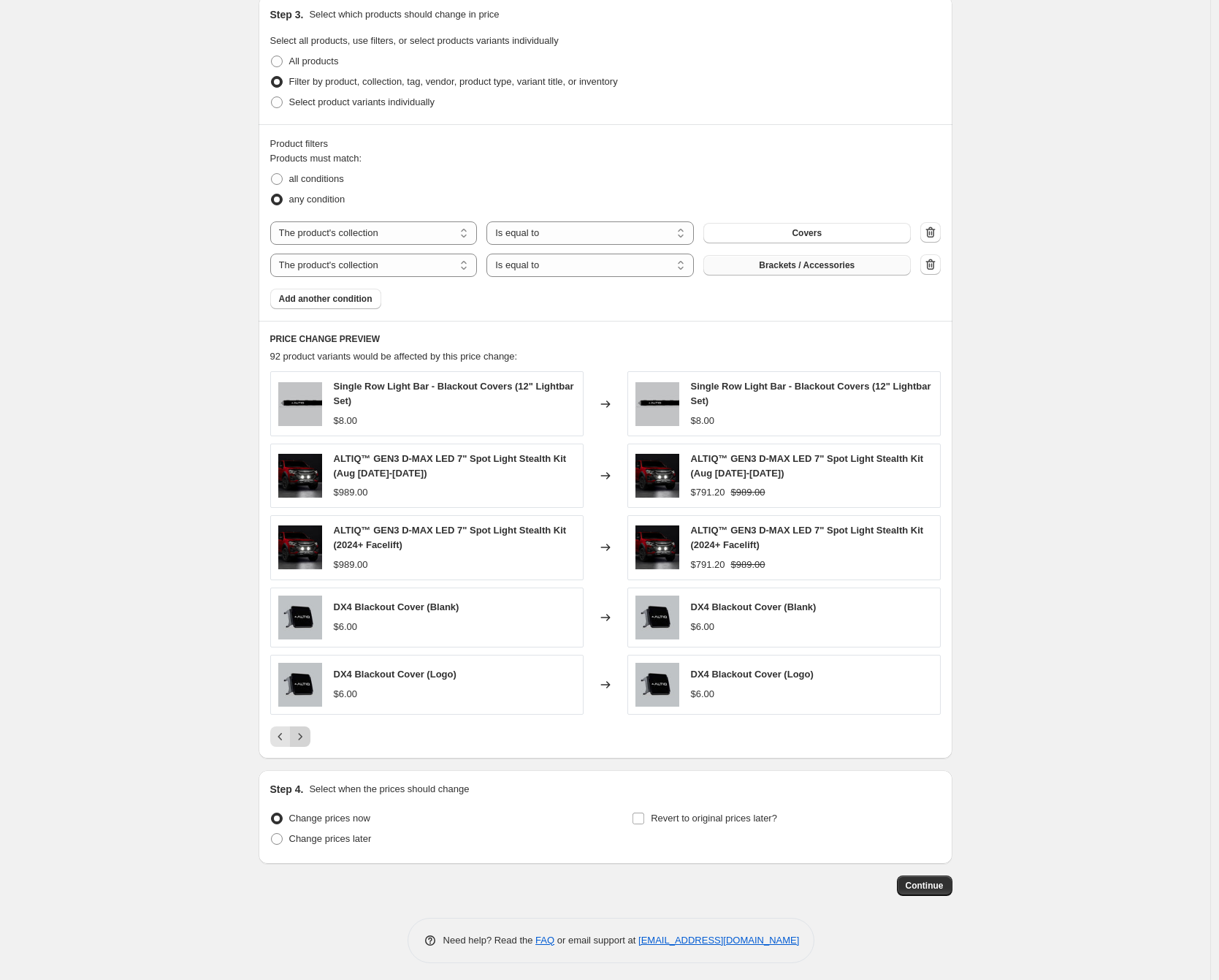
click at [306, 736] on icon "Next" at bounding box center [300, 736] width 14 height 14
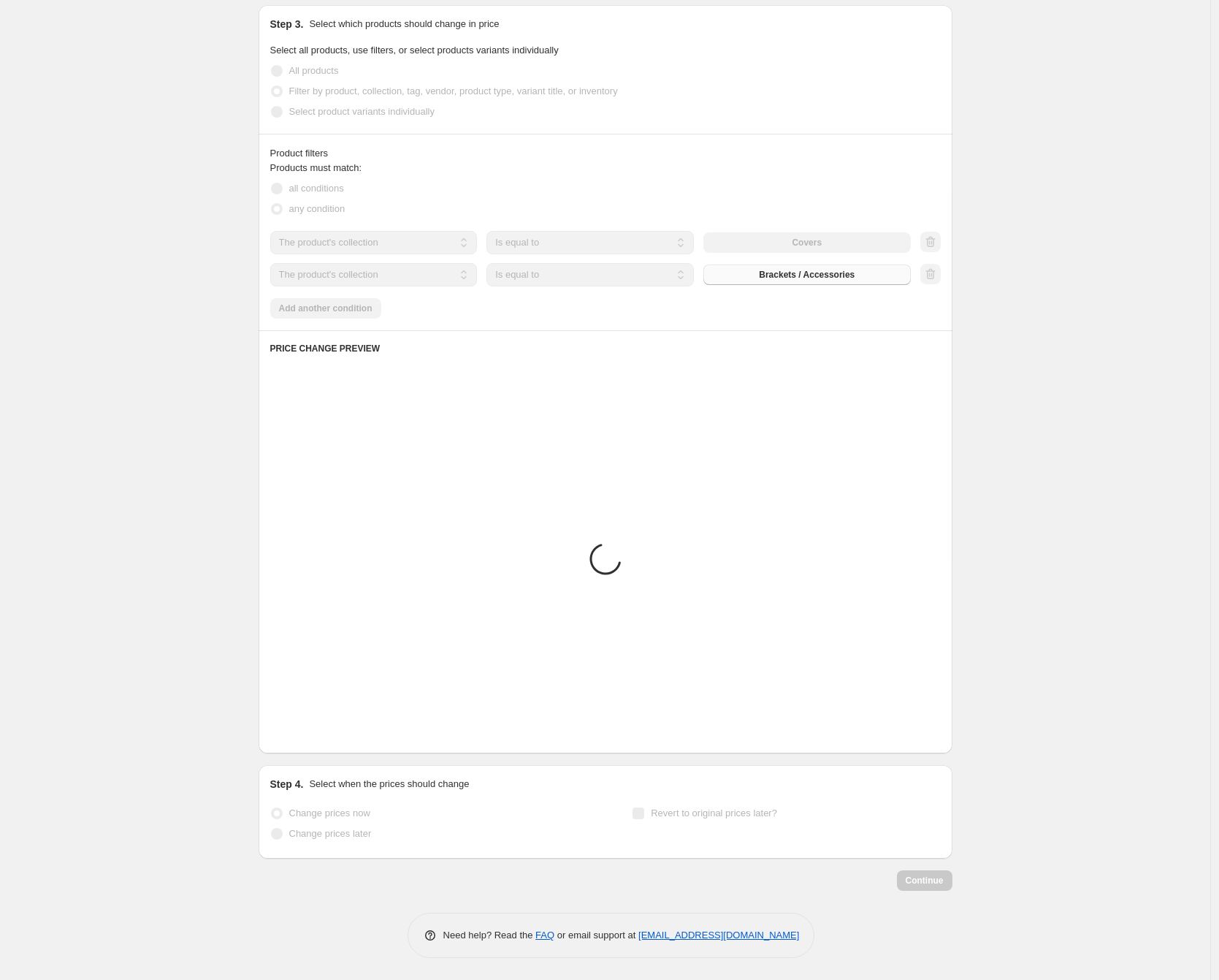
scroll to position [494, 0]
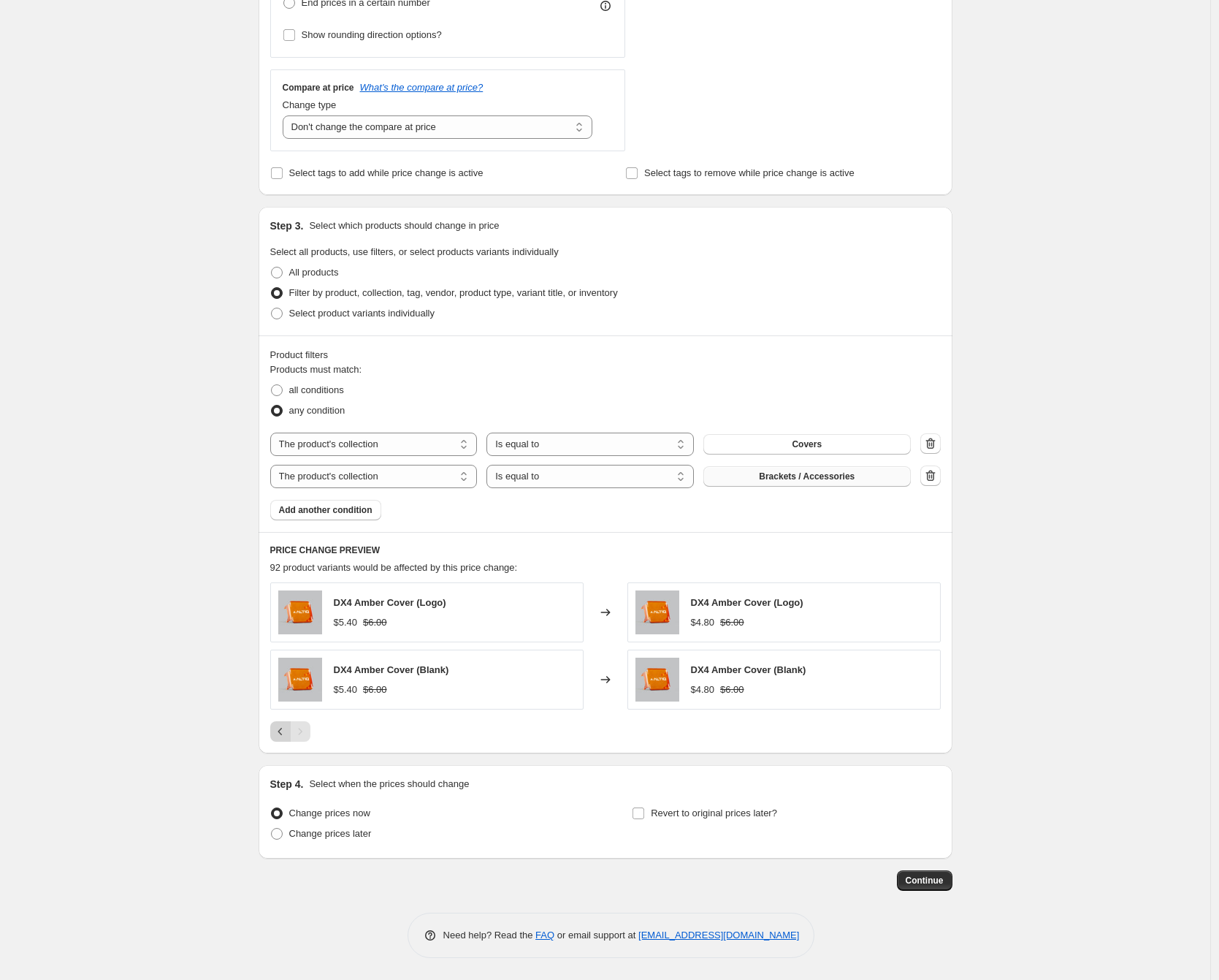
click at [288, 732] on icon "Previous" at bounding box center [280, 730] width 14 height 14
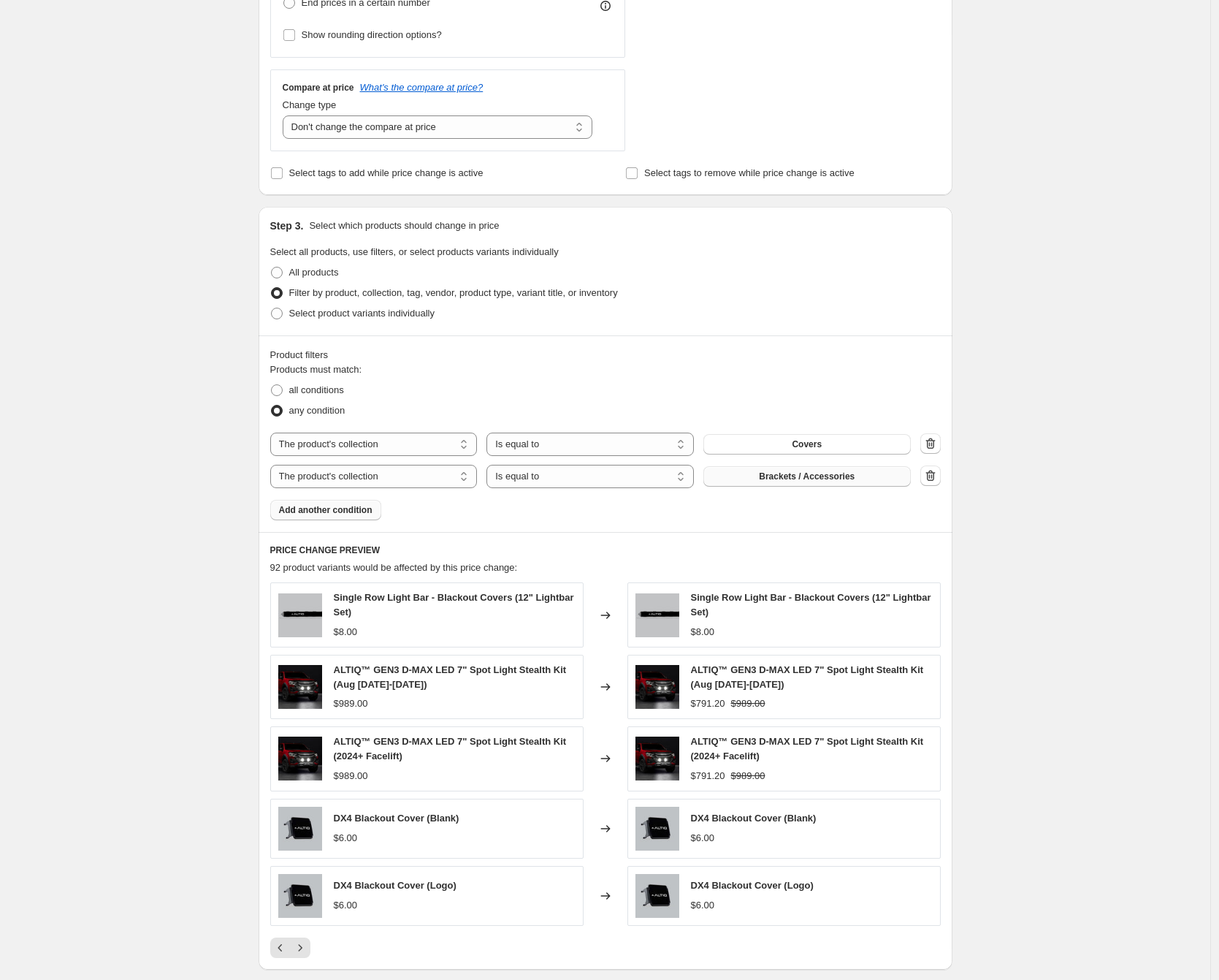
click at [338, 505] on span "Add another condition" at bounding box center [326, 510] width 93 height 11
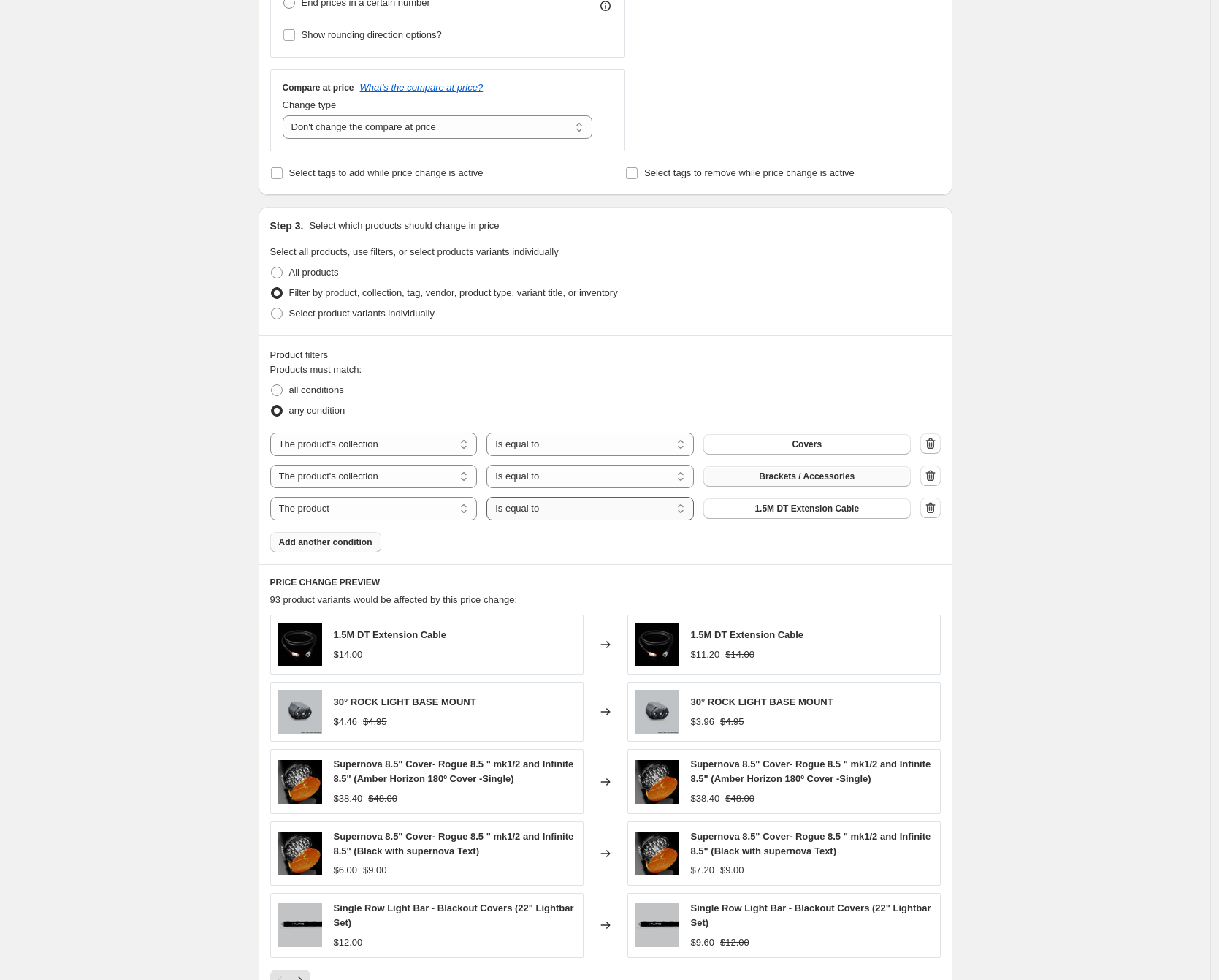
click at [594, 519] on select "Is equal to Is not equal to" at bounding box center [590, 509] width 208 height 24
select select "not_equal"
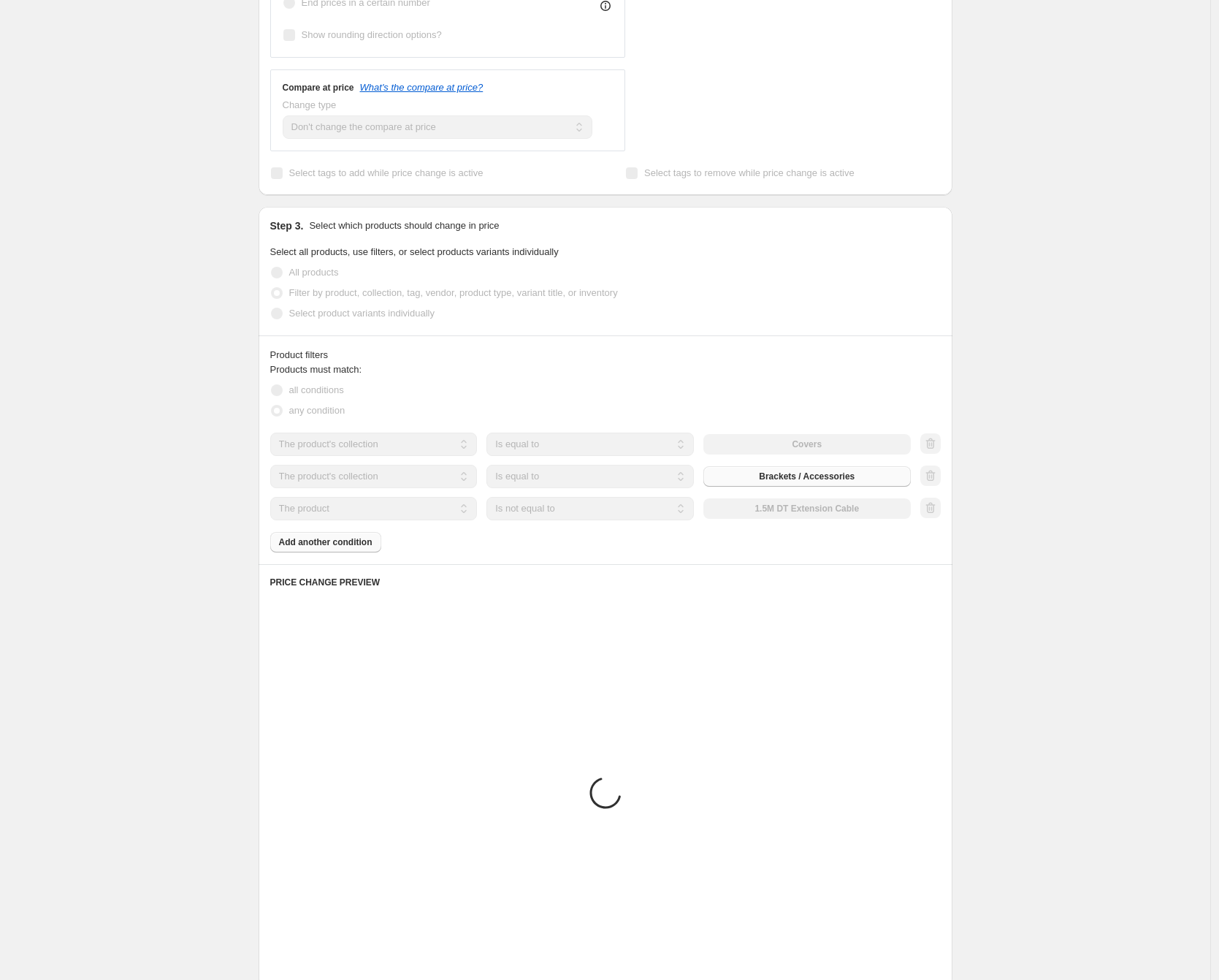
click at [843, 510] on div "The product The product's collection The product's tag The product's vendor The…" at bounding box center [590, 509] width 641 height 24
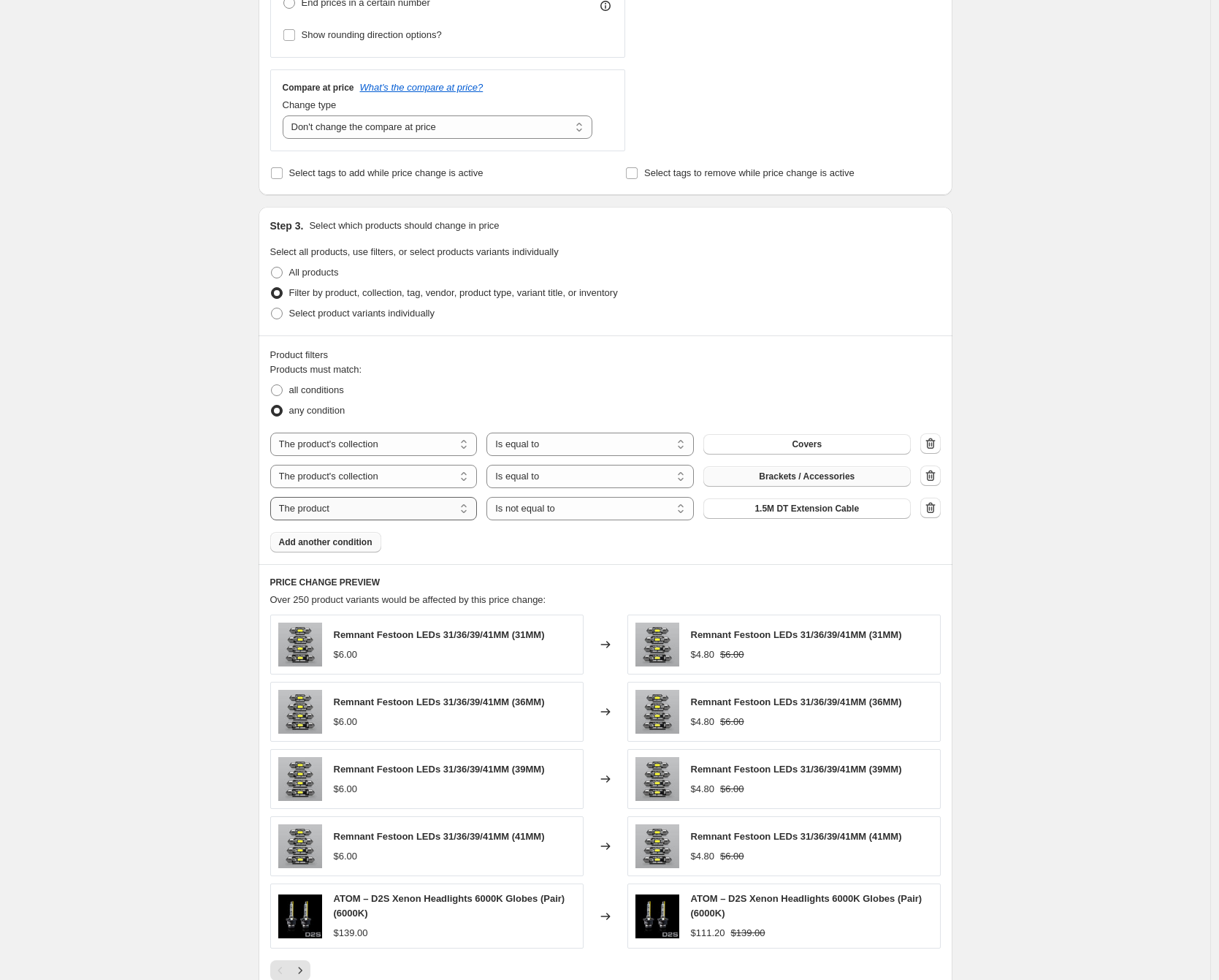
click at [434, 516] on select "The product The product's collection The product's tag The product's vendor The…" at bounding box center [374, 509] width 208 height 24
select select "collection"
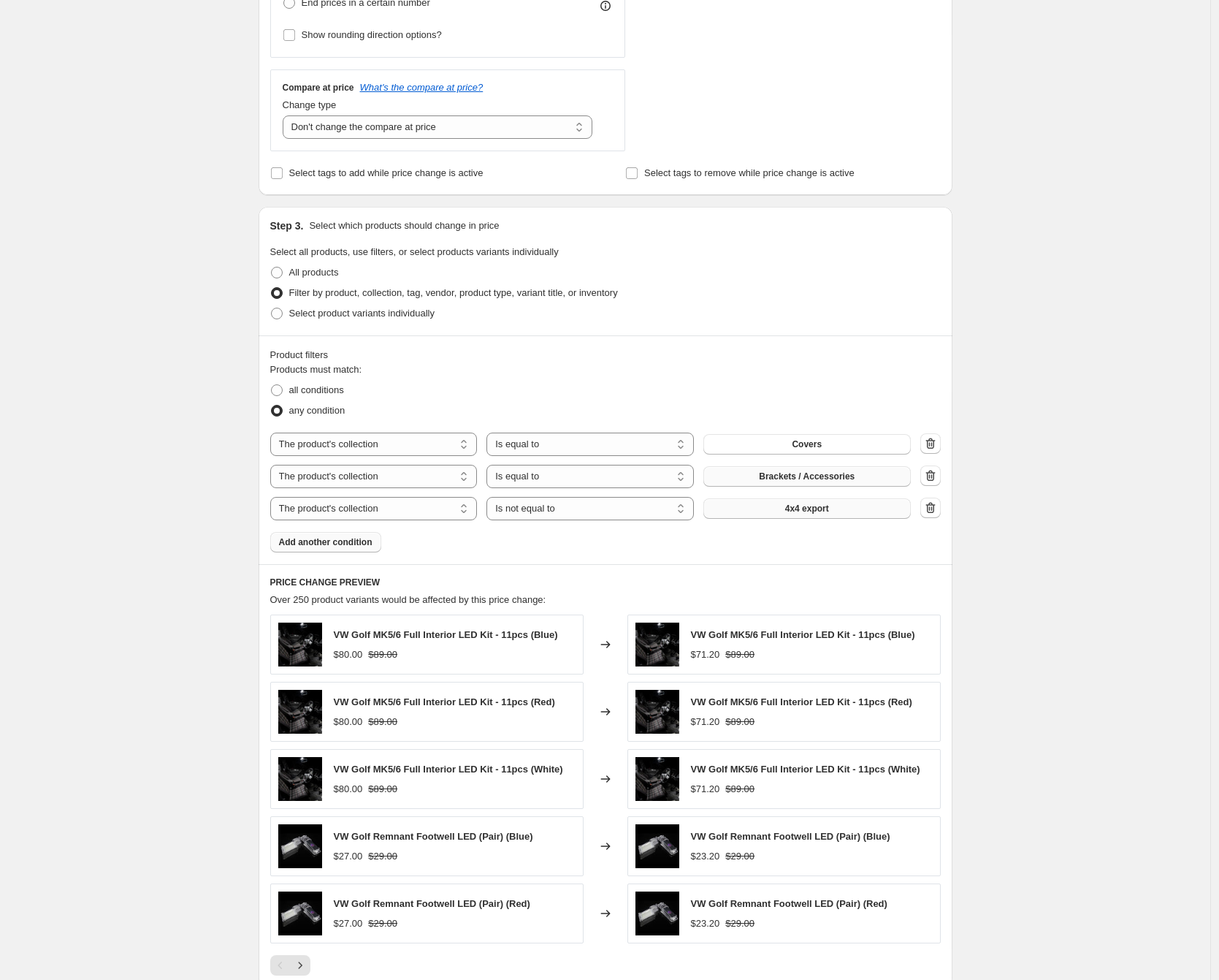
click at [808, 515] on button "4x4 export" at bounding box center [808, 508] width 208 height 20
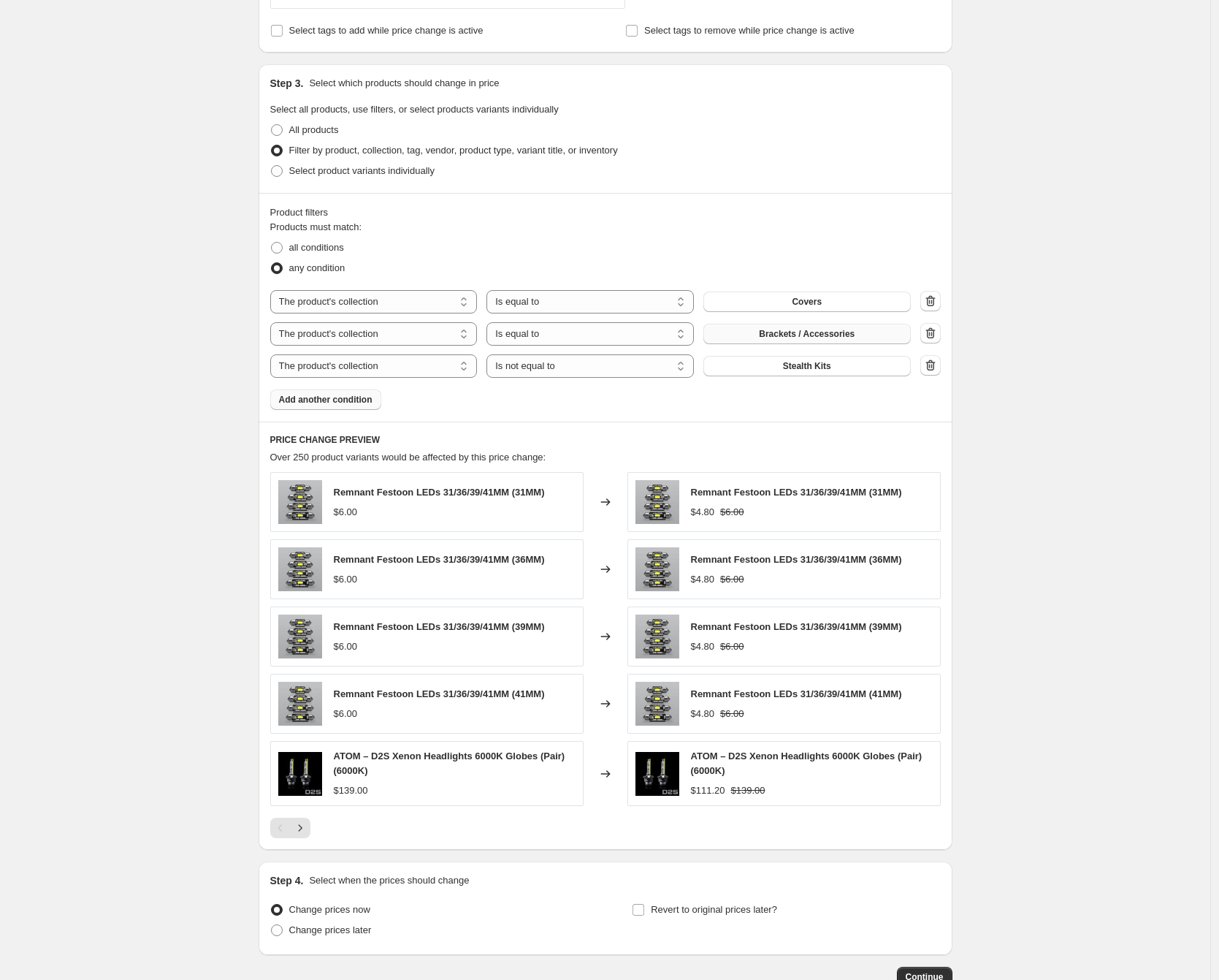
scroll to position [733, 0]
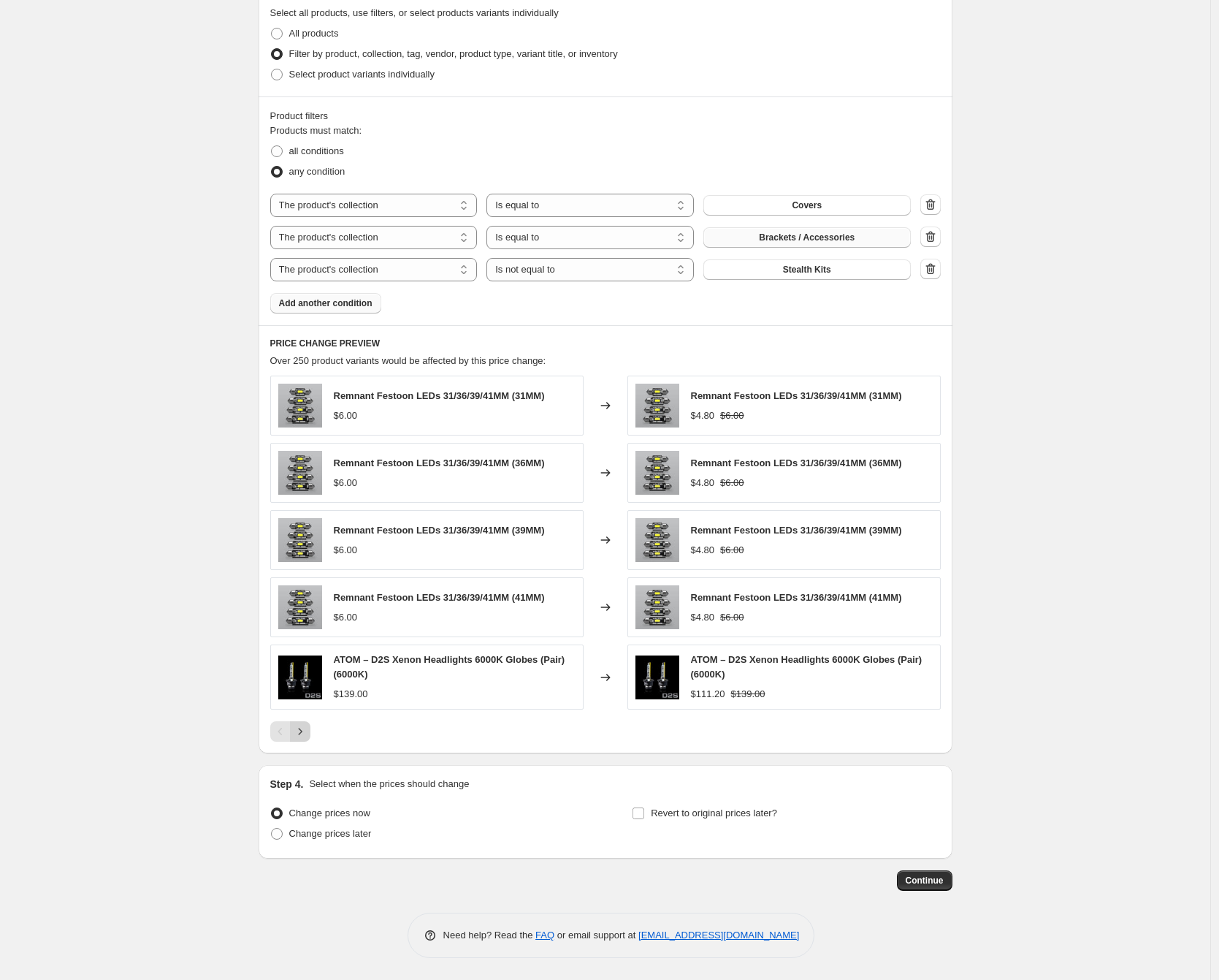
click at [308, 729] on icon "Next" at bounding box center [300, 730] width 14 height 14
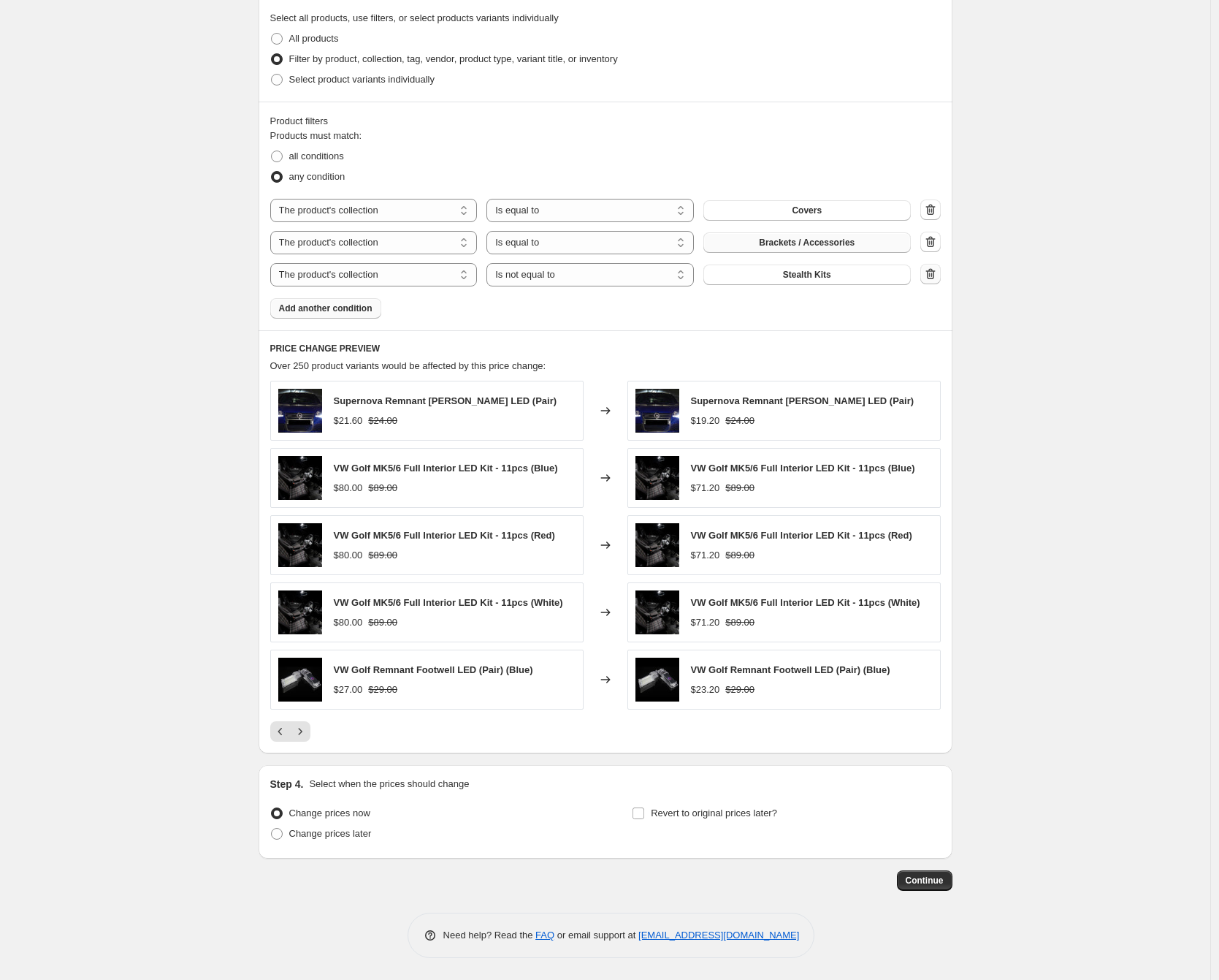
click at [934, 273] on icon "button" at bounding box center [930, 273] width 14 height 14
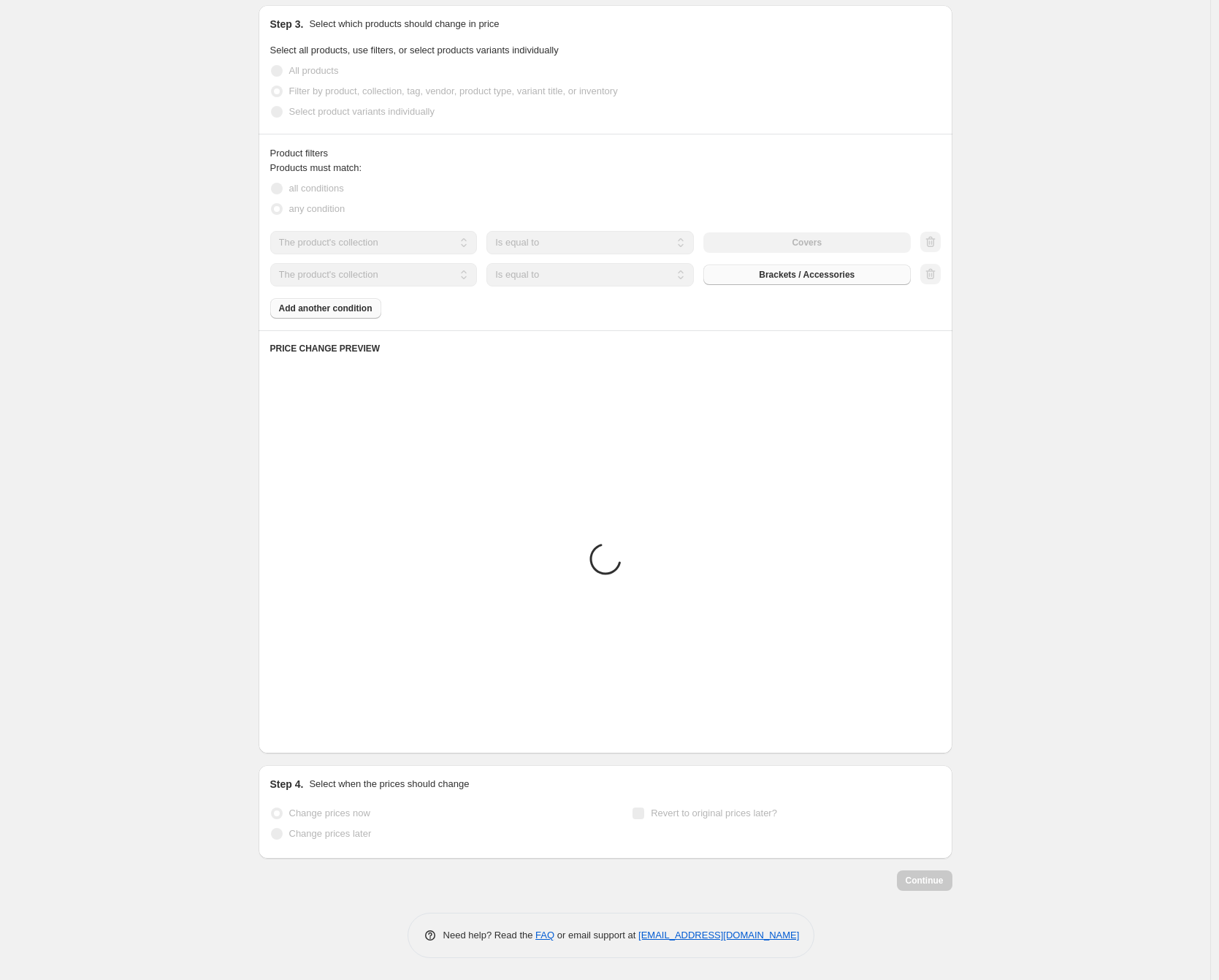
scroll to position [715, 0]
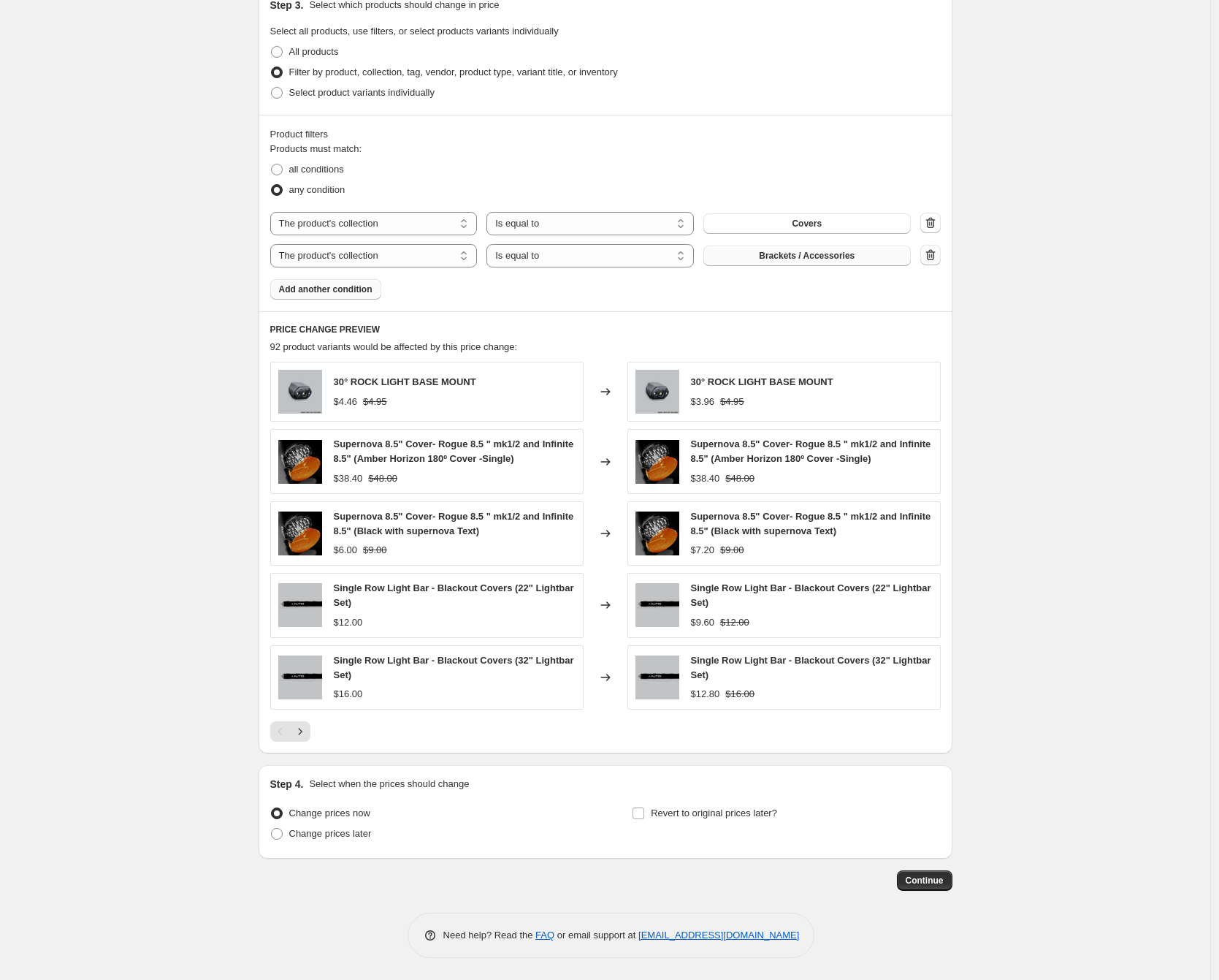
click at [930, 258] on icon "button" at bounding box center [930, 254] width 14 height 14
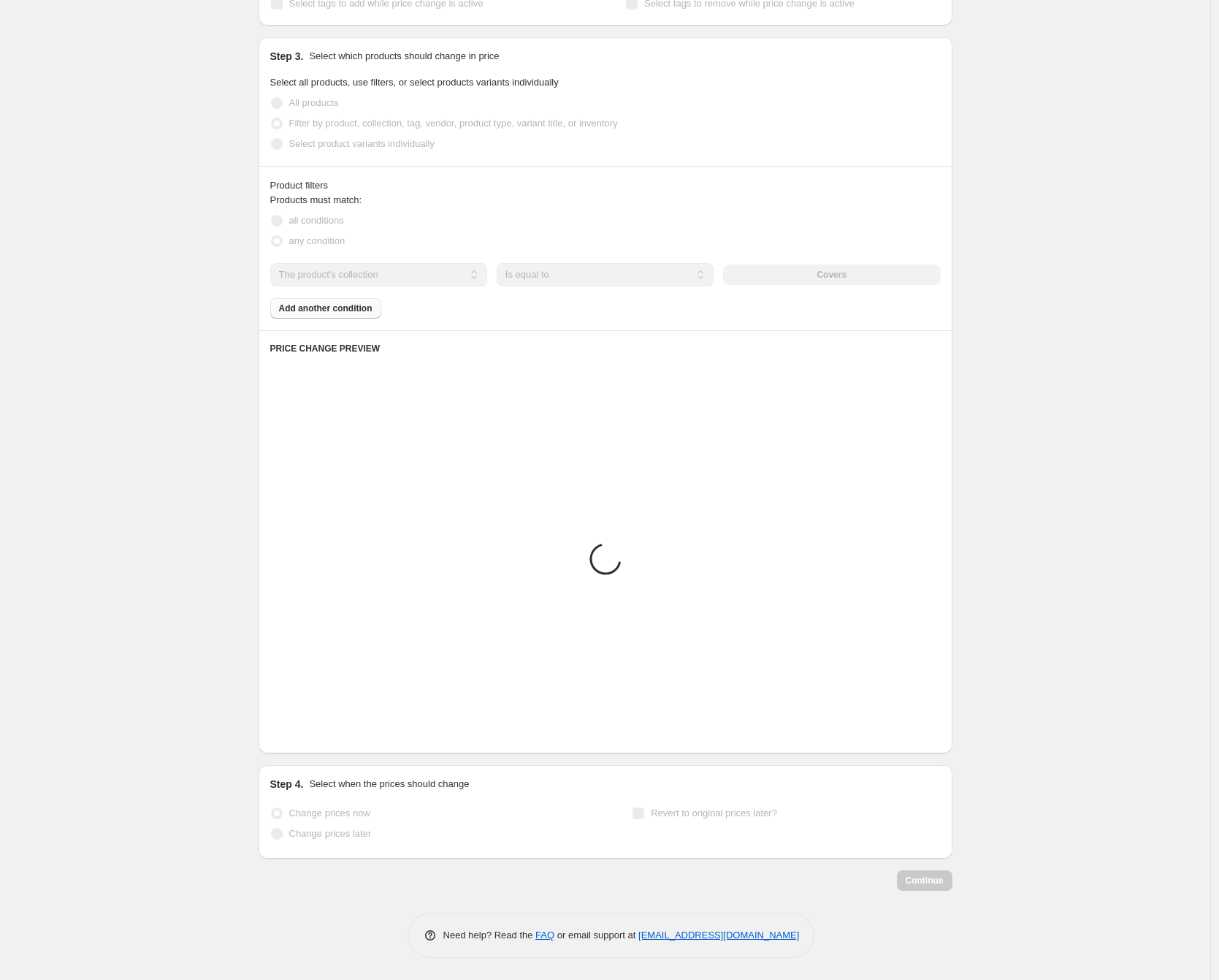
scroll to position [688, 0]
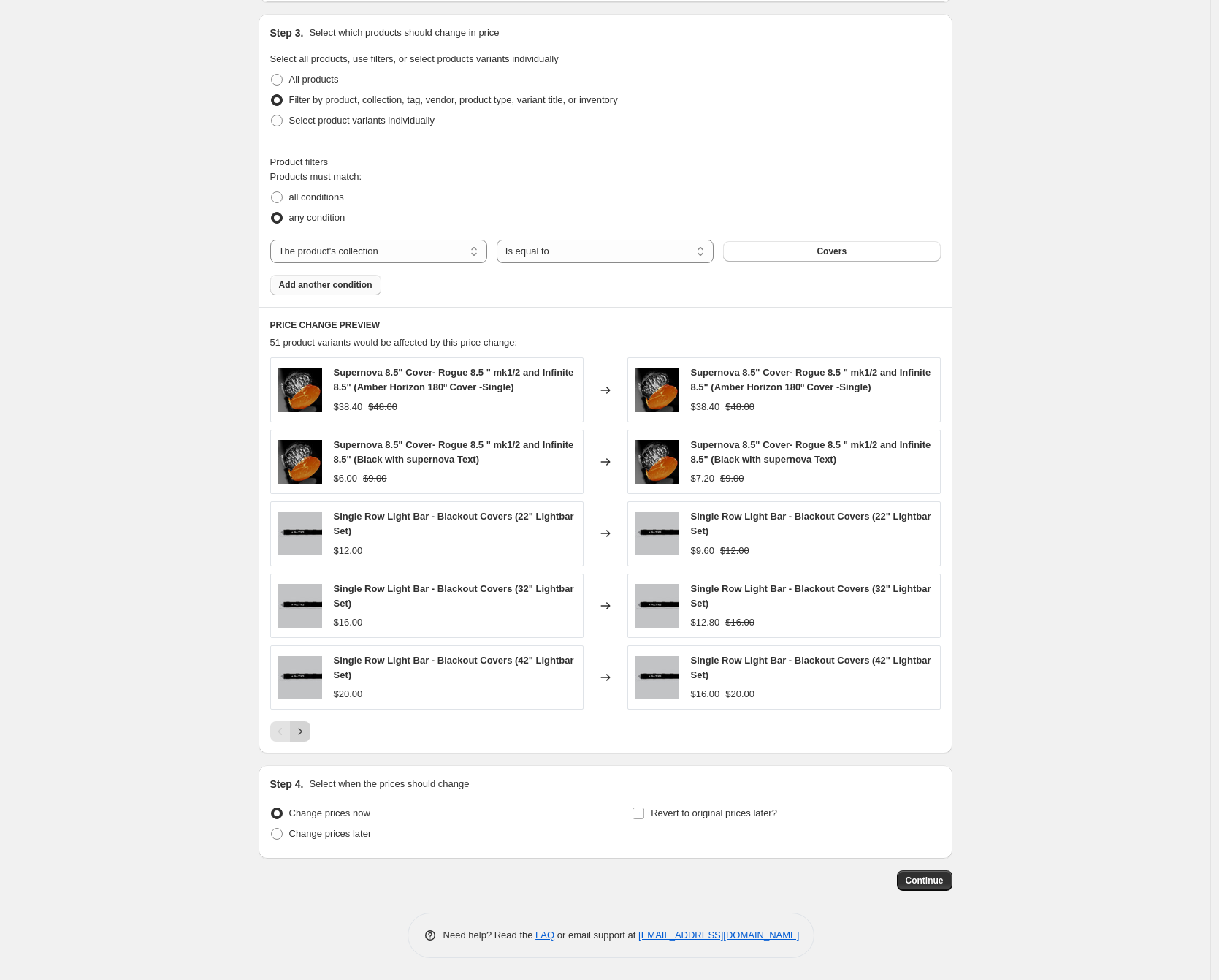
click at [308, 730] on icon "Next" at bounding box center [300, 730] width 14 height 14
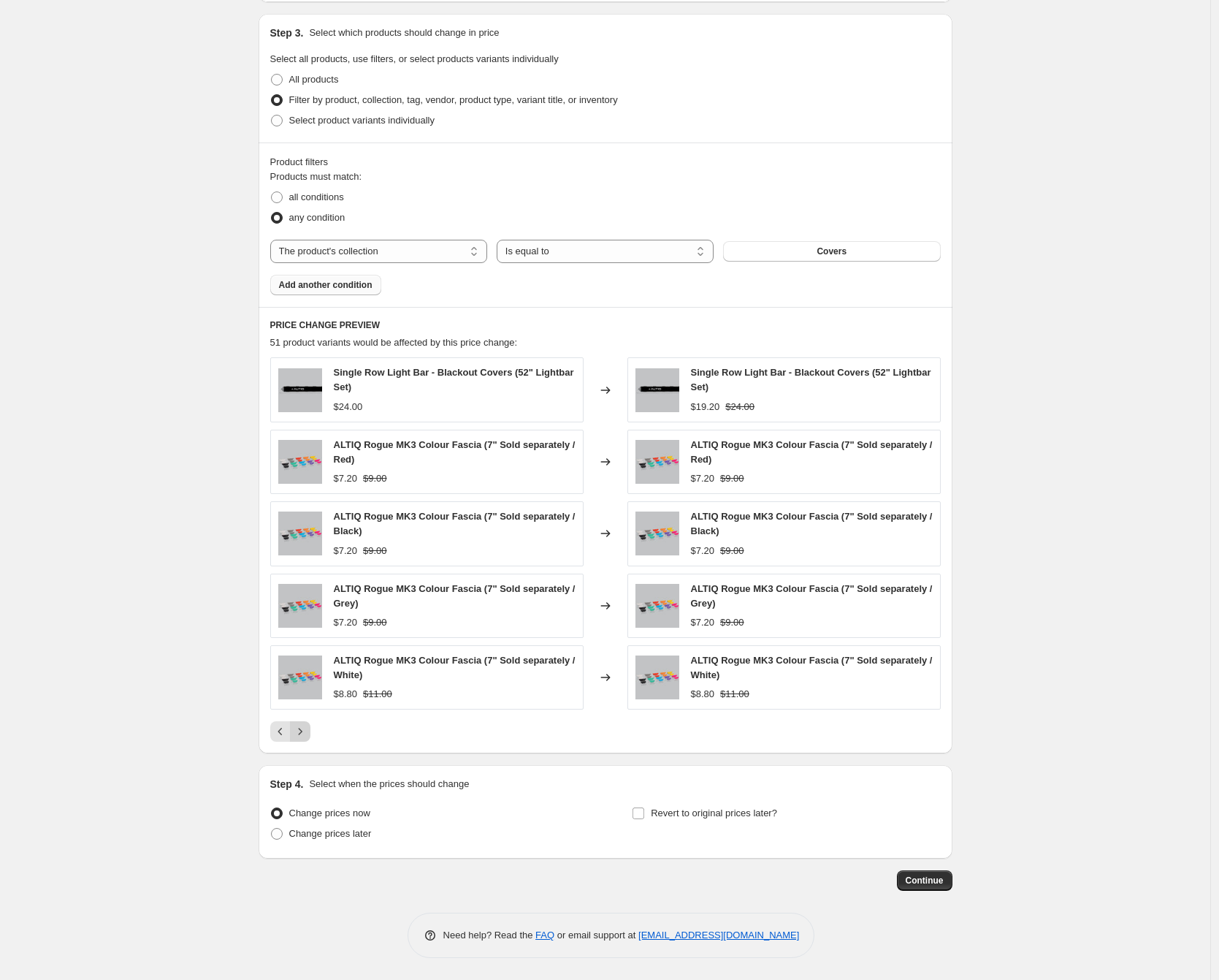
click at [308, 730] on icon "Next" at bounding box center [300, 730] width 14 height 14
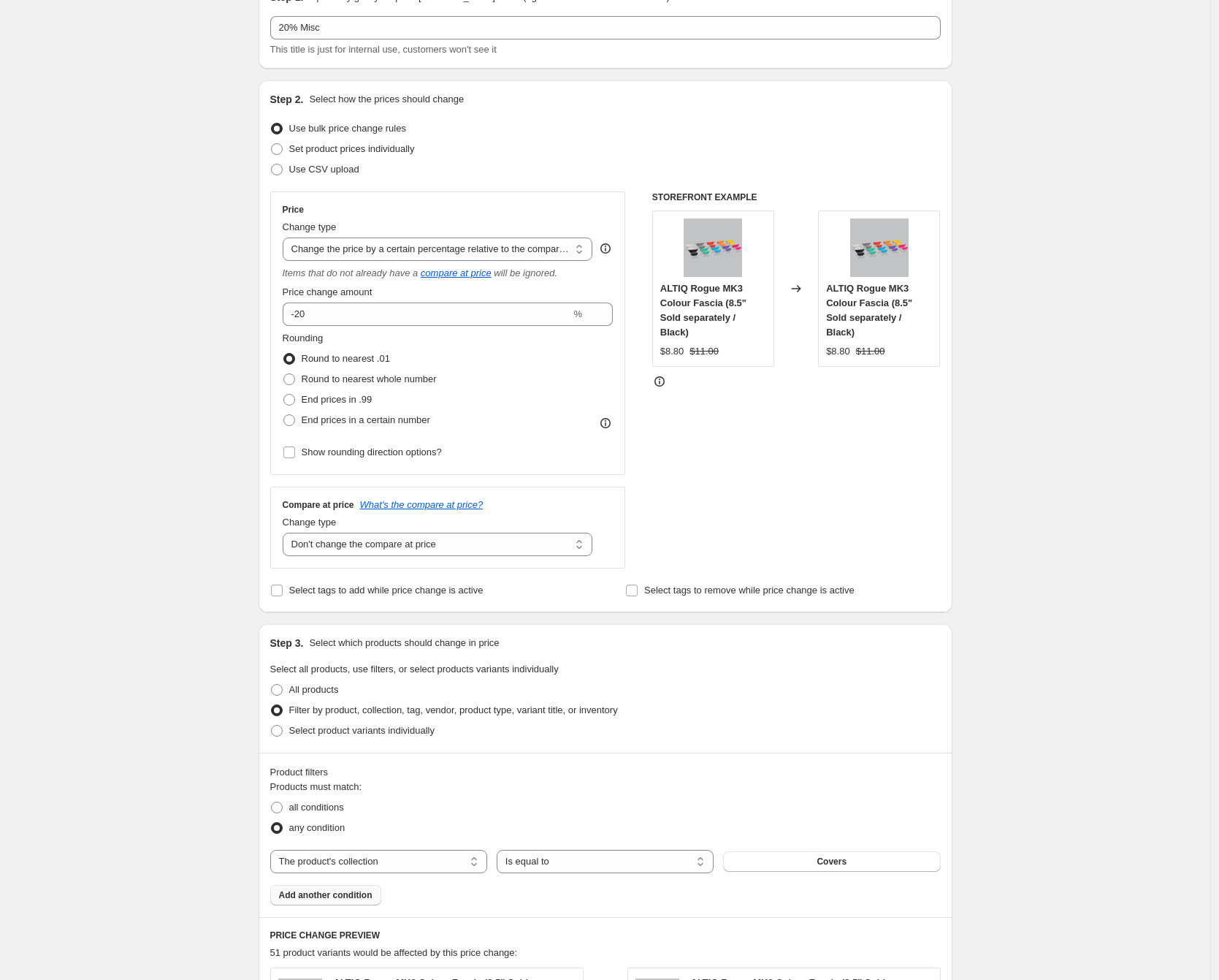
scroll to position [0, 0]
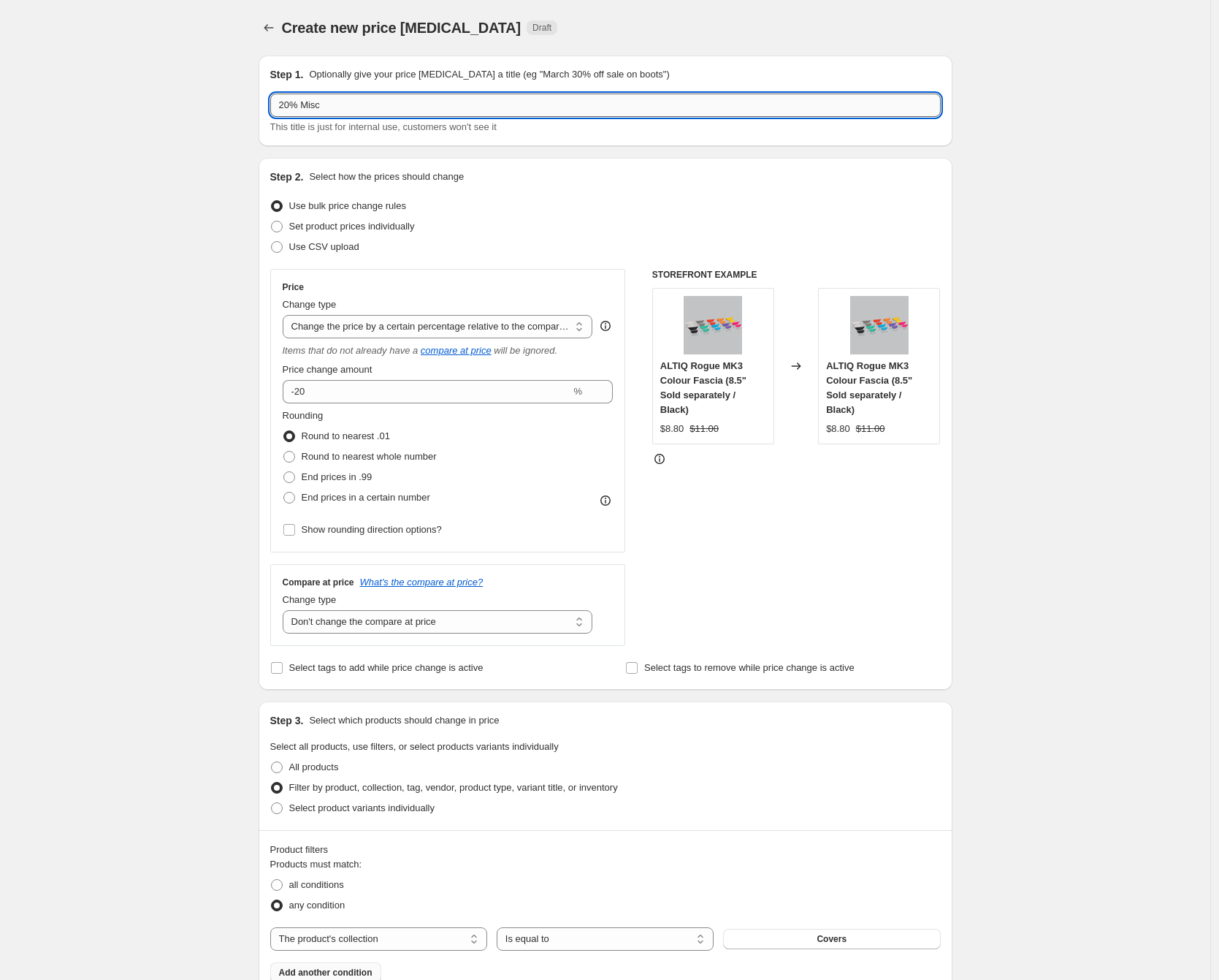
click at [325, 106] on input "20% Misc" at bounding box center [606, 105] width 670 height 24
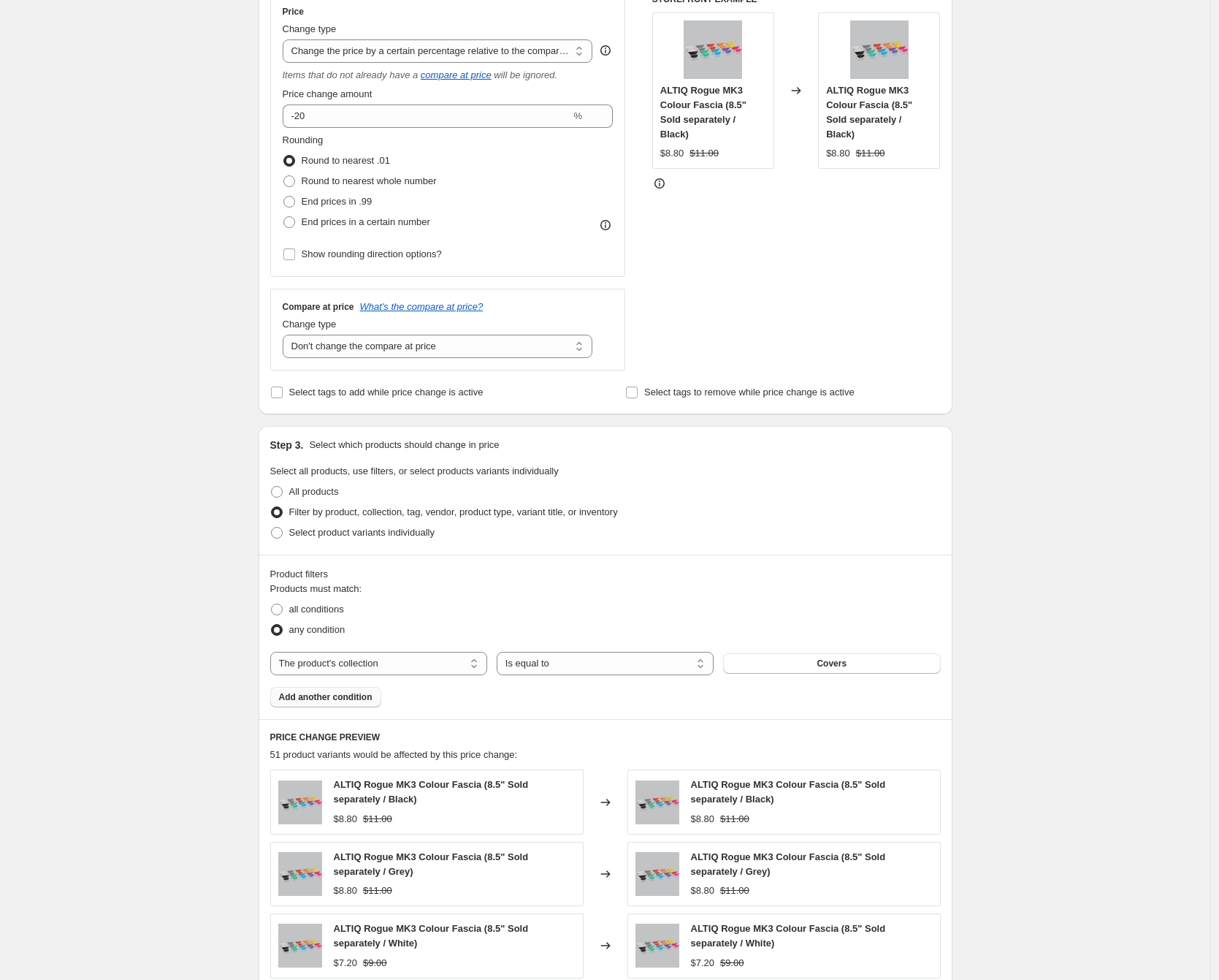
scroll to position [688, 0]
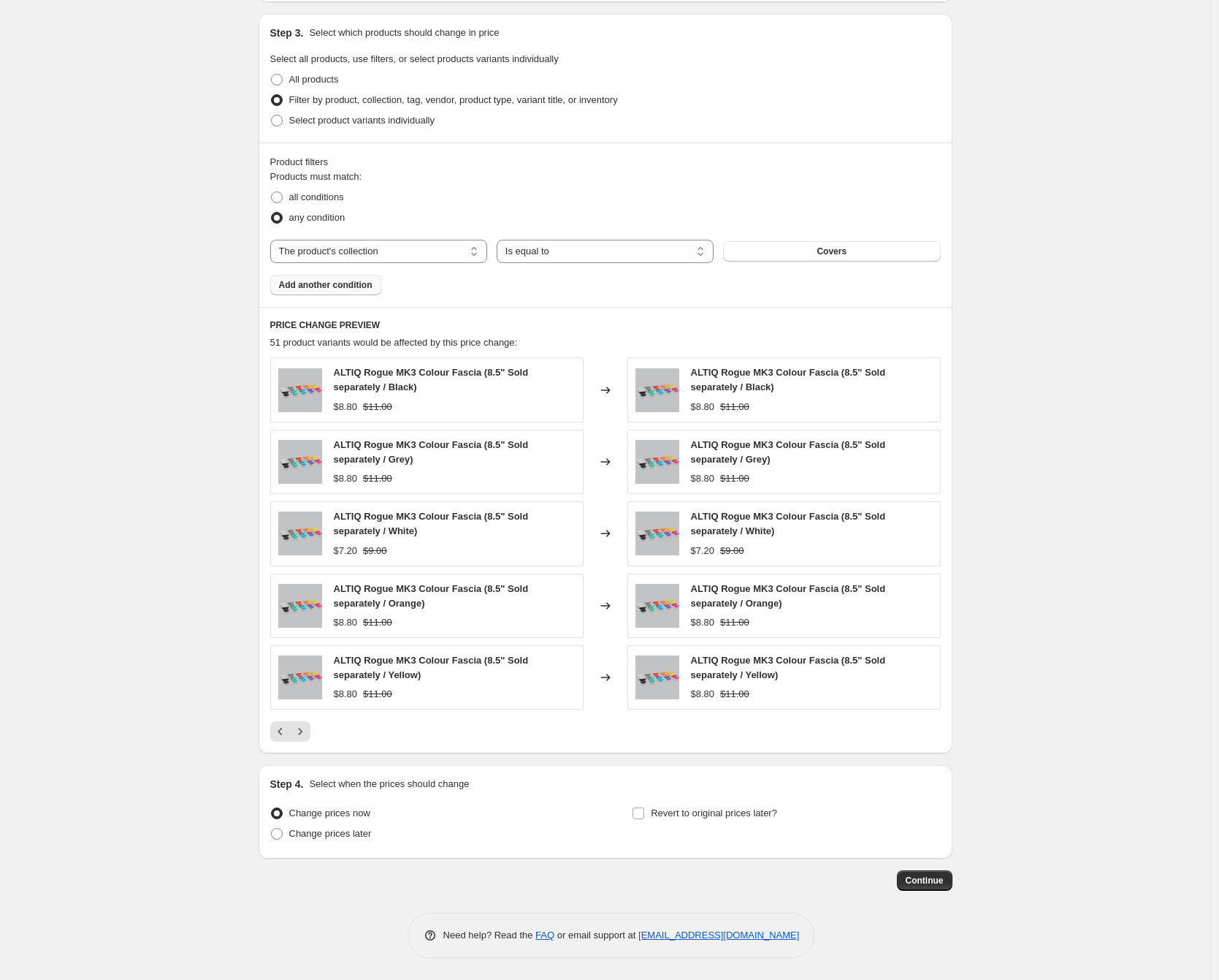
type input "20% Covers"
click at [781, 825] on div "Revert to original prices later?" at bounding box center [787, 825] width 309 height 44
click at [775, 817] on span "Revert to original prices later?" at bounding box center [714, 813] width 127 height 11
click at [645, 817] on input "Revert to original prices later?" at bounding box center [638, 813] width 11 height 11
checkbox input "true"
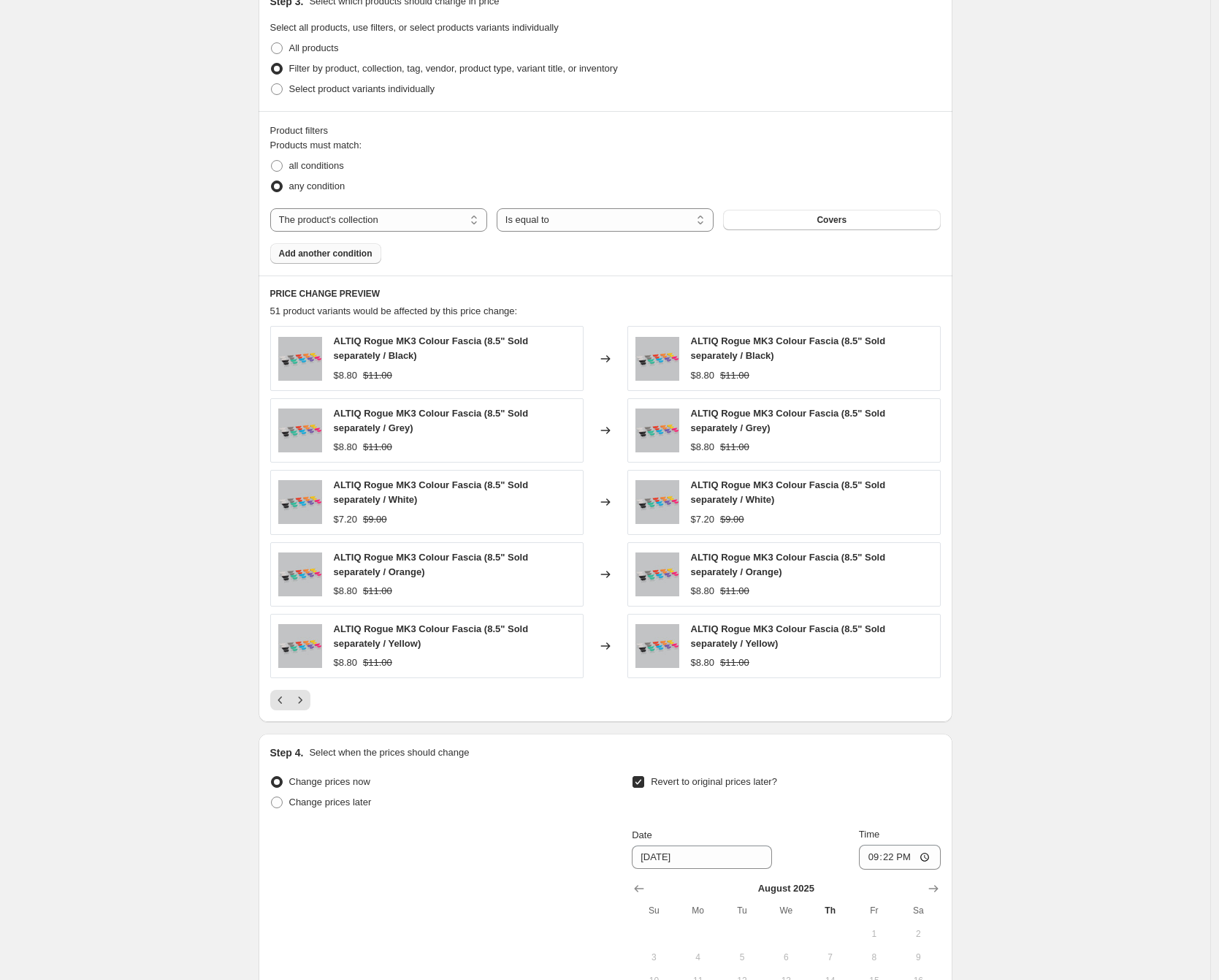
scroll to position [961, 0]
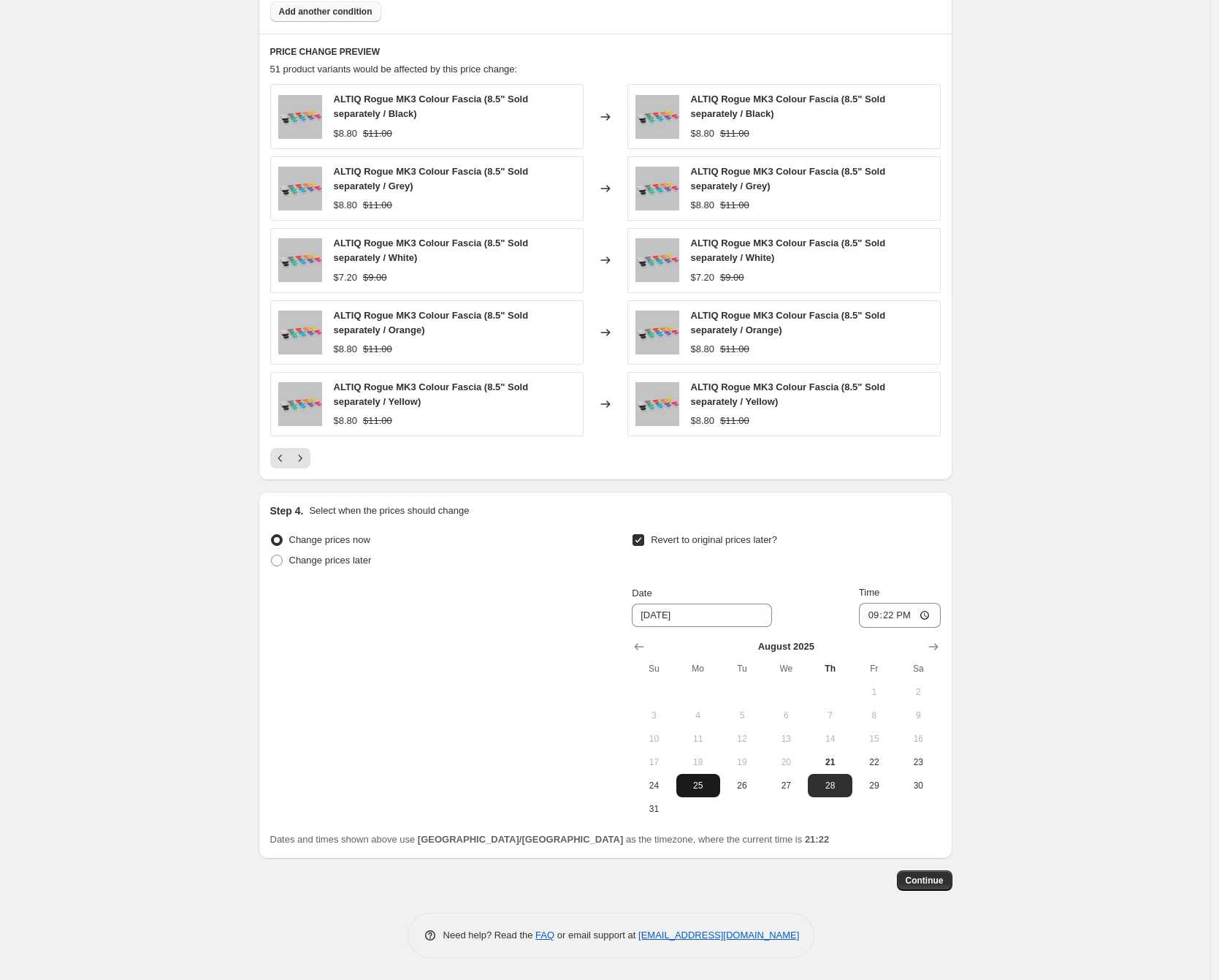
click at [701, 780] on span "25" at bounding box center [699, 786] width 32 height 11
type input "[DATE]"
click at [869, 621] on input "21:22" at bounding box center [900, 615] width 82 height 25
click at [892, 620] on input "15:22" at bounding box center [900, 615] width 82 height 25
click at [903, 615] on input "15:00" at bounding box center [900, 615] width 82 height 25
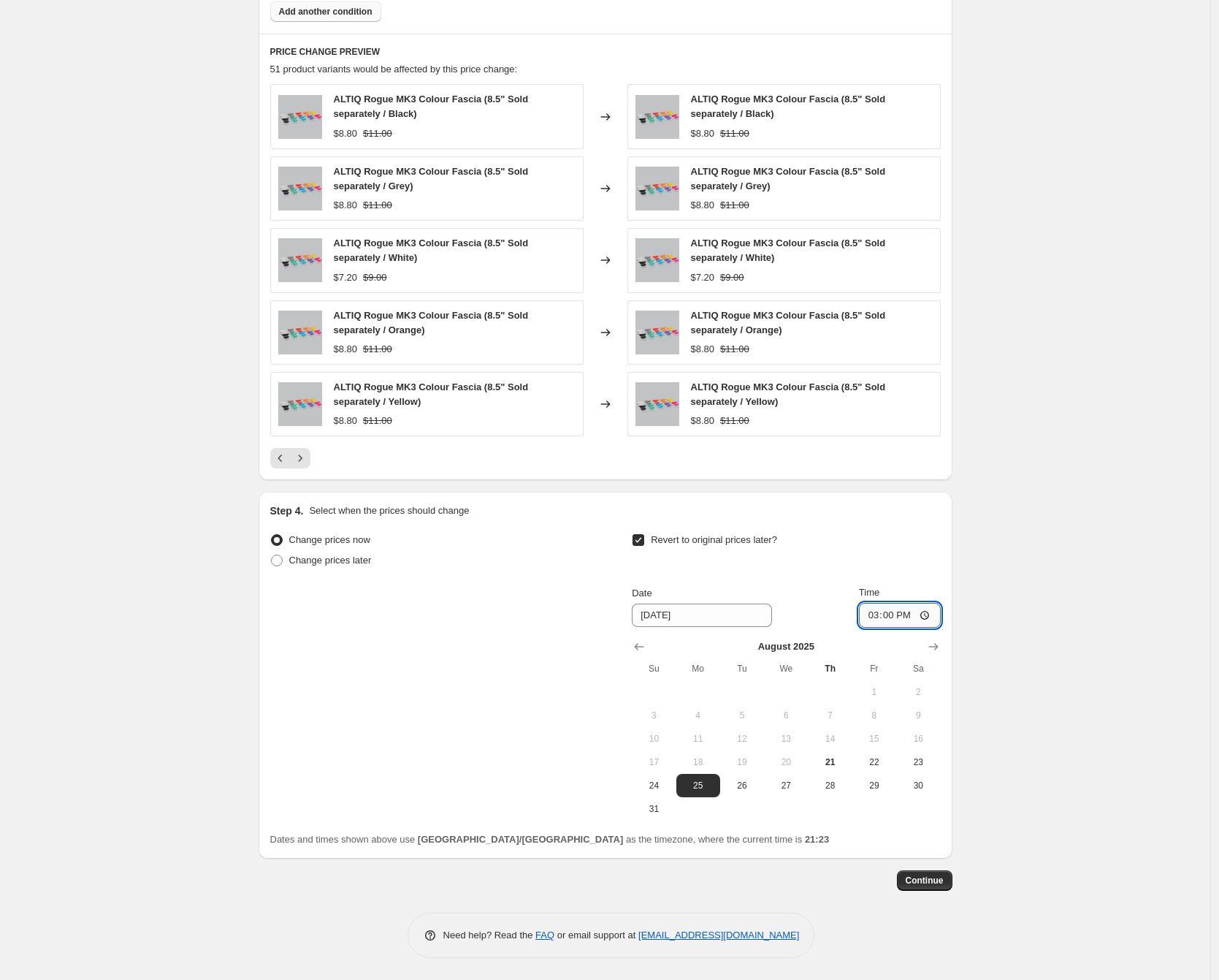
type input "03:00"
click at [993, 672] on div "Create new price [MEDICAL_DATA]. This page is ready Create new price [MEDICAL_D…" at bounding box center [605, 10] width 1210 height 1941
click at [950, 887] on button "Continue" at bounding box center [925, 880] width 55 height 20
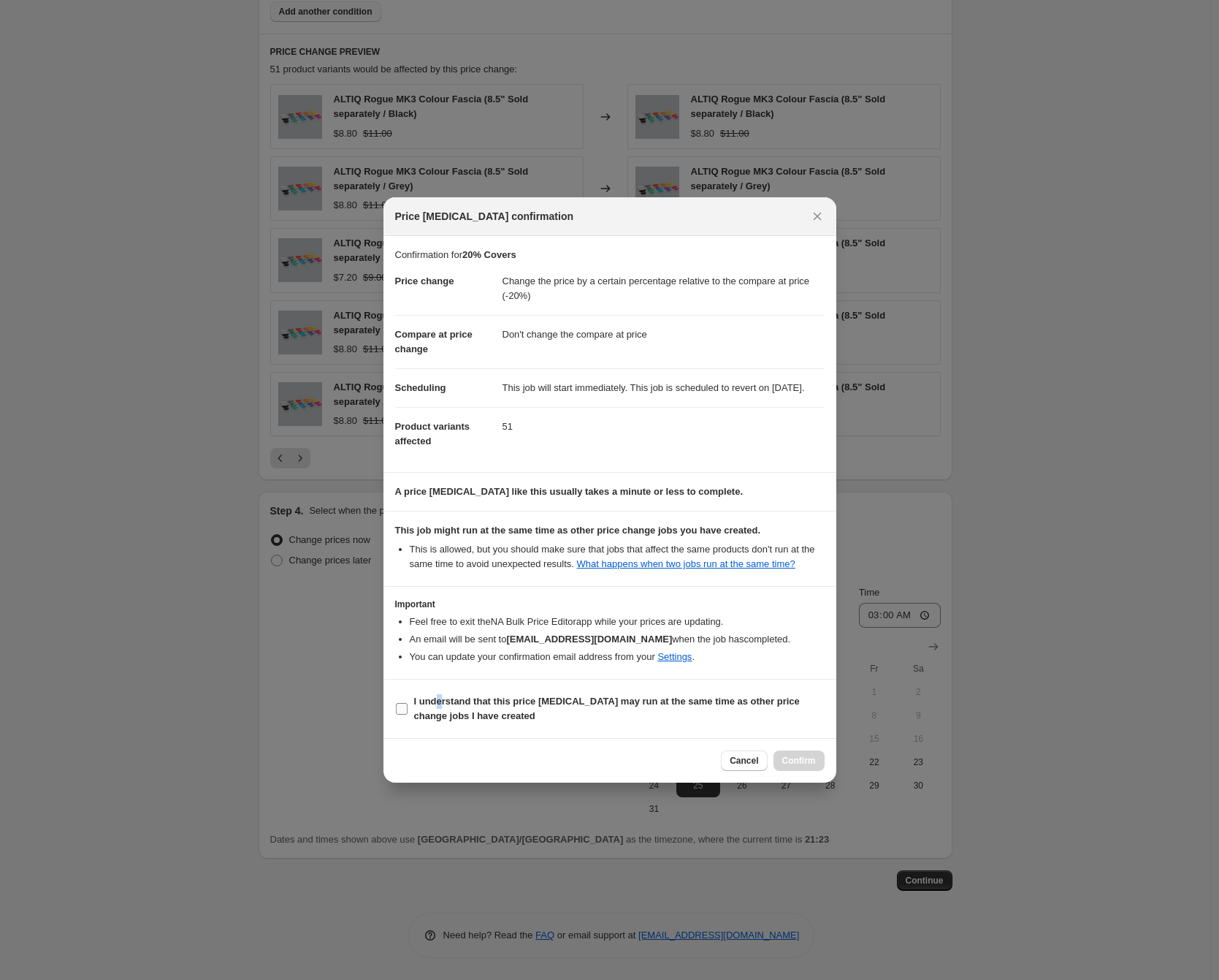
click at [437, 718] on b "I understand that this price [MEDICAL_DATA] may run at the same time as other p…" at bounding box center [607, 708] width 386 height 26
click at [427, 716] on b "I understand that this price [MEDICAL_DATA] may run at the same time as other p…" at bounding box center [607, 708] width 386 height 26
click at [408, 714] on input "I understand that this price [MEDICAL_DATA] may run at the same time as other p…" at bounding box center [402, 709] width 11 height 11
checkbox input "true"
click at [804, 767] on span "Confirm" at bounding box center [799, 760] width 33 height 11
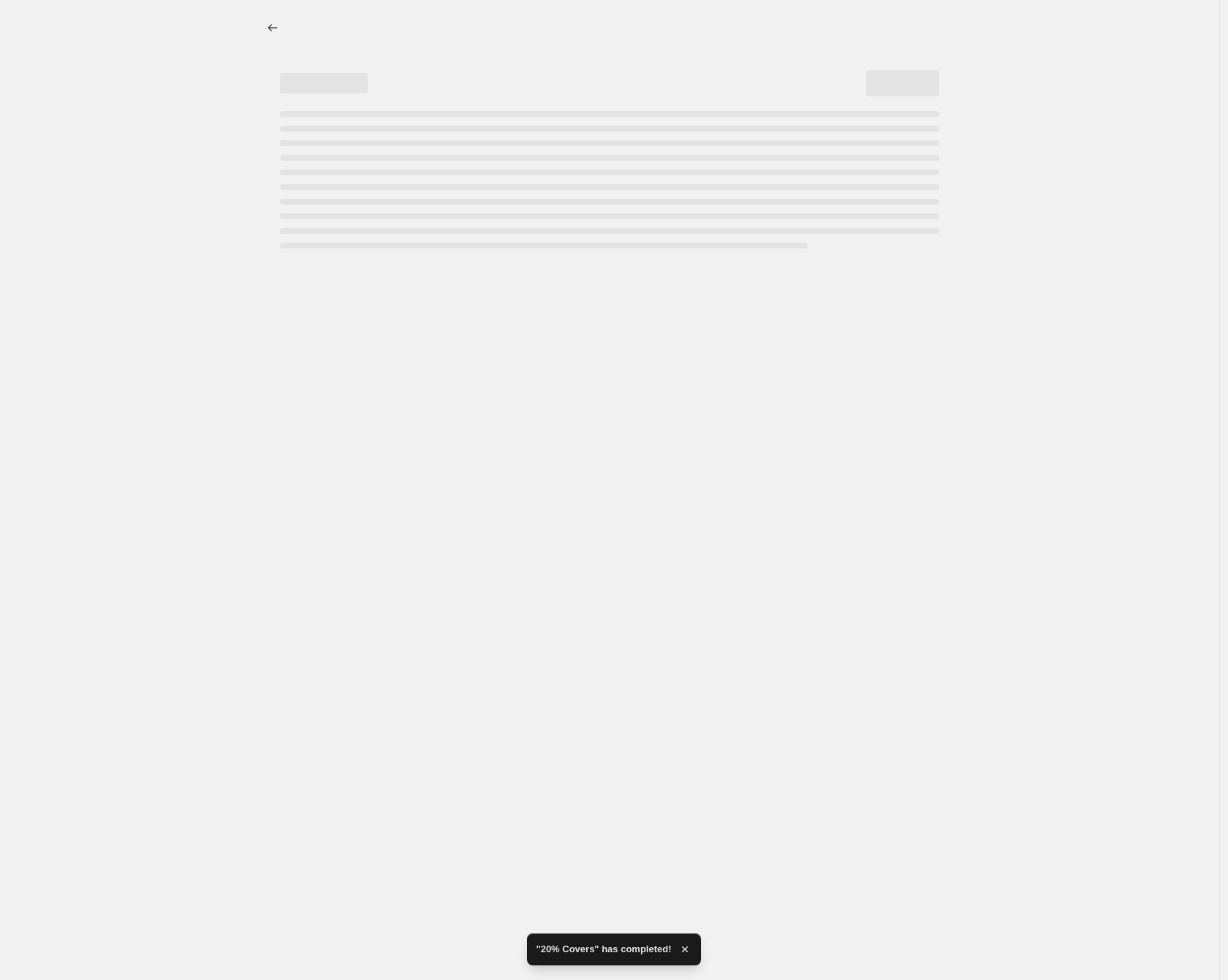
select select "pcap"
select select "no_change"
select select "collection"
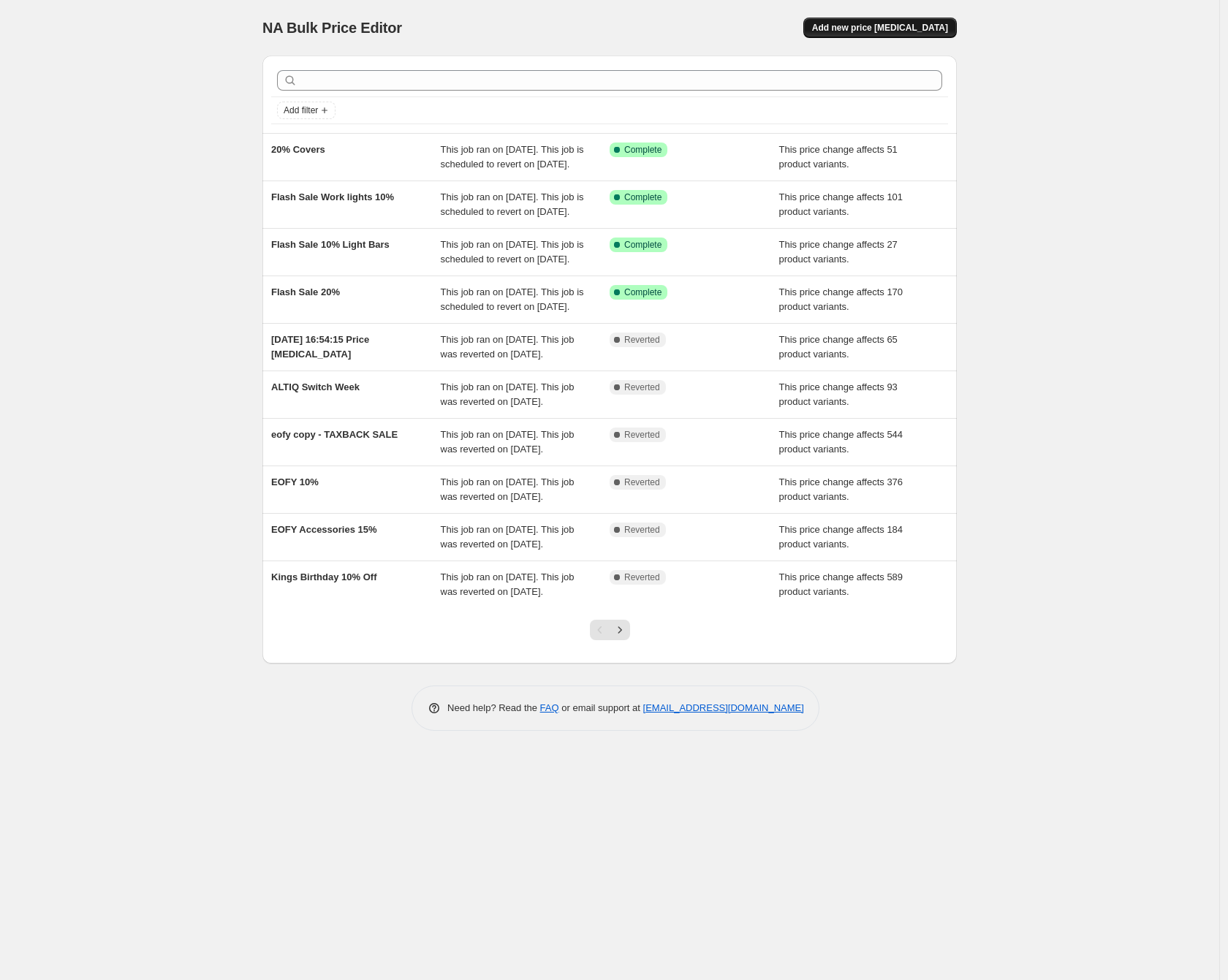
click at [943, 24] on button "Add new price [MEDICAL_DATA]" at bounding box center [879, 27] width 153 height 20
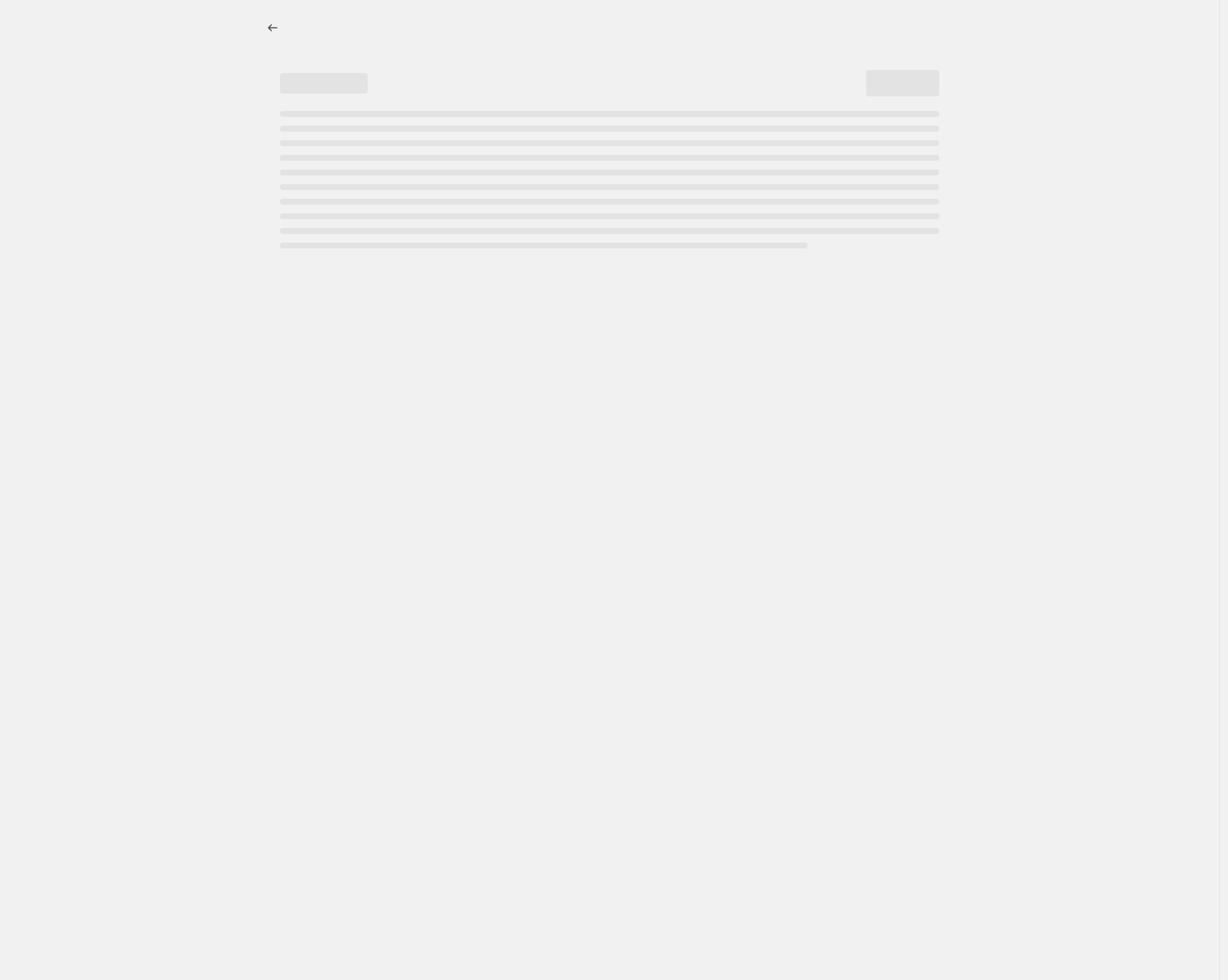
select select "percentage"
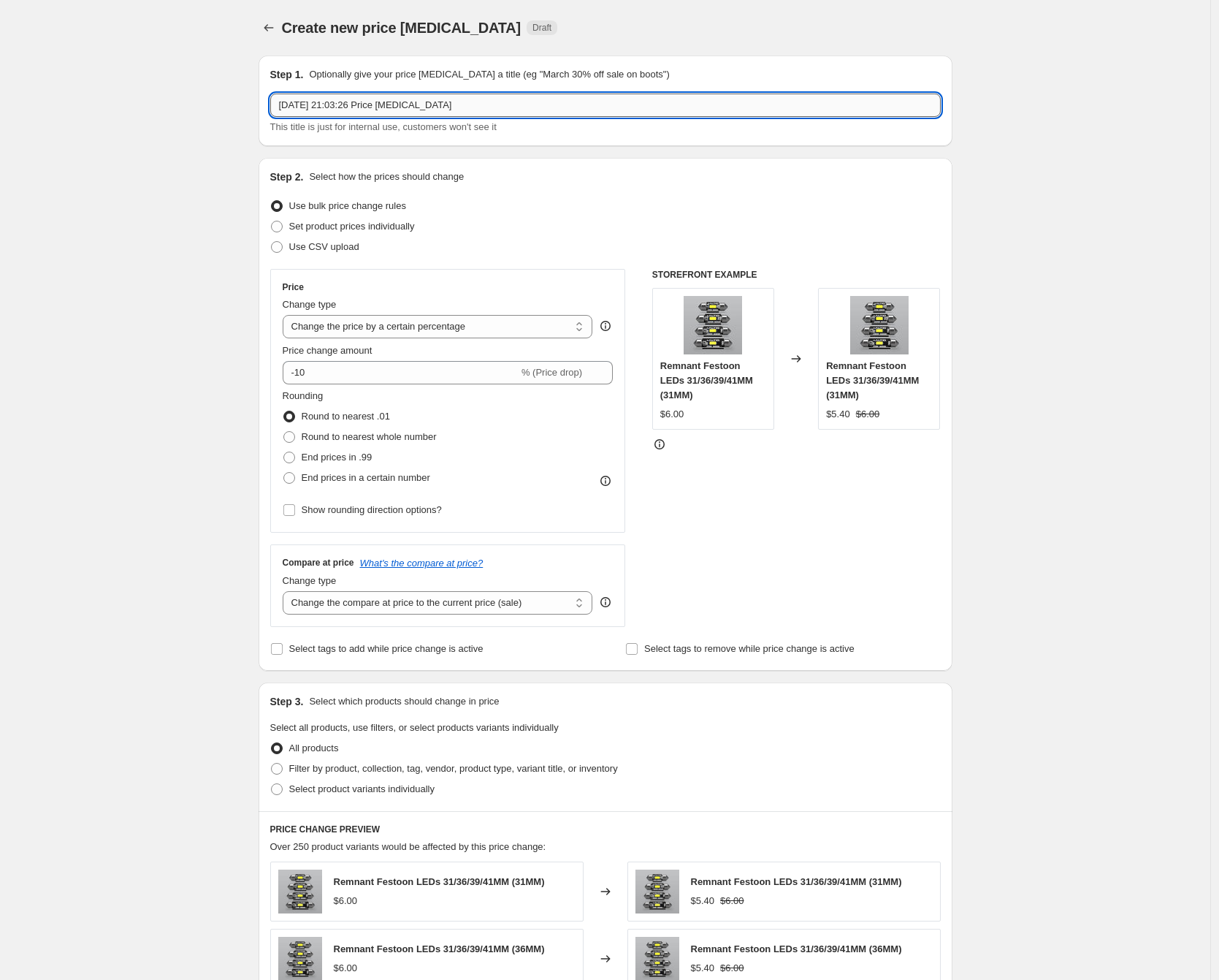
click at [357, 102] on input "[DATE] 21:03:26 Price [MEDICAL_DATA]" at bounding box center [606, 105] width 670 height 24
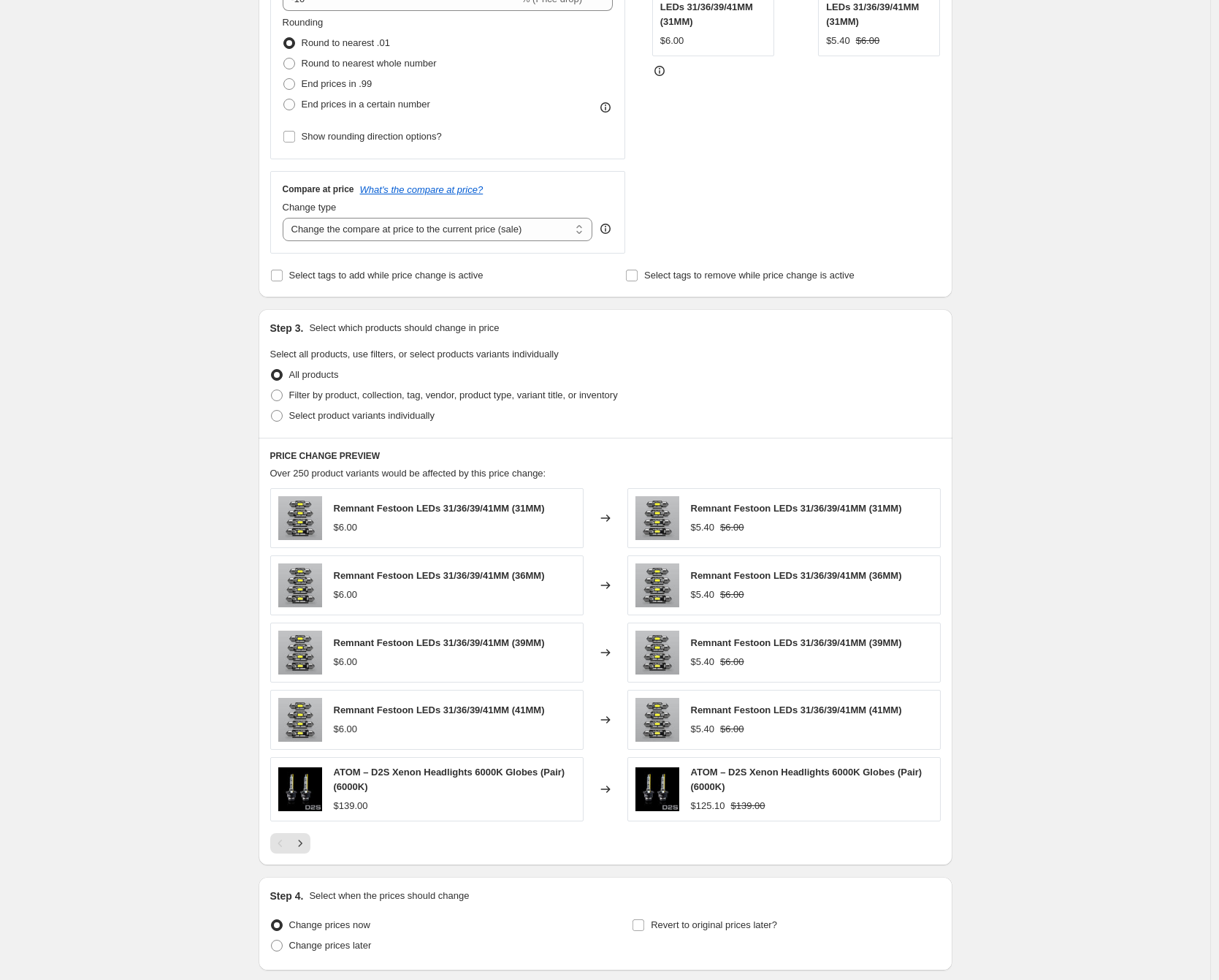
scroll to position [290, 0]
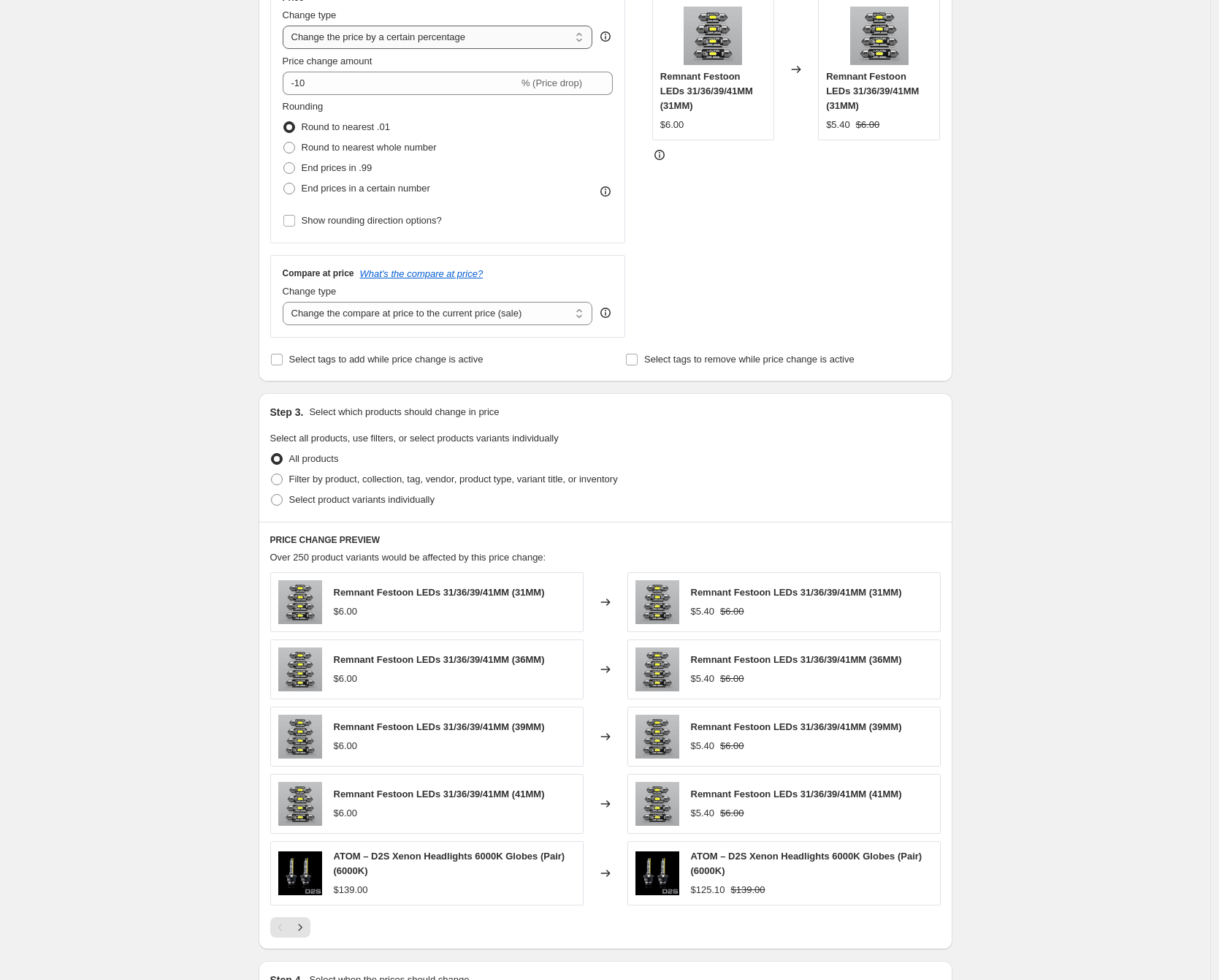
type input "10% Off LED Conversion Kits"
click at [424, 40] on select "Change the price to a certain amount Change the price by a certain amount Chang…" at bounding box center [438, 37] width 310 height 24
select select "bcap"
click at [287, 26] on select "Change the price to a certain amount Change the price by a certain amount Chang…" at bounding box center [438, 37] width 310 height 24
type input "-12.00"
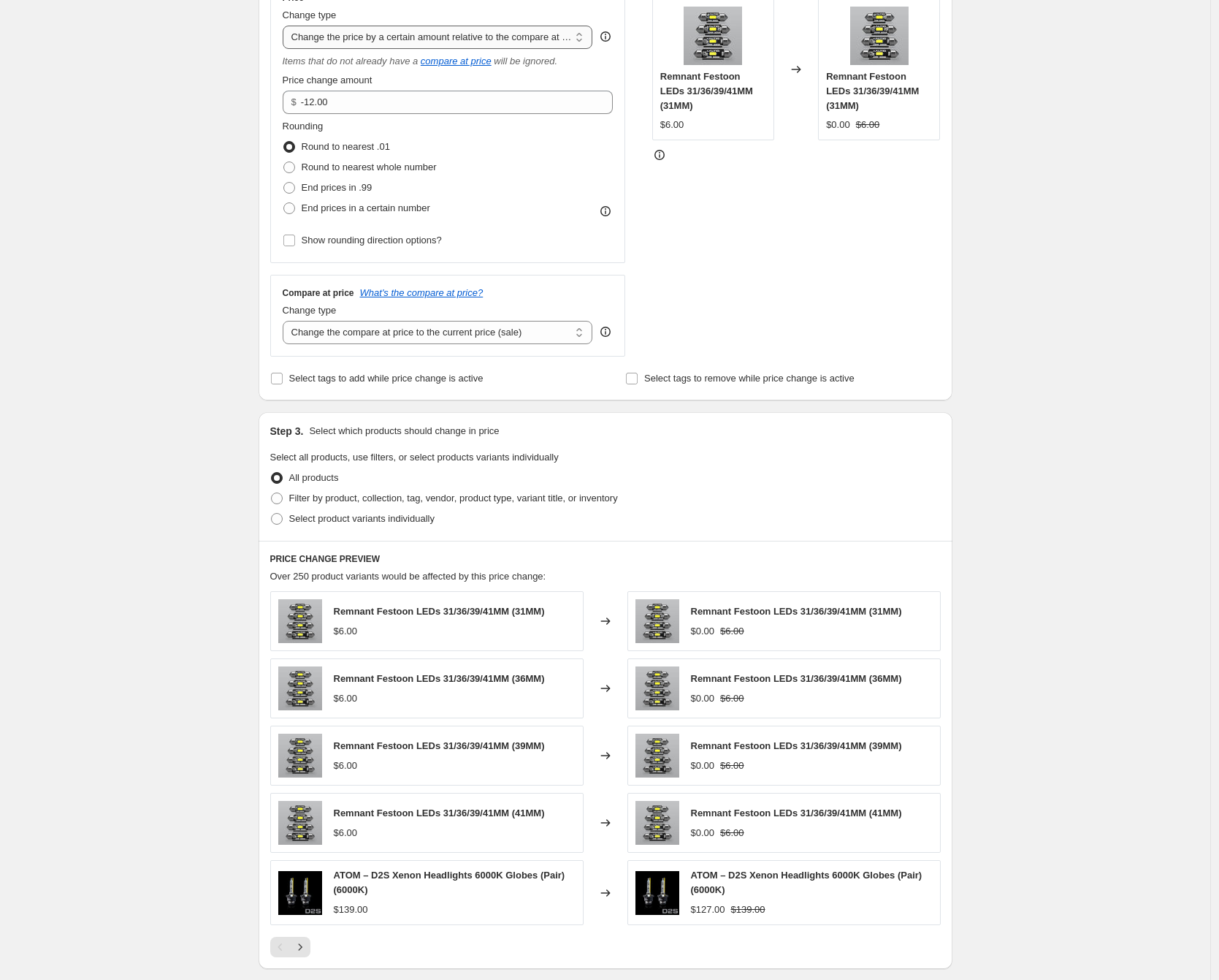
click at [483, 44] on select "Change the price to a certain amount Change the price by a certain amount Chang…" at bounding box center [438, 37] width 310 height 24
select select "pcap"
click at [287, 26] on select "Change the price to a certain amount Change the price by a certain amount Chang…" at bounding box center [438, 37] width 310 height 24
type input "-20"
click at [340, 102] on input "-20" at bounding box center [427, 102] width 289 height 24
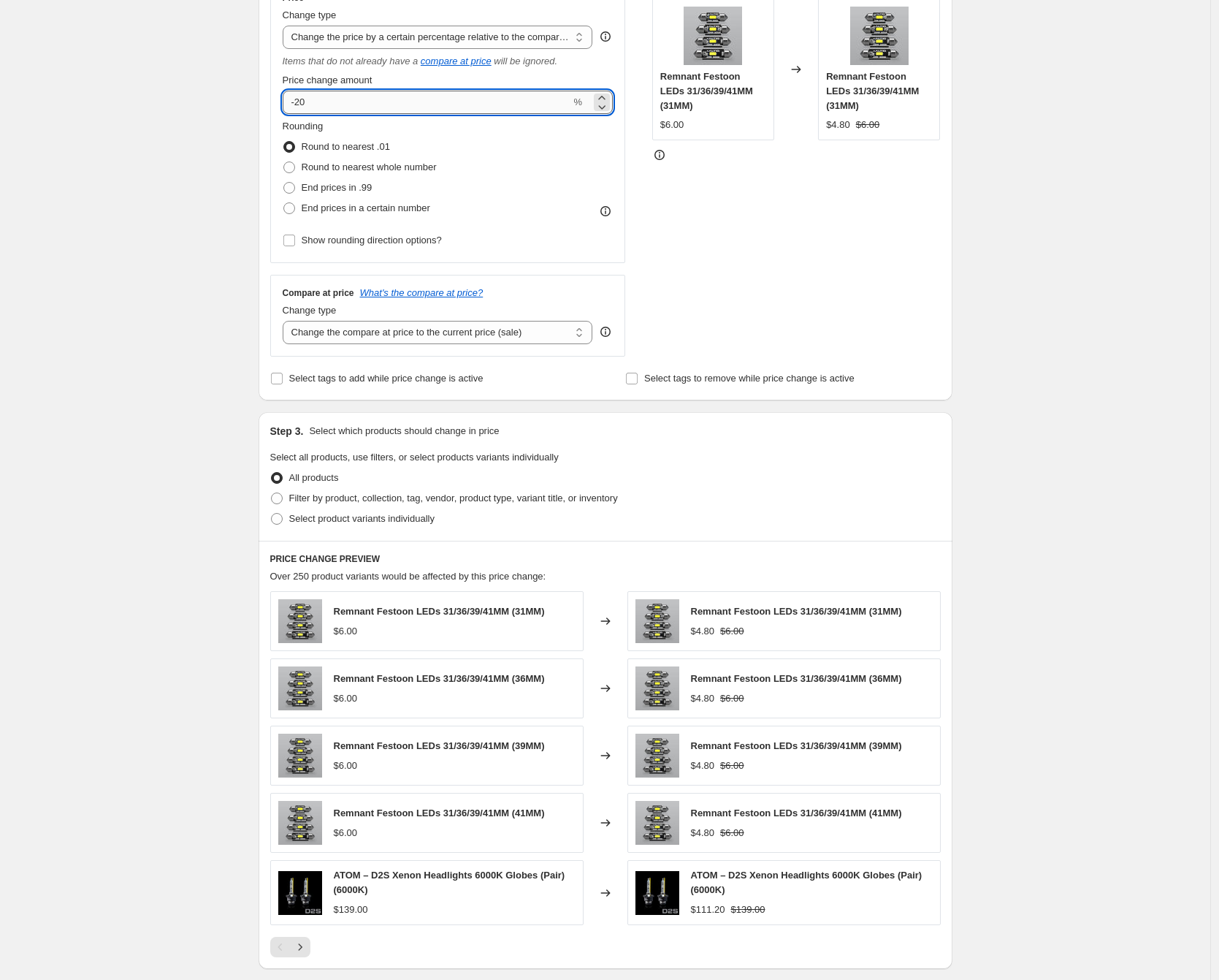
click at [340, 102] on input "-20" at bounding box center [427, 102] width 289 height 24
type input "-10"
drag, startPoint x: 404, startPoint y: 319, endPoint x: 403, endPoint y: 330, distance: 11.0
click at [404, 319] on div "Change type Change the compare at price to the current price (sale) Change the …" at bounding box center [438, 323] width 310 height 41
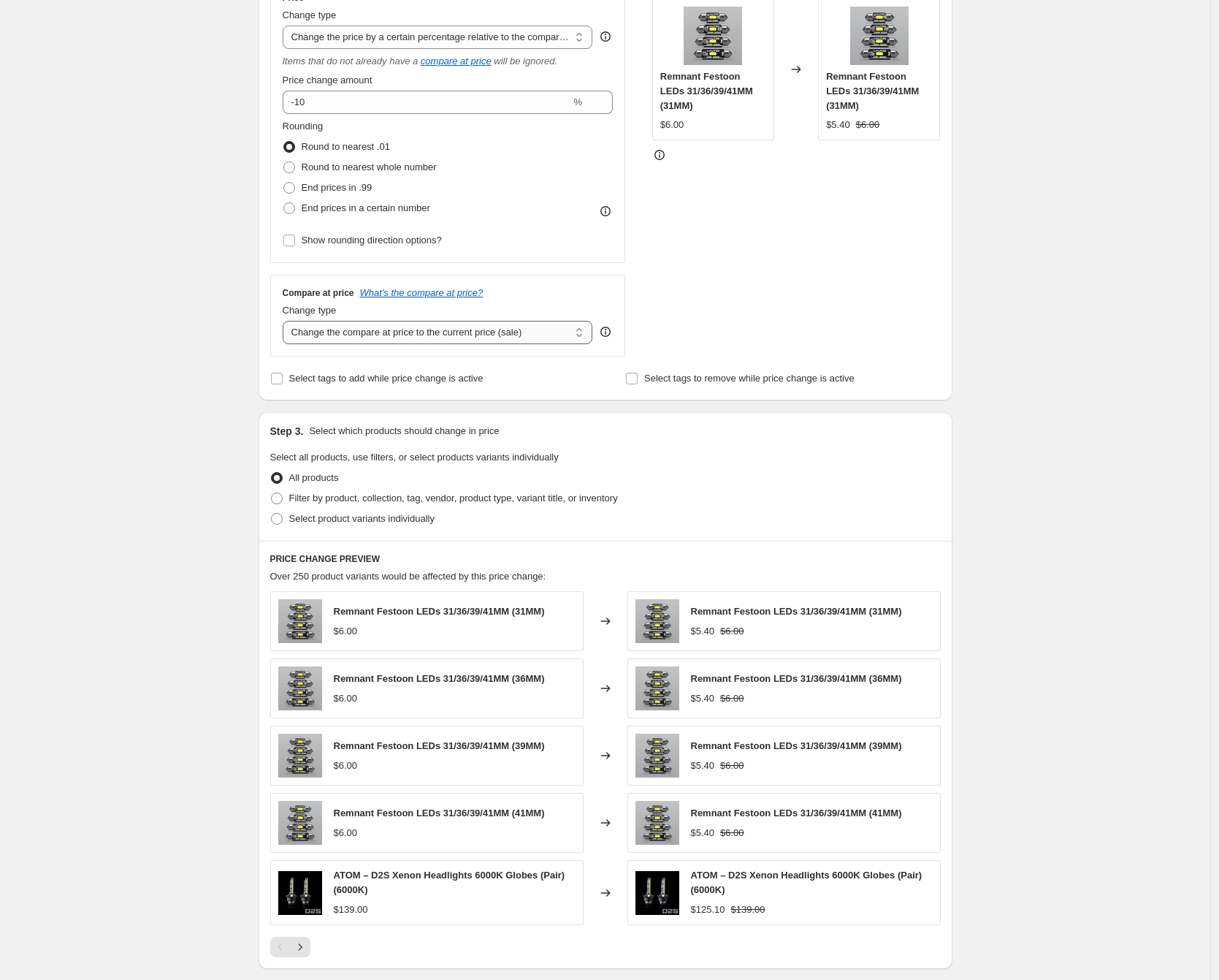
click at [405, 329] on select "Change the compare at price to the current price (sale) Change the compare at p…" at bounding box center [438, 332] width 310 height 24
select select "no_change"
click at [287, 321] on select "Change the compare at price to the current price (sale) Change the compare at p…" at bounding box center [438, 332] width 310 height 24
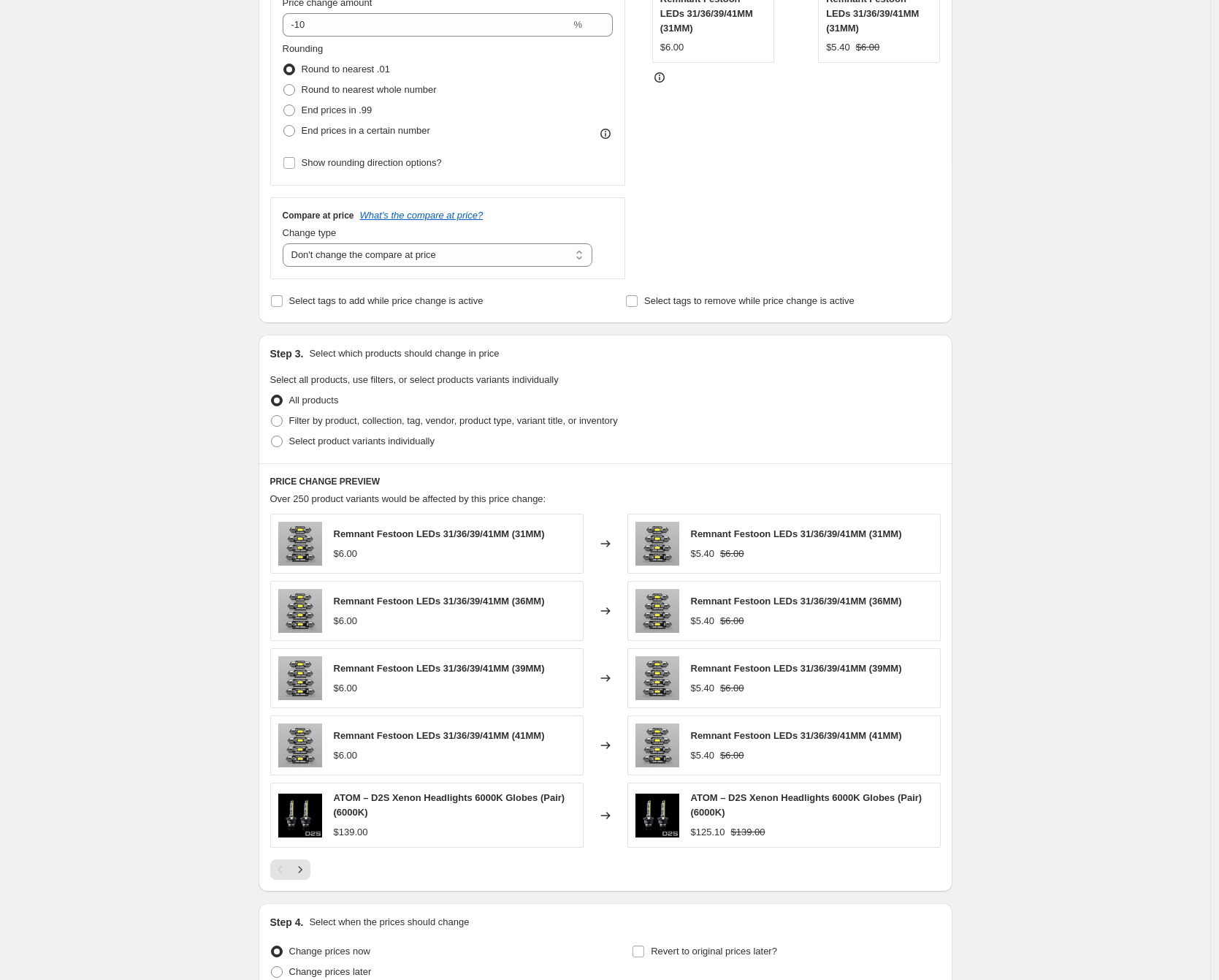
scroll to position [375, 0]
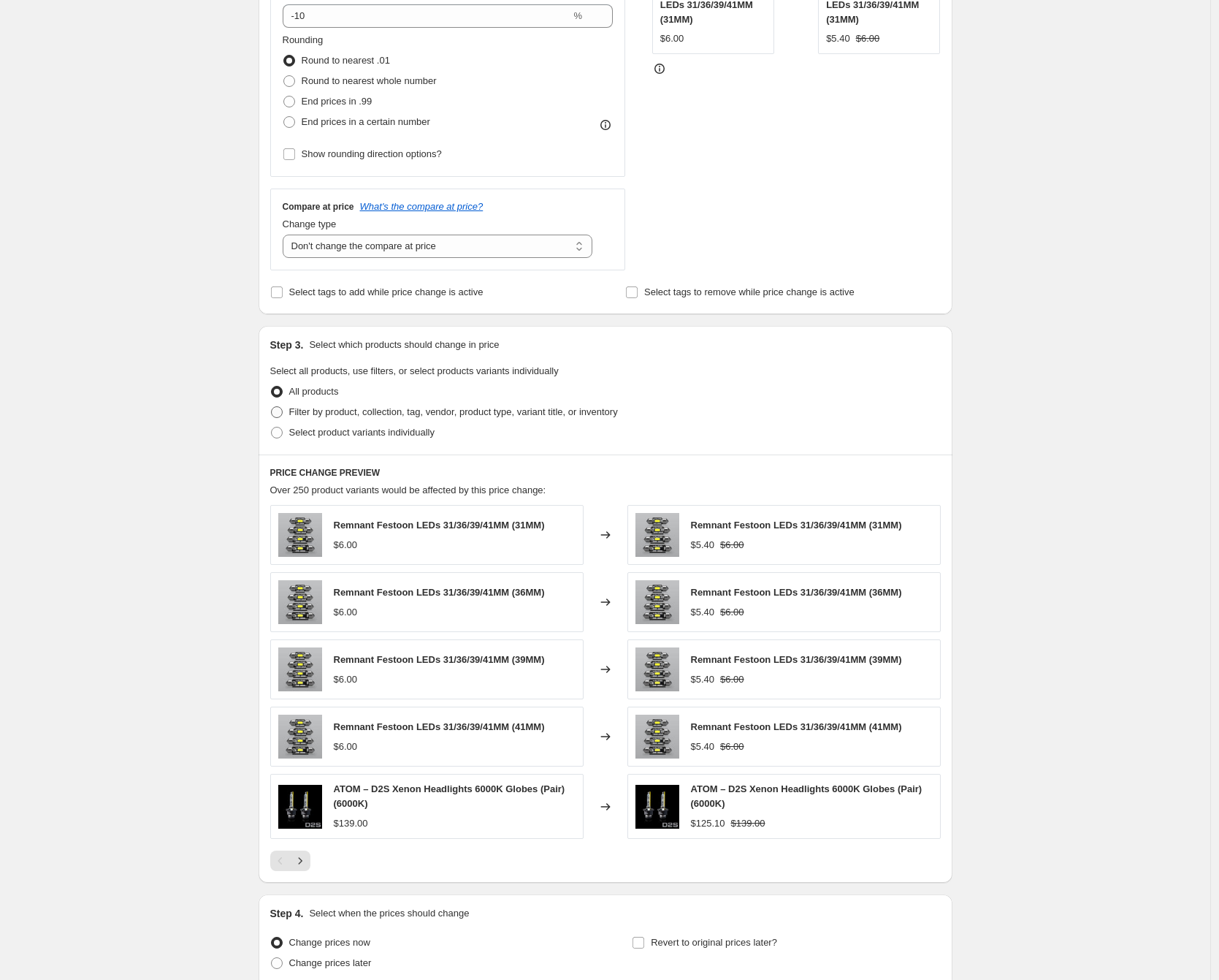
click at [327, 415] on span "Filter by product, collection, tag, vendor, product type, variant title, or inv…" at bounding box center [453, 412] width 329 height 11
click at [271, 407] on input "Filter by product, collection, tag, vendor, product type, variant title, or inv…" at bounding box center [271, 407] width 1 height 1
radio input "true"
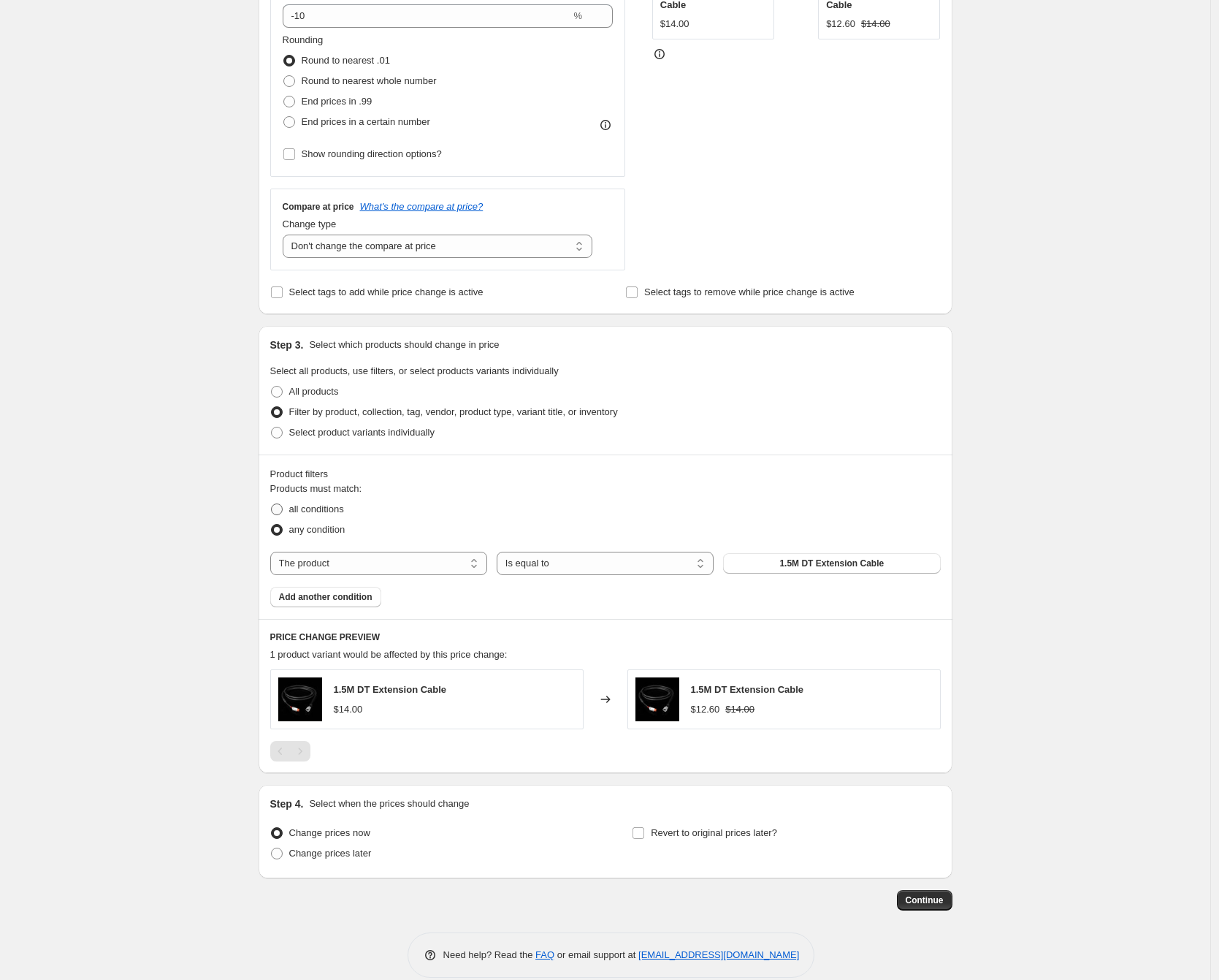
click at [334, 510] on span "all conditions" at bounding box center [317, 510] width 55 height 11
click at [271, 504] on input "all conditions" at bounding box center [271, 504] width 1 height 1
radio input "true"
click at [415, 561] on select "The product The product's collection The product's tag The product's vendor The…" at bounding box center [379, 563] width 217 height 24
select select "collection"
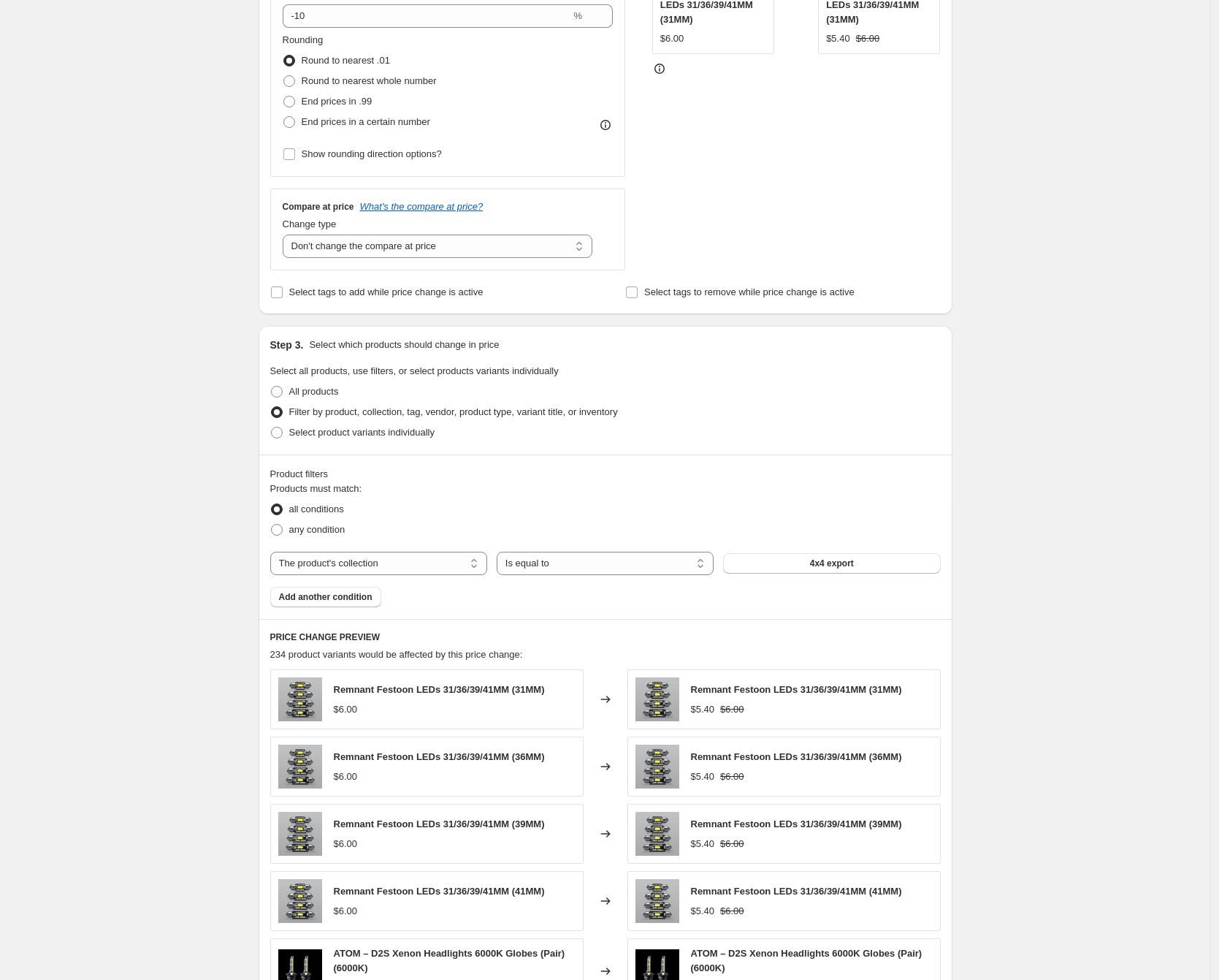
click at [822, 563] on span "4x4 export" at bounding box center [832, 563] width 44 height 11
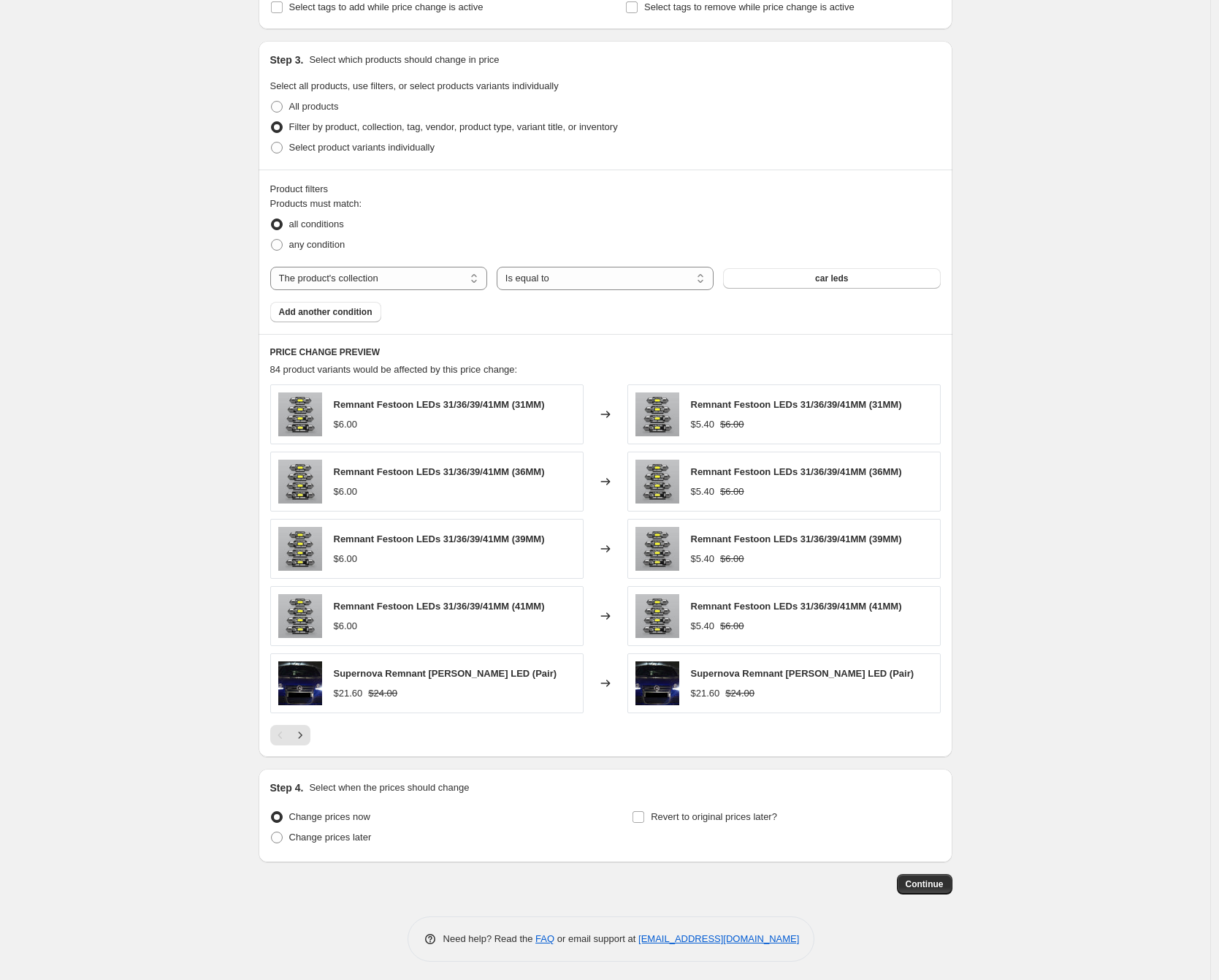
scroll to position [664, 0]
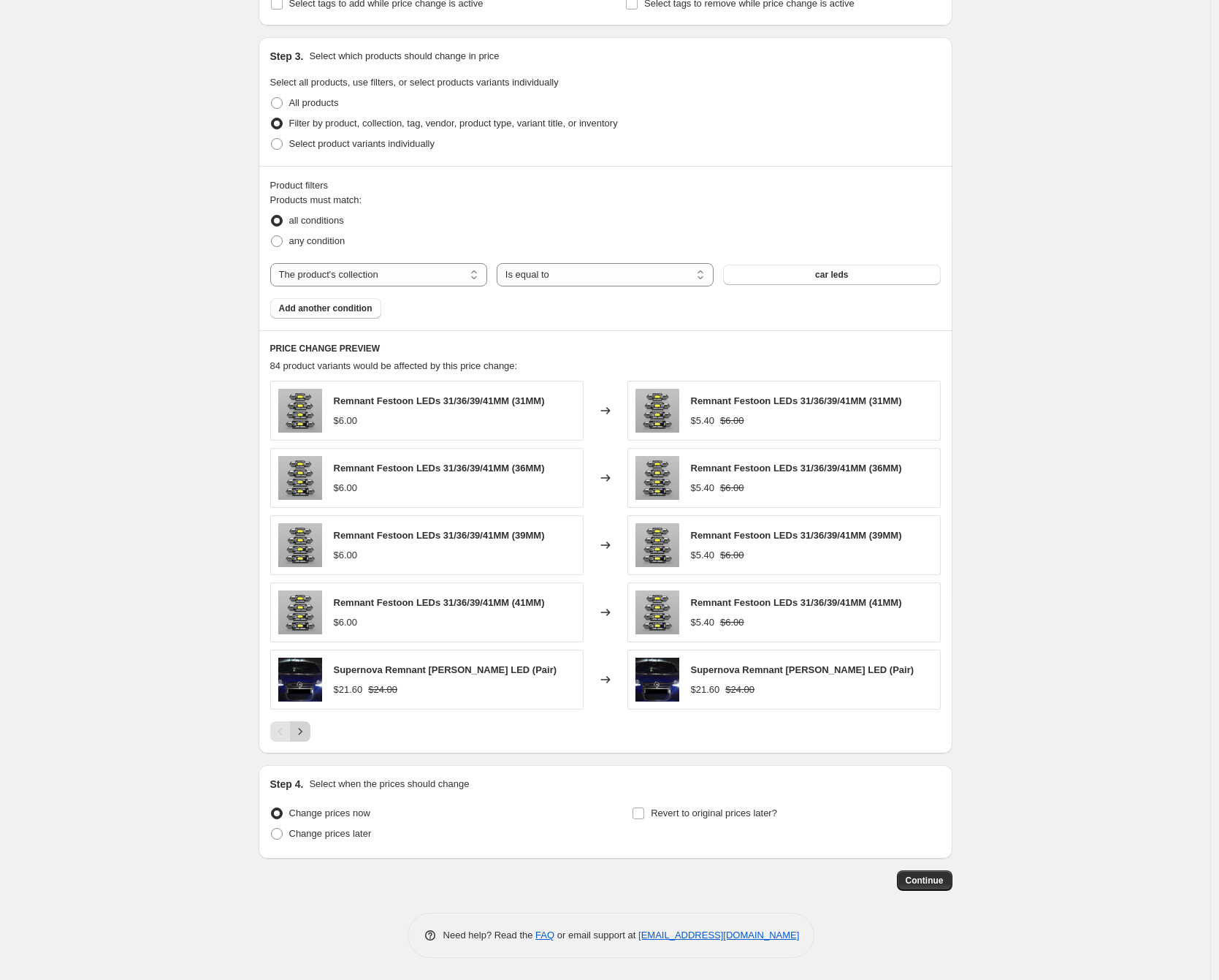
click at [303, 739] on button "Next" at bounding box center [300, 730] width 20 height 20
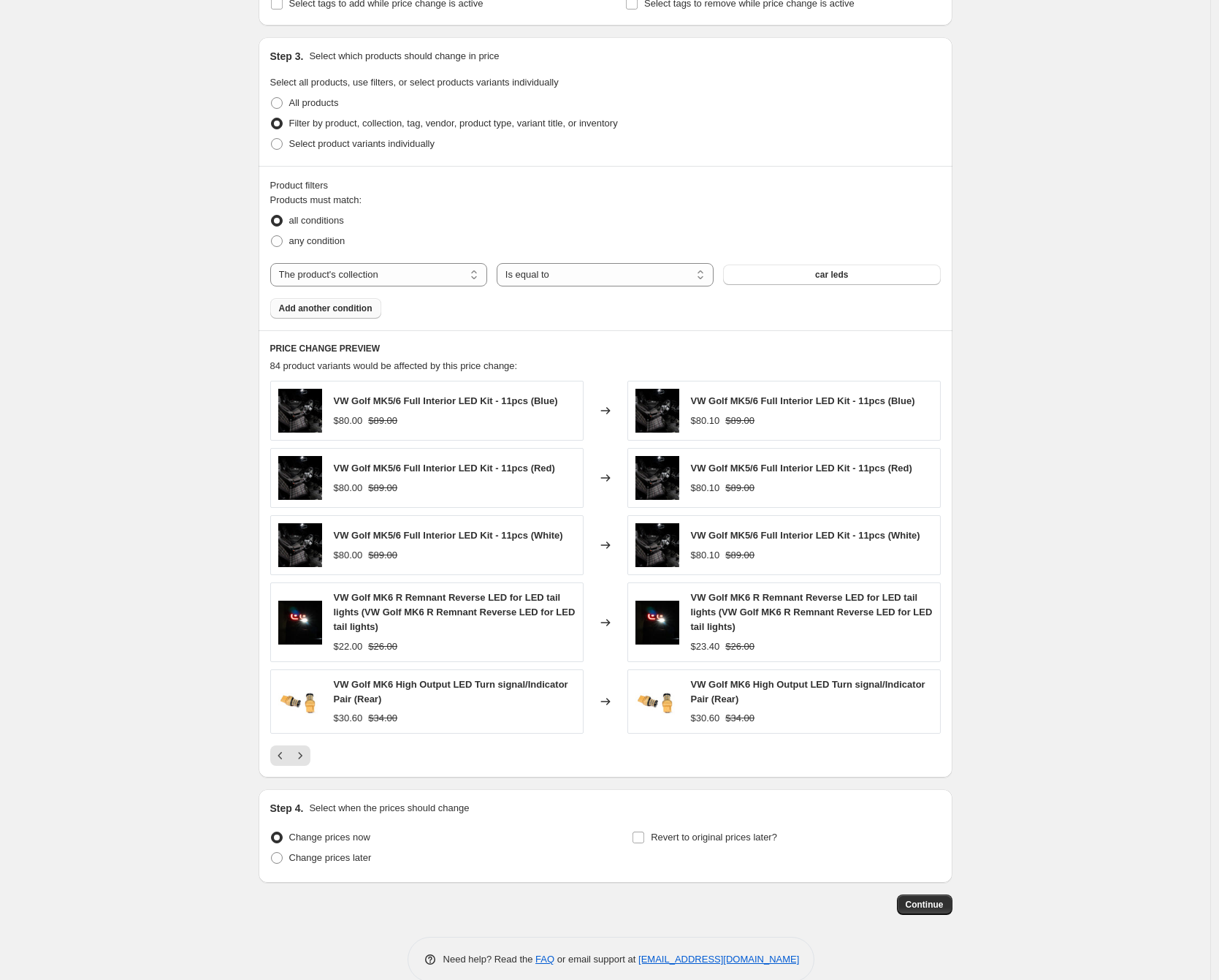
click at [356, 304] on span "Add another condition" at bounding box center [326, 309] width 93 height 11
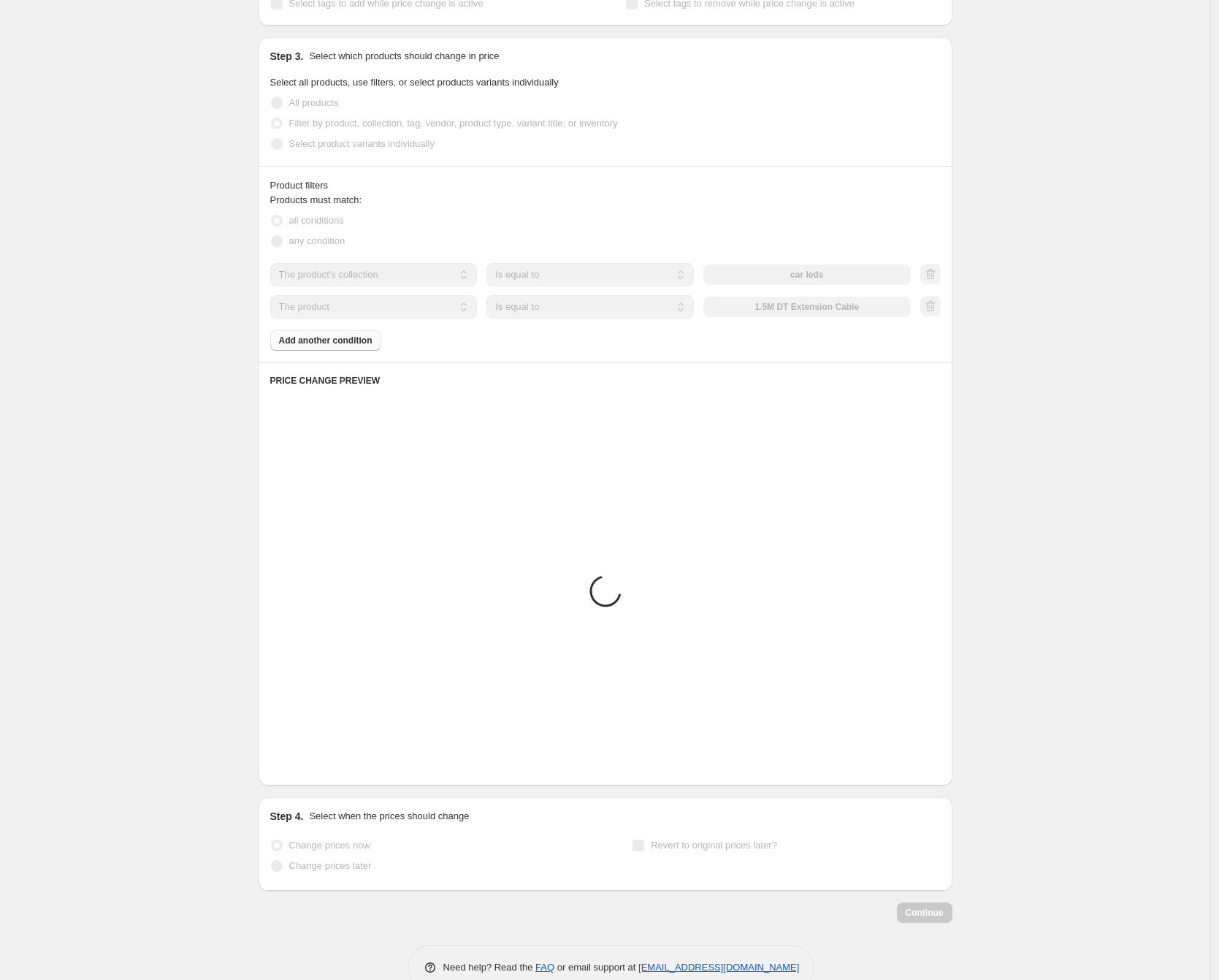
scroll to position [328, 0]
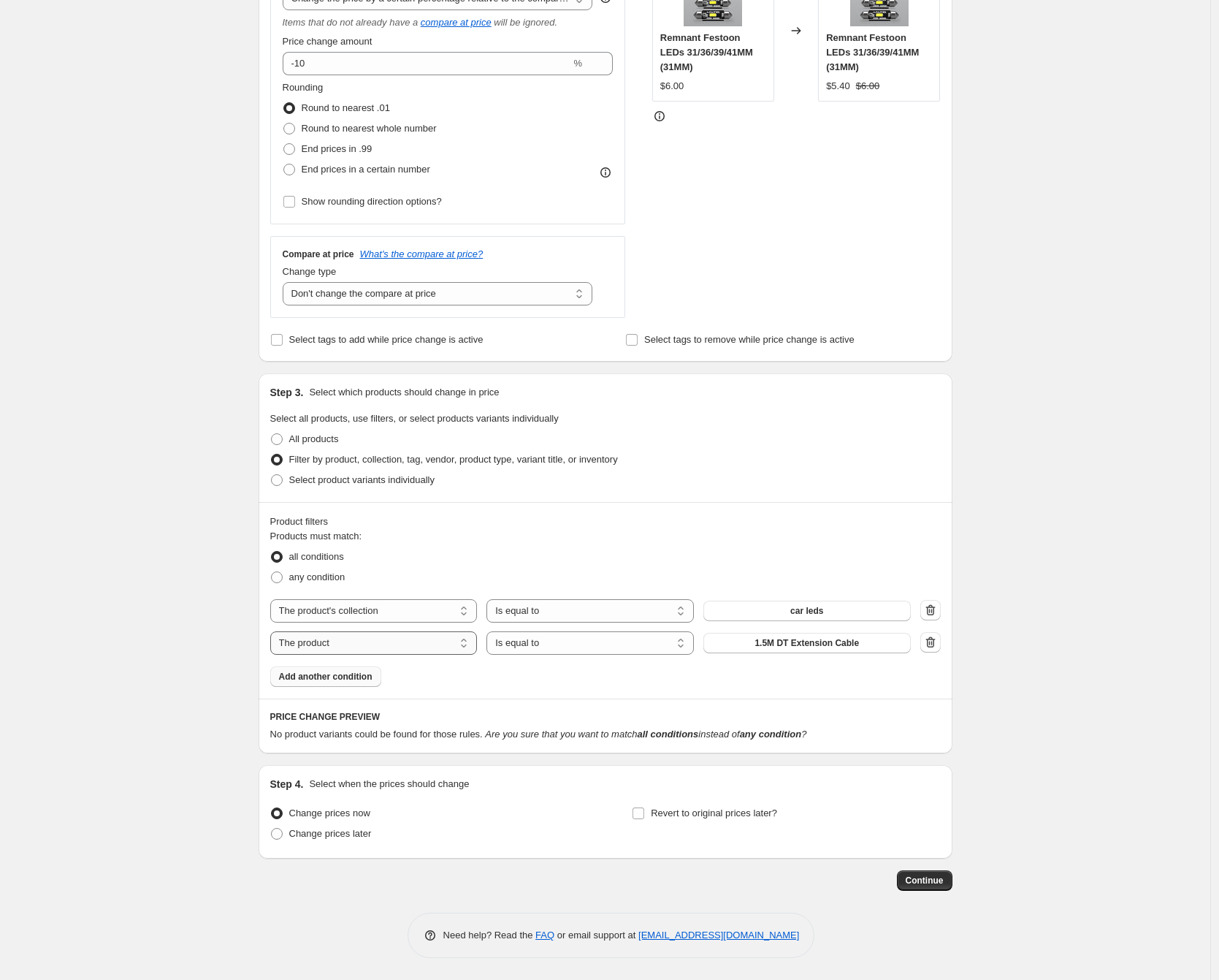
click at [460, 645] on select "The product The product's collection The product's tag The product's vendor The…" at bounding box center [374, 643] width 208 height 24
select select "inventory_quantity"
click at [615, 648] on select "Is equal to Is not equal to Is greater than Is less than" at bounding box center [590, 643] width 208 height 24
select select ">"
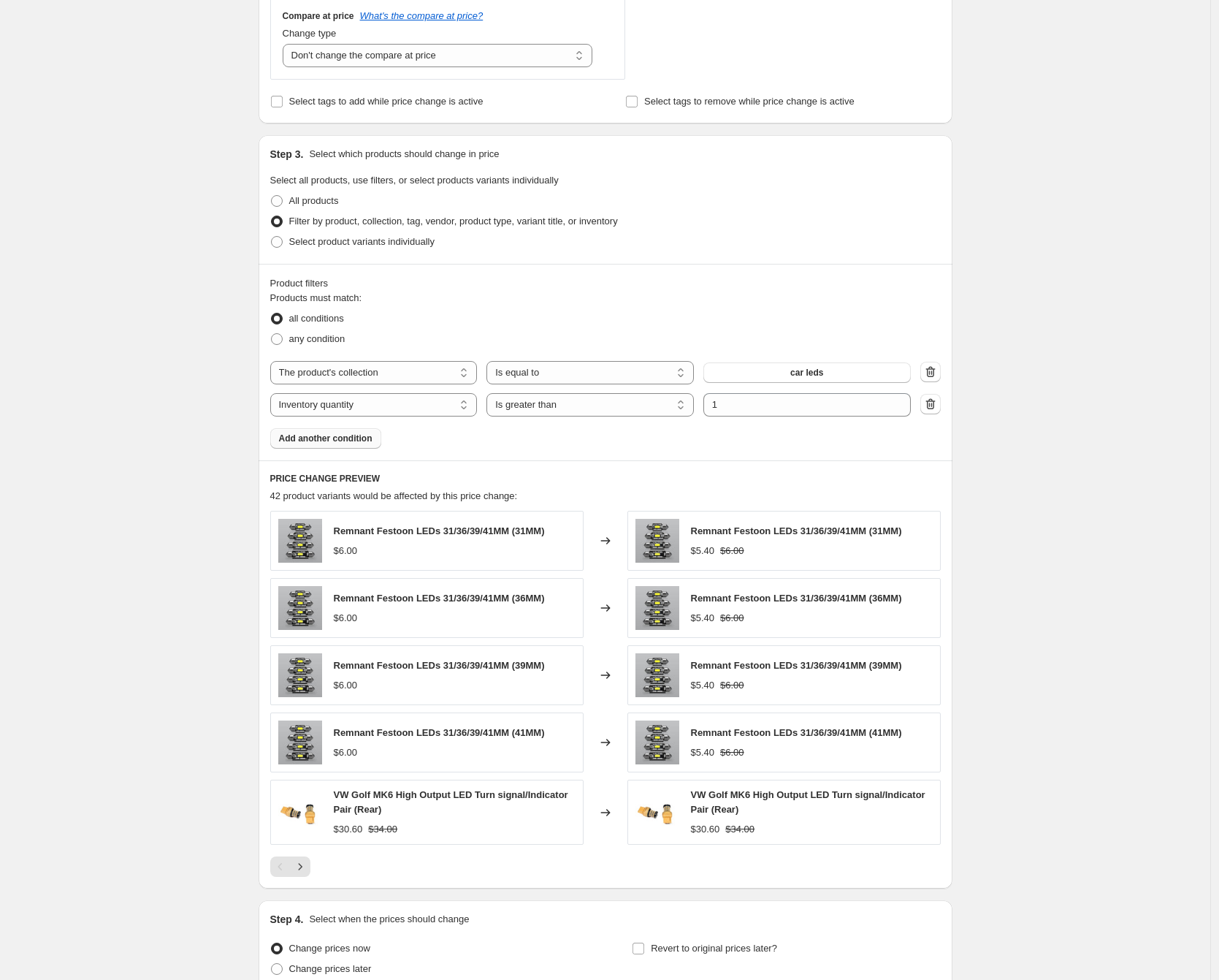
scroll to position [701, 0]
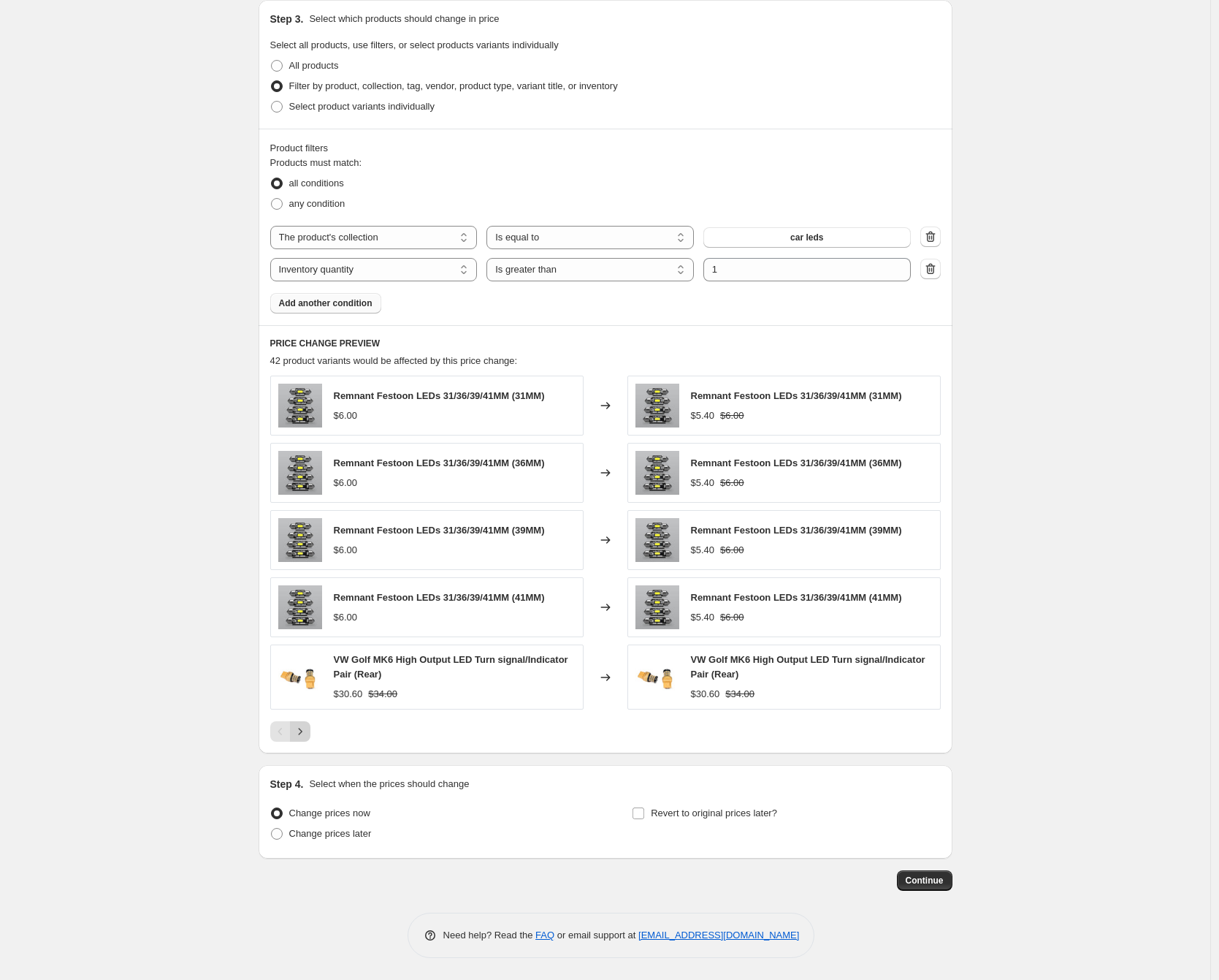
click at [308, 731] on icon "Next" at bounding box center [300, 730] width 14 height 14
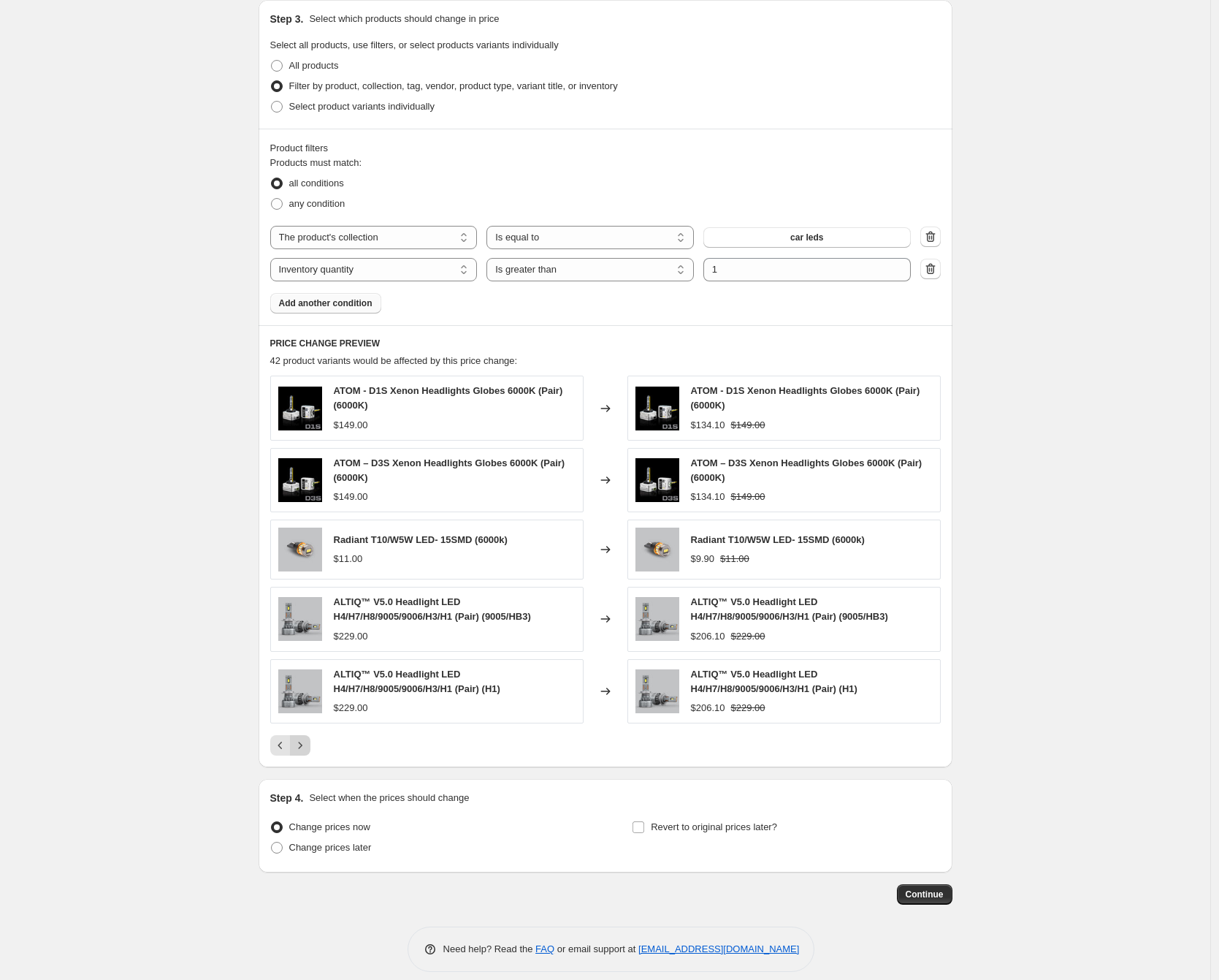
click at [308, 743] on icon "Next" at bounding box center [300, 745] width 14 height 14
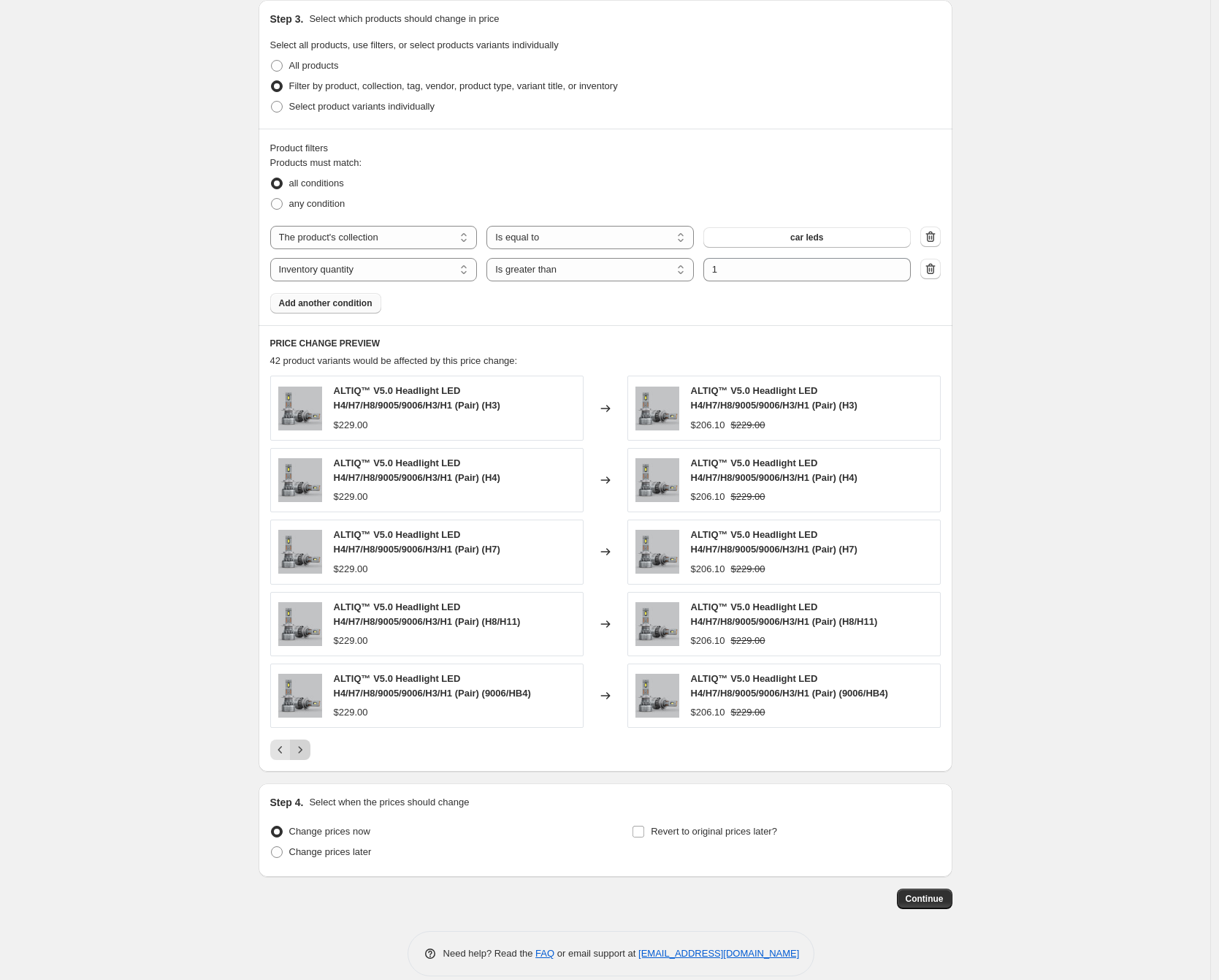
click at [300, 758] on button "Next" at bounding box center [300, 749] width 20 height 20
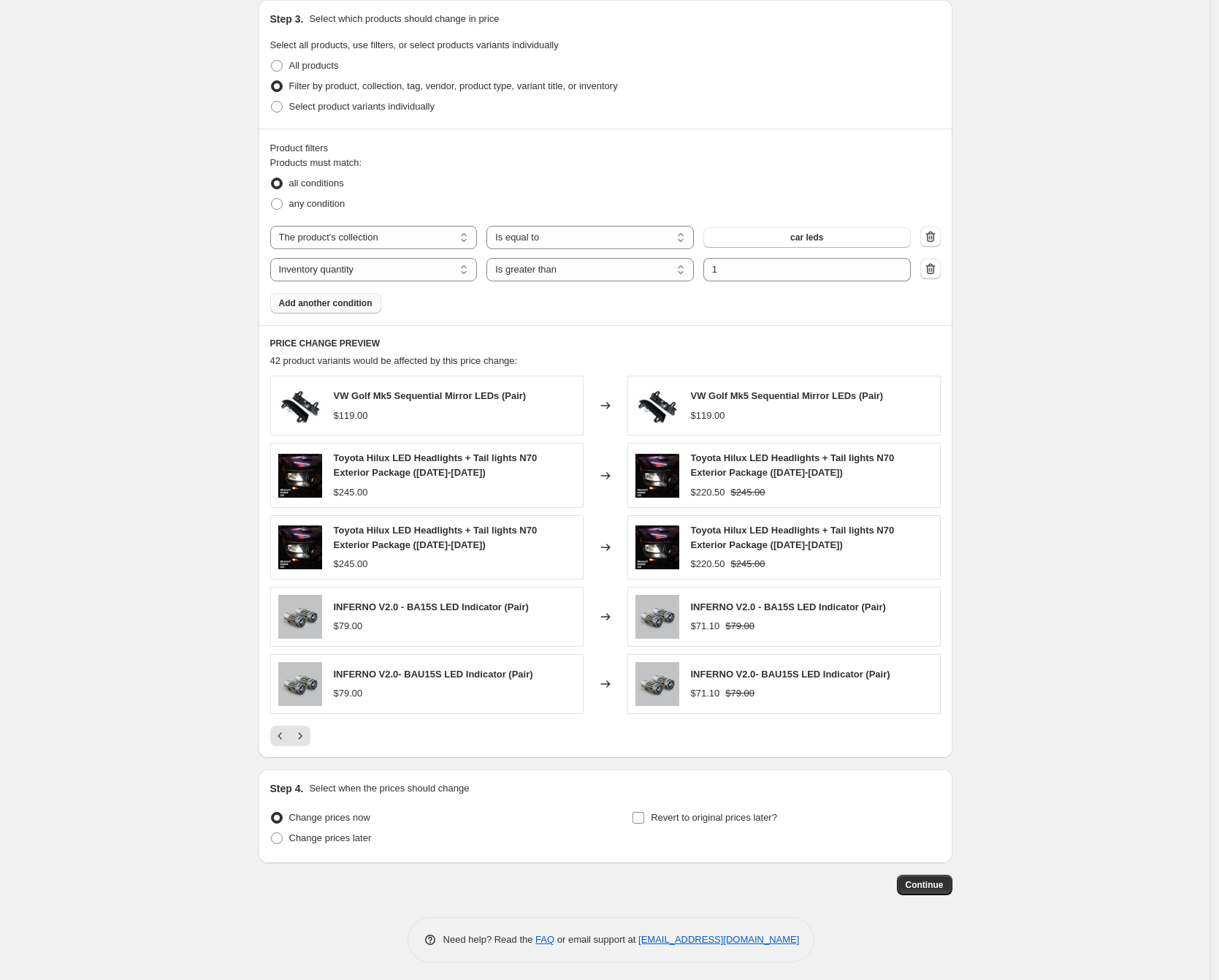
click at [657, 820] on span "Revert to original prices later?" at bounding box center [714, 817] width 127 height 11
click at [645, 820] on input "Revert to original prices later?" at bounding box center [638, 817] width 11 height 11
checkbox input "true"
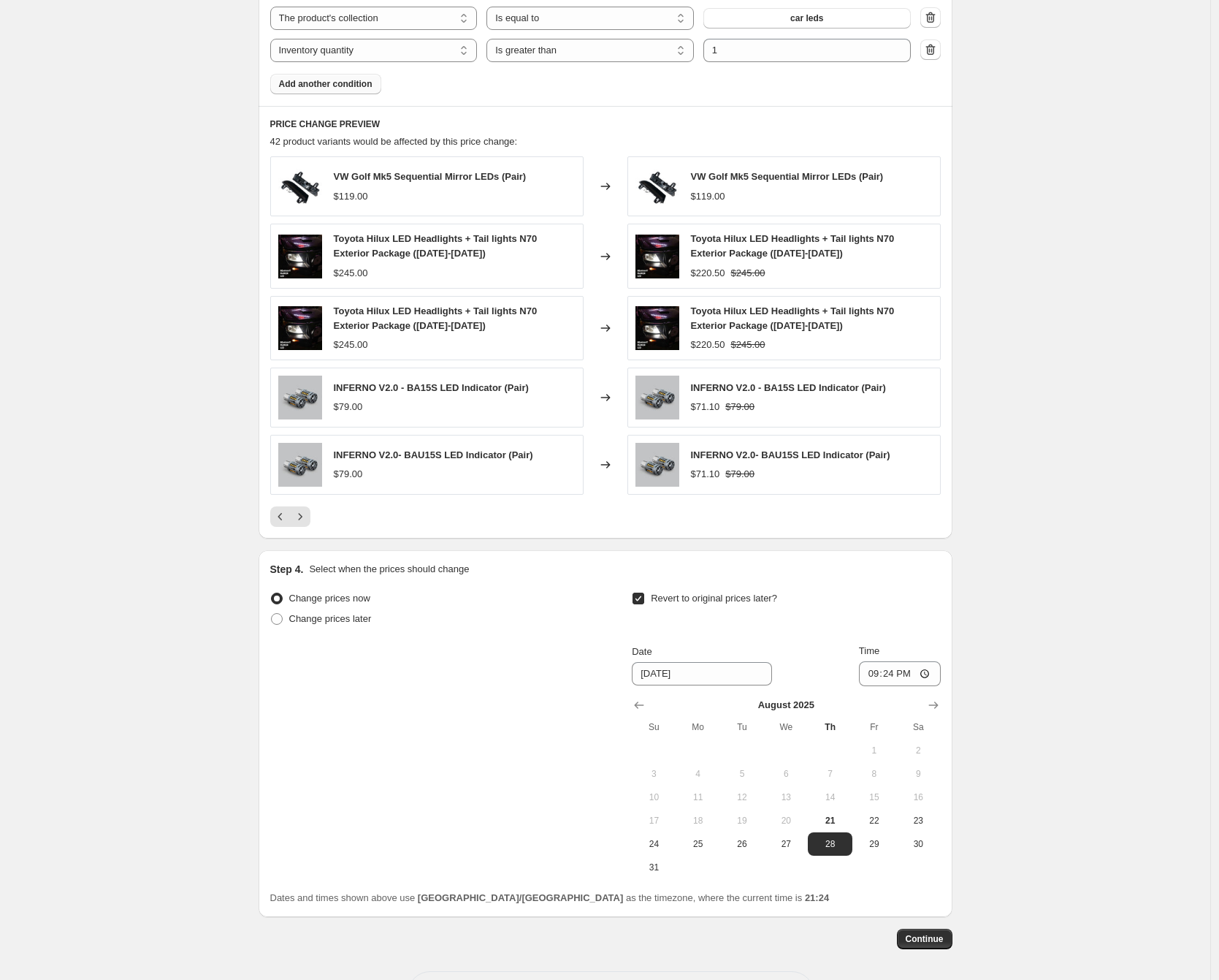
scroll to position [979, 0]
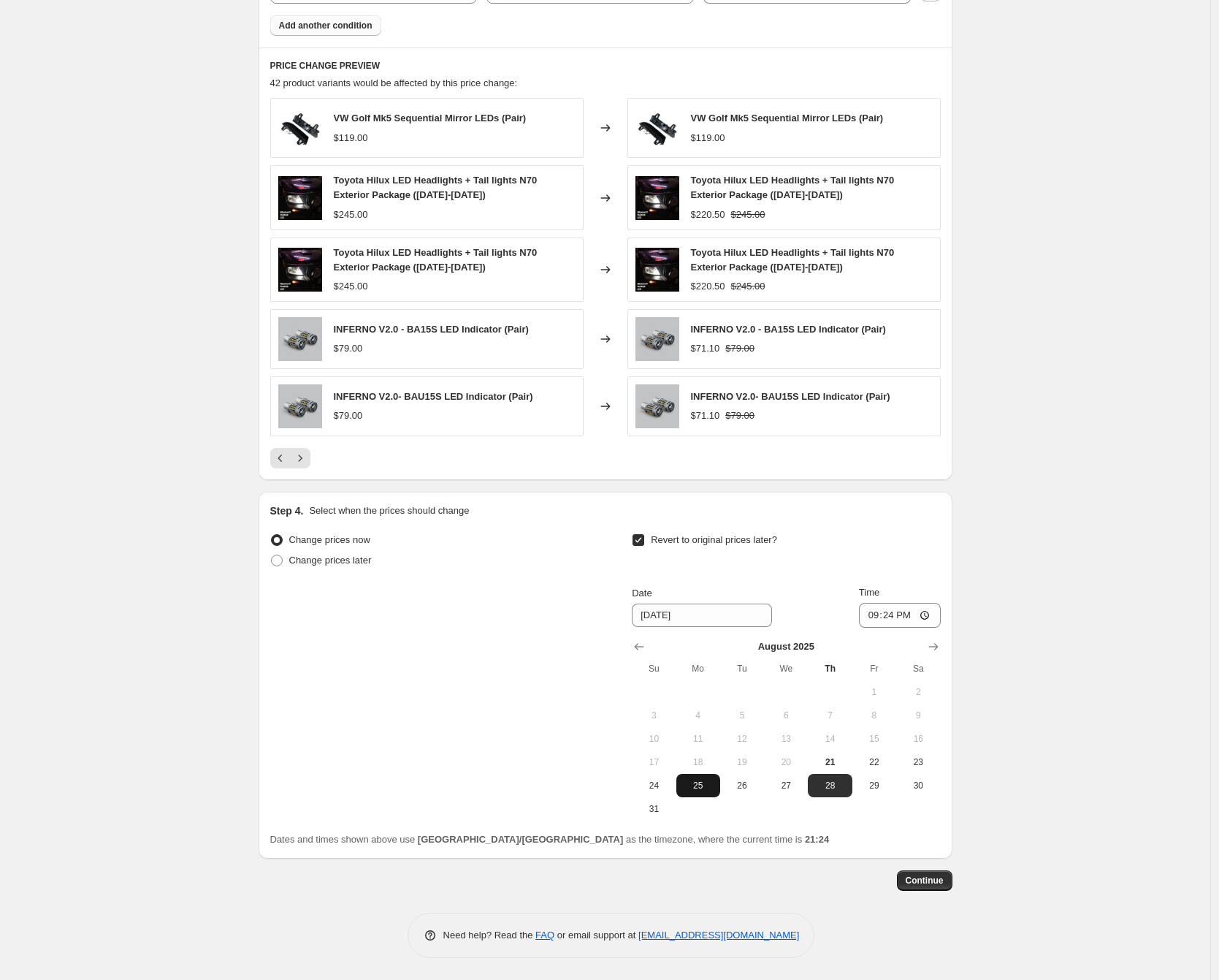
click at [700, 787] on span "25" at bounding box center [699, 786] width 32 height 11
type input "[DATE]"
click at [883, 610] on input "21:24" at bounding box center [900, 615] width 82 height 25
click at [880, 613] on input "21:24" at bounding box center [900, 615] width 82 height 25
click at [868, 616] on input "21:24" at bounding box center [900, 615] width 82 height 25
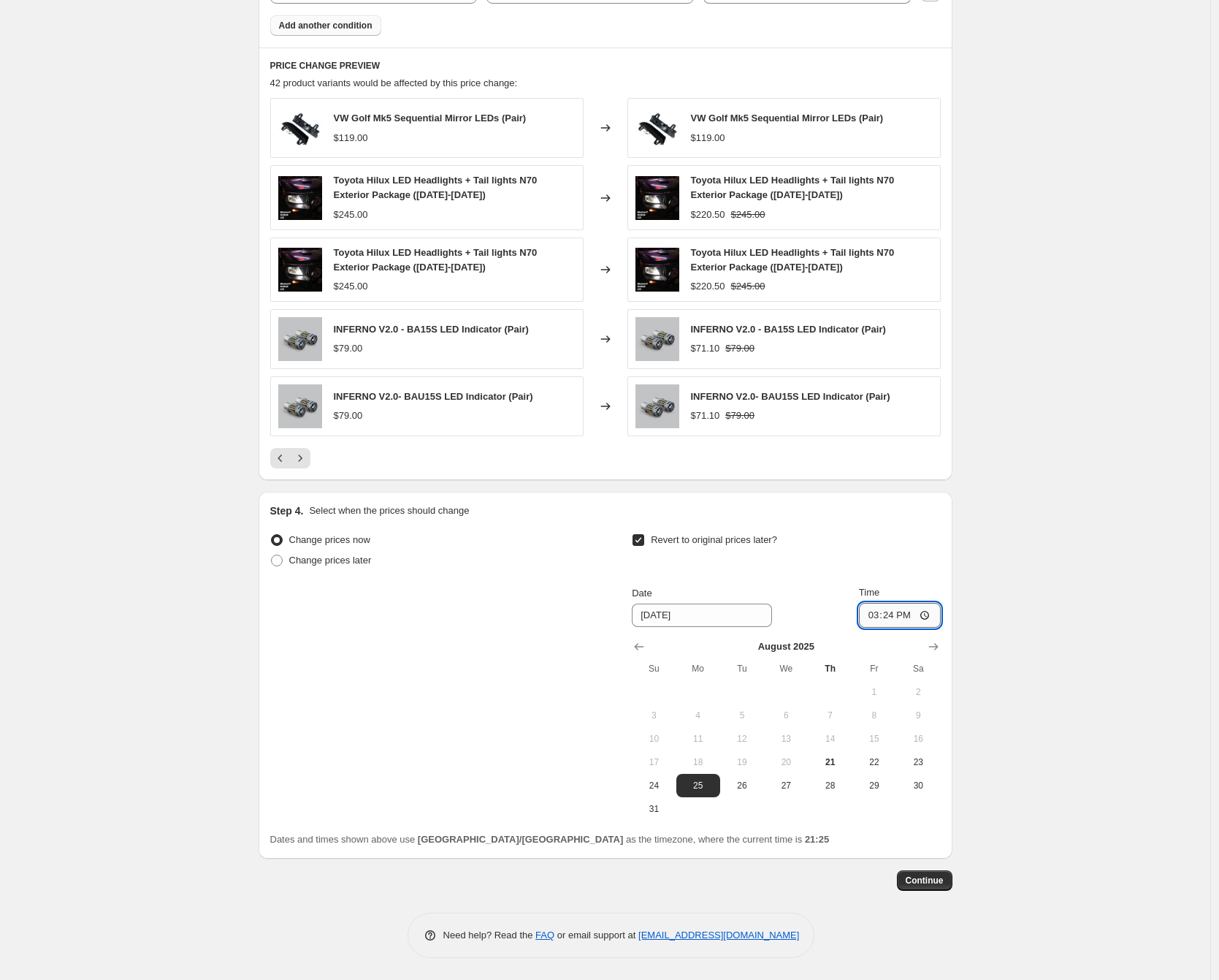
click at [888, 618] on input "15:24" at bounding box center [900, 615] width 82 height 25
click at [899, 615] on input "15:00" at bounding box center [900, 615] width 82 height 25
type input "03:00"
click at [1057, 598] on div "Create new price [MEDICAL_DATA]. This page is ready Create new price [MEDICAL_D…" at bounding box center [605, 0] width 1210 height 1959
click at [937, 877] on span "Continue" at bounding box center [925, 880] width 38 height 11
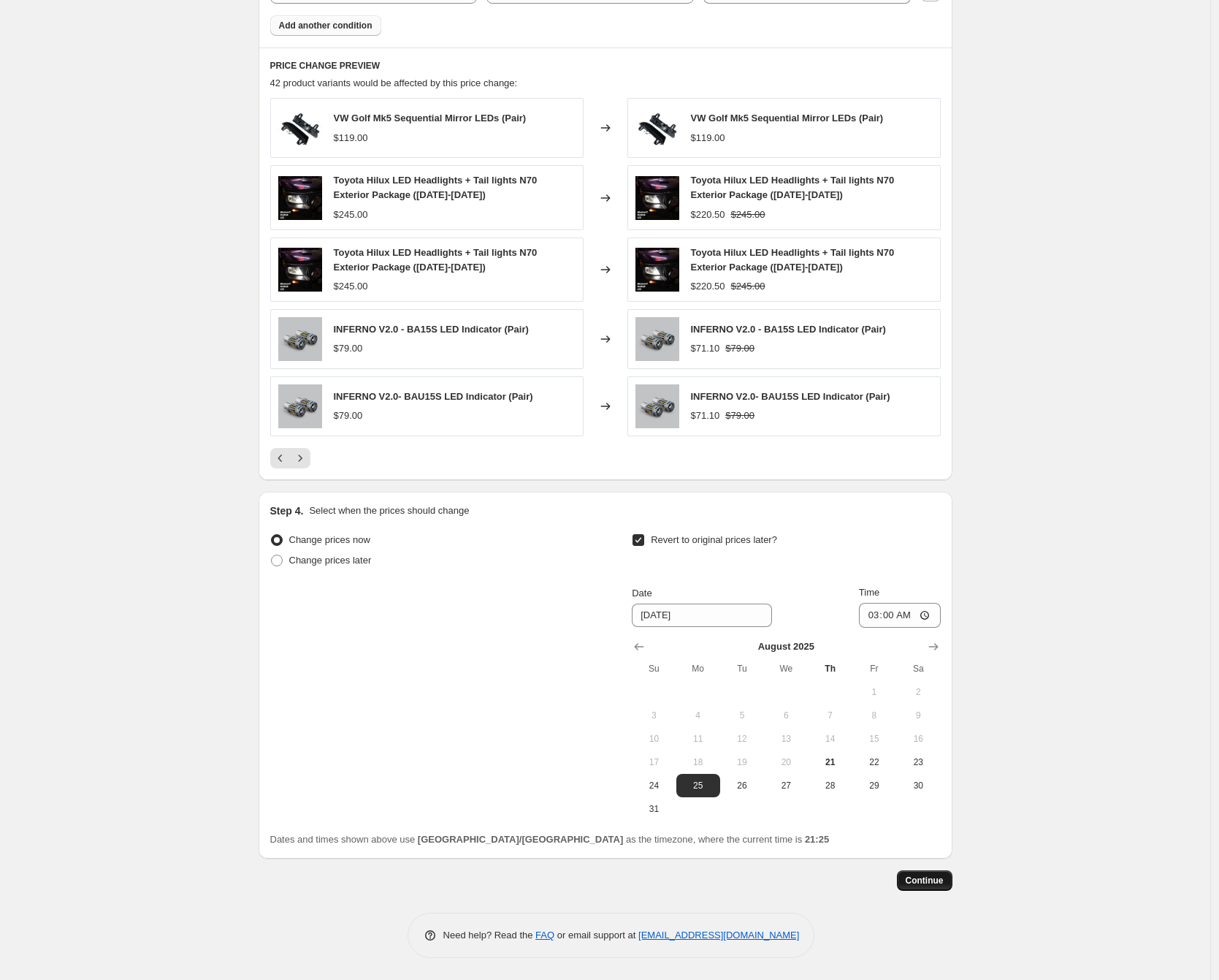
scroll to position [0, 0]
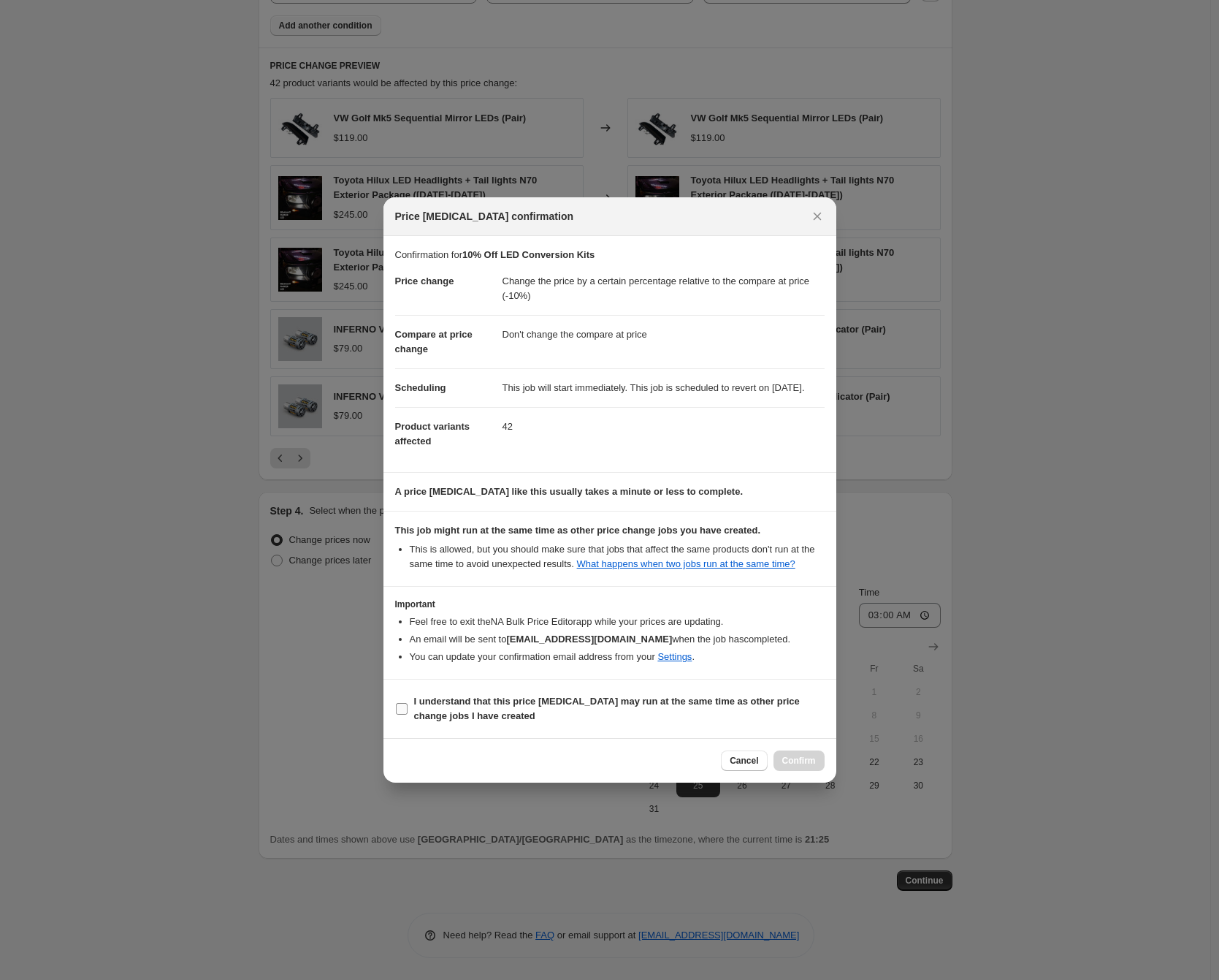
click at [441, 709] on span "I understand that this price [MEDICAL_DATA] may run at the same time as other p…" at bounding box center [619, 709] width 410 height 30
click at [408, 709] on input "I understand that this price [MEDICAL_DATA] may run at the same time as other p…" at bounding box center [402, 709] width 11 height 11
checkbox input "true"
drag, startPoint x: 801, startPoint y: 776, endPoint x: 822, endPoint y: 718, distance: 61.7
click at [801, 767] on span "Confirm" at bounding box center [799, 760] width 33 height 11
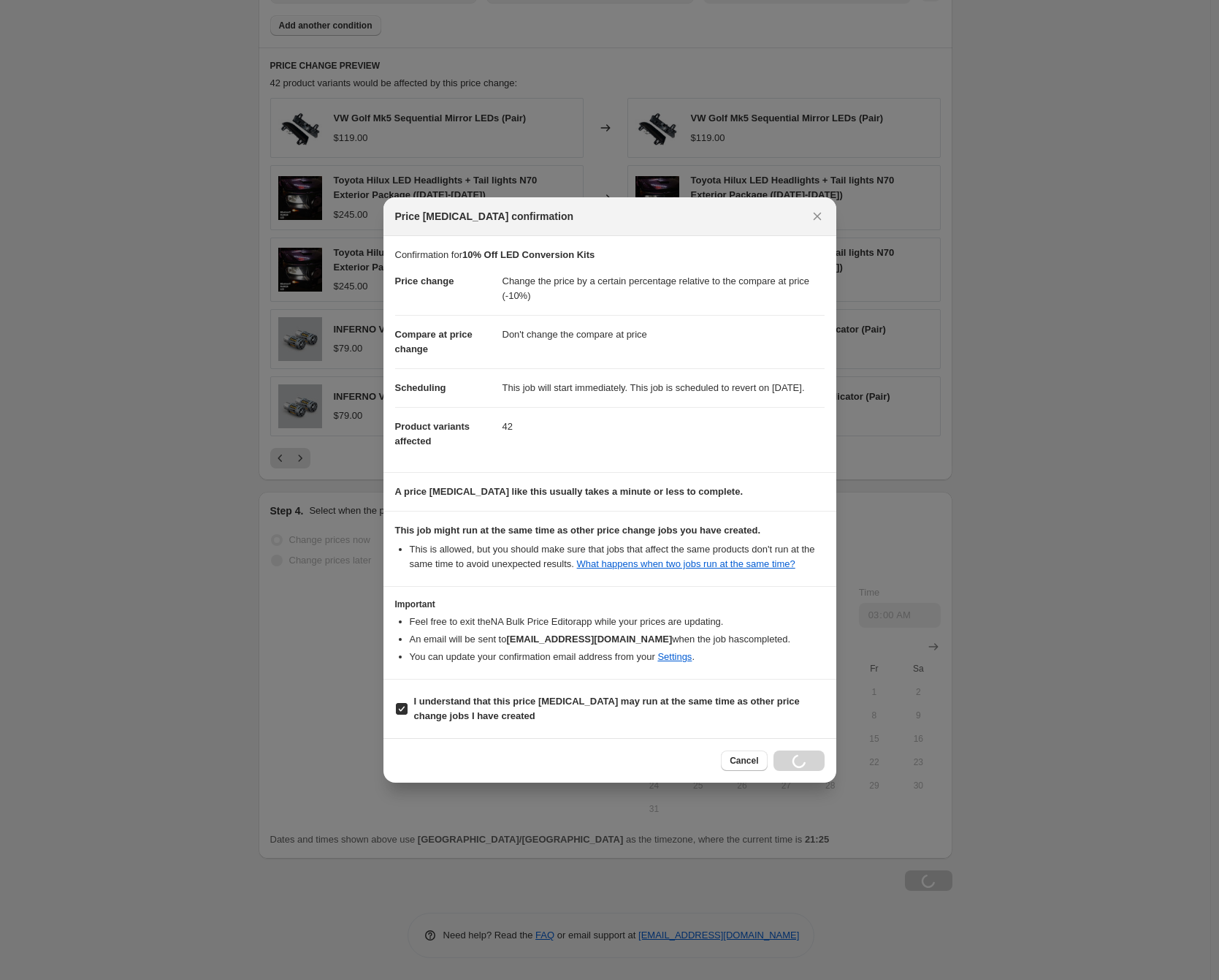
scroll to position [979, 0]
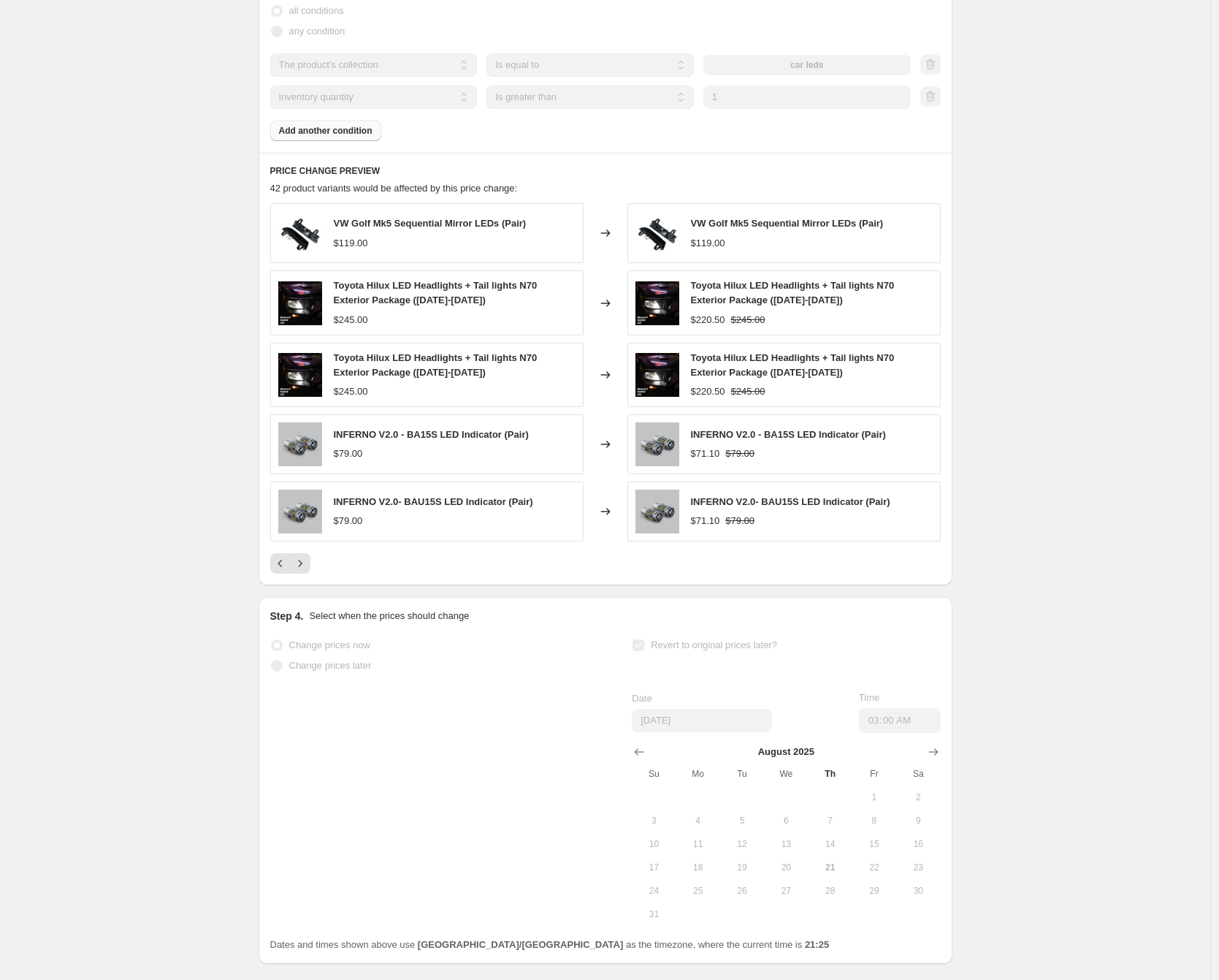
select select "pcap"
select select "no_change"
select select "collection"
select select "inventory_quantity"
select select ">"
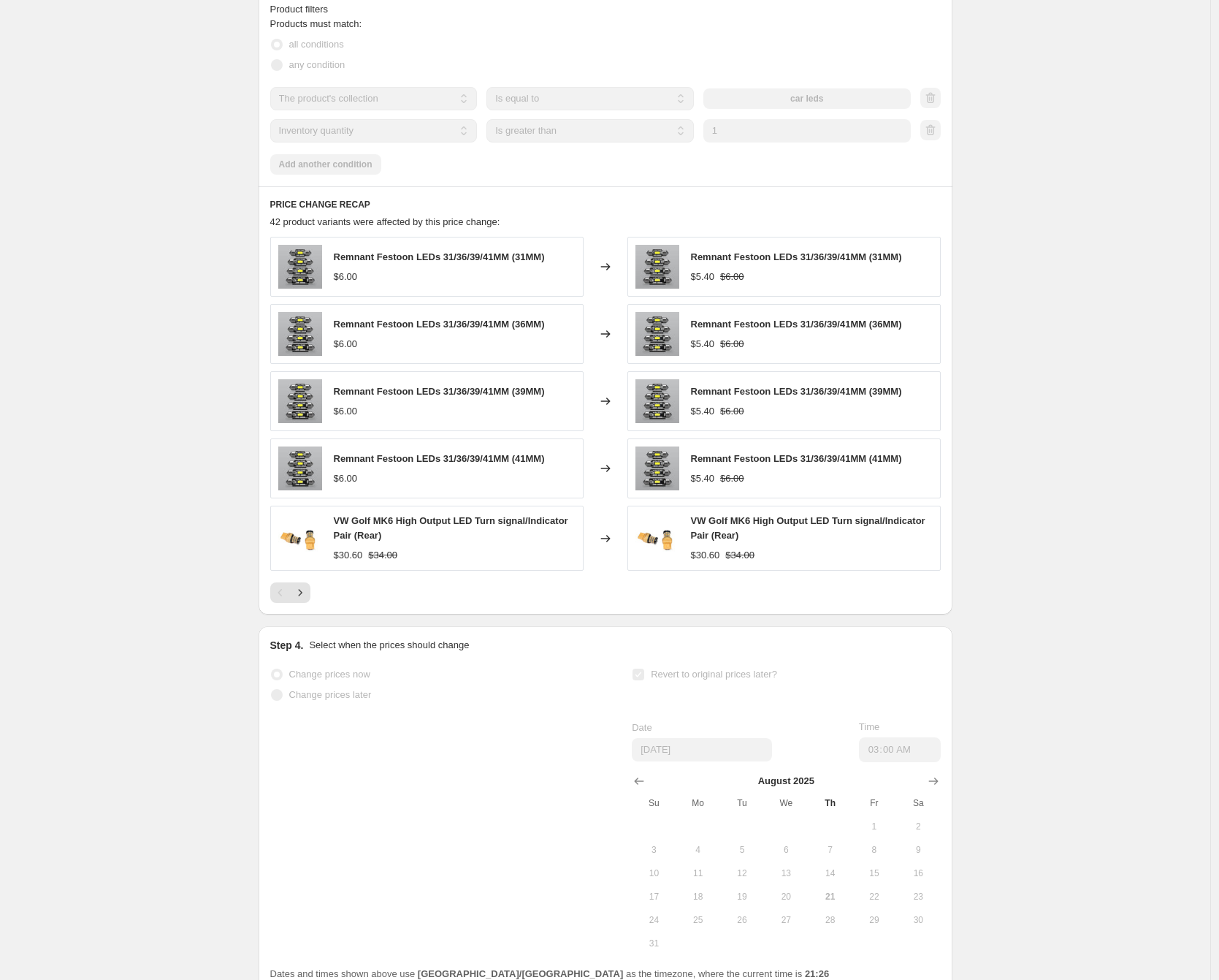
scroll to position [0, 0]
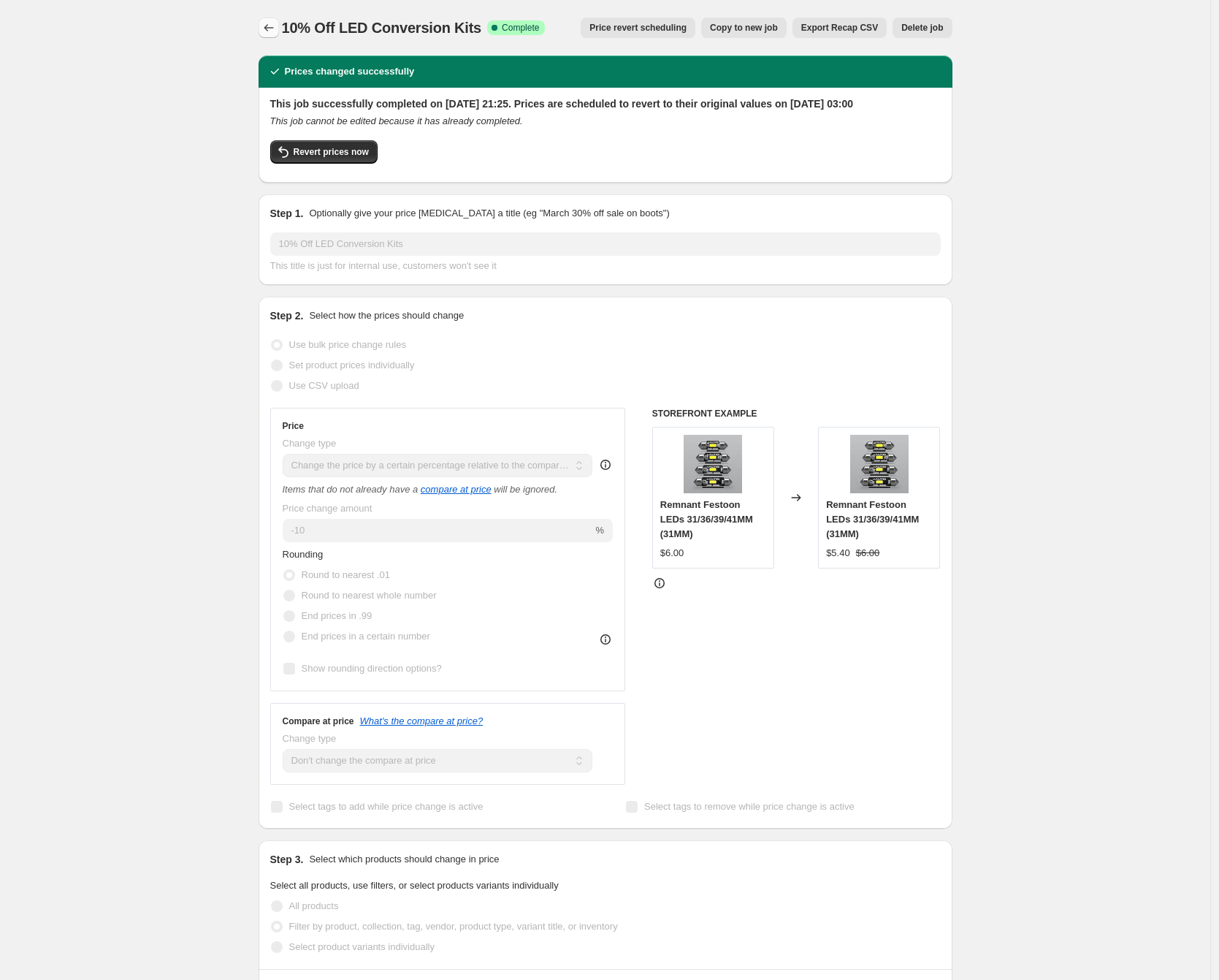
click at [276, 27] on icon "Price change jobs" at bounding box center [269, 27] width 14 height 14
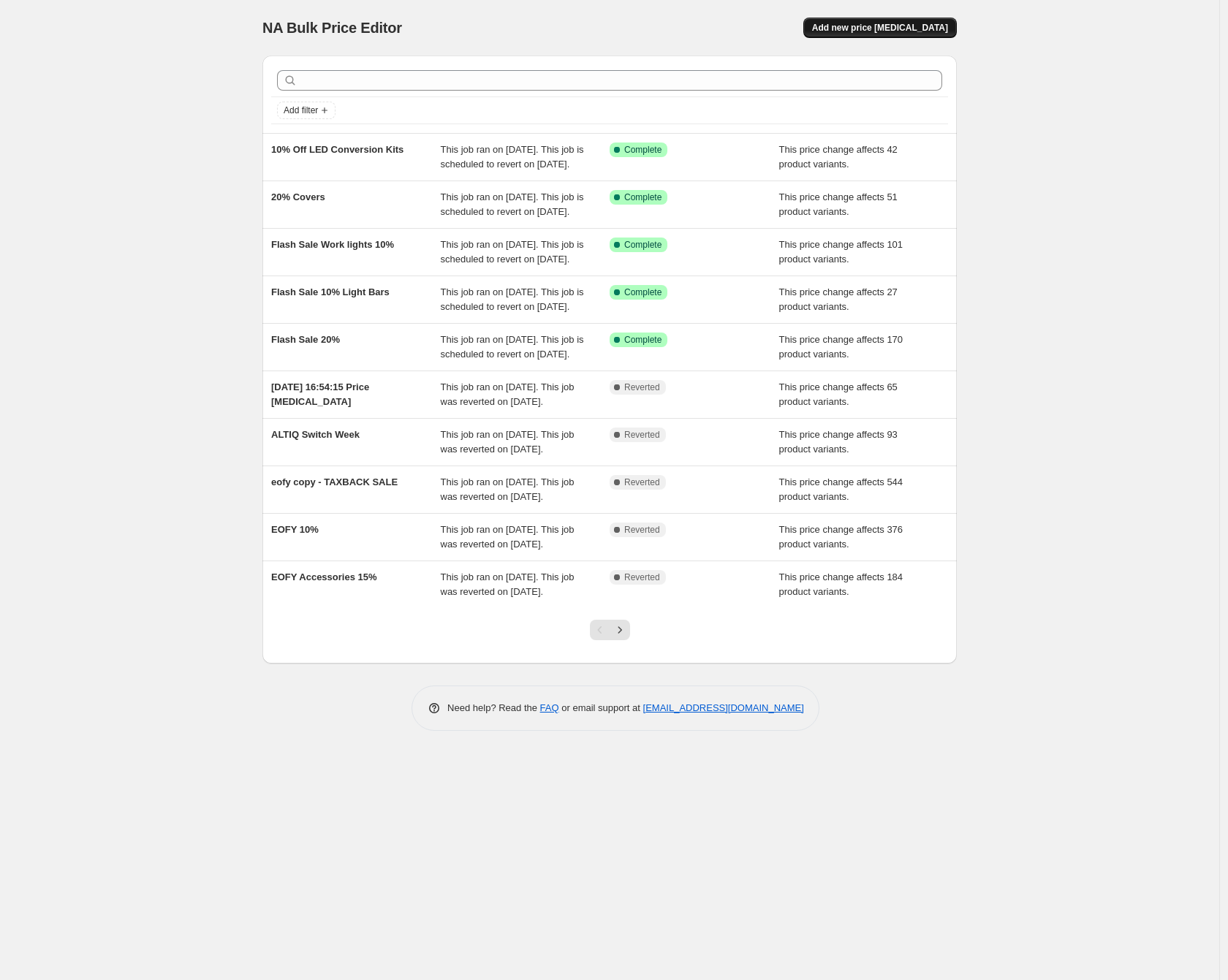
click at [945, 22] on span "Add new price [MEDICAL_DATA]" at bounding box center [879, 28] width 136 height 11
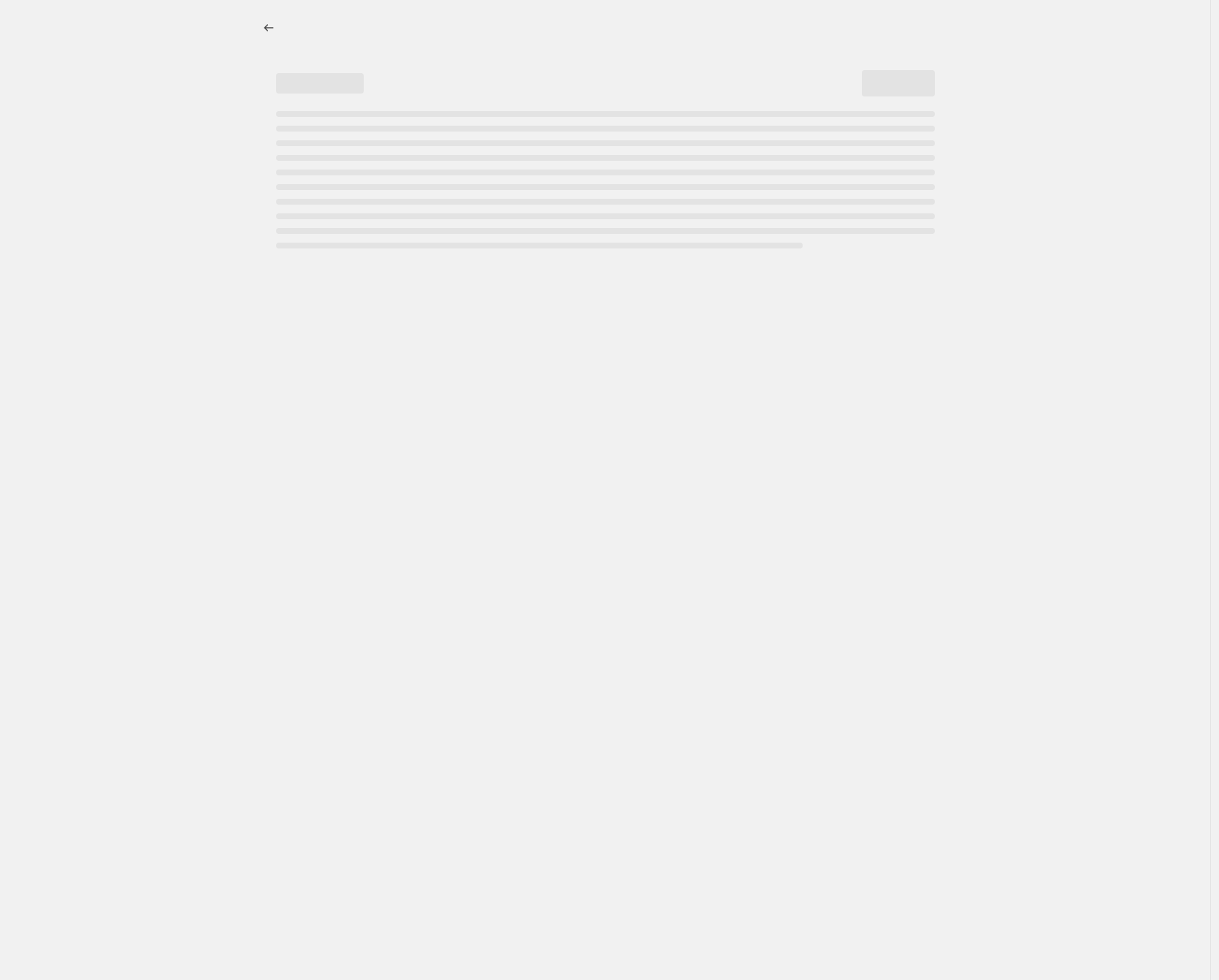
select select "percentage"
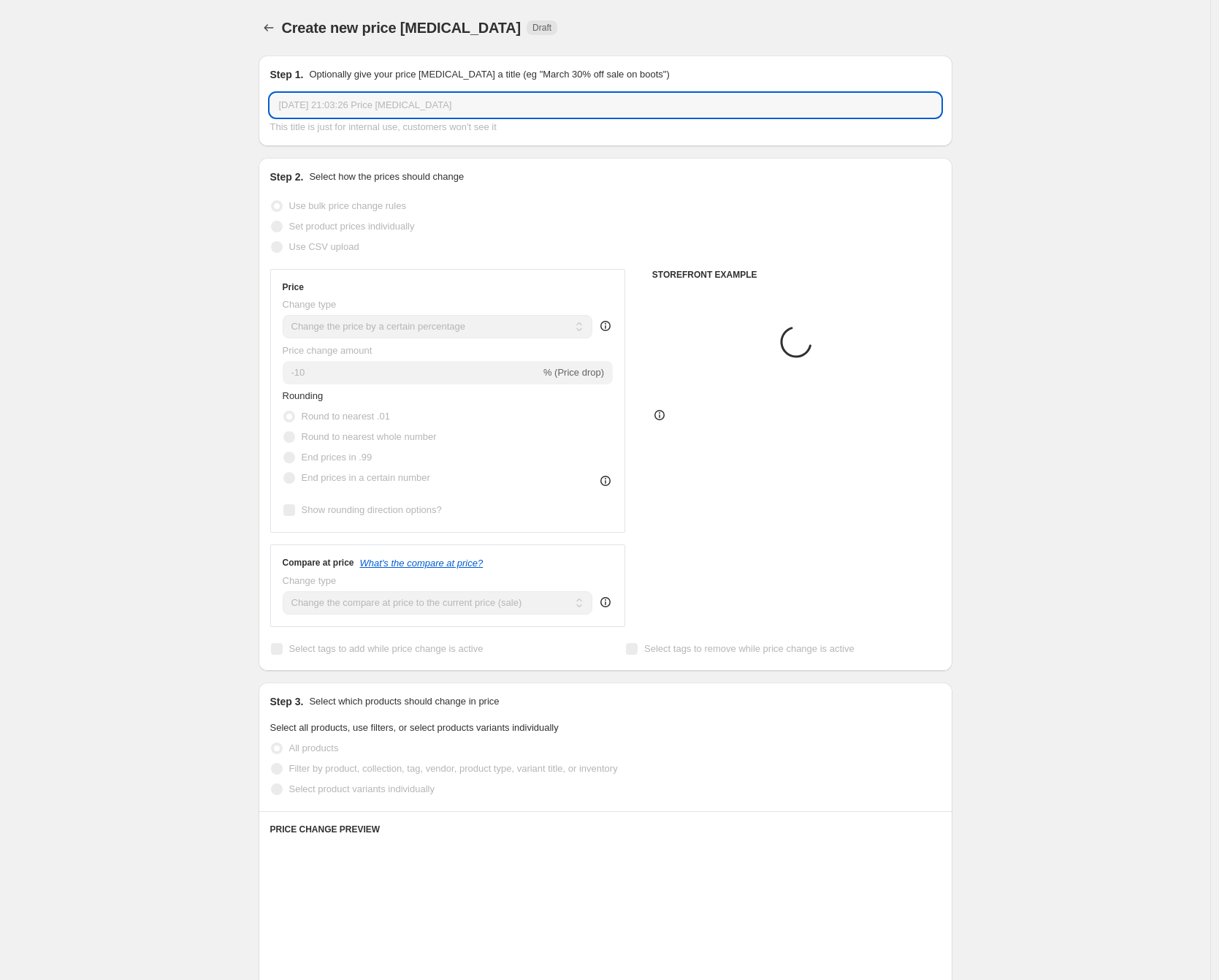
click at [410, 112] on input "[DATE] 21:03:26 Price [MEDICAL_DATA]" at bounding box center [606, 105] width 670 height 24
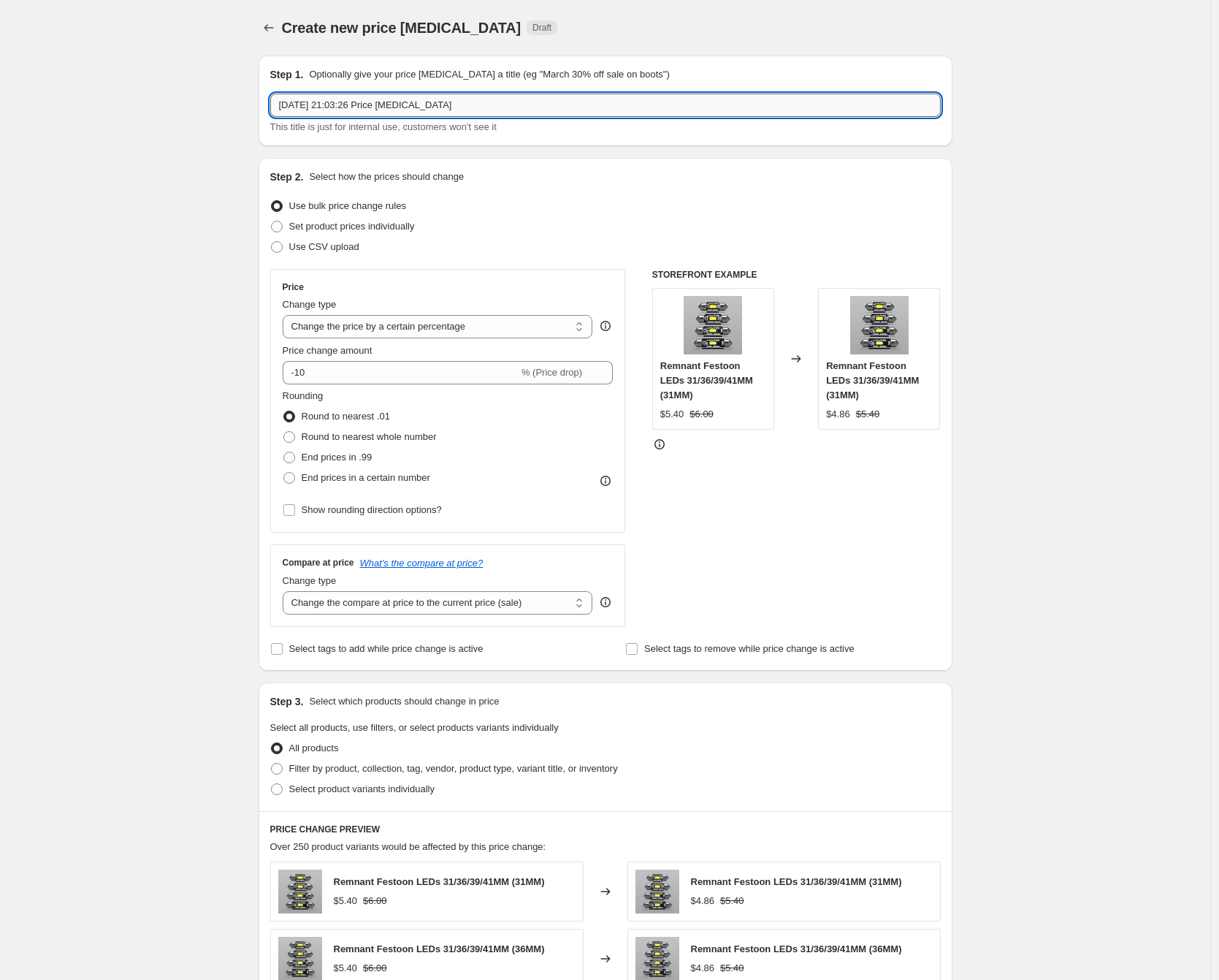
click at [410, 112] on input "[DATE] 21:03:26 Price [MEDICAL_DATA]" at bounding box center [606, 105] width 670 height 24
type input "R"
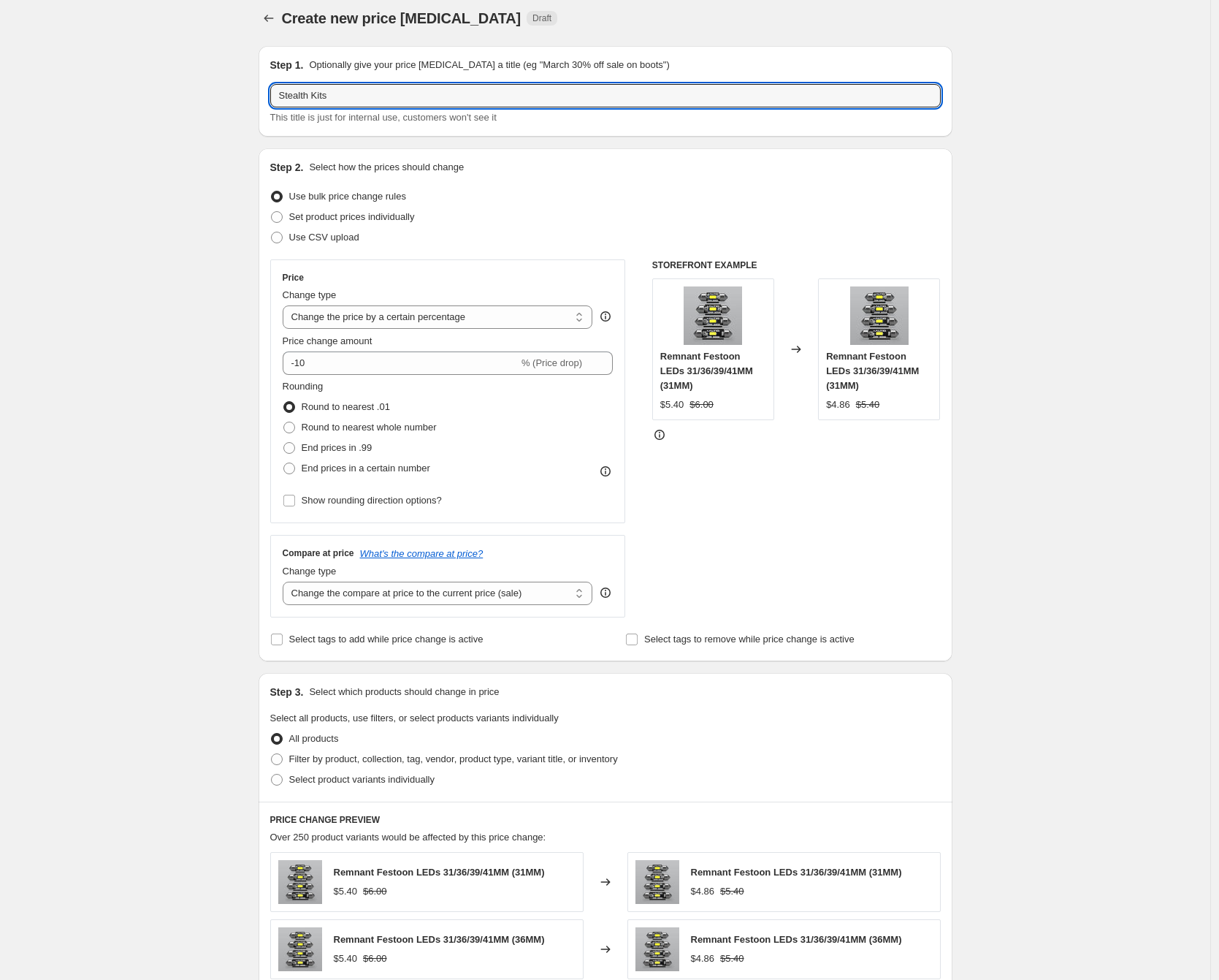
scroll to position [21, 0]
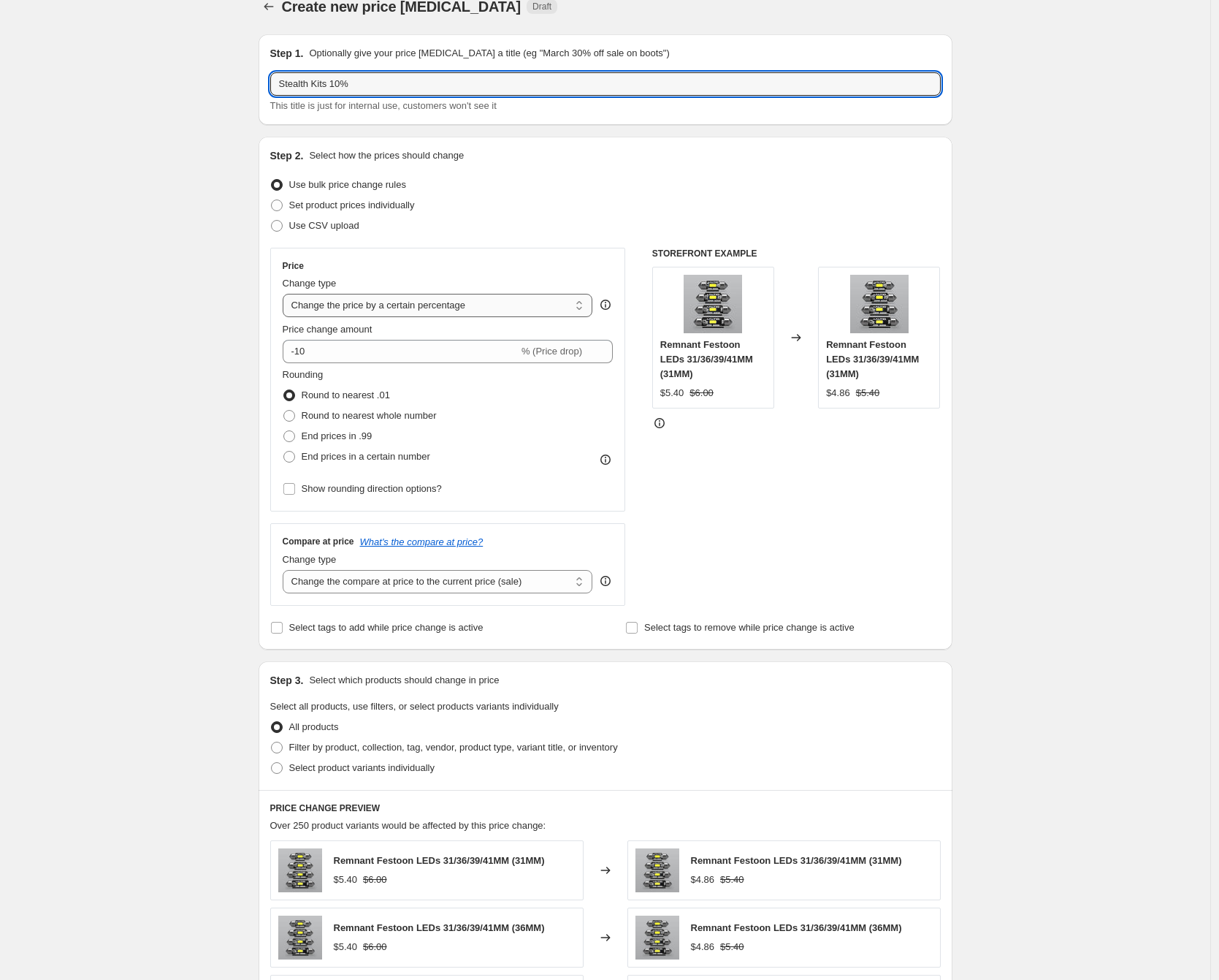
type input "Stealth Kits 10%"
click at [381, 309] on select "Change the price to a certain amount Change the price by a certain amount Chang…" at bounding box center [438, 305] width 310 height 24
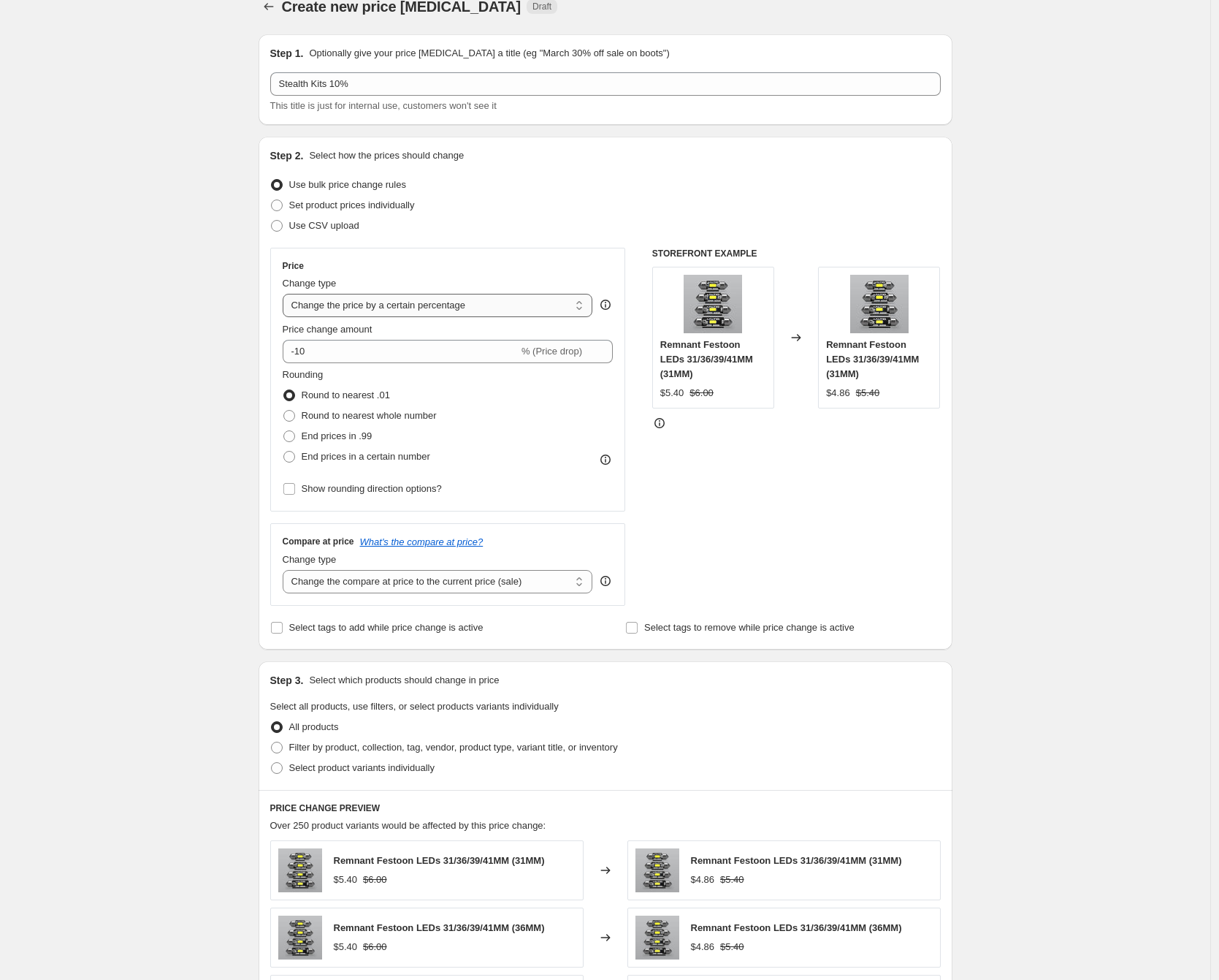
select select "pcap"
click at [287, 293] on select "Change the price to a certain amount Change the price by a certain amount Chang…" at bounding box center [438, 305] width 310 height 24
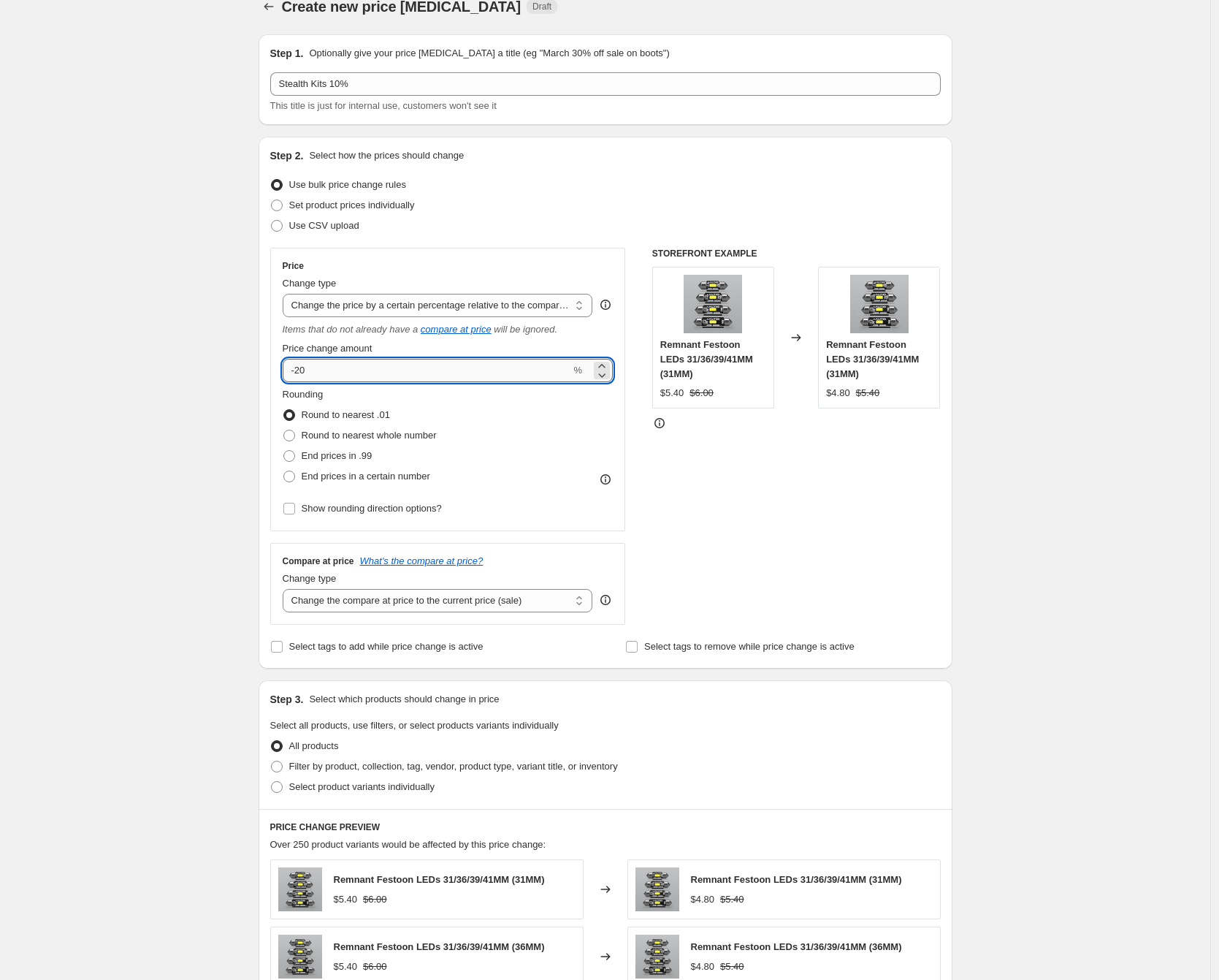
drag, startPoint x: 371, startPoint y: 370, endPoint x: 299, endPoint y: 376, distance: 72.2
click at [299, 376] on input "-20" at bounding box center [427, 370] width 289 height 24
type input "-10"
click at [409, 591] on select "Change the compare at price to the current price (sale) Change the compare at p…" at bounding box center [438, 600] width 310 height 24
select select "no_change"
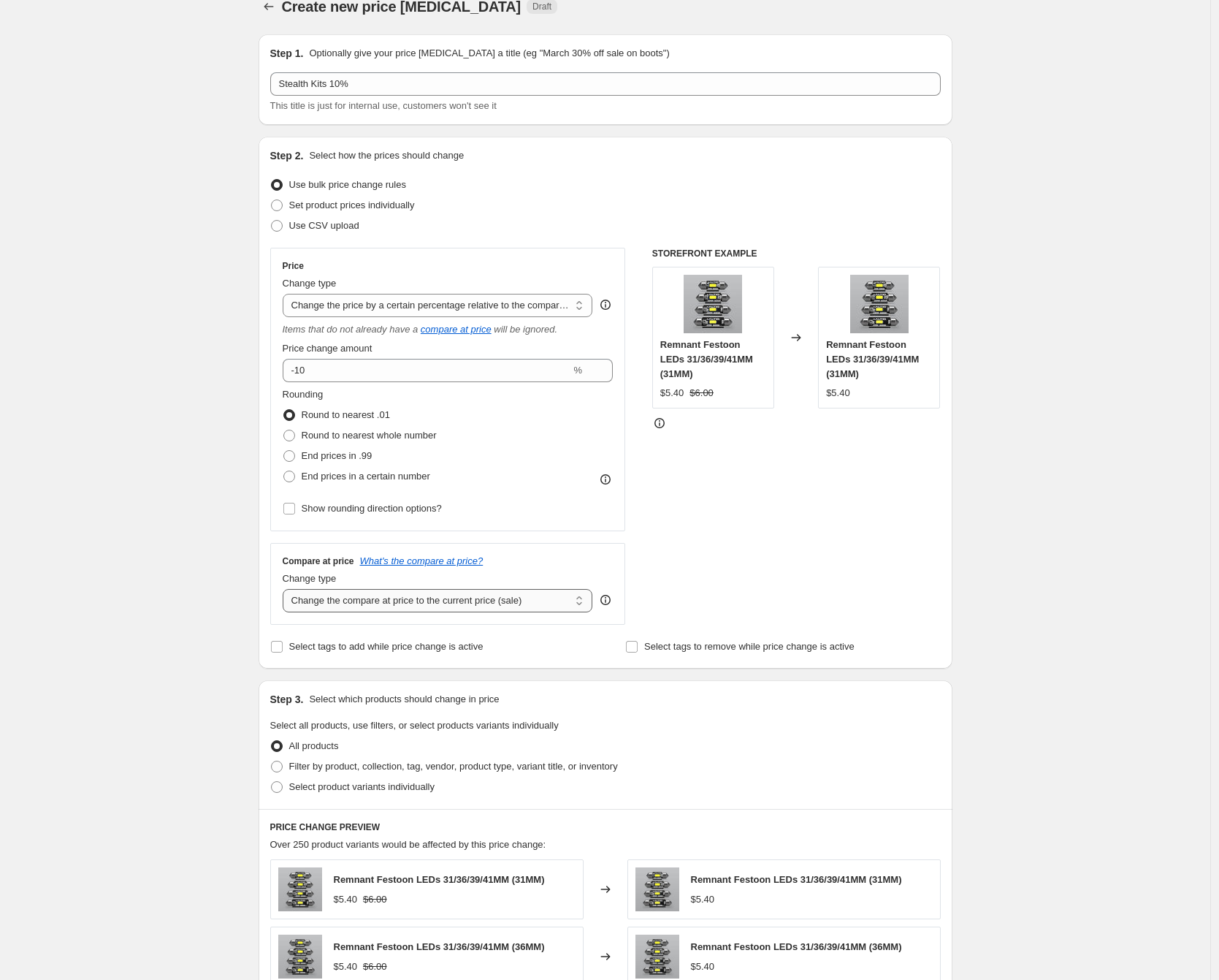
click at [287, 589] on select "Change the compare at price to the current price (sale) Change the compare at p…" at bounding box center [438, 600] width 310 height 24
click at [186, 549] on div "Create new price [MEDICAL_DATA]. This page is ready Create new price [MEDICAL_D…" at bounding box center [605, 721] width 1210 height 1485
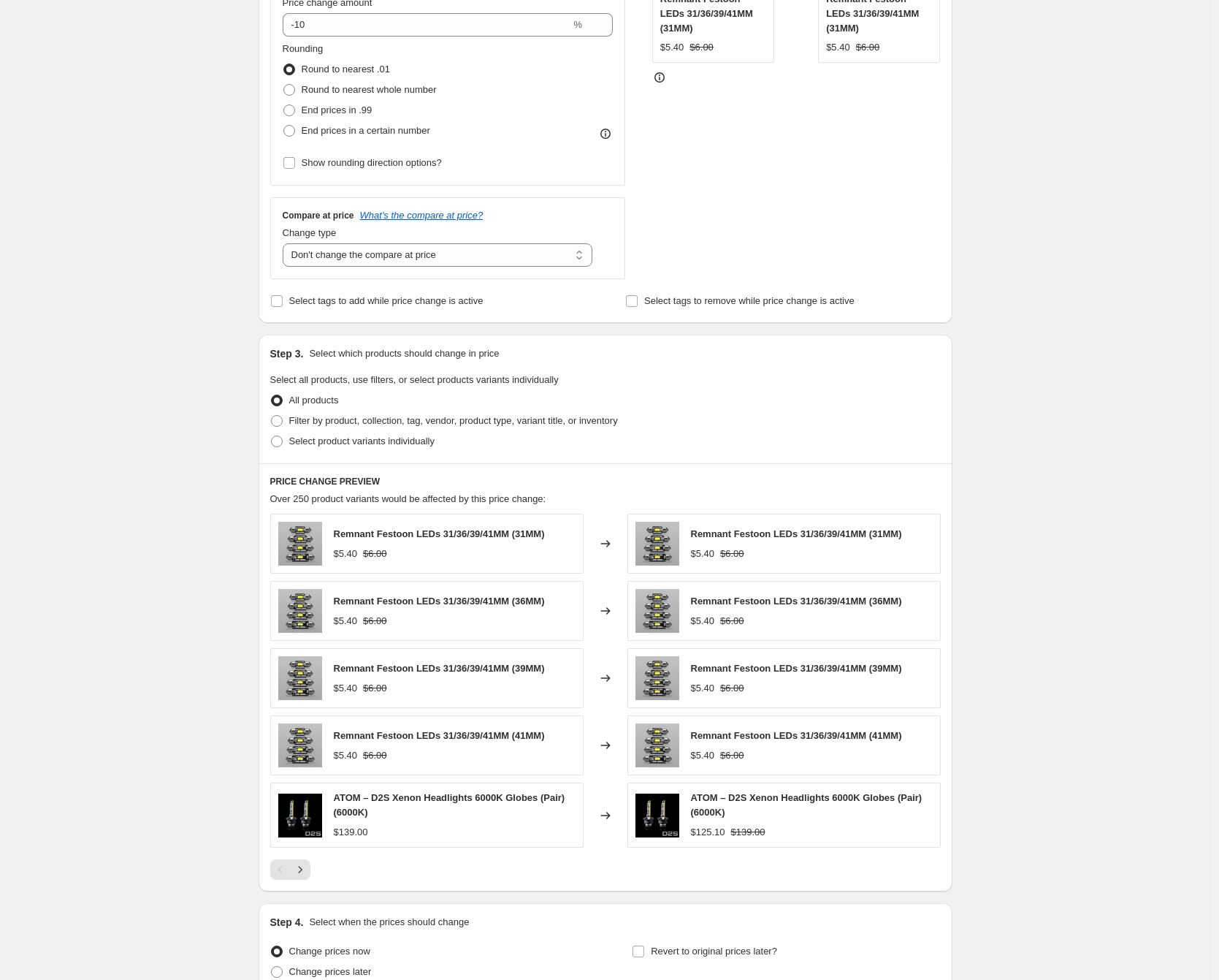
scroll to position [428, 0]
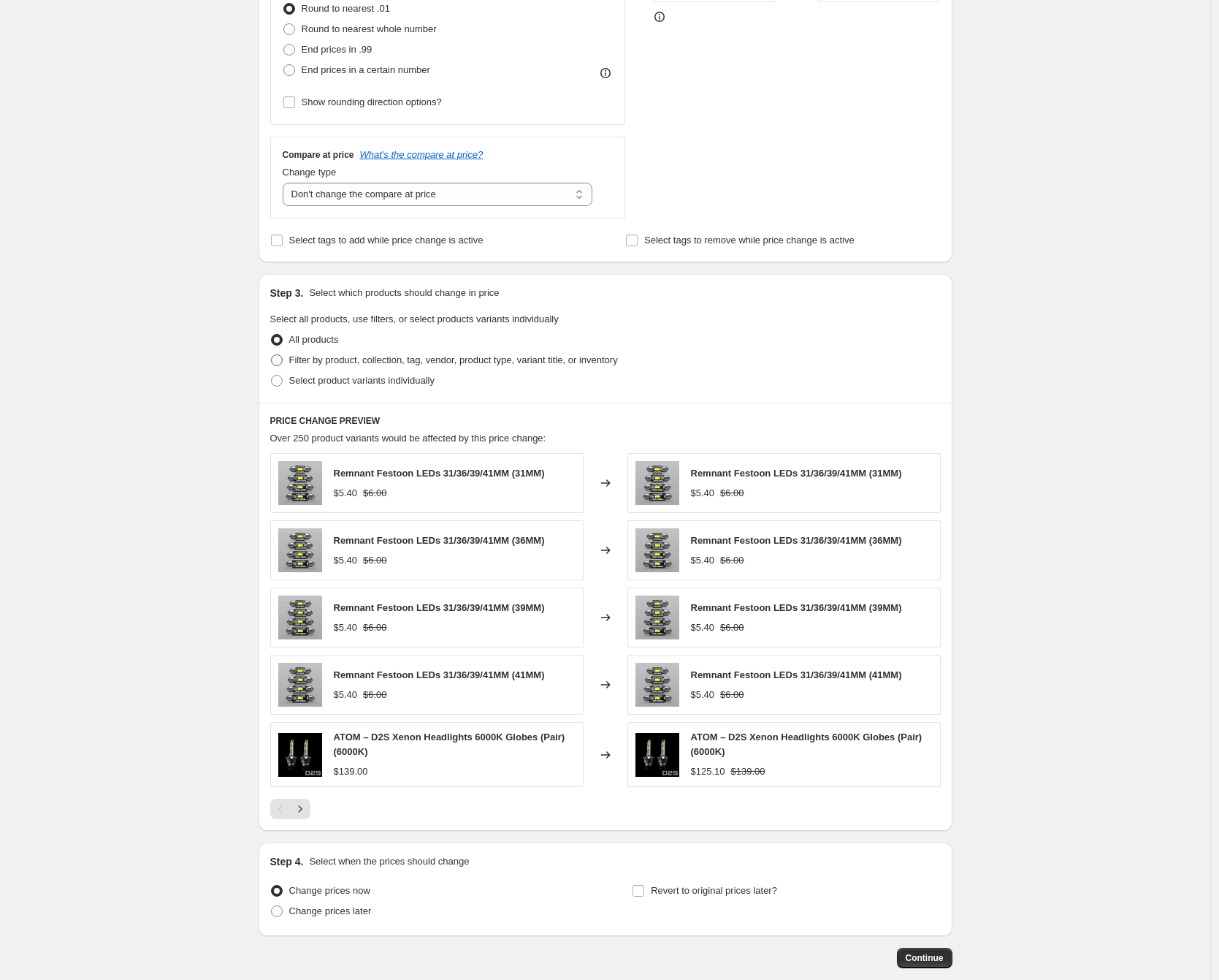
click at [283, 363] on span at bounding box center [277, 360] width 11 height 11
click at [271, 355] on input "Filter by product, collection, tag, vendor, product type, variant title, or inv…" at bounding box center [271, 354] width 1 height 1
radio input "true"
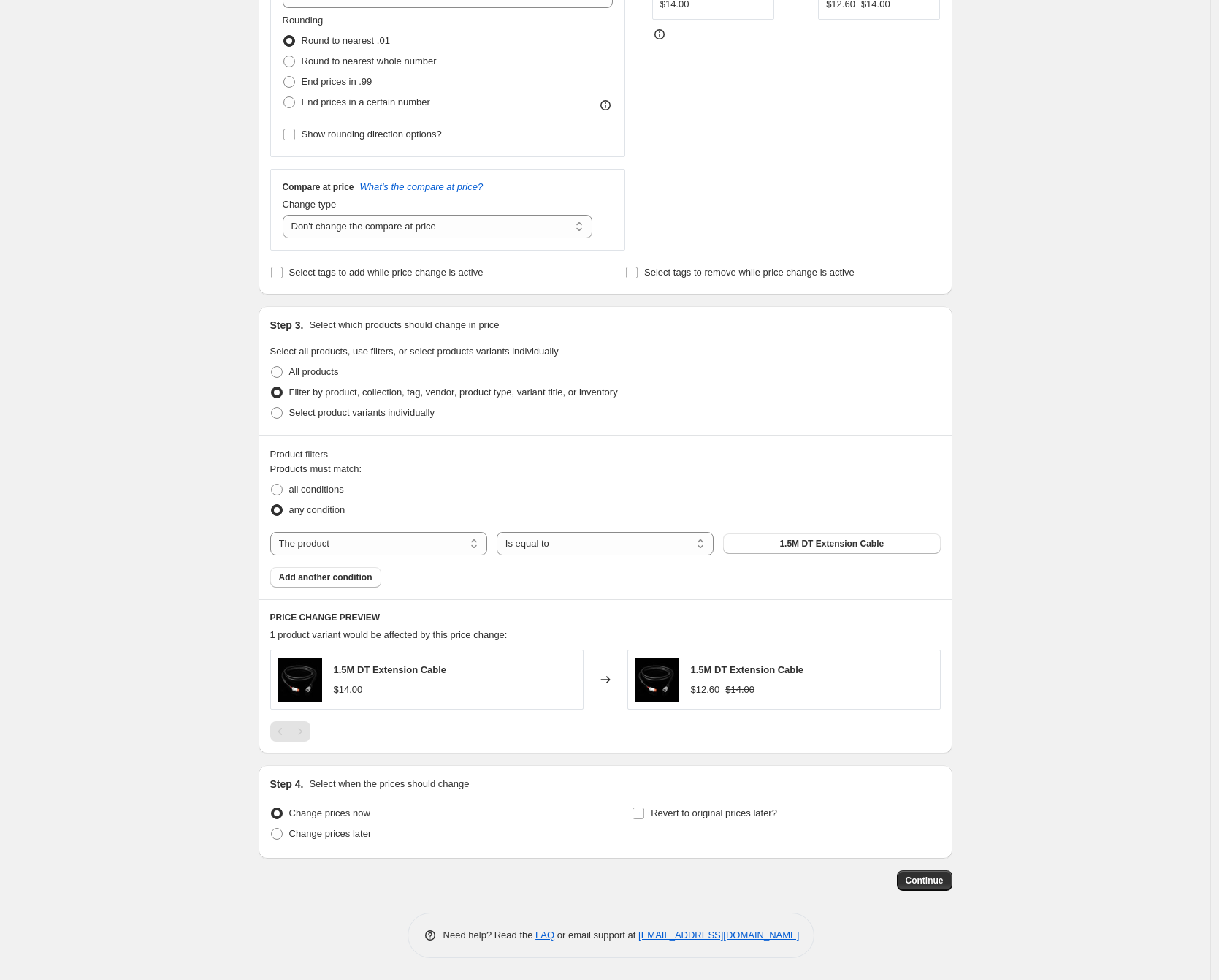
scroll to position [395, 0]
click at [379, 530] on div "Products must match: all conditions any condition The product The product's col…" at bounding box center [606, 525] width 670 height 126
click at [379, 537] on select "The product The product's collection The product's tag The product's vendor The…" at bounding box center [379, 543] width 217 height 24
click at [315, 490] on span "all conditions" at bounding box center [317, 490] width 55 height 11
click at [271, 485] on input "all conditions" at bounding box center [271, 484] width 1 height 1
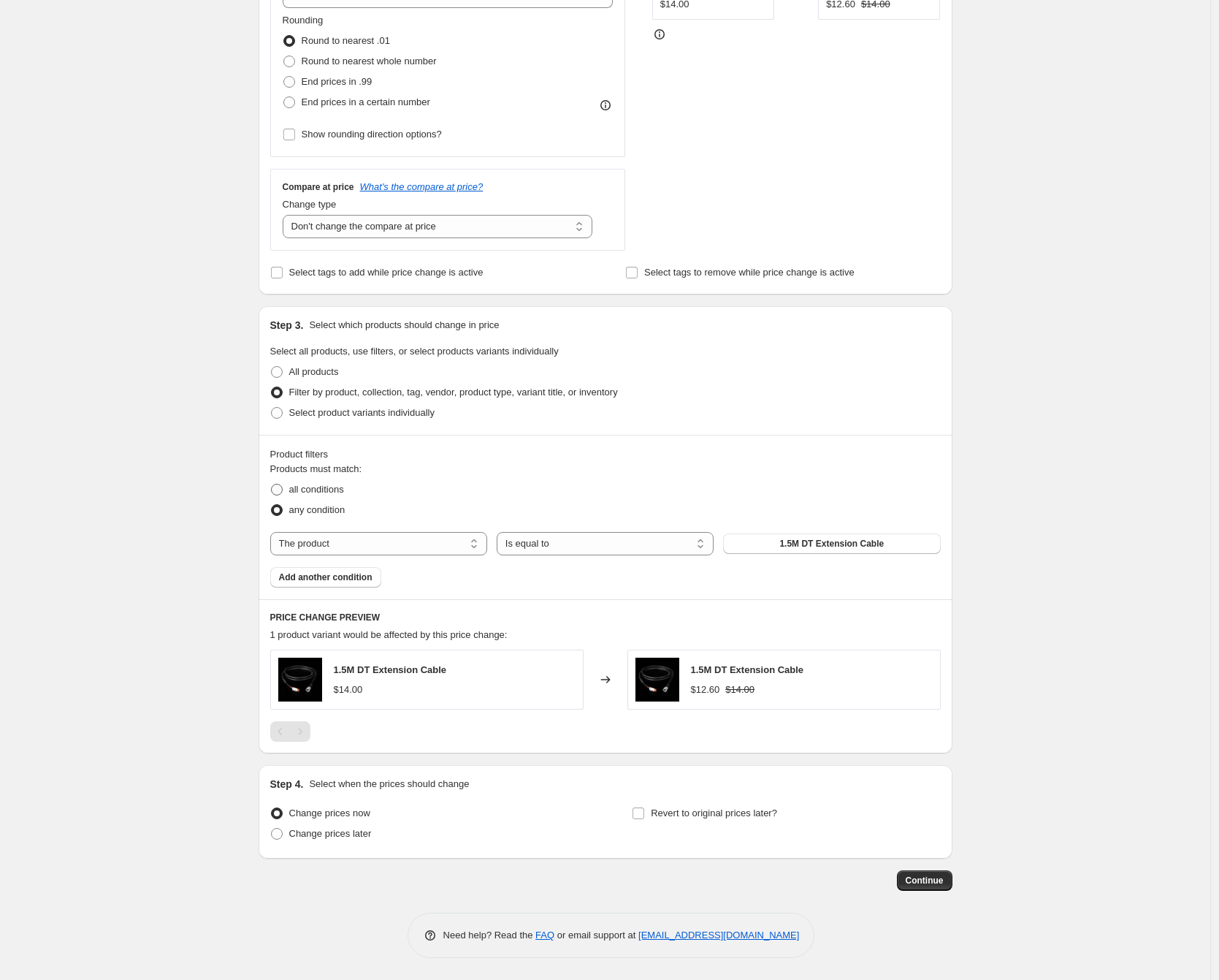
radio input "true"
click at [362, 543] on select "The product The product's collection The product's tag The product's vendor The…" at bounding box center [379, 543] width 217 height 24
select select "collection"
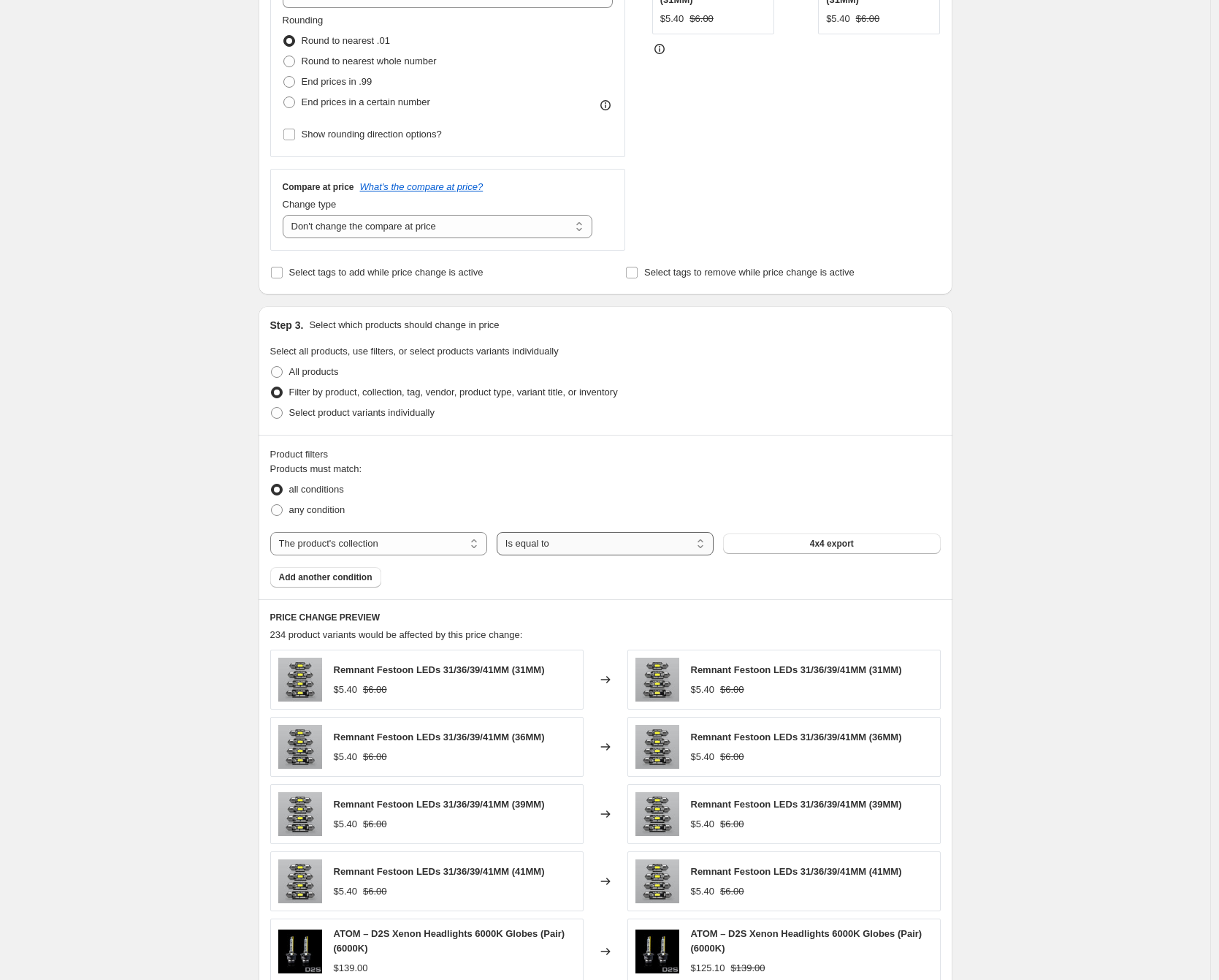
click at [583, 541] on select "Is equal to Is not equal to" at bounding box center [606, 543] width 217 height 24
click at [820, 543] on span "4x4 export" at bounding box center [832, 544] width 44 height 11
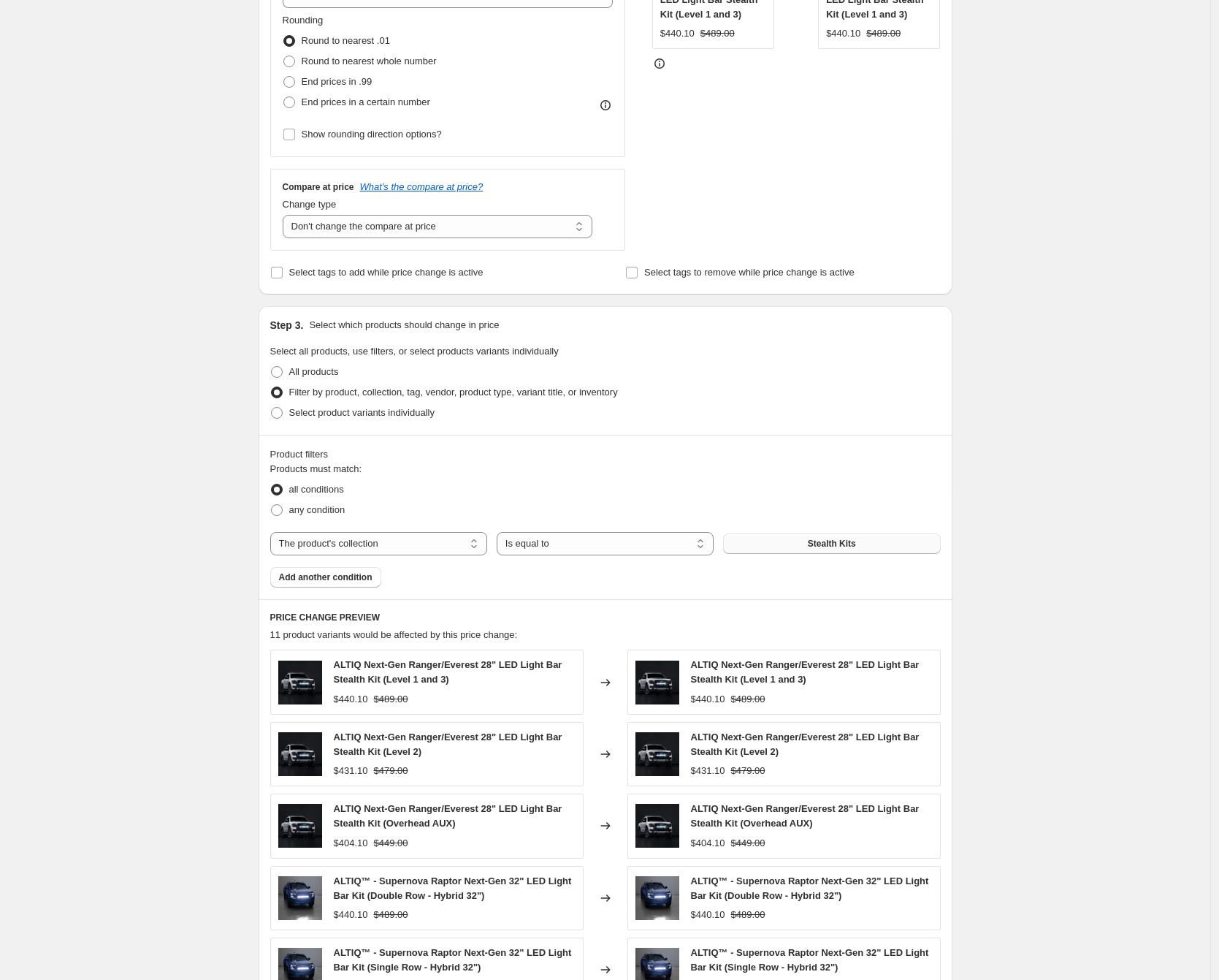
click at [204, 601] on div "Create new price [MEDICAL_DATA]. This page is ready Create new price [MEDICAL_D…" at bounding box center [605, 438] width 1210 height 1668
click at [316, 585] on button "Add another condition" at bounding box center [326, 576] width 111 height 20
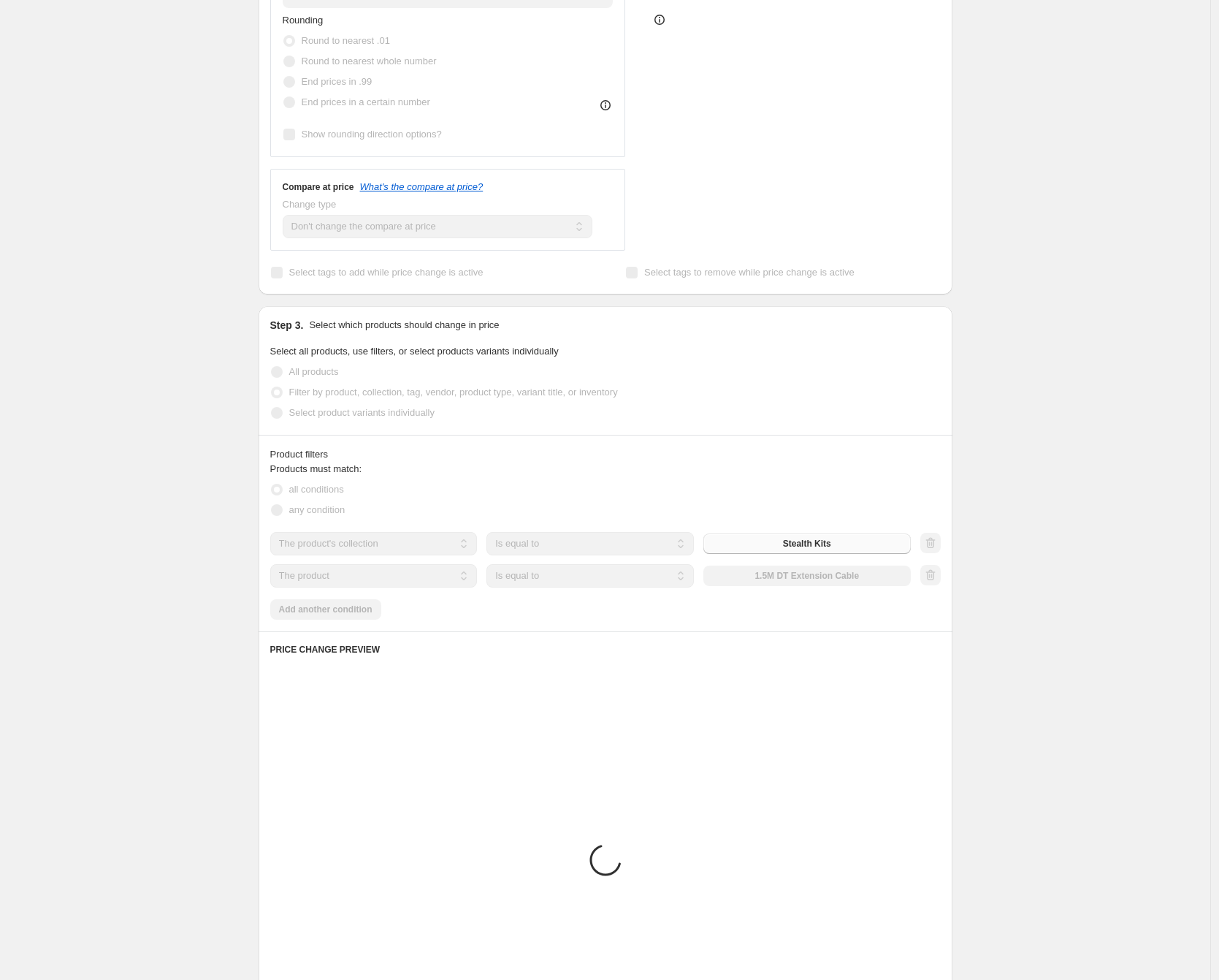
scroll to position [328, 0]
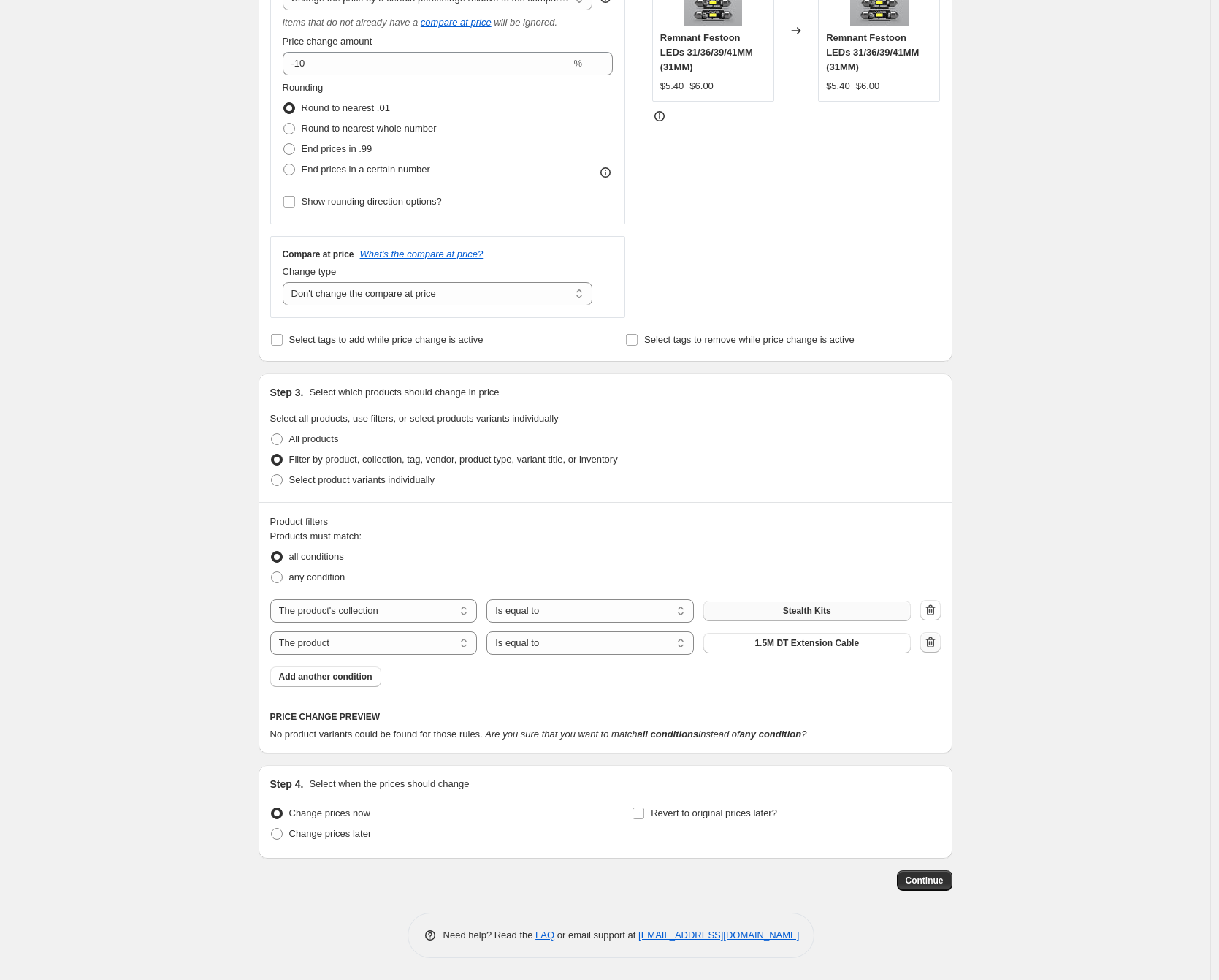
click at [941, 644] on button "button" at bounding box center [930, 642] width 20 height 20
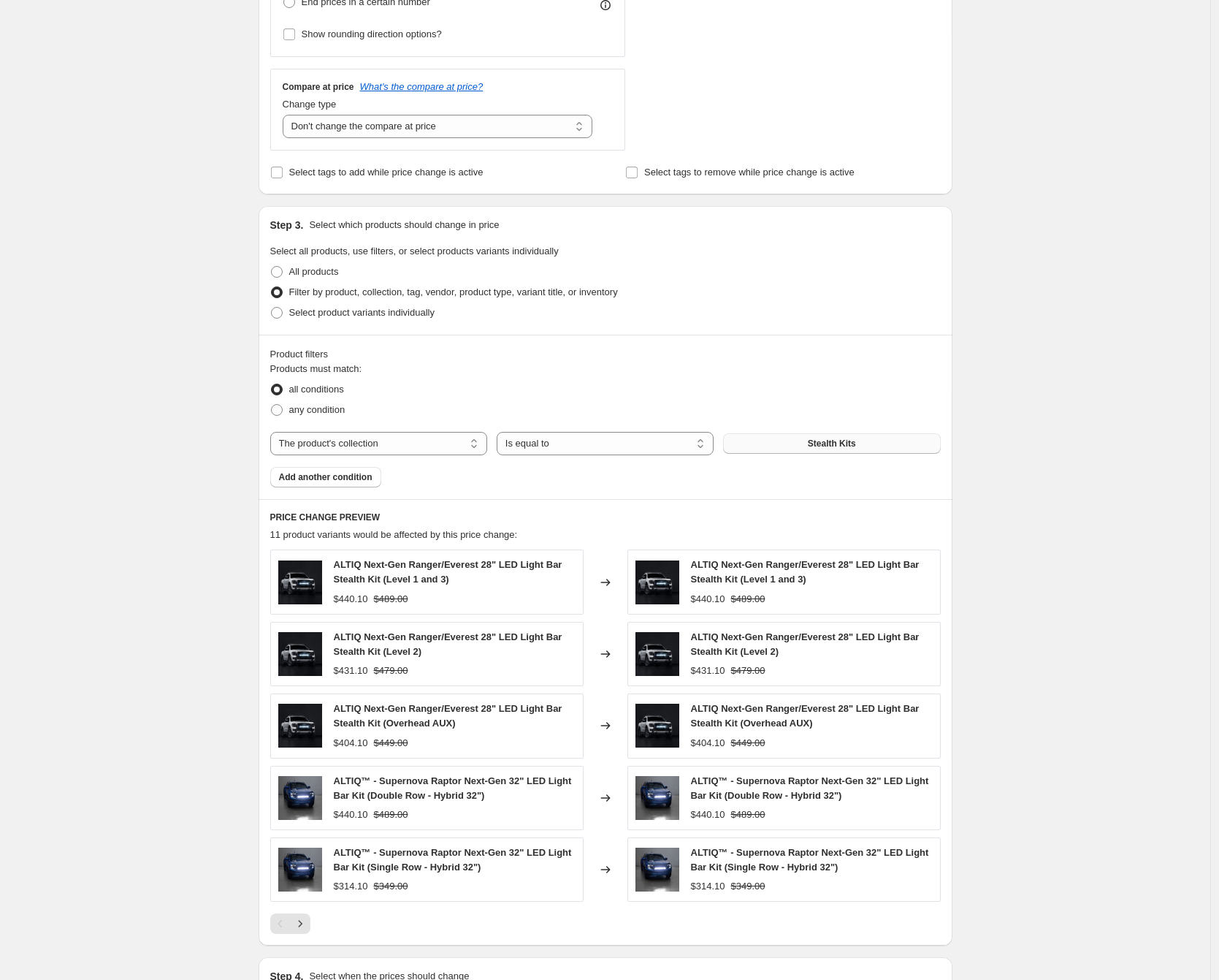
scroll to position [688, 0]
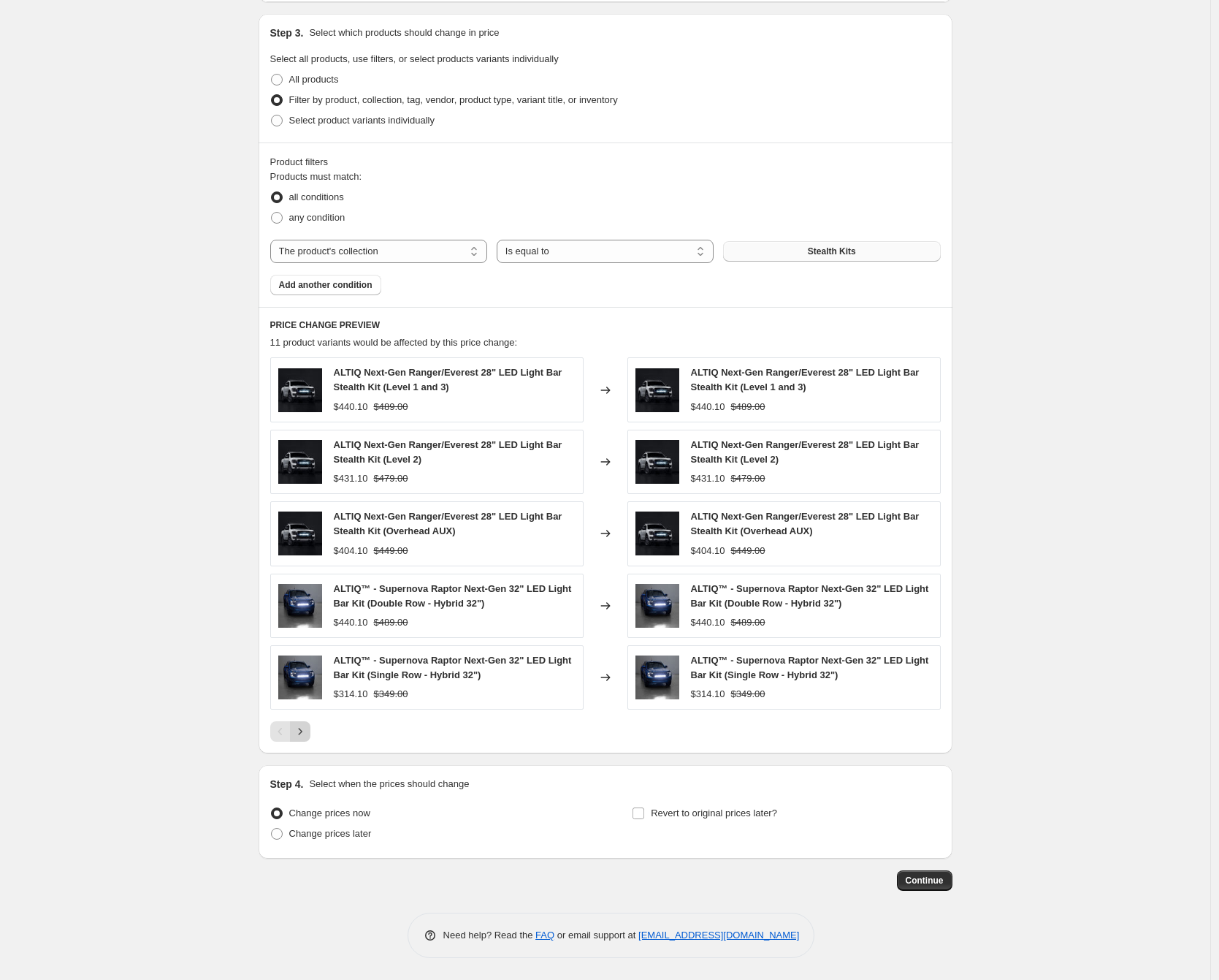
click at [310, 735] on button "Next" at bounding box center [300, 730] width 20 height 20
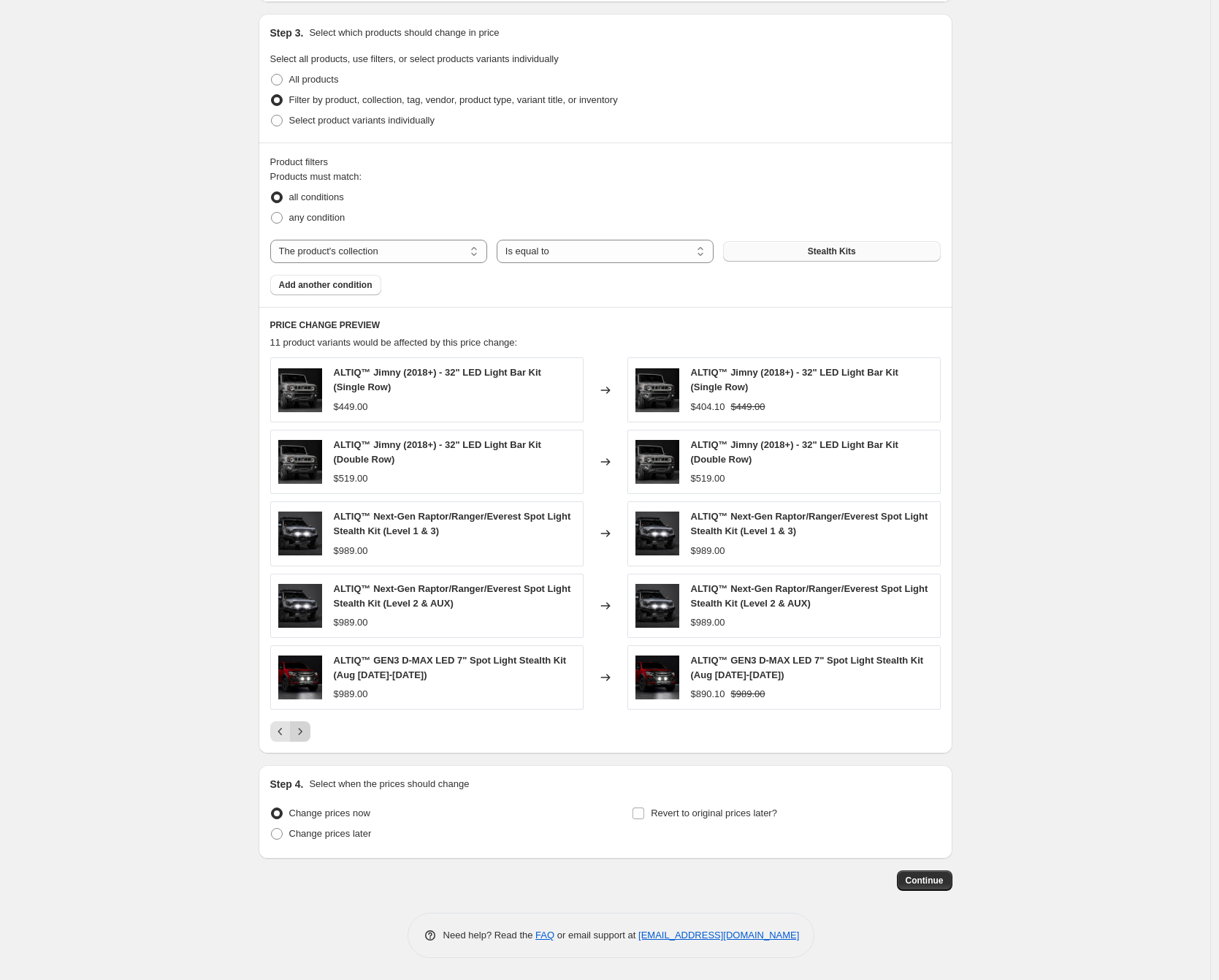
click at [308, 735] on icon "Next" at bounding box center [300, 730] width 14 height 14
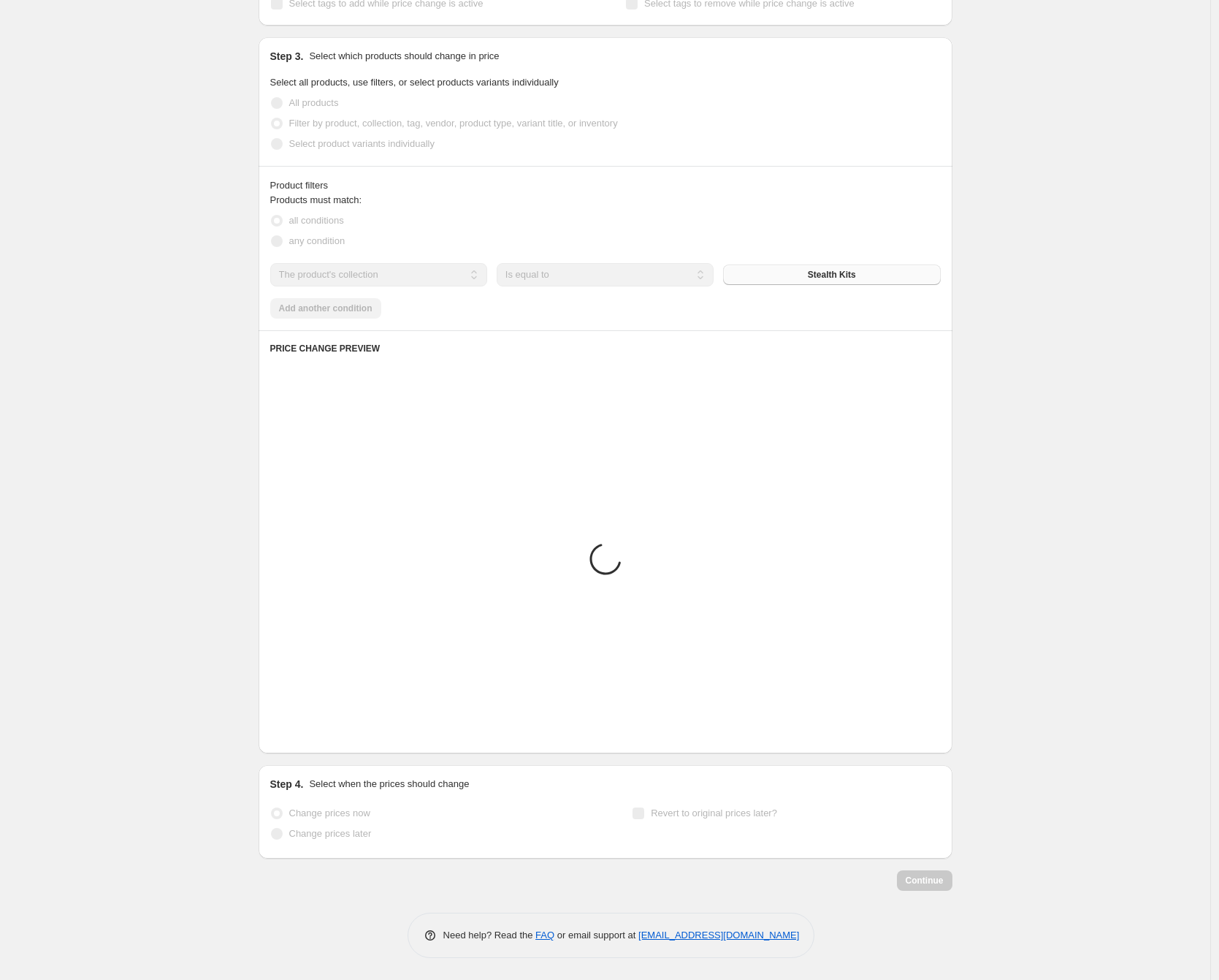
scroll to position [400, 0]
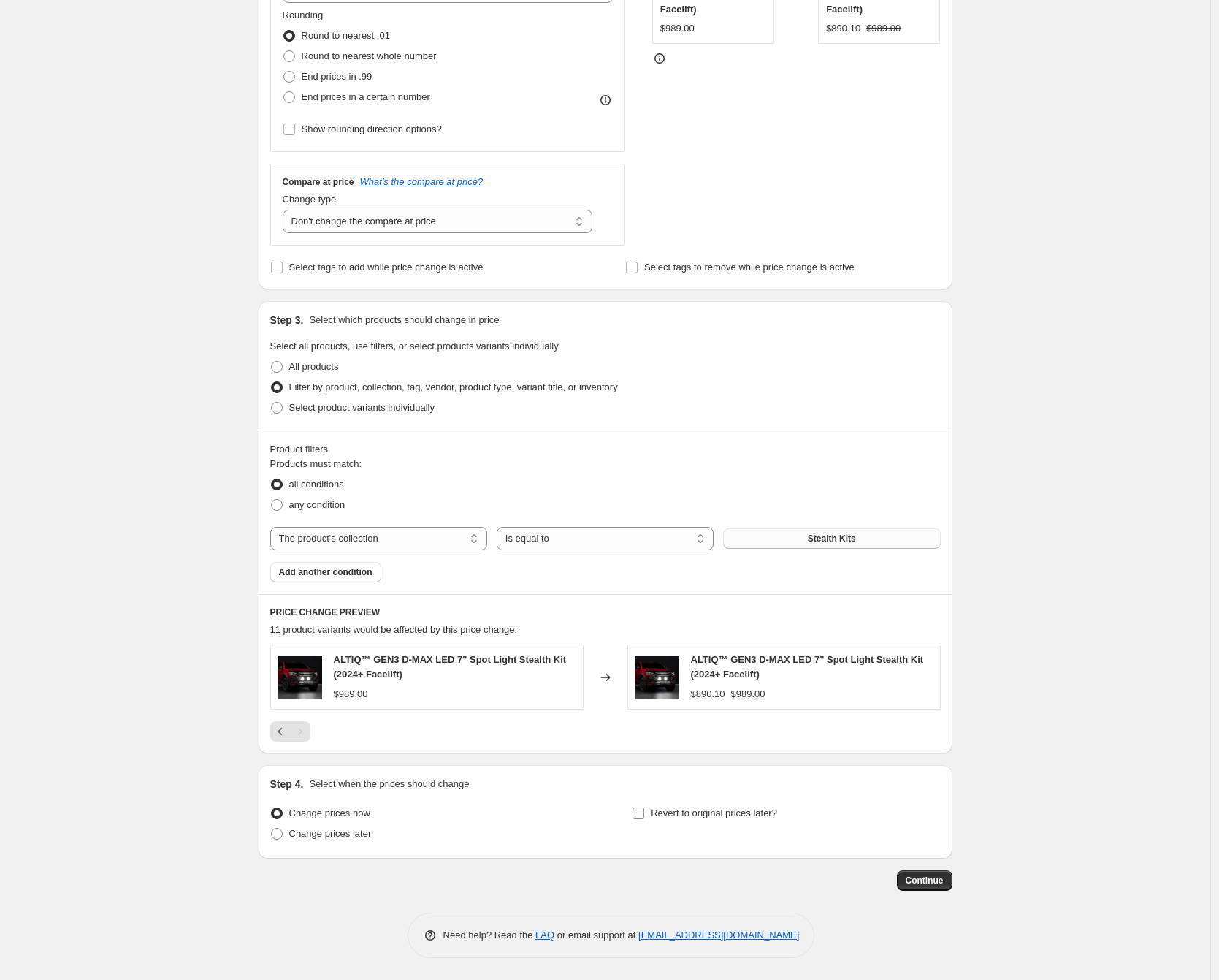
click at [644, 813] on input "Revert to original prices later?" at bounding box center [638, 813] width 11 height 11
checkbox input "true"
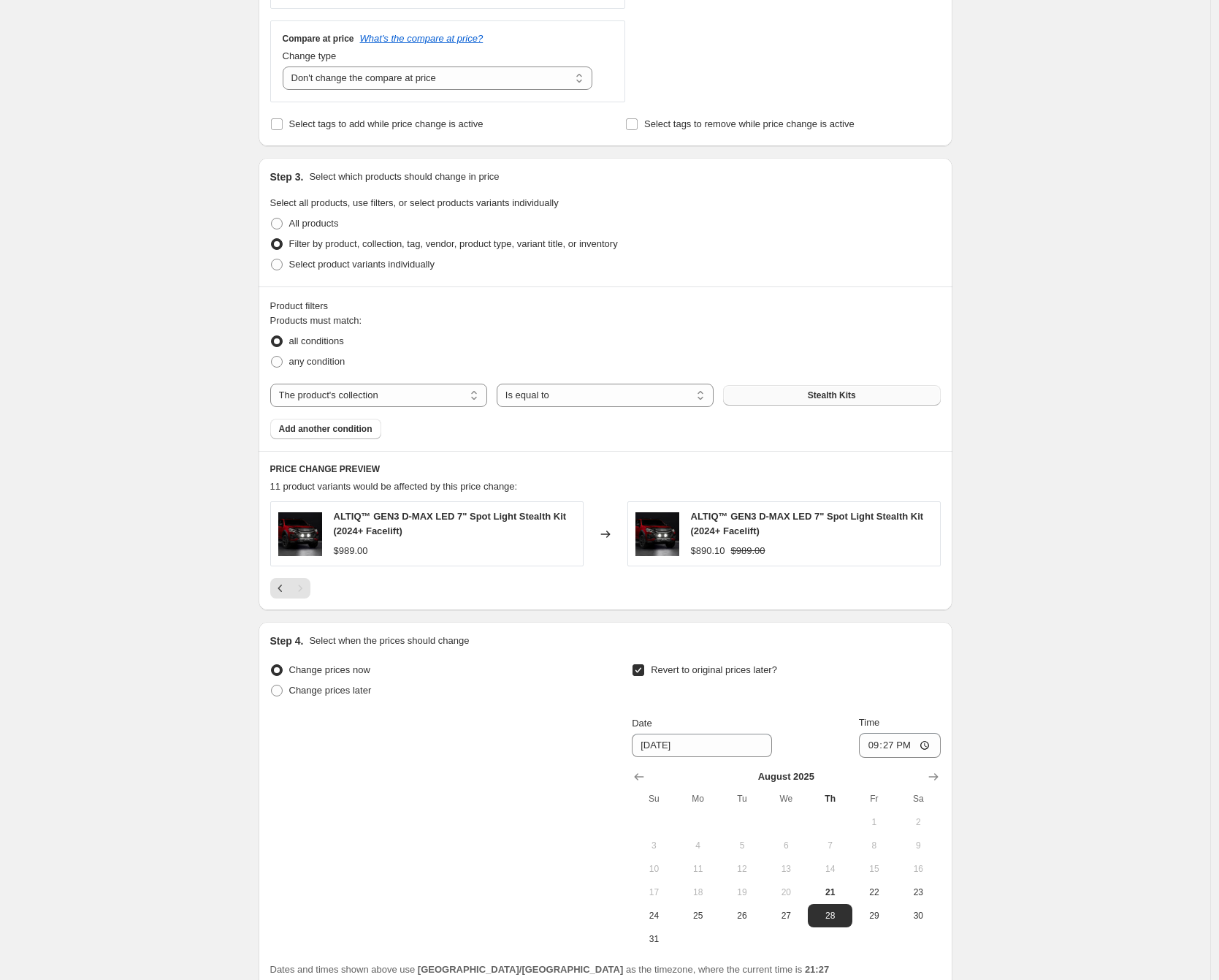
scroll to position [673, 0]
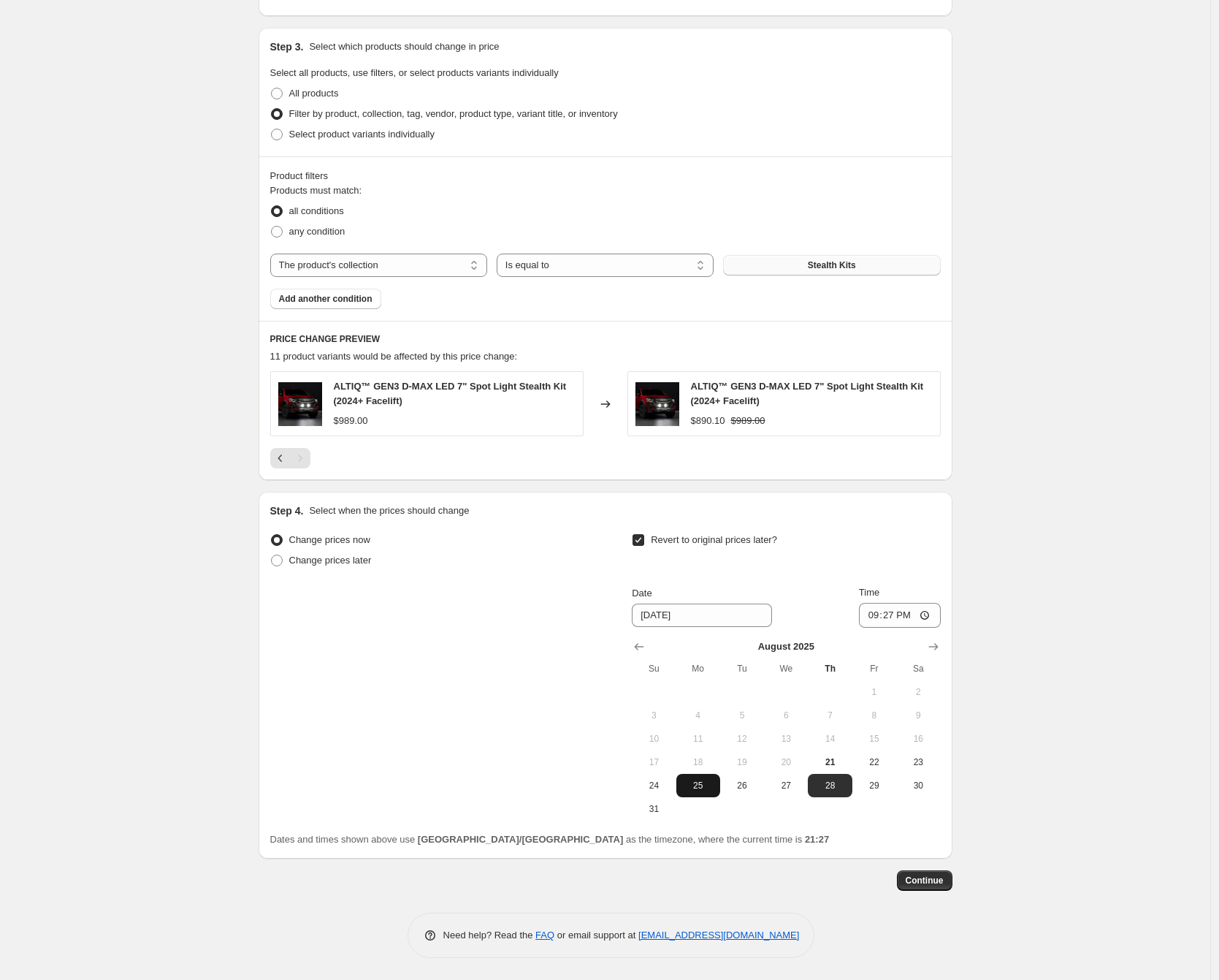
click at [708, 790] on span "25" at bounding box center [699, 786] width 32 height 11
type input "[DATE]"
click at [876, 613] on input "21:27" at bounding box center [900, 615] width 82 height 25
click at [878, 619] on input "21:27" at bounding box center [900, 615] width 82 height 25
click at [878, 617] on input "21:27" at bounding box center [900, 615] width 82 height 25
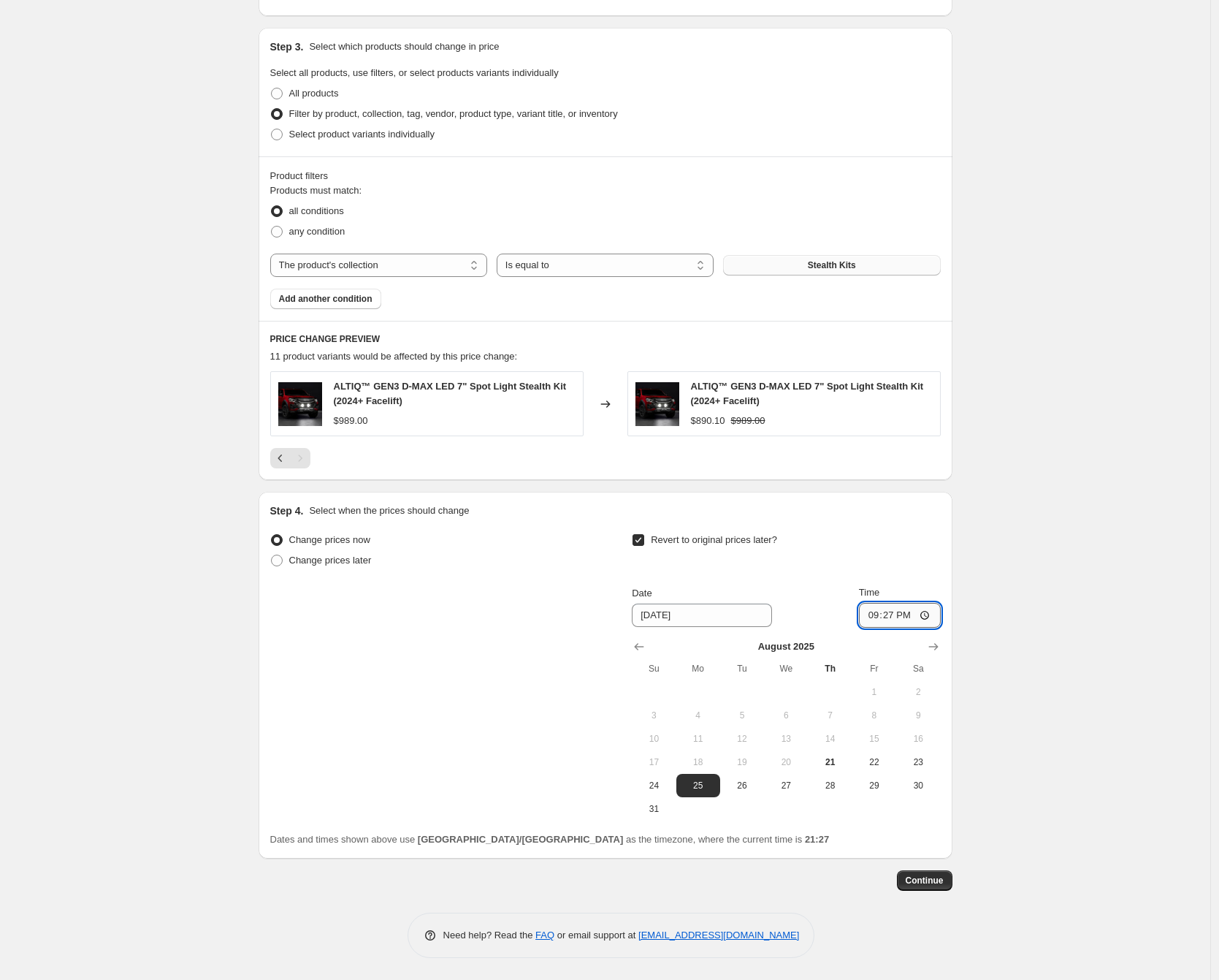
click at [881, 618] on input "21:27" at bounding box center [900, 615] width 82 height 25
click at [880, 616] on input "21:27" at bounding box center [900, 615] width 82 height 25
click at [892, 616] on input "21:27" at bounding box center [900, 615] width 82 height 25
drag, startPoint x: 876, startPoint y: 615, endPoint x: 887, endPoint y: 616, distance: 11.0
click at [876, 615] on input "21:27" at bounding box center [900, 615] width 82 height 25
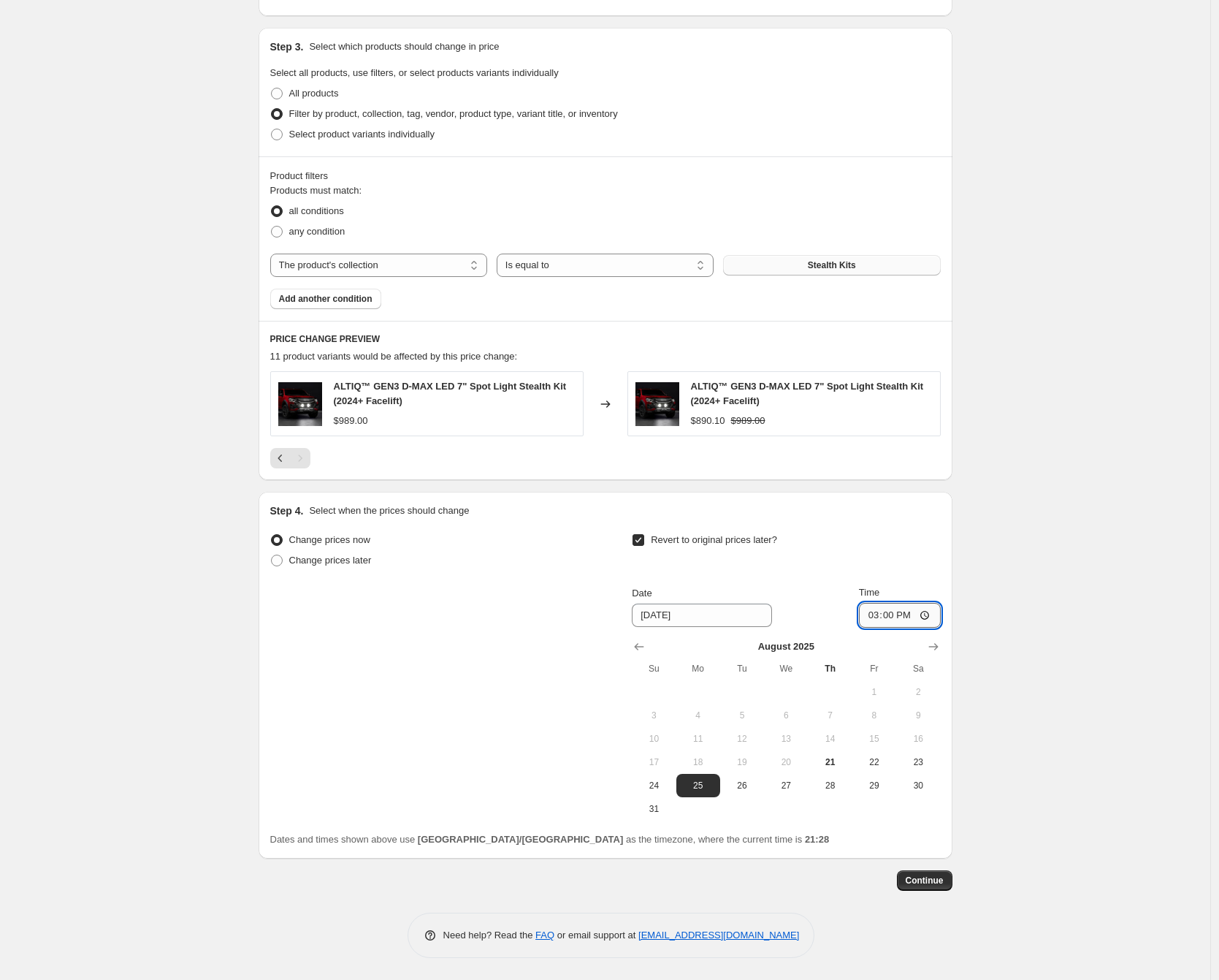
click at [908, 620] on input "15:00" at bounding box center [900, 615] width 82 height 25
type input "03:00"
click at [1041, 607] on div "Create new price [MEDICAL_DATA]. This page is ready Create new price [MEDICAL_D…" at bounding box center [605, 153] width 1210 height 1653
click at [936, 883] on span "Continue" at bounding box center [925, 880] width 38 height 11
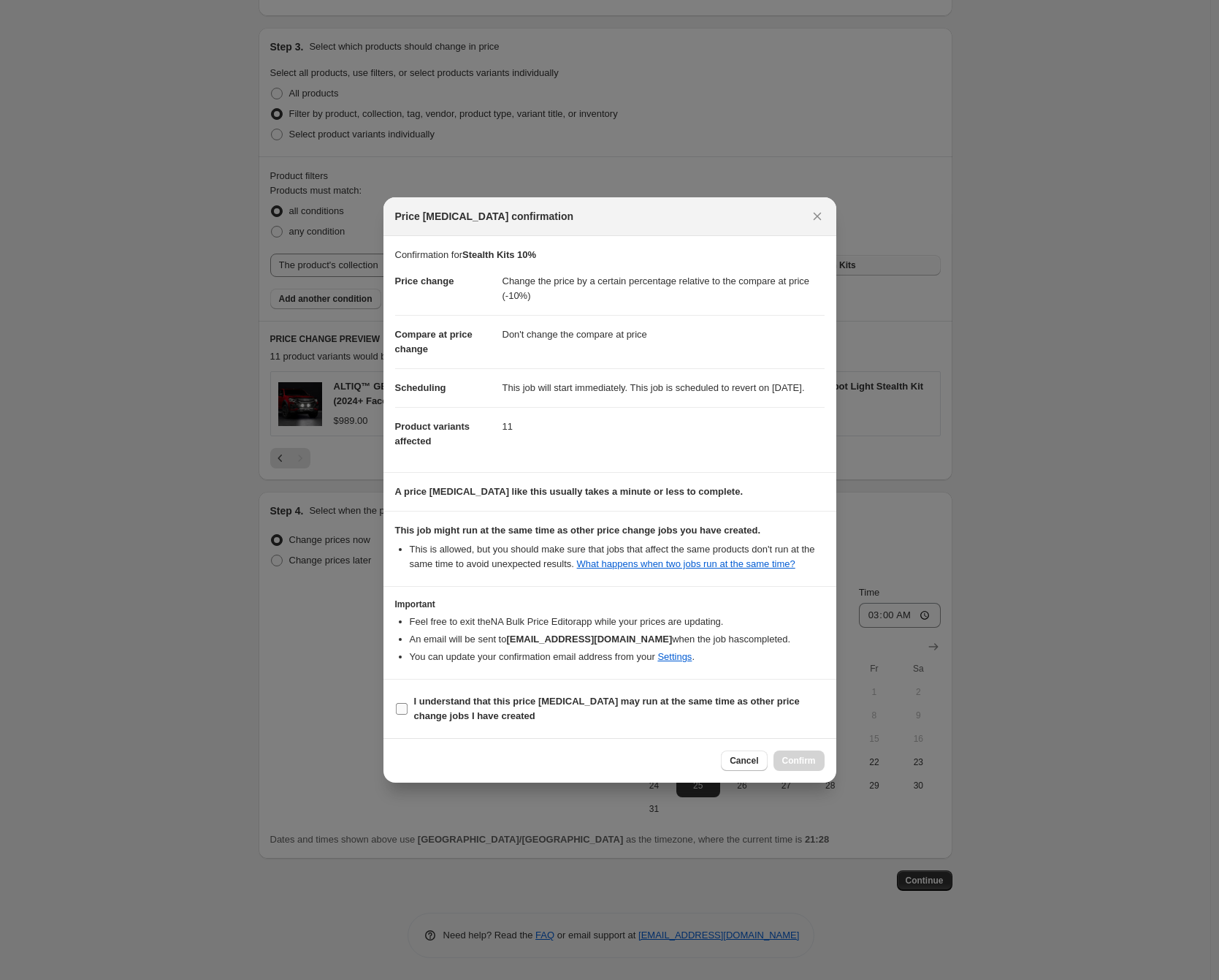
click at [517, 719] on b "I understand that this price [MEDICAL_DATA] may run at the same time as other p…" at bounding box center [607, 708] width 386 height 26
click at [408, 714] on input "I understand that this price [MEDICAL_DATA] may run at the same time as other p…" at bounding box center [402, 709] width 11 height 11
checkbox input "true"
click at [801, 767] on span "Confirm" at bounding box center [799, 760] width 33 height 11
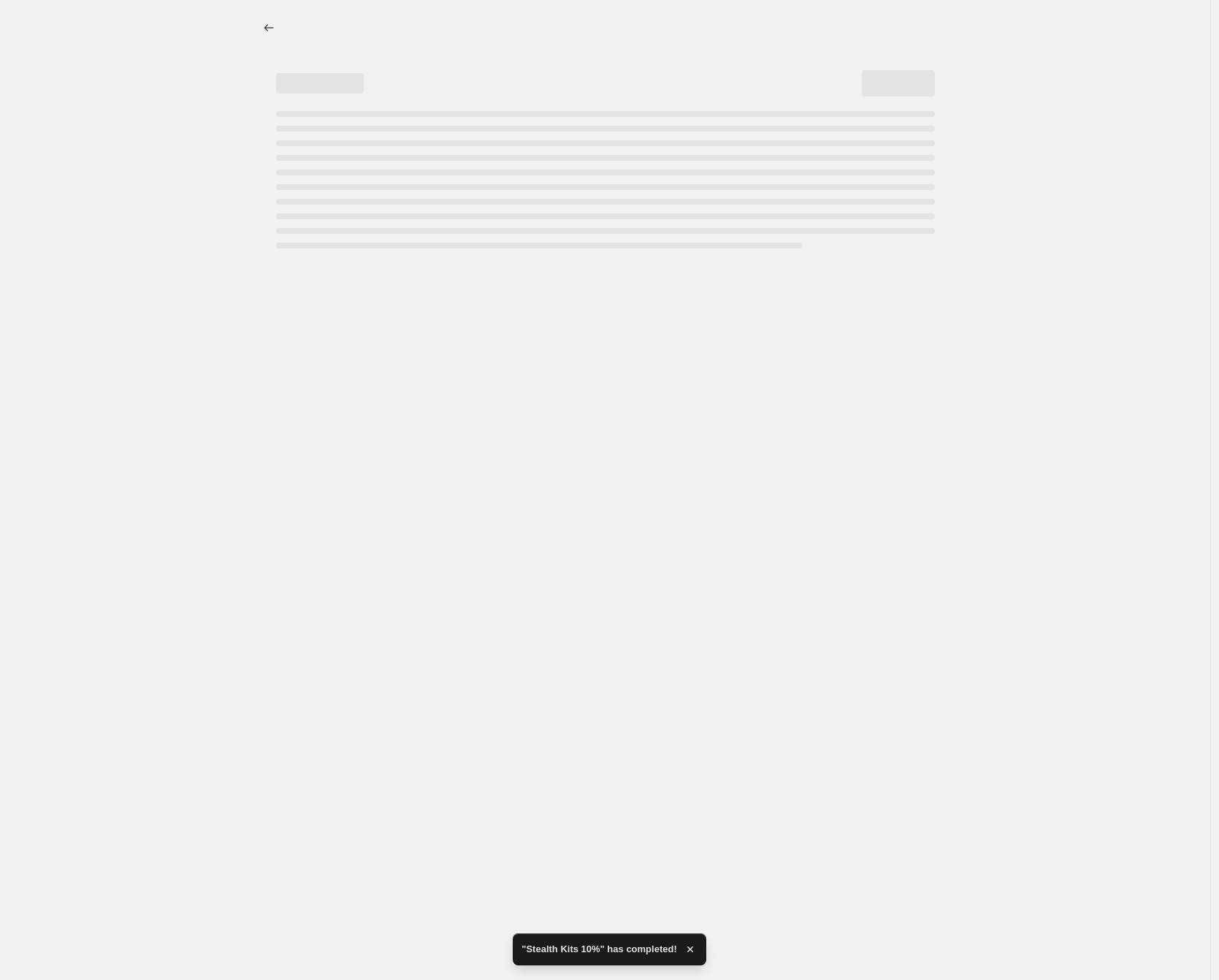
select select "pcap"
select select "no_change"
select select "collection"
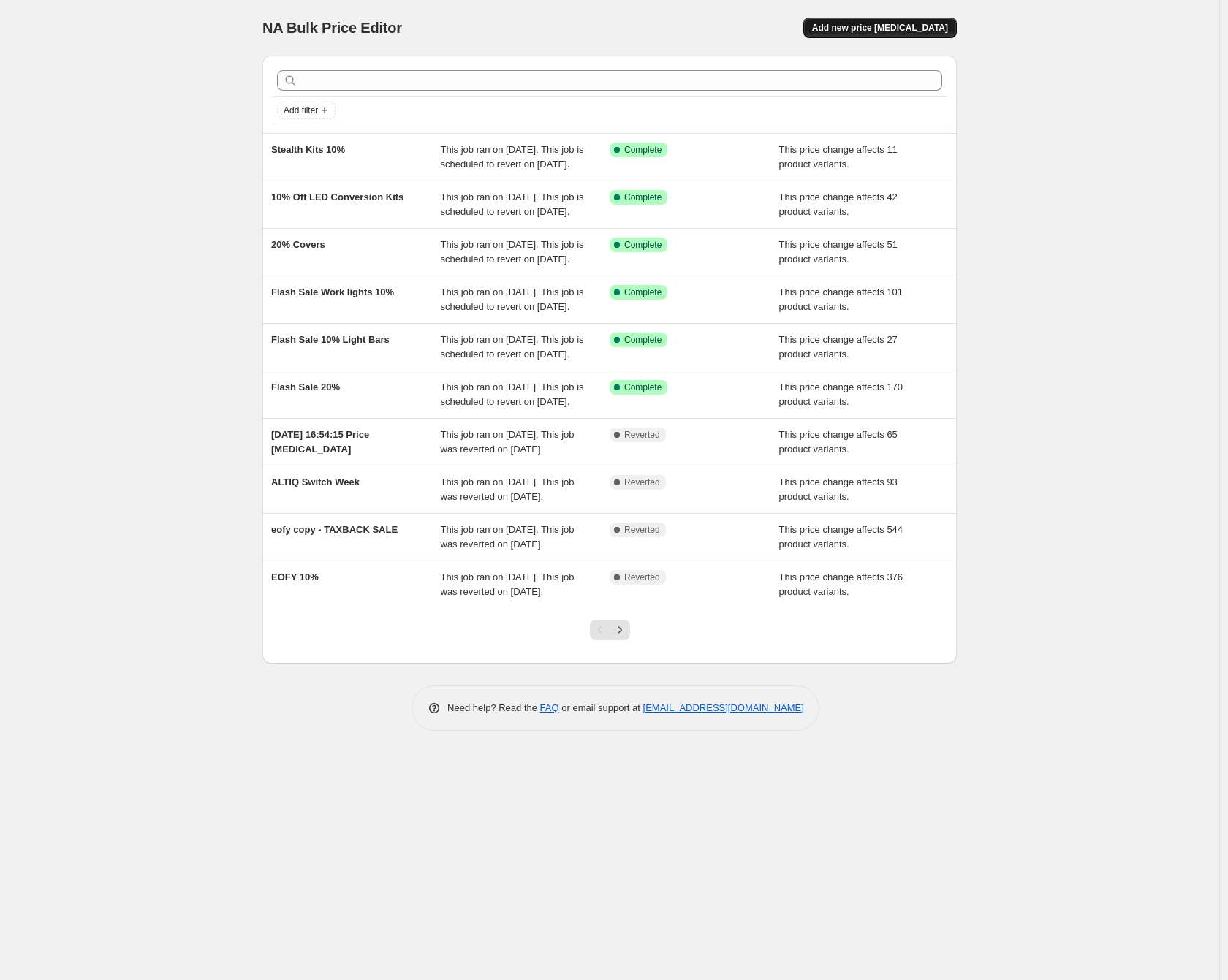
click at [908, 32] on span "Add new price [MEDICAL_DATA]" at bounding box center [879, 28] width 136 height 11
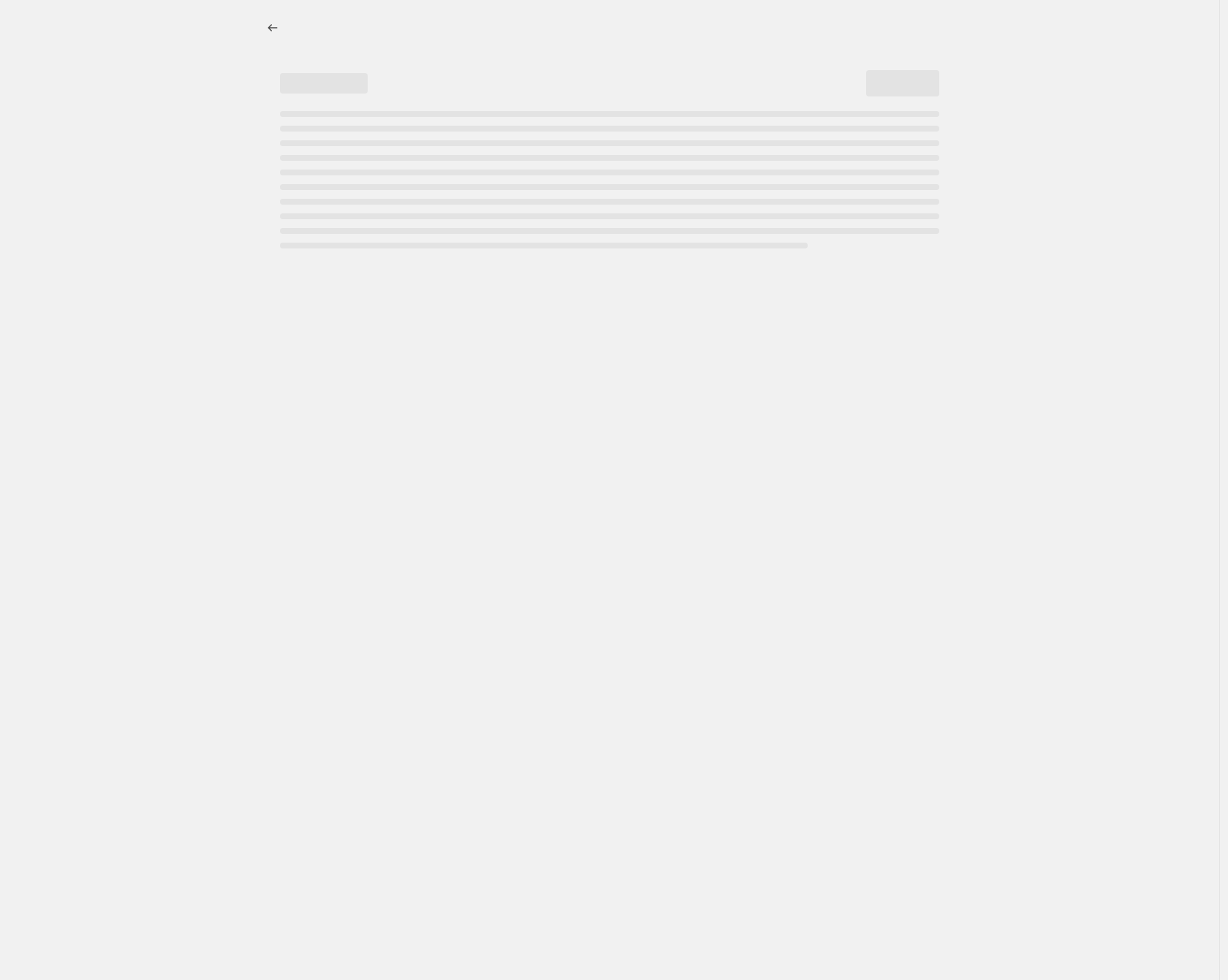
select select "percentage"
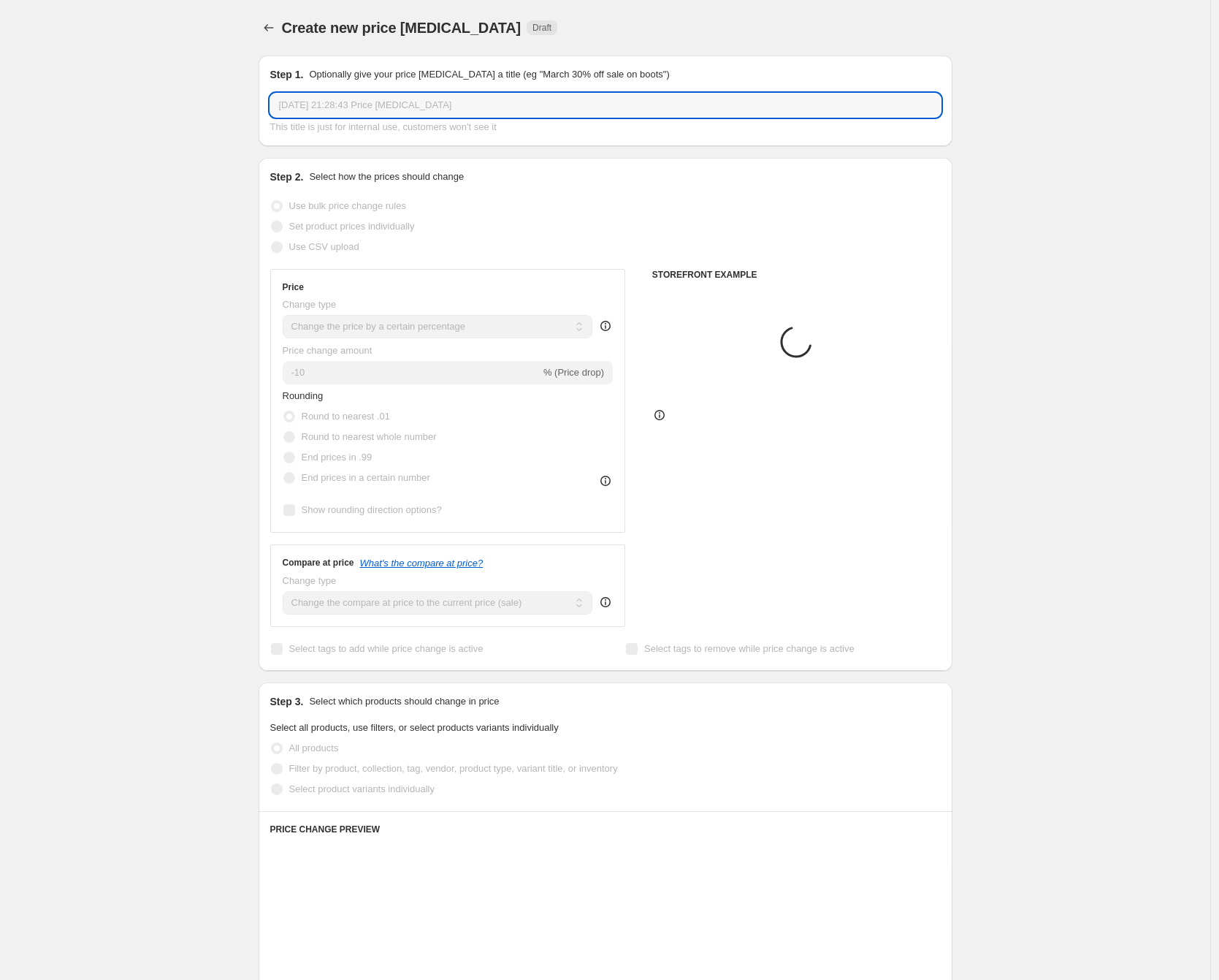
click at [328, 110] on input "21 Aug 2025, 21:28:43 Price change job" at bounding box center [606, 105] width 670 height 24
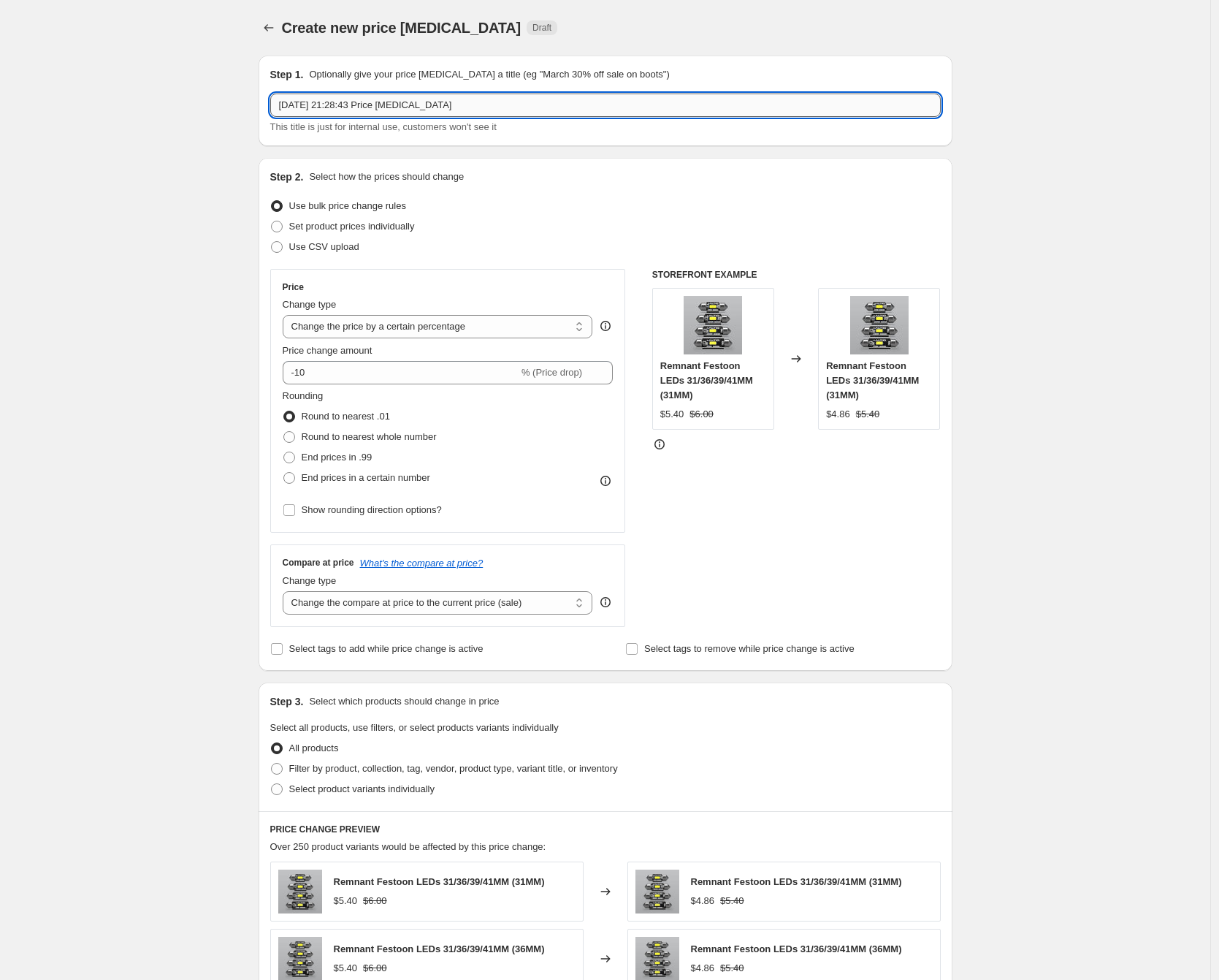
click at [328, 110] on input "21 Aug 2025, 21:28:43 Price change job" at bounding box center [606, 105] width 670 height 24
type input "Recovery 10%"
click at [368, 221] on span "Set product prices individually" at bounding box center [352, 227] width 126 height 11
click at [271, 221] on input "Set product prices individually" at bounding box center [271, 221] width 1 height 1
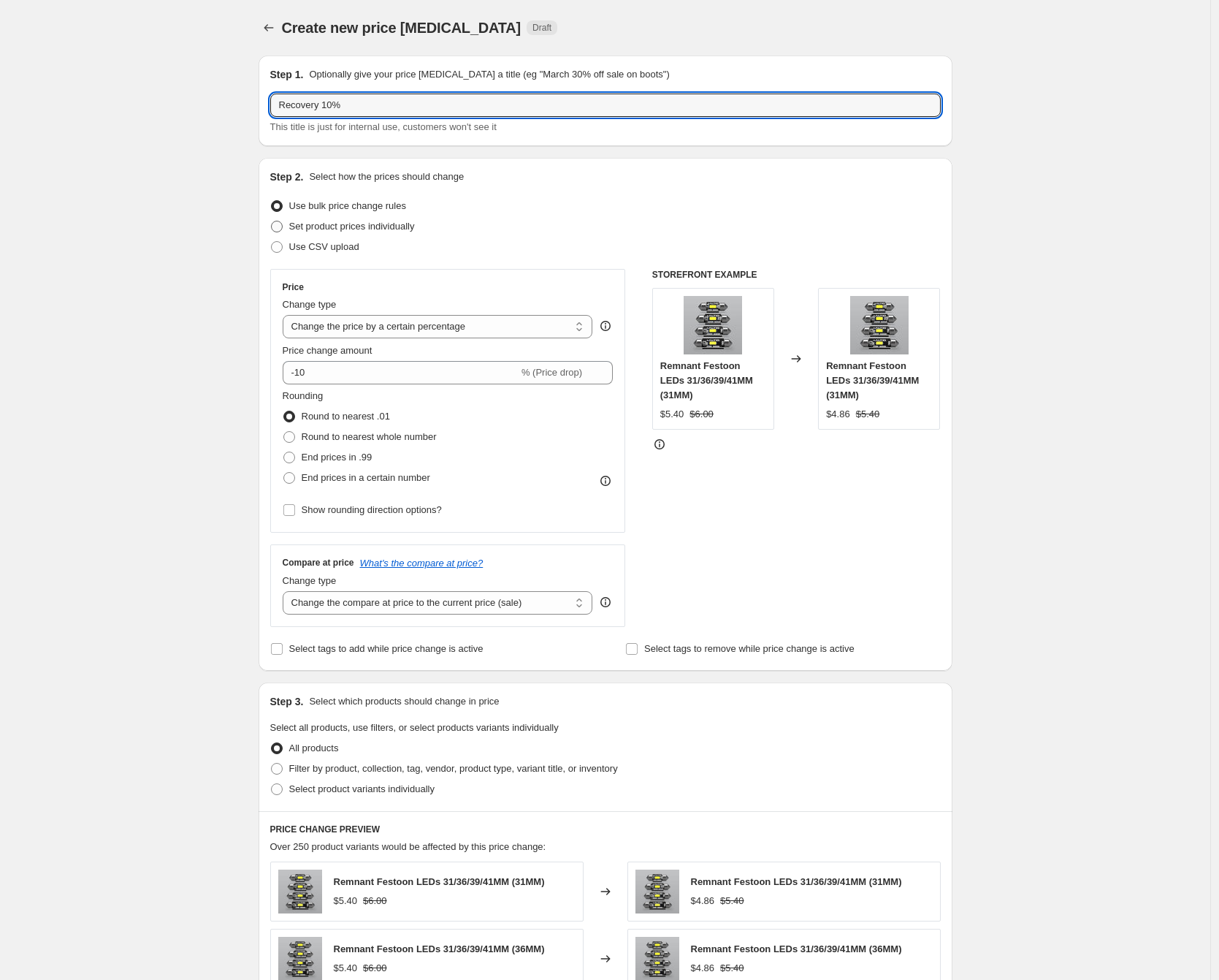
radio input "true"
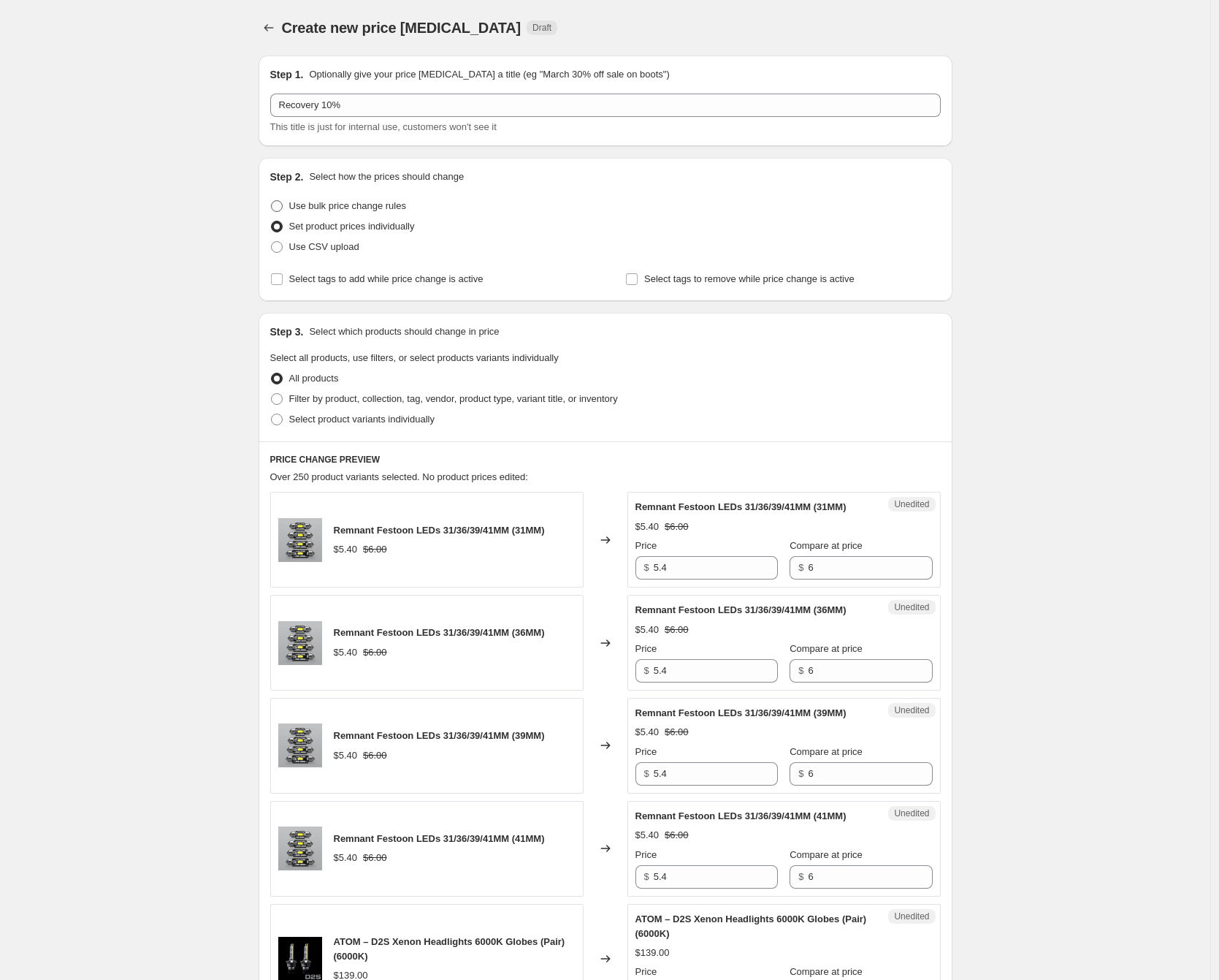
click at [360, 206] on span "Use bulk price change rules" at bounding box center [348, 206] width 117 height 11
click at [271, 201] on input "Use bulk price change rules" at bounding box center [271, 200] width 1 height 1
radio input "true"
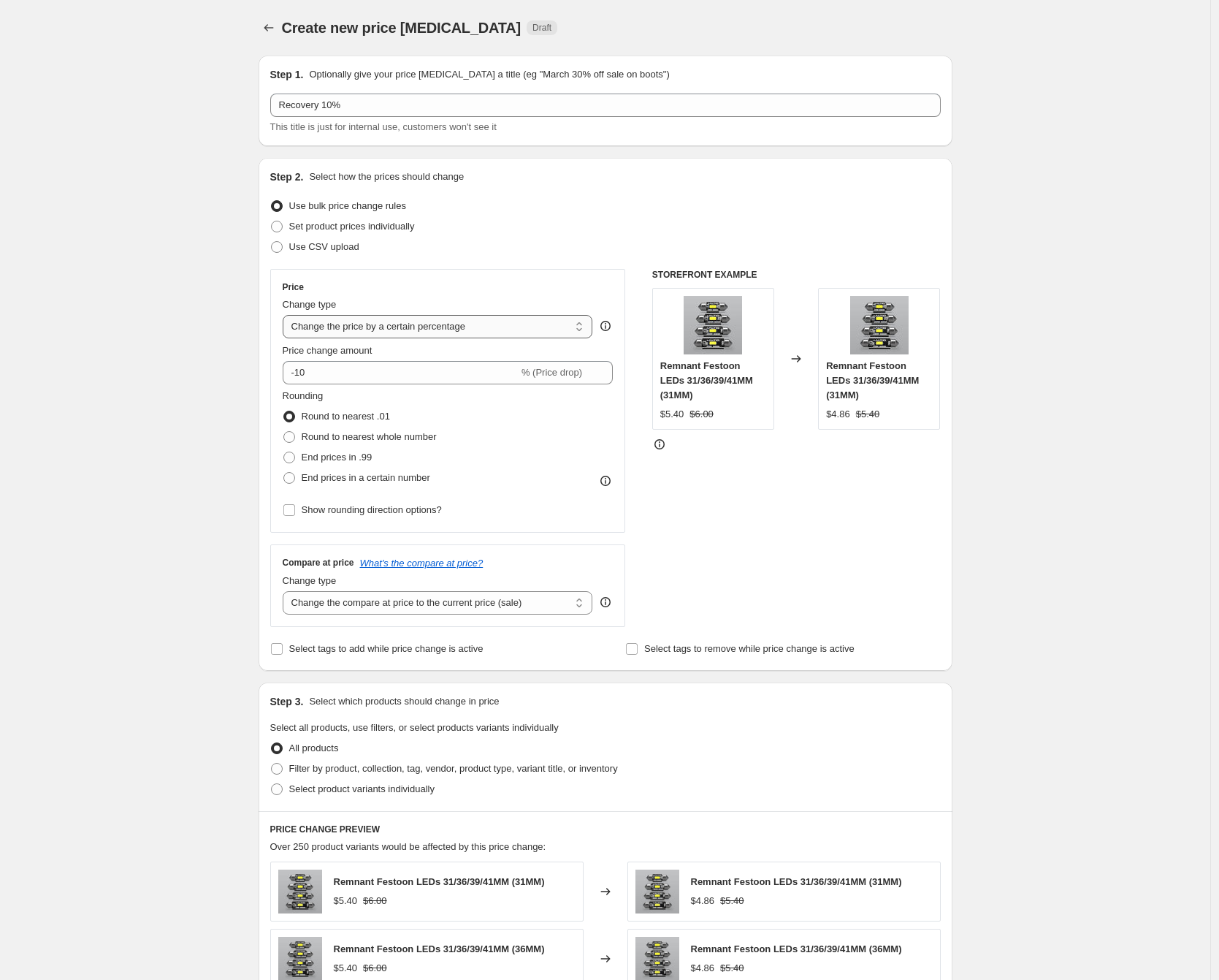
click at [402, 325] on select "Change the price to a certain amount Change the price by a certain amount Chang…" at bounding box center [438, 327] width 310 height 24
select select "pcap"
click at [287, 315] on select "Change the price to a certain amount Change the price by a certain amount Chang…" at bounding box center [438, 327] width 310 height 24
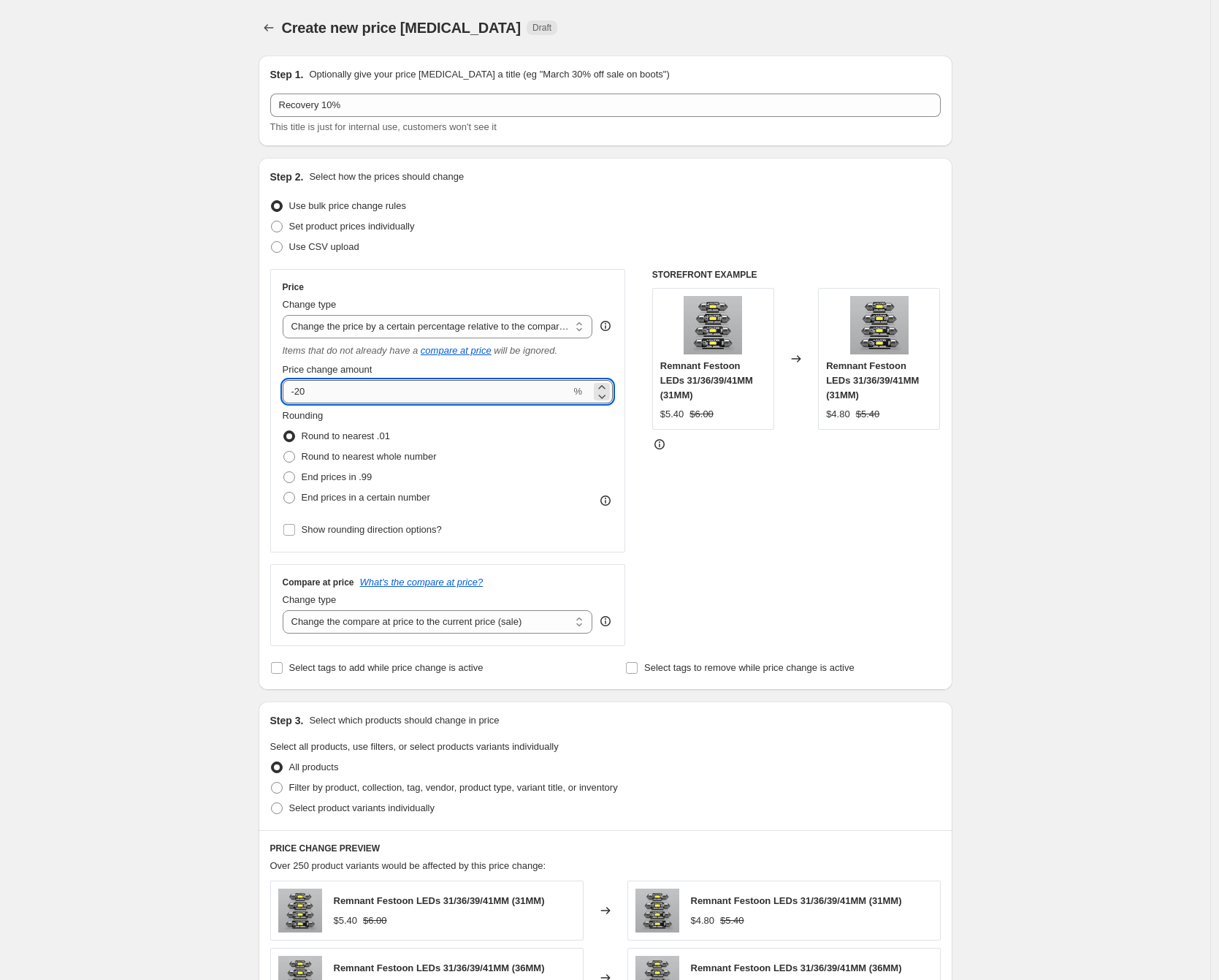
click at [301, 399] on input "-20" at bounding box center [427, 391] width 289 height 24
type input "-10"
click at [218, 452] on div "Create new price change job. This page is ready Create new price change job Dra…" at bounding box center [605, 742] width 1210 height 1485
click at [453, 626] on select "Change the compare at price to the current price (sale) Change the compare at p…" at bounding box center [438, 622] width 310 height 24
click at [287, 610] on select "Change the compare at price to the current price (sale) Change the compare at p…" at bounding box center [438, 622] width 310 height 24
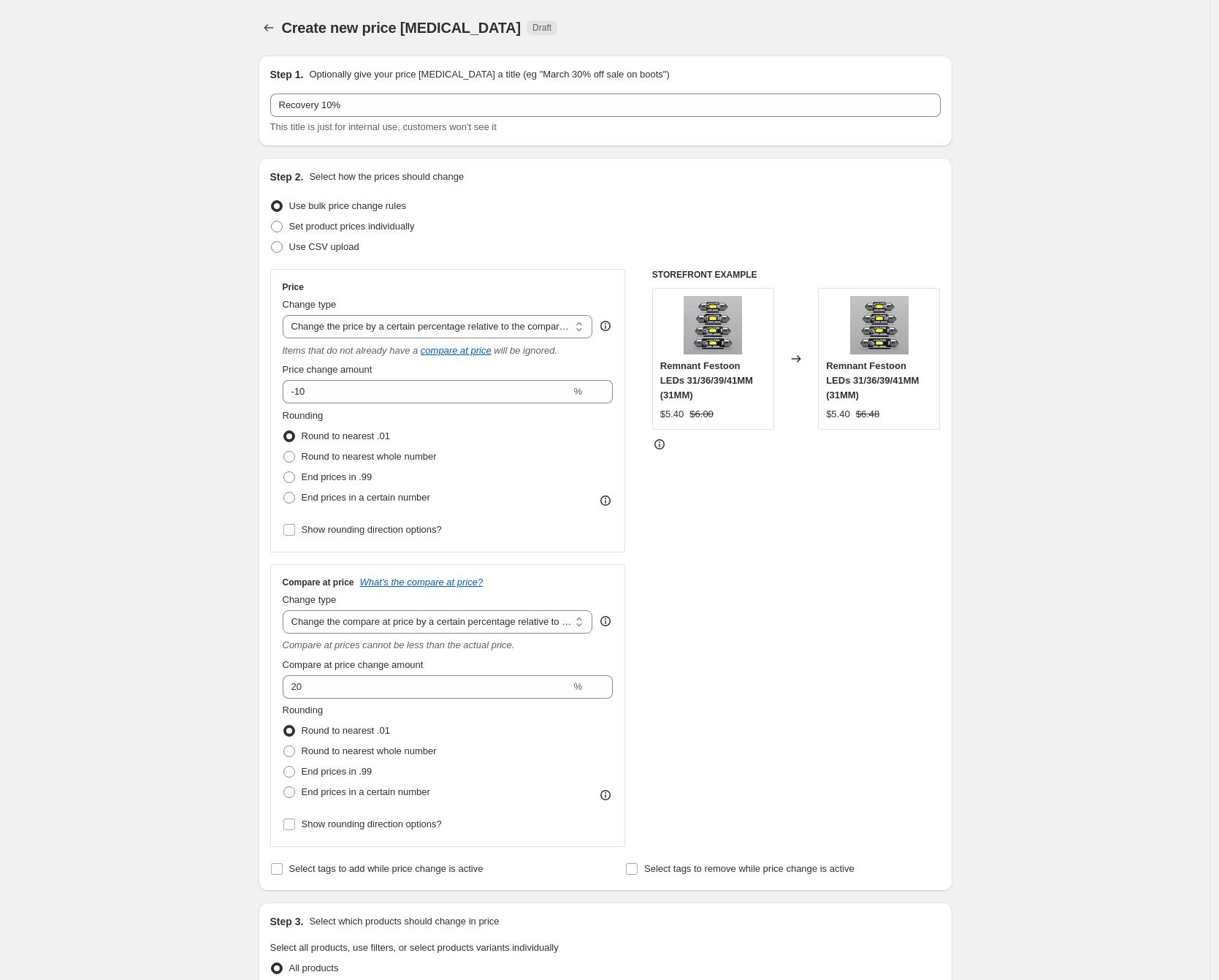
click at [216, 596] on div "Create new price change job. This page is ready Create new price change job Dra…" at bounding box center [605, 843] width 1210 height 1686
click at [372, 628] on select "Change the compare at price to the current price (sale) Change the compare at p…" at bounding box center [438, 622] width 310 height 24
click at [287, 610] on select "Change the compare at price to the current price (sale) Change the compare at p…" at bounding box center [438, 622] width 310 height 24
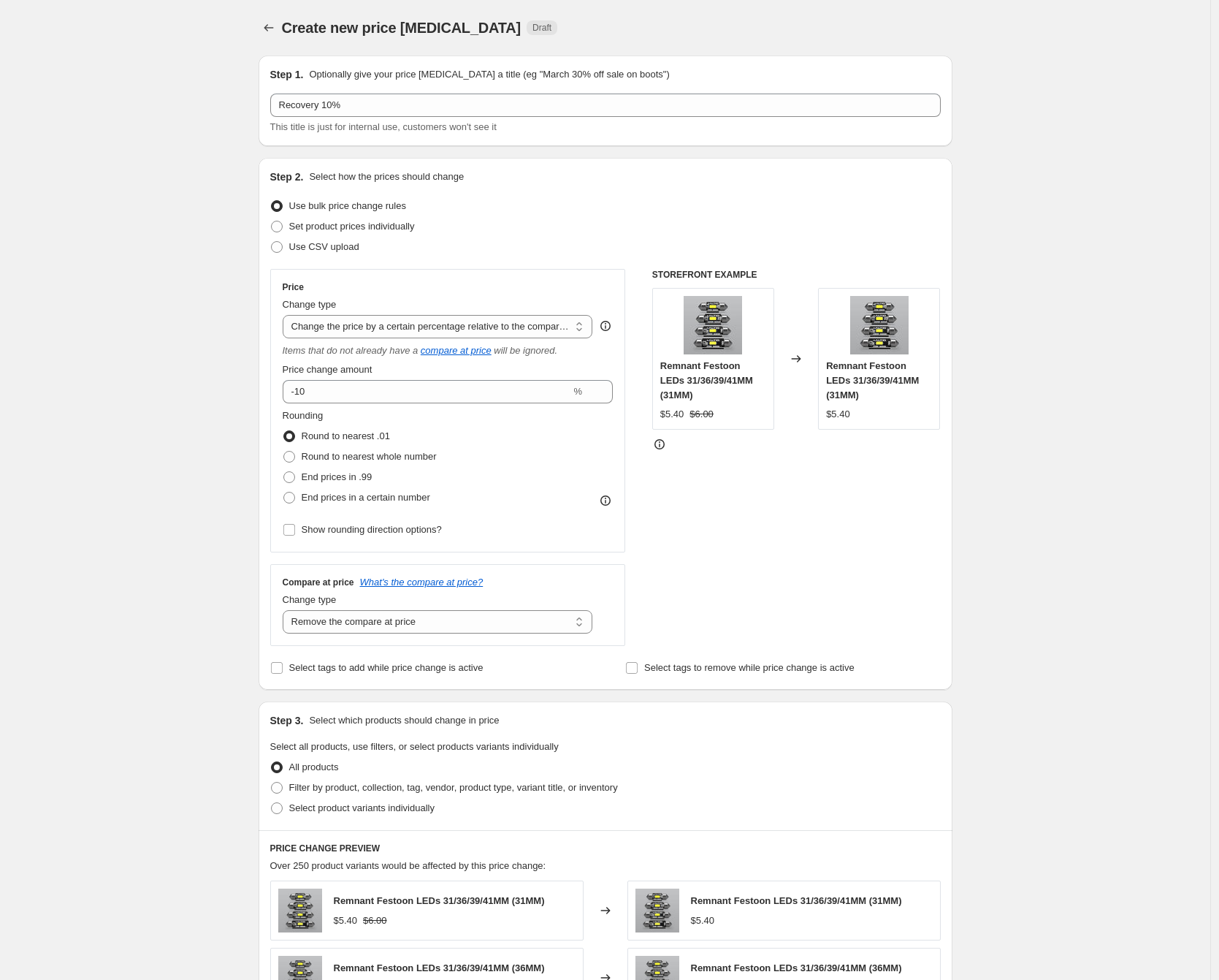
click at [191, 631] on div "Create new price change job. This page is ready Create new price change job Dra…" at bounding box center [605, 742] width 1210 height 1485
click at [429, 628] on select "Change the compare at price to the current price (sale) Change the compare at p…" at bounding box center [438, 622] width 310 height 24
select select "no_change"
click at [287, 610] on select "Change the compare at price to the current price (sale) Change the compare at p…" at bounding box center [438, 622] width 310 height 24
drag, startPoint x: 155, startPoint y: 539, endPoint x: 162, endPoint y: 544, distance: 8.6
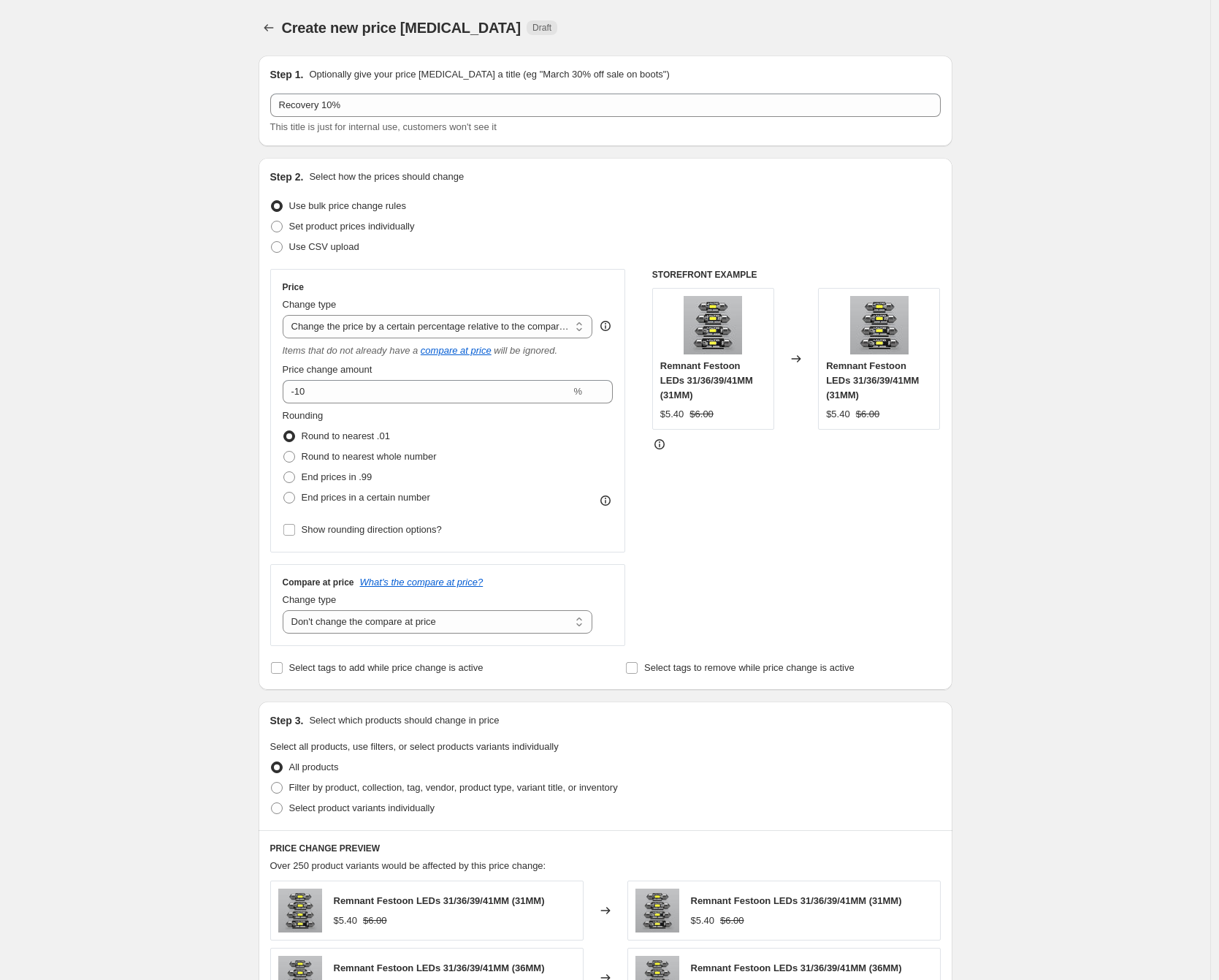
click at [155, 539] on div "Create new price change job. This page is ready Create new price change job Dra…" at bounding box center [605, 742] width 1210 height 1485
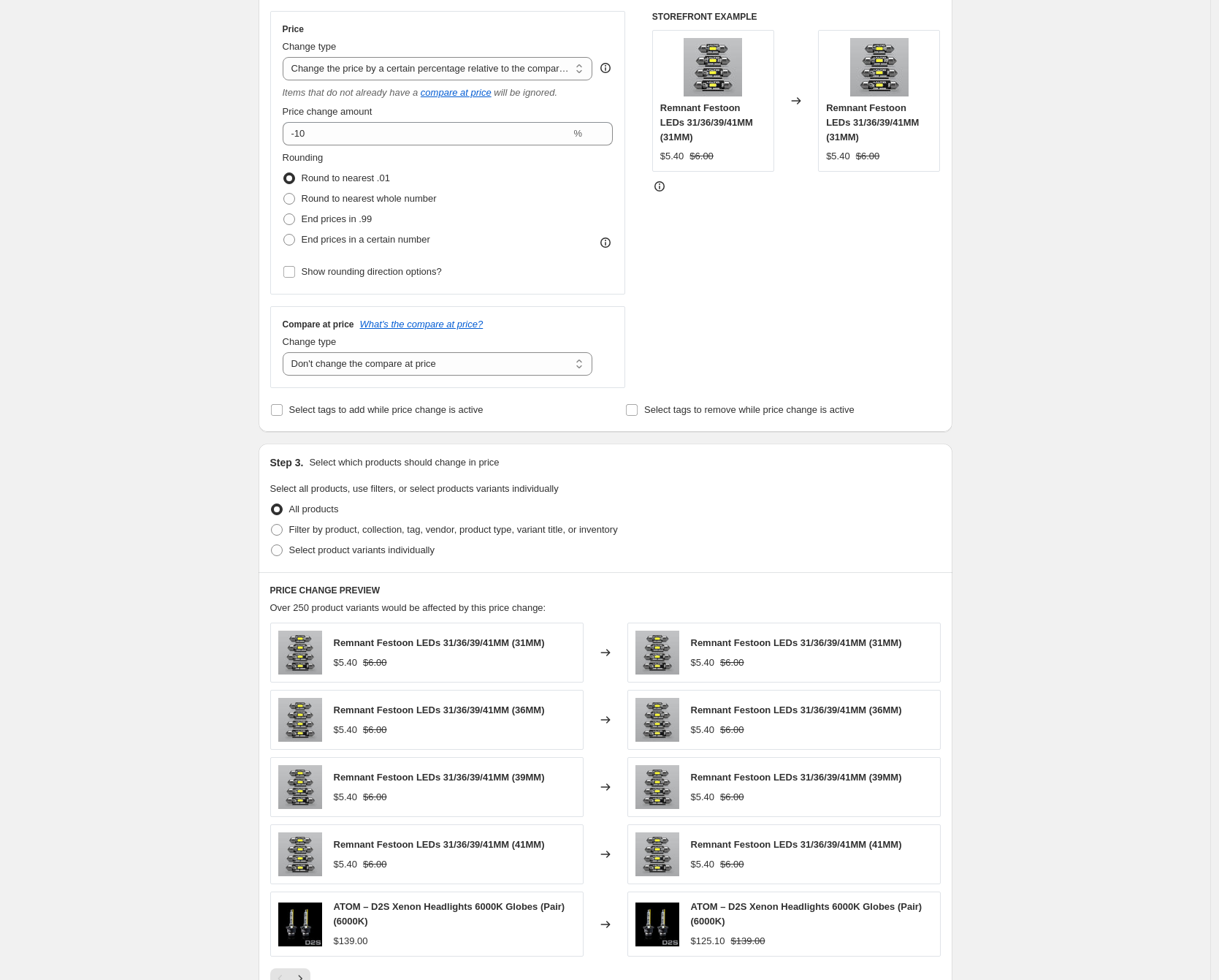
scroll to position [312, 0]
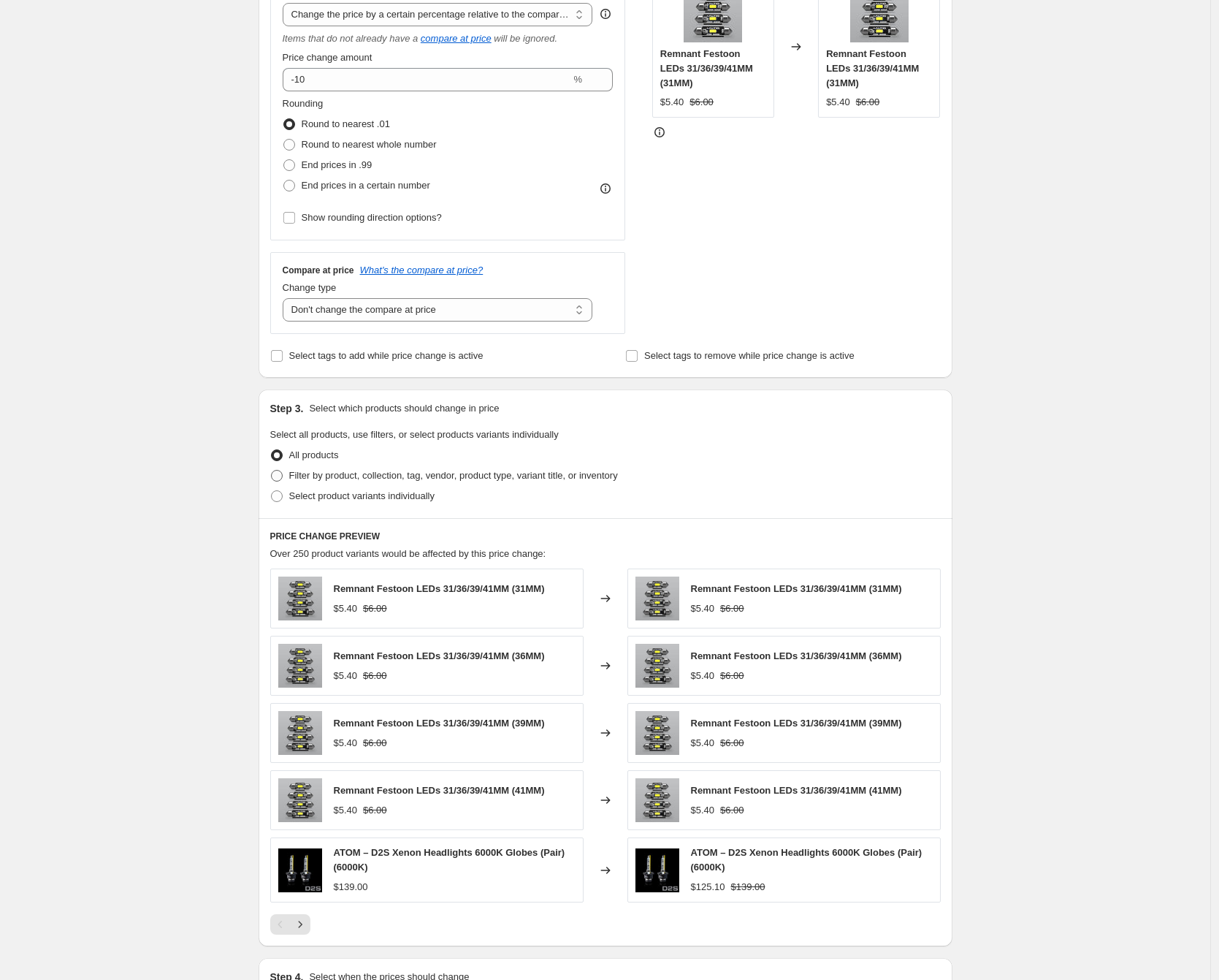
click at [317, 478] on span "Filter by product, collection, tag, vendor, product type, variant title, or inv…" at bounding box center [453, 475] width 329 height 11
click at [271, 470] on input "Filter by product, collection, tag, vendor, product type, variant title, or inv…" at bounding box center [271, 470] width 1 height 1
radio input "true"
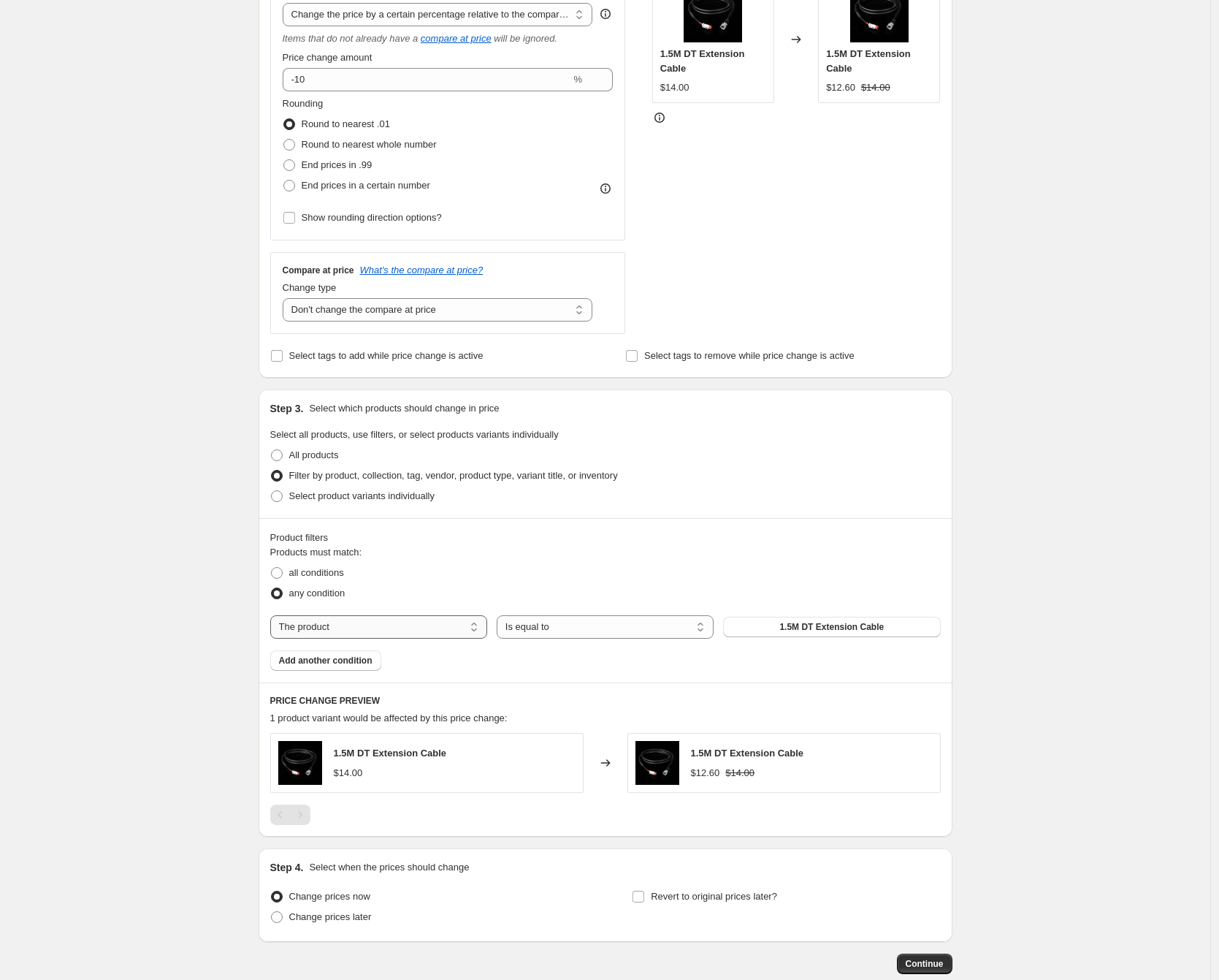
click at [401, 632] on select "The product The product's collection The product's tag The product's vendor The…" at bounding box center [379, 627] width 217 height 24
select select "collection"
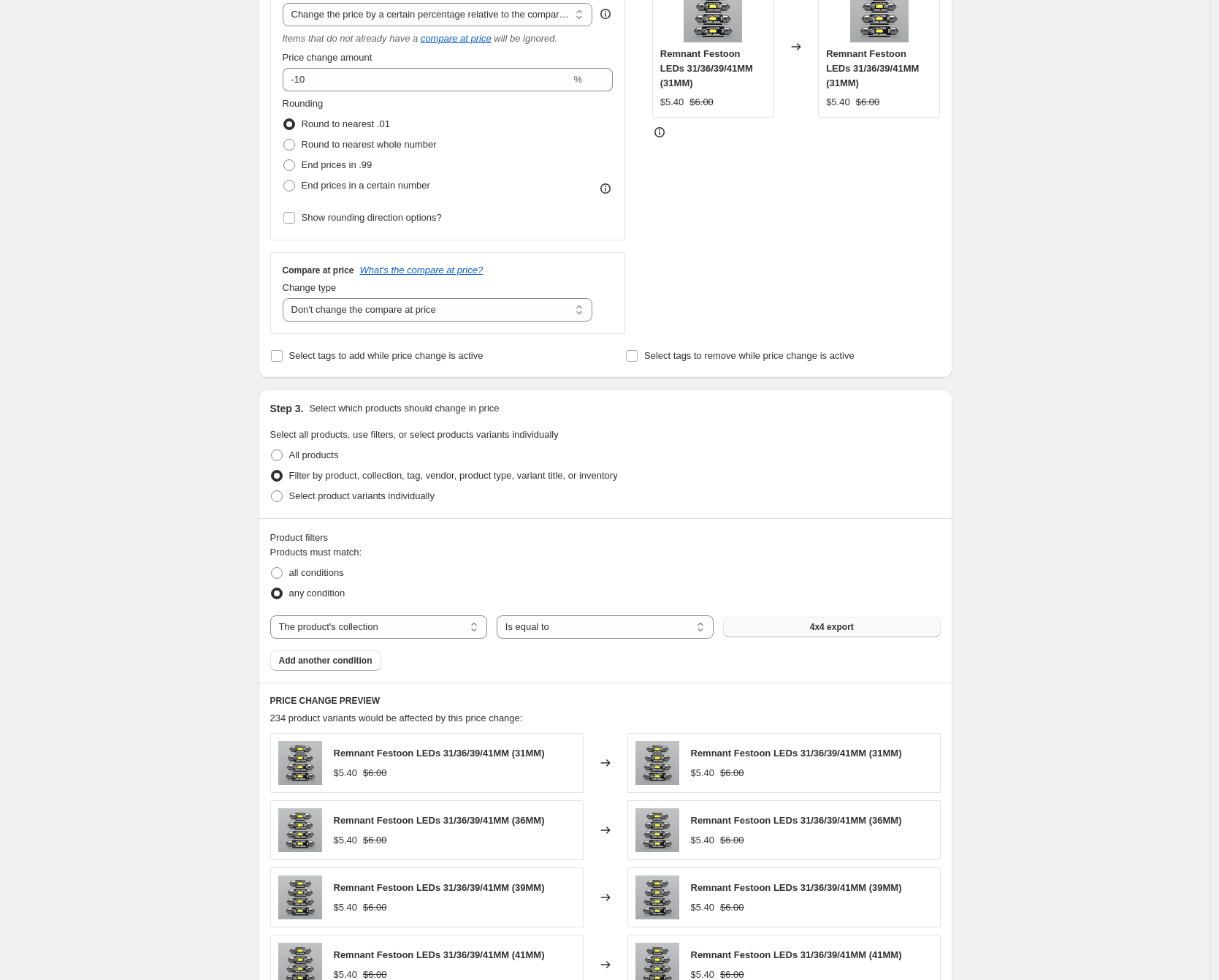
click at [846, 631] on span "4x4 export" at bounding box center [832, 627] width 44 height 11
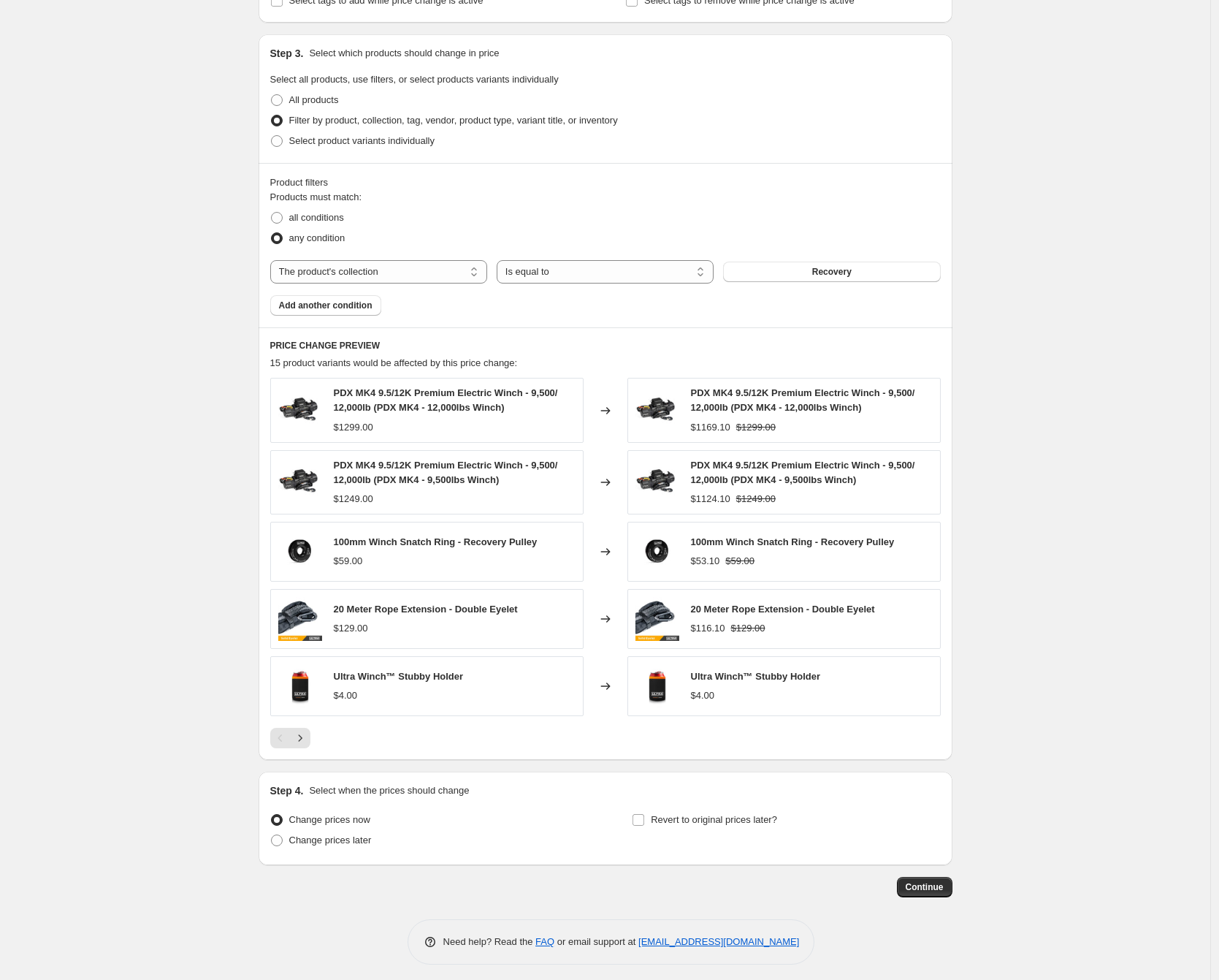
scroll to position [673, 0]
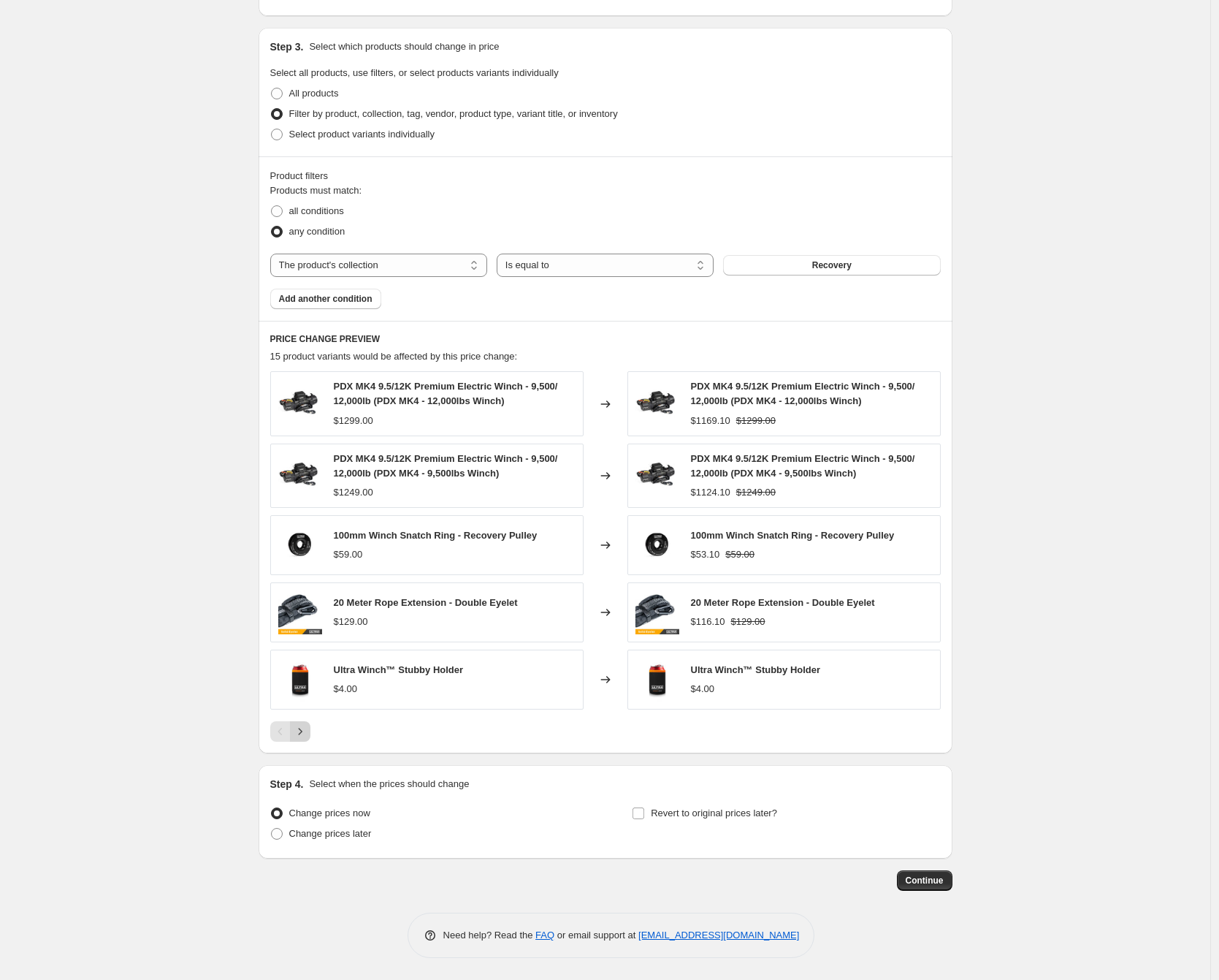
click at [300, 736] on icon "Next" at bounding box center [300, 730] width 14 height 14
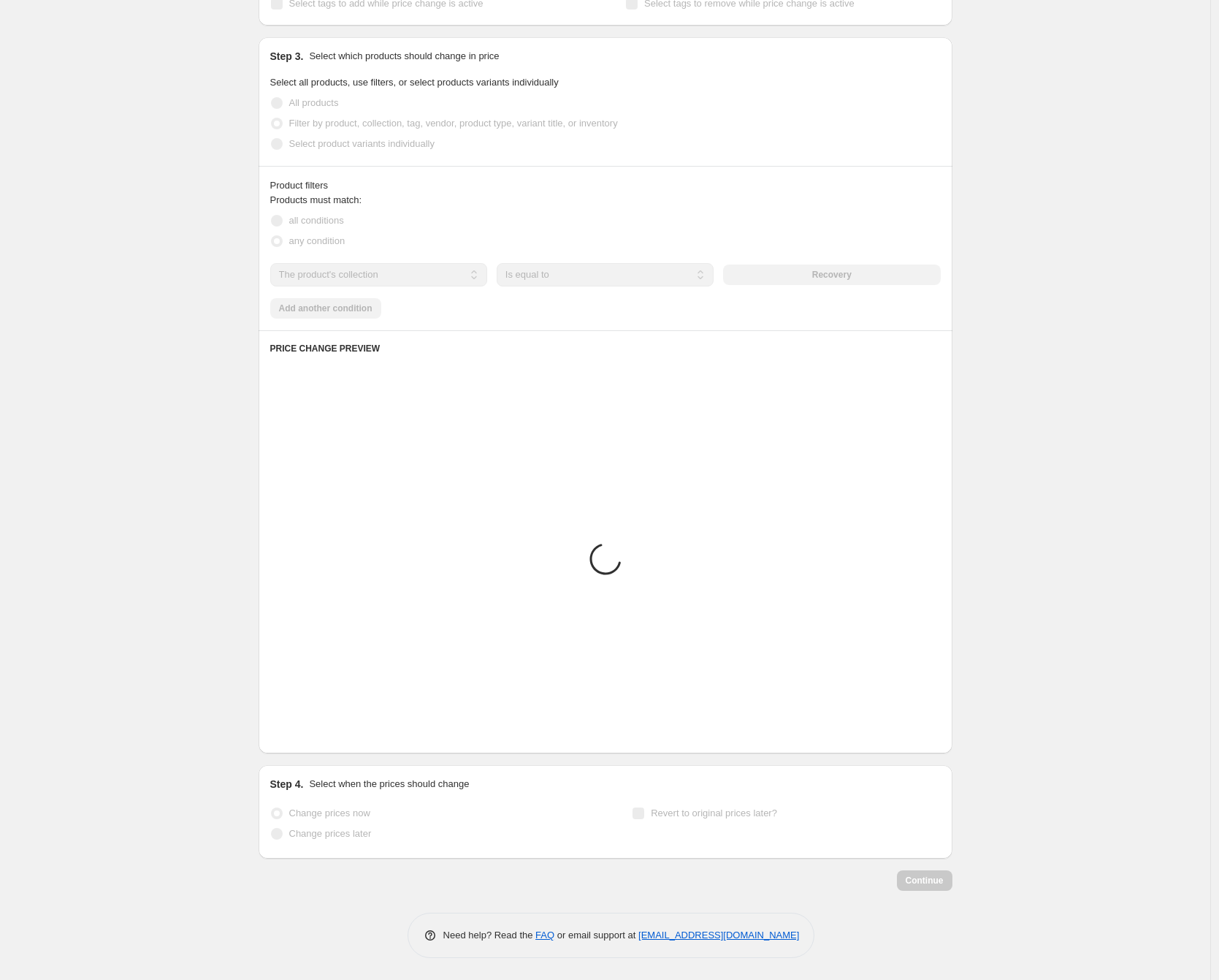
scroll to position [664, 0]
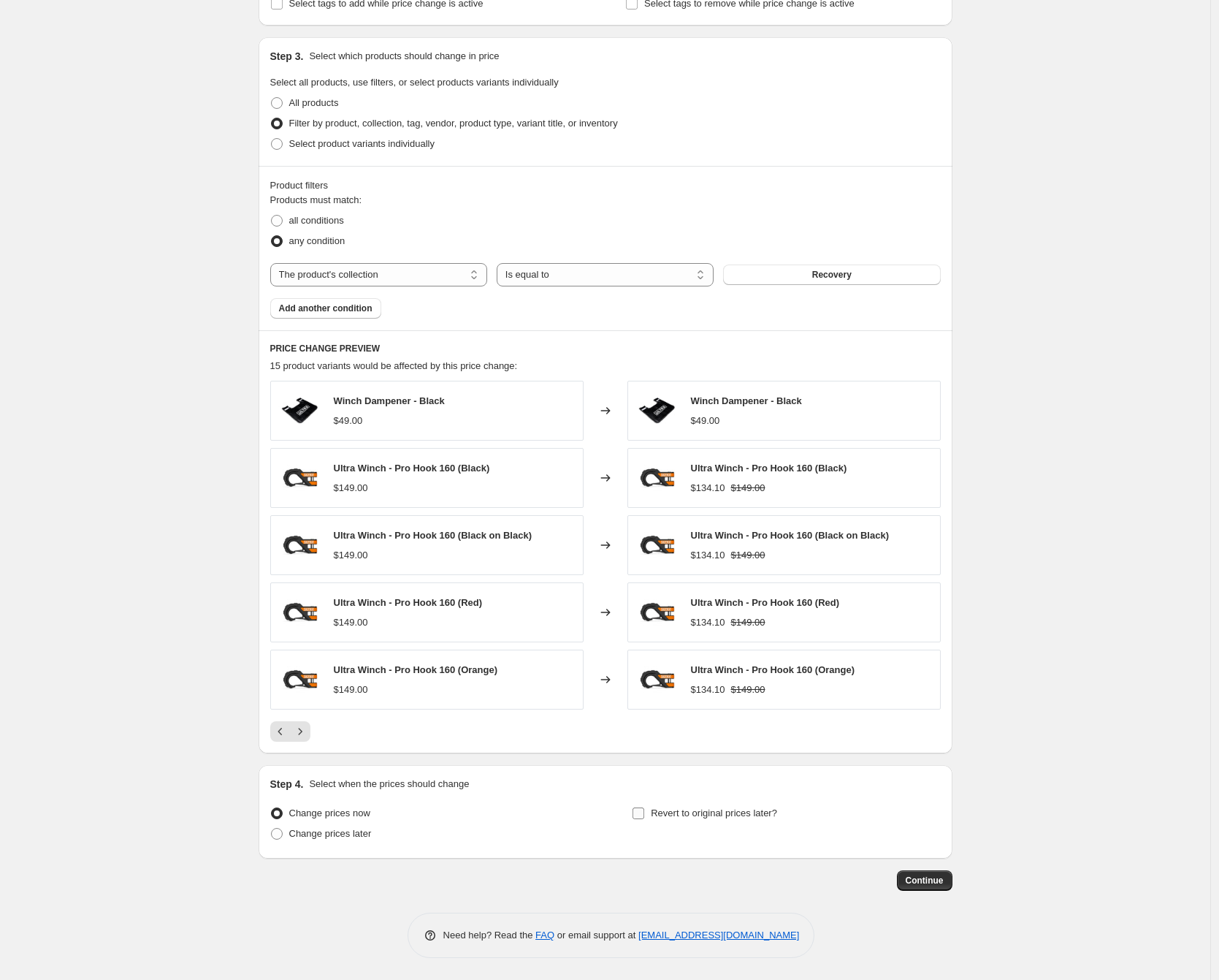
click at [708, 814] on span "Revert to original prices later?" at bounding box center [714, 813] width 127 height 11
click at [645, 814] on input "Revert to original prices later?" at bounding box center [638, 813] width 11 height 11
checkbox input "true"
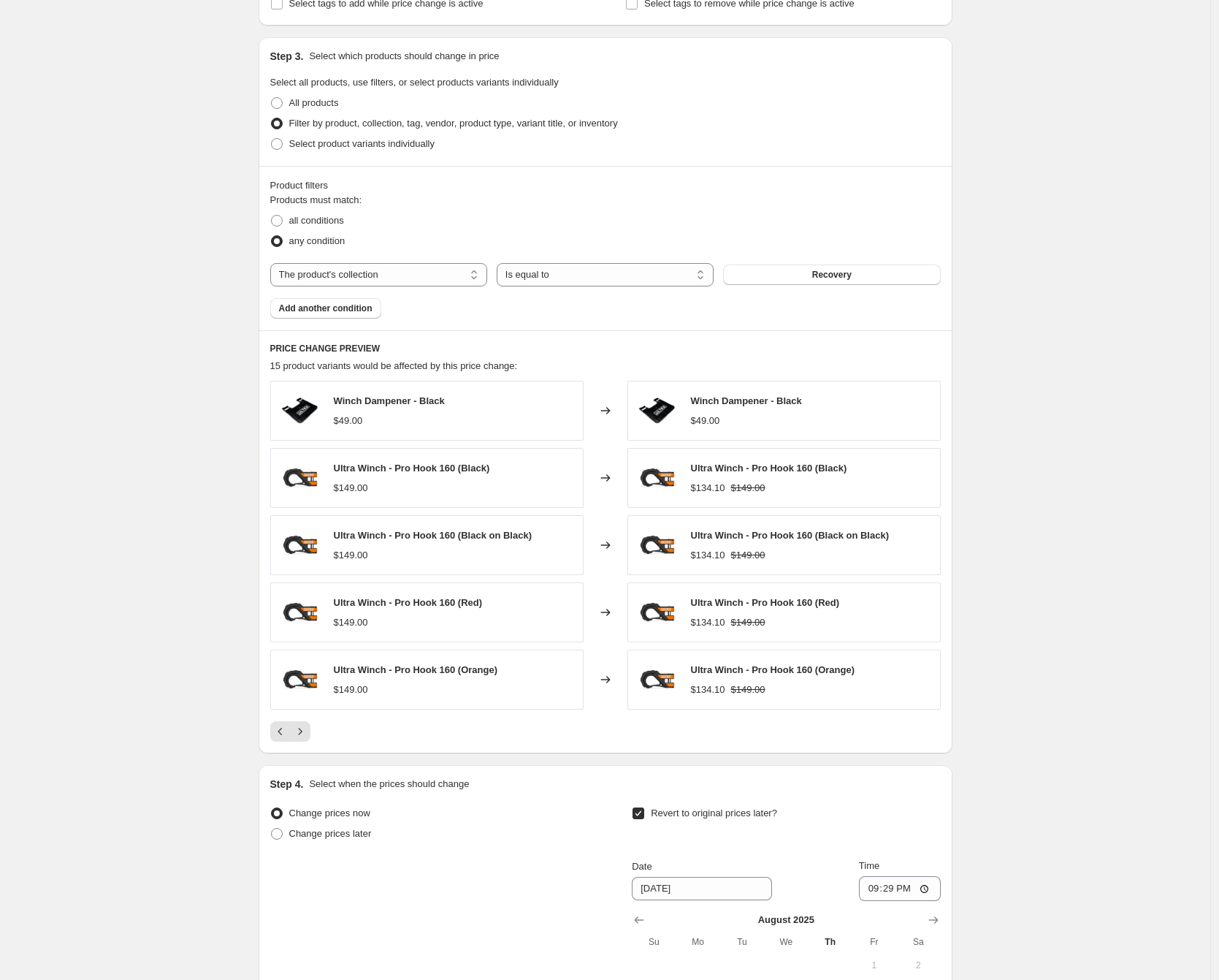
scroll to position [937, 0]
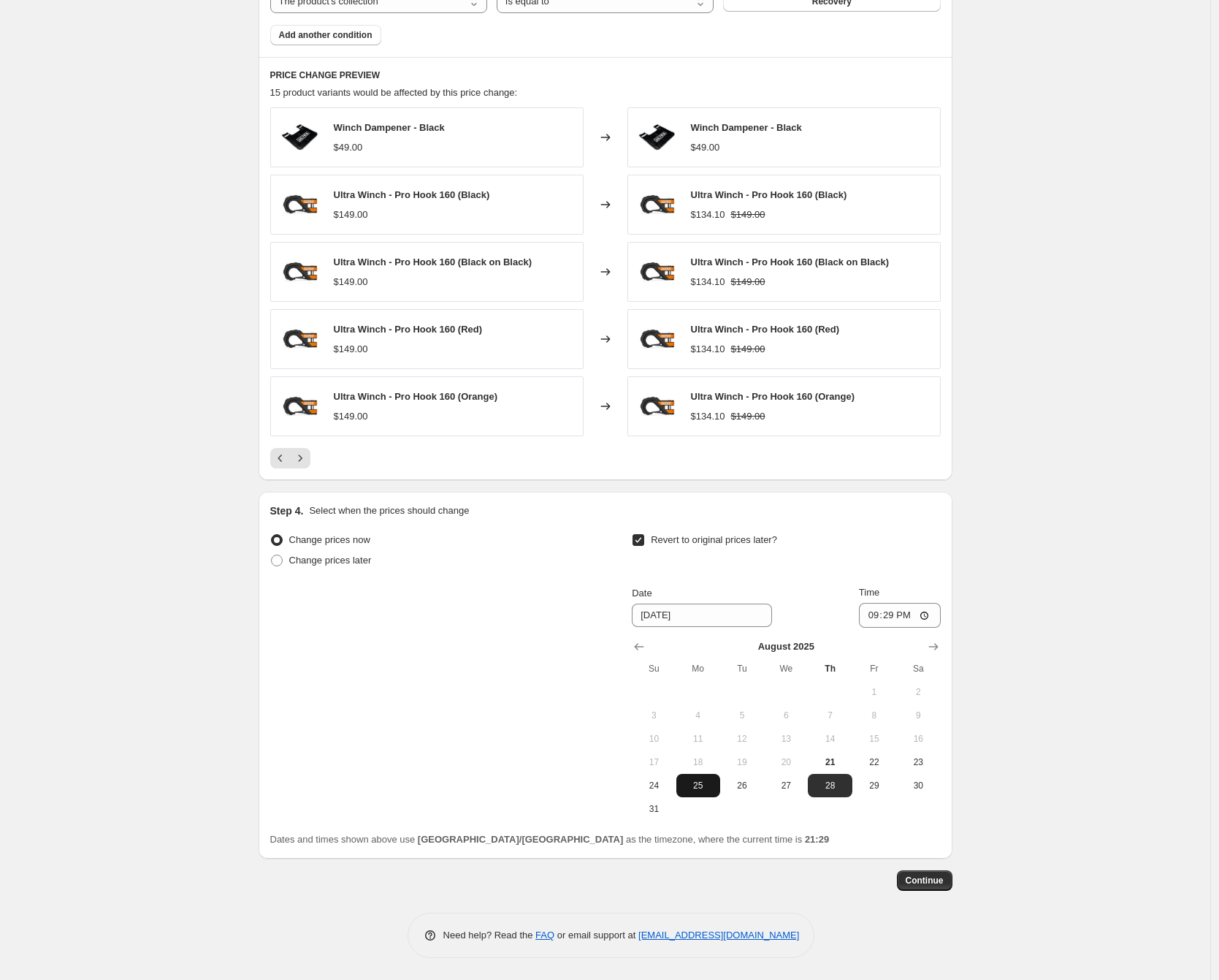
click at [699, 780] on span "25" at bounding box center [699, 786] width 32 height 11
type input "[DATE]"
click at [874, 616] on input "21:29" at bounding box center [900, 615] width 82 height 25
click at [905, 619] on input "15:00" at bounding box center [900, 615] width 82 height 25
type input "03:00"
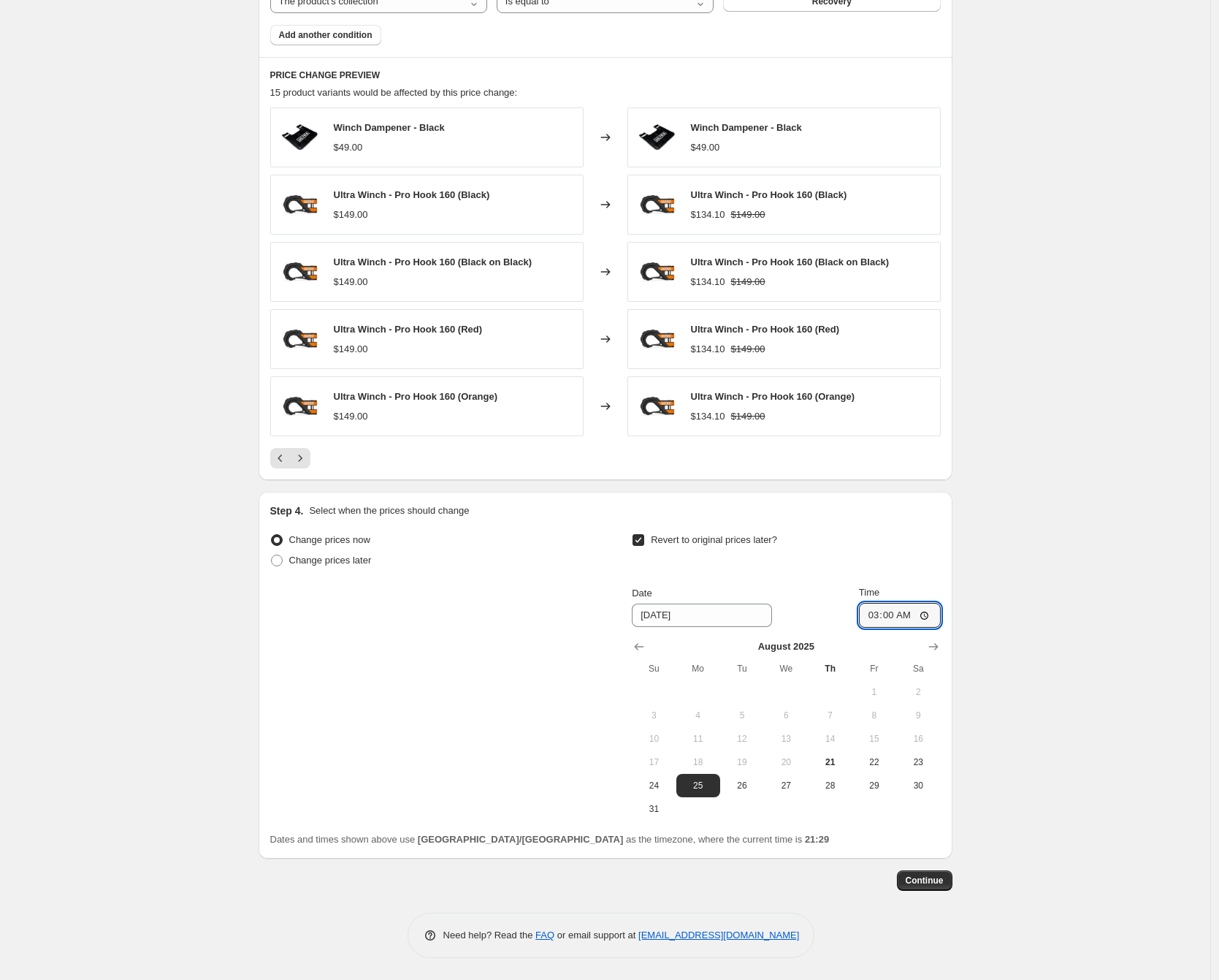
click at [1089, 620] on div "Create new price change job. This page is ready Create new price change job Dra…" at bounding box center [605, 21] width 1210 height 1917
click at [928, 885] on button "Continue" at bounding box center [925, 880] width 55 height 20
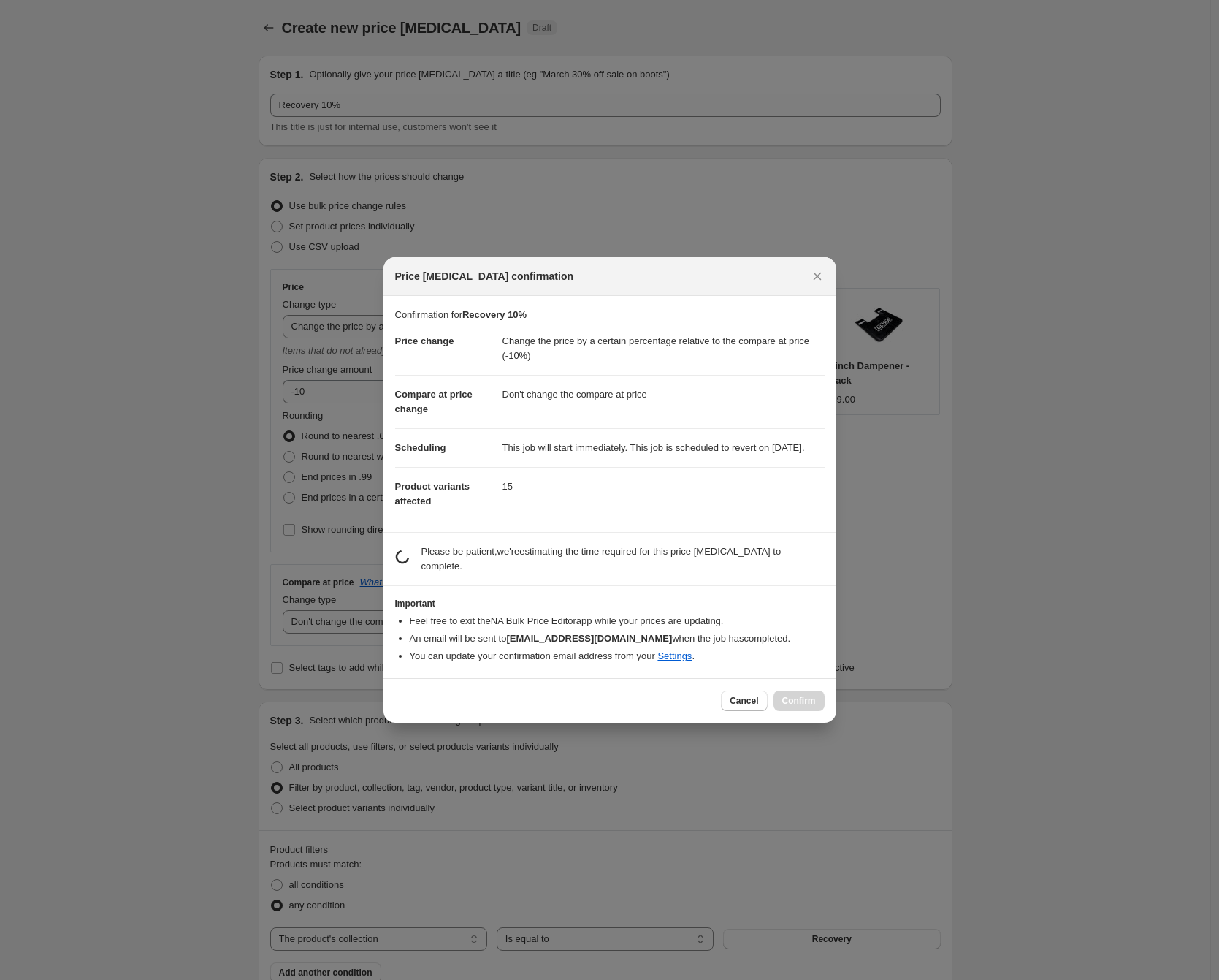
scroll to position [0, 0]
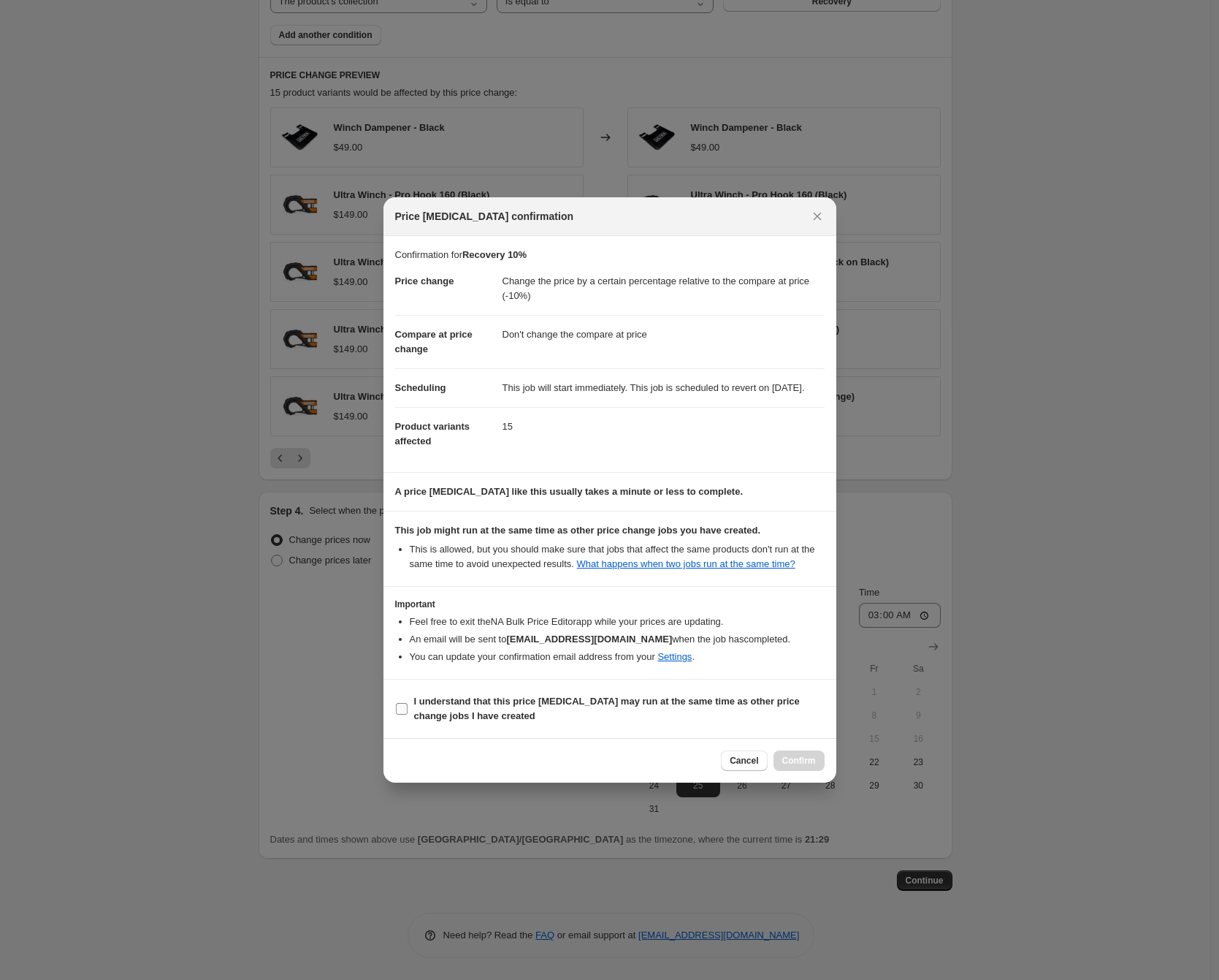
click at [433, 723] on span "I understand that this price [MEDICAL_DATA] may run at the same time as other p…" at bounding box center [619, 709] width 410 height 30
click at [408, 714] on input "I understand that this price [MEDICAL_DATA] may run at the same time as other p…" at bounding box center [402, 709] width 11 height 11
checkbox input "true"
click at [808, 767] on span "Confirm" at bounding box center [799, 760] width 33 height 11
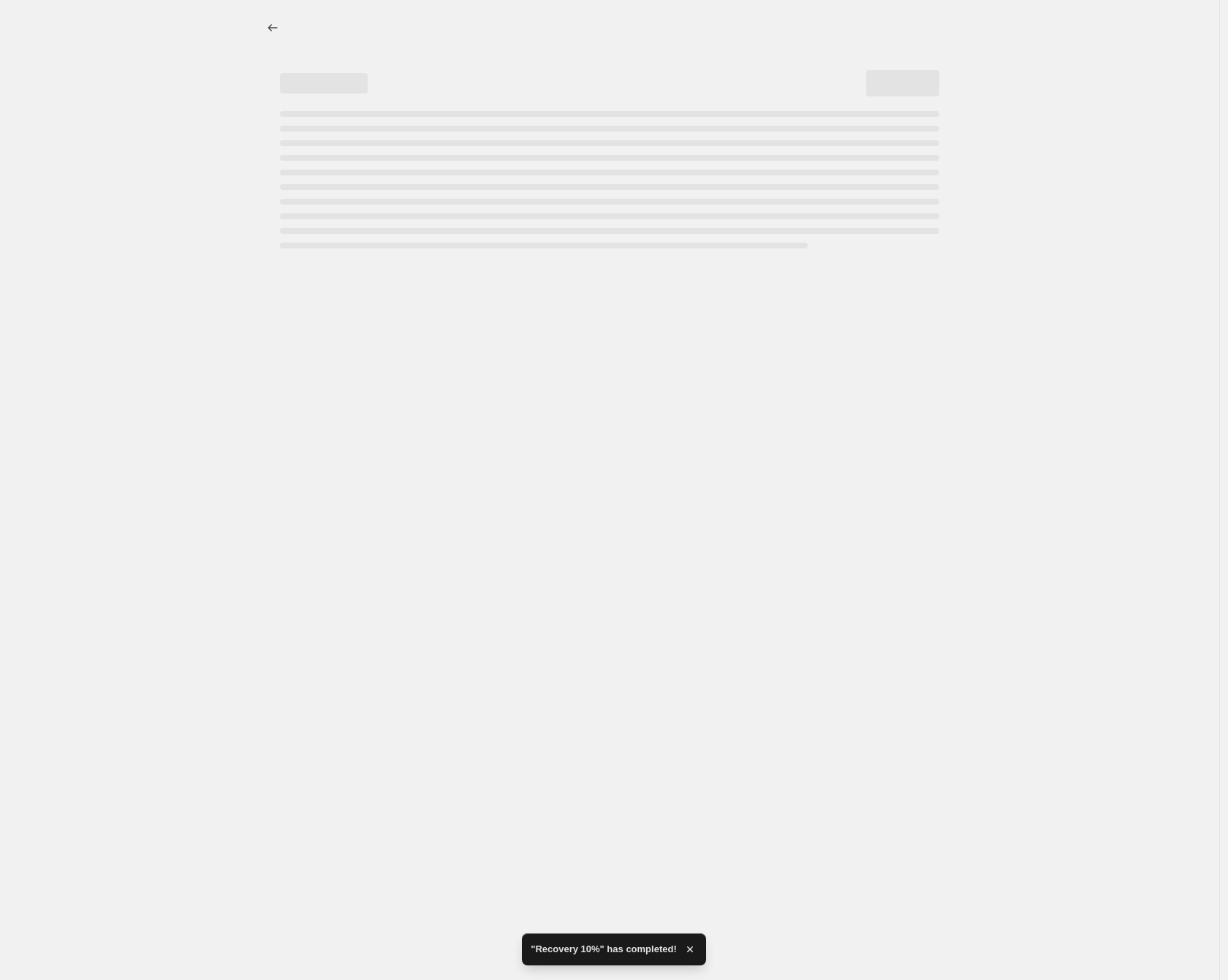
select select "pcap"
select select "no_change"
select select "collection"
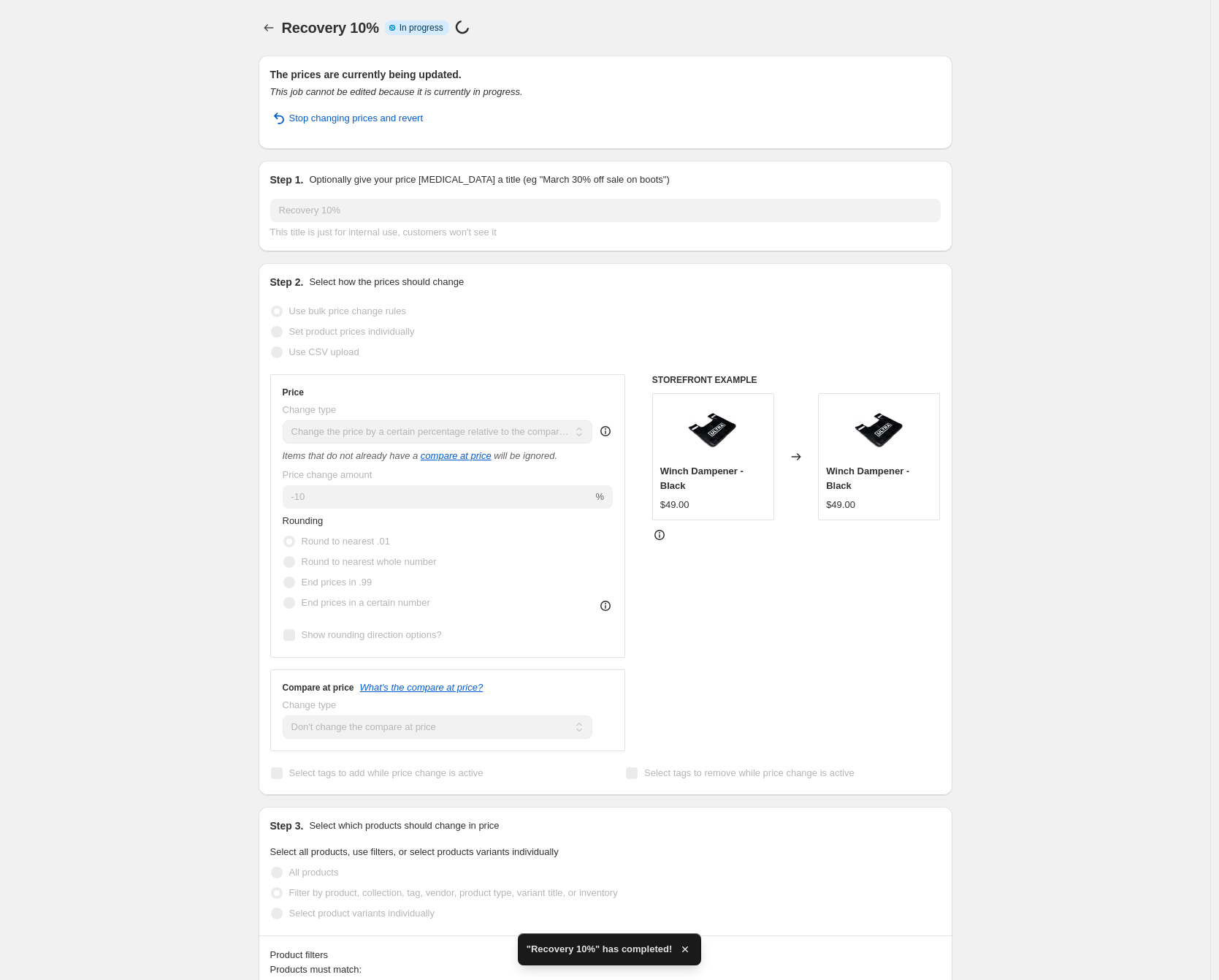
click at [189, 492] on div "Recovery 10%. This page is ready Recovery 10% Info Partially complete In progre…" at bounding box center [605, 995] width 1210 height 1990
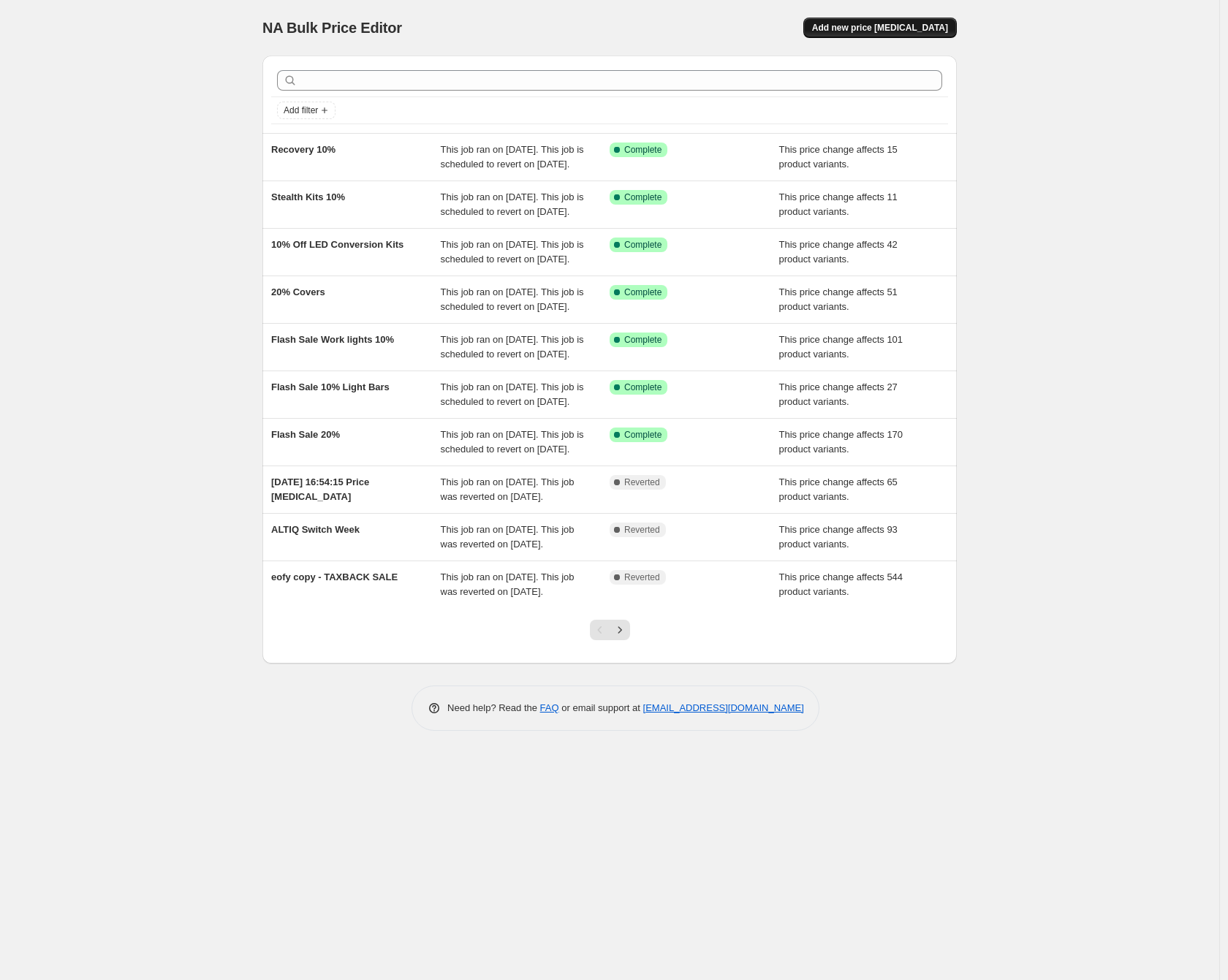
click at [904, 30] on span "Add new price [MEDICAL_DATA]" at bounding box center [879, 28] width 136 height 11
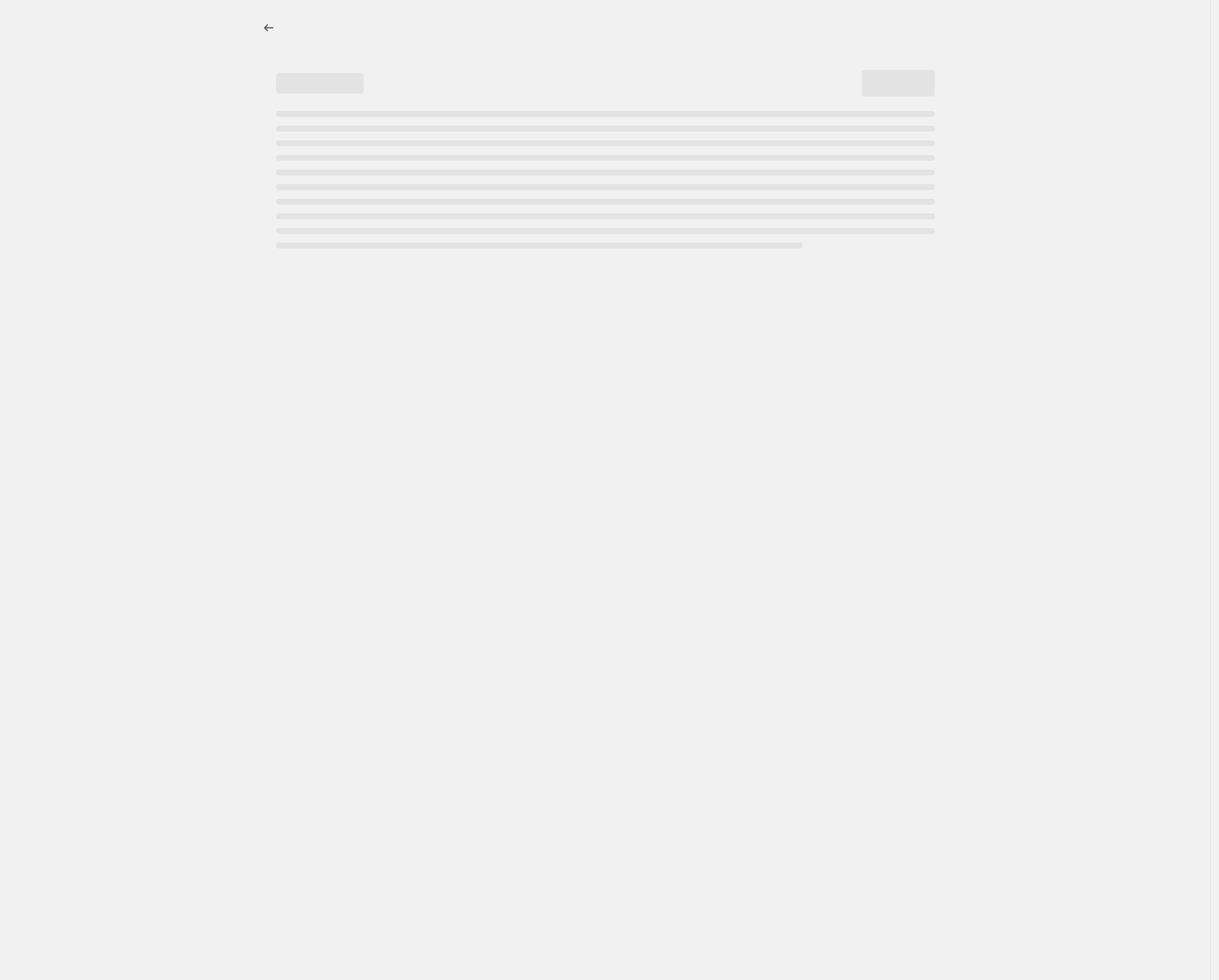
select select "percentage"
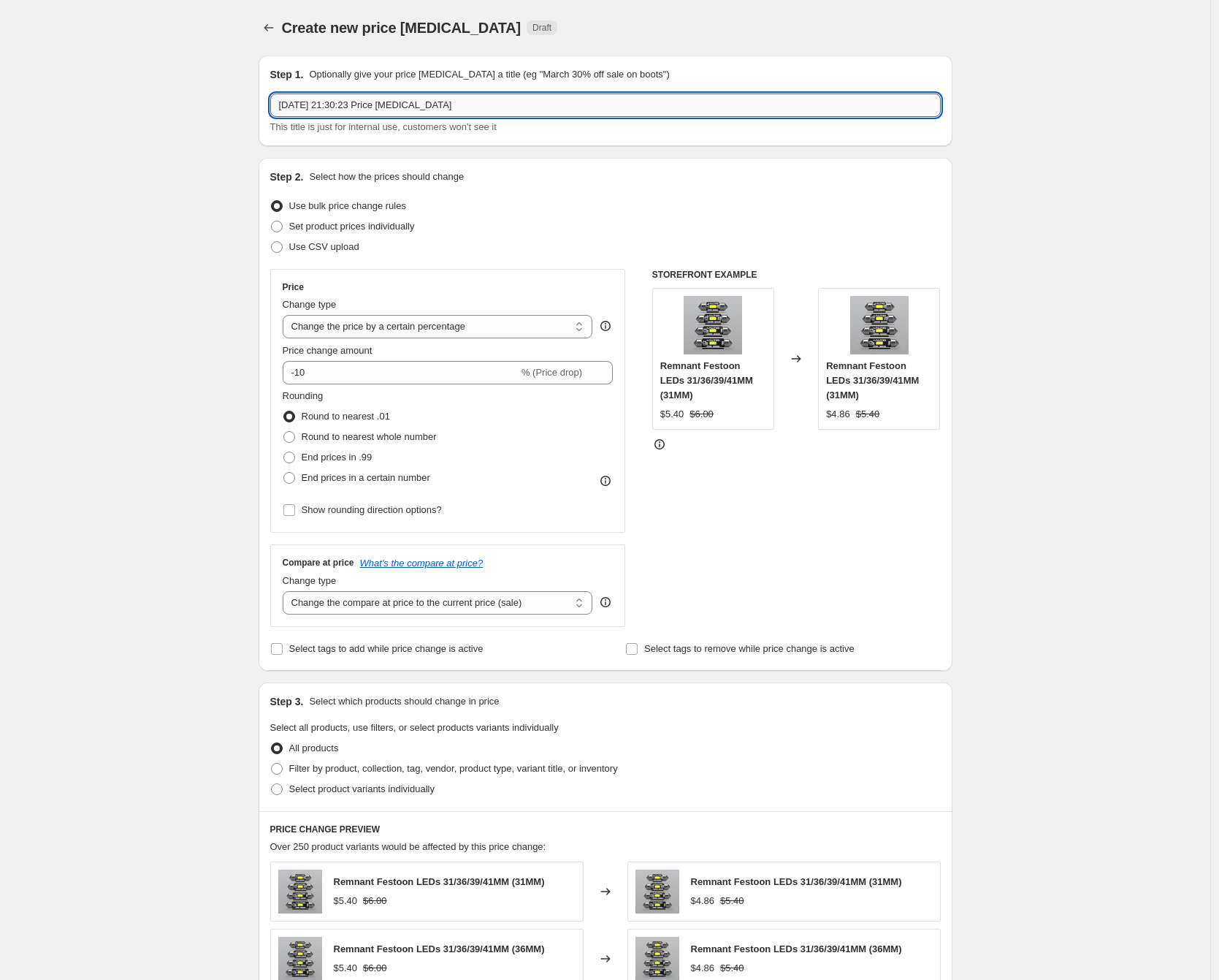
click at [350, 111] on input "21 Aug 2025, 21:30:23 Price change job" at bounding box center [606, 105] width 670 height 24
type input "Rogues 5%"
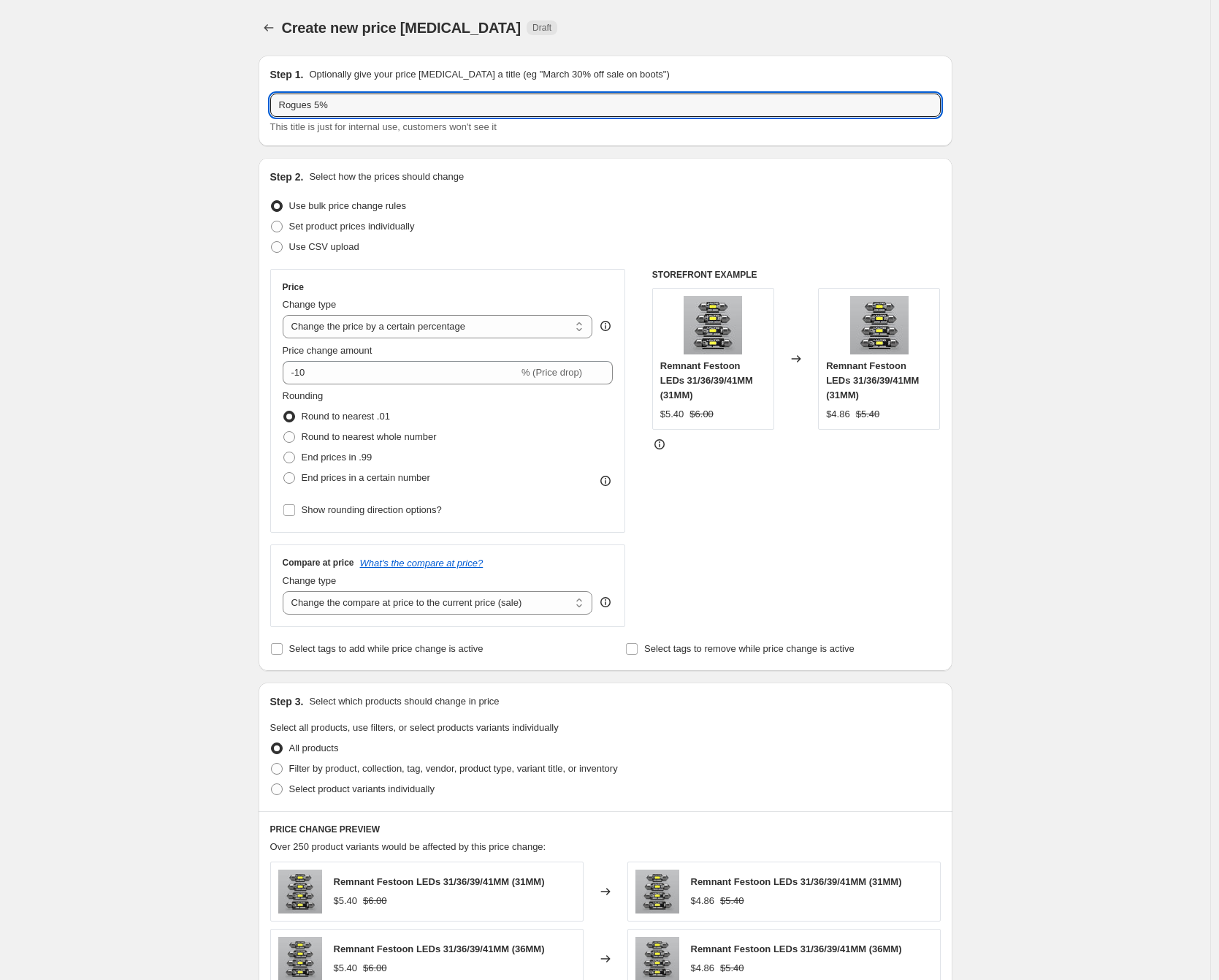
click at [143, 174] on div "Create new price change job. This page is ready Create new price change job Dra…" at bounding box center [605, 732] width 1210 height 1465
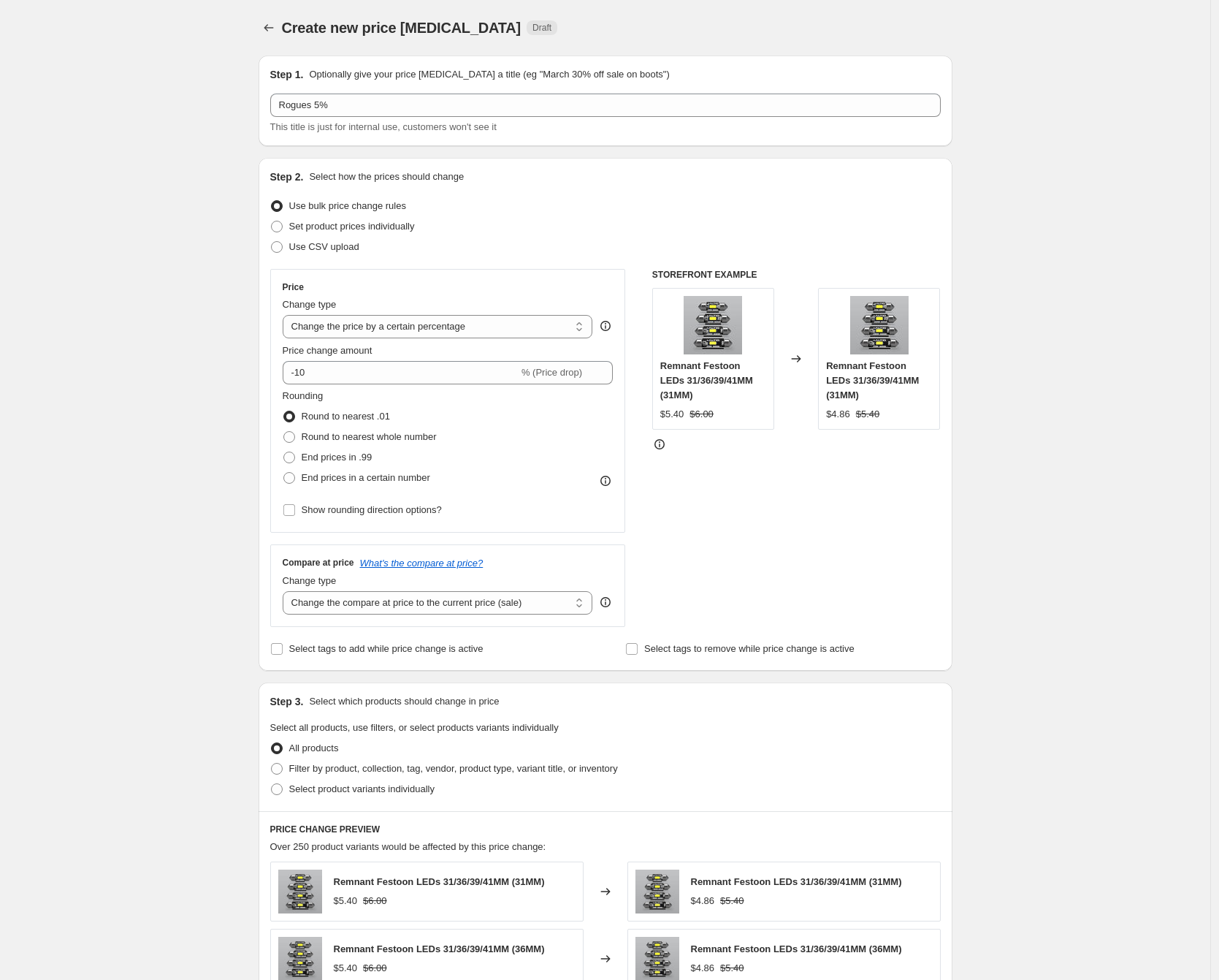
click at [110, 153] on div "Create new price change job. This page is ready Create new price change job Dra…" at bounding box center [605, 732] width 1210 height 1465
click at [353, 375] on input "-10" at bounding box center [401, 372] width 236 height 24
type input "-1"
type input "-5"
click at [453, 328] on select "Change the price to a certain amount Change the price by a certain amount Chang…" at bounding box center [438, 327] width 310 height 24
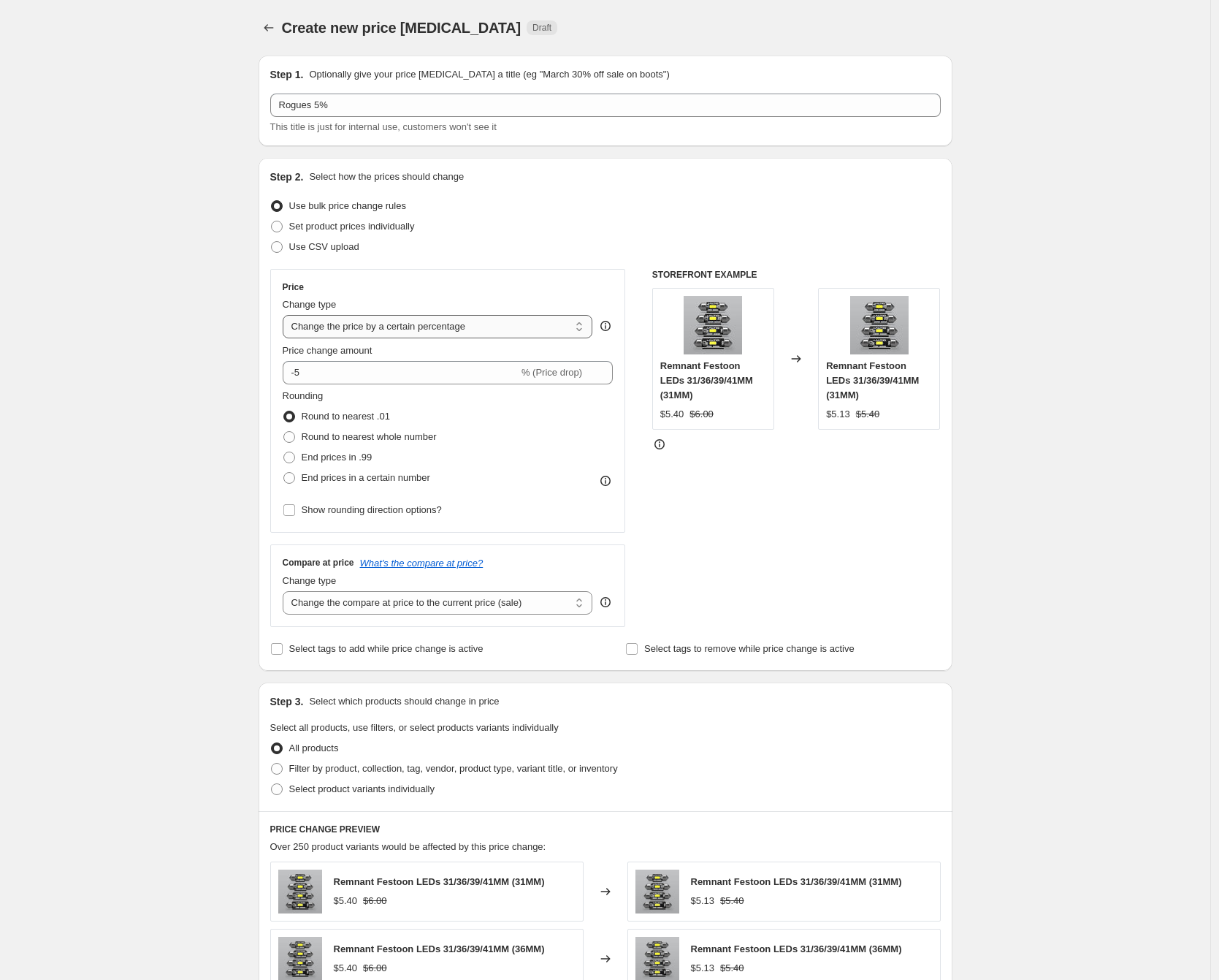
select select "bcap"
click at [287, 315] on select "Change the price to a certain amount Change the price by a certain amount Chang…" at bounding box center [438, 327] width 310 height 24
type input "-12.00"
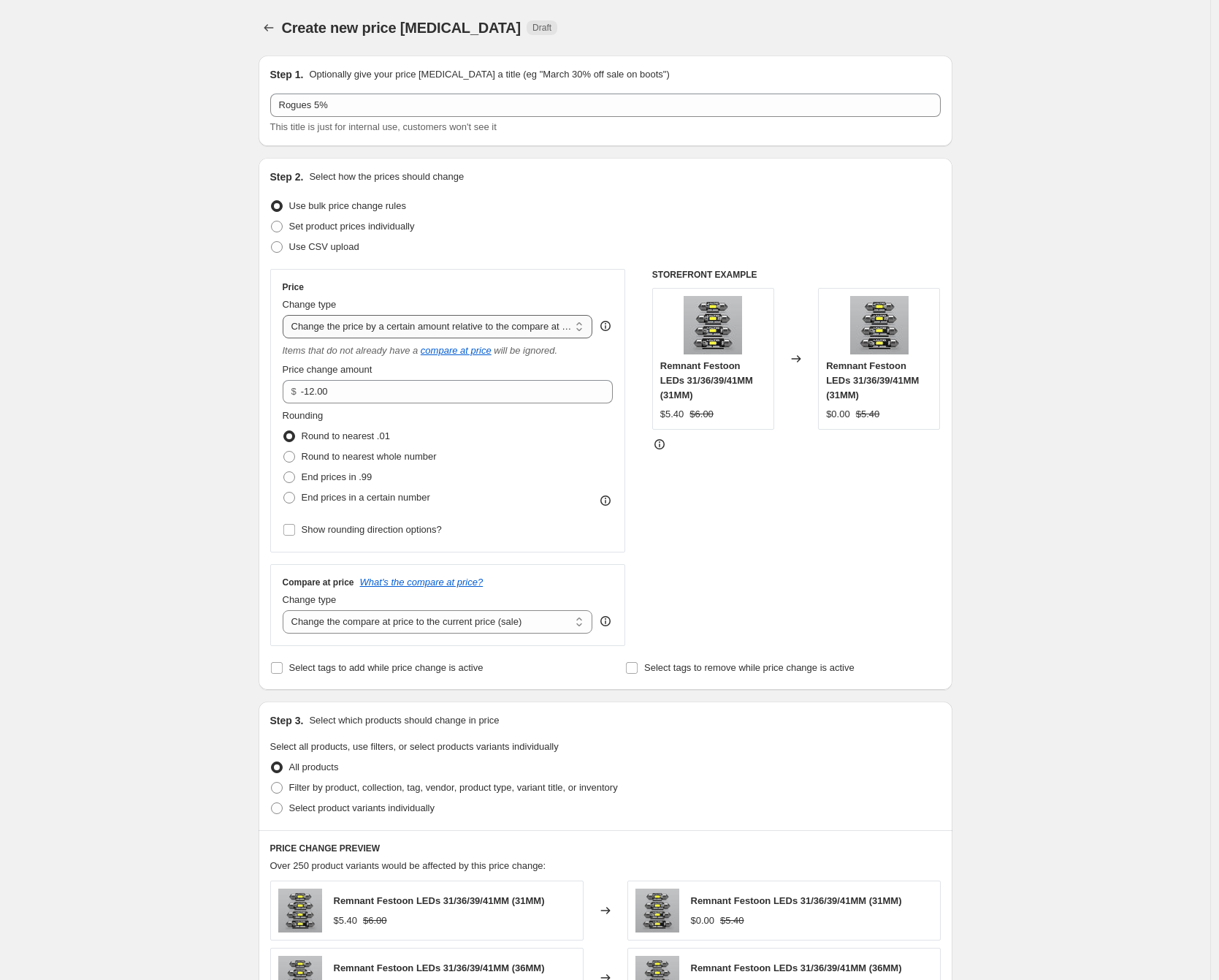
click at [377, 334] on select "Change the price to a certain amount Change the price by a certain amount Chang…" at bounding box center [438, 327] width 310 height 24
select select "pcap"
click at [287, 315] on select "Change the price to a certain amount Change the price by a certain amount Chang…" at bounding box center [438, 327] width 310 height 24
drag, startPoint x: 298, startPoint y: 393, endPoint x: 329, endPoint y: 394, distance: 31.0
click at [329, 394] on input "-20" at bounding box center [427, 391] width 289 height 24
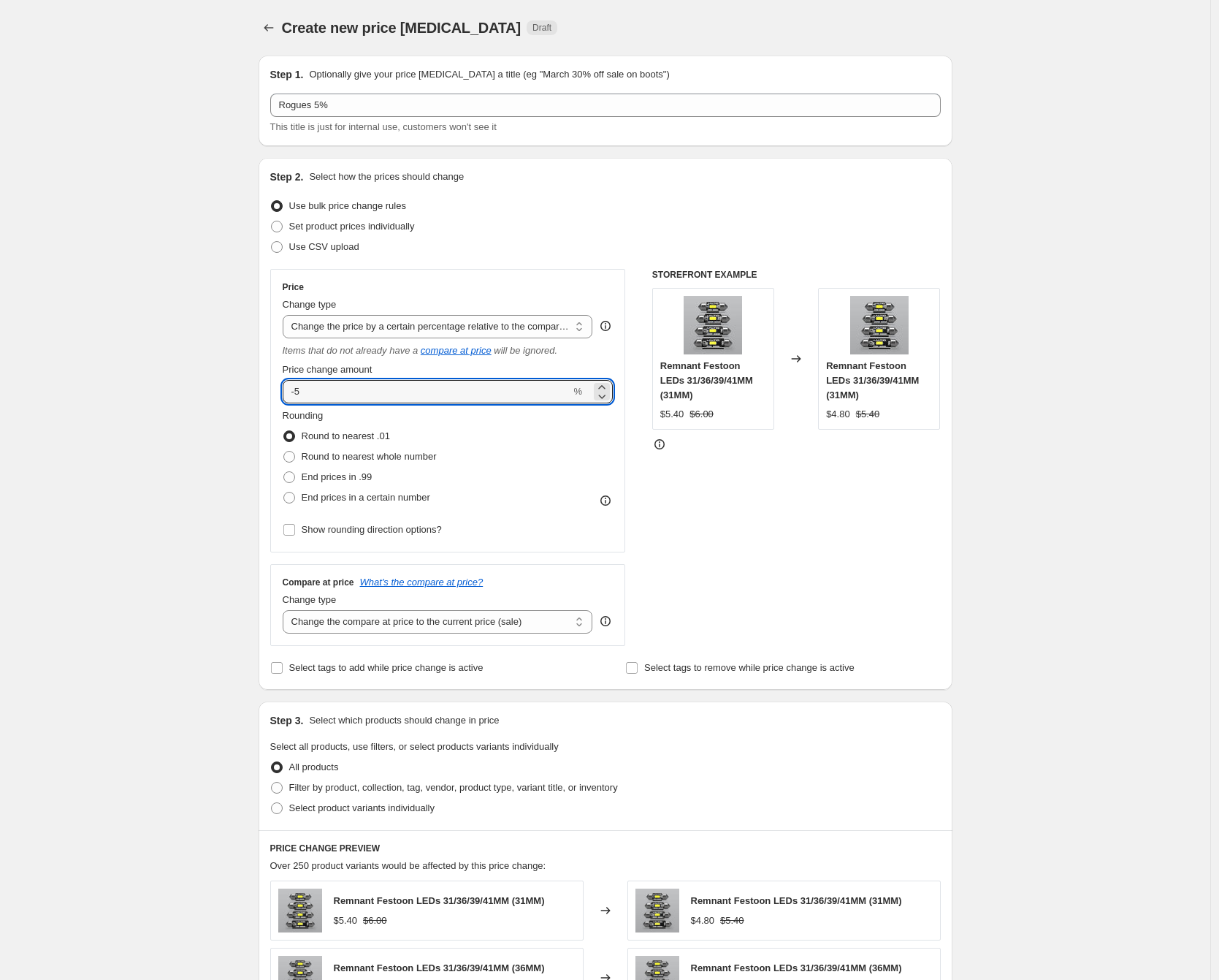
type input "-5"
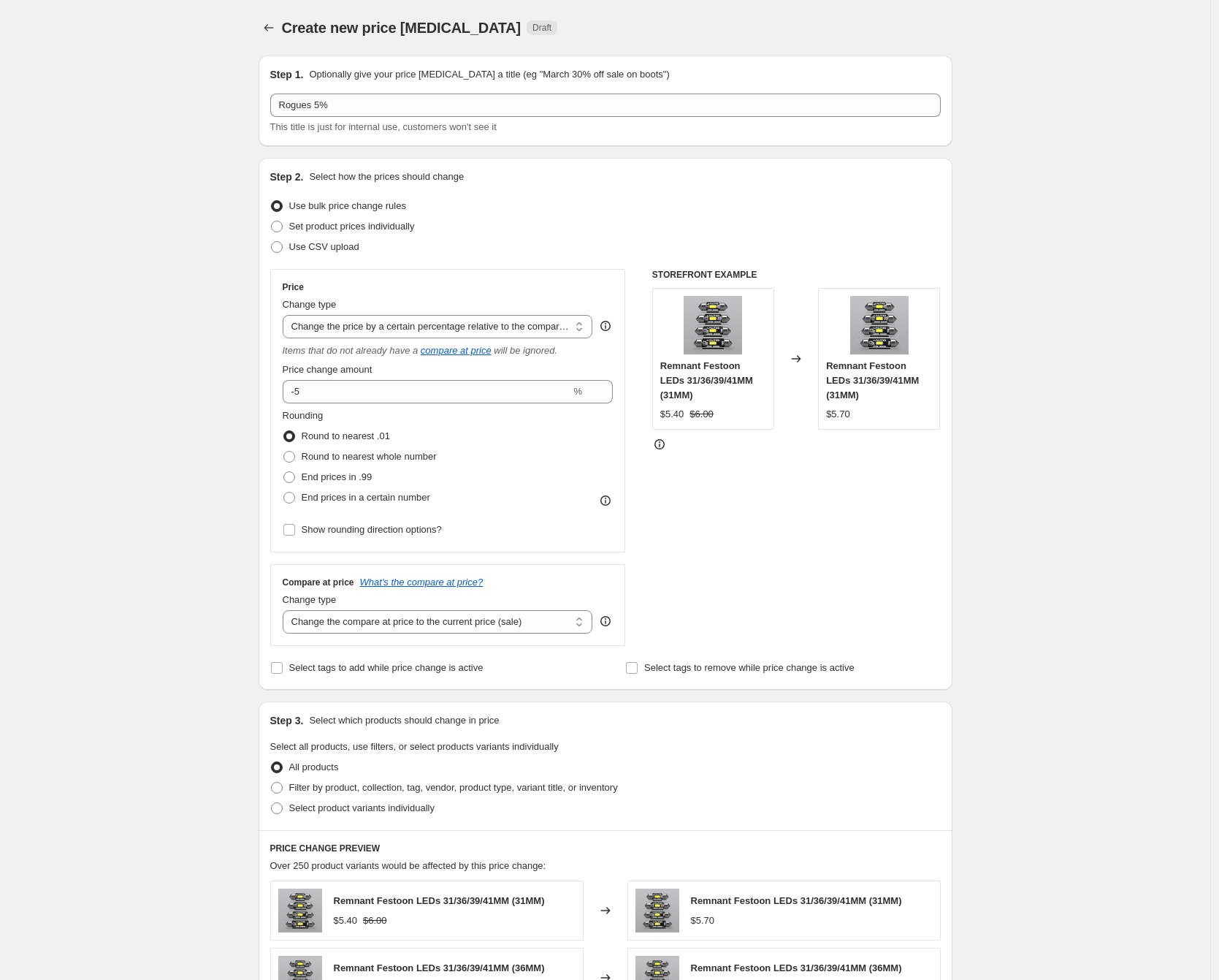
click at [210, 375] on div "Create new price change job. This page is ready Create new price change job Dra…" at bounding box center [605, 742] width 1210 height 1485
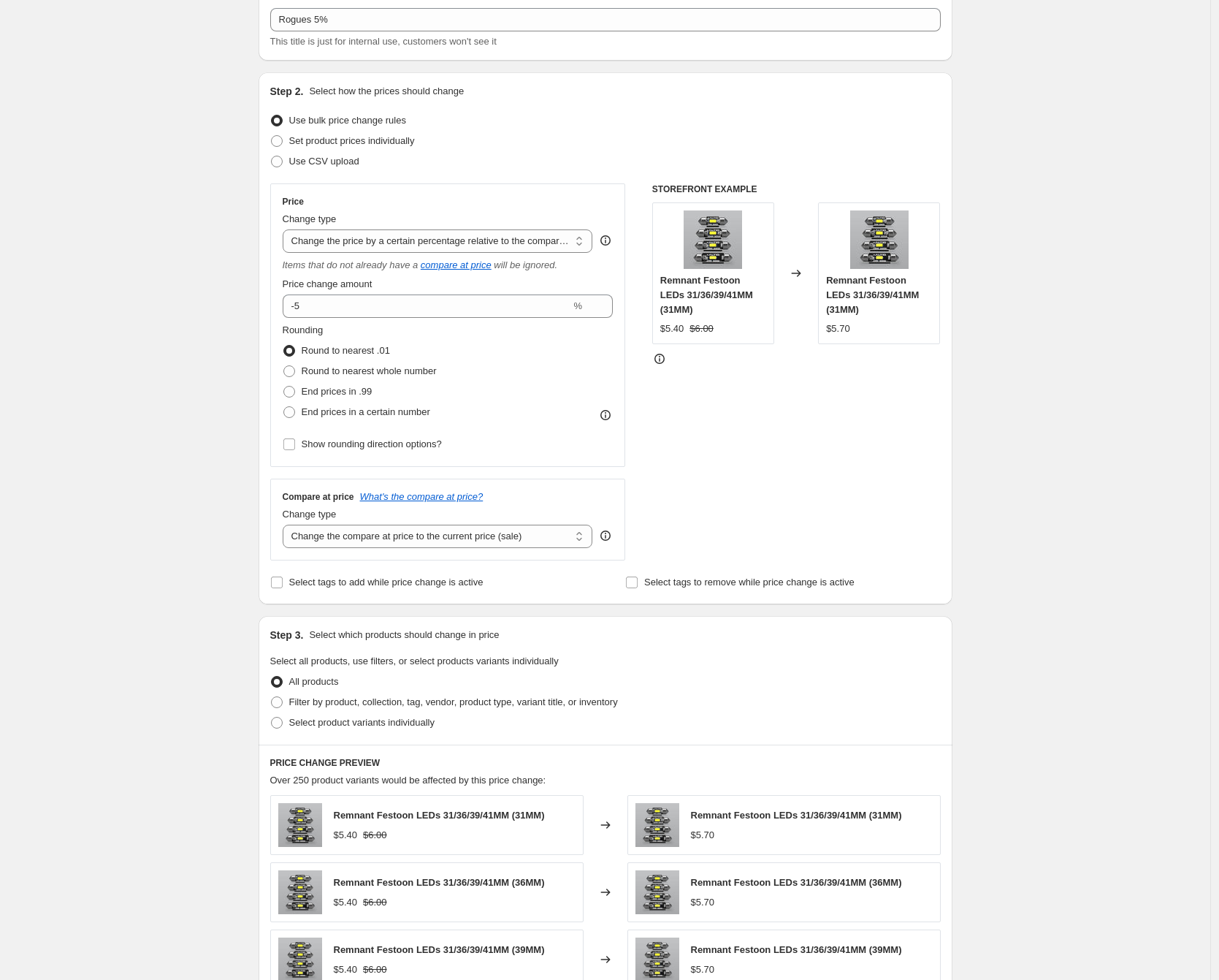
scroll to position [268, 0]
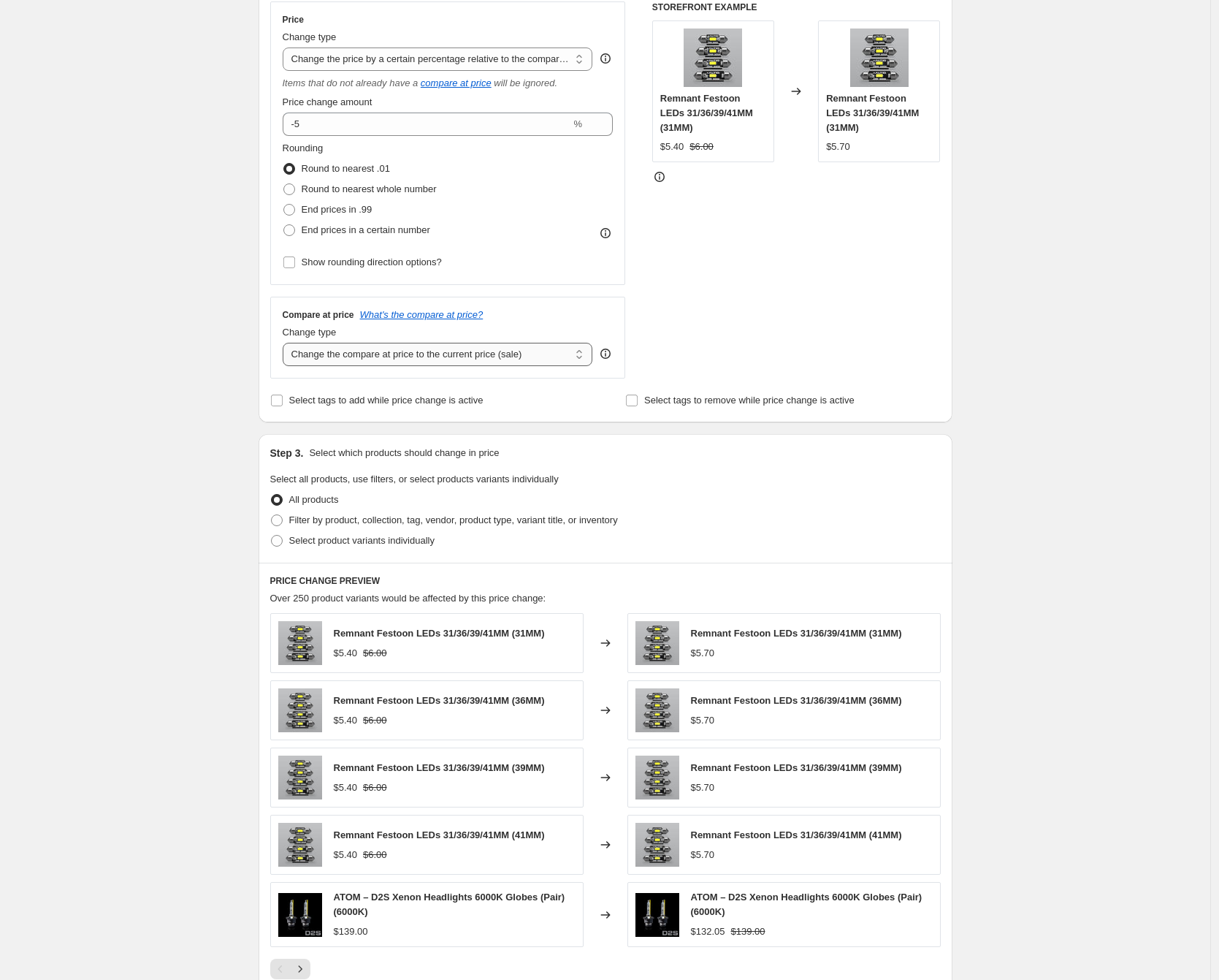
click at [369, 356] on select "Change the compare at price to the current price (sale) Change the compare at p…" at bounding box center [438, 354] width 310 height 24
select select "no_change"
click at [287, 343] on select "Change the compare at price to the current price (sale) Change the compare at p…" at bounding box center [438, 354] width 310 height 24
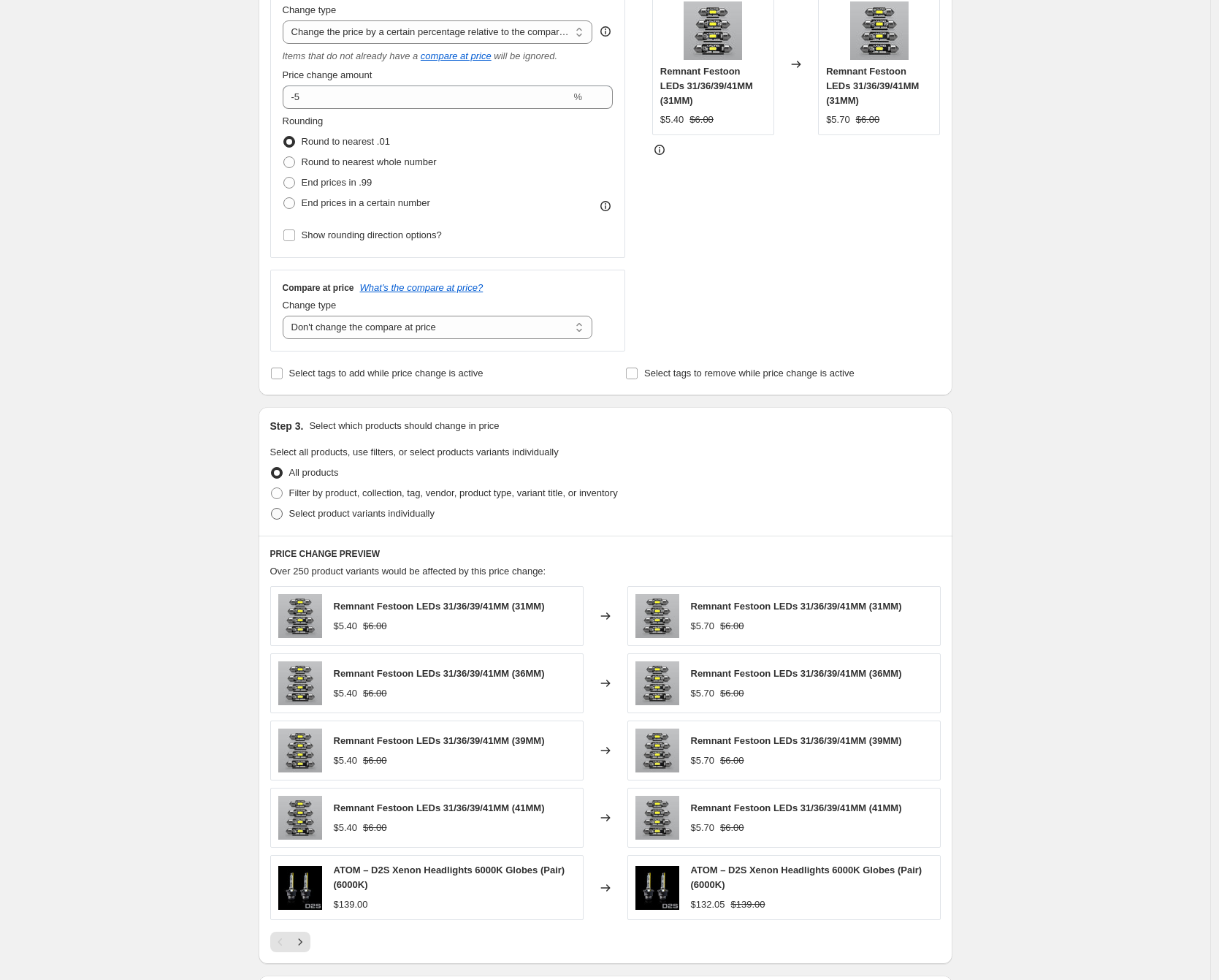
click at [330, 513] on span "Select product variants individually" at bounding box center [362, 513] width 146 height 11
click at [271, 509] on input "Select product variants individually" at bounding box center [271, 508] width 1 height 1
radio input "true"
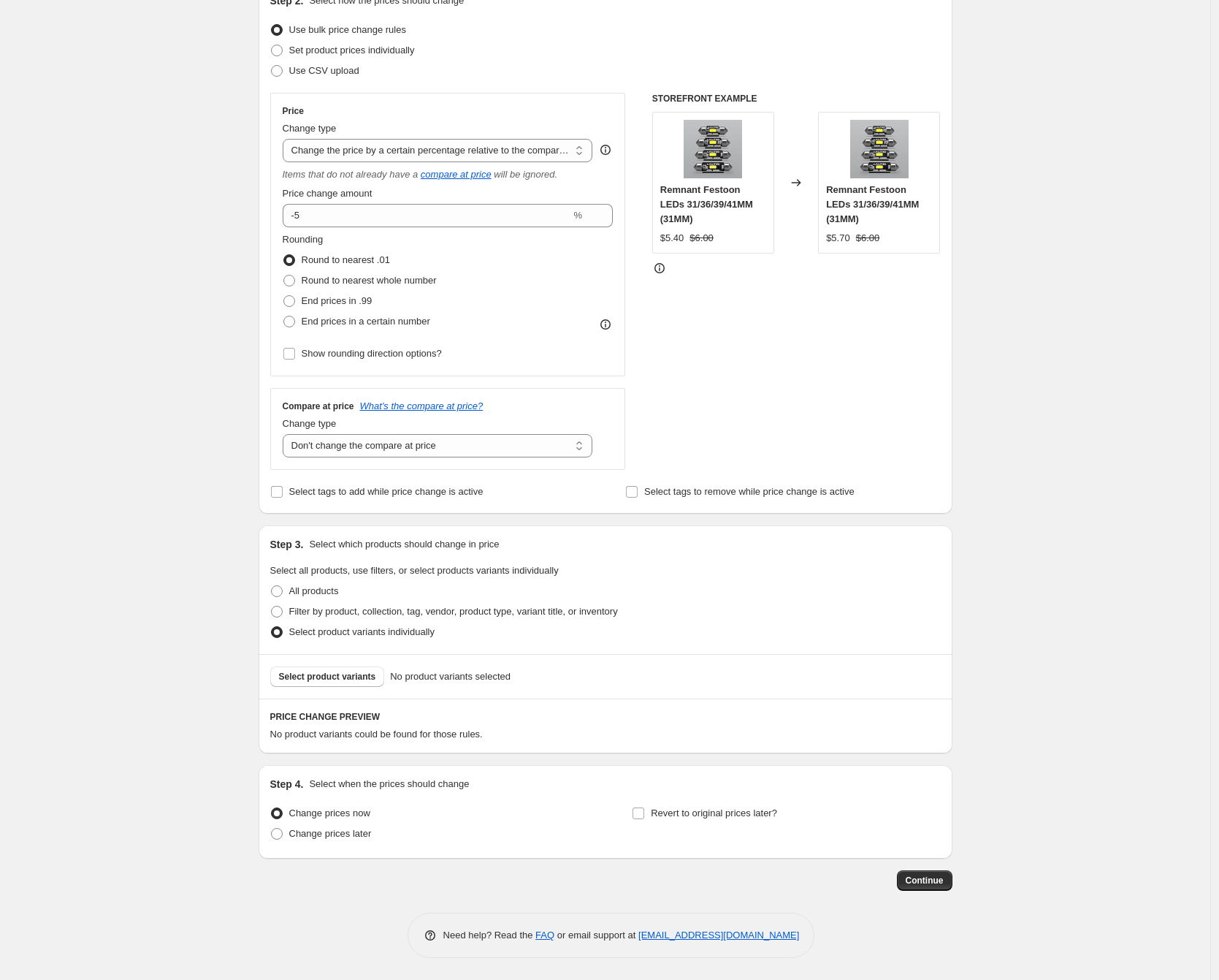
scroll to position [176, 0]
click at [344, 661] on div "Select product variants No product variants selected" at bounding box center [606, 676] width 694 height 45
click at [345, 670] on span "Select product variants" at bounding box center [328, 676] width 97 height 11
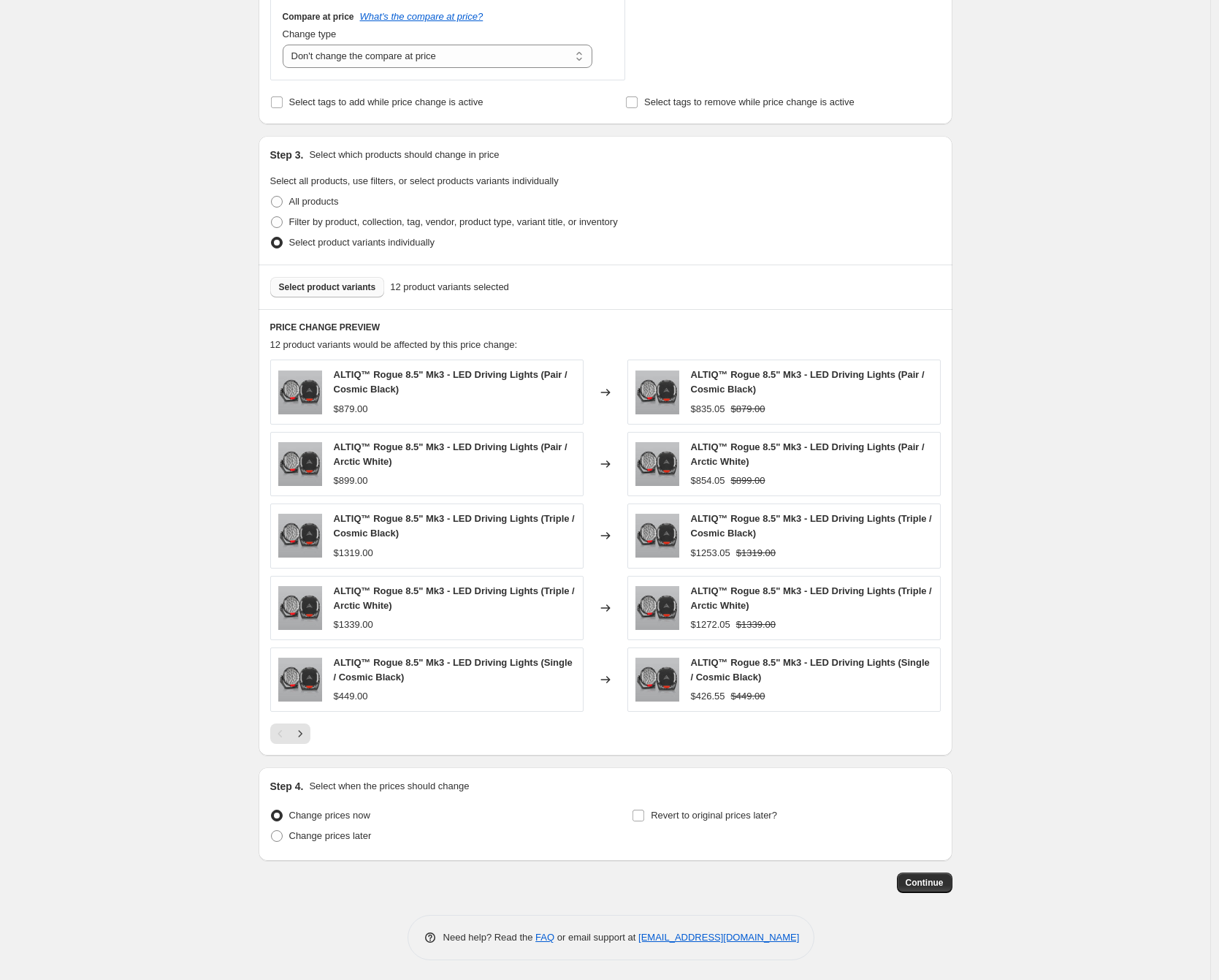
scroll to position [568, 0]
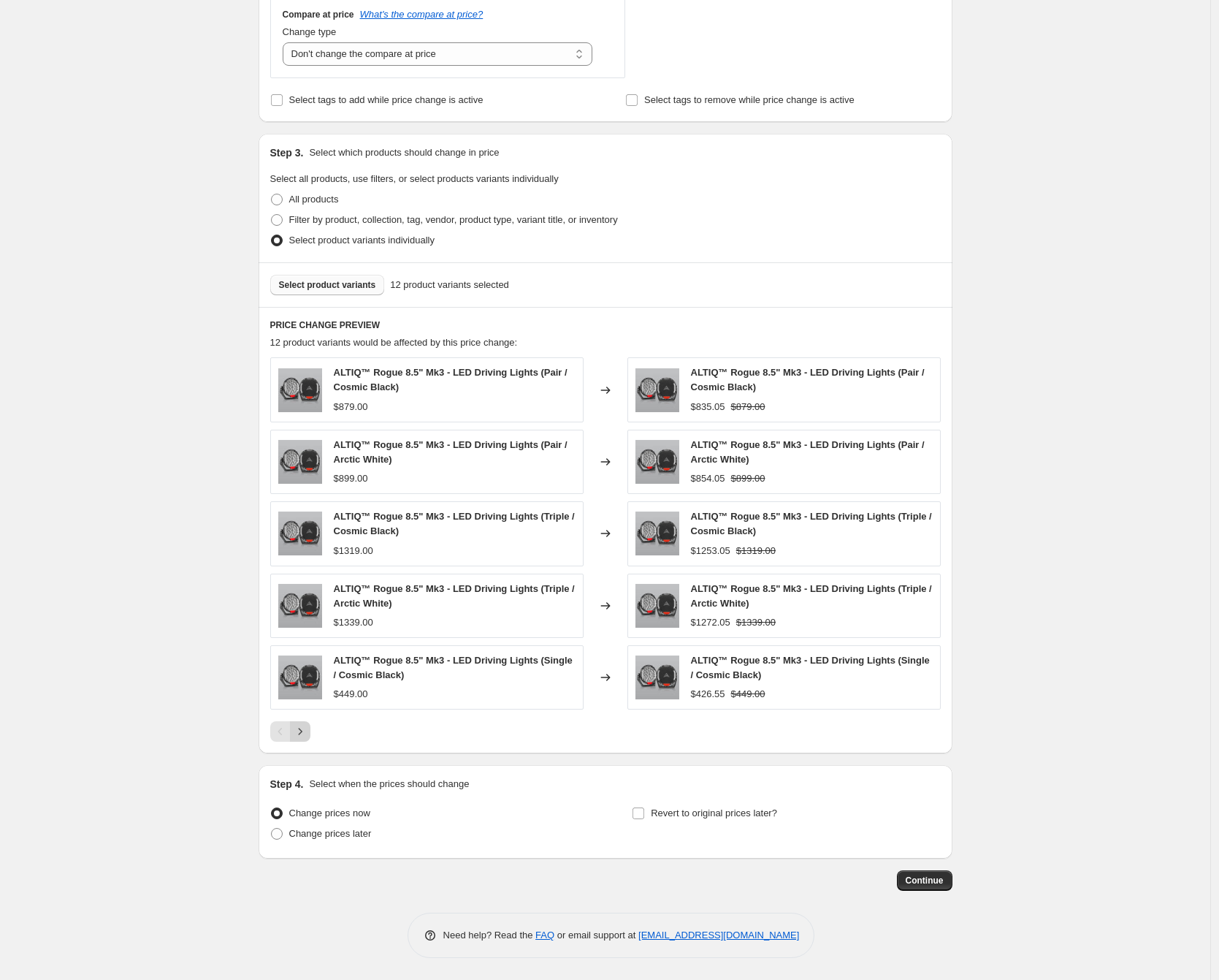
click at [302, 732] on icon "Next" at bounding box center [300, 731] width 4 height 7
drag, startPoint x: 284, startPoint y: 731, endPoint x: 256, endPoint y: 710, distance: 35.0
click at [284, 730] on icon "Previous" at bounding box center [280, 730] width 14 height 14
click at [664, 814] on span "Revert to original prices later?" at bounding box center [714, 813] width 127 height 11
click at [645, 814] on input "Revert to original prices later?" at bounding box center [638, 813] width 11 height 11
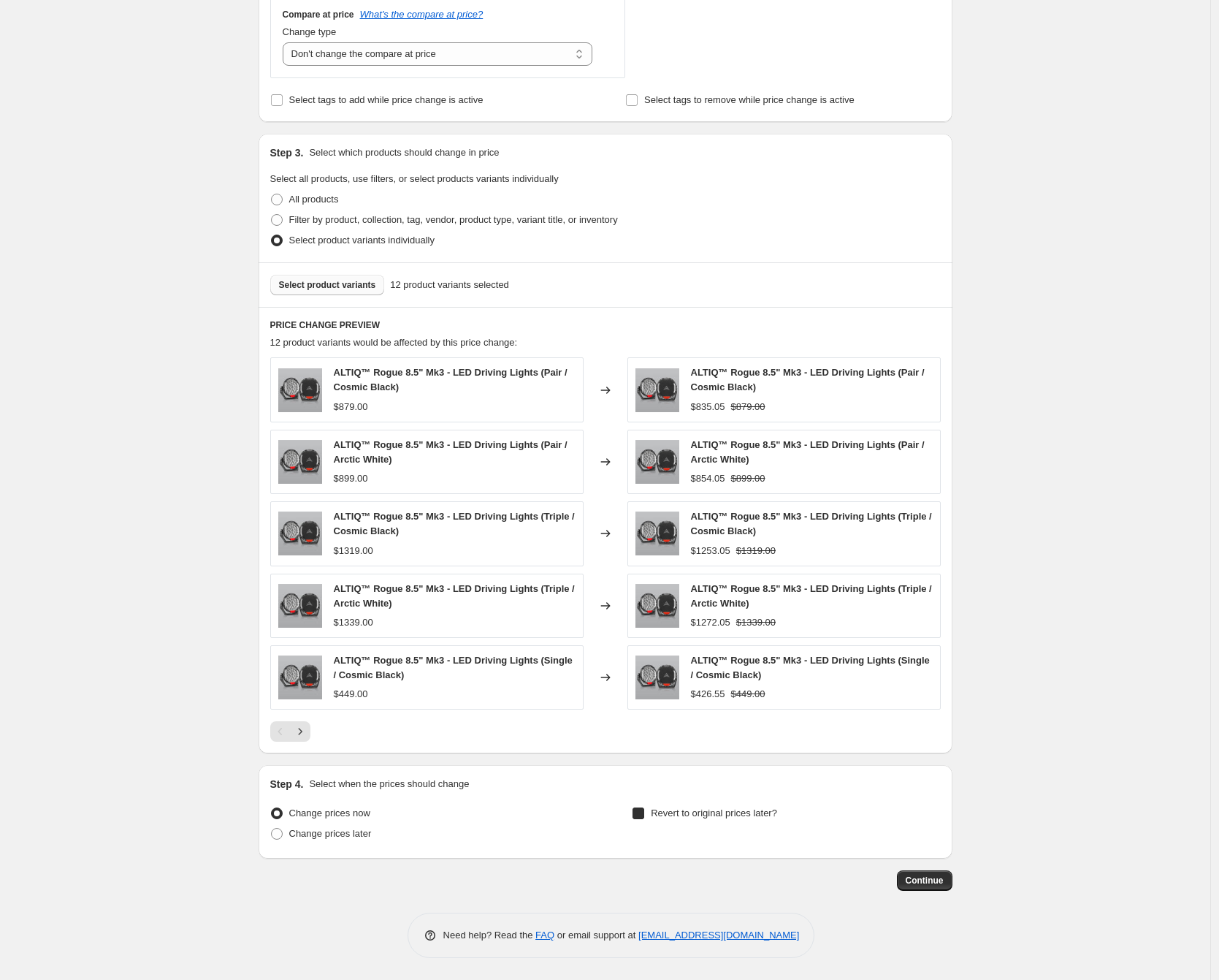
checkbox input "true"
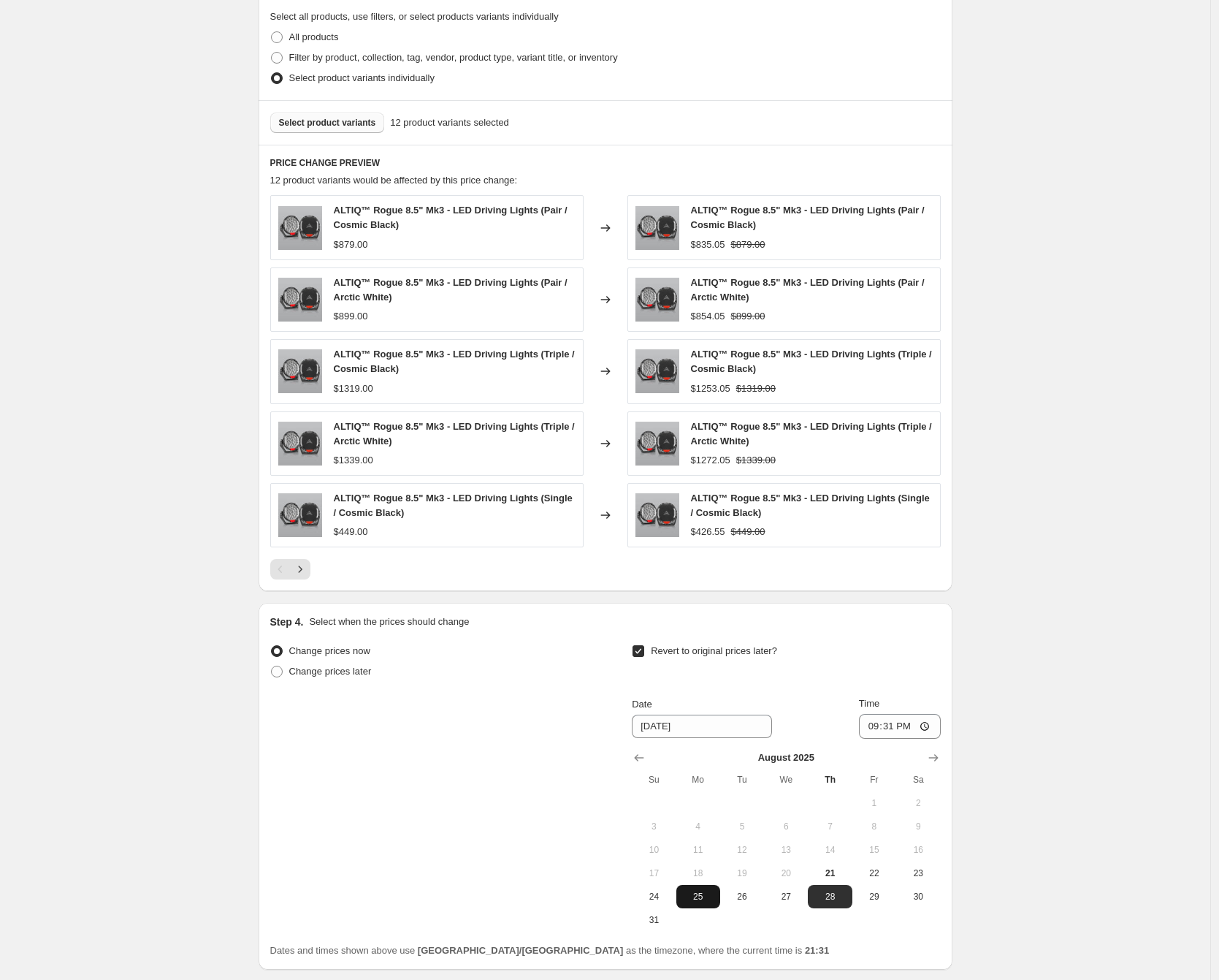
scroll to position [841, 0]
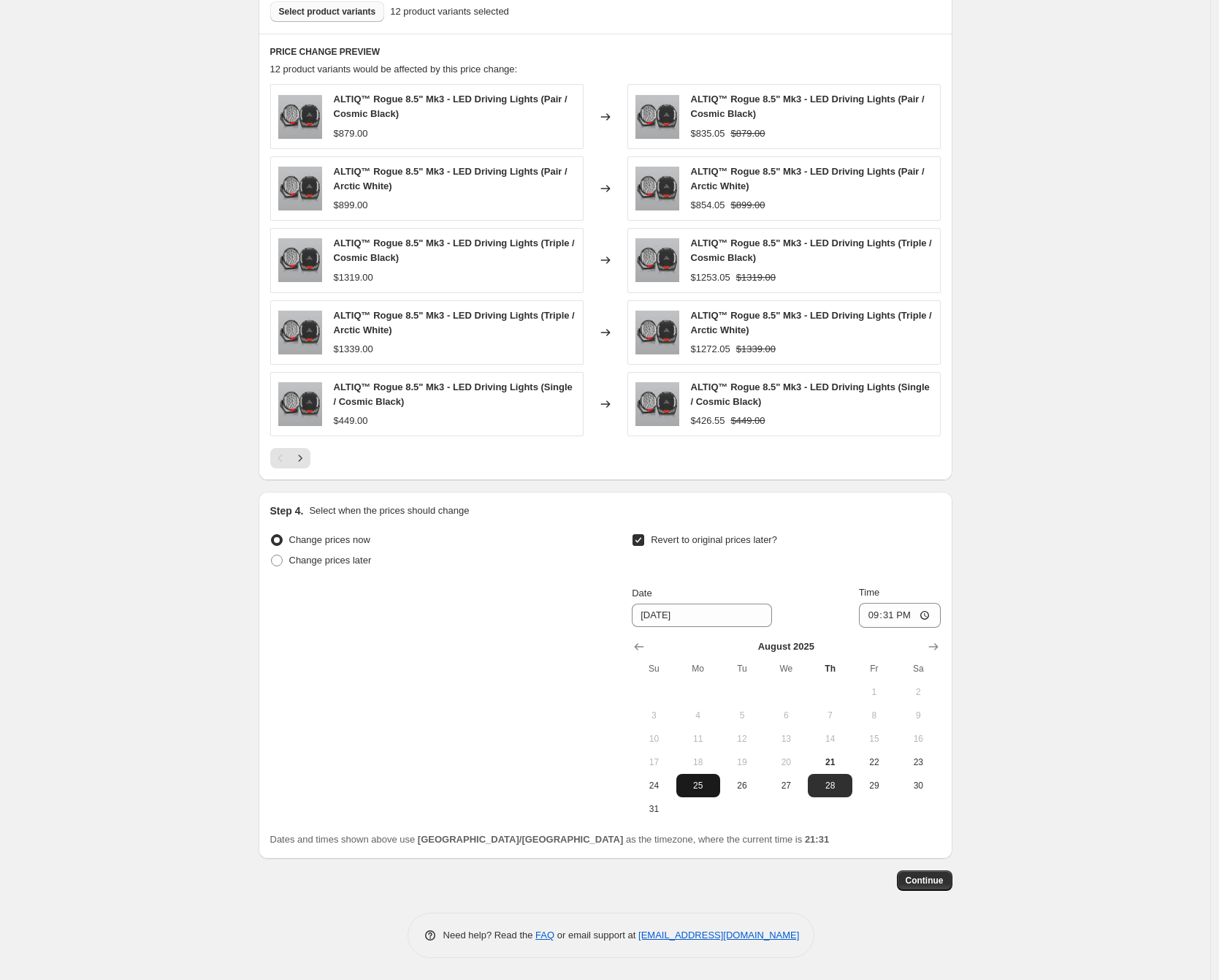
click at [708, 790] on span "25" at bounding box center [699, 786] width 32 height 11
type input "[DATE]"
click at [870, 611] on input "21:31" at bounding box center [900, 615] width 82 height 25
click at [889, 616] on input "15:31" at bounding box center [900, 615] width 82 height 25
click at [1042, 576] on div "Create new price change job. This page is ready Create new price change job Dra…" at bounding box center [605, 70] width 1210 height 1821
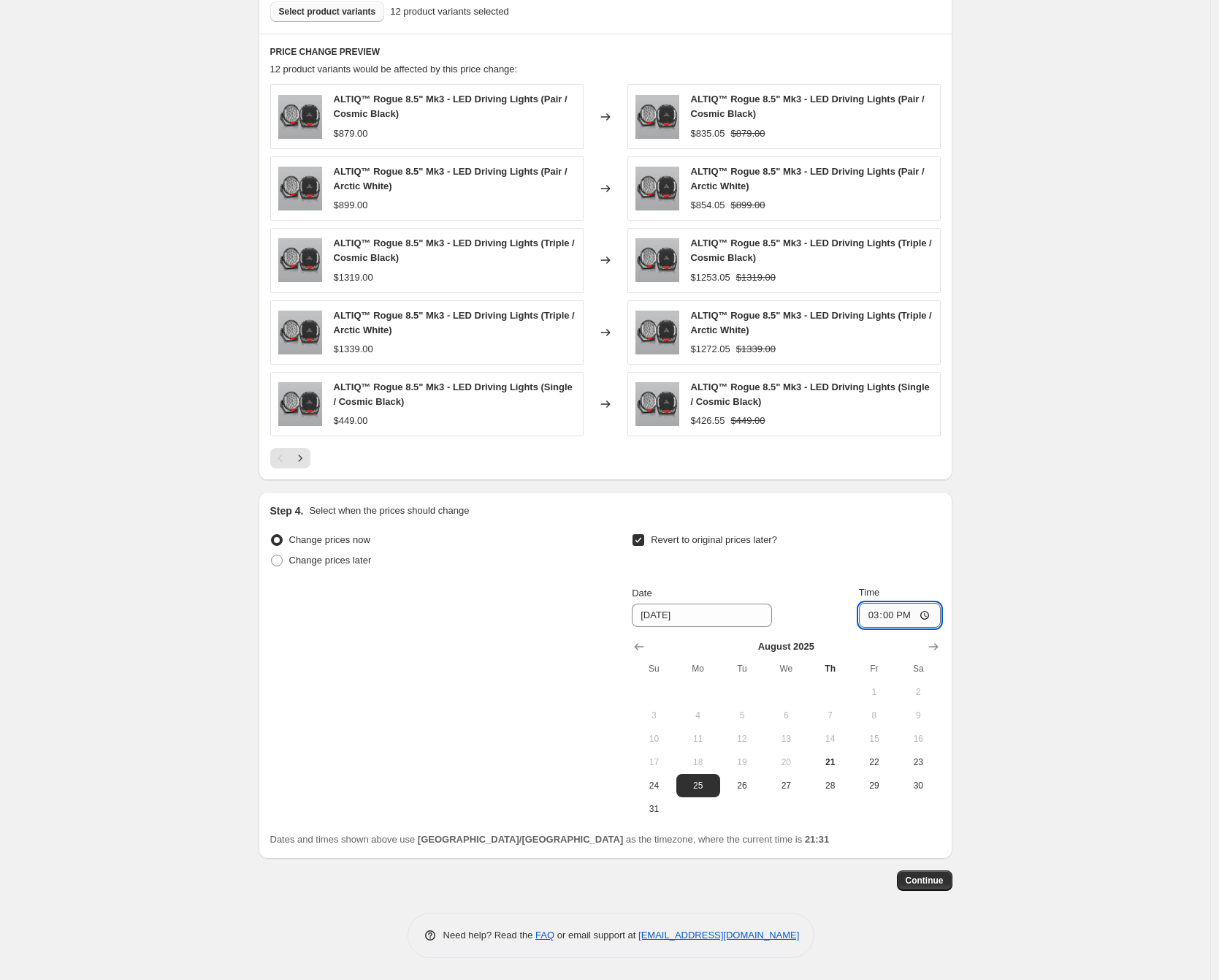
click at [911, 613] on input "15:00" at bounding box center [900, 615] width 82 height 25
type input "03:00"
click at [994, 594] on div "Create new price change job. This page is ready Create new price change job Dra…" at bounding box center [605, 70] width 1210 height 1821
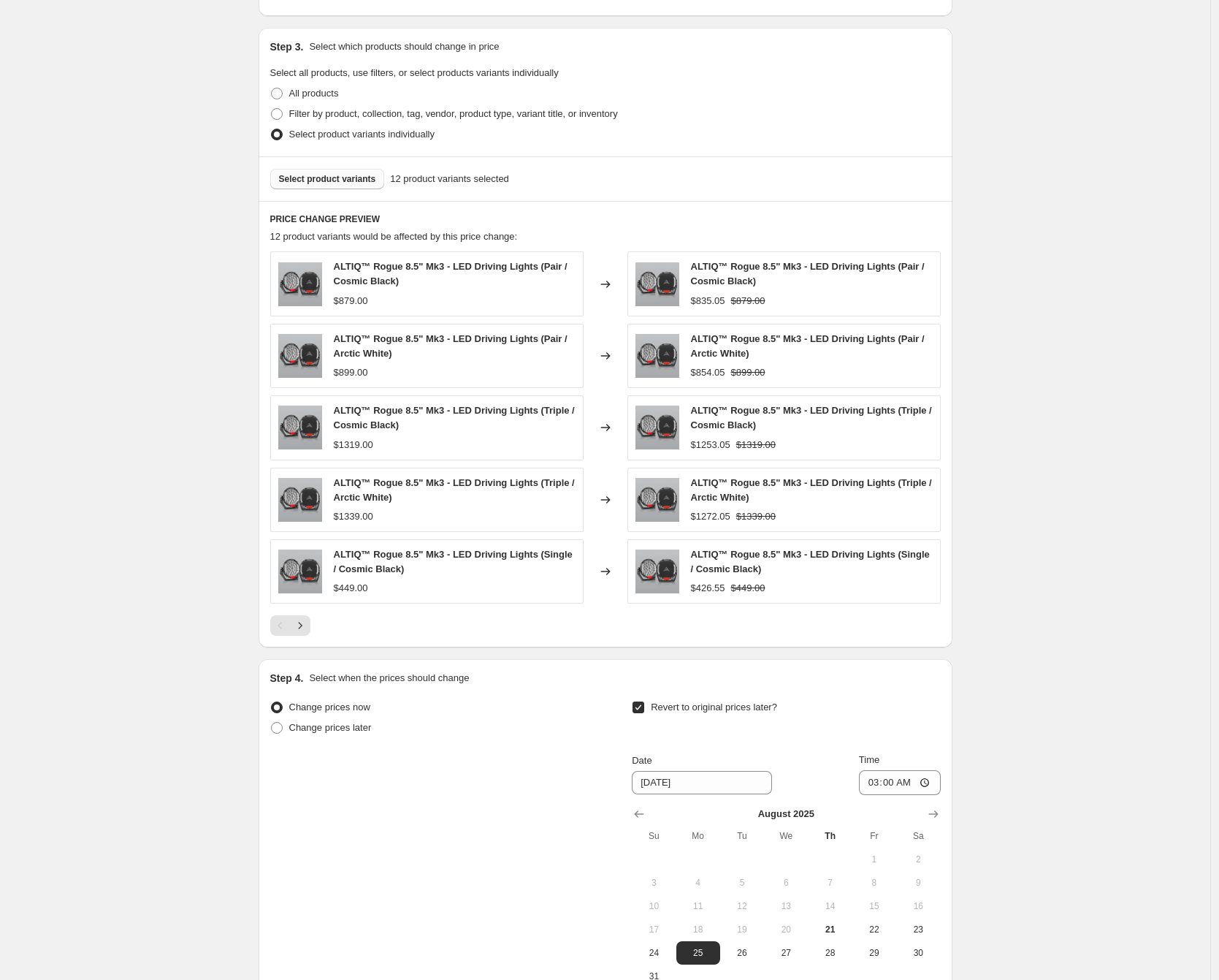
scroll to position [676, 0]
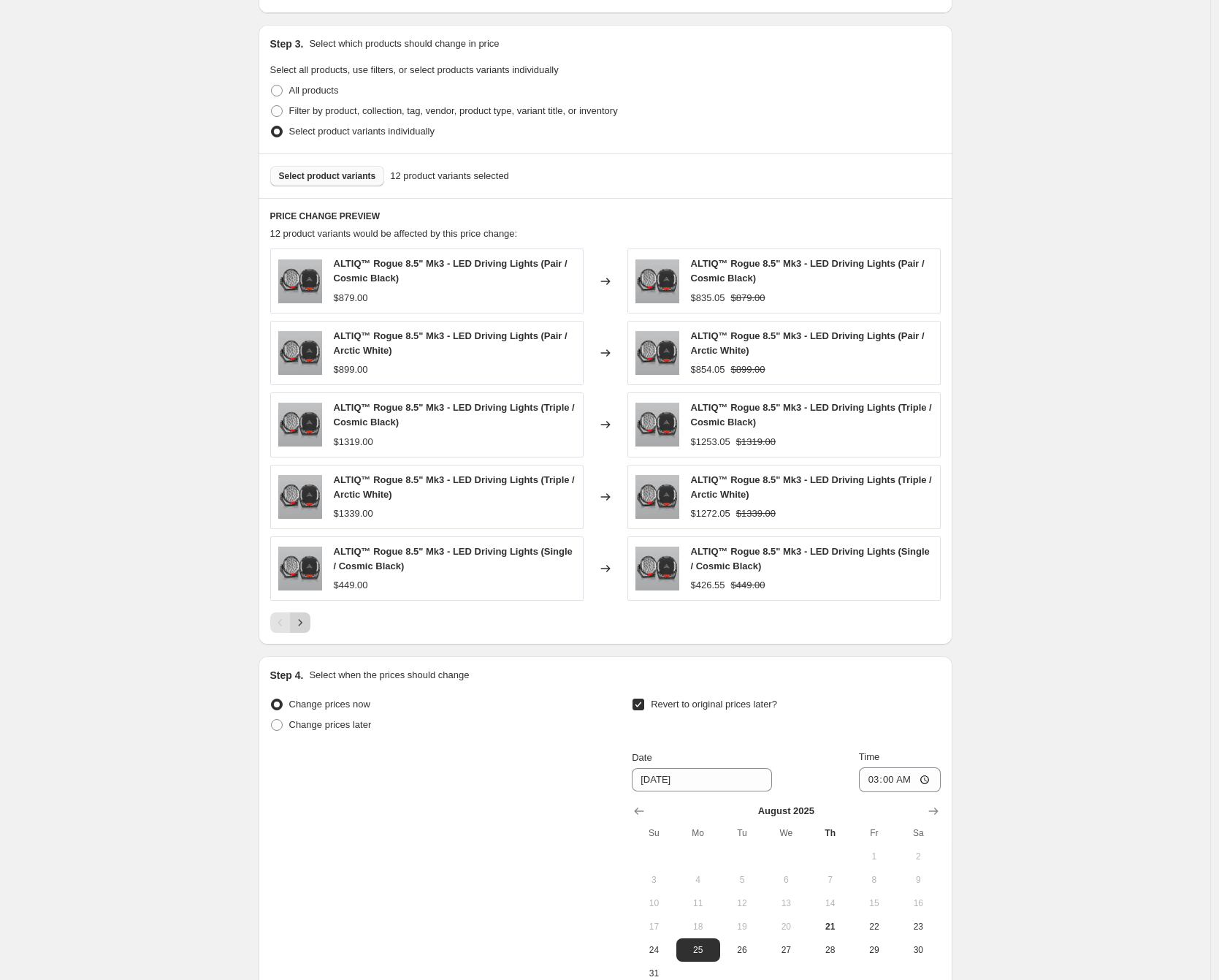
click at [306, 625] on icon "Next" at bounding box center [300, 622] width 14 height 14
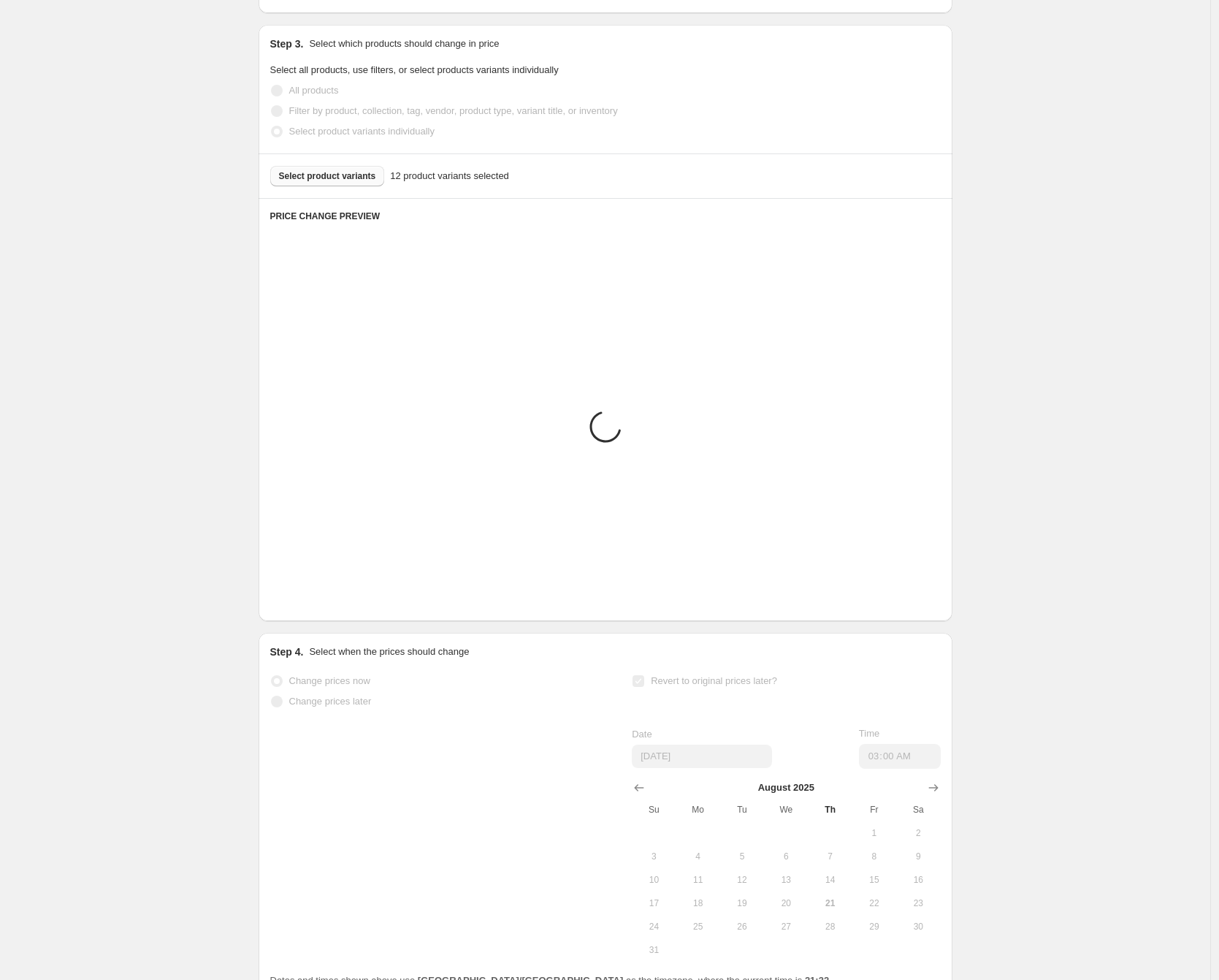
scroll to position [626, 0]
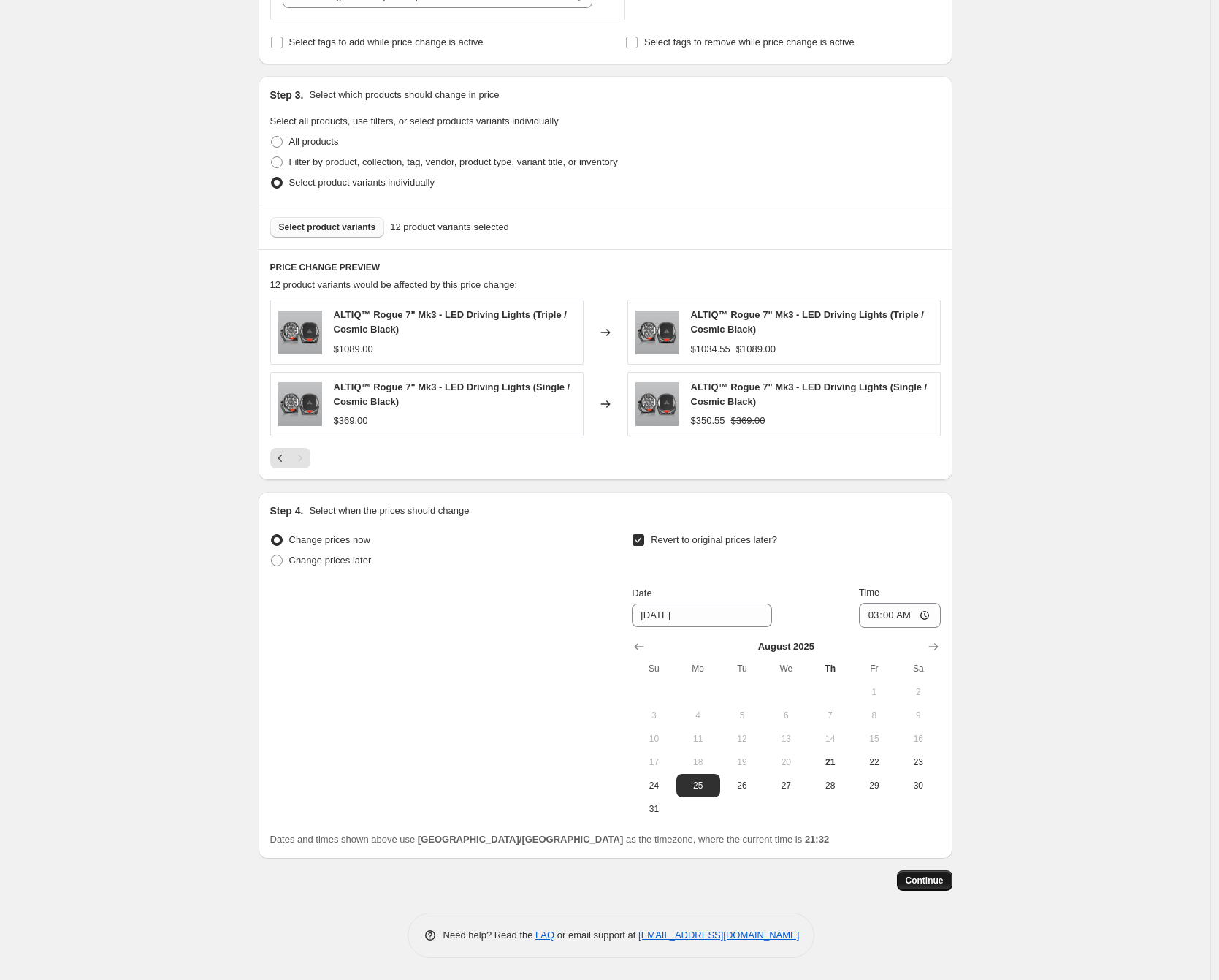
click at [939, 888] on button "Continue" at bounding box center [925, 880] width 55 height 20
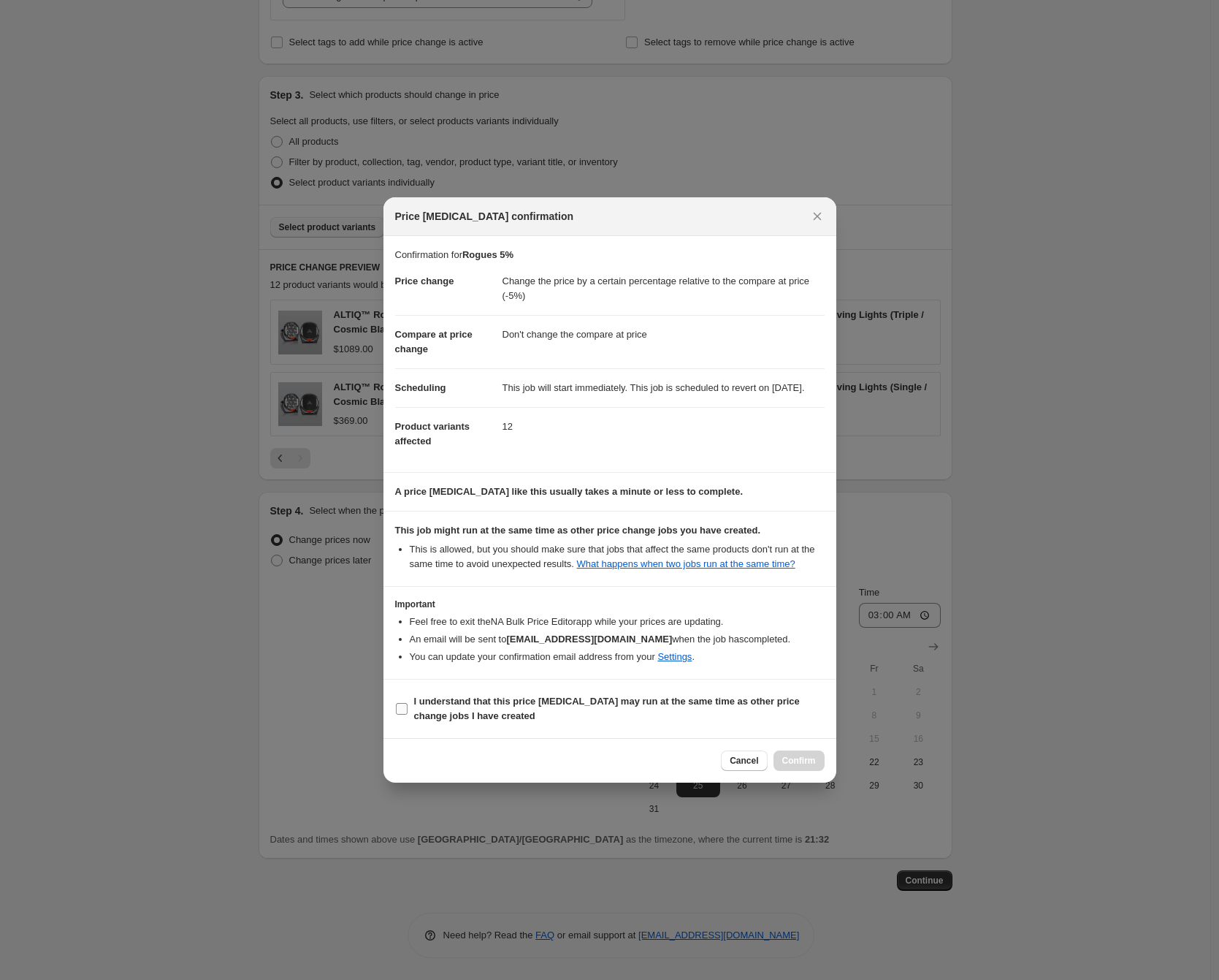
click at [429, 721] on b "I understand that this price [MEDICAL_DATA] may run at the same time as other p…" at bounding box center [607, 708] width 386 height 26
click at [408, 714] on input "I understand that this price [MEDICAL_DATA] may run at the same time as other p…" at bounding box center [402, 709] width 11 height 11
checkbox input "true"
click at [811, 767] on span "Confirm" at bounding box center [799, 760] width 33 height 11
type input "Rogues 5%"
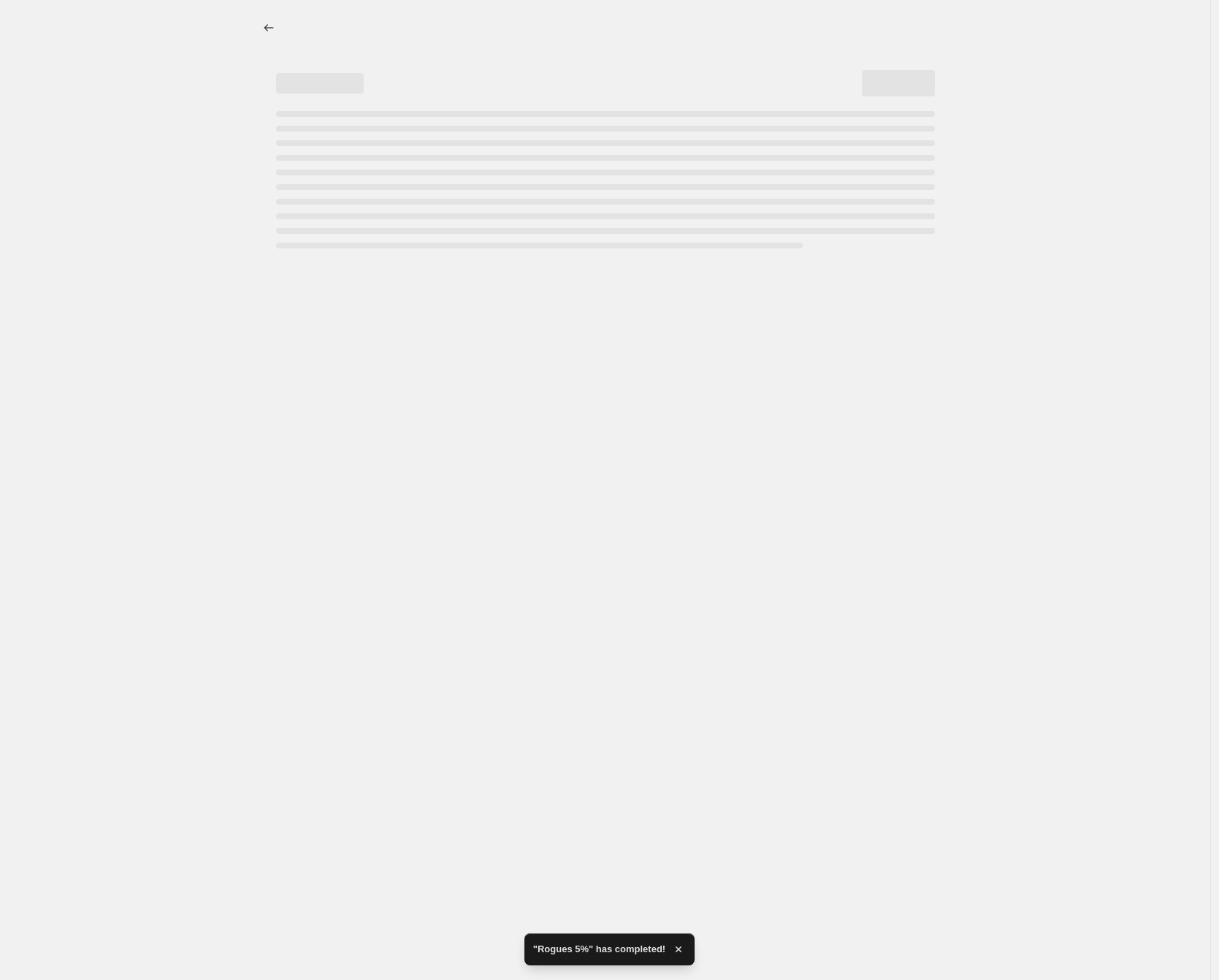
select select "pcap"
select select "no_change"
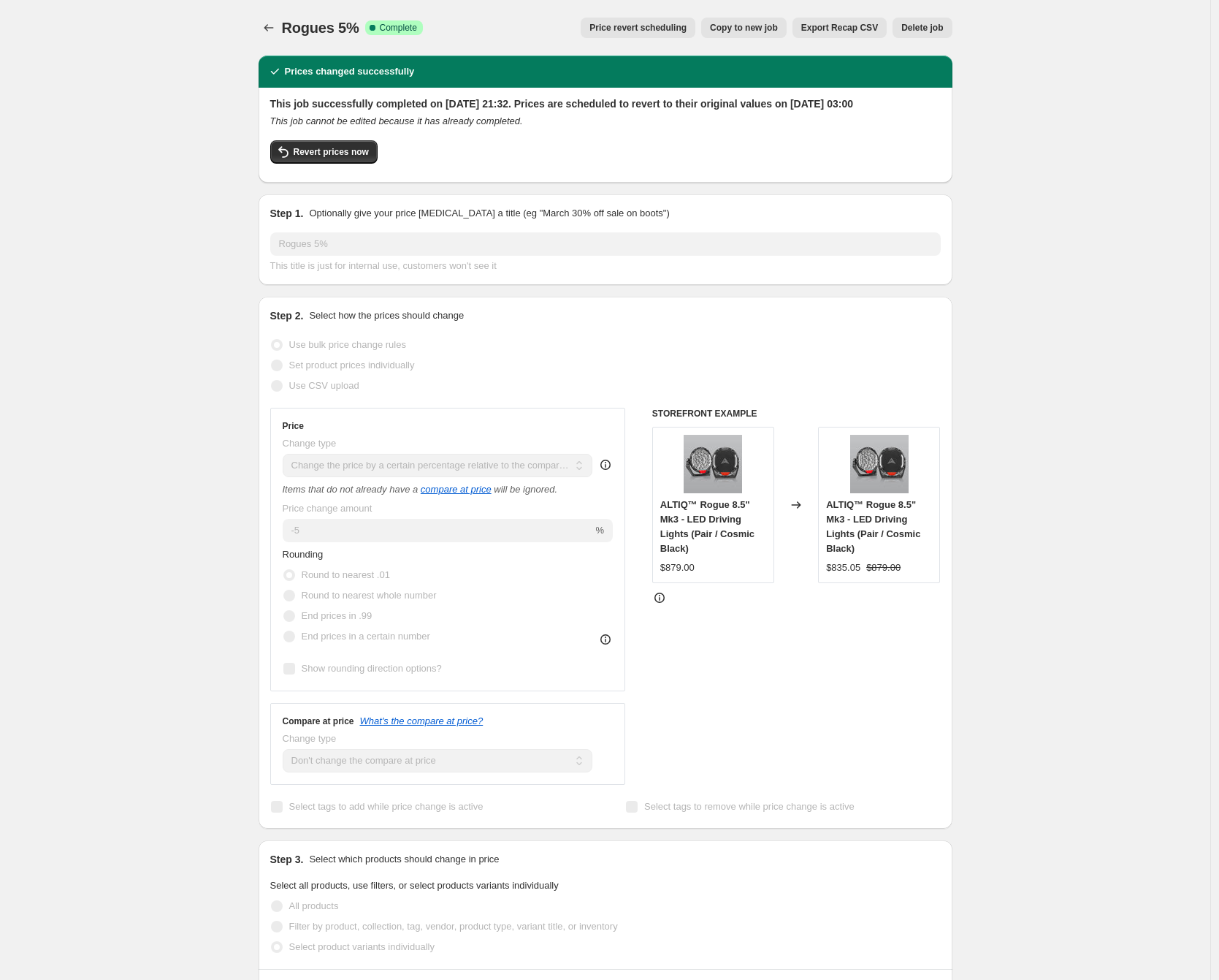
click at [131, 136] on div "Rogues 5%. This page is ready Rogues 5% Success Complete Complete Price revert …" at bounding box center [605, 964] width 1210 height 1928
